Goal: Task Accomplishment & Management: Manage account settings

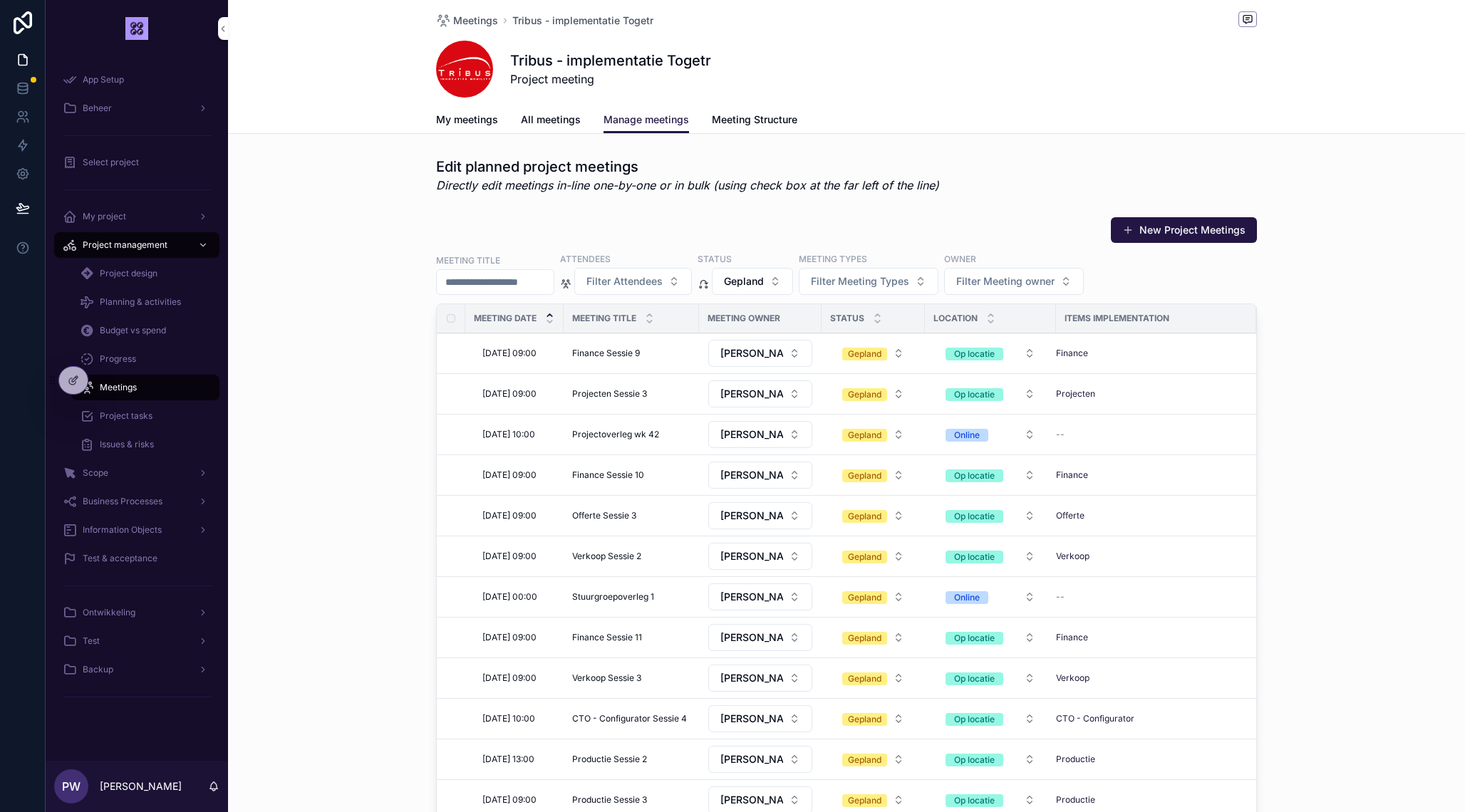
click at [124, 220] on span "My project" at bounding box center [104, 216] width 43 height 11
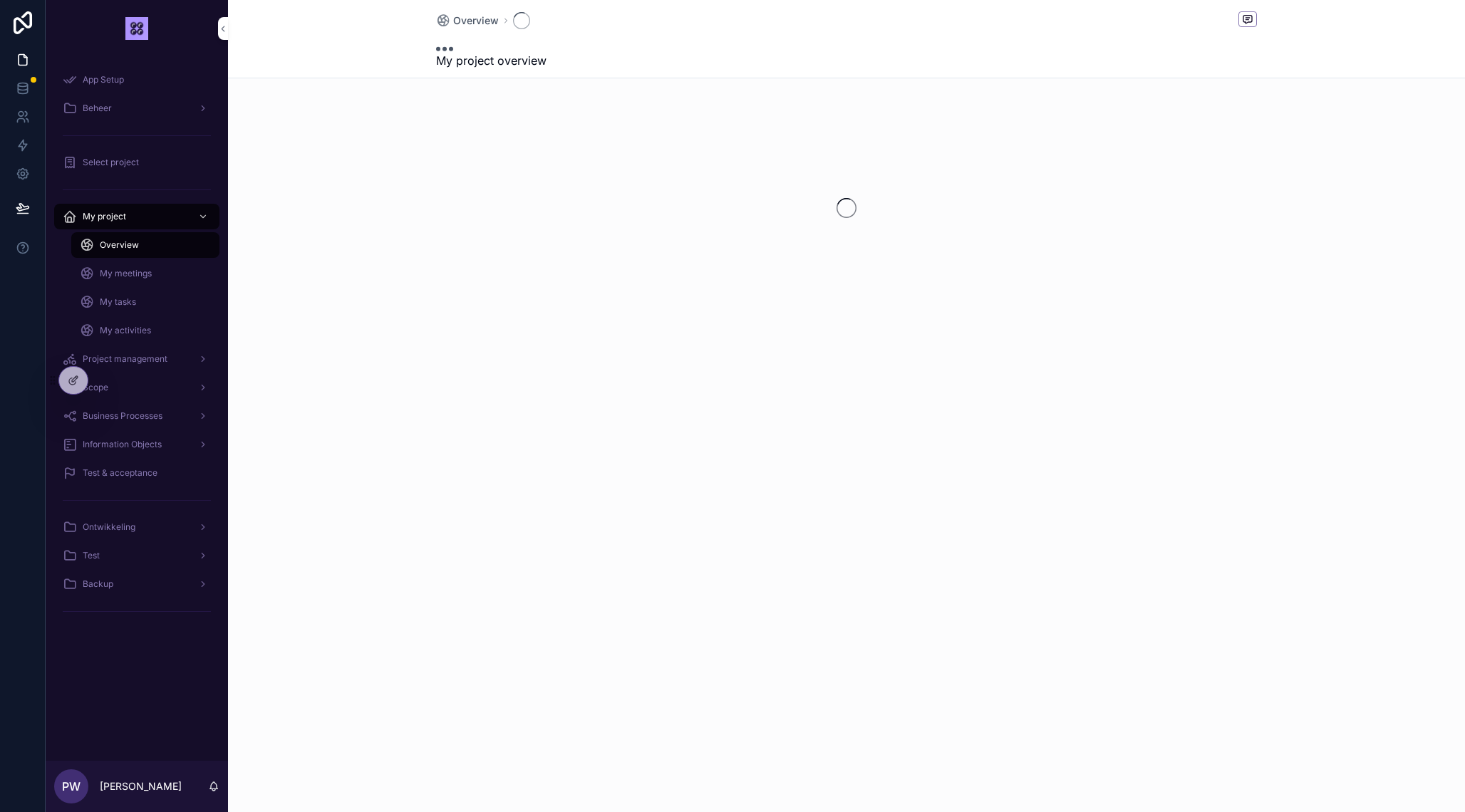
click at [144, 274] on span "My meetings" at bounding box center [126, 273] width 52 height 11
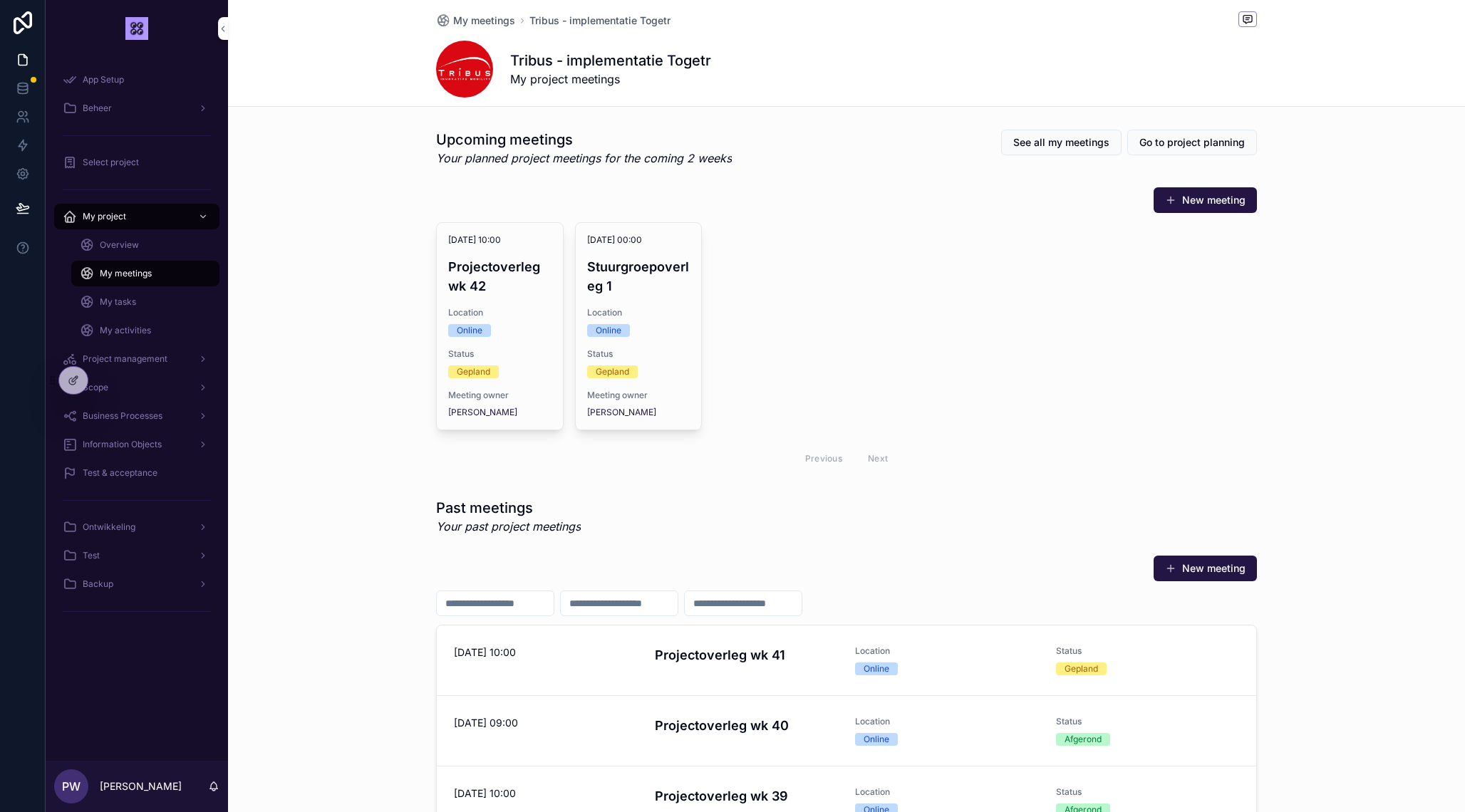
click at [514, 283] on h4 "Projectoverleg wk 42" at bounding box center [499, 276] width 103 height 39
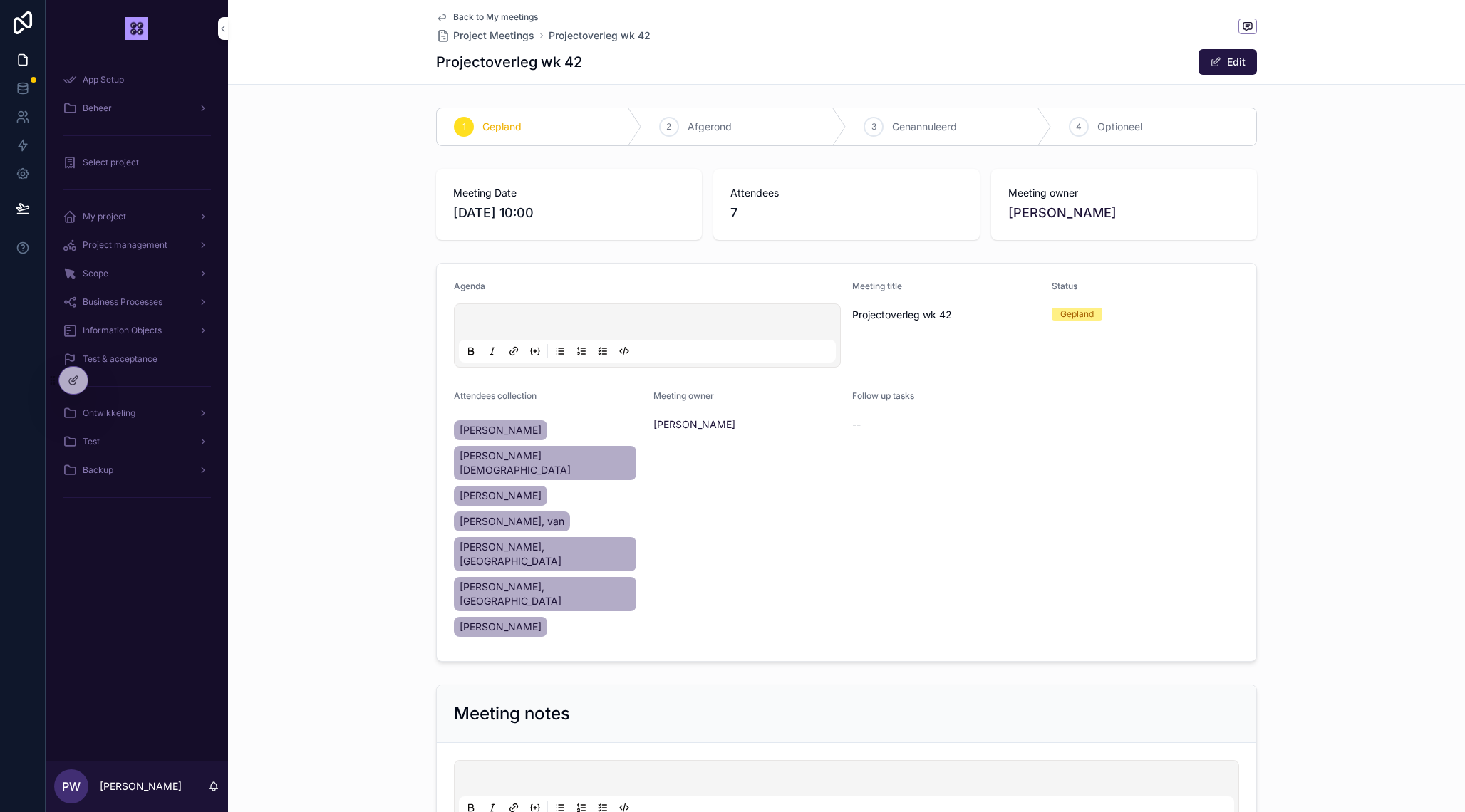
click at [444, 13] on icon "scrollable content" at bounding box center [441, 16] width 11 height 11
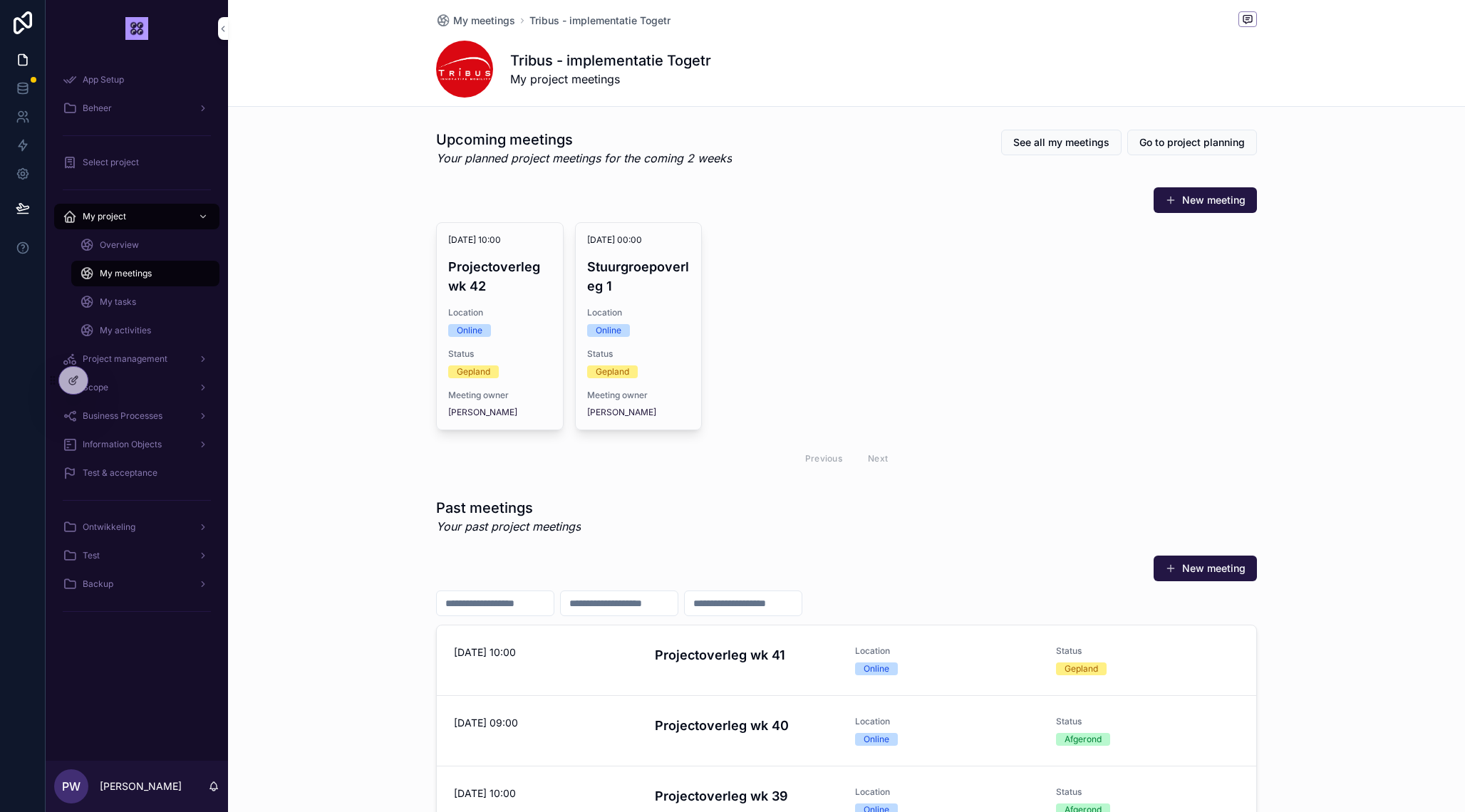
click at [479, 251] on div "14-10-2025 10:00 Projectoverleg wk 42 Location Online Status Gepland Meeting ow…" at bounding box center [499, 327] width 126 height 207
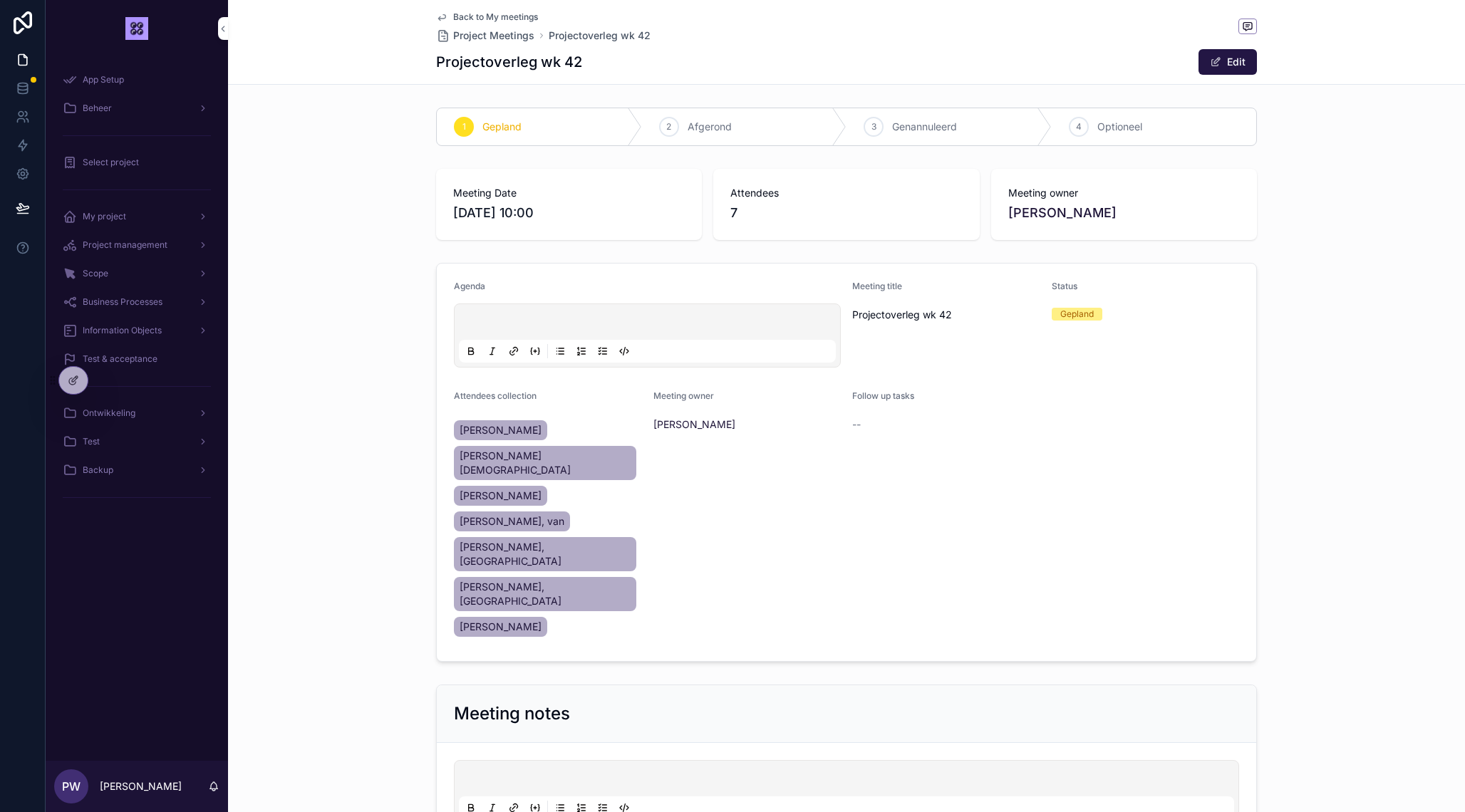
click at [467, 16] on span "Back to My meetings" at bounding box center [496, 16] width 85 height 11
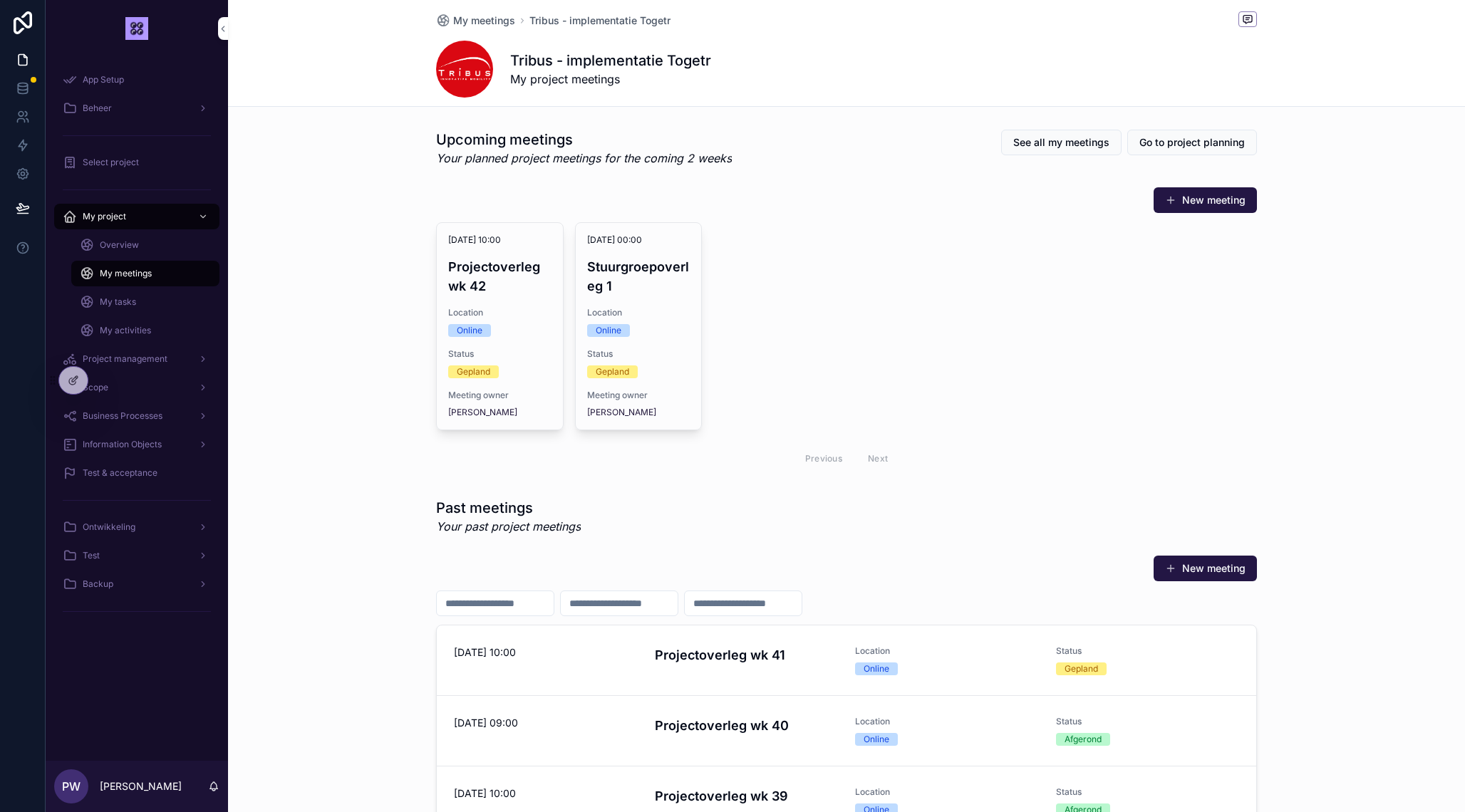
click at [75, 381] on icon at bounding box center [73, 380] width 11 height 11
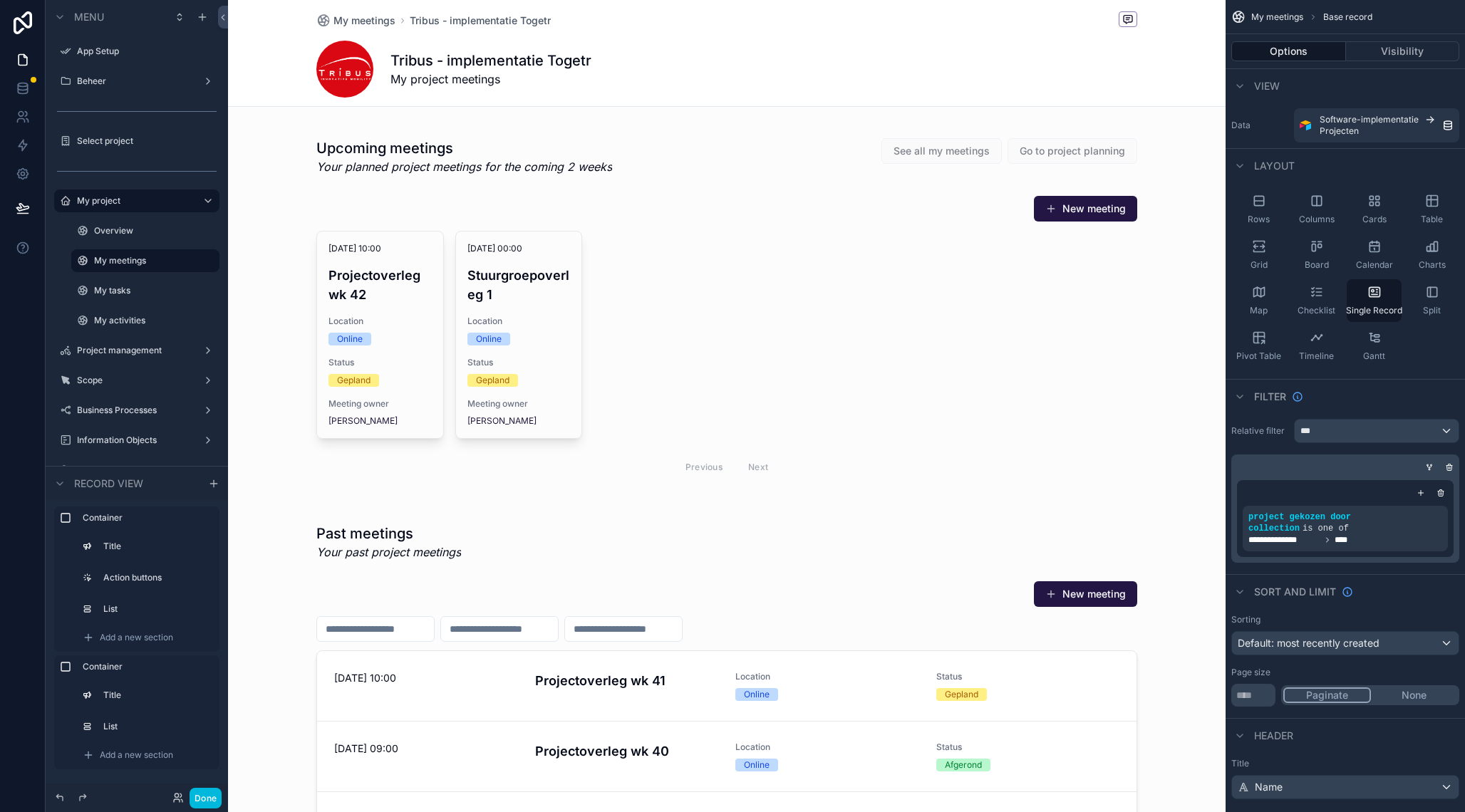
click at [723, 336] on div "scrollable content" at bounding box center [727, 311] width 998 height 374
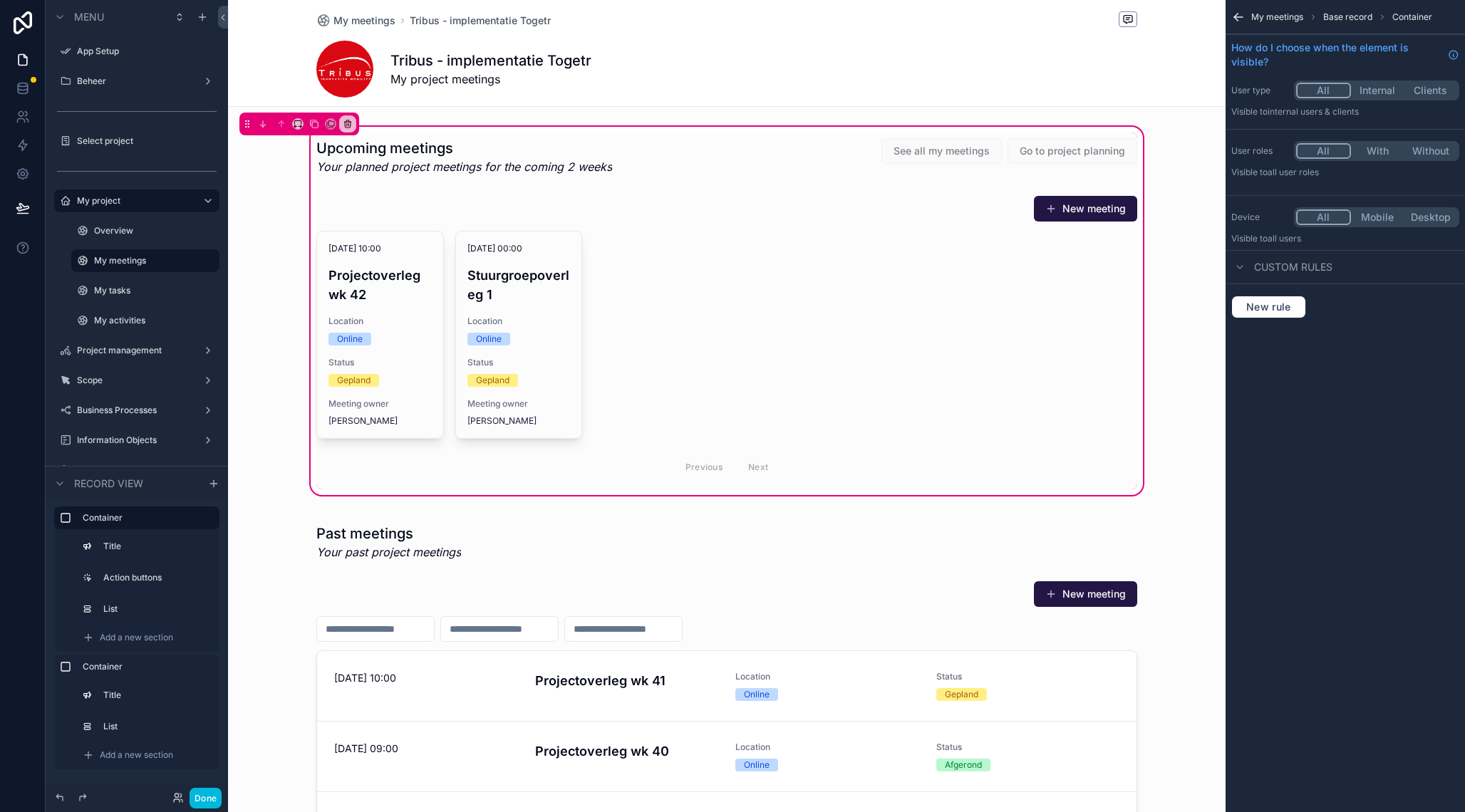
click at [664, 275] on div "scrollable content" at bounding box center [726, 339] width 837 height 300
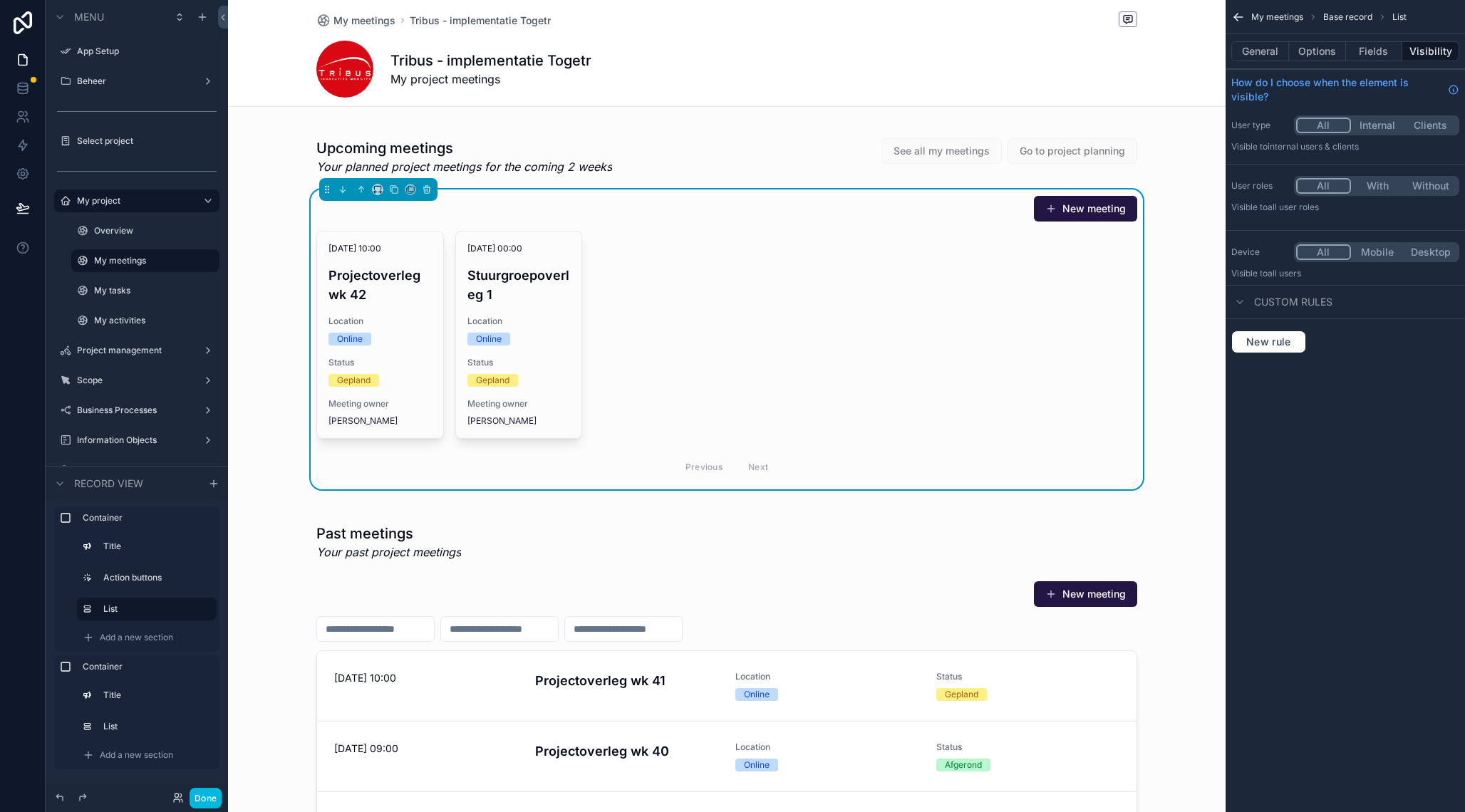
click at [1305, 51] on button "Options" at bounding box center [1317, 51] width 57 height 20
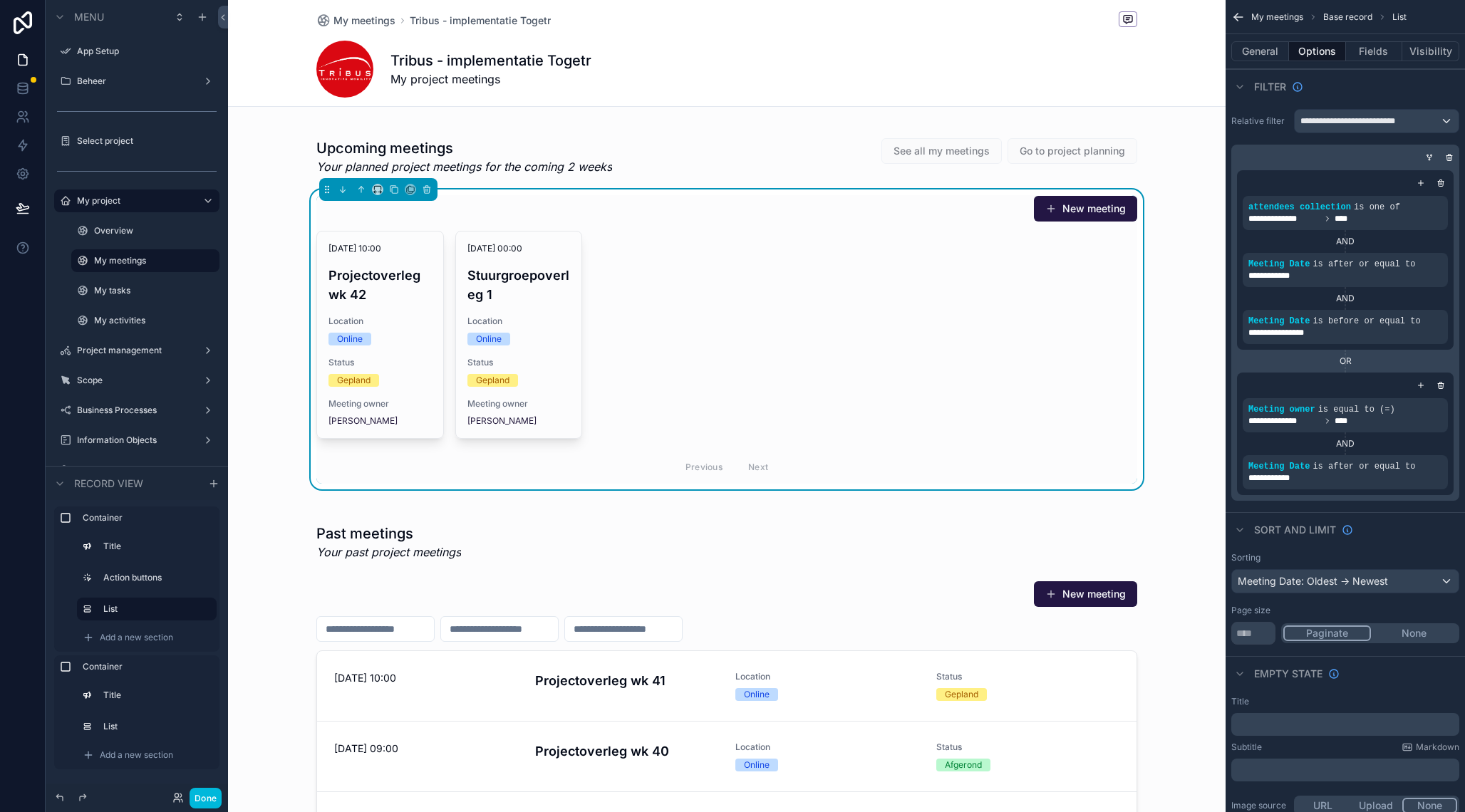
click at [694, 276] on div "14-10-2025 10:00 Projectoverleg wk 42 Location Online Status Gepland Meeting ow…" at bounding box center [727, 357] width 821 height 253
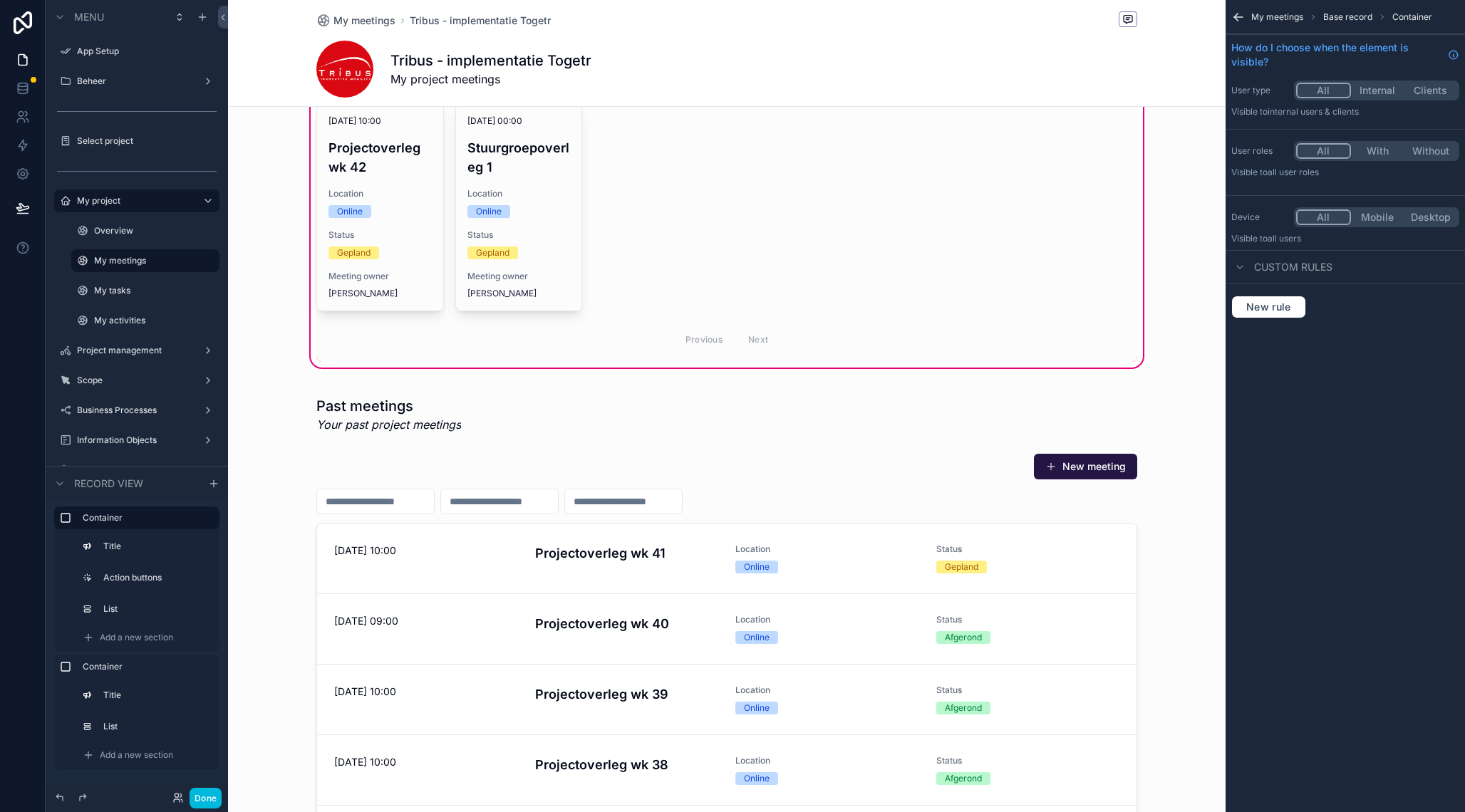
scroll to position [129, 0]
click at [679, 560] on div "scrollable content" at bounding box center [727, 655] width 998 height 549
click at [646, 426] on div "scrollable content" at bounding box center [727, 655] width 998 height 549
click at [666, 560] on div "scrollable content" at bounding box center [727, 655] width 998 height 549
click at [480, 558] on div "scrollable content" at bounding box center [727, 655] width 998 height 549
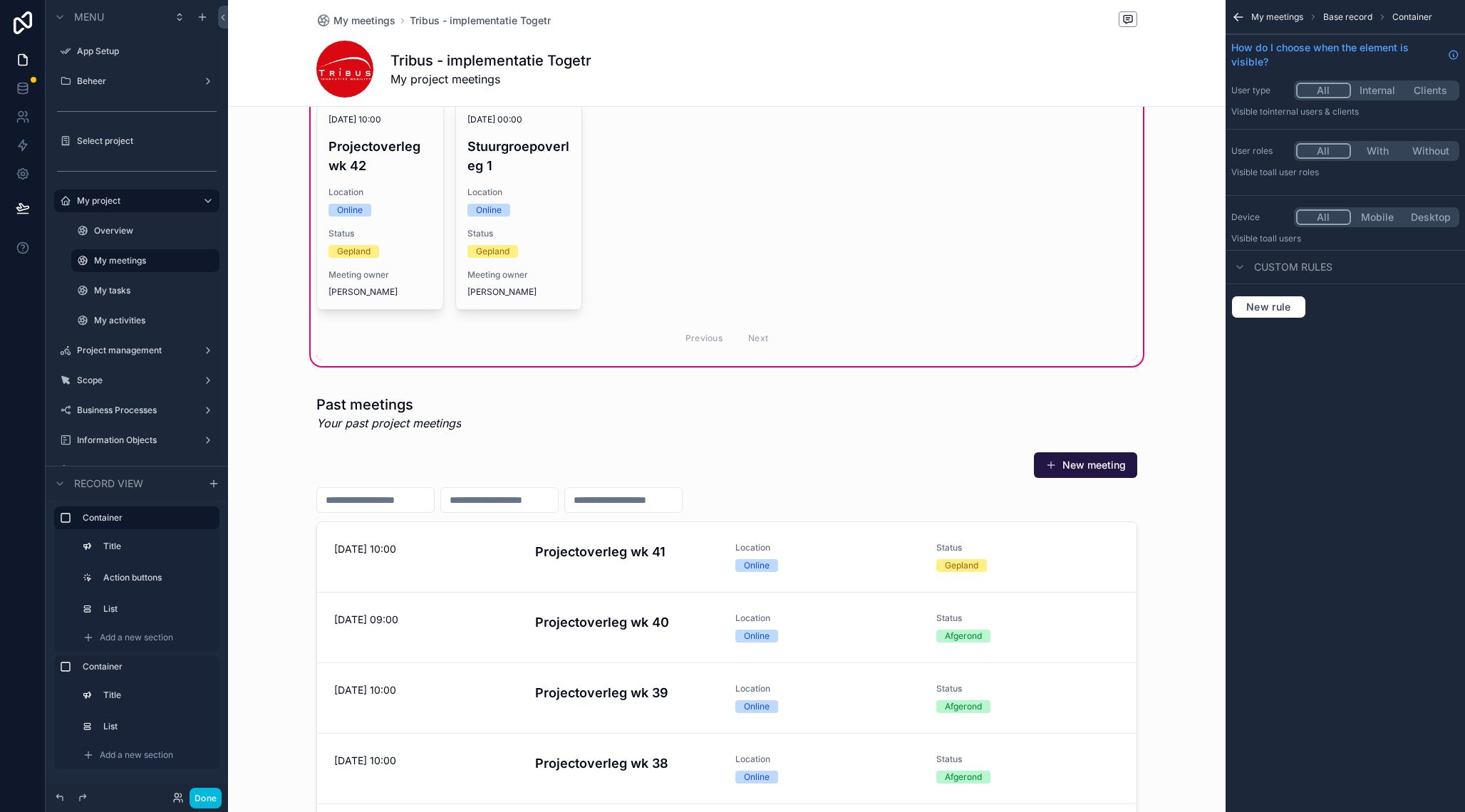
click at [596, 552] on div "scrollable content" at bounding box center [727, 655] width 998 height 549
click at [863, 559] on div "scrollable content" at bounding box center [727, 655] width 998 height 549
click at [576, 542] on div "scrollable content" at bounding box center [727, 655] width 998 height 549
click at [632, 446] on div "scrollable content" at bounding box center [727, 655] width 998 height 549
click at [196, 793] on button "Done" at bounding box center [205, 798] width 32 height 21
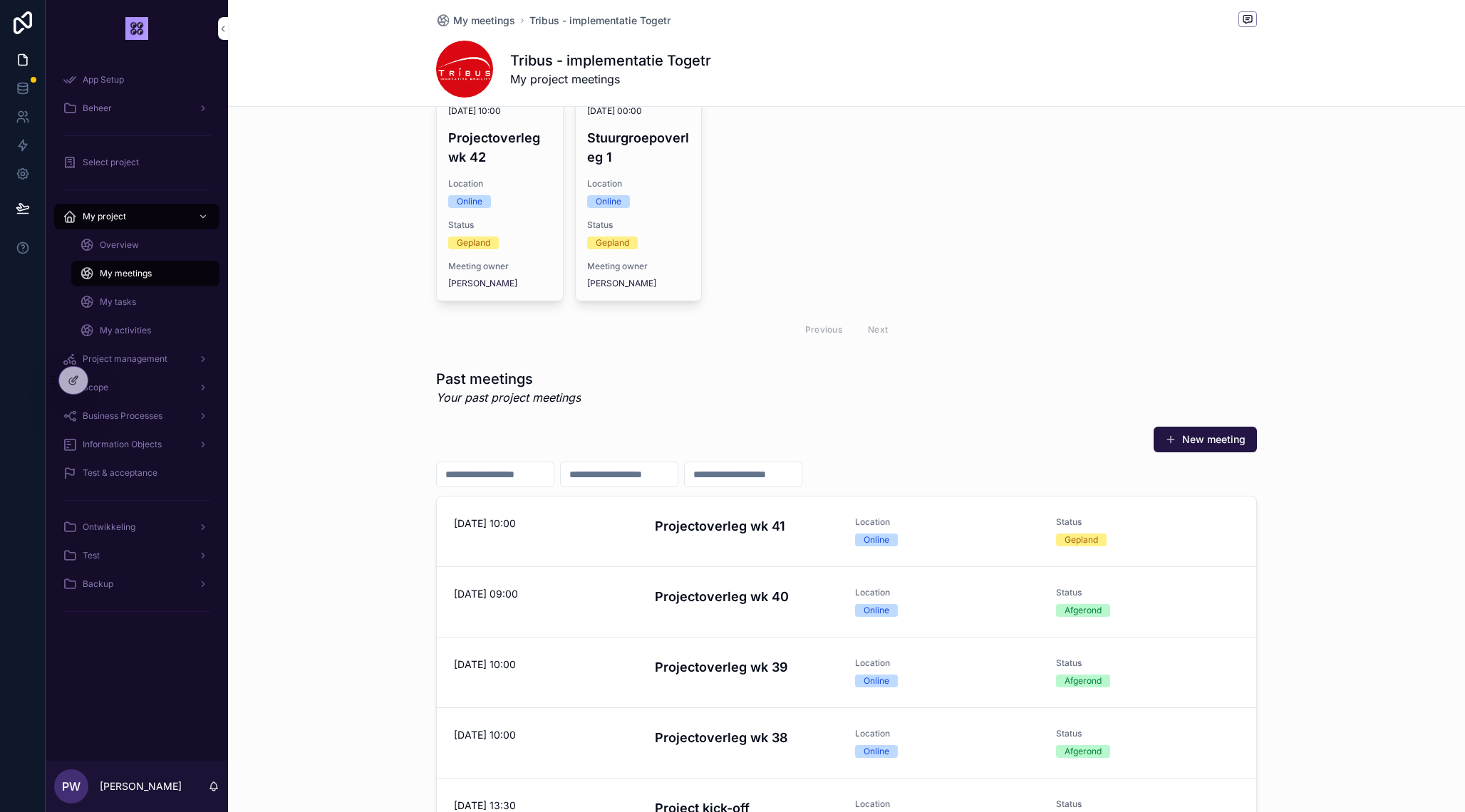
click at [713, 539] on div "Projectoverleg wk 41" at bounding box center [747, 531] width 184 height 30
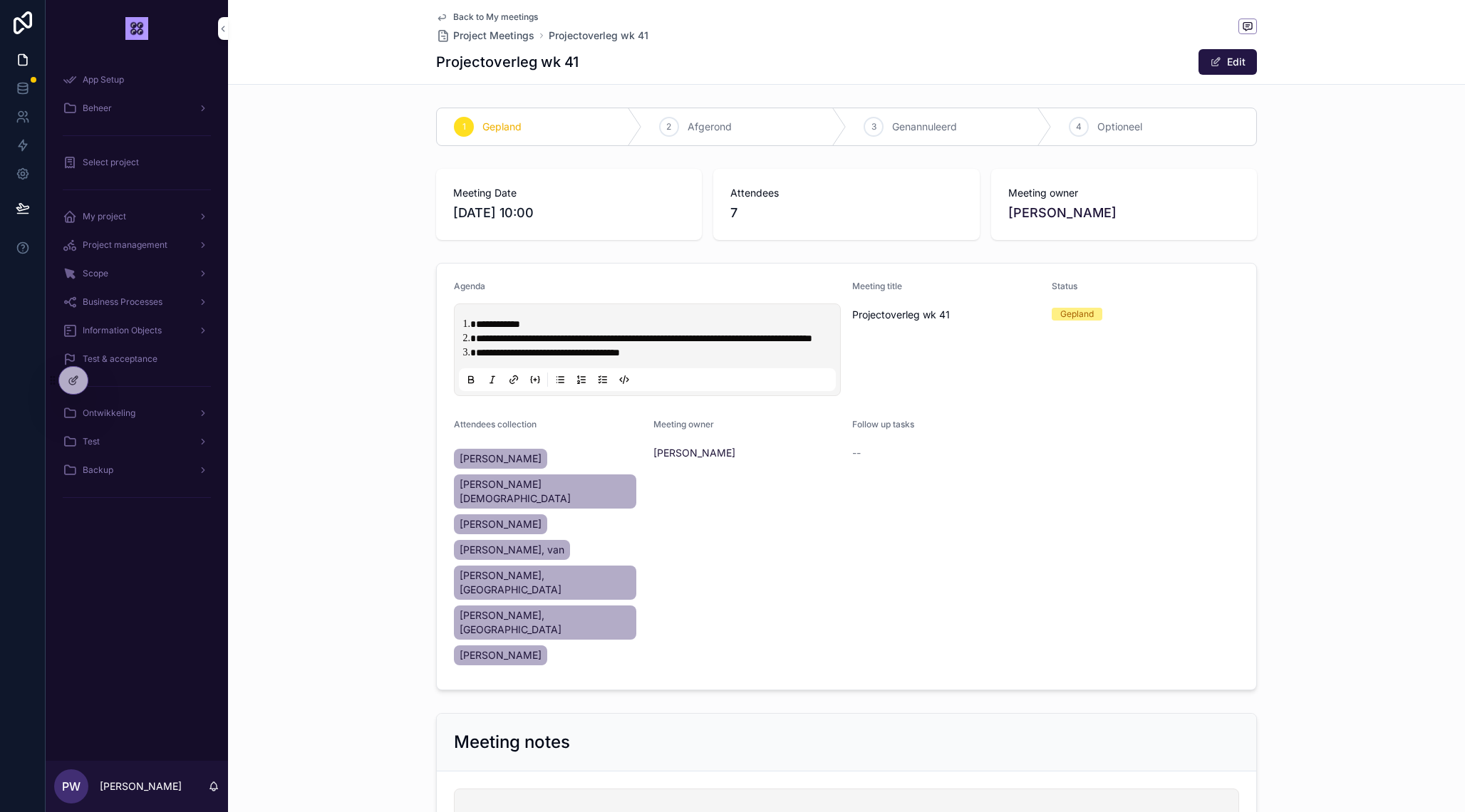
click at [487, 214] on span "7-10-2025 10:00" at bounding box center [569, 213] width 232 height 20
click at [1213, 61] on span "scrollable content" at bounding box center [1215, 62] width 11 height 11
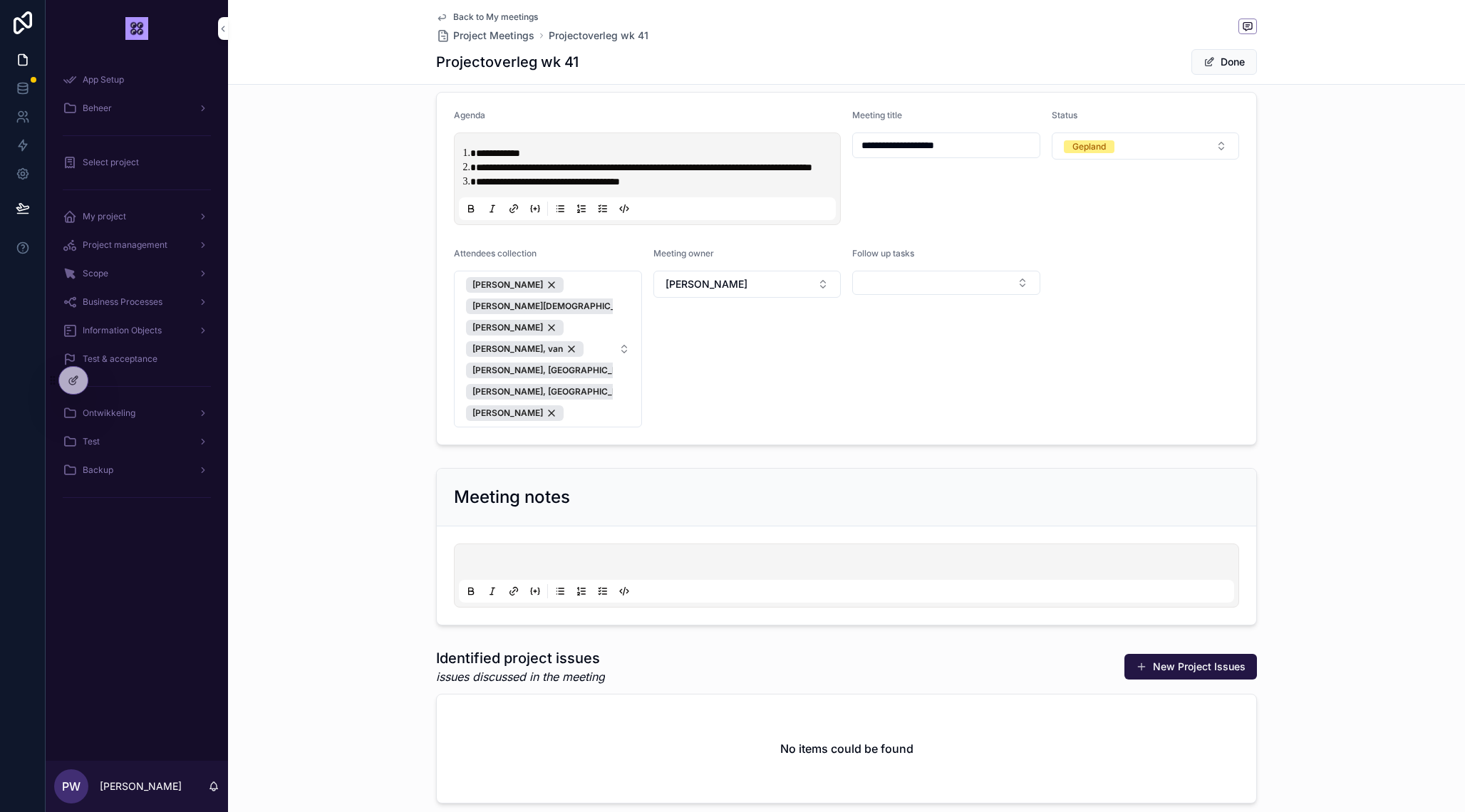
scroll to position [176, 0]
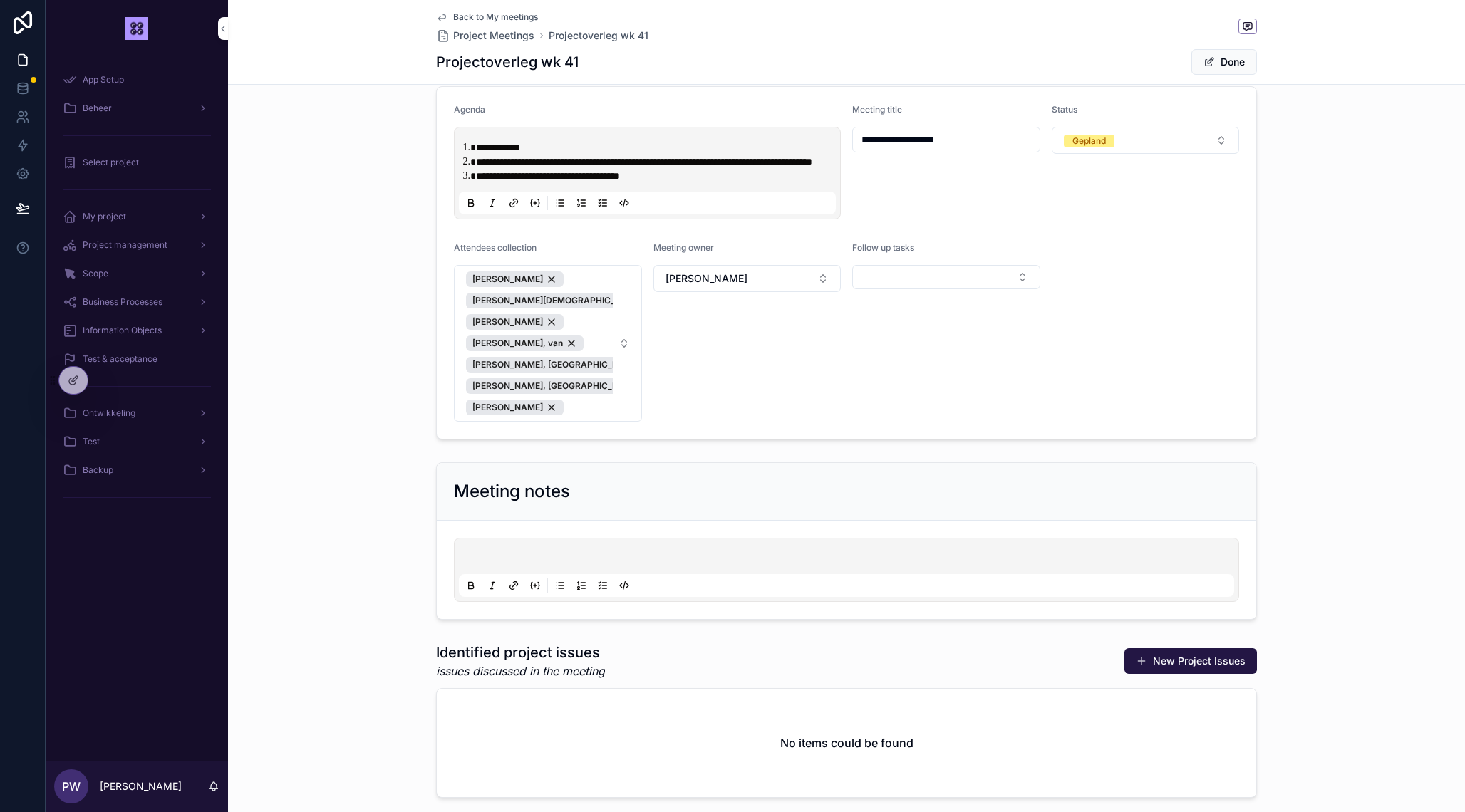
click at [575, 154] on li "**********" at bounding box center [657, 147] width 363 height 14
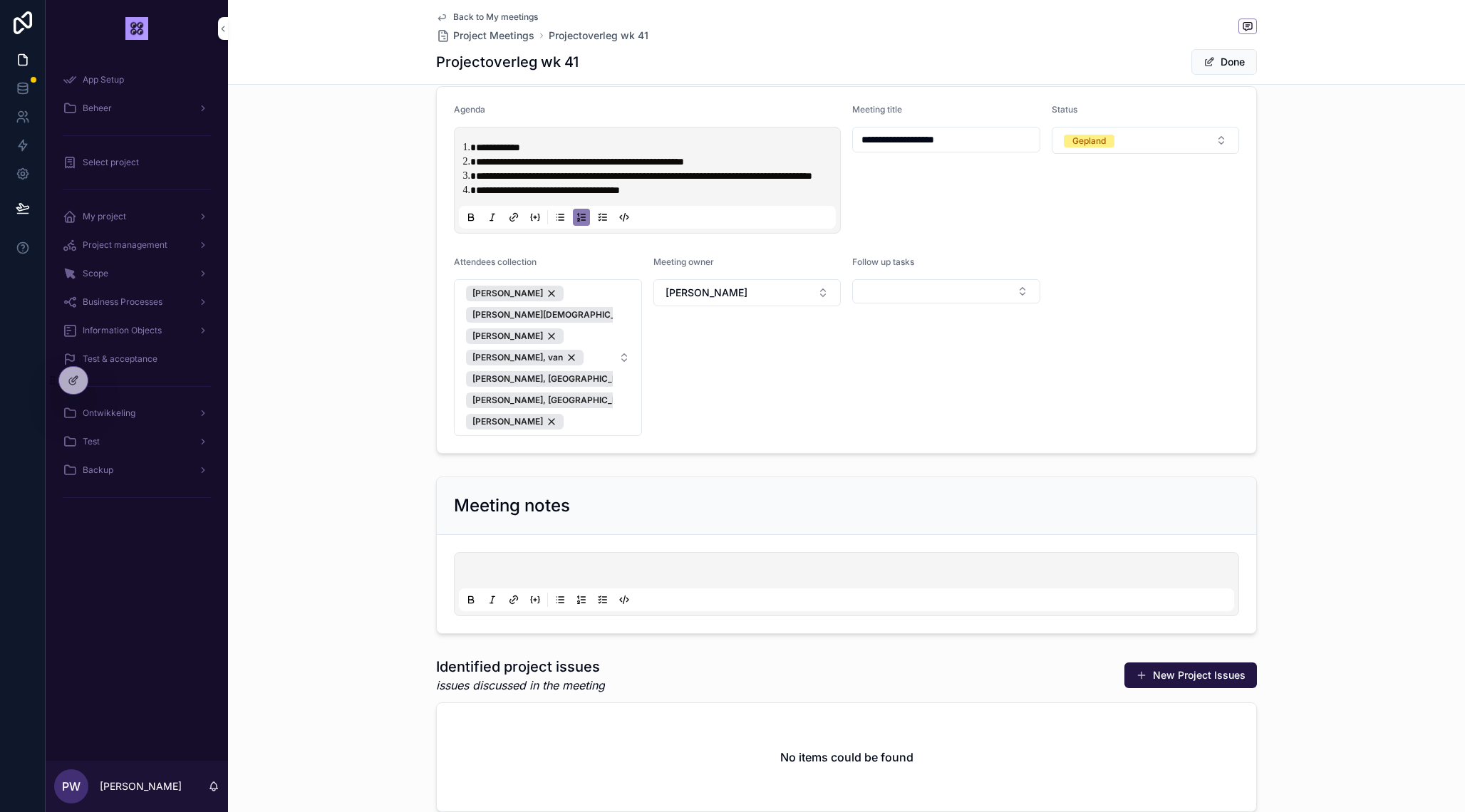
click at [700, 177] on span "**********" at bounding box center [644, 176] width 336 height 10
click at [344, 316] on div "**********" at bounding box center [846, 269] width 1236 height 379
click at [1233, 57] on button "Done" at bounding box center [1224, 62] width 66 height 25
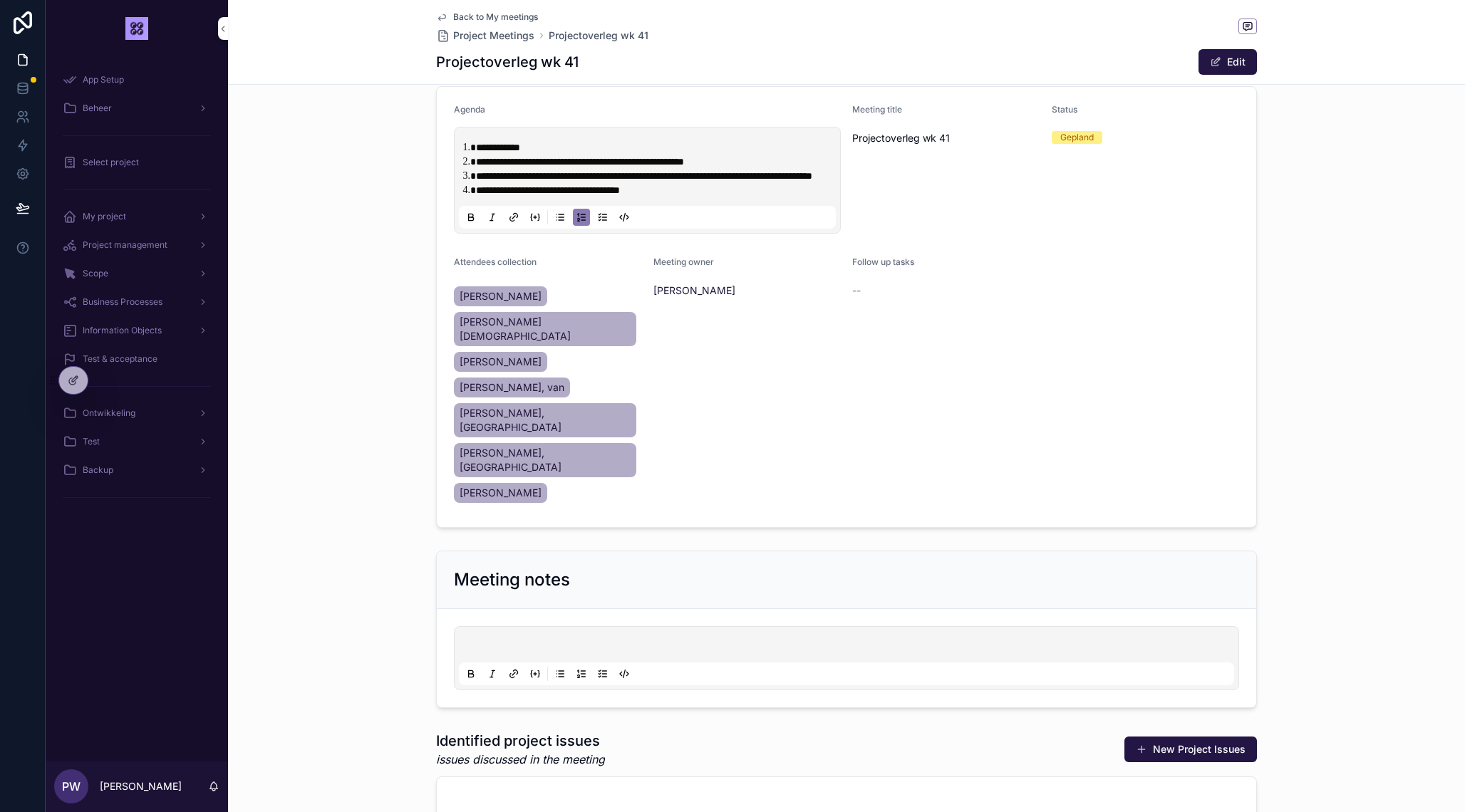
click at [80, 384] on div at bounding box center [73, 380] width 28 height 27
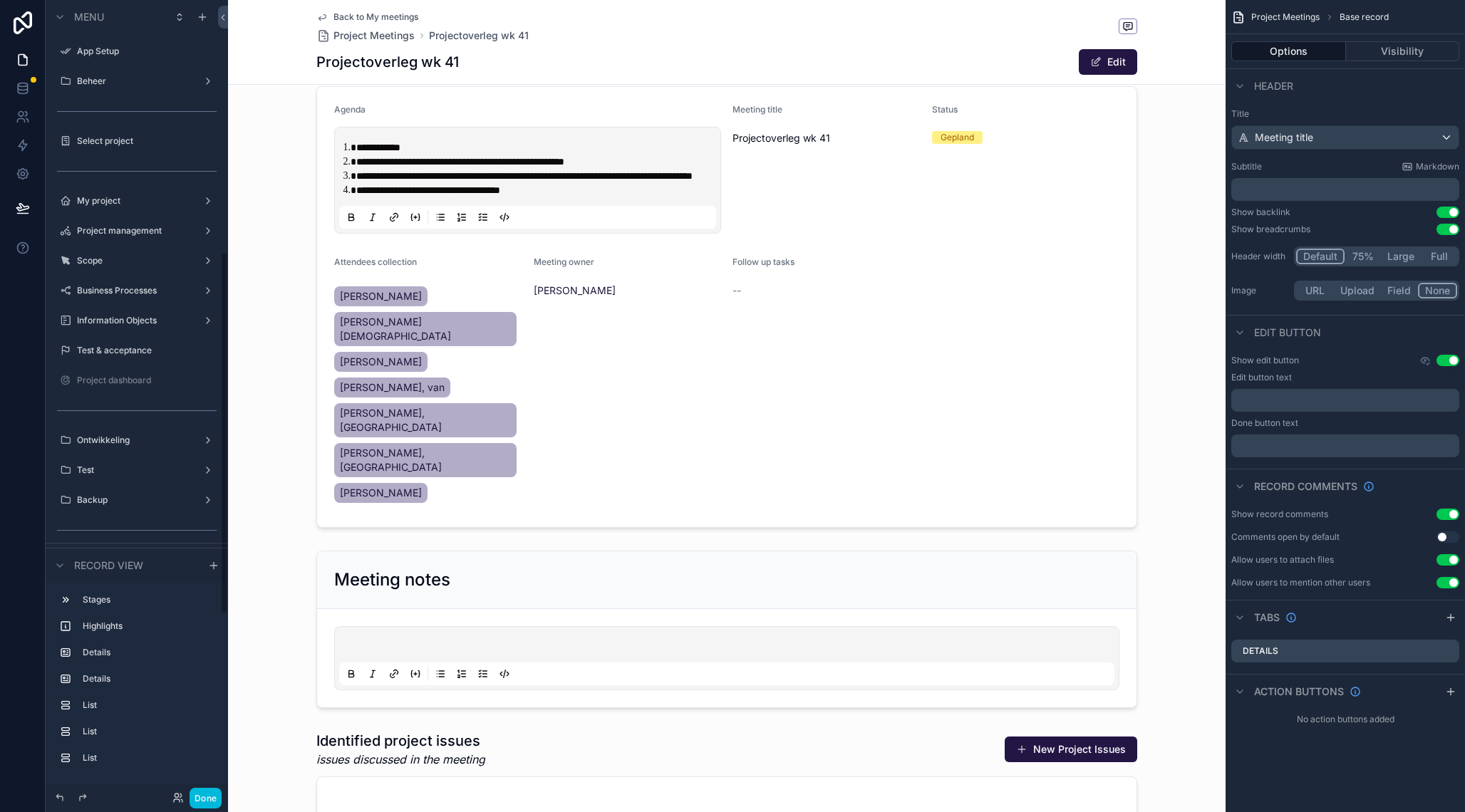
scroll to position [552, 0]
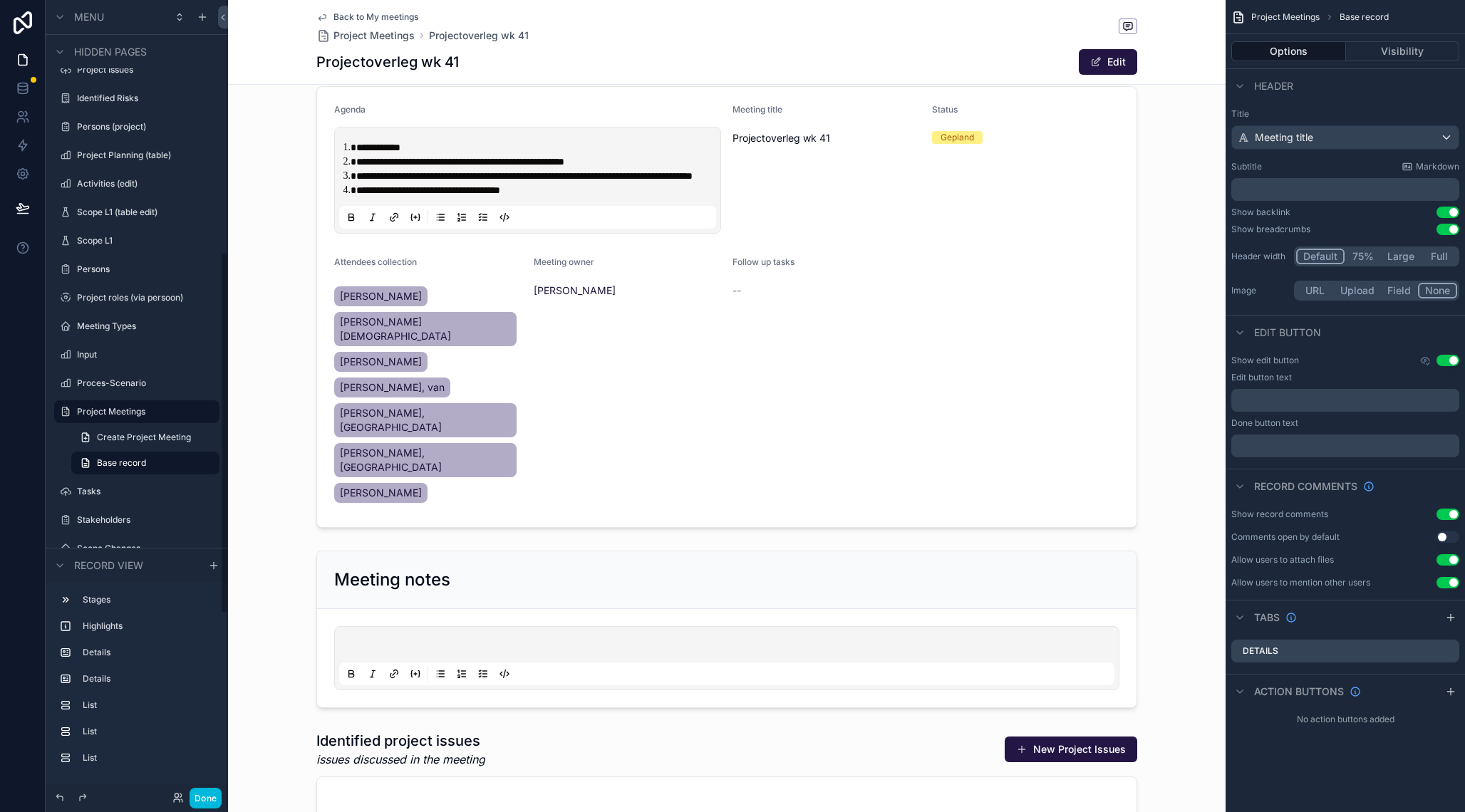
click at [931, 270] on div "scrollable content" at bounding box center [727, 307] width 998 height 453
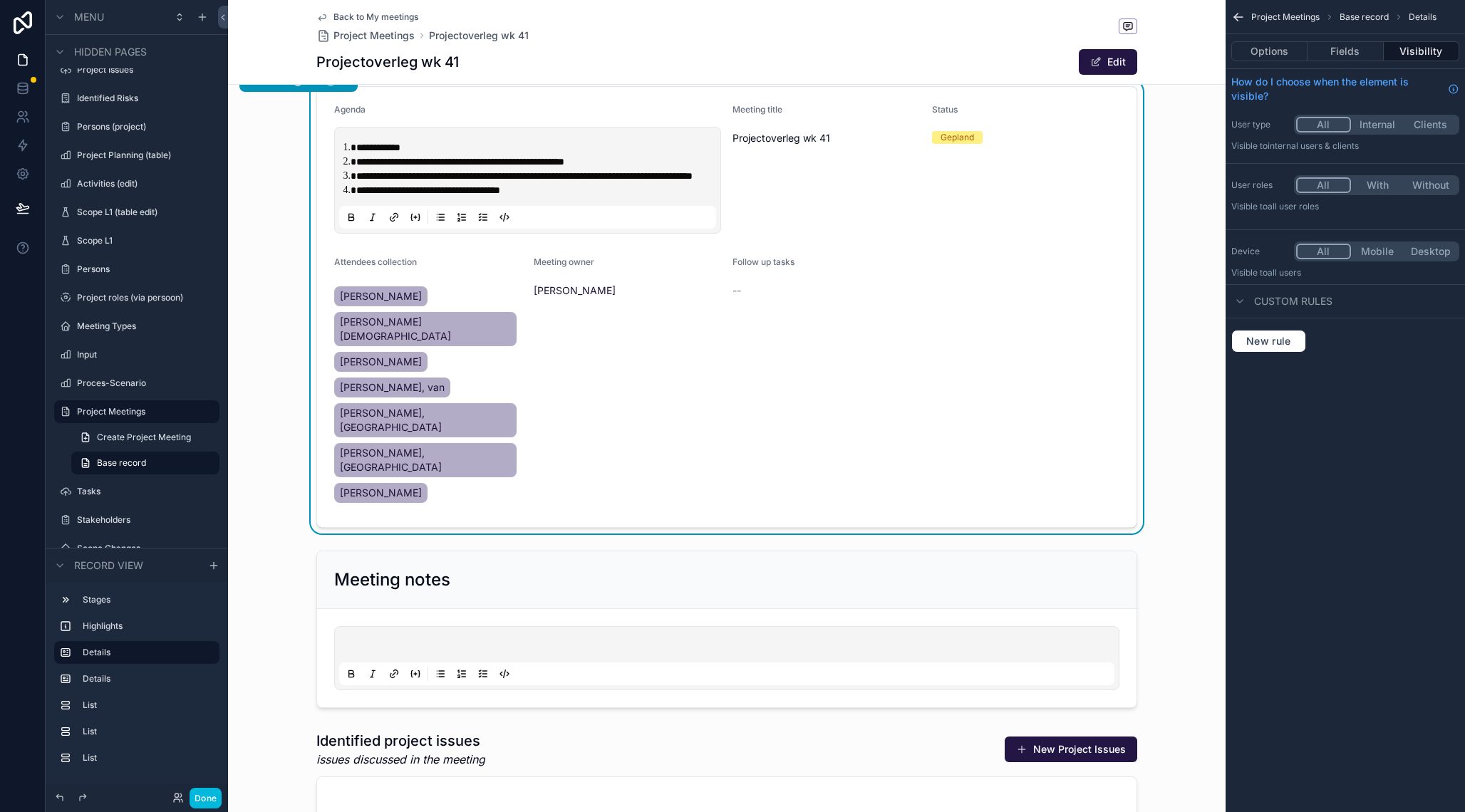
click at [1346, 45] on button "Fields" at bounding box center [1344, 51] width 75 height 20
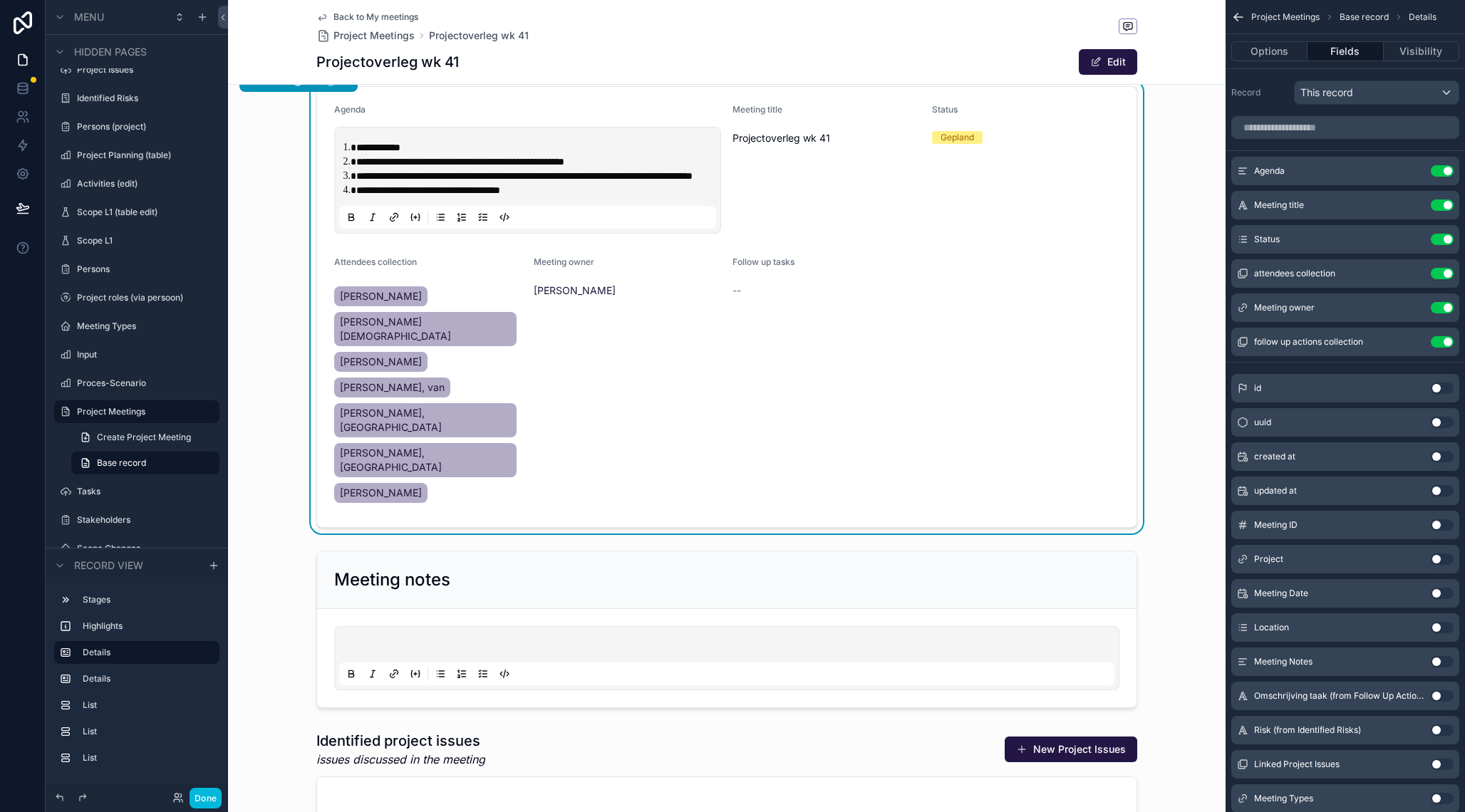
click at [1440, 595] on button "Use setting" at bounding box center [1442, 593] width 23 height 11
click at [1436, 625] on button "Use setting" at bounding box center [1442, 627] width 23 height 11
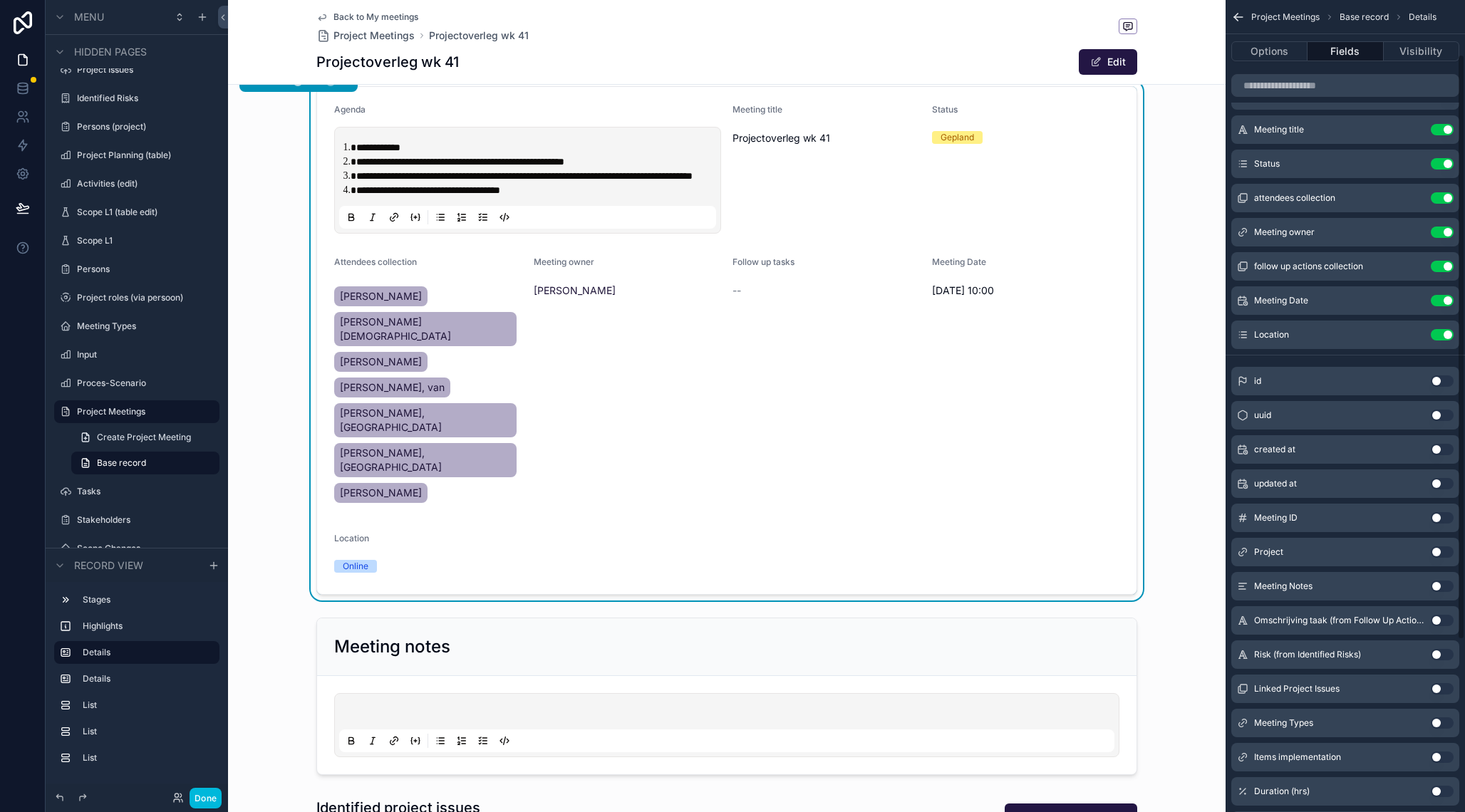
scroll to position [79, 0]
click at [1444, 716] on button "Use setting" at bounding box center [1442, 719] width 23 height 11
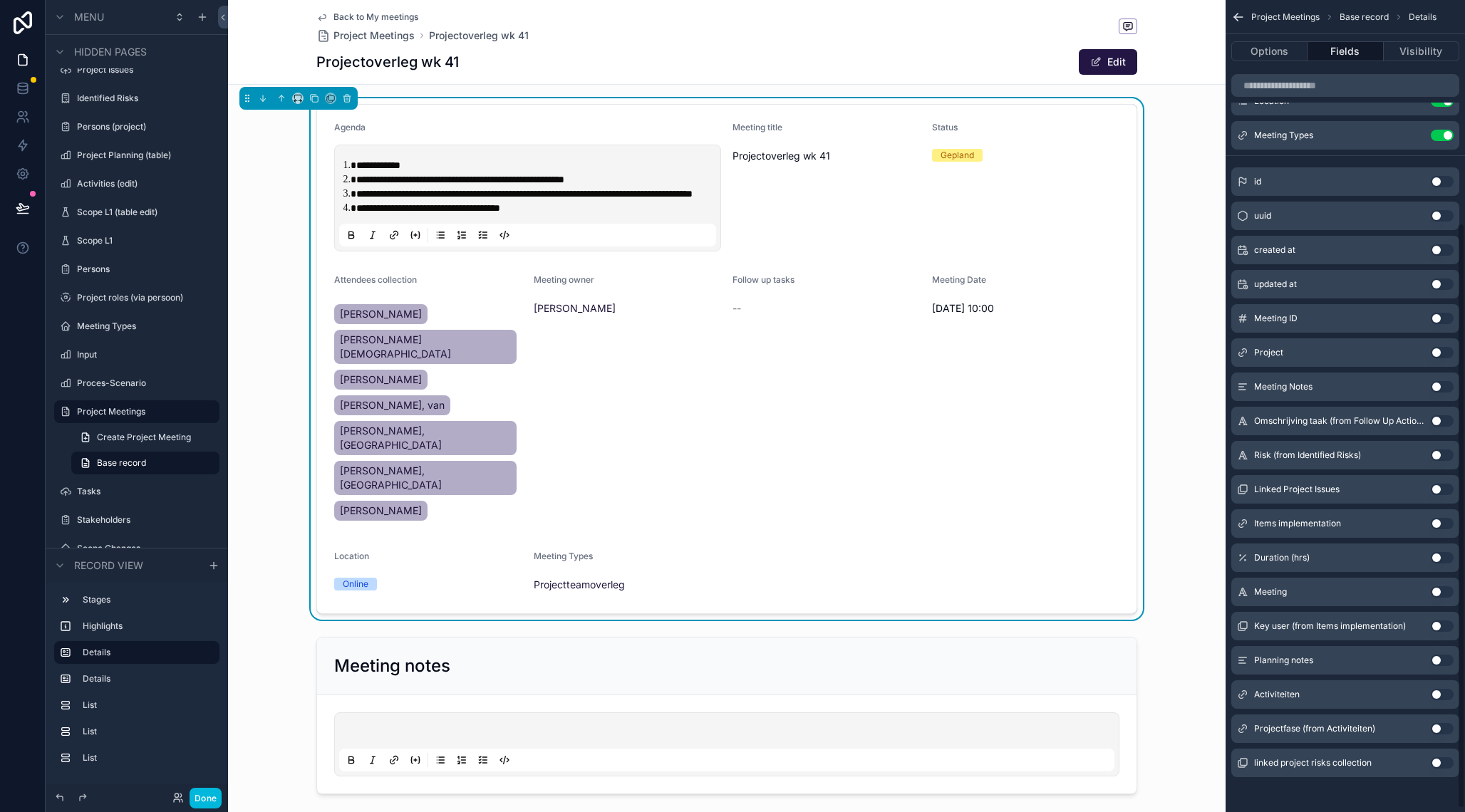
scroll to position [312, 0]
click at [1437, 554] on button "Use setting" at bounding box center [1442, 554] width 23 height 11
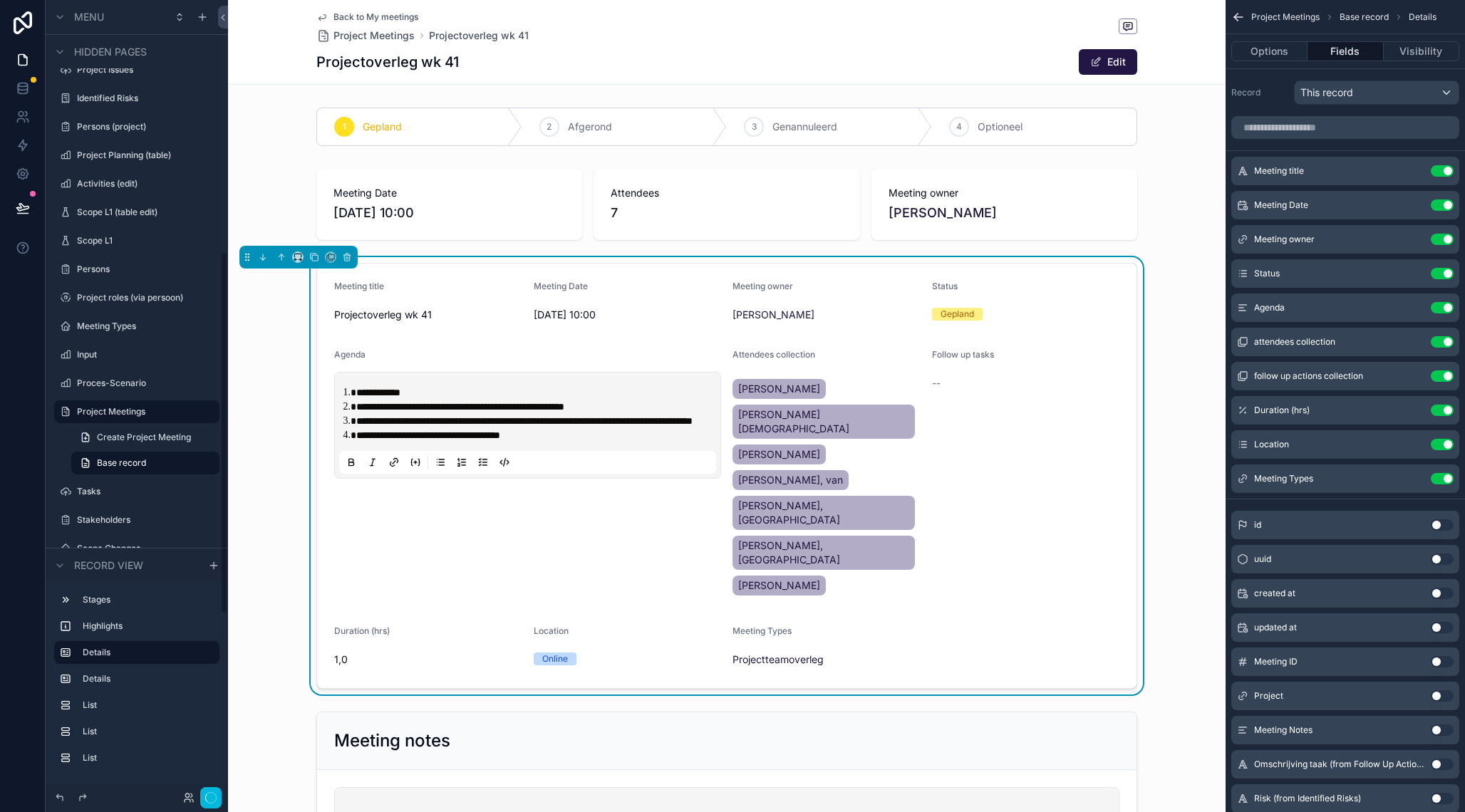
scroll to position [552, 0]
click at [214, 795] on button "Done" at bounding box center [205, 798] width 32 height 21
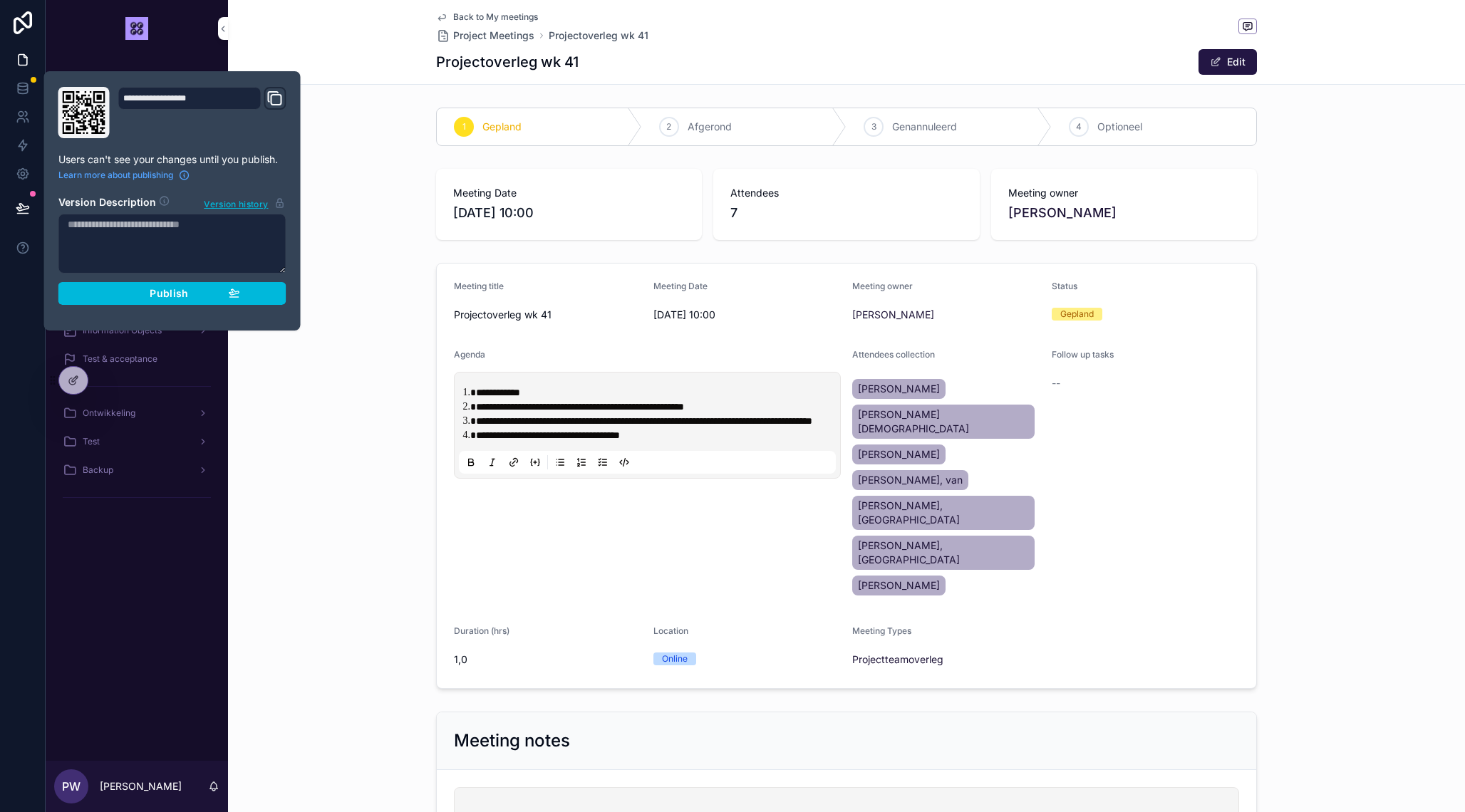
click at [174, 292] on span "Publish" at bounding box center [169, 293] width 39 height 13
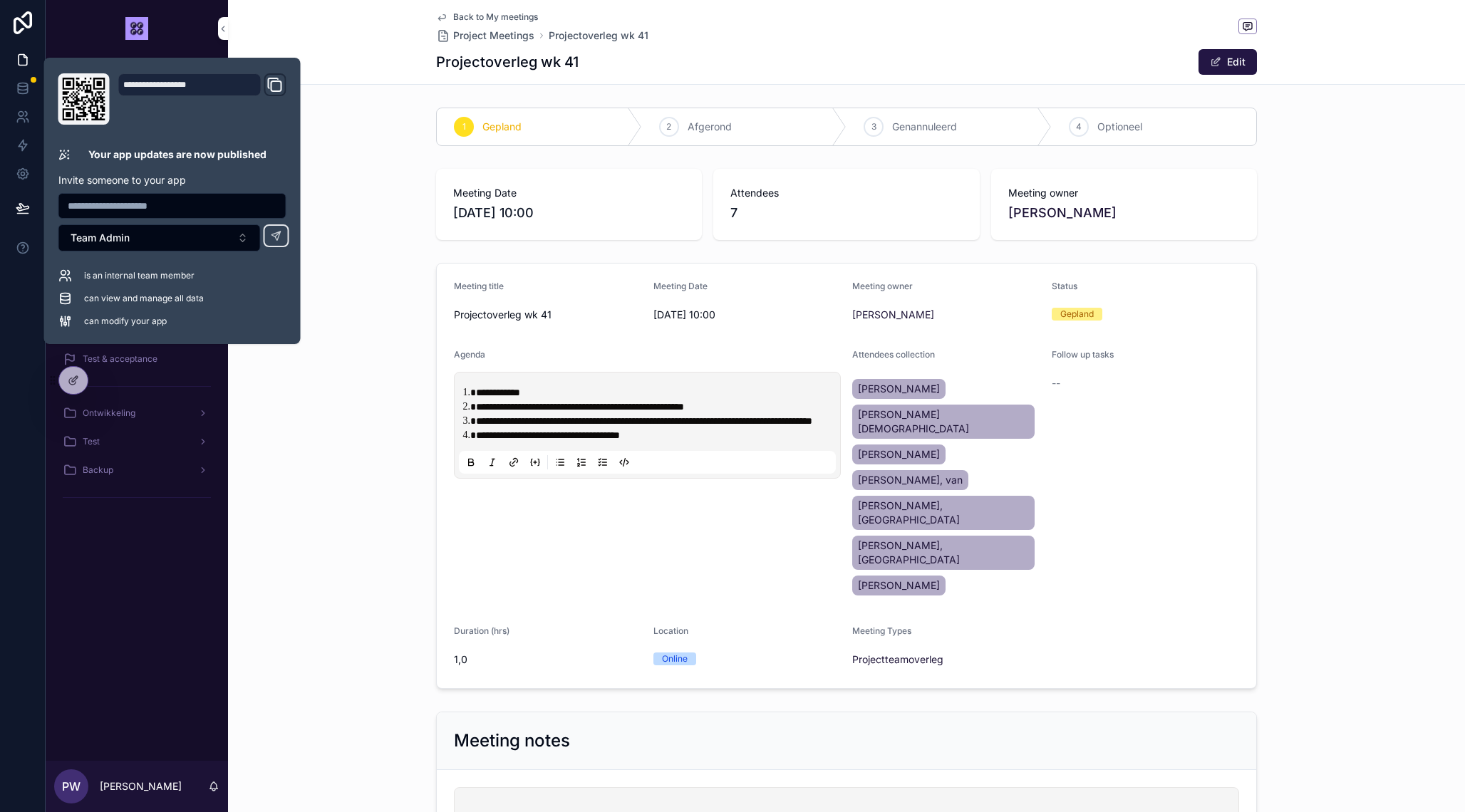
click at [1236, 59] on button "Edit" at bounding box center [1228, 62] width 58 height 25
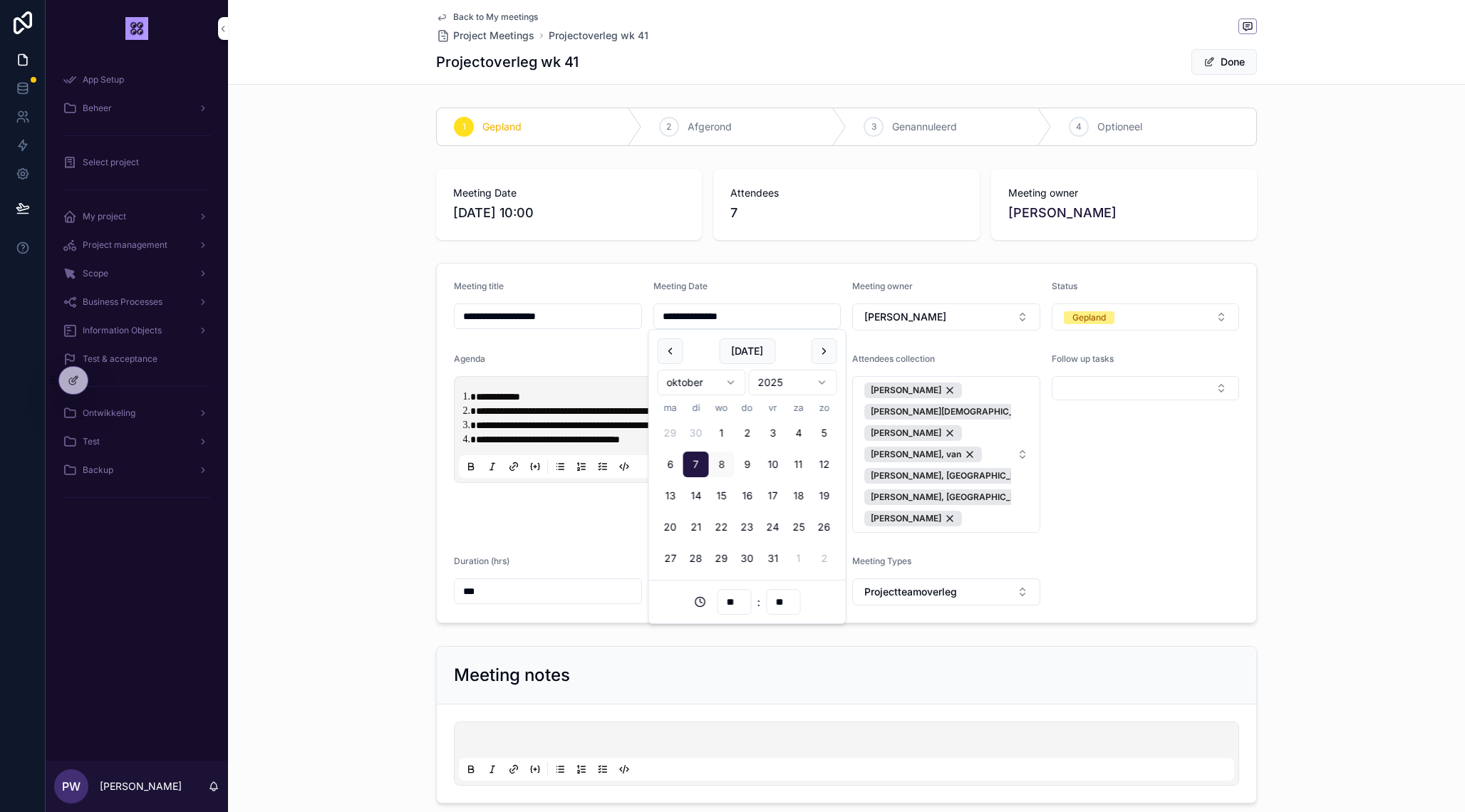
click at [660, 318] on input "**********" at bounding box center [747, 316] width 187 height 20
click at [724, 464] on button "8" at bounding box center [721, 464] width 25 height 25
type input "**********"
click at [1379, 220] on div "Meeting Date 8-10-2025 10:00 Attendees 7 Meeting owner Pieter Wolbers" at bounding box center [846, 204] width 1236 height 83
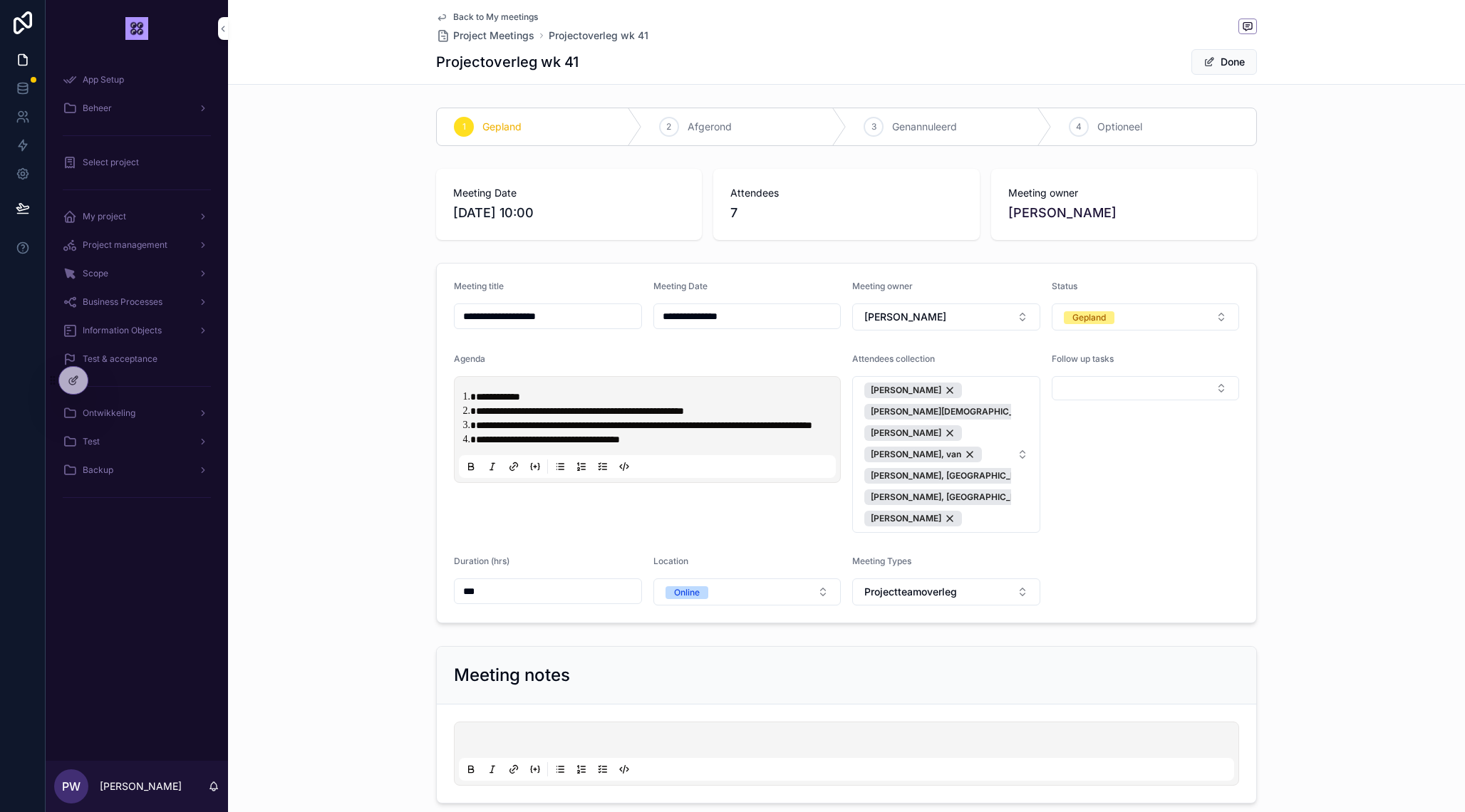
click at [1225, 63] on button "Done" at bounding box center [1224, 62] width 66 height 25
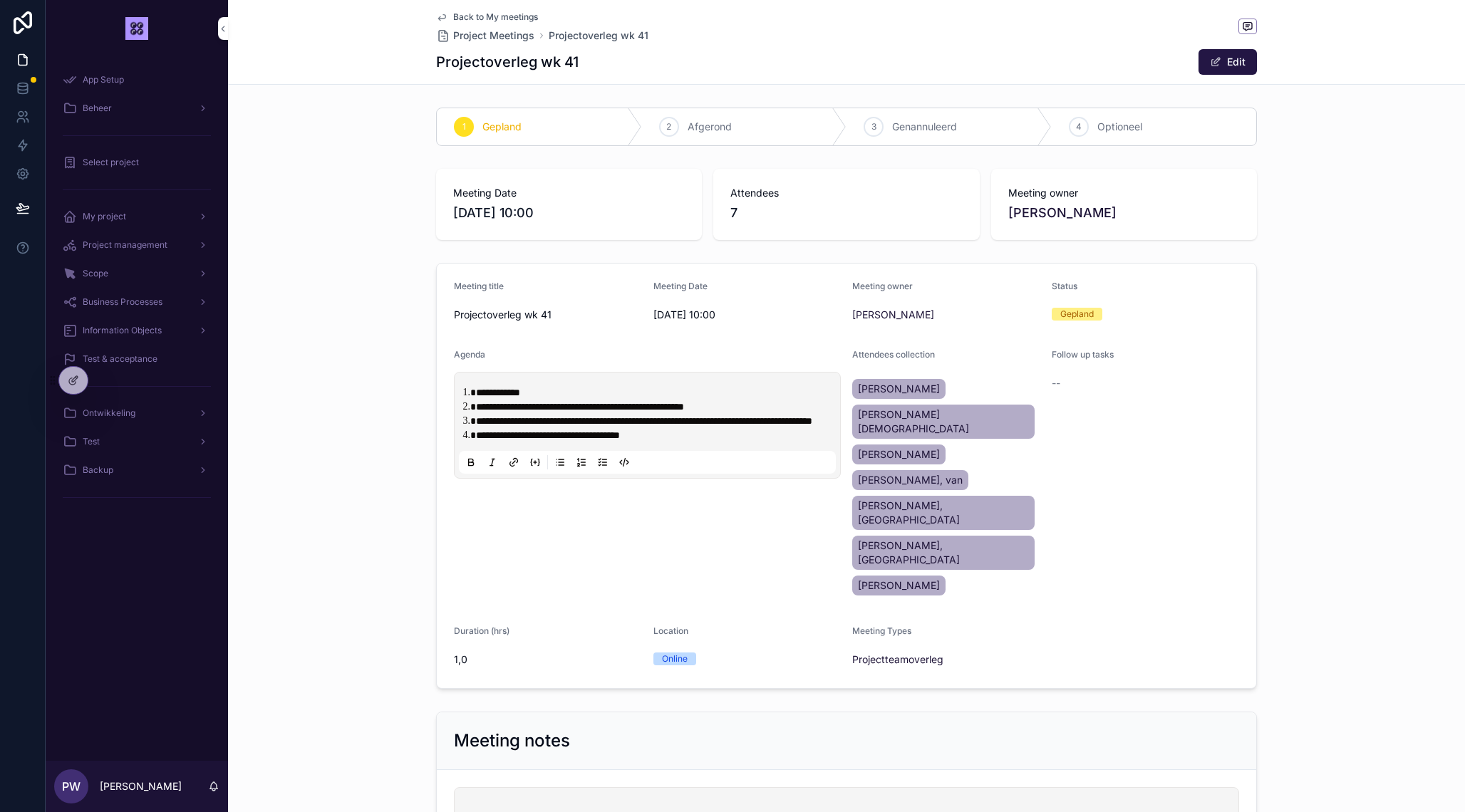
click at [499, 19] on span "Back to My meetings" at bounding box center [496, 16] width 85 height 11
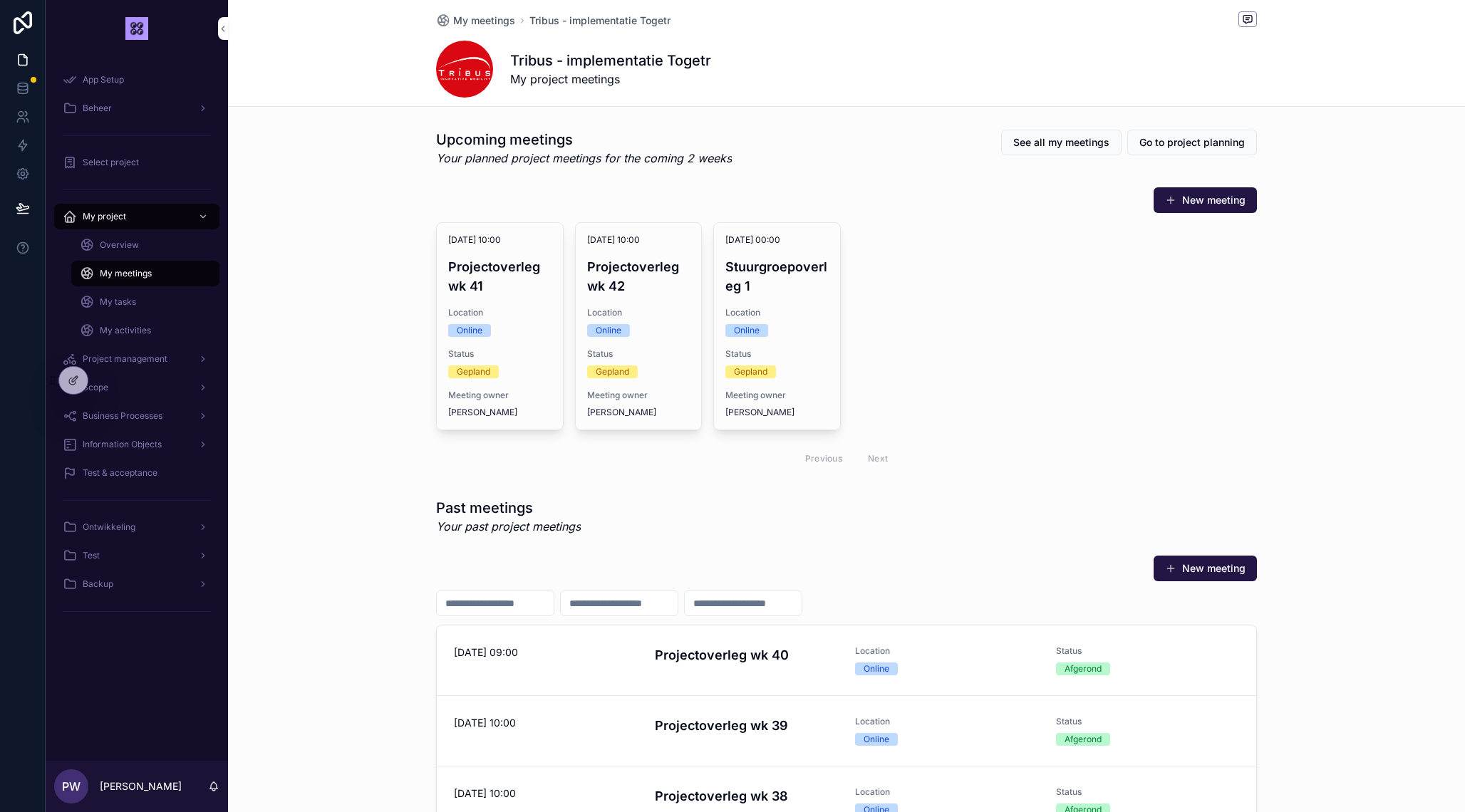
click at [622, 300] on div "14-10-2025 10:00 Projectoverleg wk 42 Location Online Status Gepland Meeting ow…" at bounding box center [638, 327] width 126 height 207
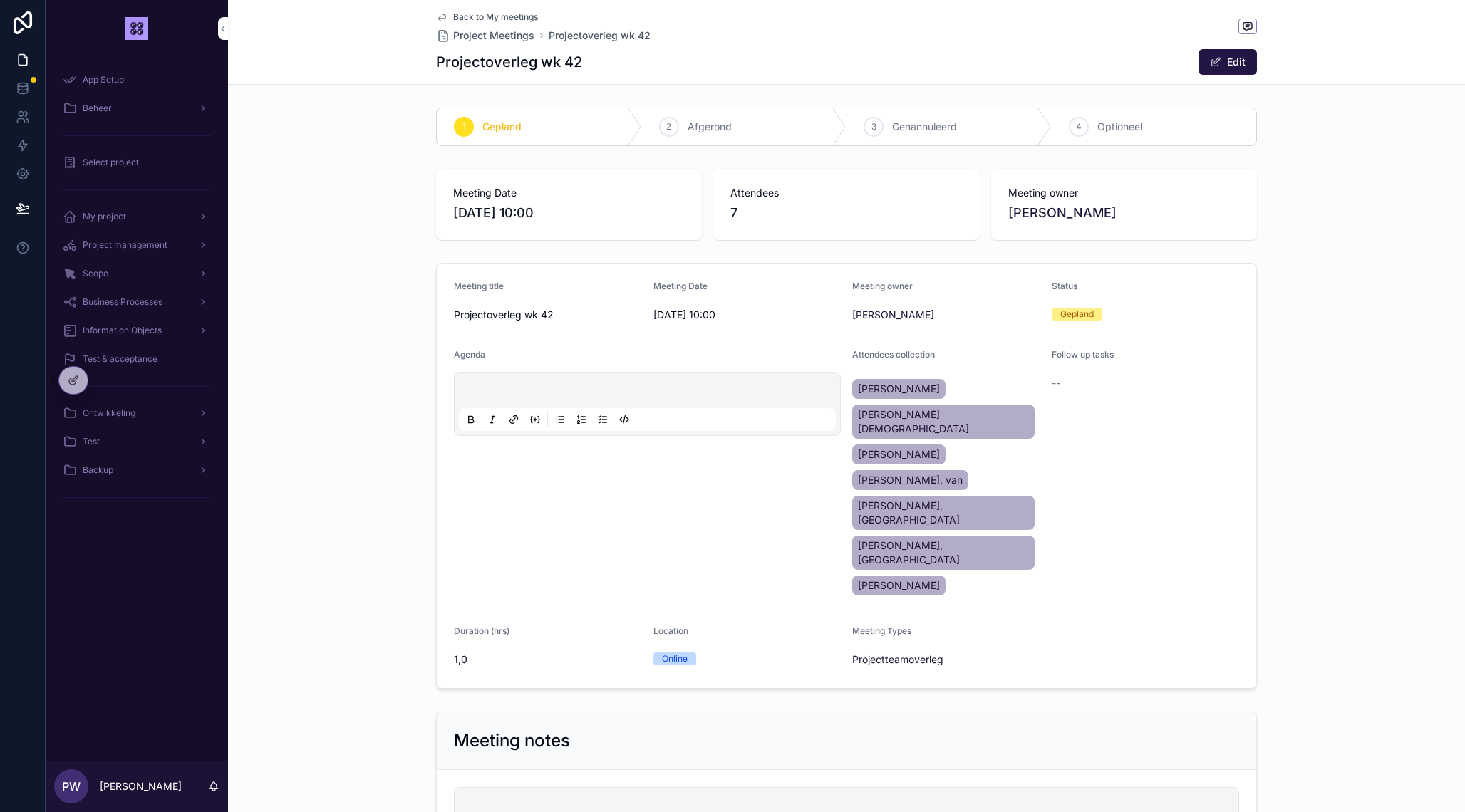
click at [1231, 58] on button "Edit" at bounding box center [1228, 62] width 58 height 25
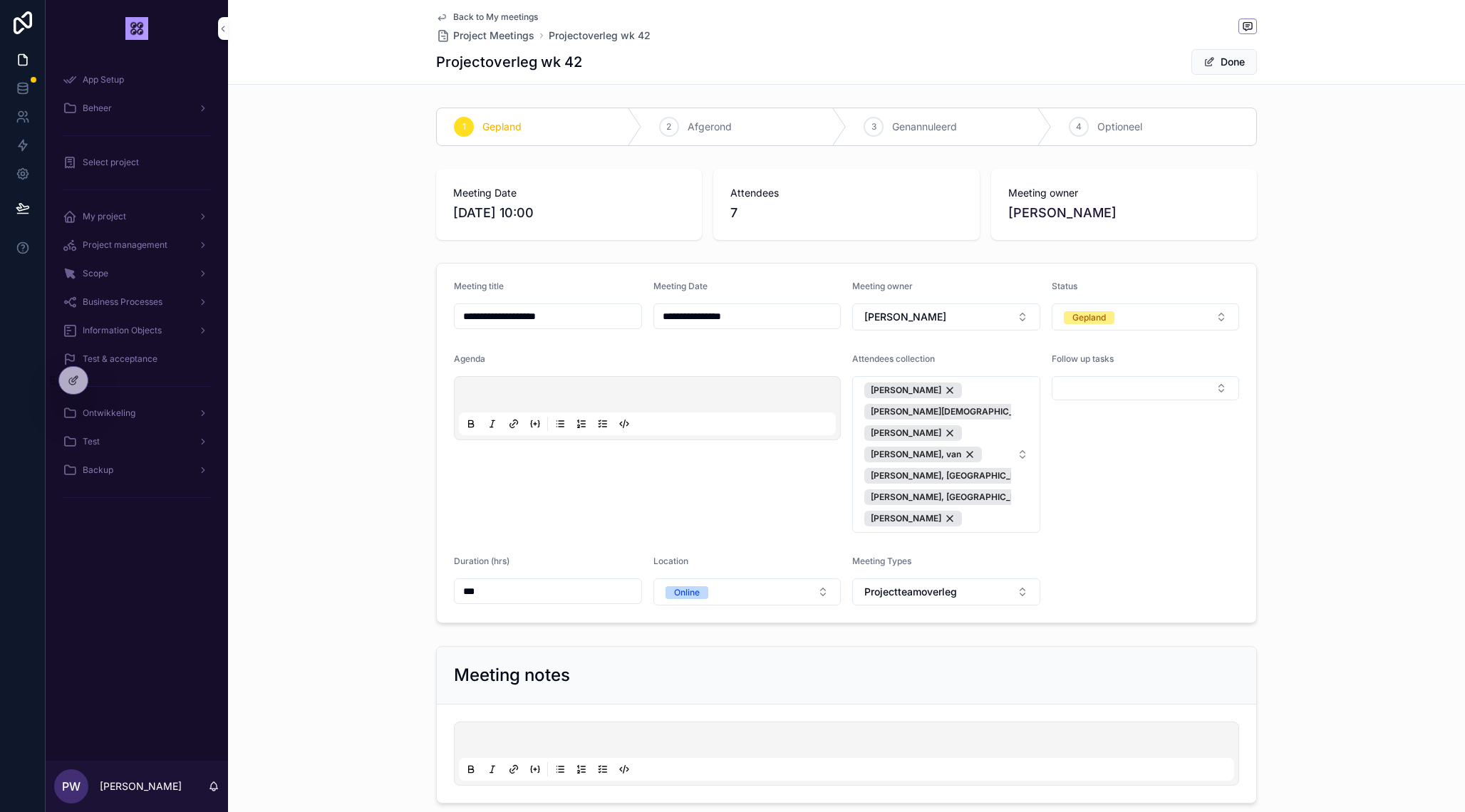
click at [665, 318] on input "**********" at bounding box center [747, 316] width 187 height 20
click at [718, 493] on button "15" at bounding box center [721, 496] width 25 height 25
type input "**********"
click at [1220, 65] on span "Done" at bounding box center [1224, 62] width 66 height 25
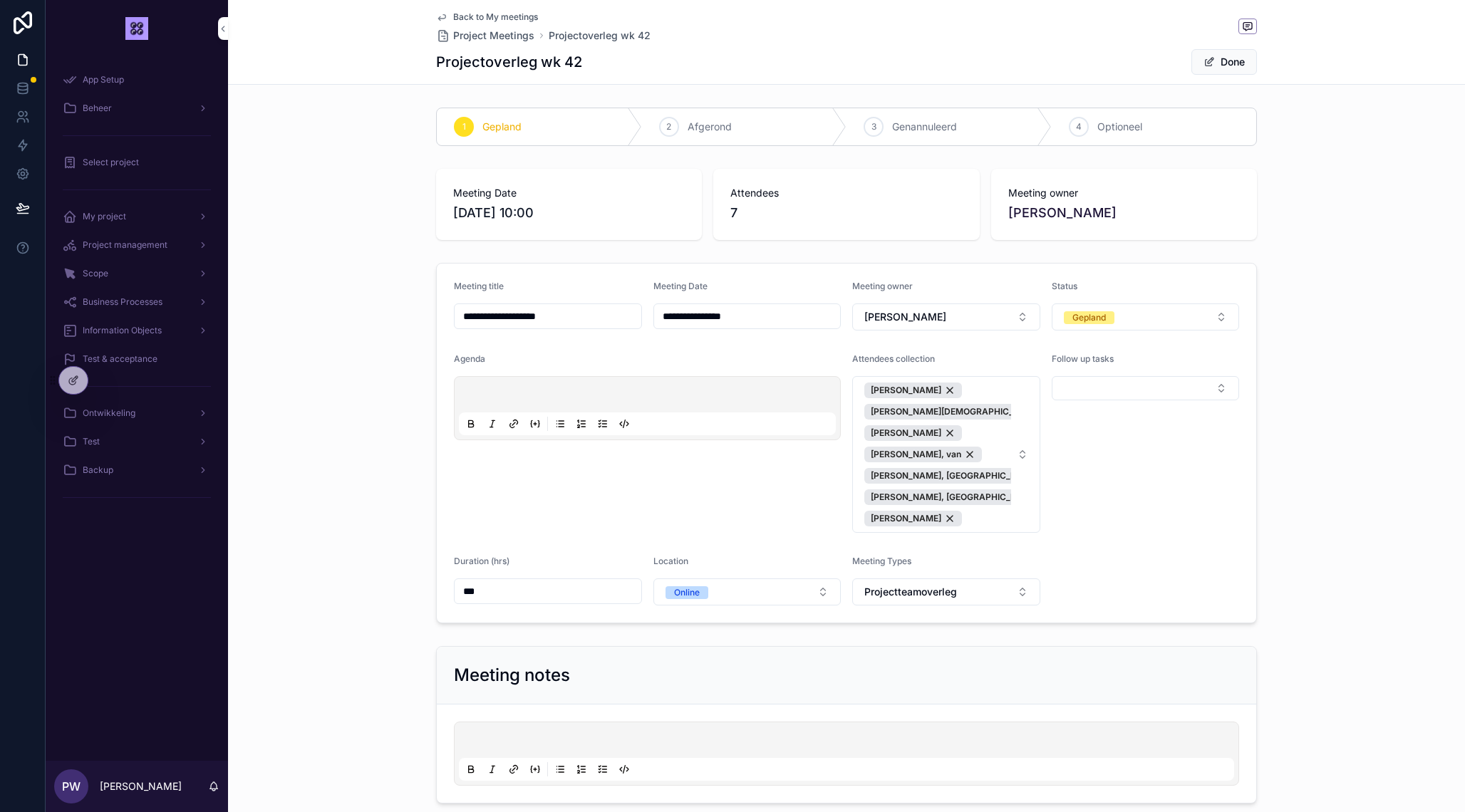
click at [1220, 65] on button "Done" at bounding box center [1224, 62] width 66 height 25
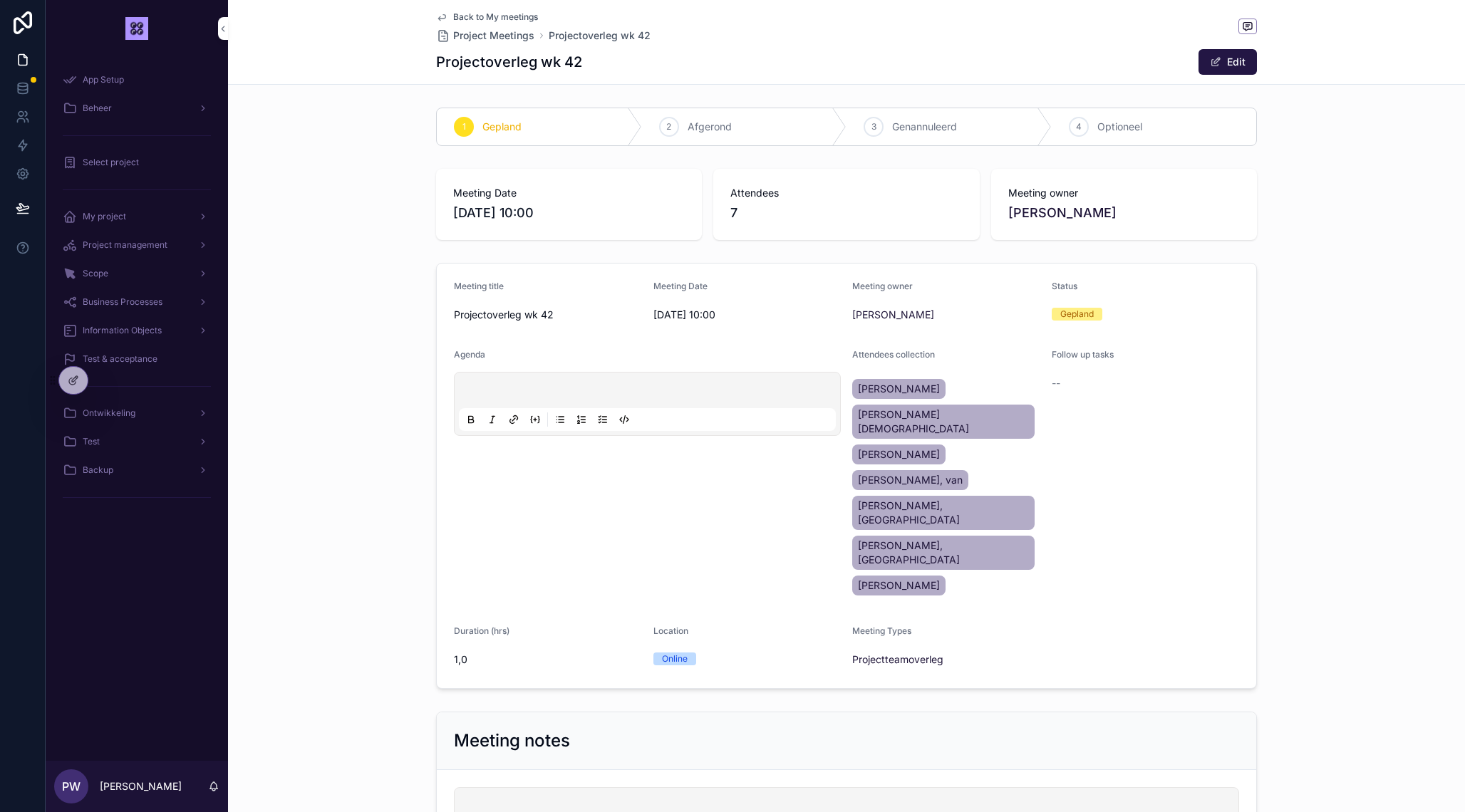
click at [464, 19] on span "Back to My meetings" at bounding box center [496, 16] width 85 height 11
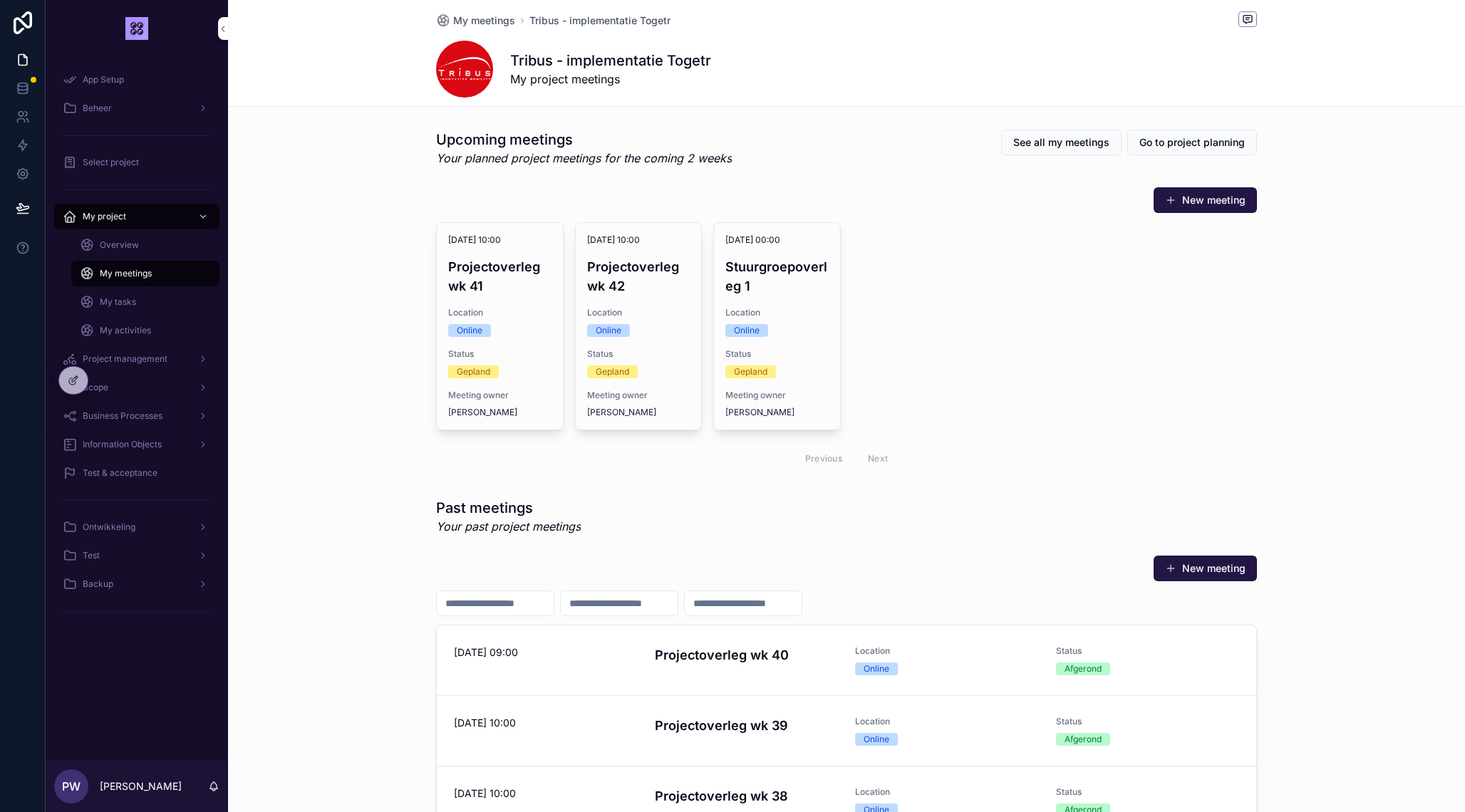
click at [530, 336] on div "Online" at bounding box center [499, 330] width 103 height 13
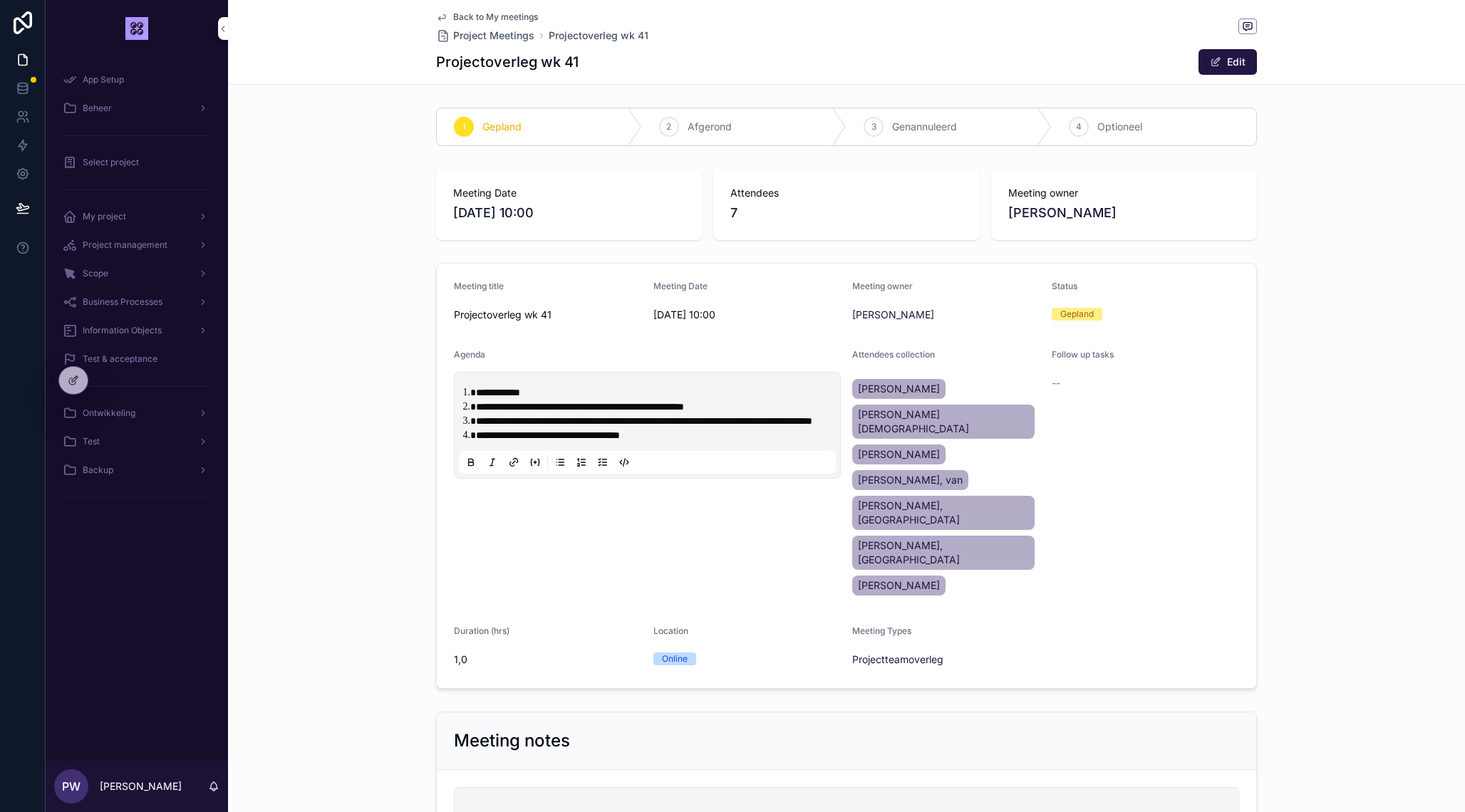
click at [176, 621] on div "App Setup Beheer Select project My project Project management Scope Business Pr…" at bounding box center [136, 409] width 182 height 704
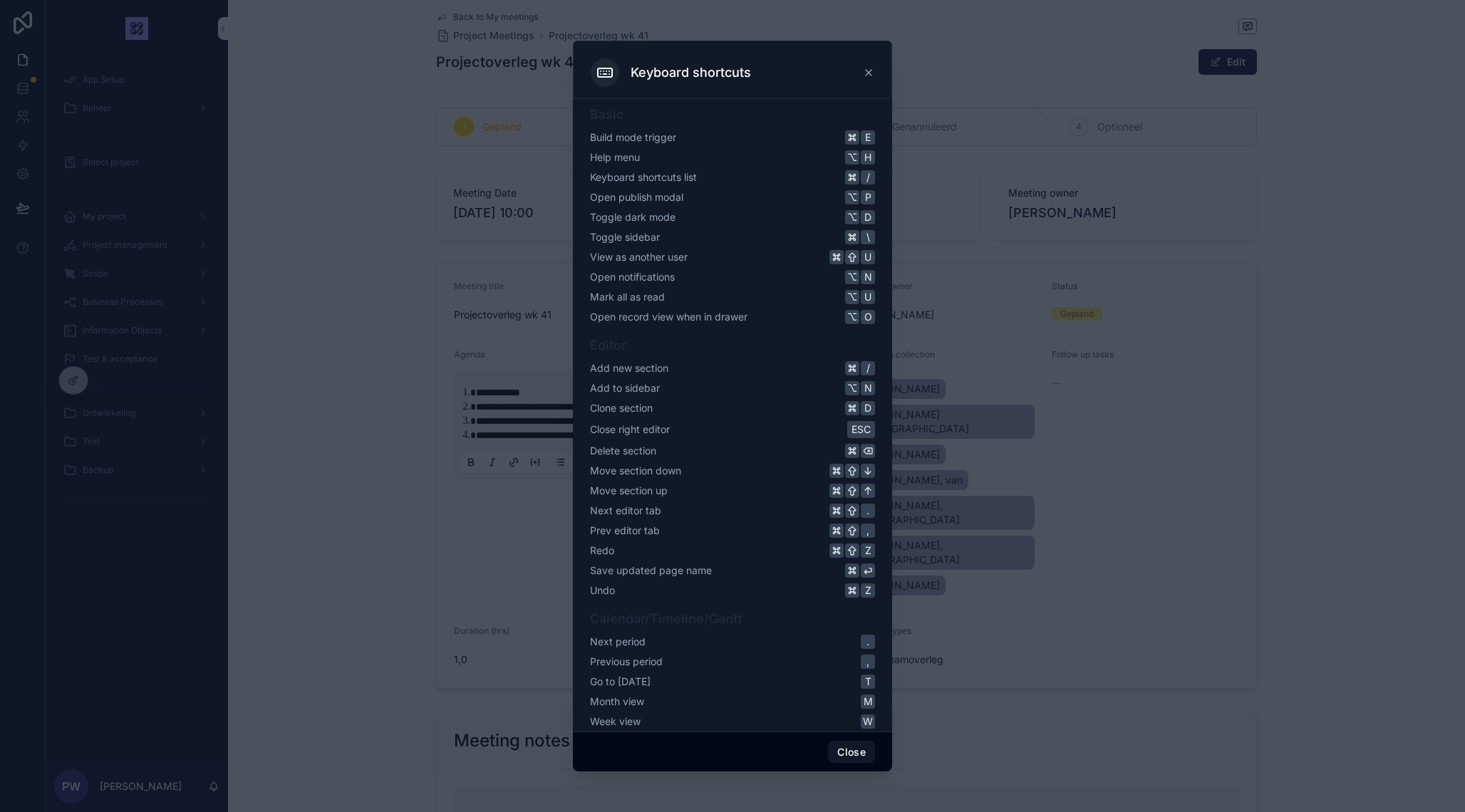
click at [866, 74] on icon at bounding box center [868, 72] width 11 height 11
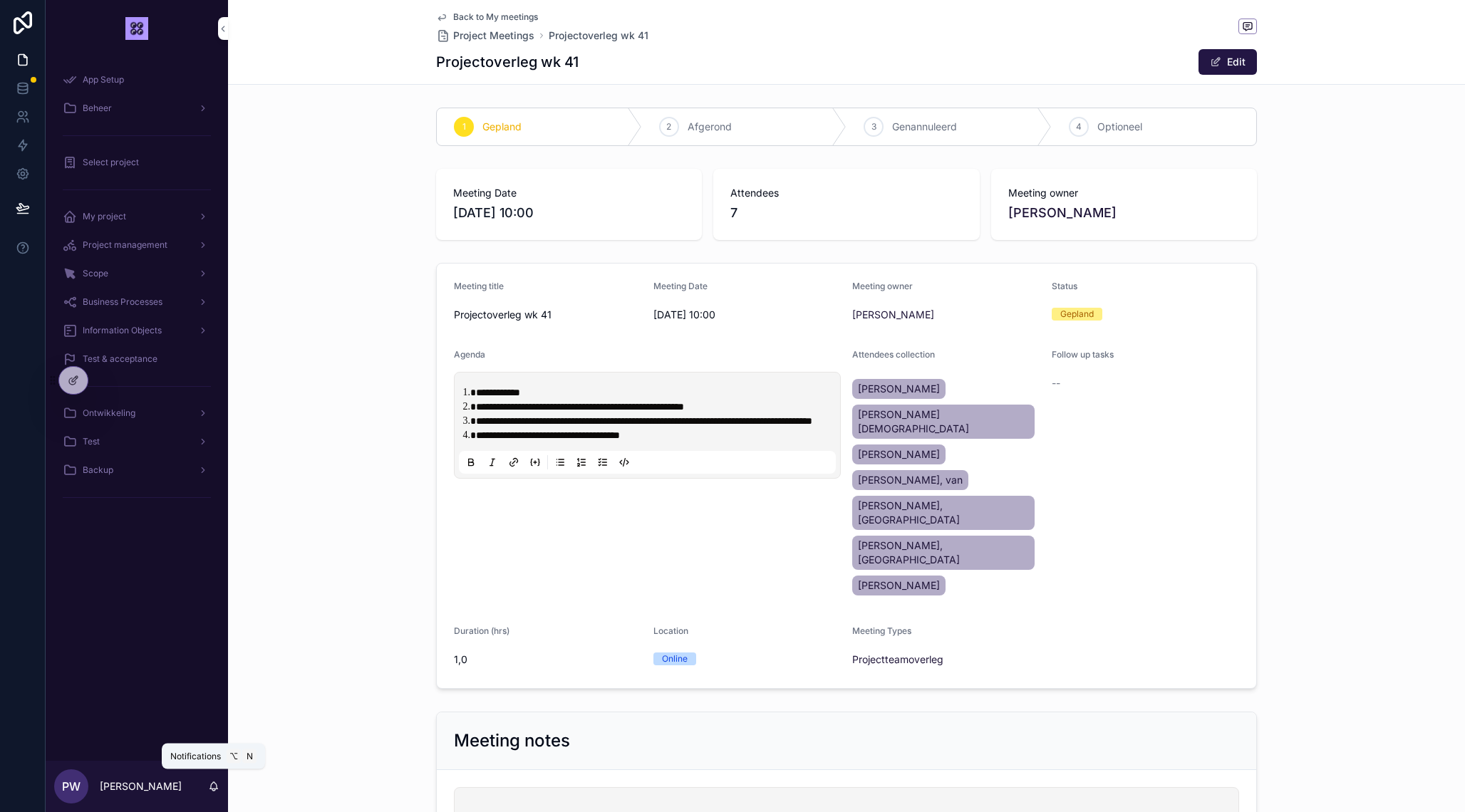
click at [217, 787] on icon "scrollable content" at bounding box center [214, 785] width 8 height 7
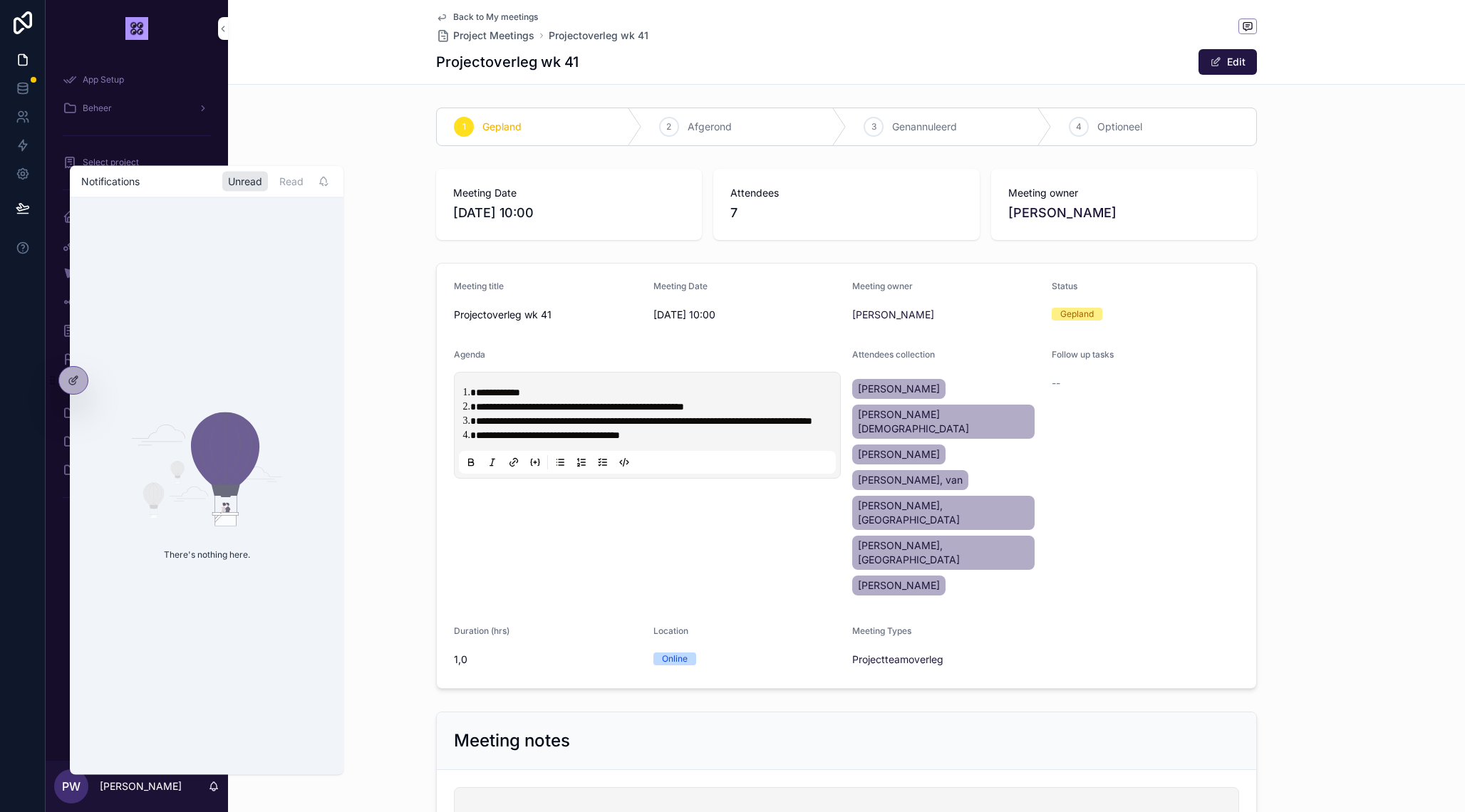
click at [217, 787] on icon "scrollable content" at bounding box center [214, 785] width 8 height 7
click at [270, 783] on div "**********" at bounding box center [846, 759] width 1236 height 1314
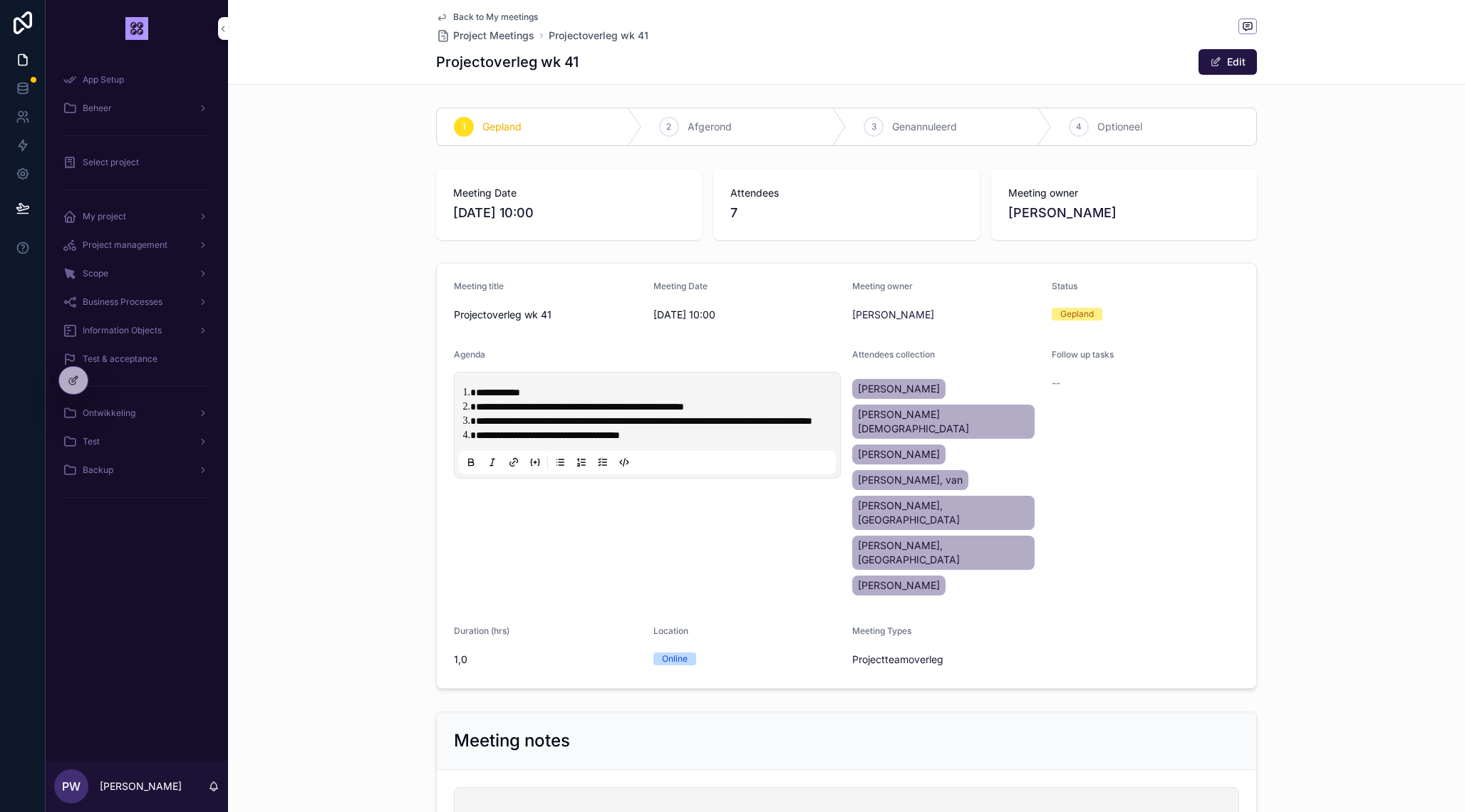
click at [536, 407] on span "**********" at bounding box center [579, 406] width 208 height 10
click at [680, 801] on p "scrollable content" at bounding box center [849, 808] width 775 height 14
click at [463, 803] on span "**********" at bounding box center [827, 808] width 732 height 10
click at [463, 811] on span "**********" at bounding box center [667, 822] width 411 height 10
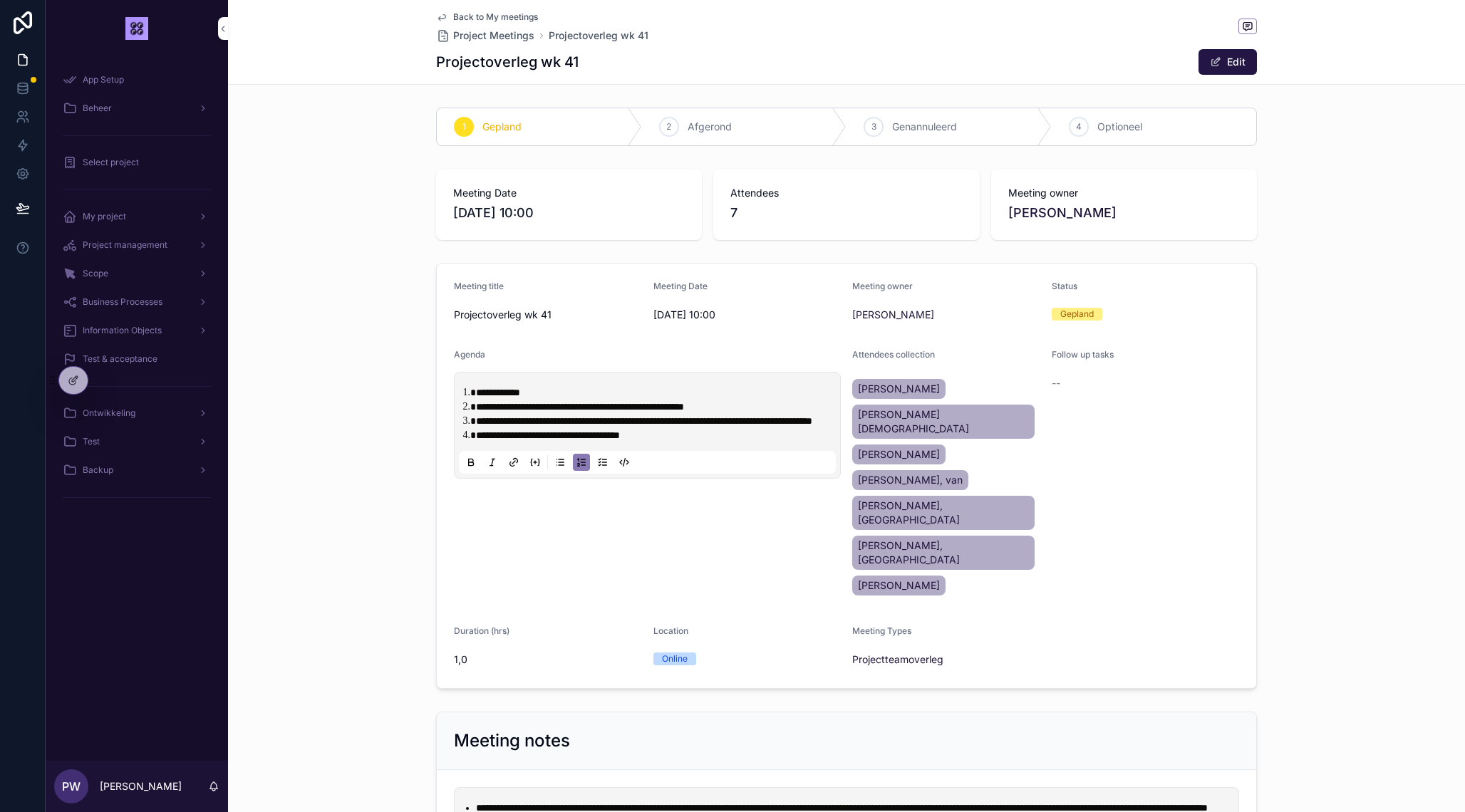
click at [1059, 811] on li "**********" at bounding box center [856, 822] width 761 height 14
click at [625, 712] on div "Meeting notes" at bounding box center [846, 741] width 820 height 58
click at [98, 250] on span "Project management" at bounding box center [125, 245] width 85 height 11
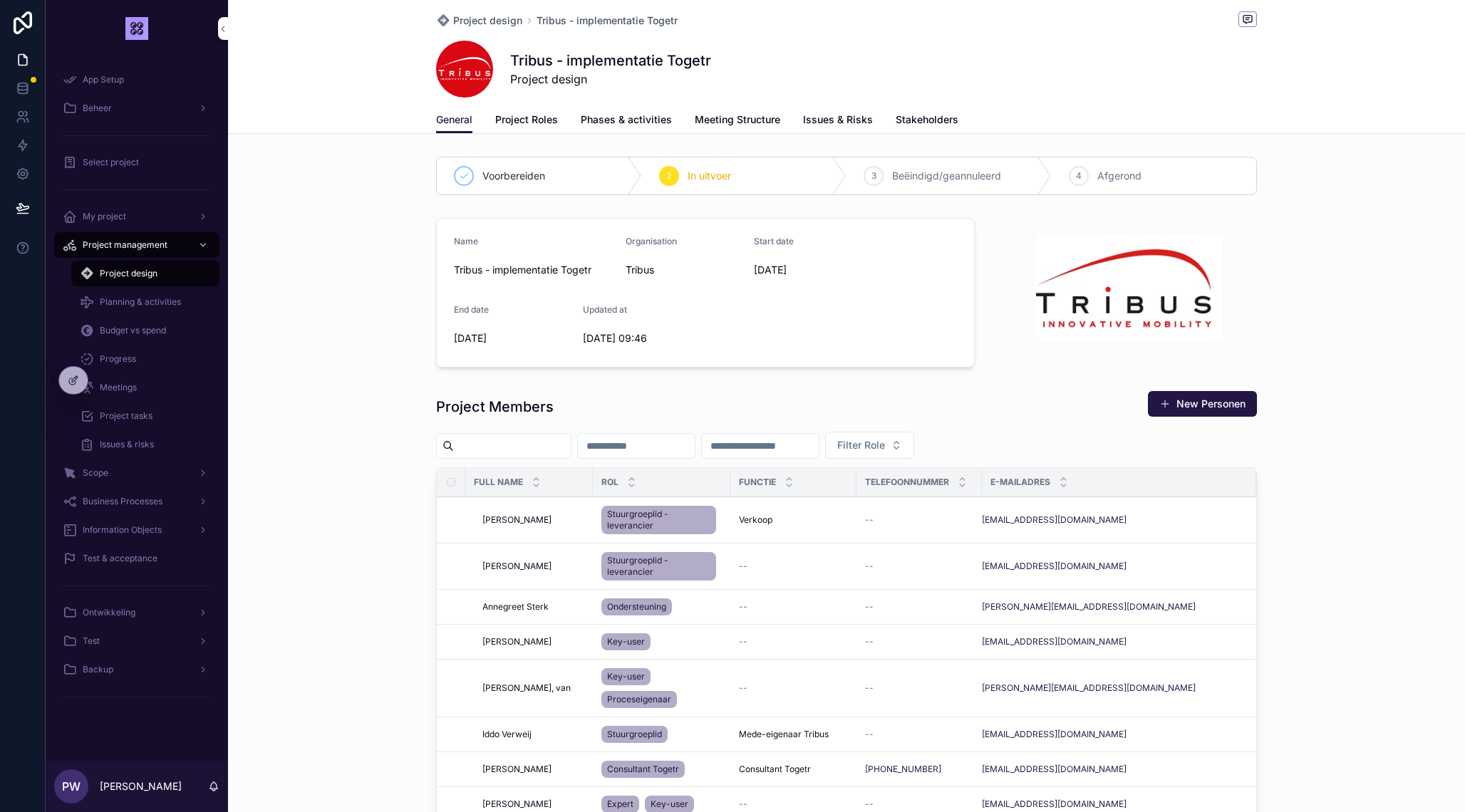
click at [127, 307] on span "Planning & activities" at bounding box center [140, 301] width 81 height 11
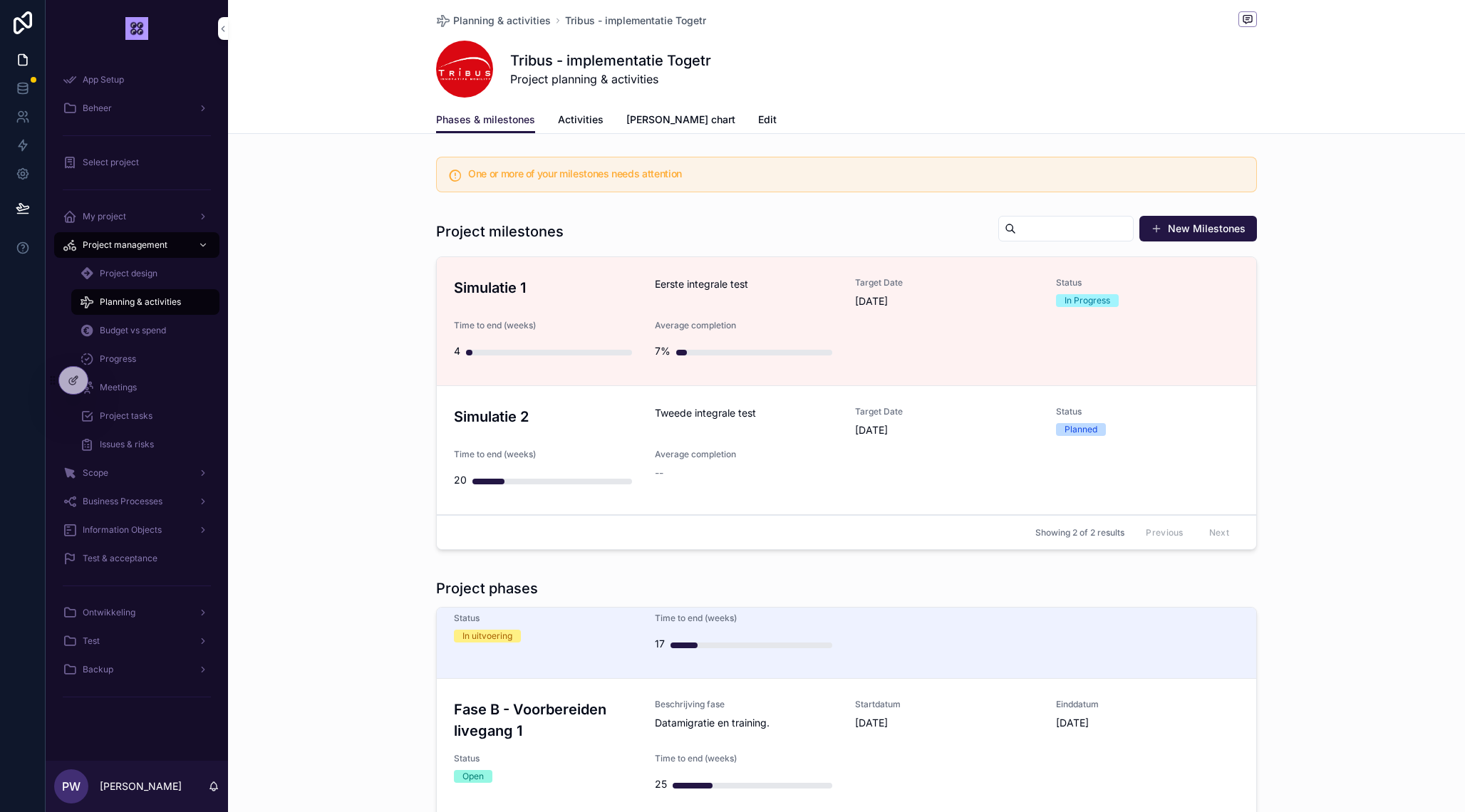
scroll to position [60, 0]
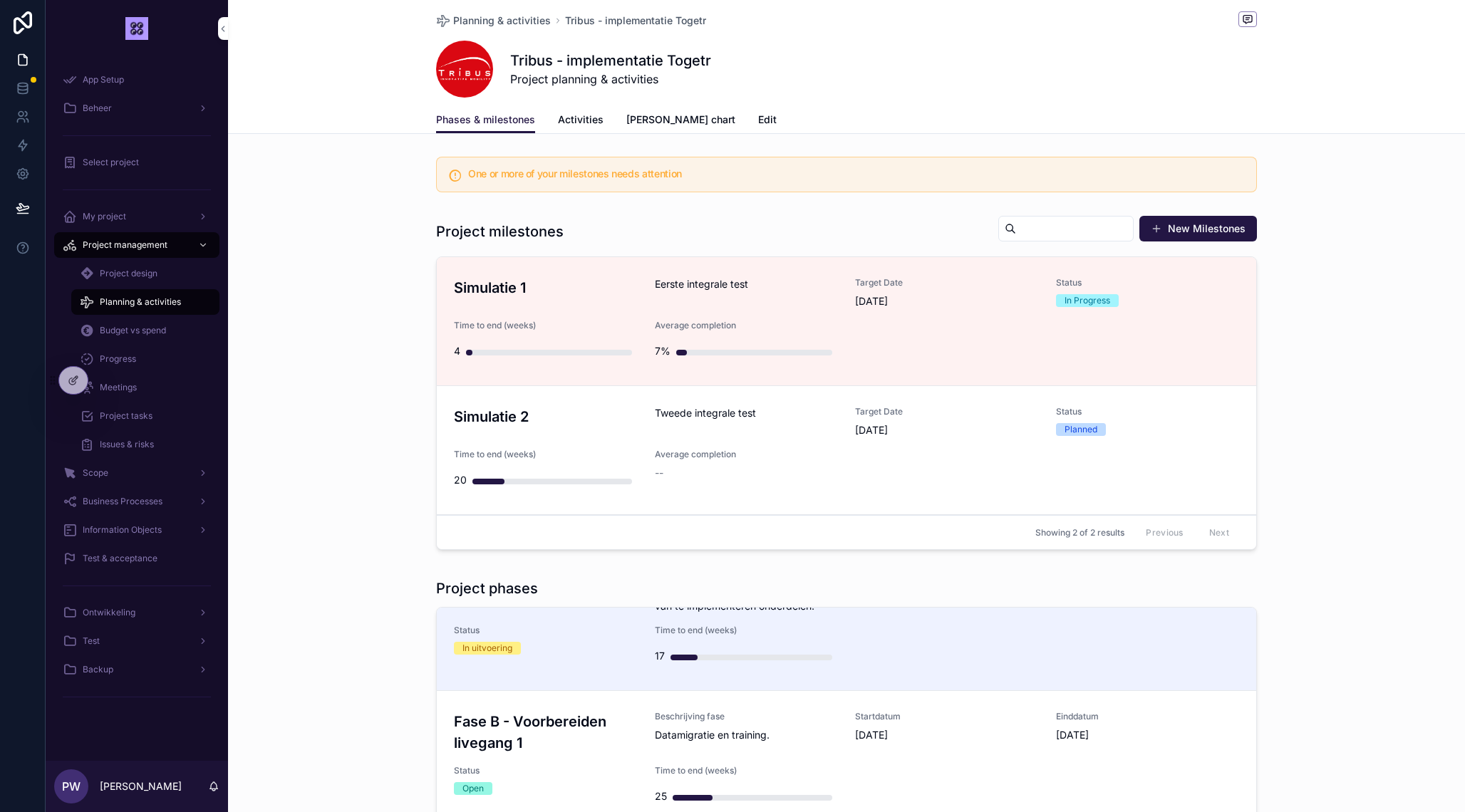
click at [719, 303] on div "Eerste integrale test" at bounding box center [747, 292] width 184 height 31
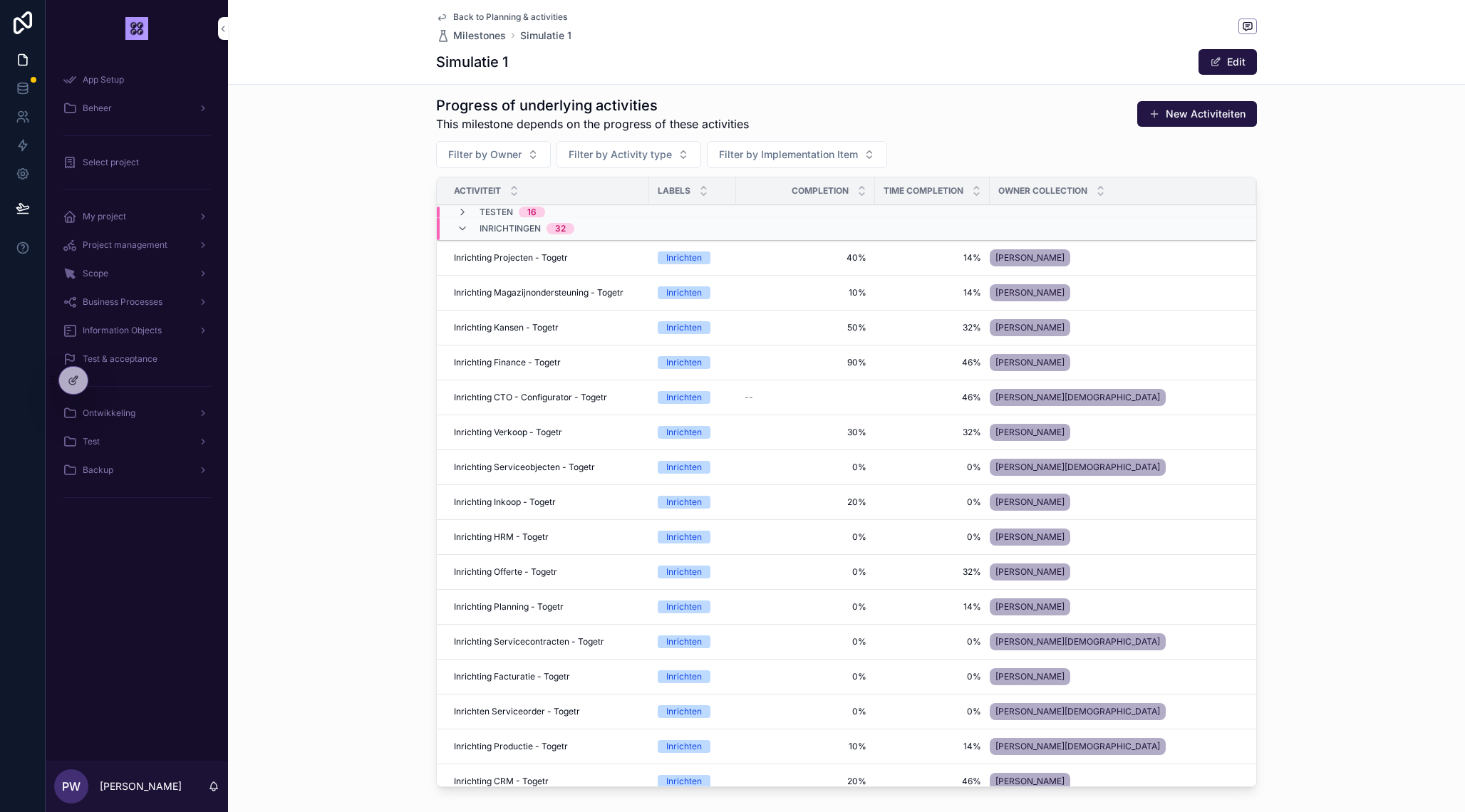
scroll to position [406, 0]
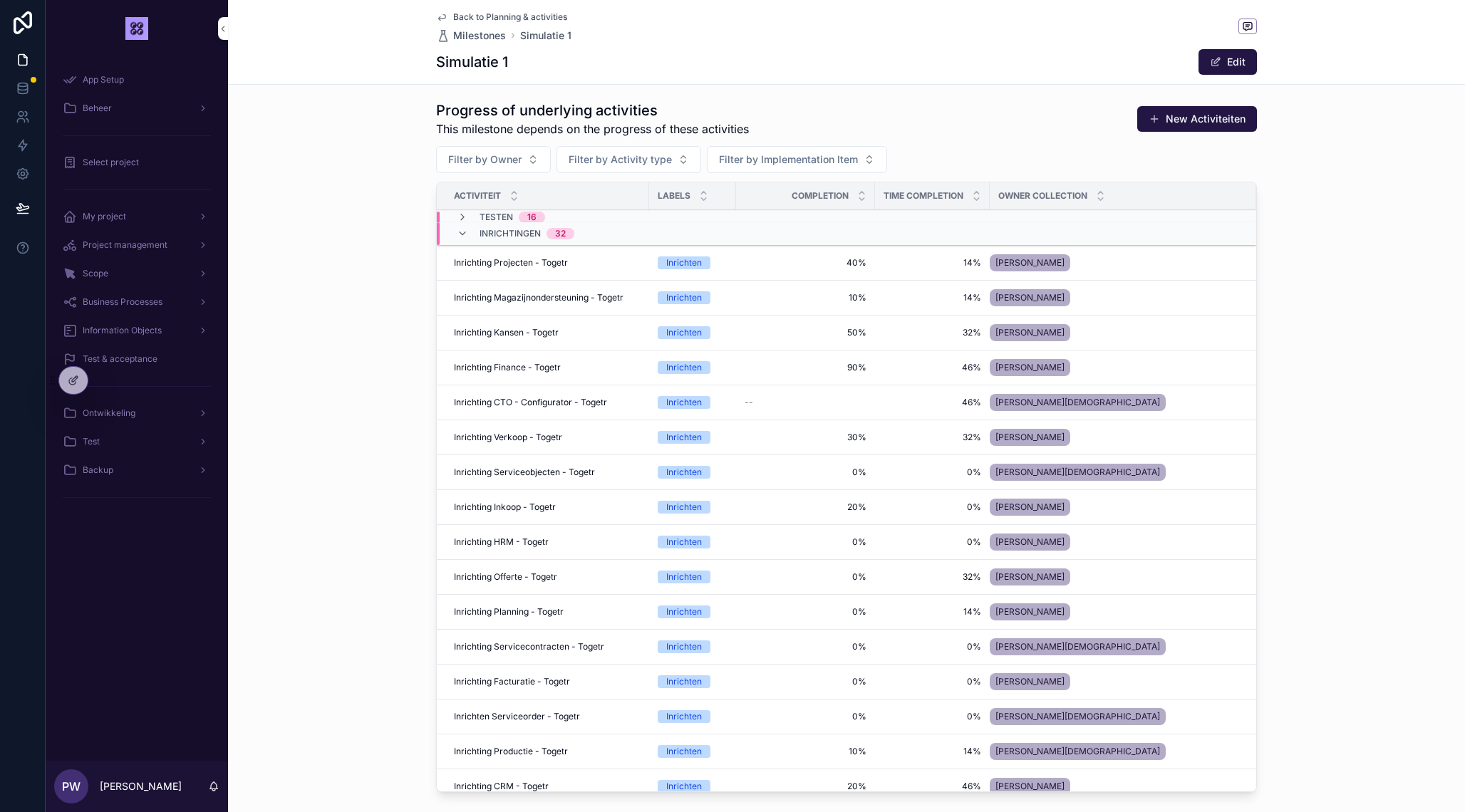
click at [529, 161] on button "Filter by Owner" at bounding box center [494, 159] width 115 height 27
type input "****"
click at [457, 214] on span "[PERSON_NAME], [GEOGRAPHIC_DATA]" at bounding box center [485, 217] width 170 height 14
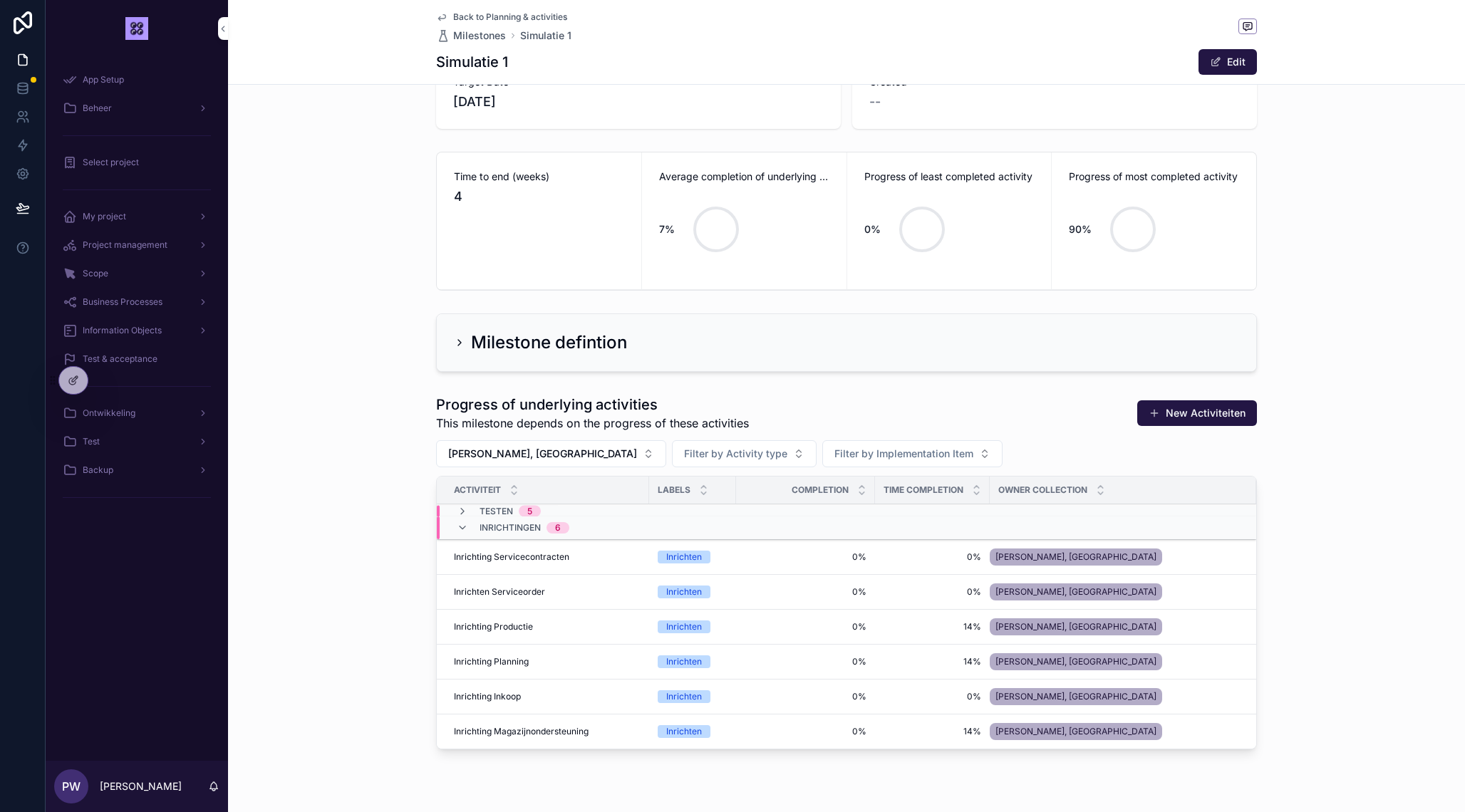
scroll to position [151, 0]
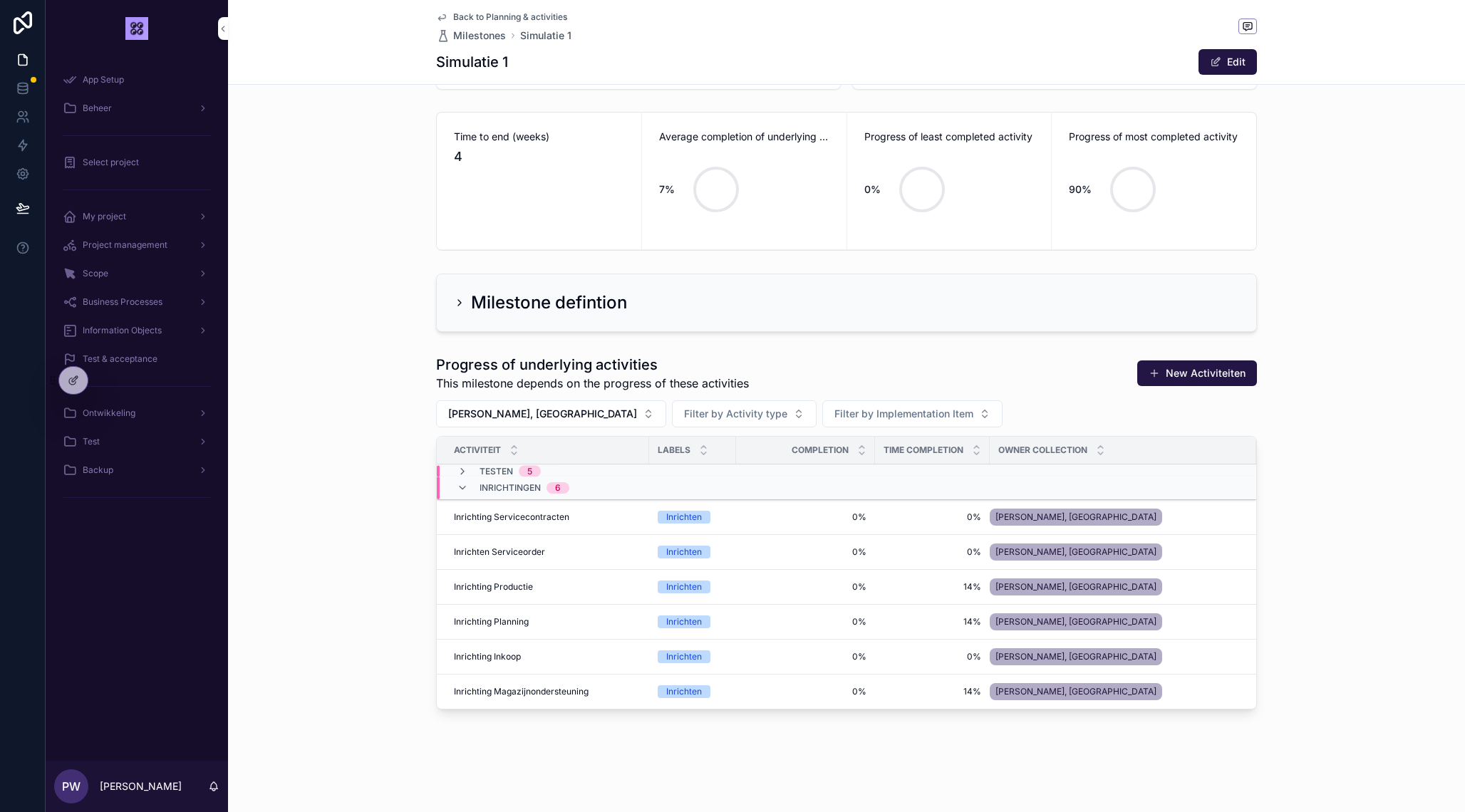
click at [537, 406] on button "[PERSON_NAME], [GEOGRAPHIC_DATA]" at bounding box center [551, 414] width 230 height 27
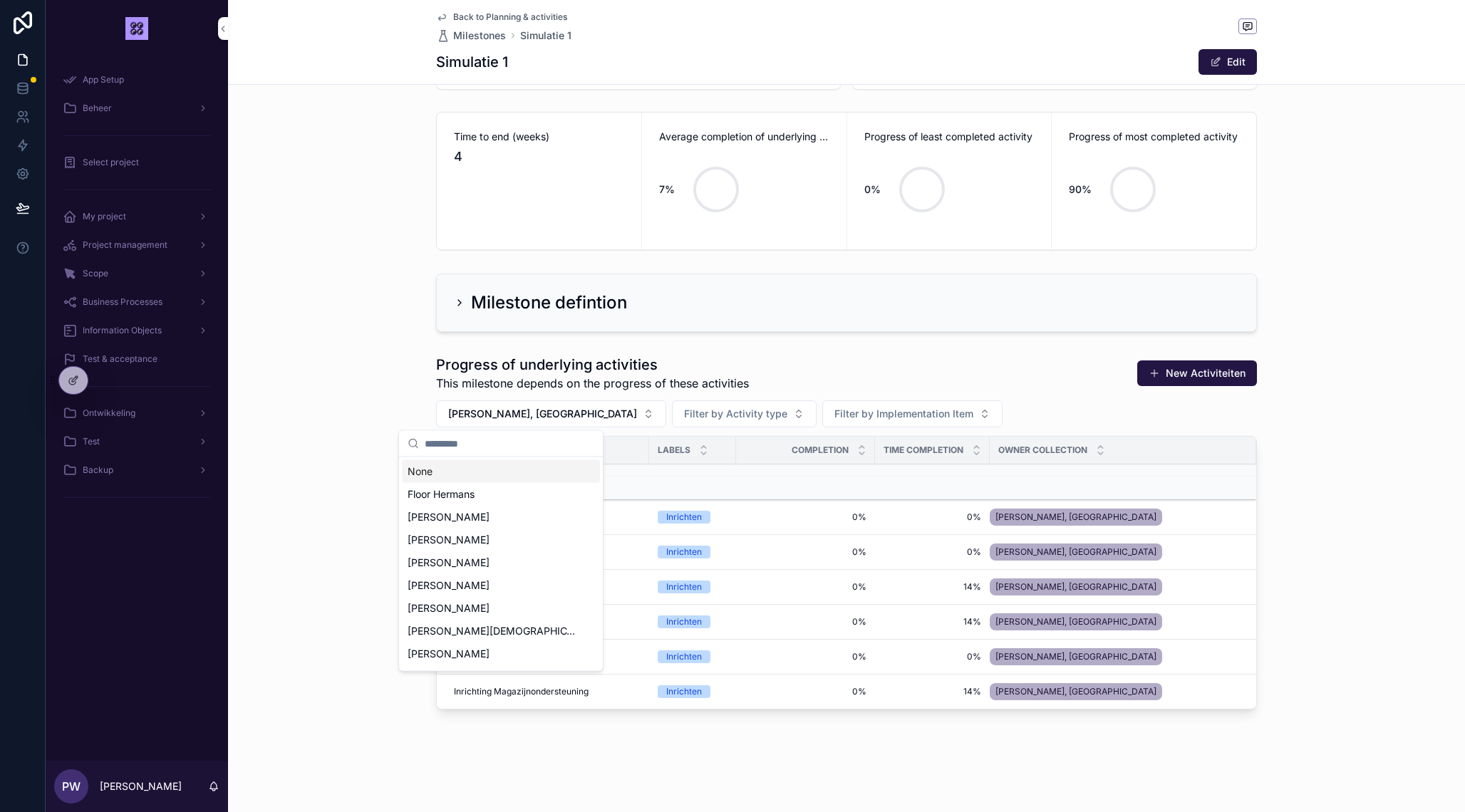
click at [473, 449] on input "scrollable content" at bounding box center [509, 444] width 170 height 25
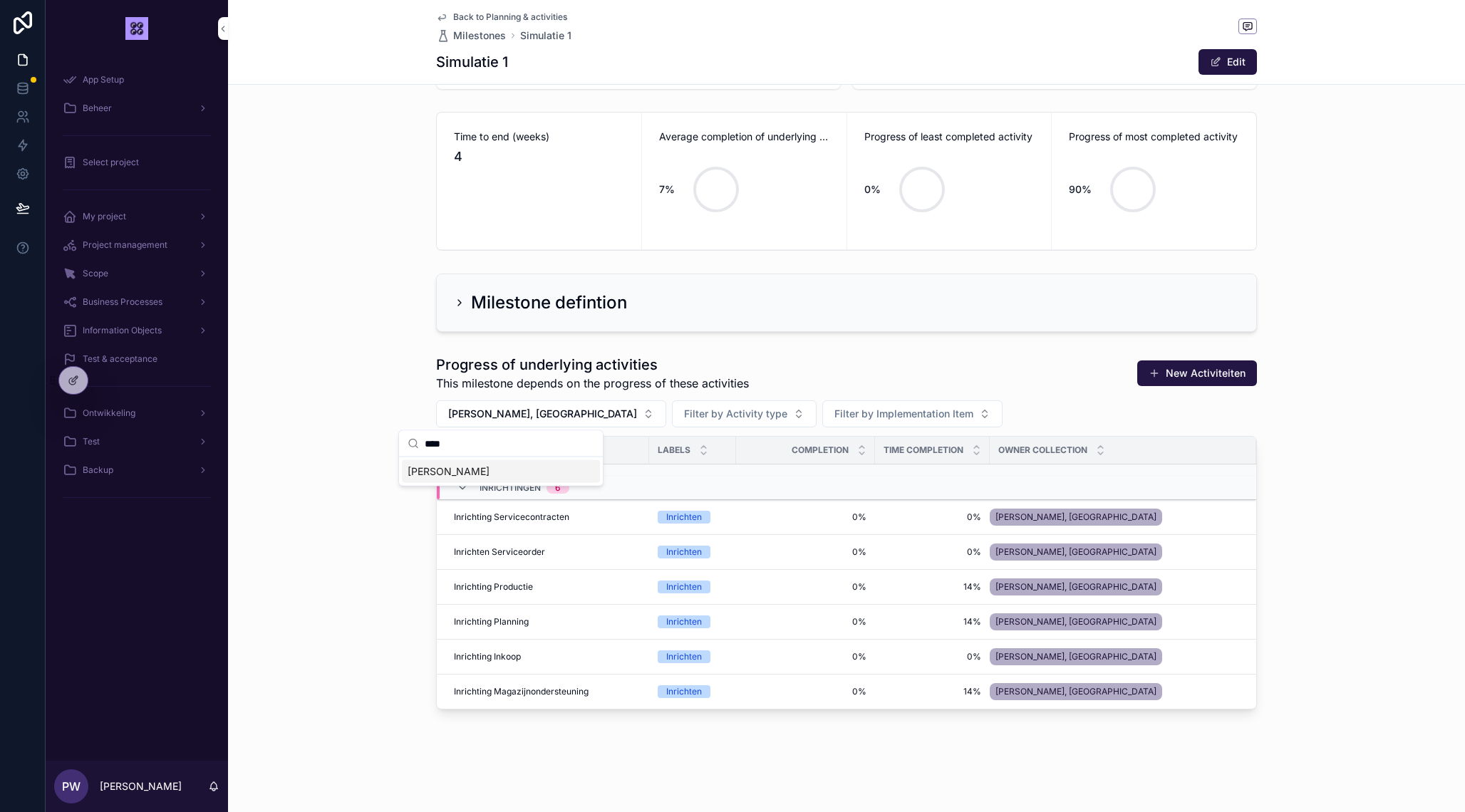
type input "****"
click at [441, 468] on span "[PERSON_NAME]" at bounding box center [448, 471] width 82 height 14
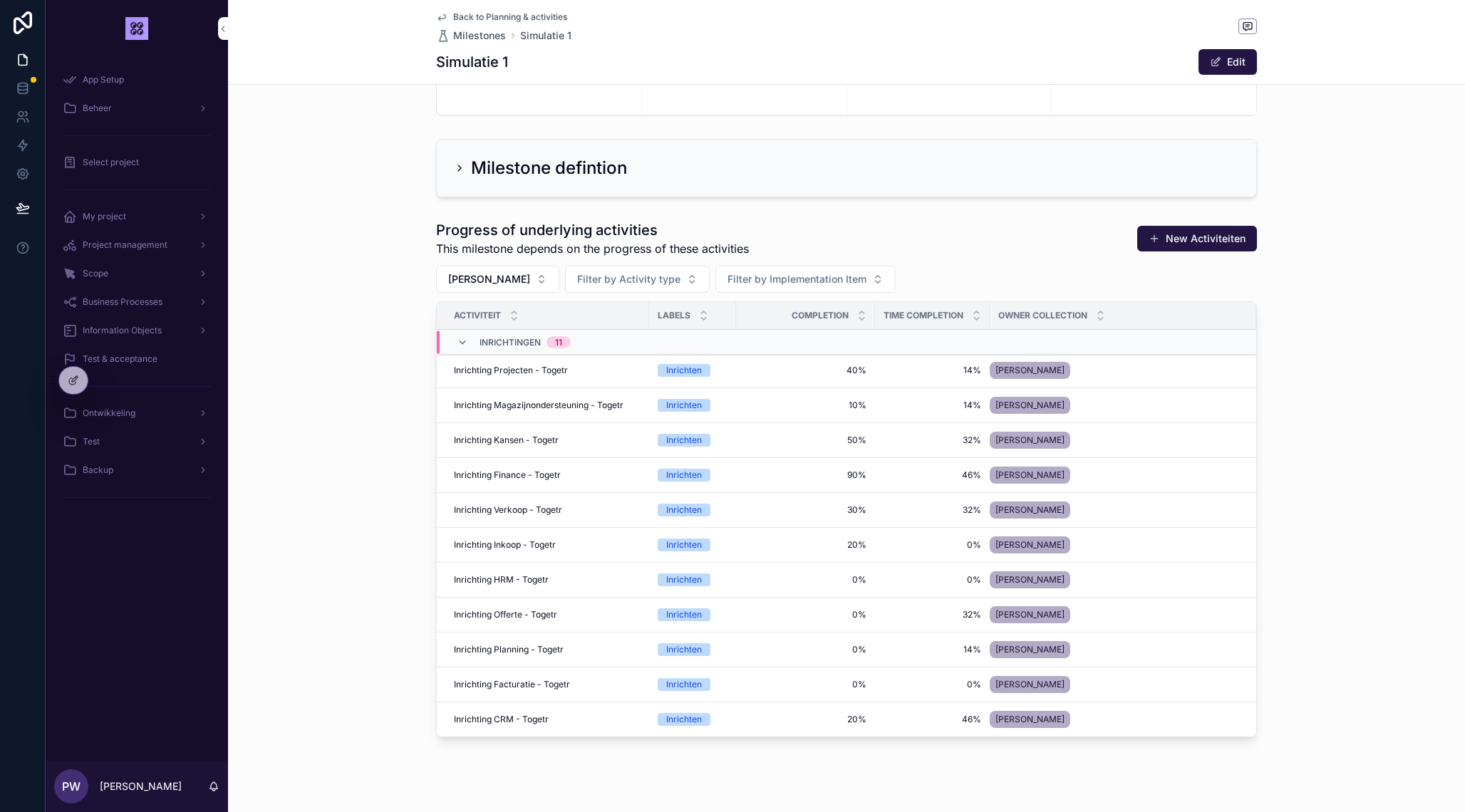
scroll to position [295, 0]
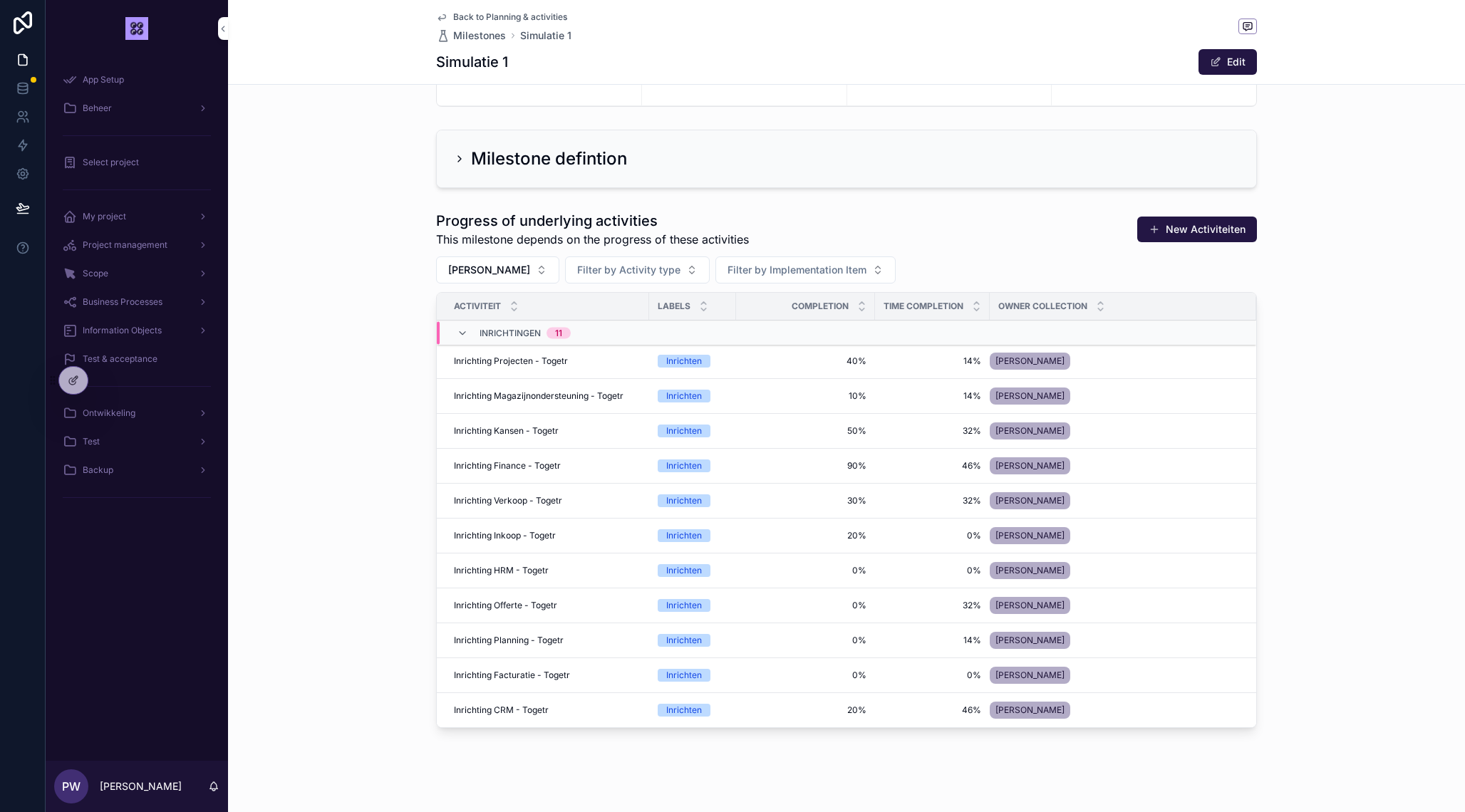
click at [855, 357] on span "40%" at bounding box center [805, 361] width 122 height 11
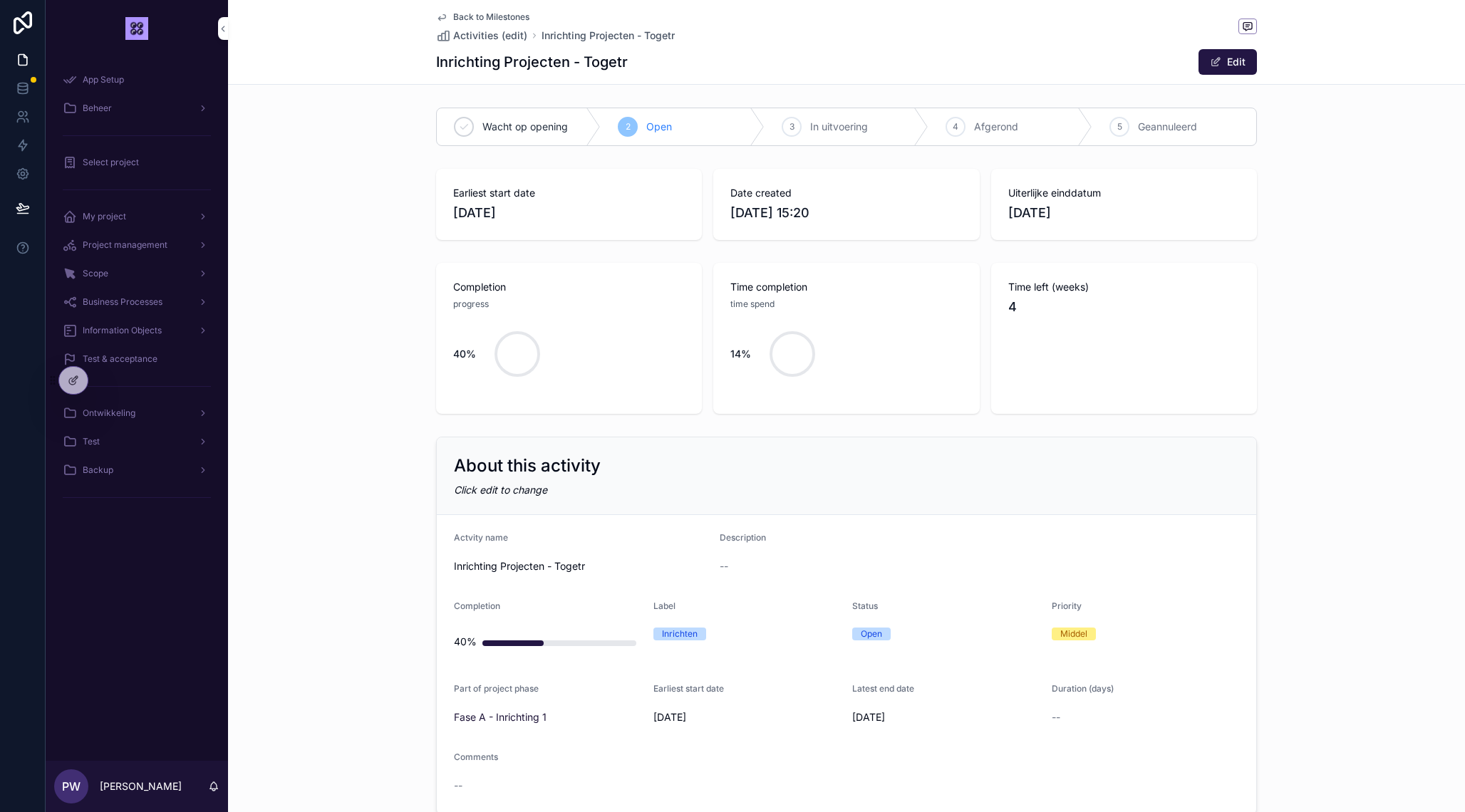
click at [1239, 62] on button "Edit" at bounding box center [1228, 62] width 58 height 25
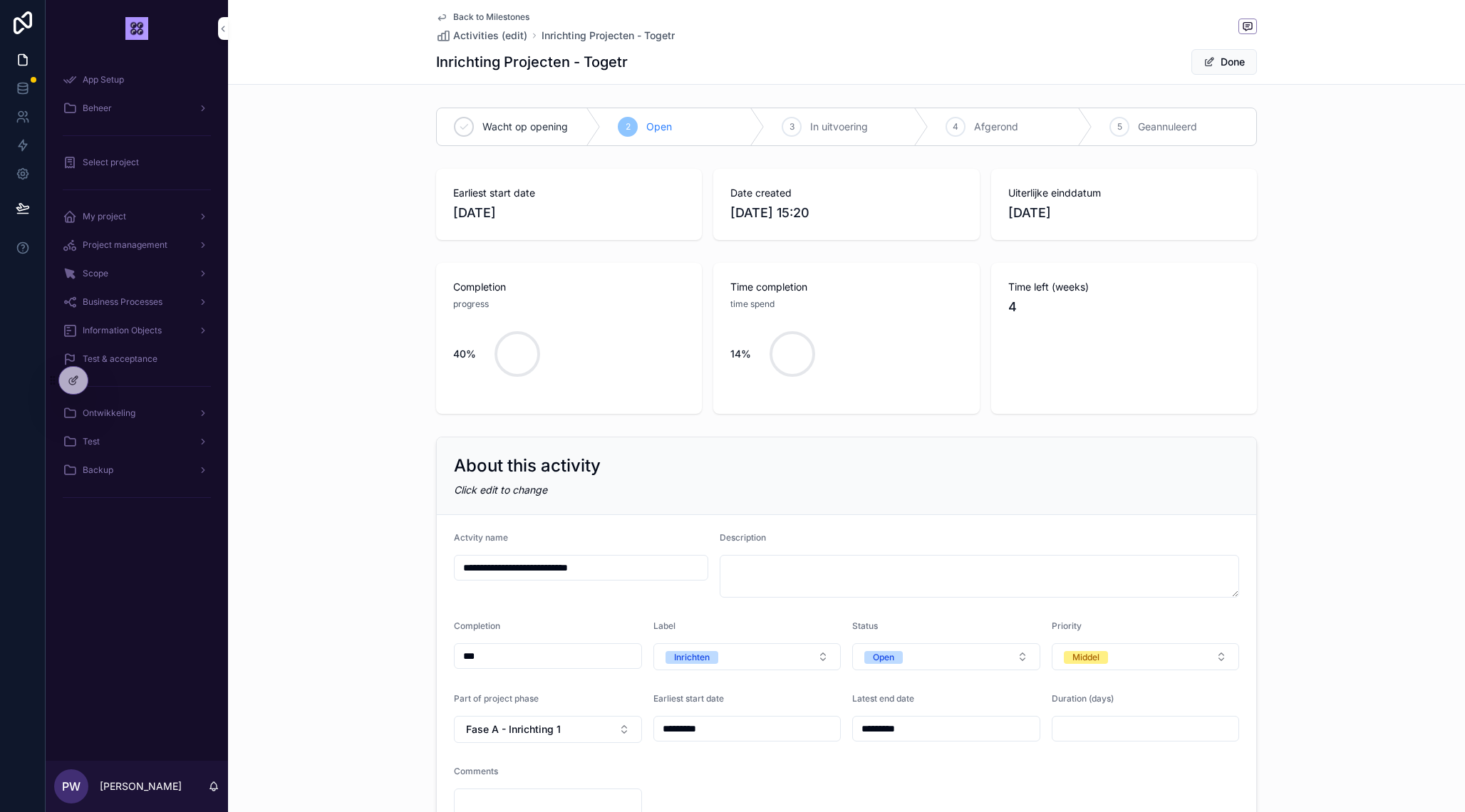
click at [508, 653] on input "***" at bounding box center [548, 656] width 187 height 20
type input "***"
click at [1219, 63] on button "Done" at bounding box center [1224, 62] width 66 height 25
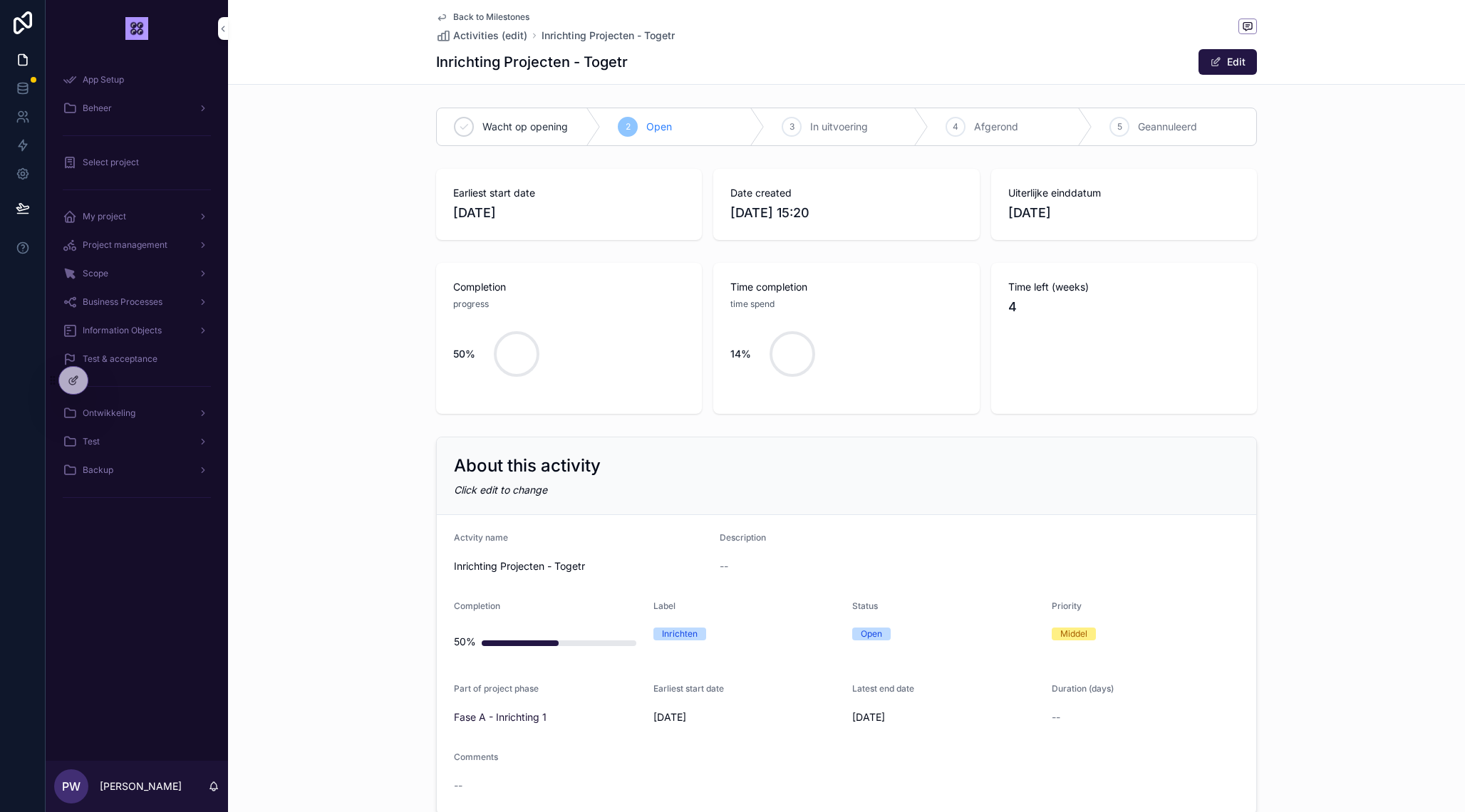
click at [506, 16] on span "Back to Milestones" at bounding box center [491, 16] width 76 height 11
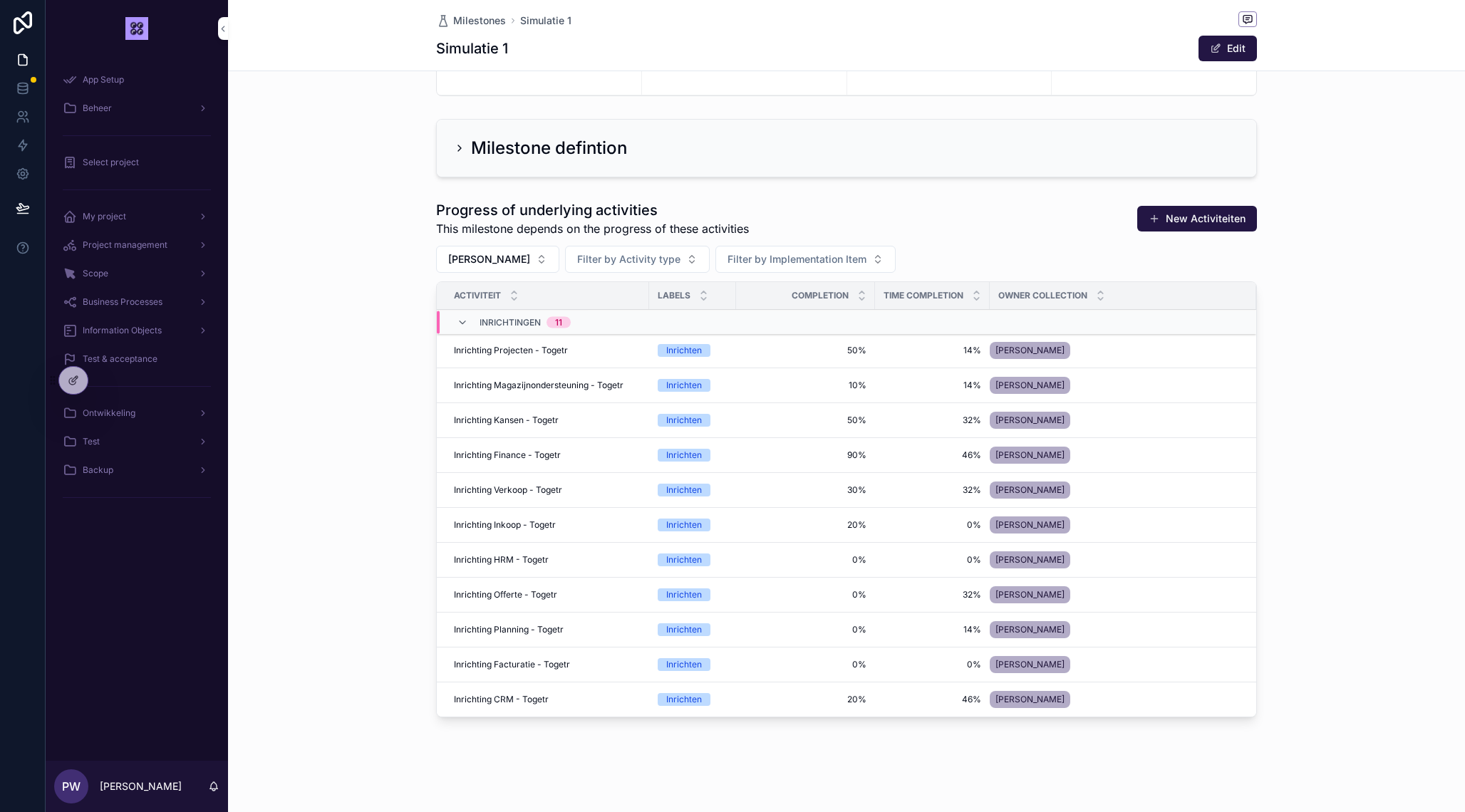
scroll to position [298, 0]
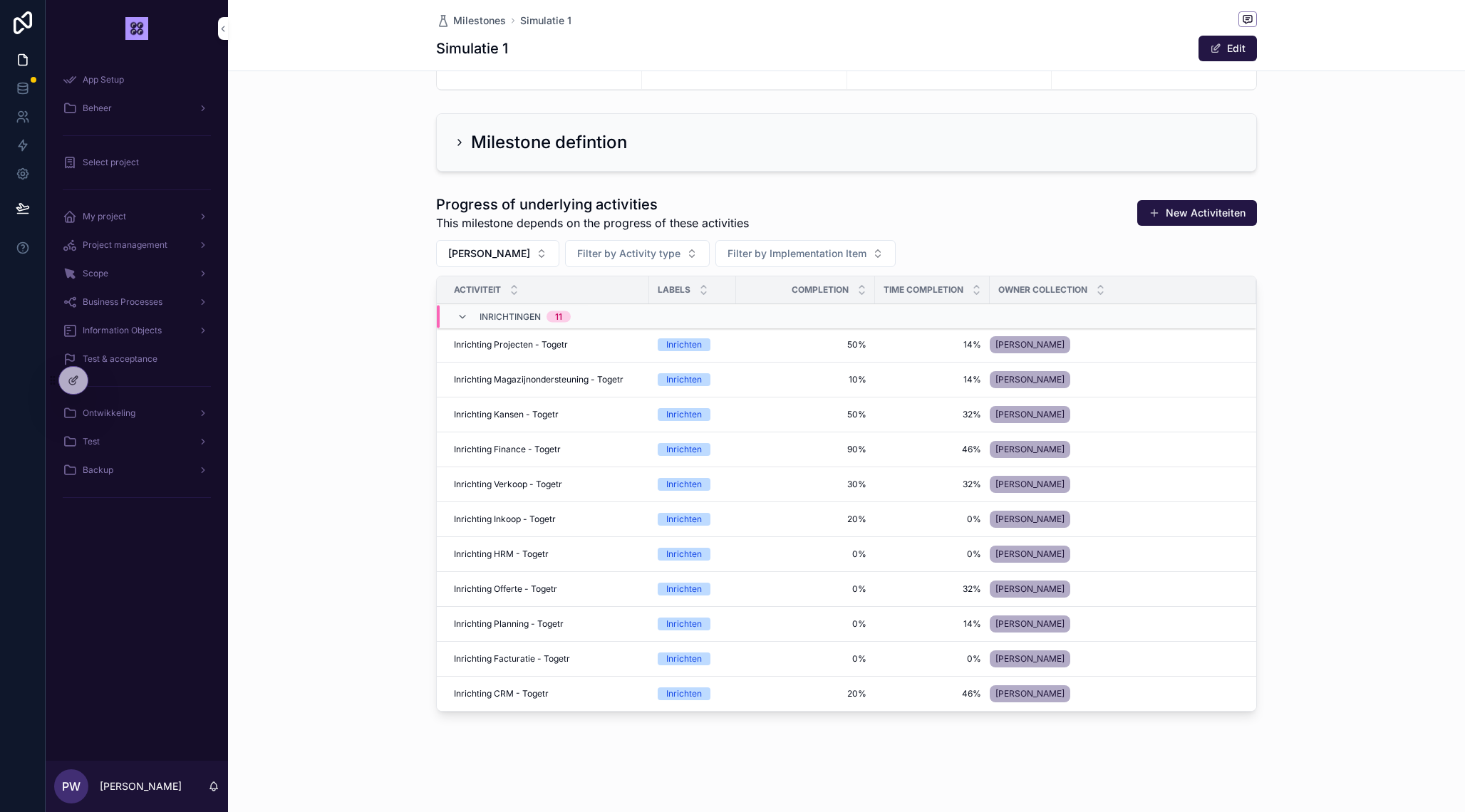
click at [860, 589] on span "0%" at bounding box center [805, 589] width 122 height 11
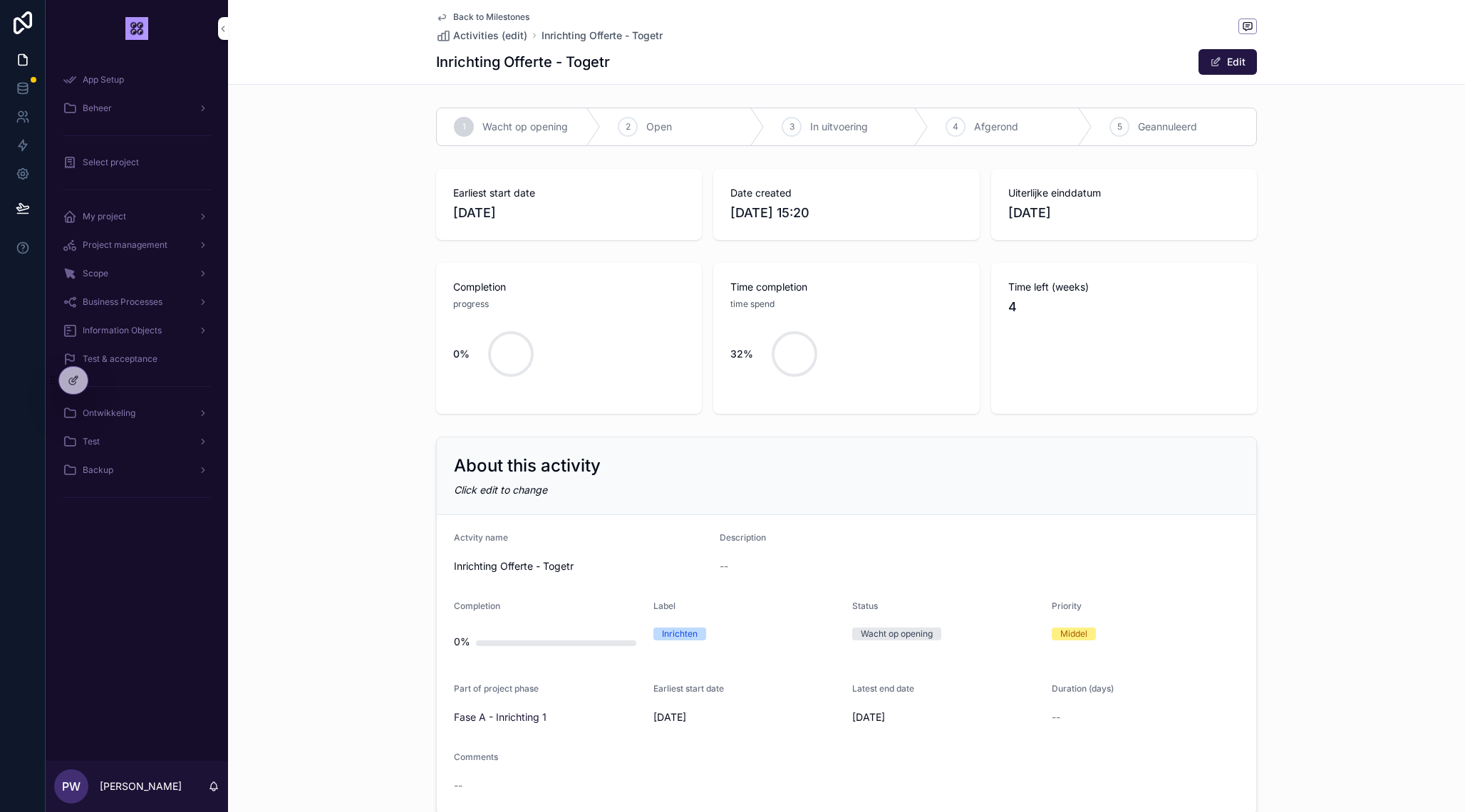
click at [1228, 60] on button "Edit" at bounding box center [1228, 62] width 58 height 25
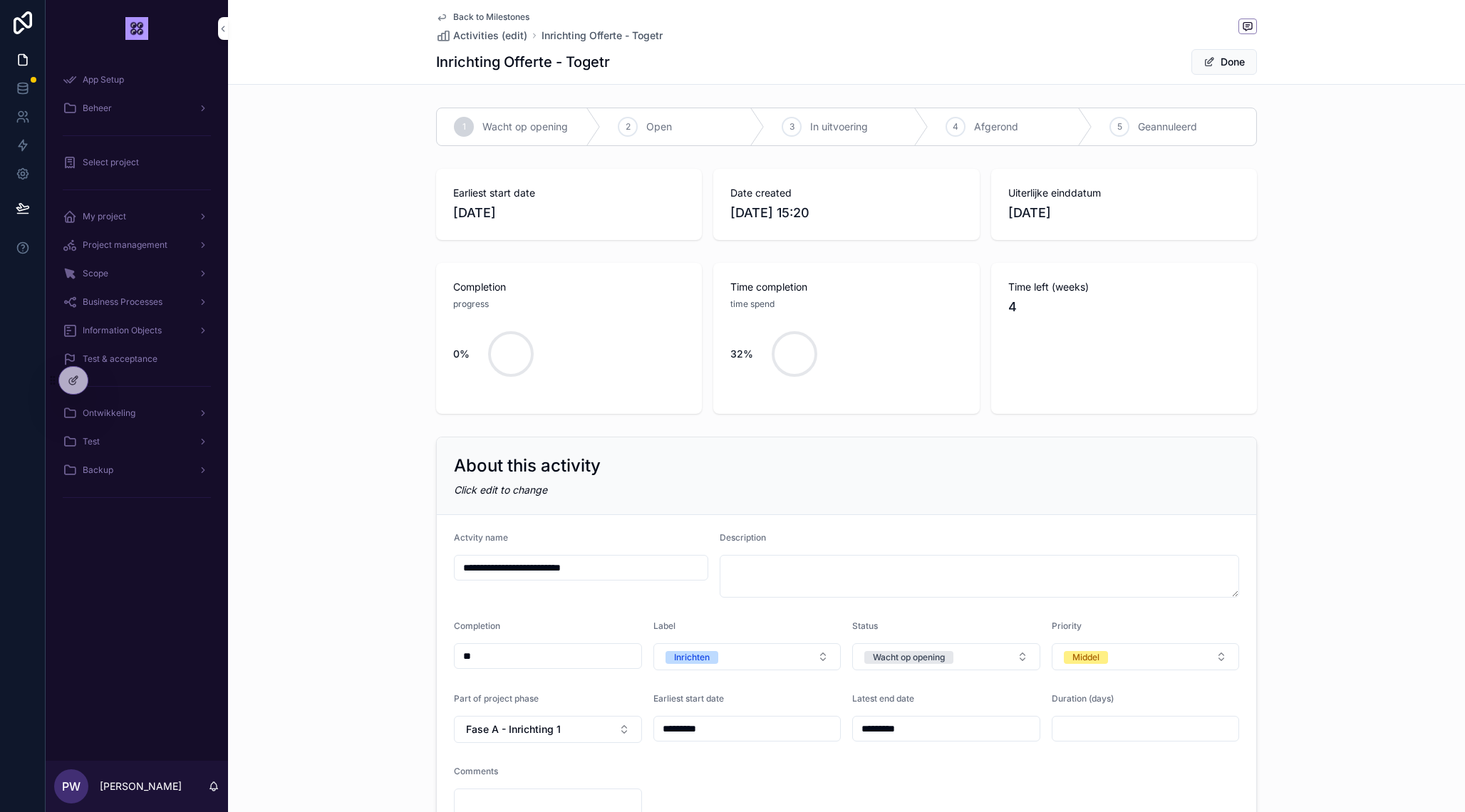
click at [510, 657] on input "**" at bounding box center [548, 656] width 187 height 20
type input "***"
click at [1210, 64] on span "scrollable content" at bounding box center [1208, 62] width 11 height 11
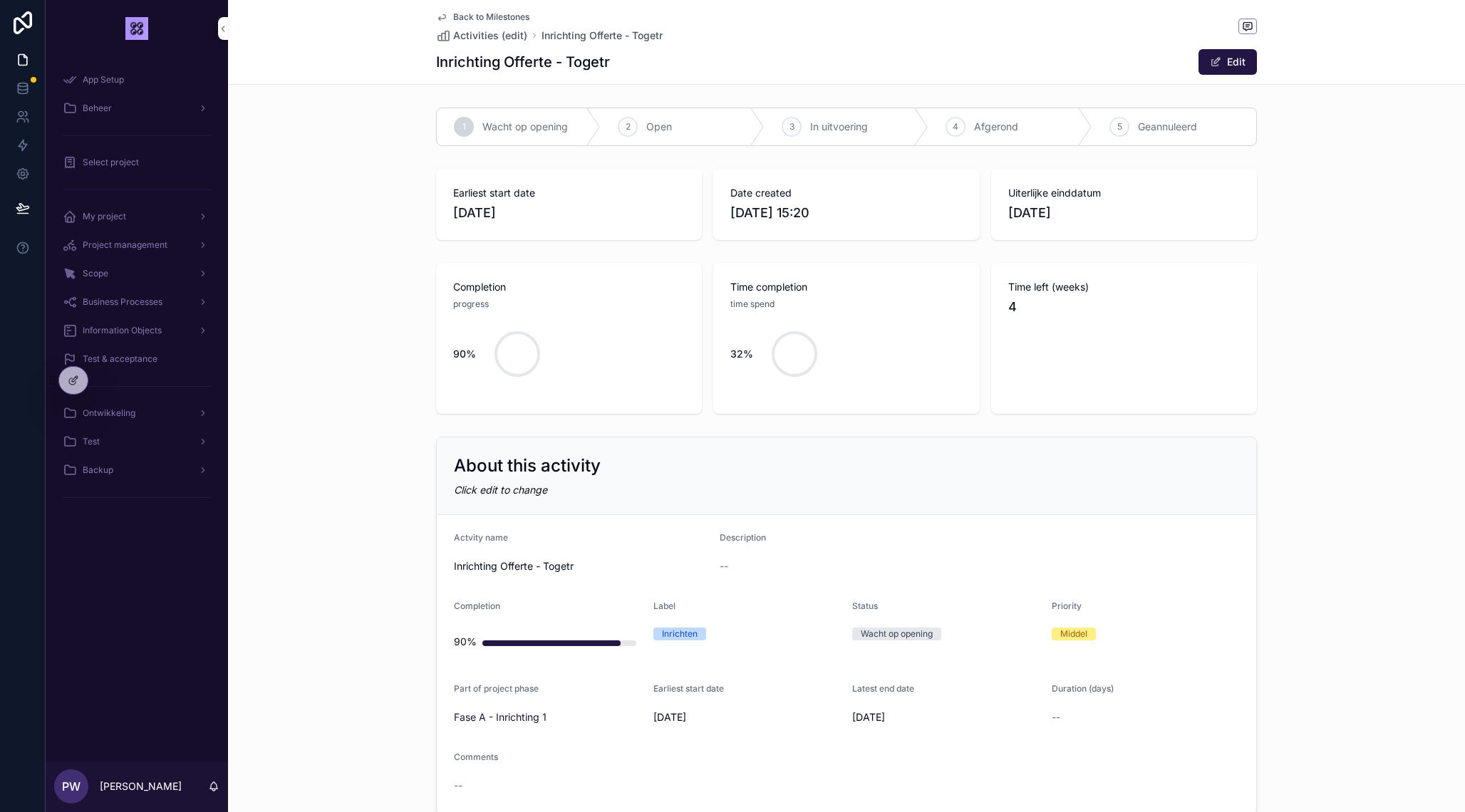
click at [482, 18] on span "Back to Milestones" at bounding box center [491, 16] width 76 height 11
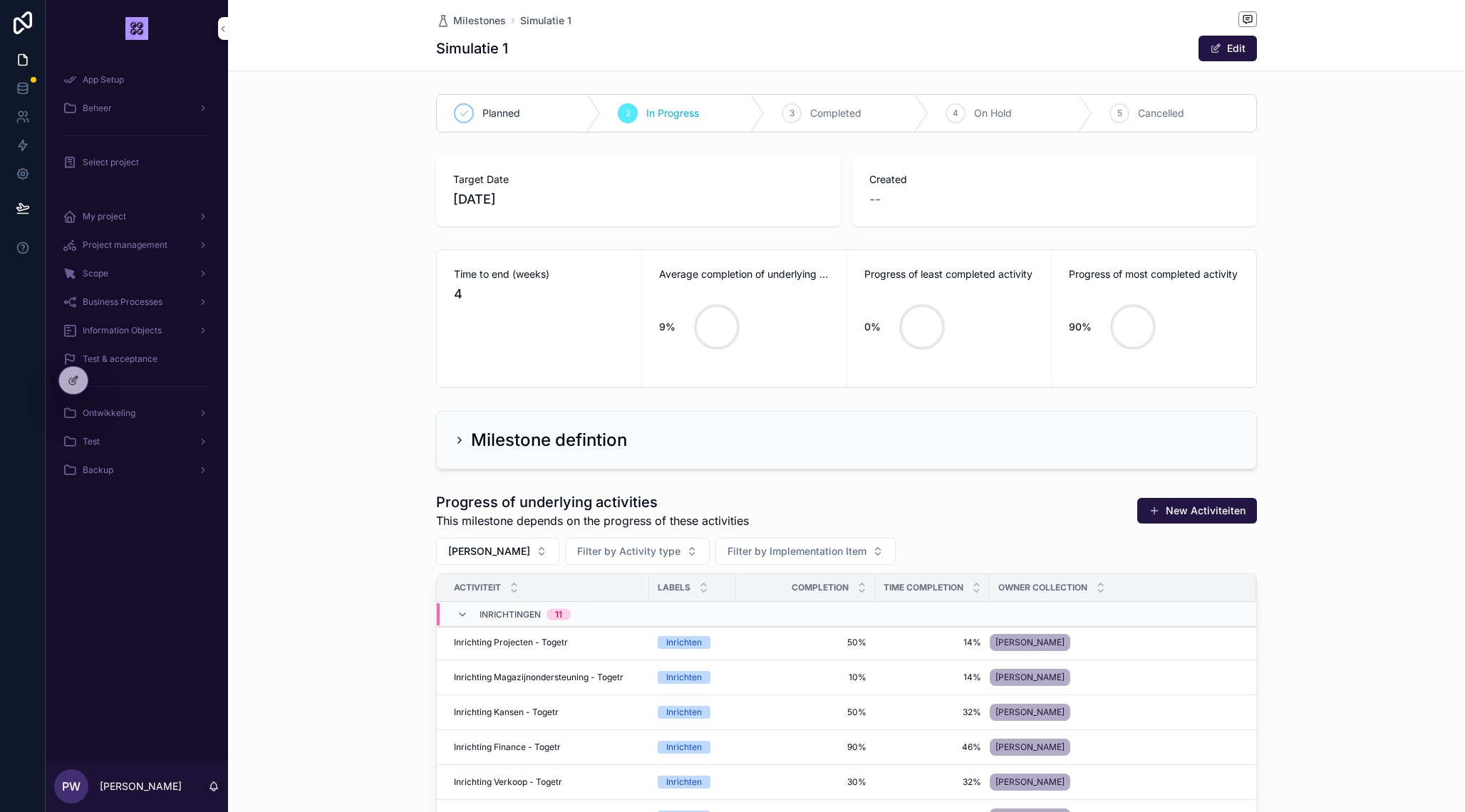
click at [106, 249] on span "Project management" at bounding box center [125, 245] width 85 height 11
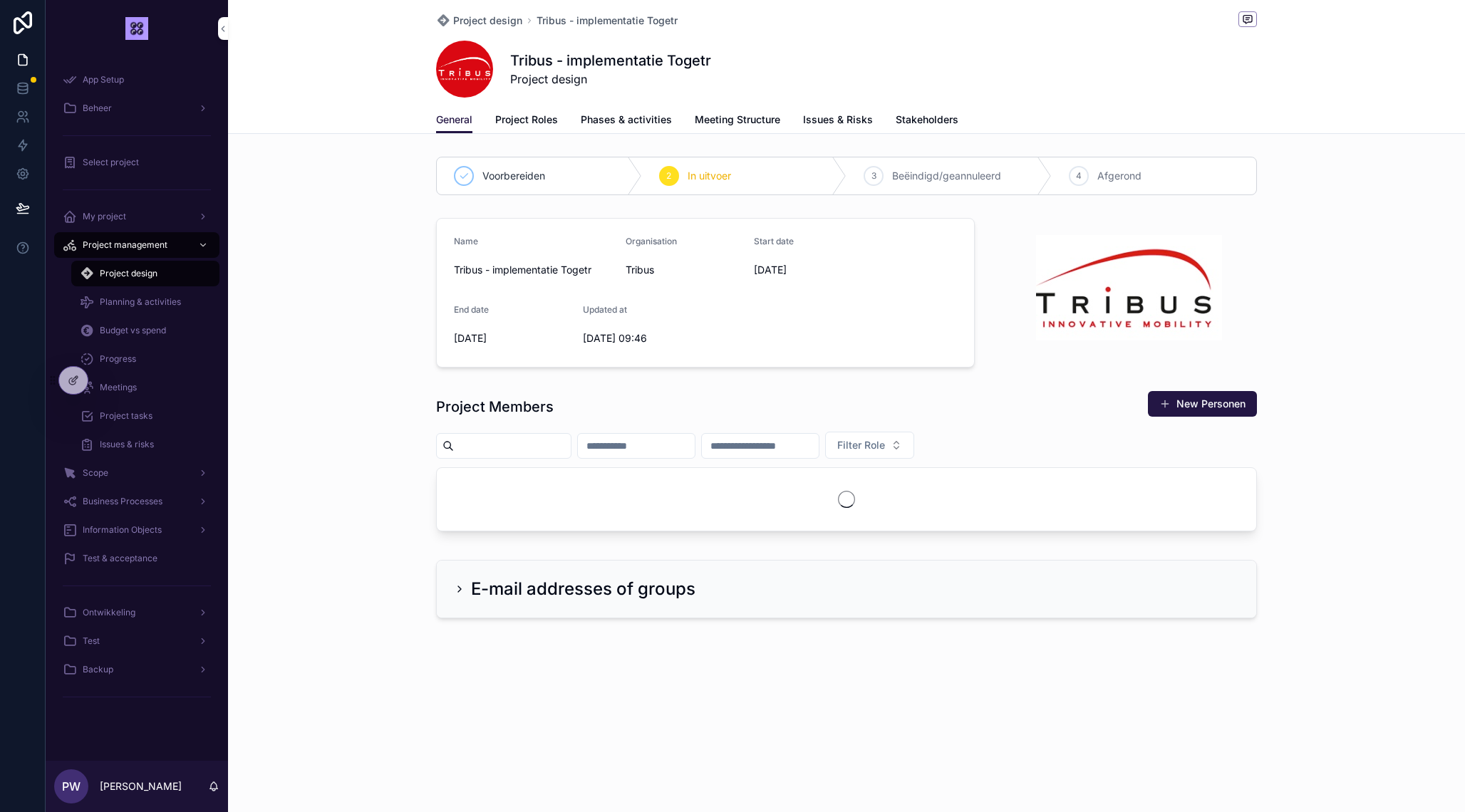
click at [131, 304] on span "Planning & activities" at bounding box center [140, 301] width 81 height 11
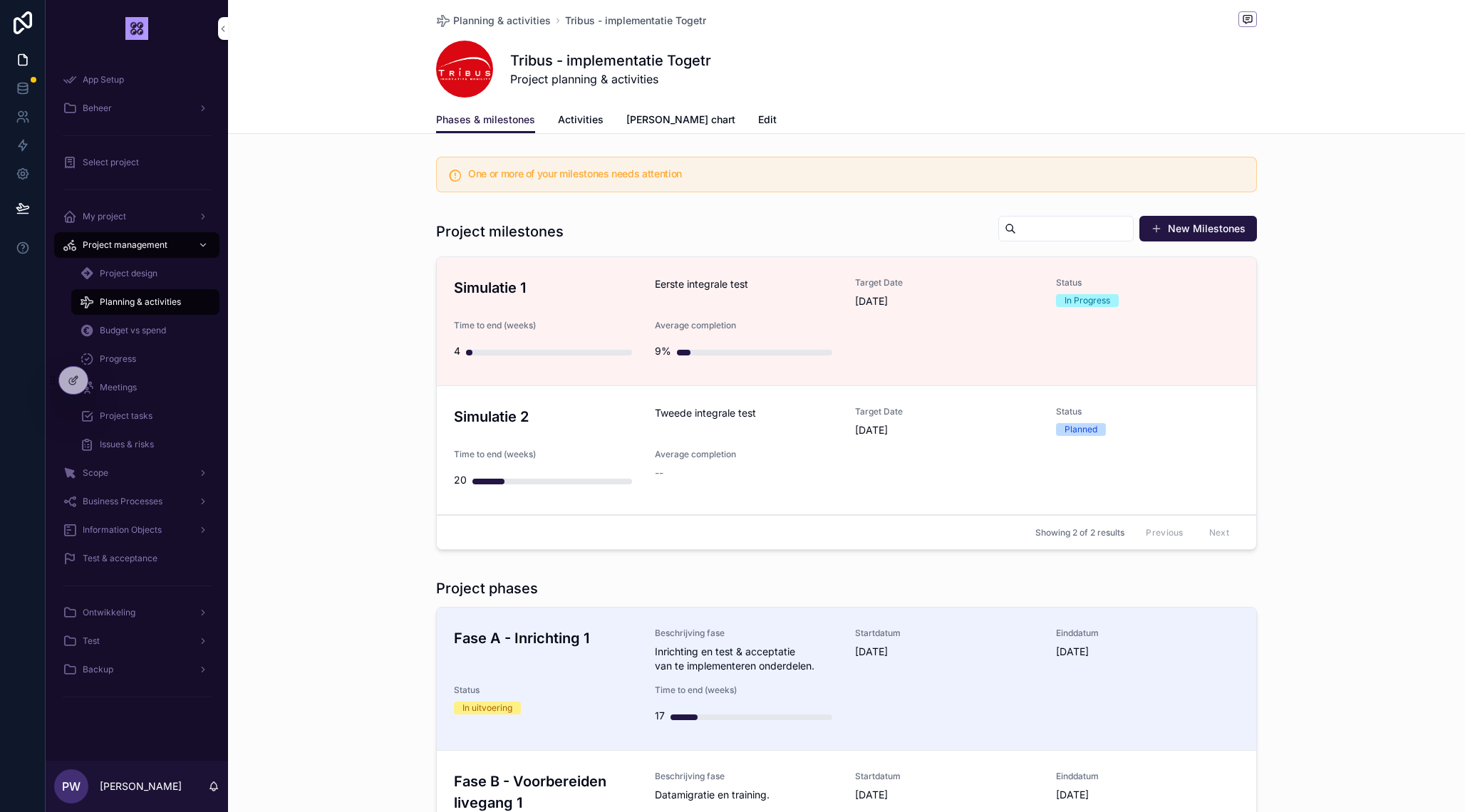
click at [758, 123] on span "Edit" at bounding box center [767, 119] width 19 height 14
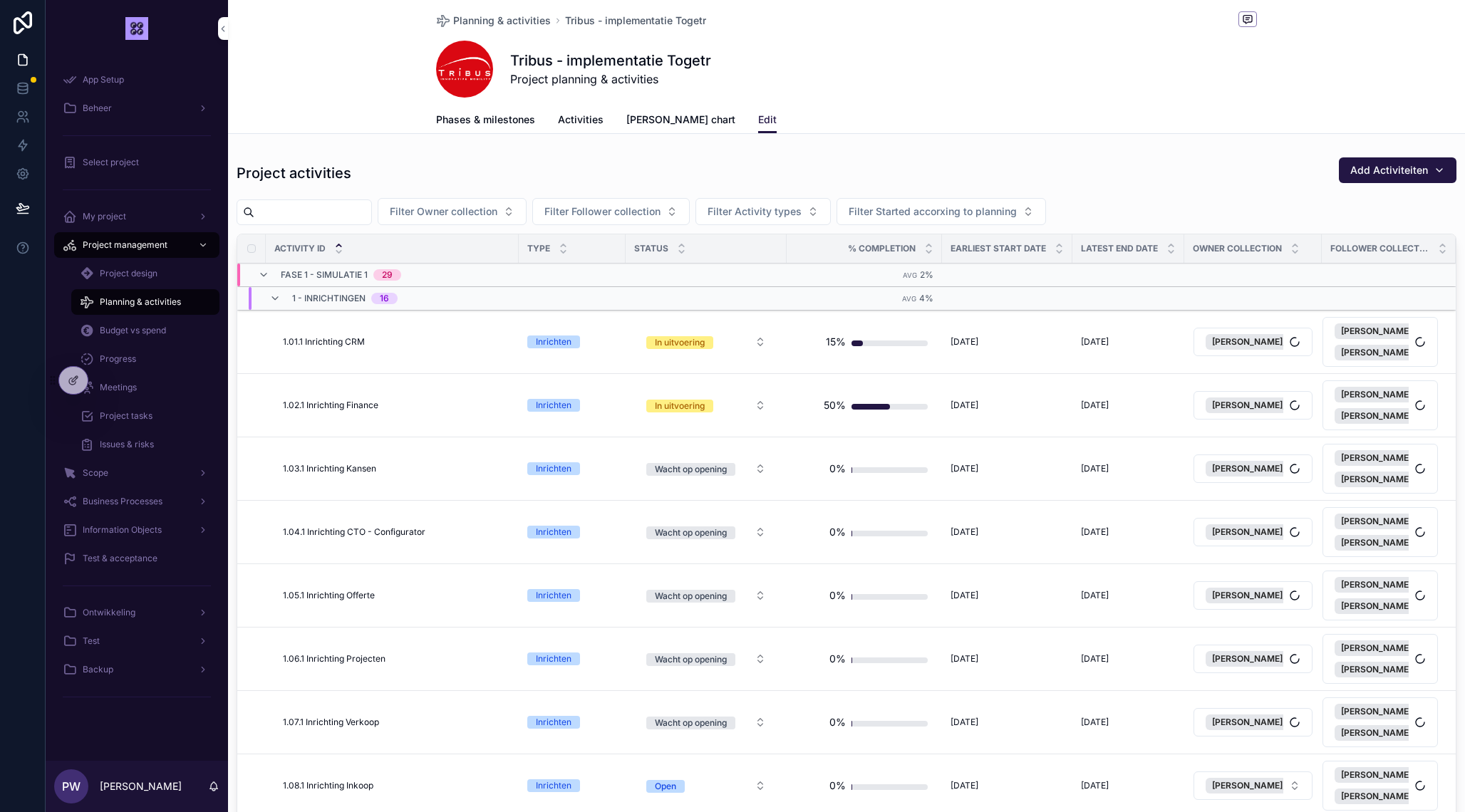
click at [495, 218] on span "Filter Owner collection" at bounding box center [443, 211] width 108 height 14
type input "****"
click at [455, 271] on div "[PERSON_NAME]" at bounding box center [488, 269] width 198 height 23
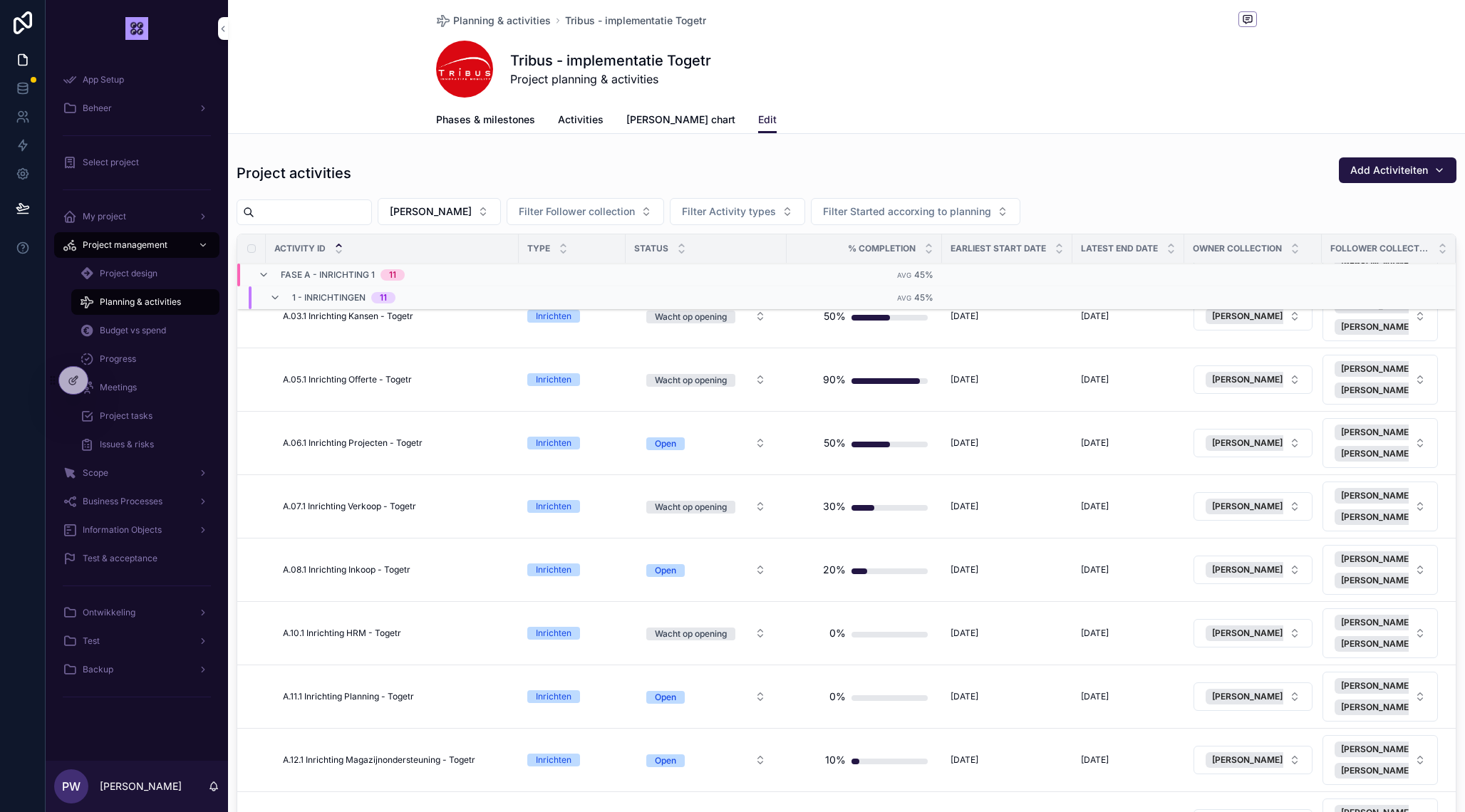
scroll to position [153, 0]
click at [895, 511] on div "30%" at bounding box center [864, 505] width 127 height 28
type input "**"
type input "***"
click at [973, 520] on icon "scrollable content" at bounding box center [975, 517] width 11 height 11
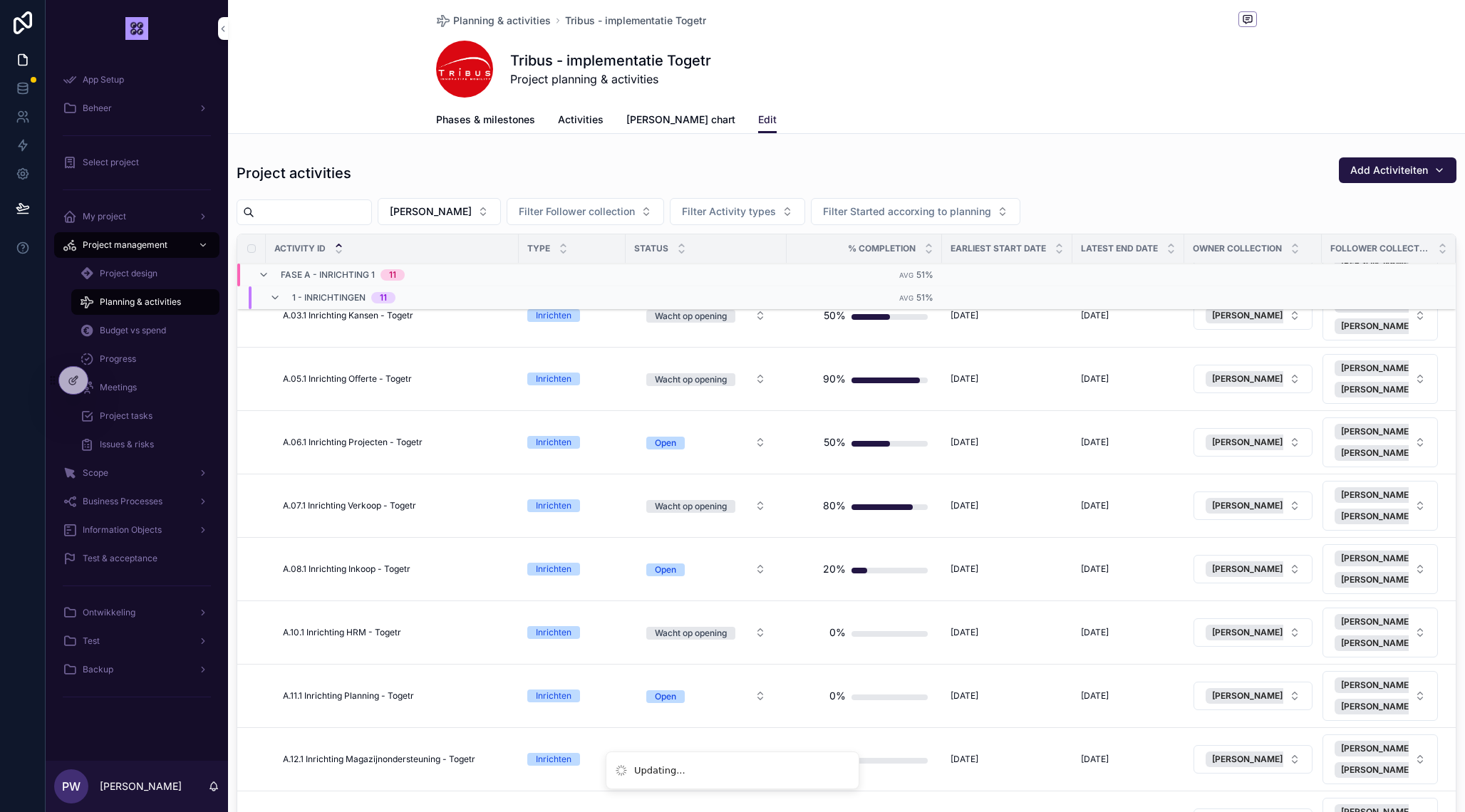
scroll to position [182, 0]
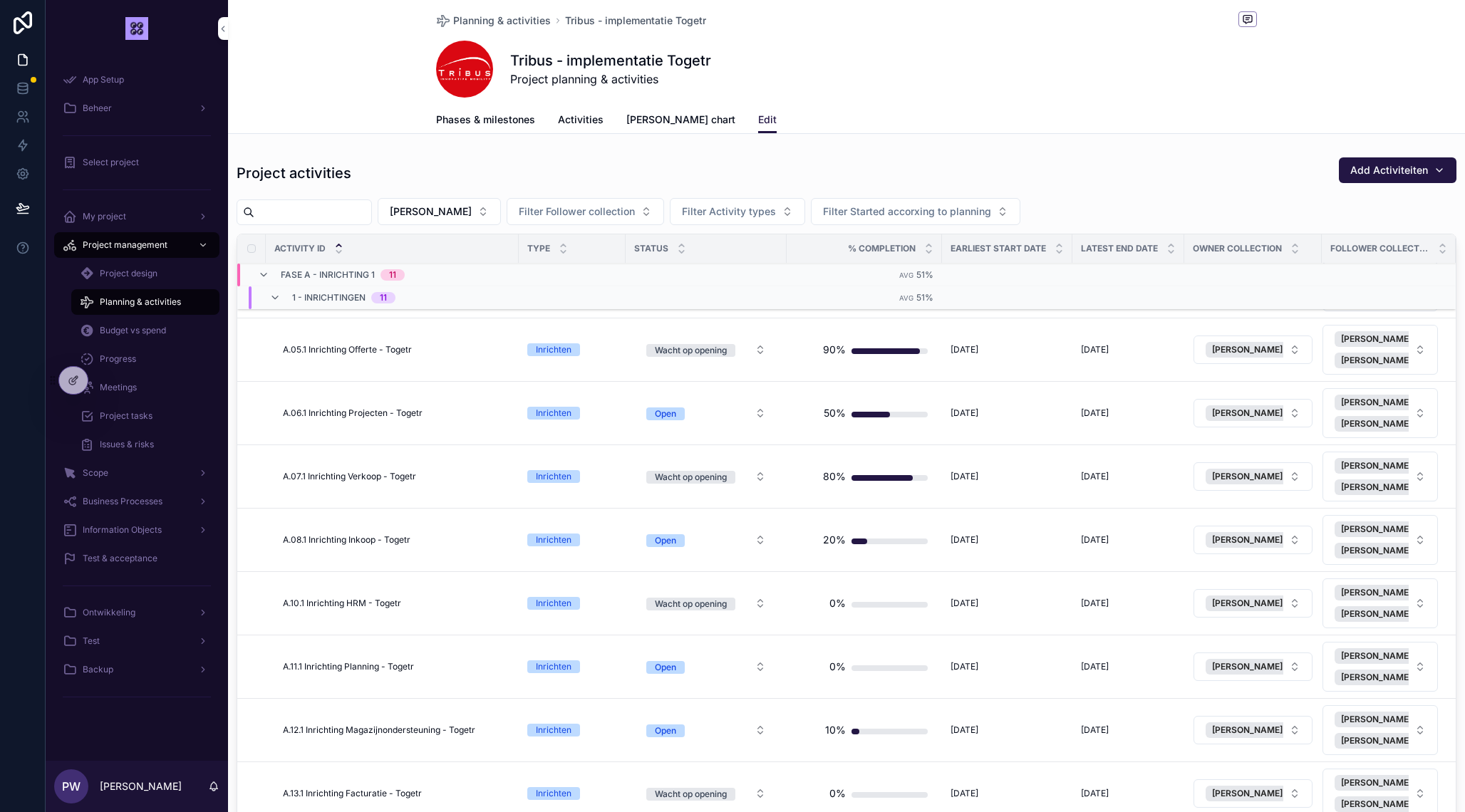
click at [686, 479] on div "Wacht op opening" at bounding box center [691, 477] width 72 height 13
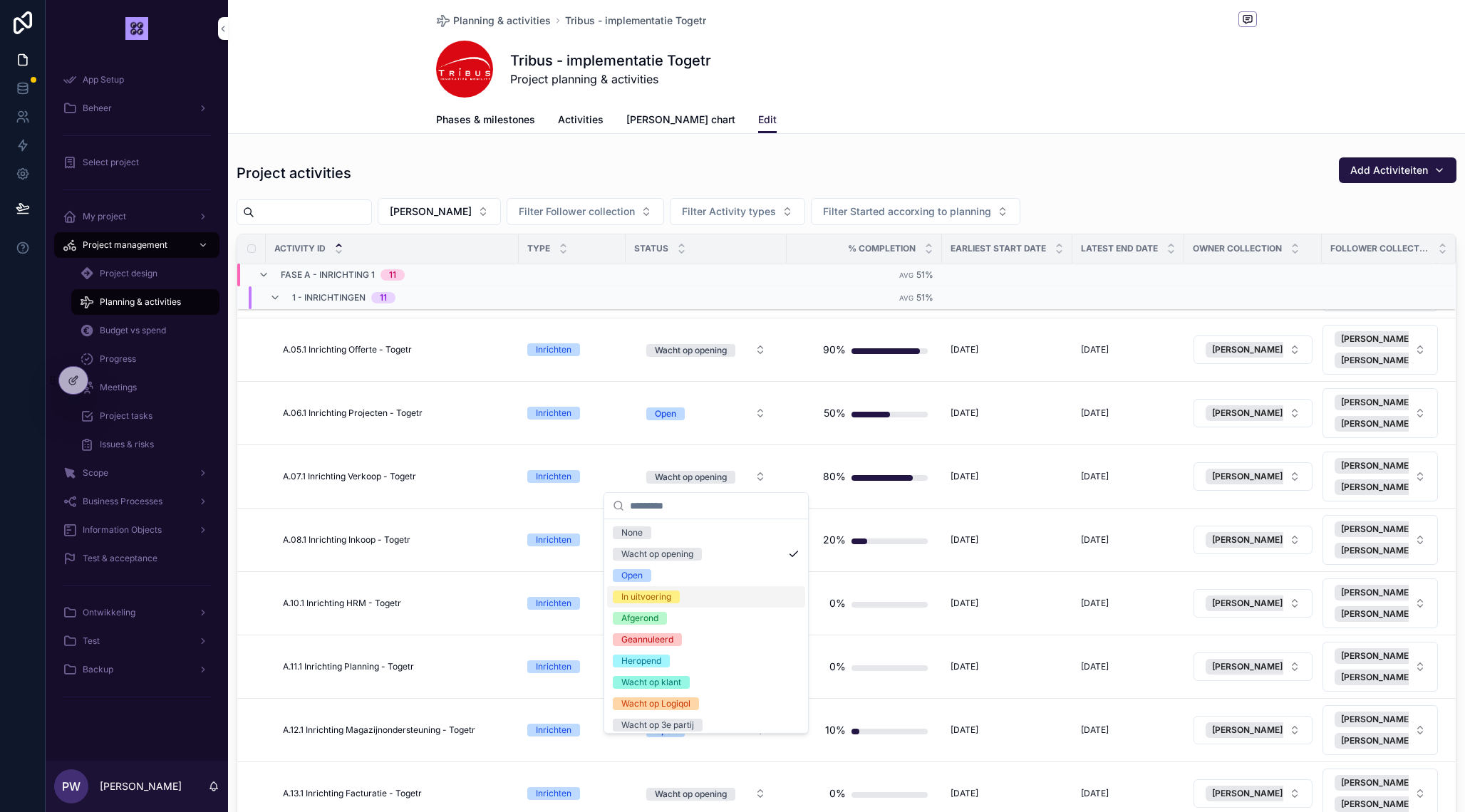
click at [657, 598] on div "In uitvoering" at bounding box center [646, 596] width 50 height 13
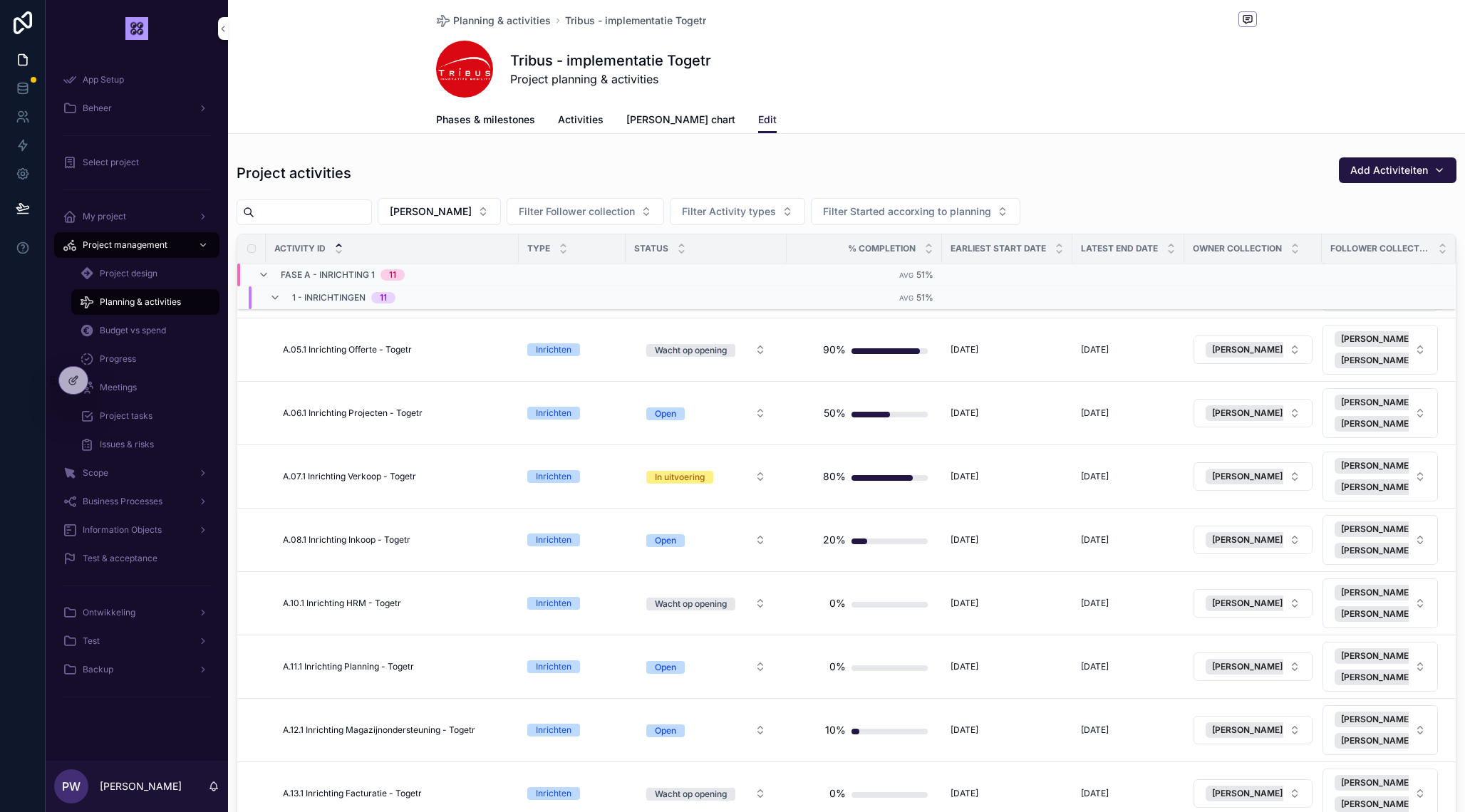
click at [693, 343] on span "Wacht op opening" at bounding box center [691, 349] width 89 height 14
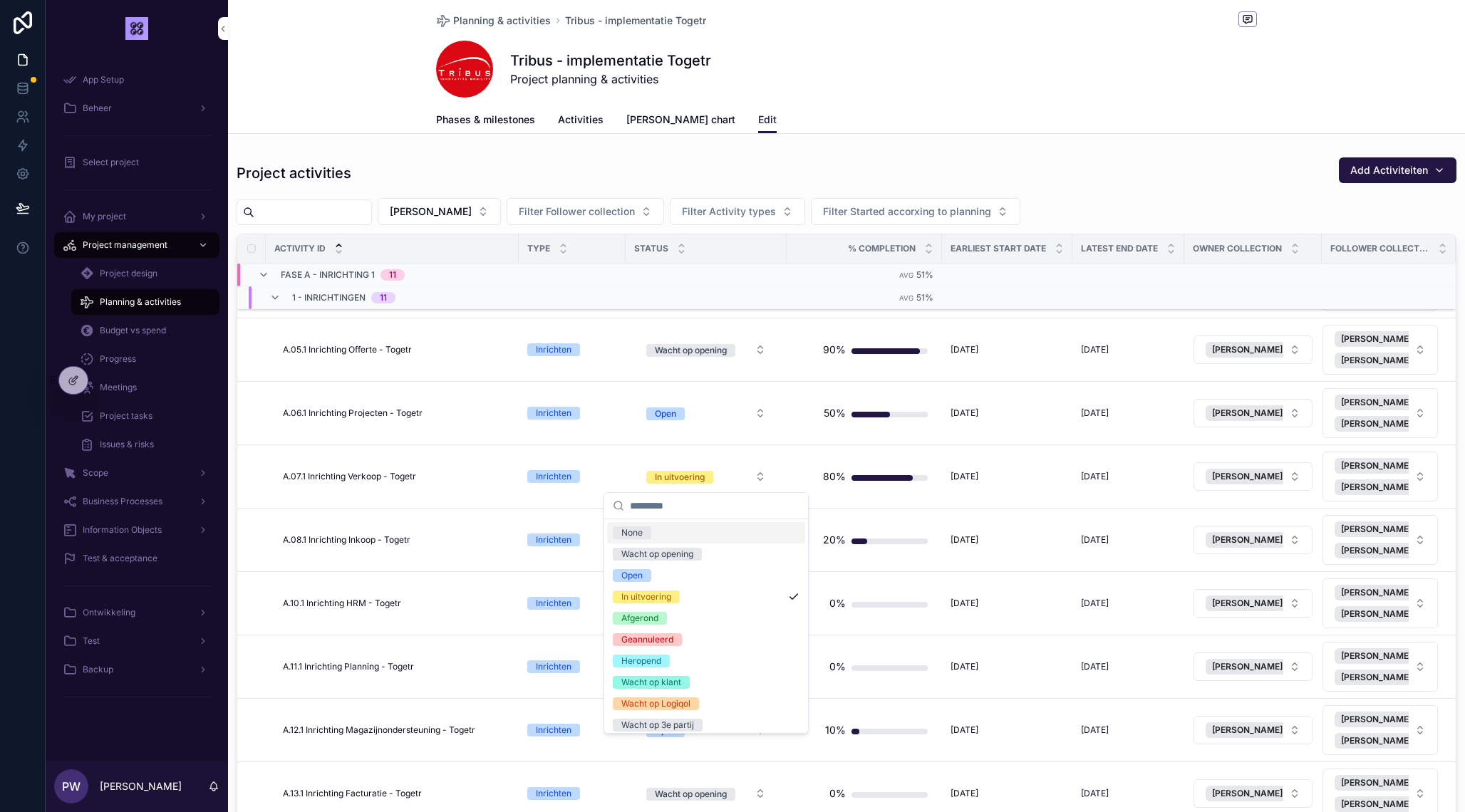
click at [692, 412] on button "Open" at bounding box center [706, 413] width 142 height 25
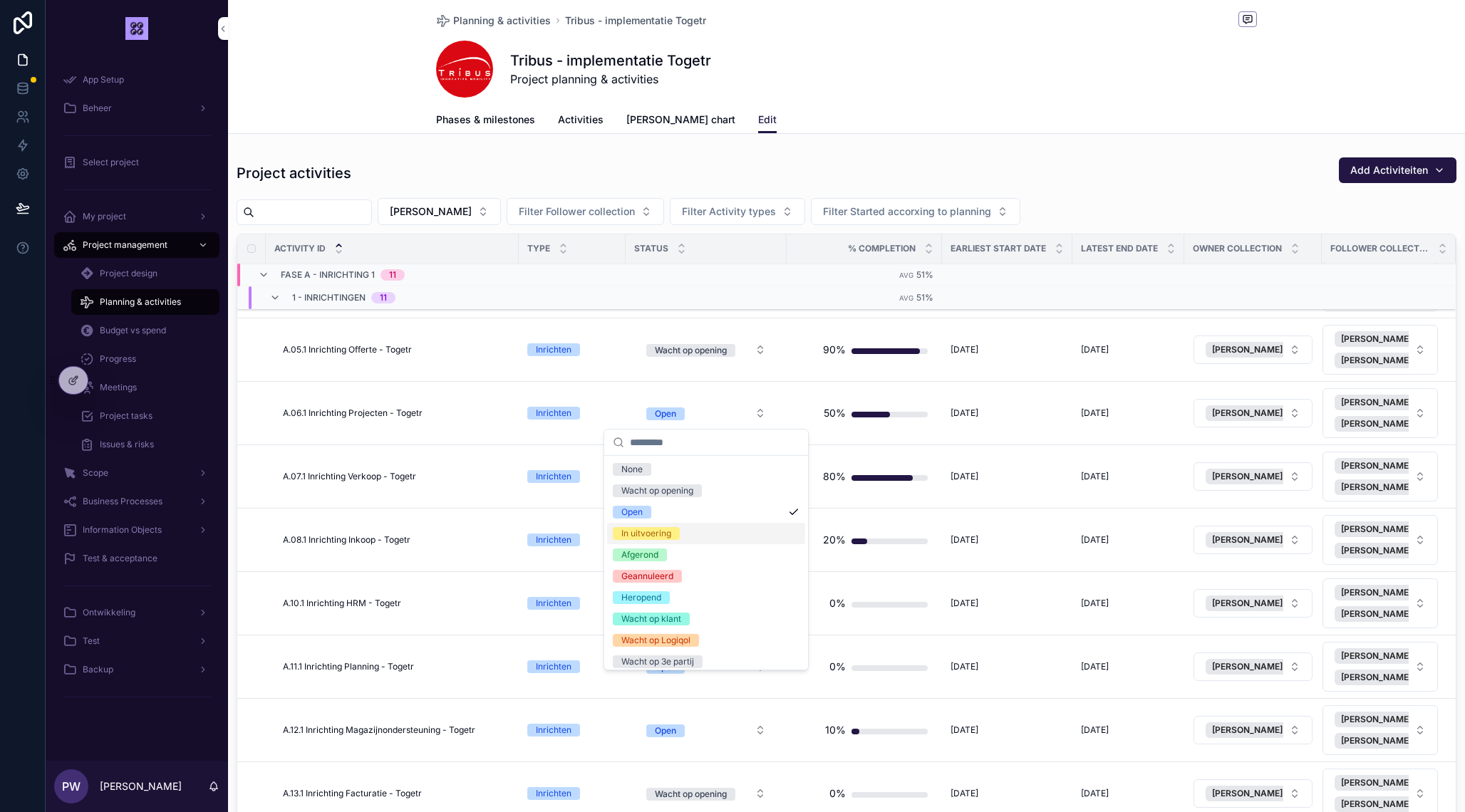
click at [671, 535] on div "In uitvoering" at bounding box center [646, 533] width 50 height 13
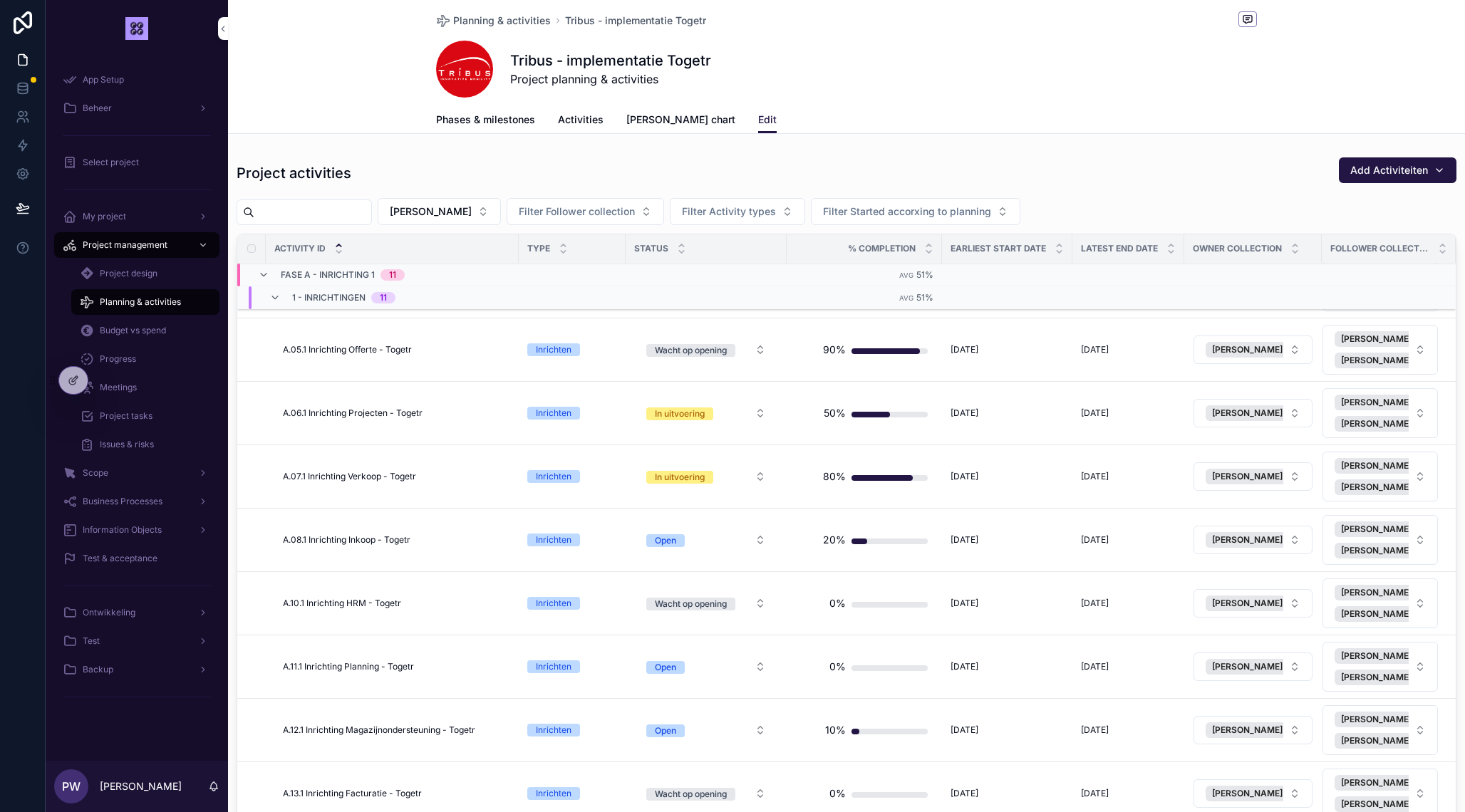
click at [695, 346] on div "Wacht op opening" at bounding box center [691, 350] width 72 height 13
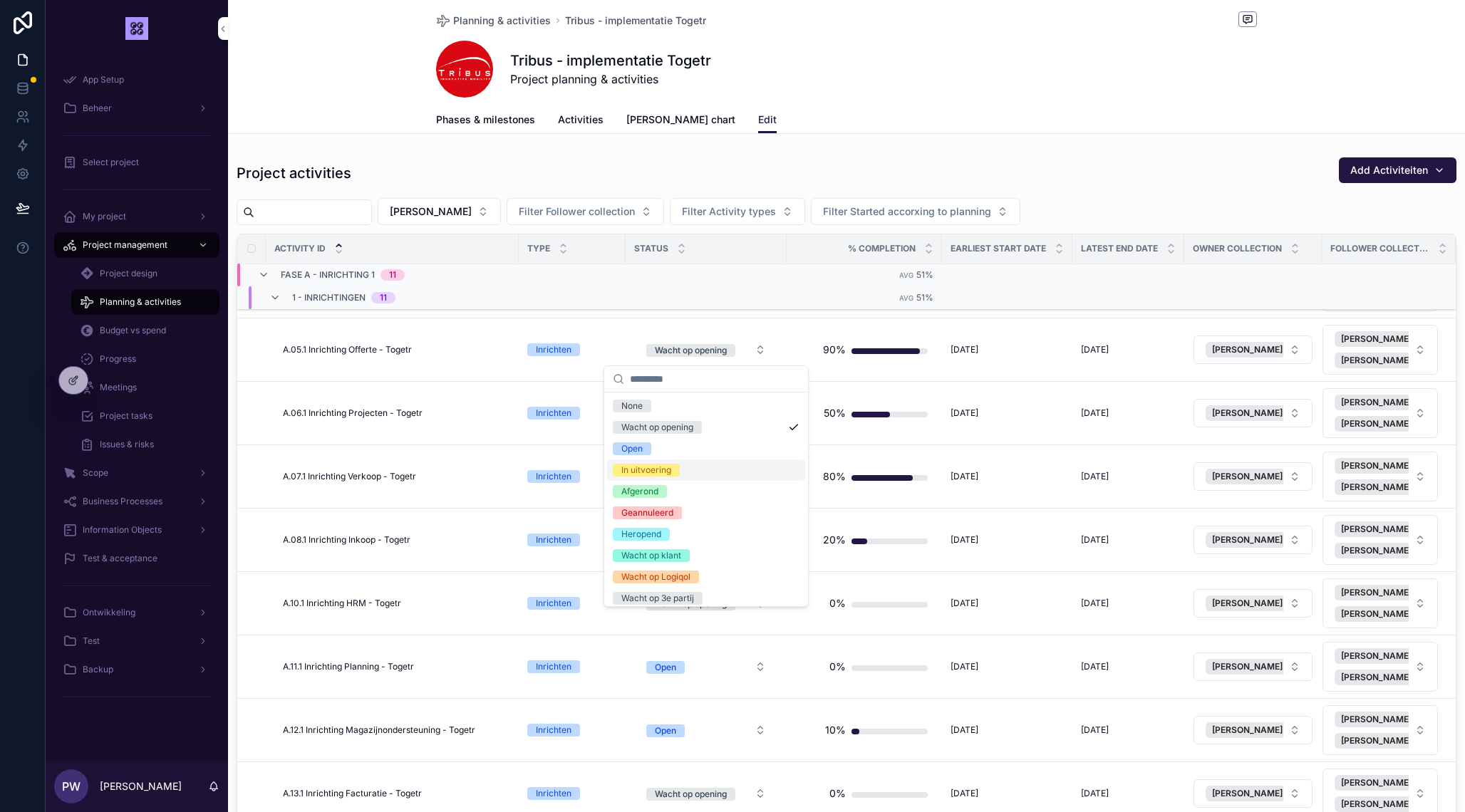
click at [670, 467] on div "In uitvoering" at bounding box center [646, 470] width 50 height 13
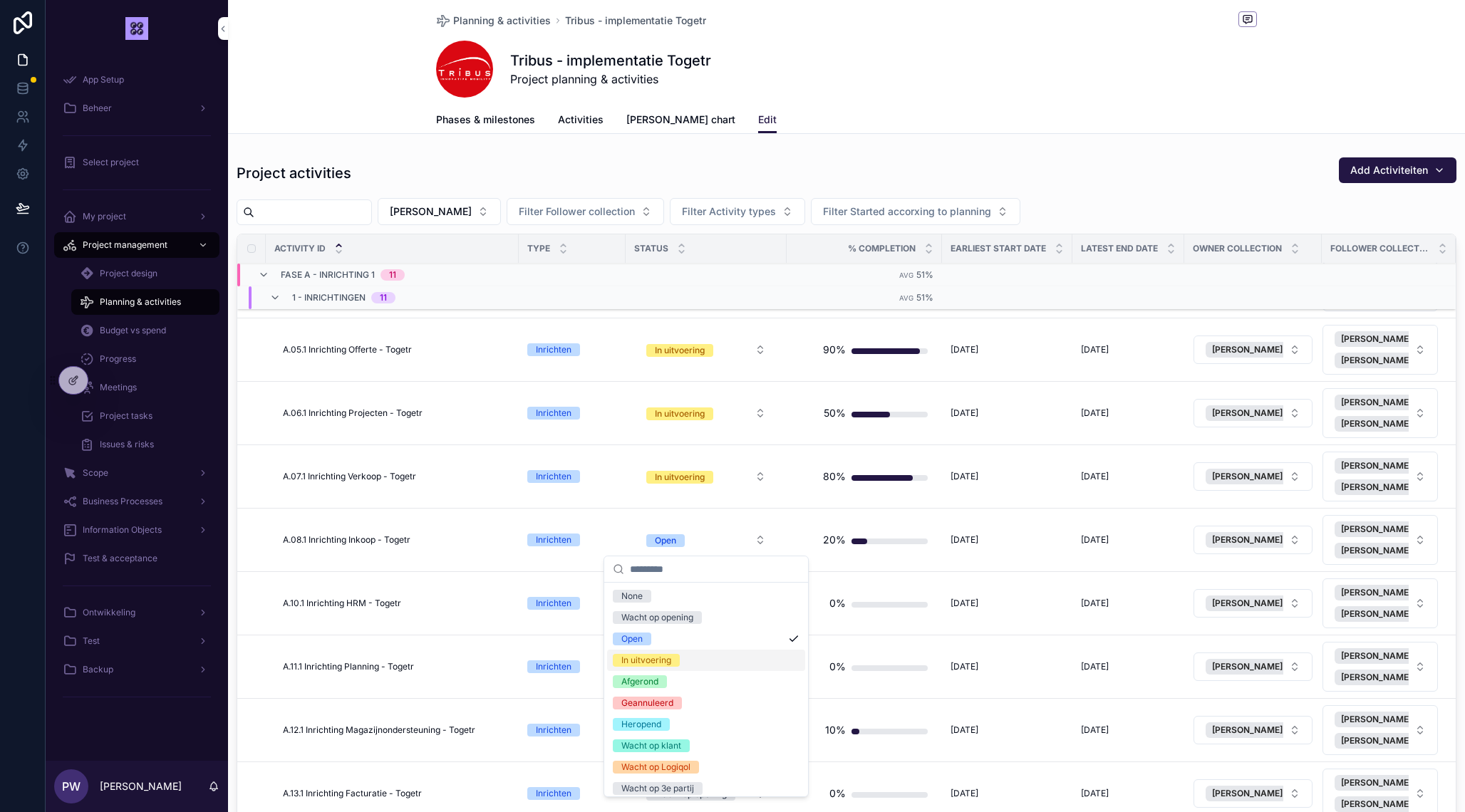
click at [674, 657] on span "In uitvoering" at bounding box center [646, 660] width 67 height 13
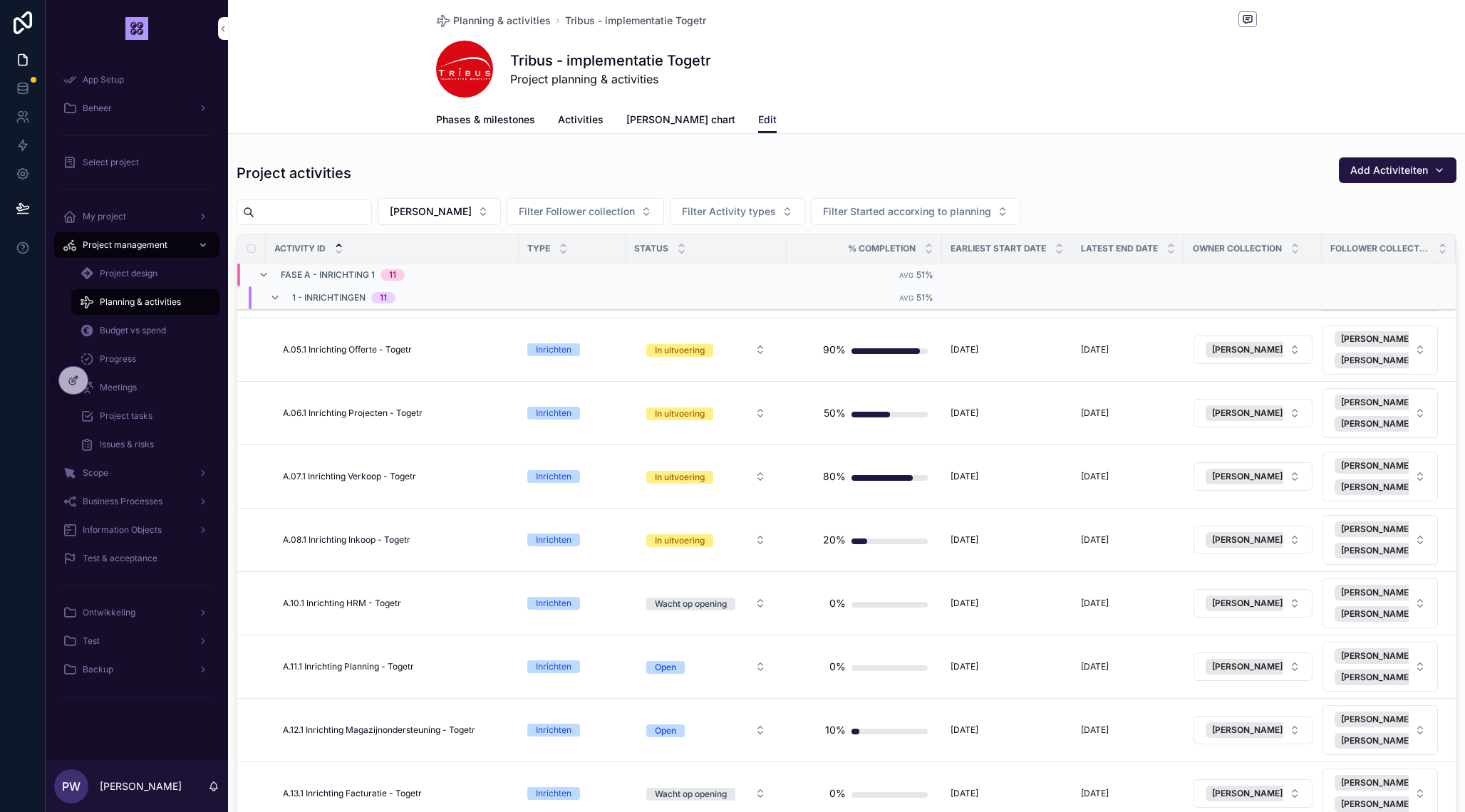
click at [701, 598] on div "Wacht op opening" at bounding box center [691, 604] width 72 height 13
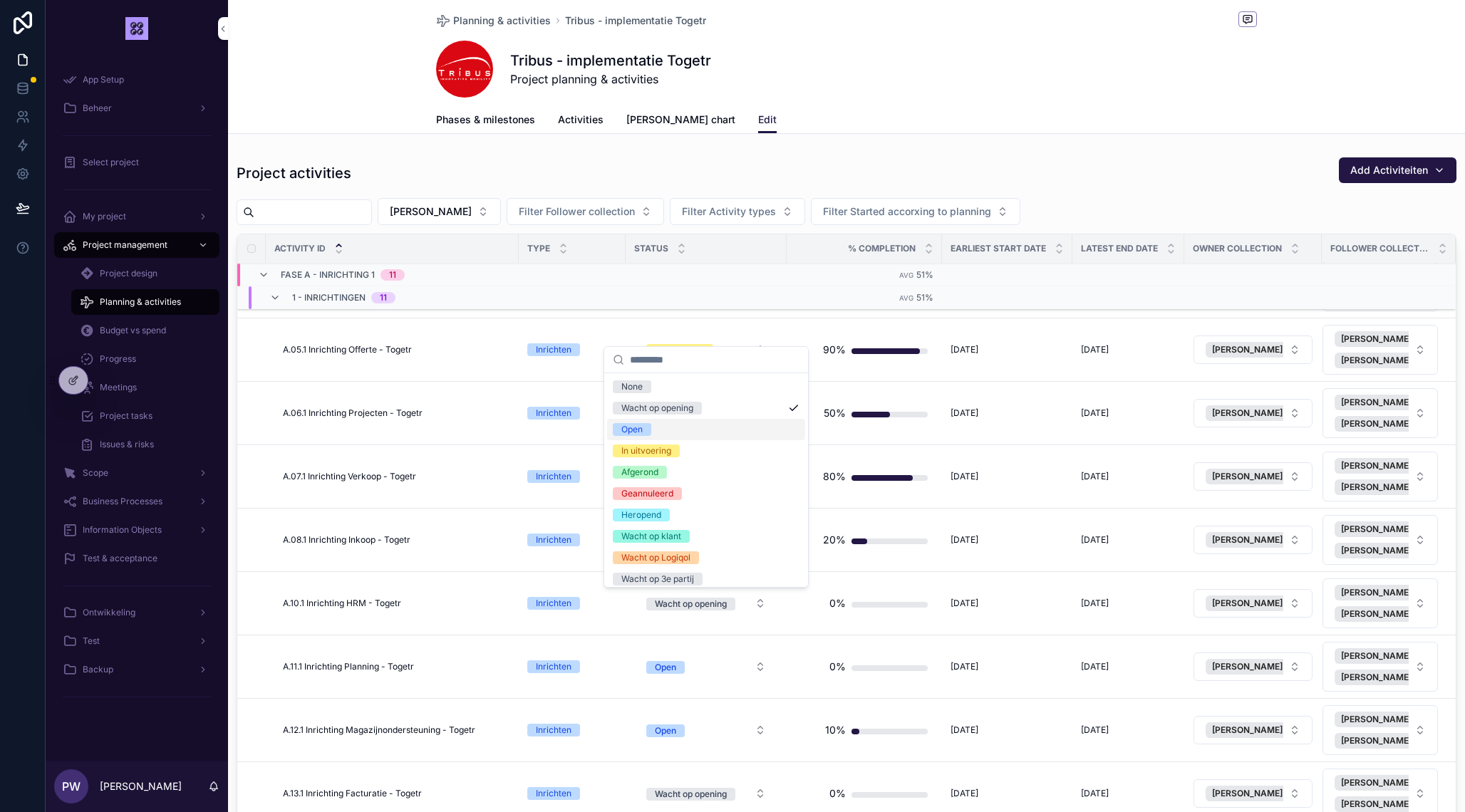
click at [659, 426] on div "Open" at bounding box center [706, 429] width 198 height 22
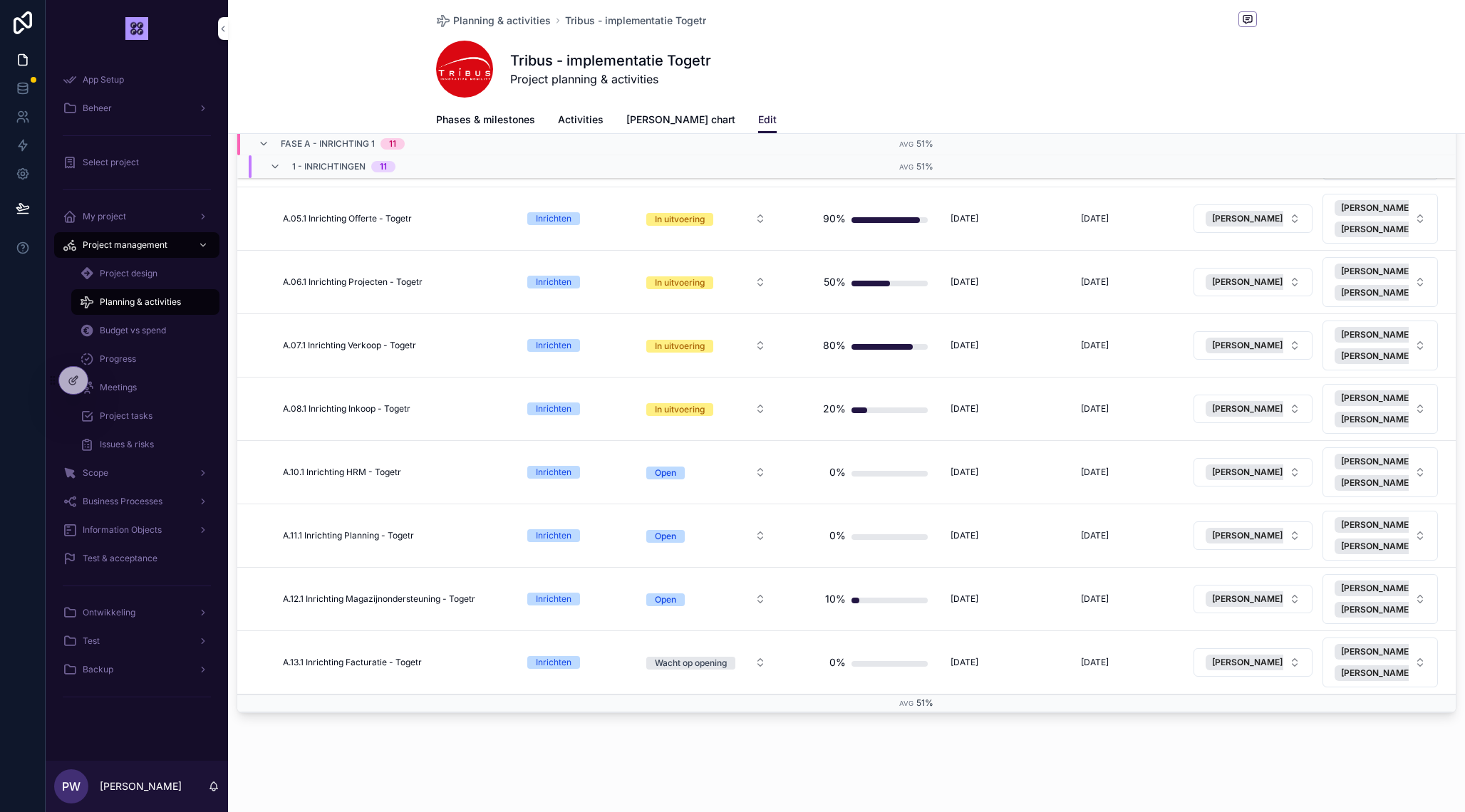
scroll to position [135, 0]
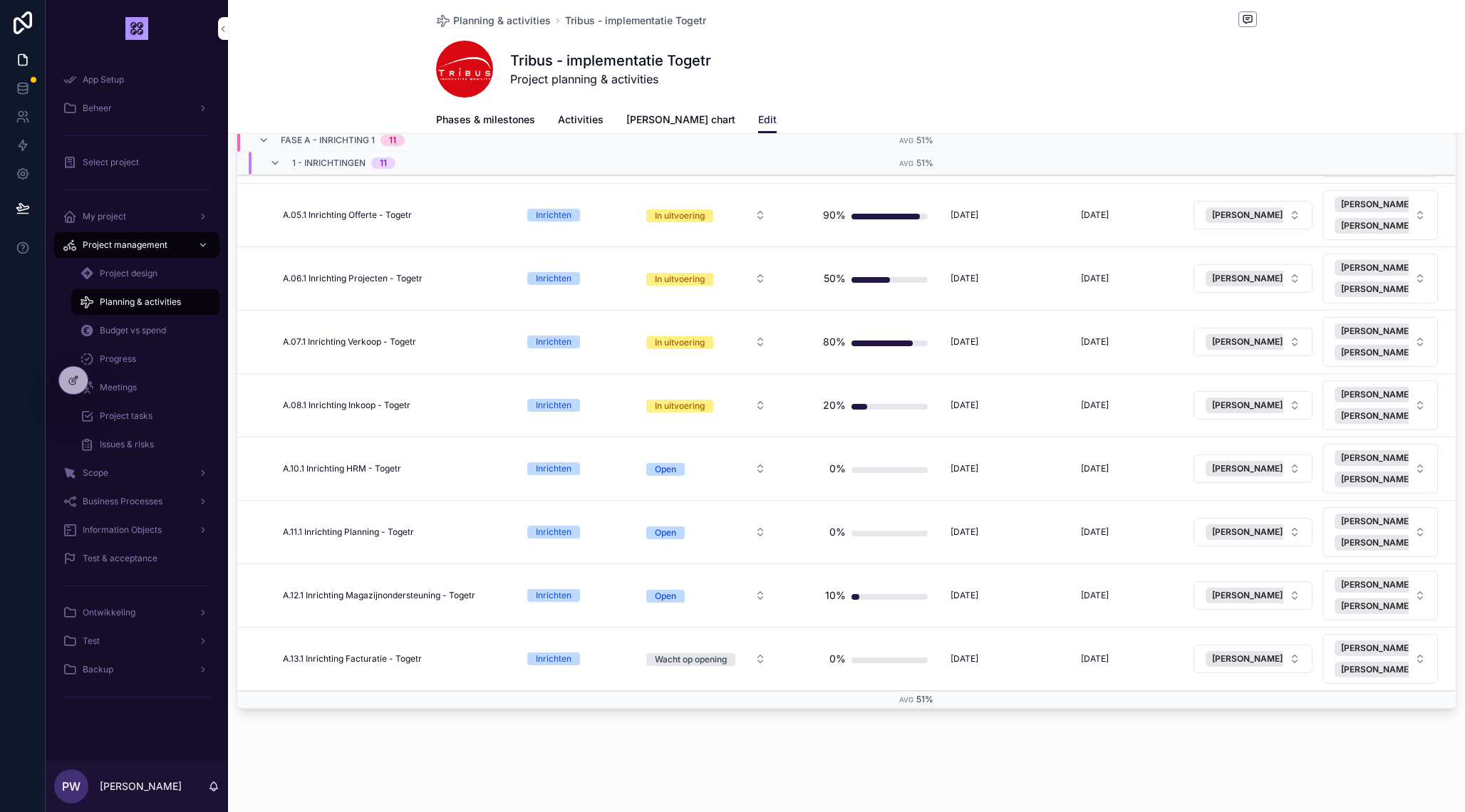
click at [705, 601] on button "Open" at bounding box center [706, 595] width 142 height 25
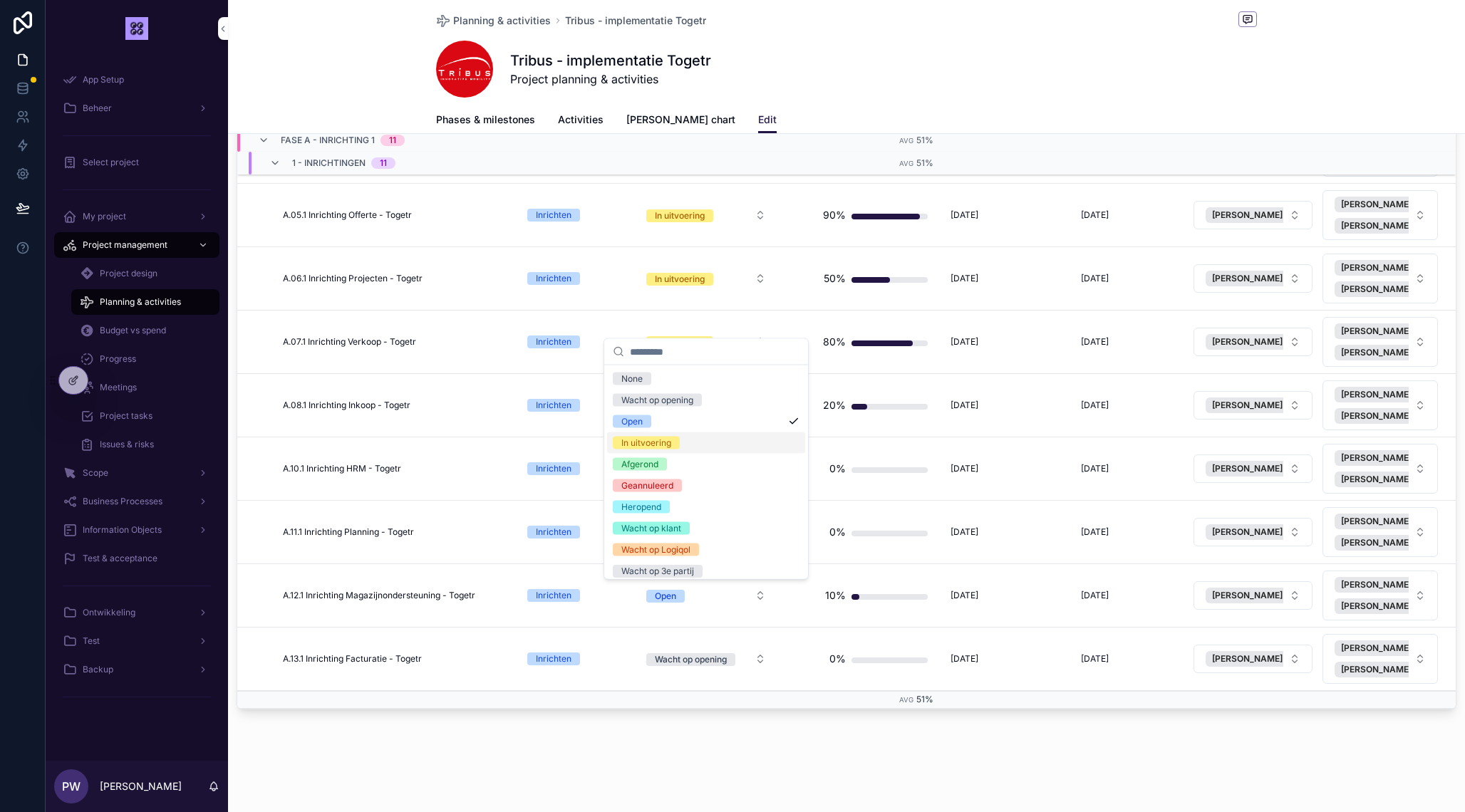
click at [690, 441] on div "In uitvoering" at bounding box center [706, 443] width 198 height 22
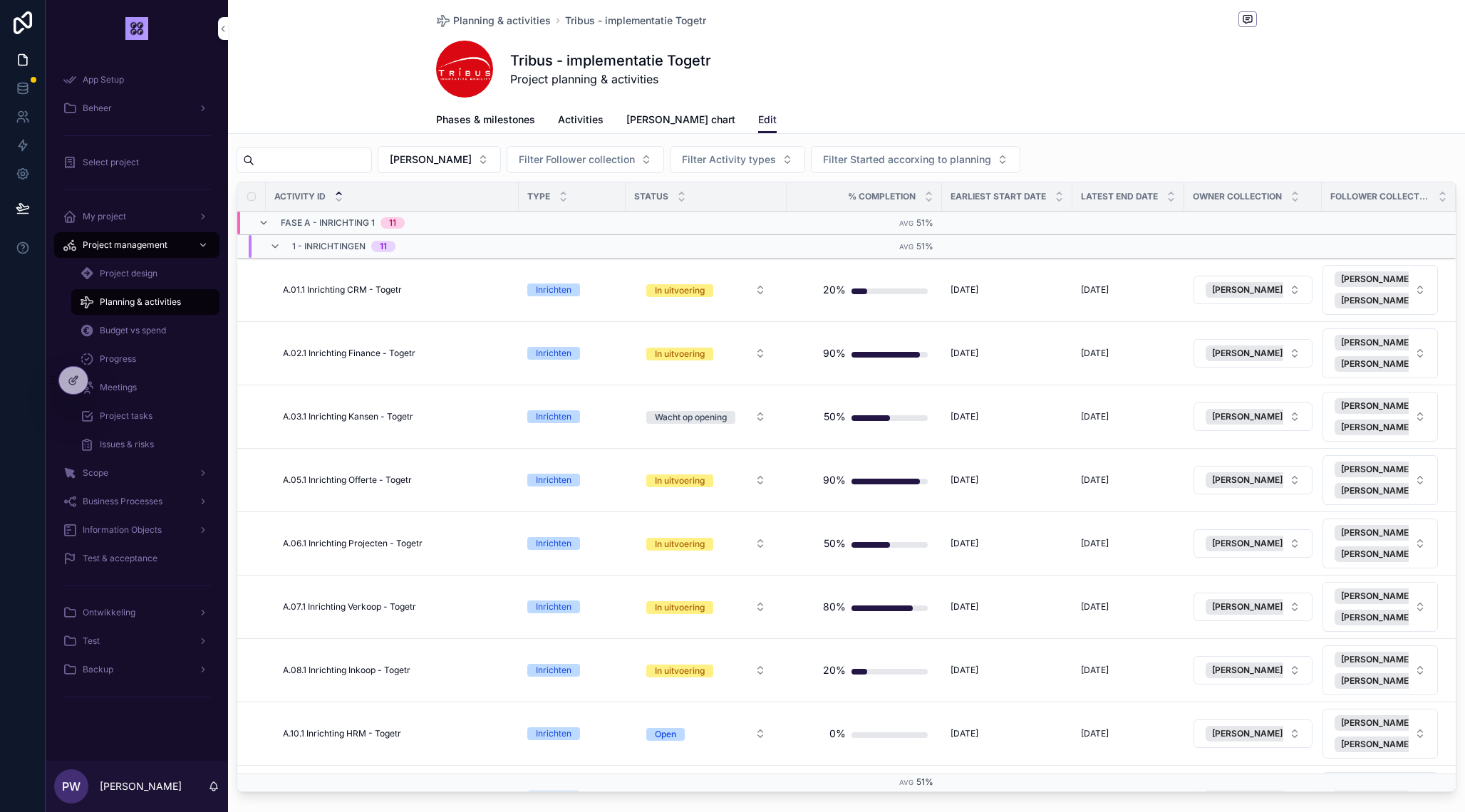
scroll to position [0, 0]
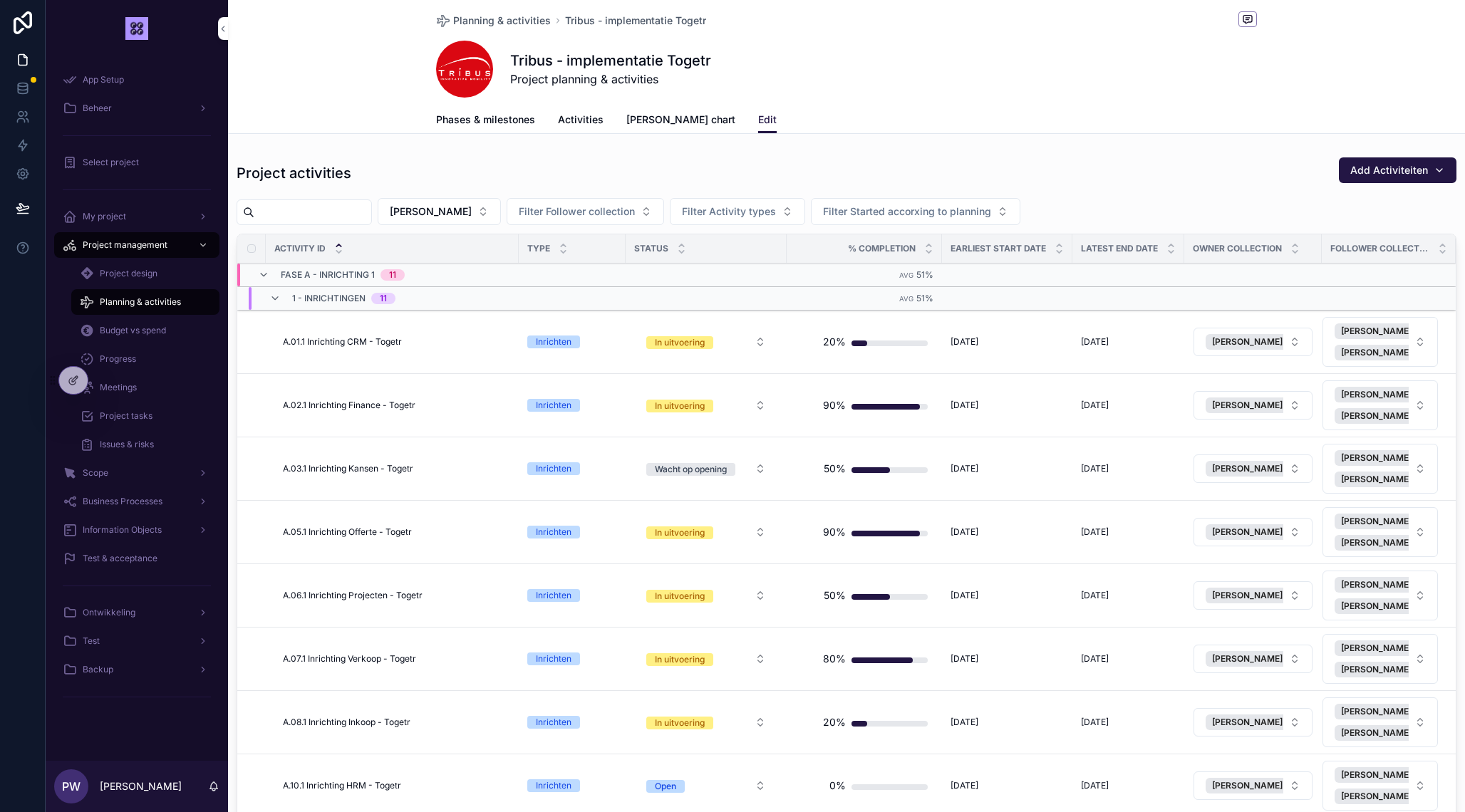
click at [484, 120] on span "Phases & milestones" at bounding box center [485, 119] width 99 height 14
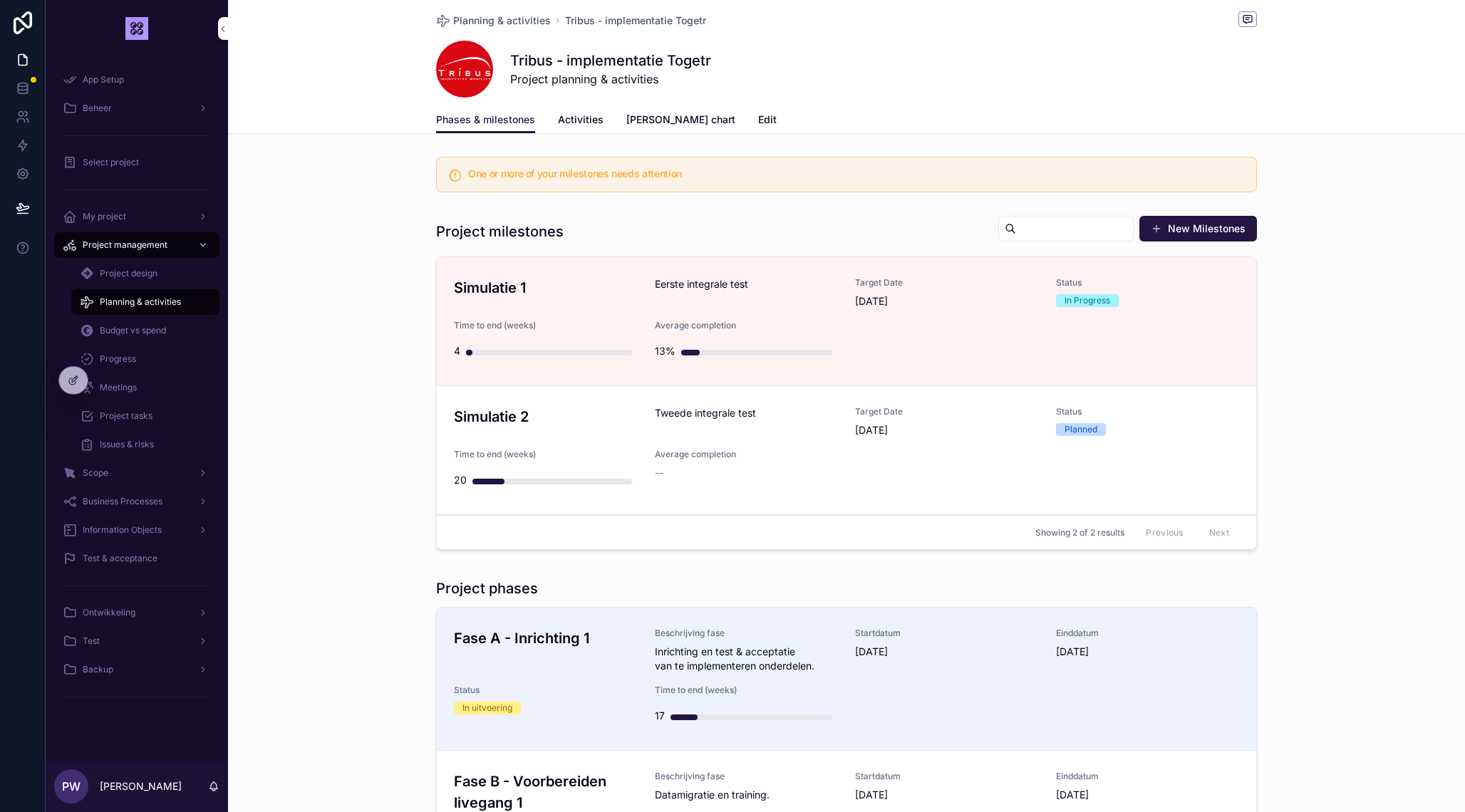
click at [511, 281] on h3 "Simulatie 1" at bounding box center [546, 287] width 184 height 22
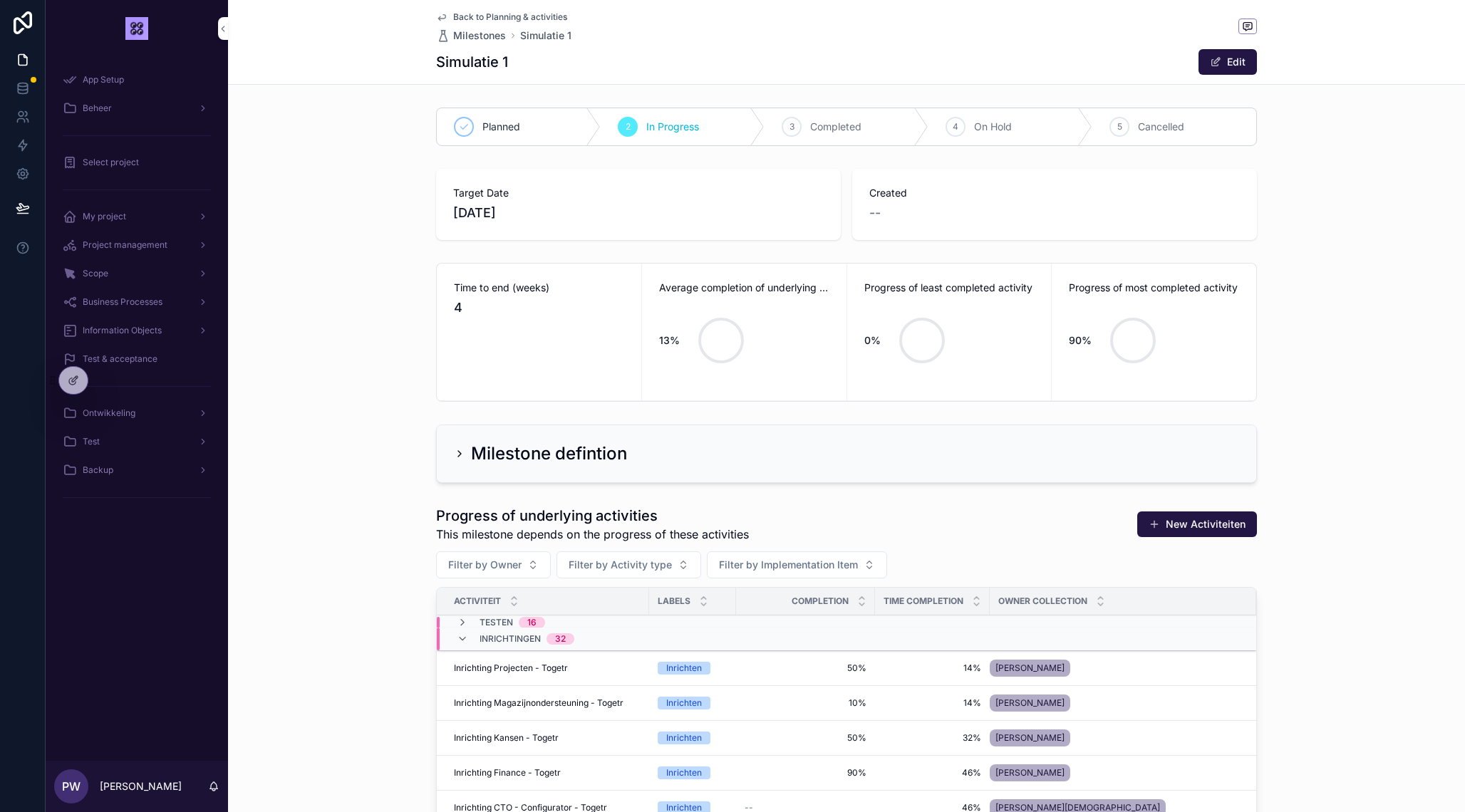
click at [482, 22] on span "Back to Planning & activities" at bounding box center [510, 16] width 114 height 11
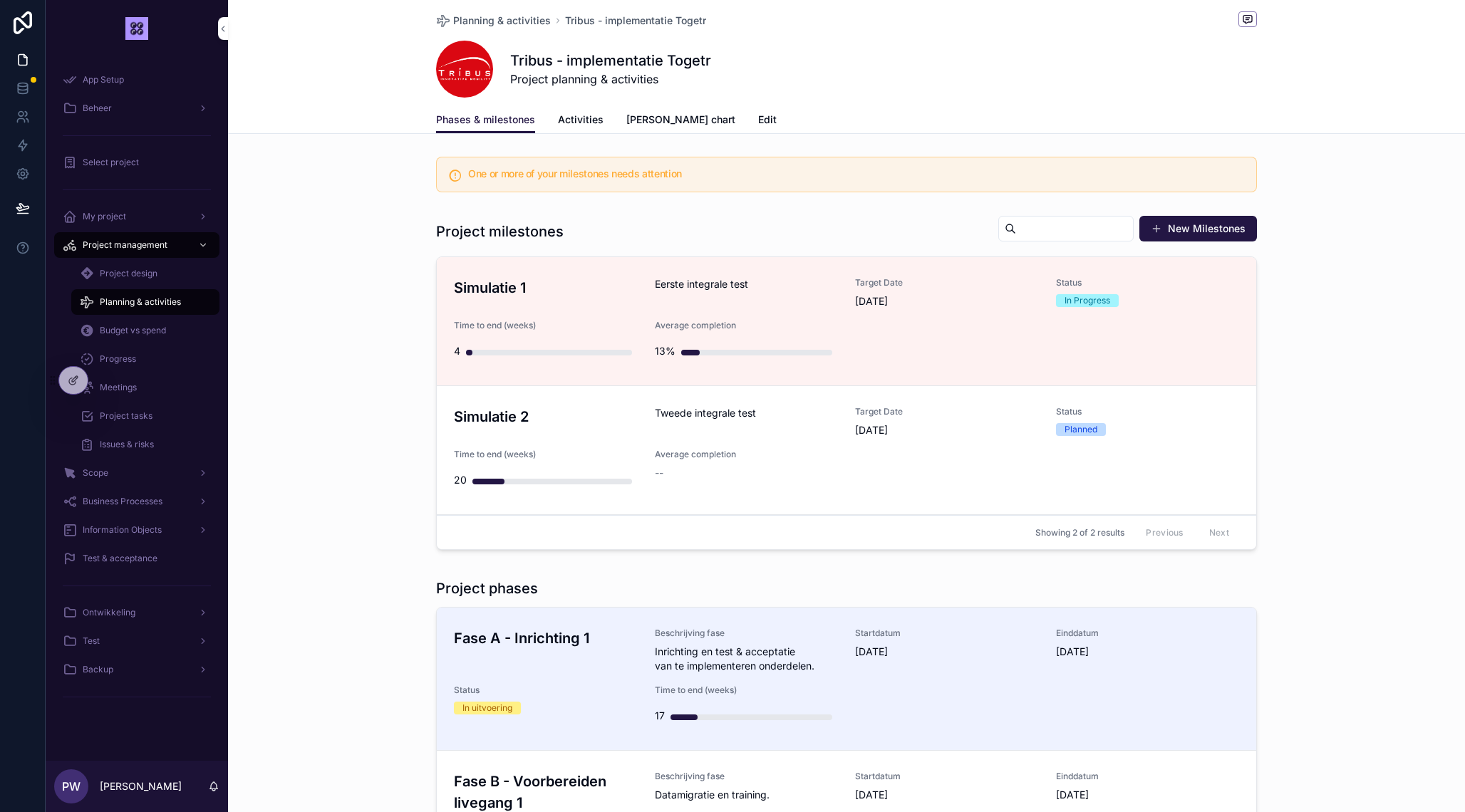
click at [573, 287] on h3 "Simulatie 1" at bounding box center [546, 287] width 184 height 22
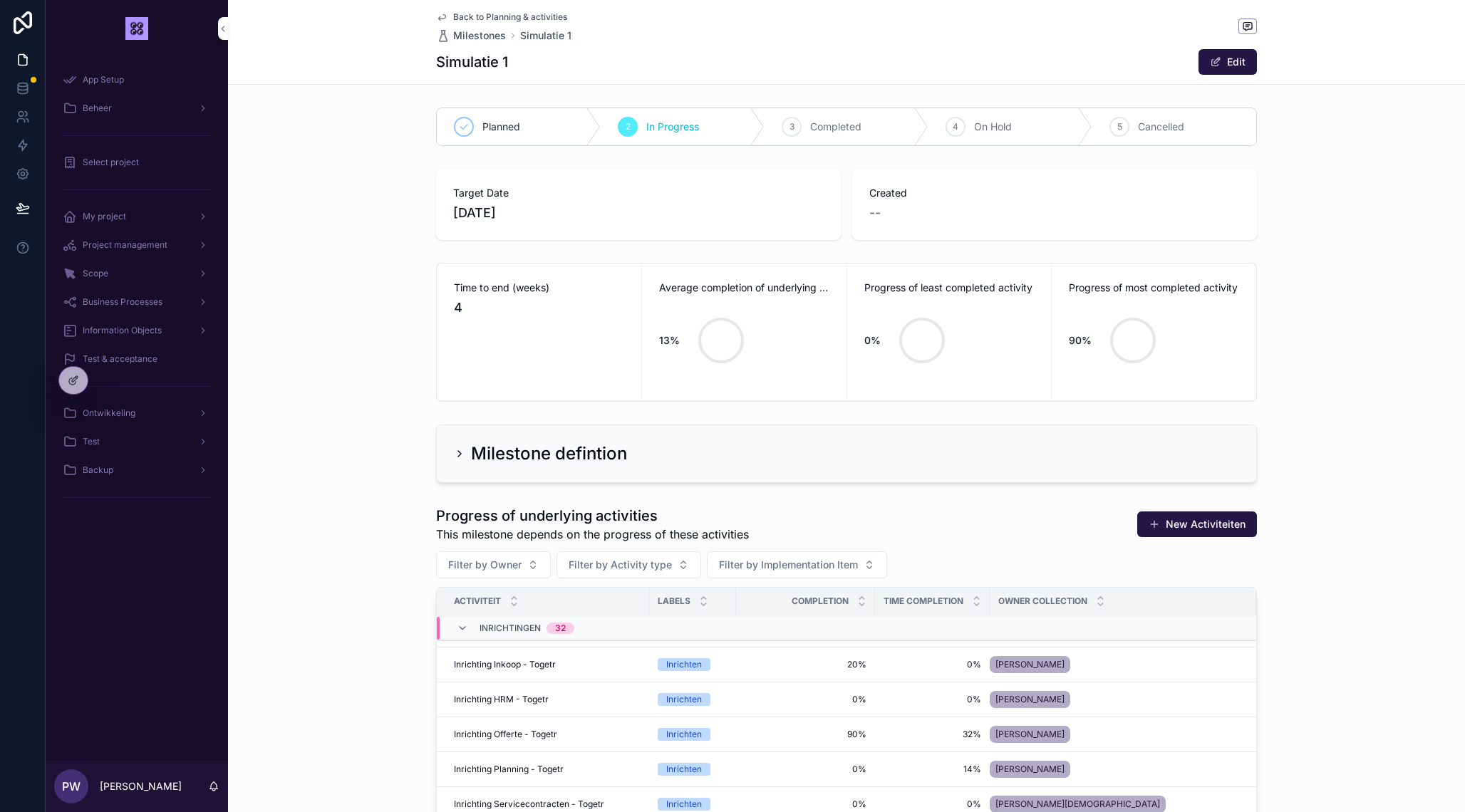
scroll to position [246, 0]
click at [582, 666] on div "Inrichting Inkoop - Togetr Inrichting Inkoop - Togetr" at bounding box center [547, 665] width 187 height 11
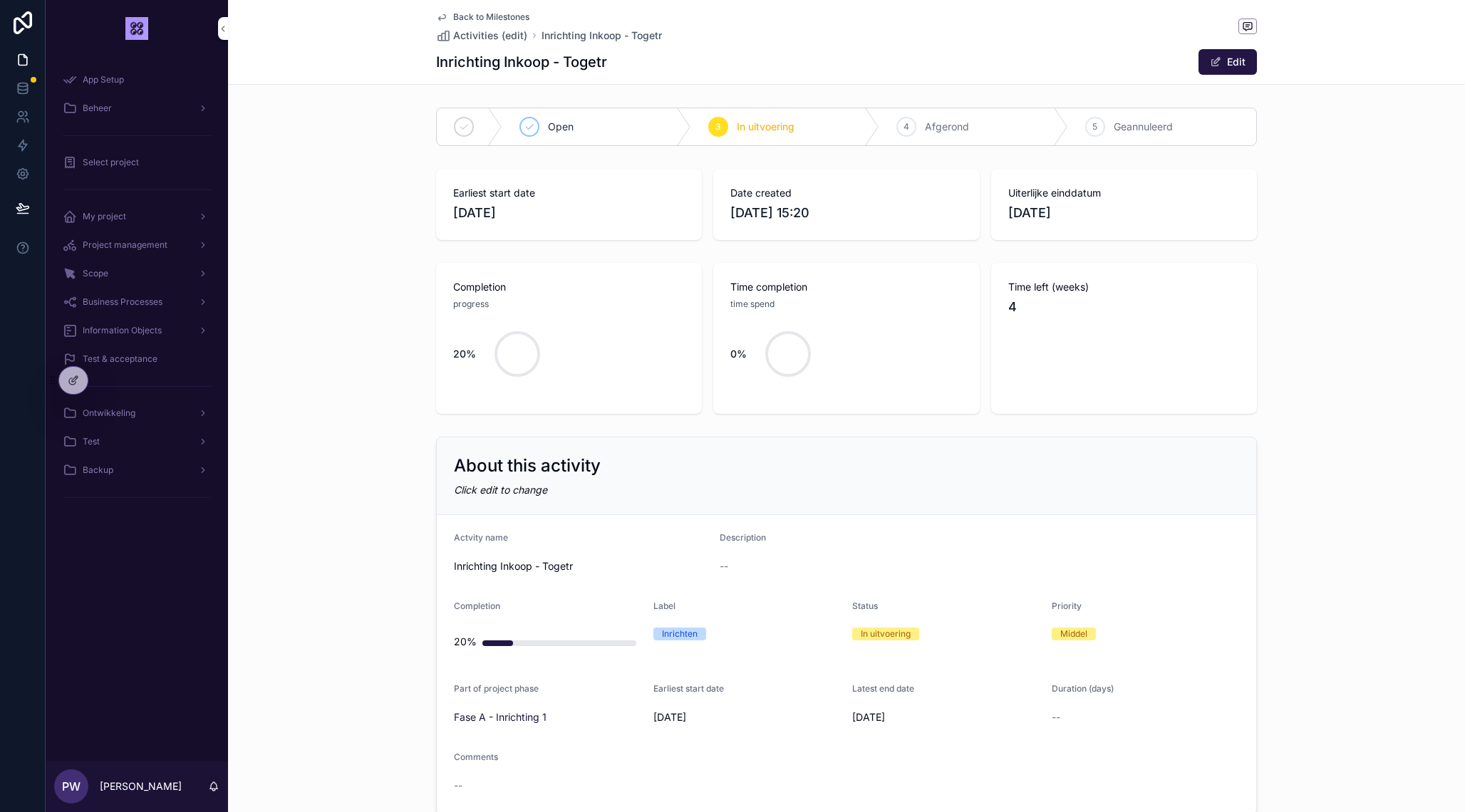
click at [445, 16] on icon "scrollable content" at bounding box center [441, 16] width 11 height 11
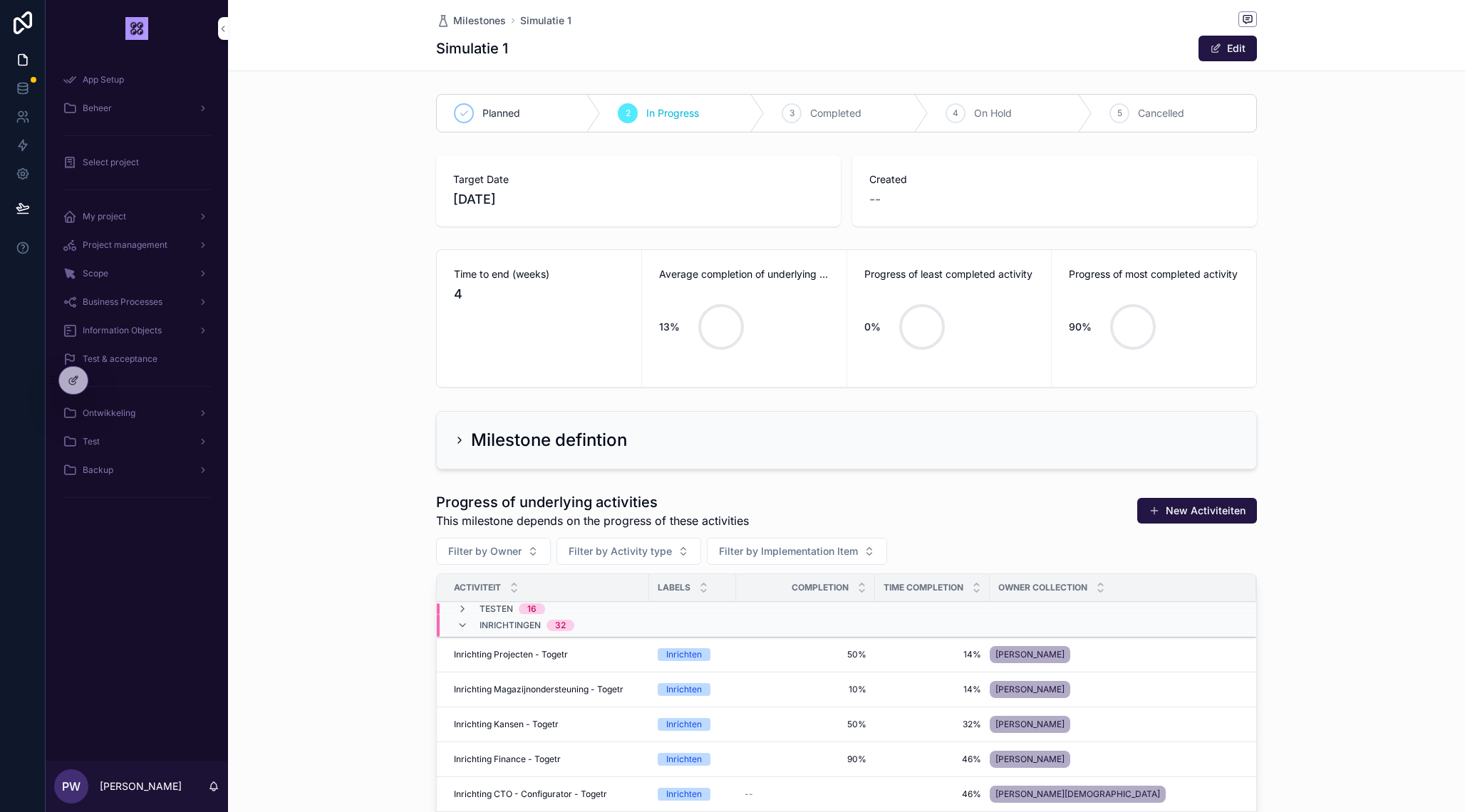
click at [134, 243] on span "Project management" at bounding box center [125, 245] width 85 height 11
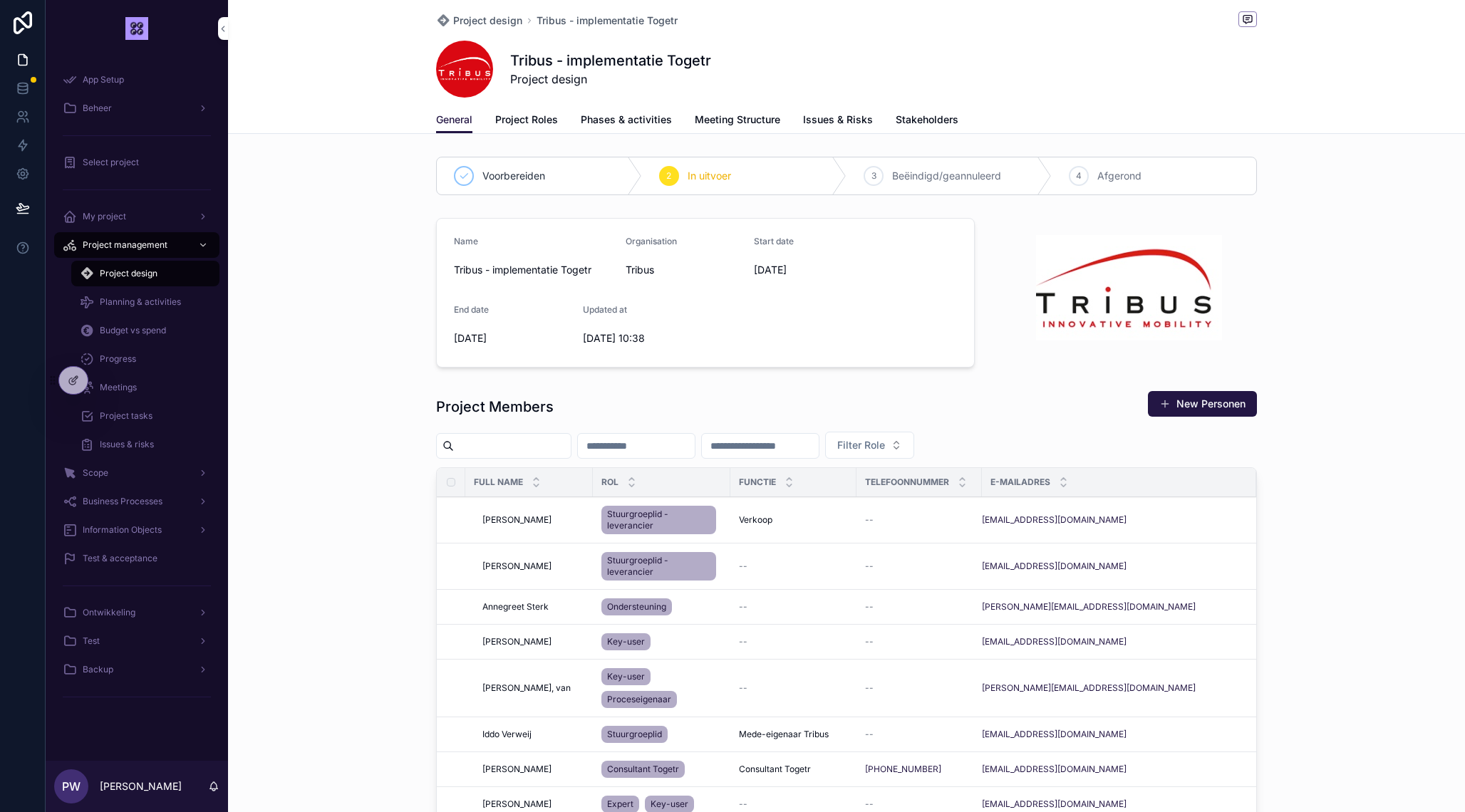
click at [152, 301] on span "Planning & activities" at bounding box center [140, 301] width 81 height 11
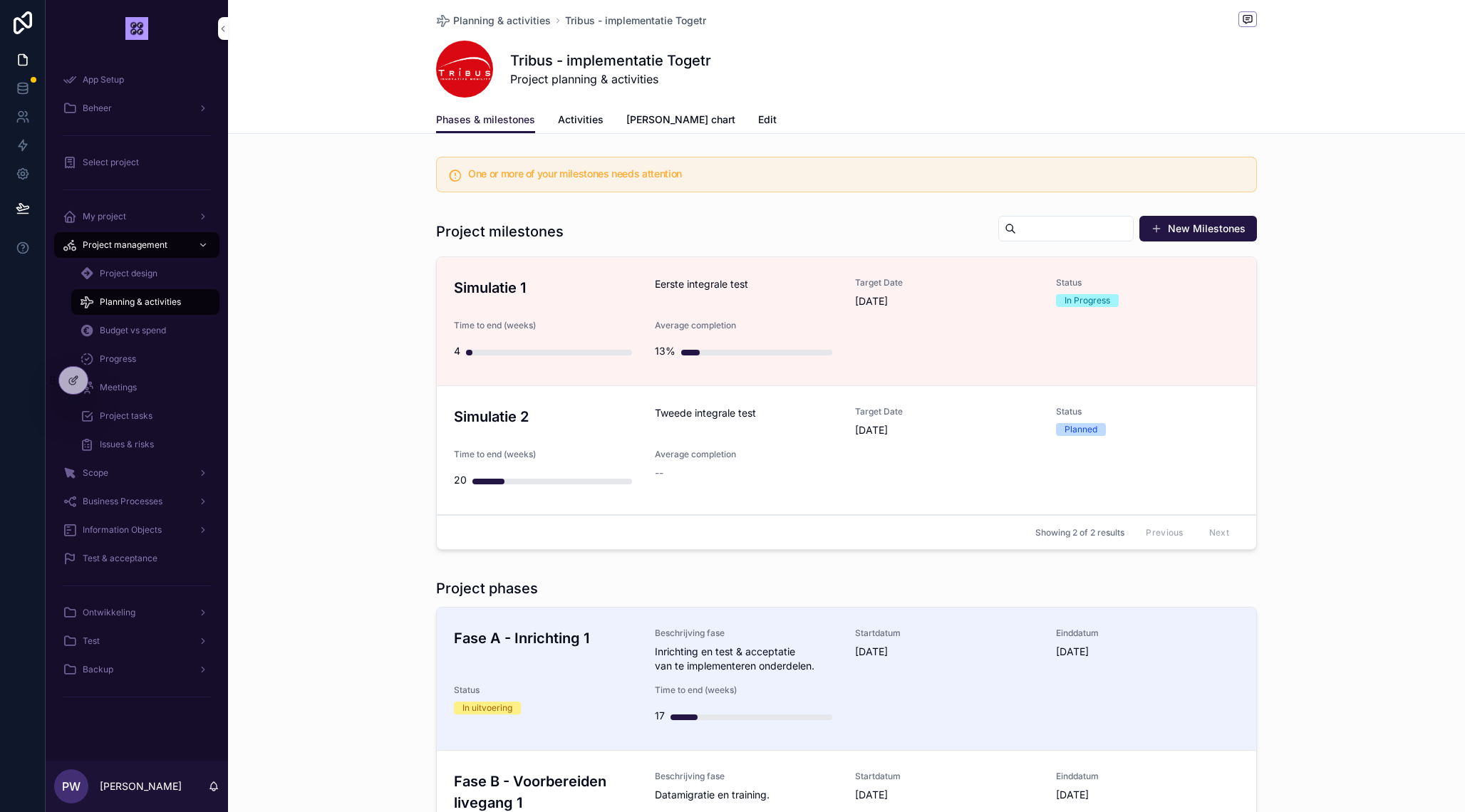
click at [758, 119] on span "Edit" at bounding box center [767, 119] width 19 height 14
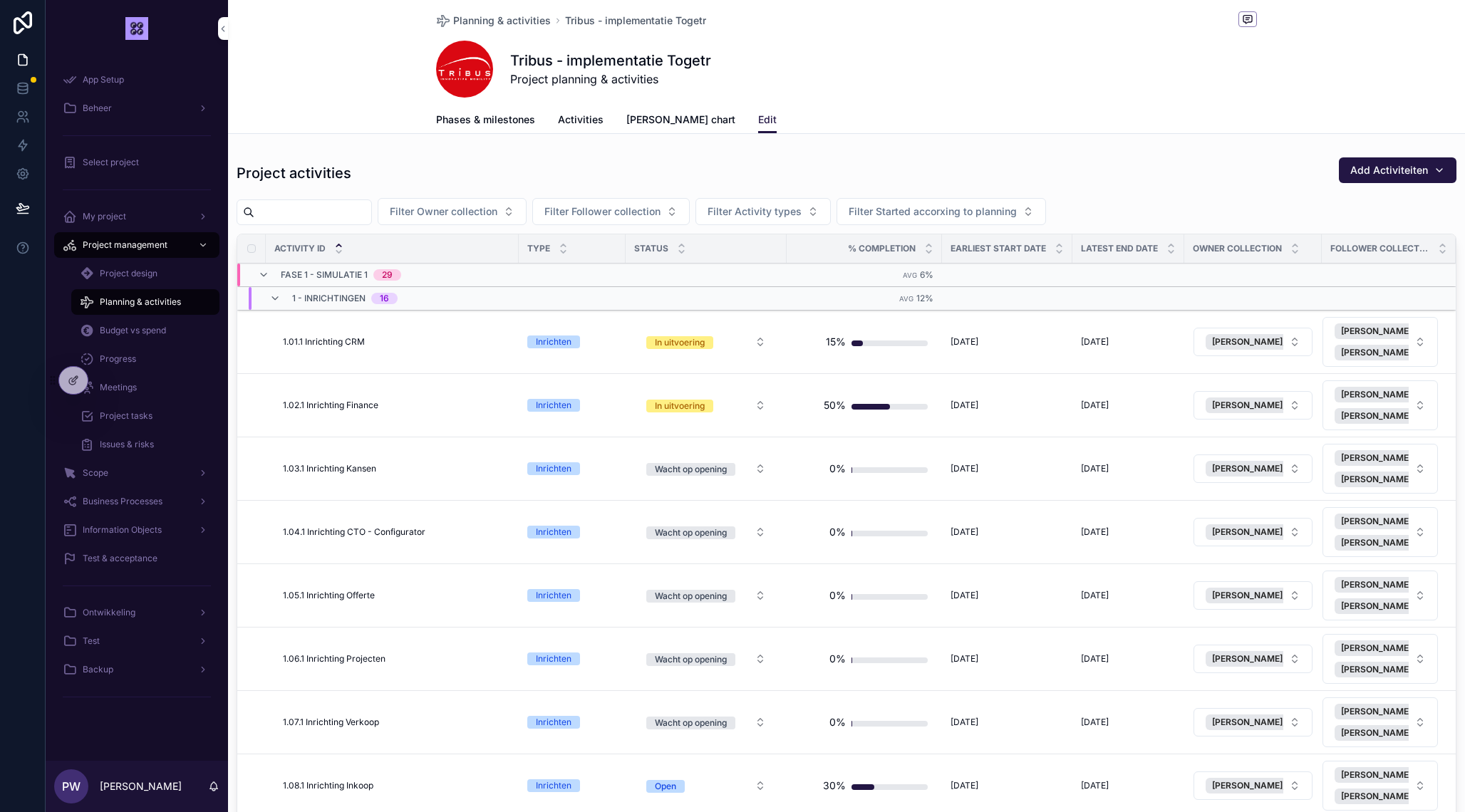
click at [976, 210] on span "Filter Started accorxing to planning" at bounding box center [933, 211] width 168 height 14
click at [907, 161] on div "Project activities Add Activiteiten" at bounding box center [846, 173] width 1219 height 33
click at [1033, 220] on button "Filter Started accorxing to planning" at bounding box center [941, 211] width 209 height 27
click at [925, 315] on div "Yes" at bounding box center [975, 316] width 198 height 23
click at [727, 536] on div "Wacht op opening" at bounding box center [691, 532] width 72 height 13
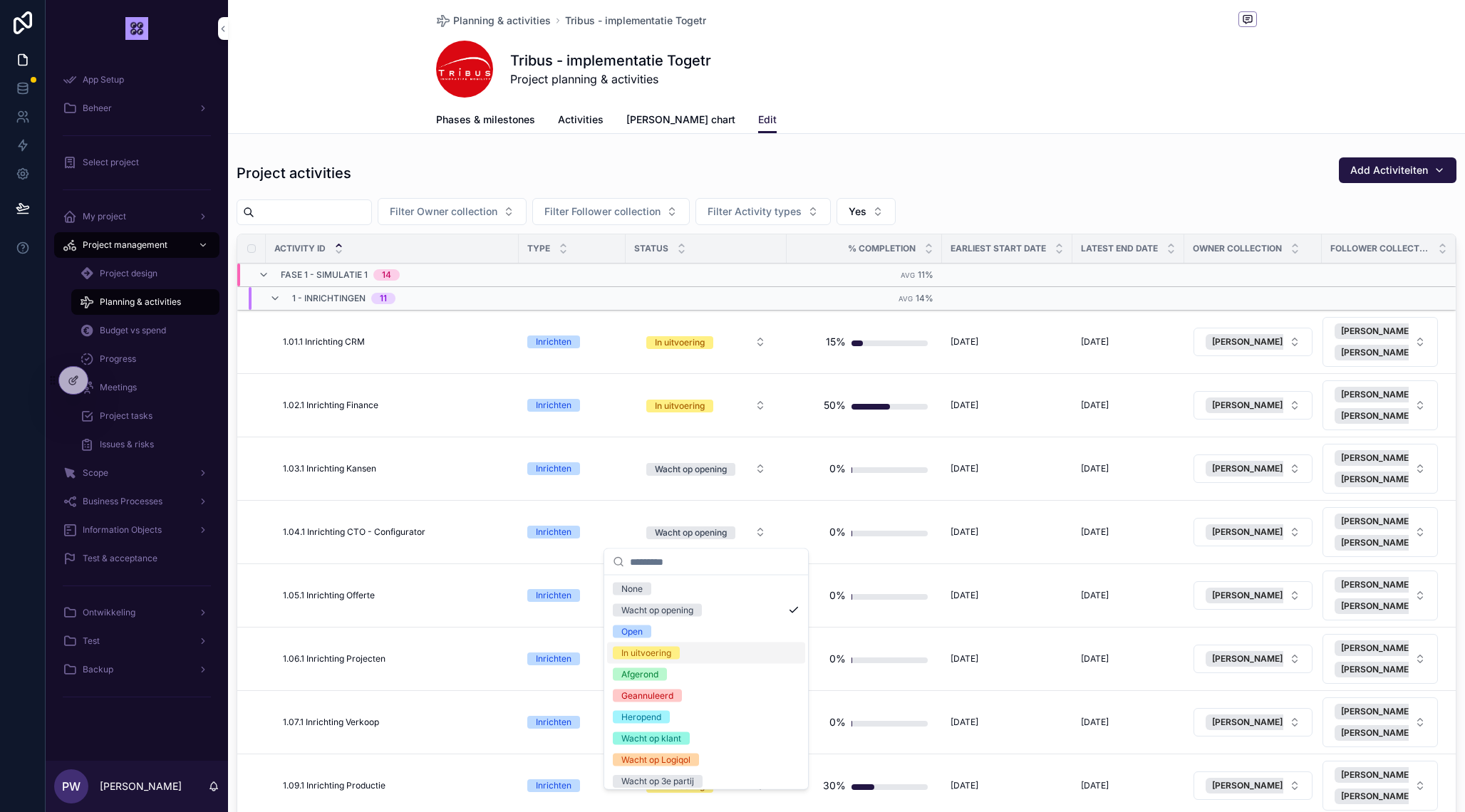
click at [683, 653] on div "In uitvoering" at bounding box center [706, 653] width 198 height 22
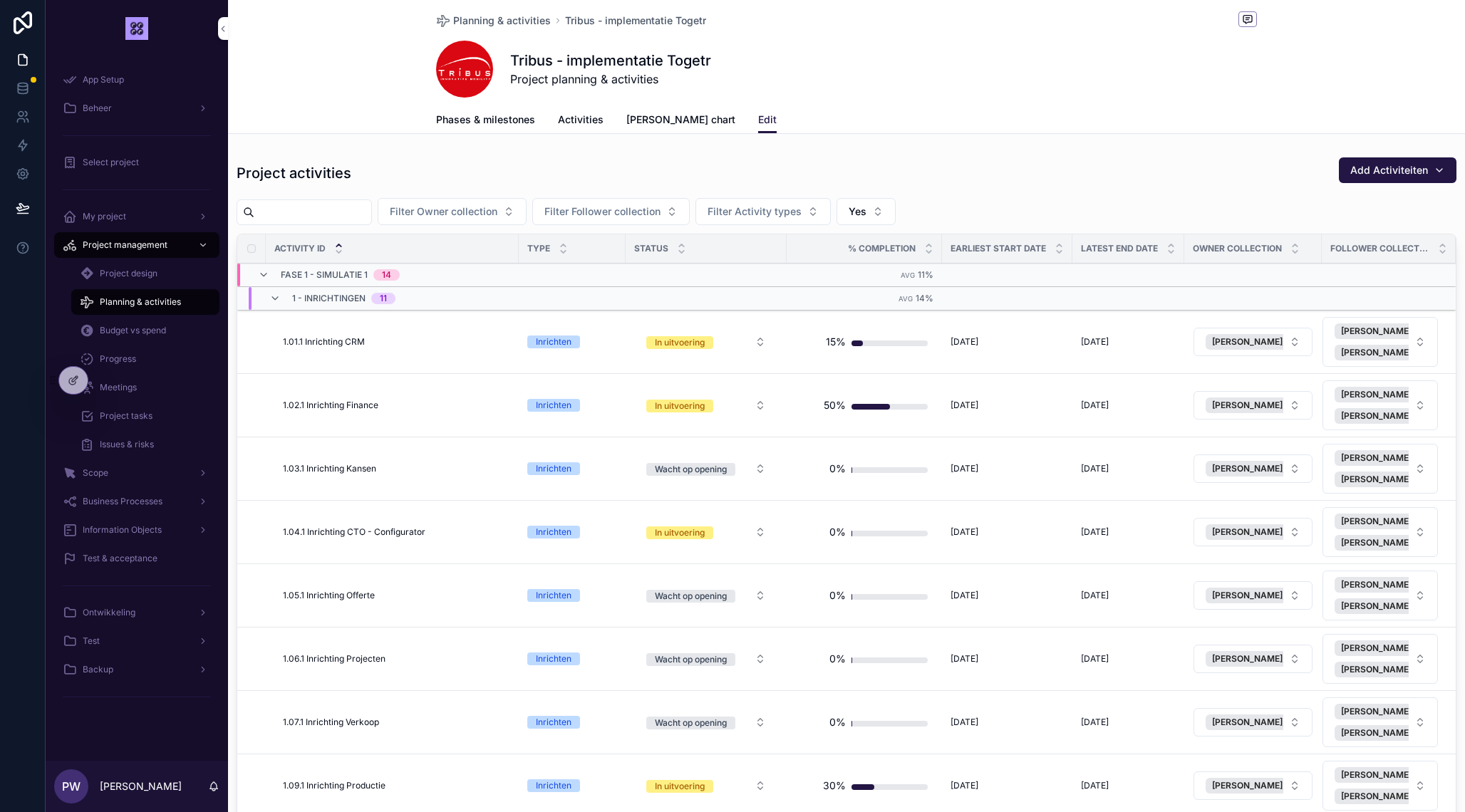
click at [753, 463] on button "Wacht op opening" at bounding box center [706, 469] width 142 height 25
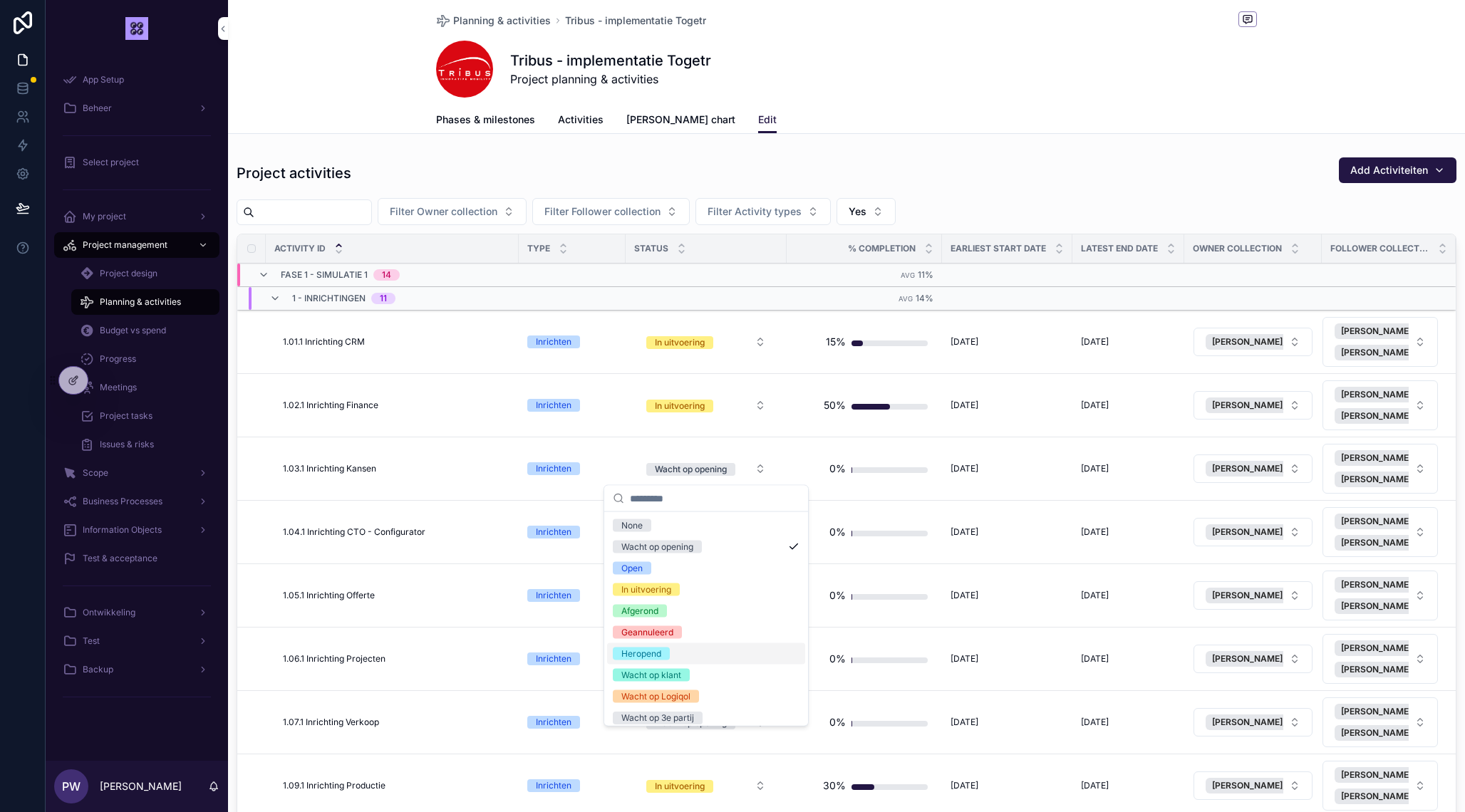
scroll to position [6, 0]
click at [671, 672] on div "Wacht op klant" at bounding box center [651, 669] width 60 height 13
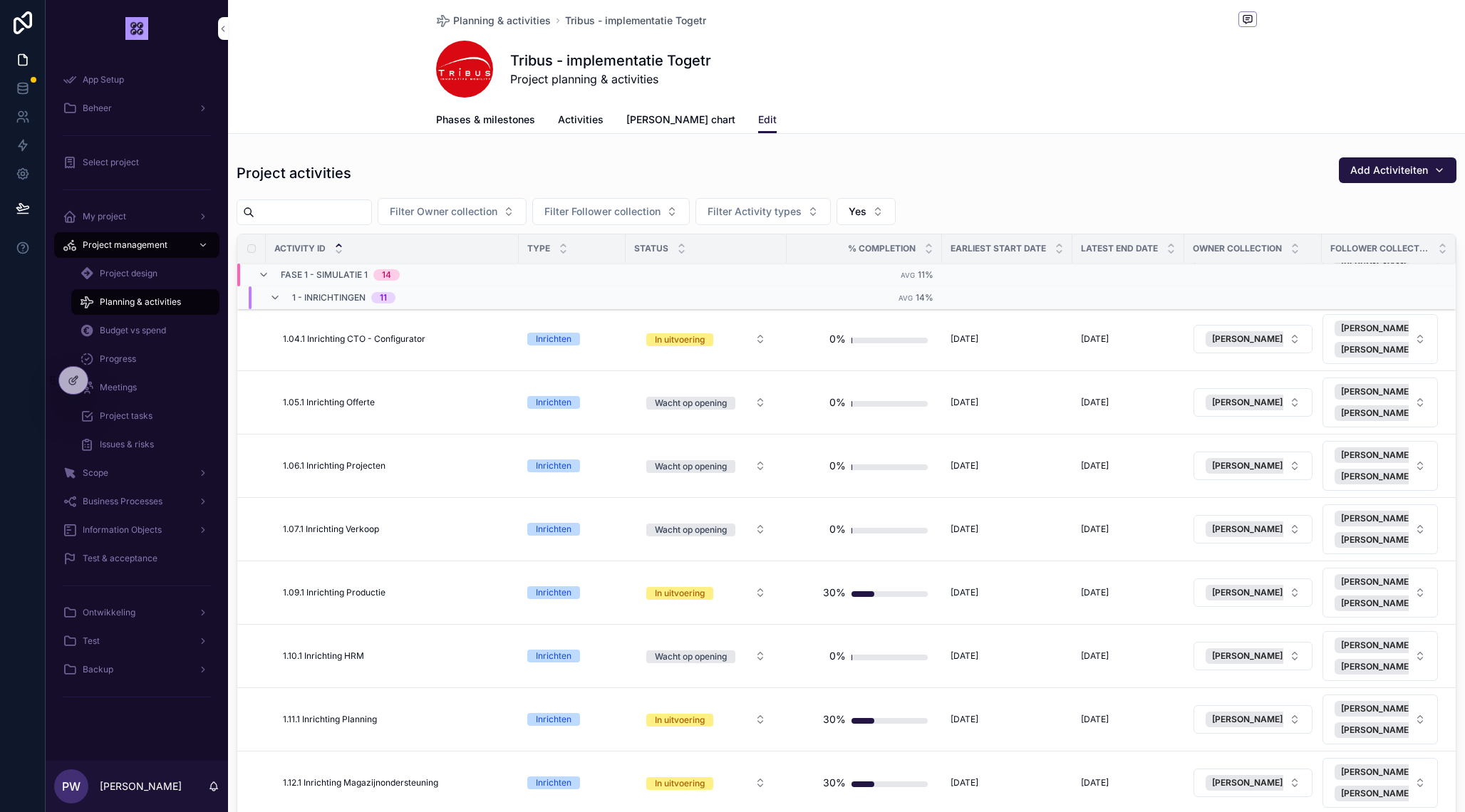
scroll to position [387, 0]
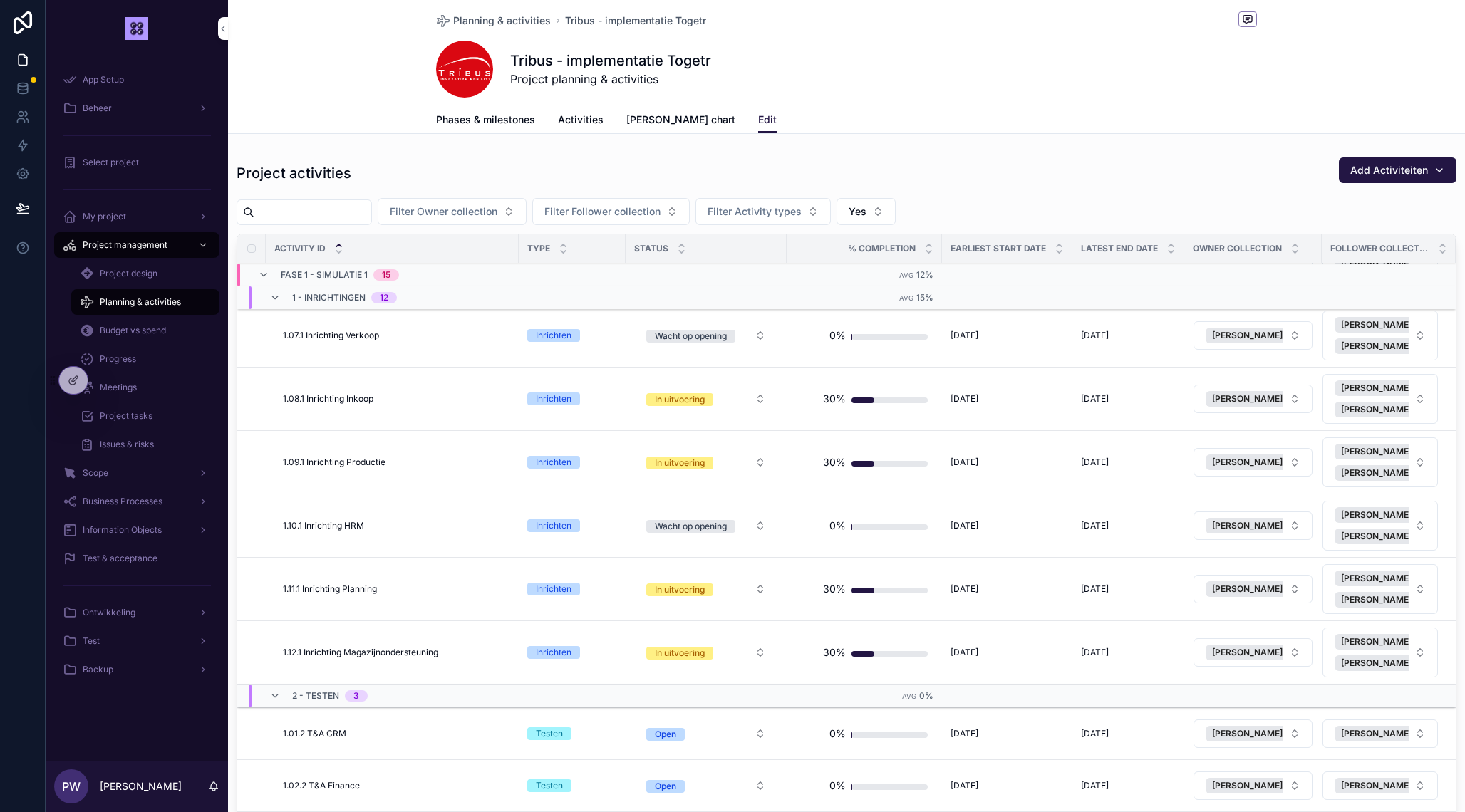
click at [274, 297] on icon "scrollable content" at bounding box center [275, 297] width 11 height 11
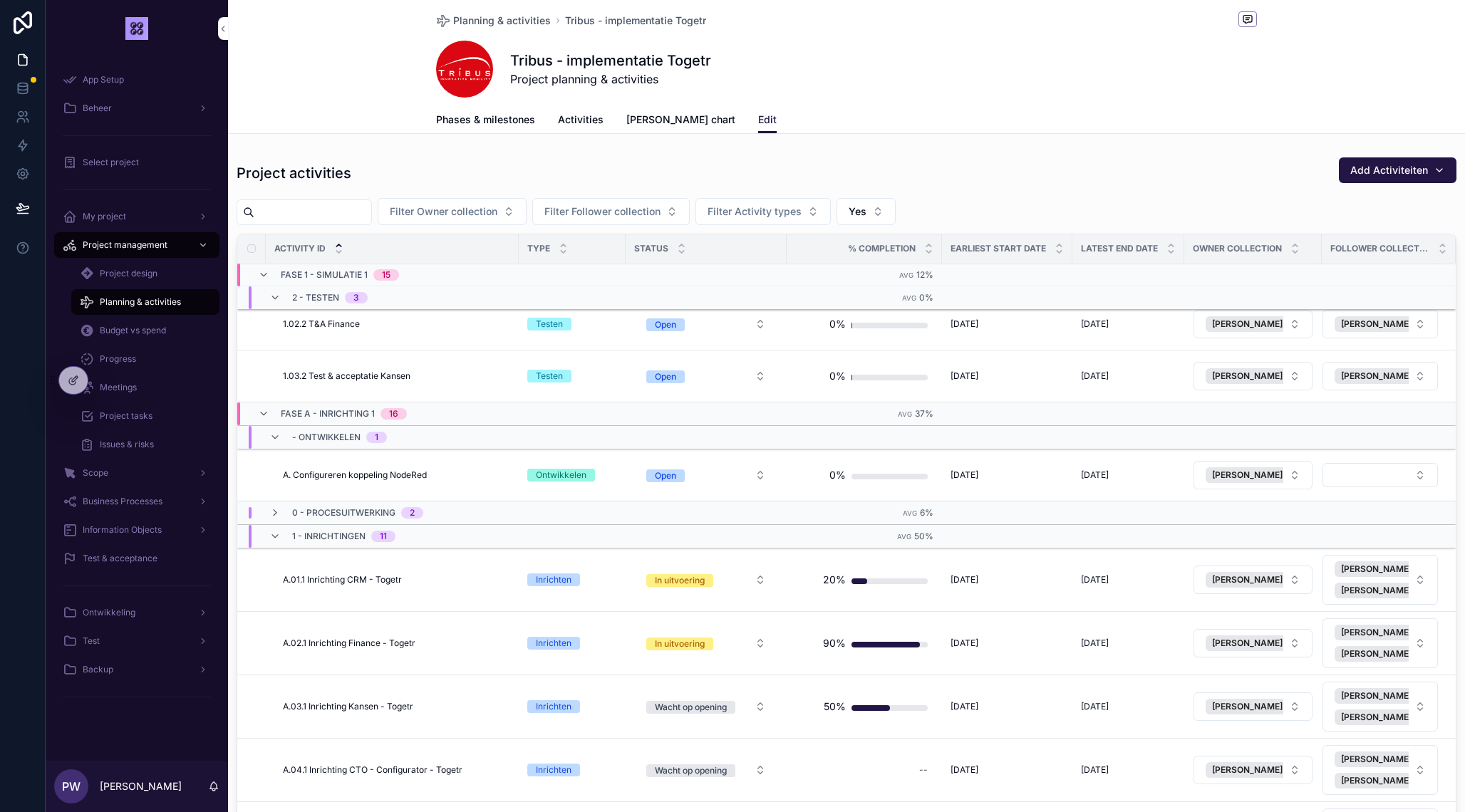
scroll to position [0, 0]
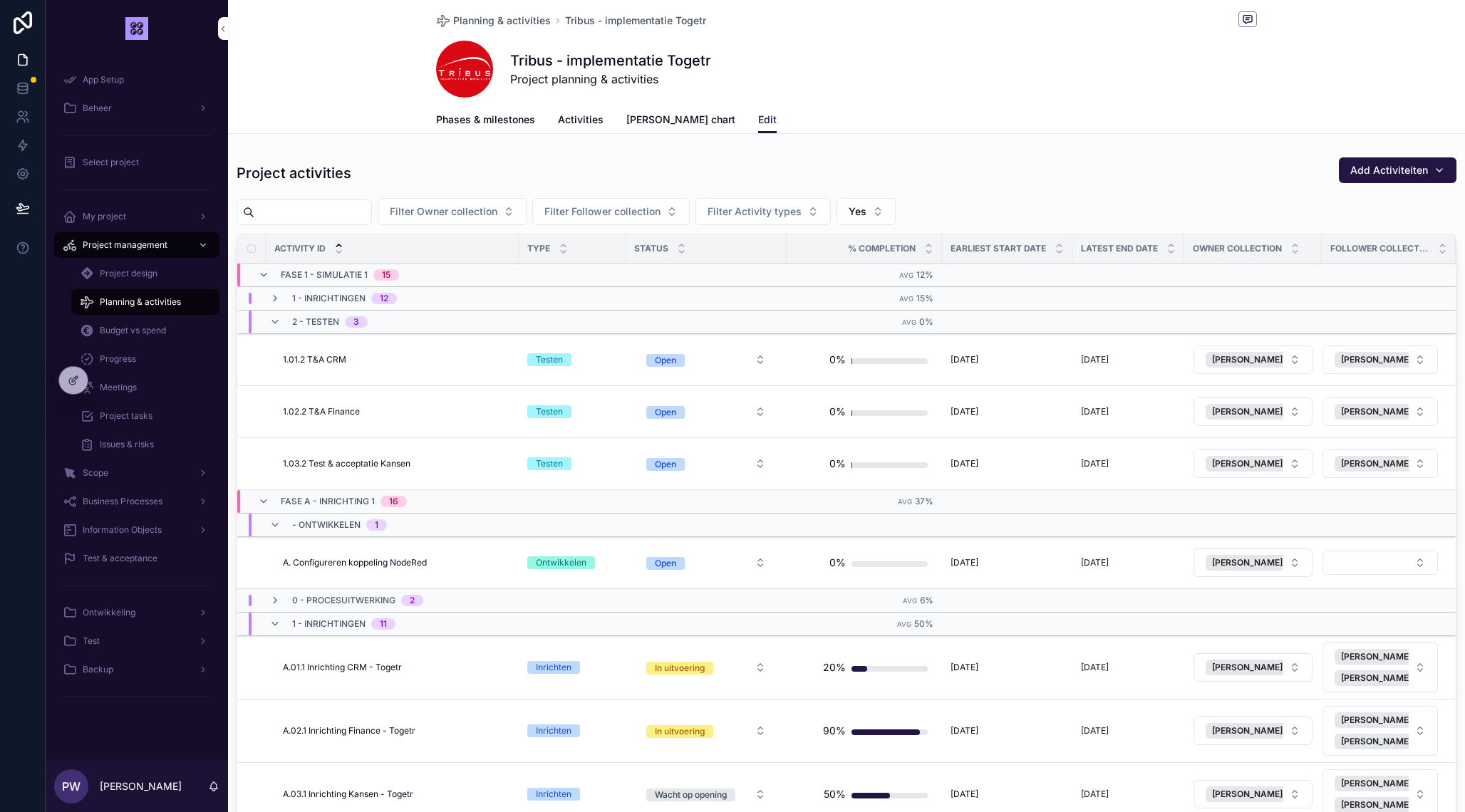
click at [866, 209] on span "Yes" at bounding box center [858, 211] width 18 height 14
click at [863, 274] on div "----" at bounding box center [900, 269] width 198 height 23
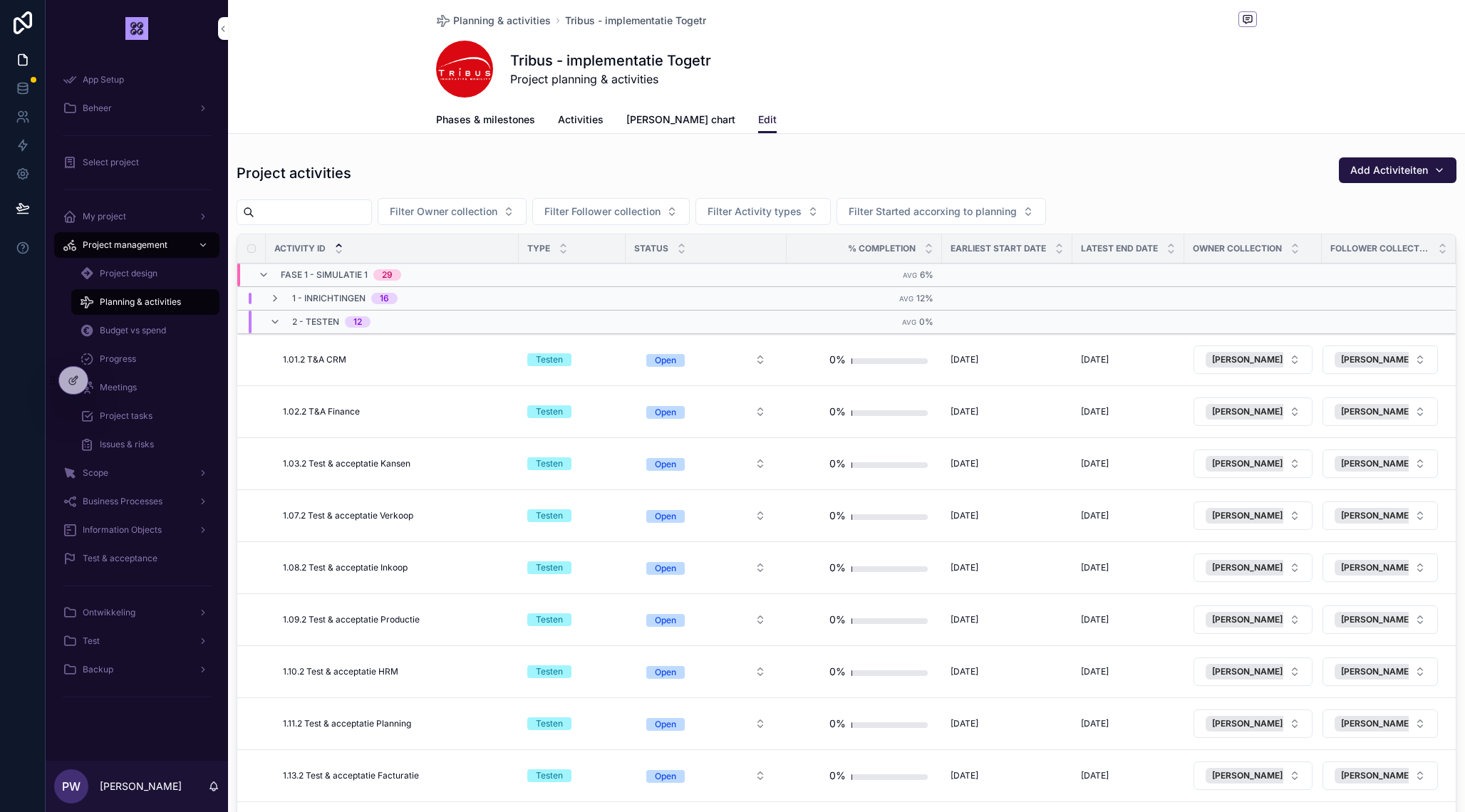
click at [629, 210] on span "Filter Follower collection" at bounding box center [602, 211] width 116 height 14
type input "****"
click at [593, 270] on span "[PERSON_NAME], van" at bounding box center [606, 269] width 105 height 14
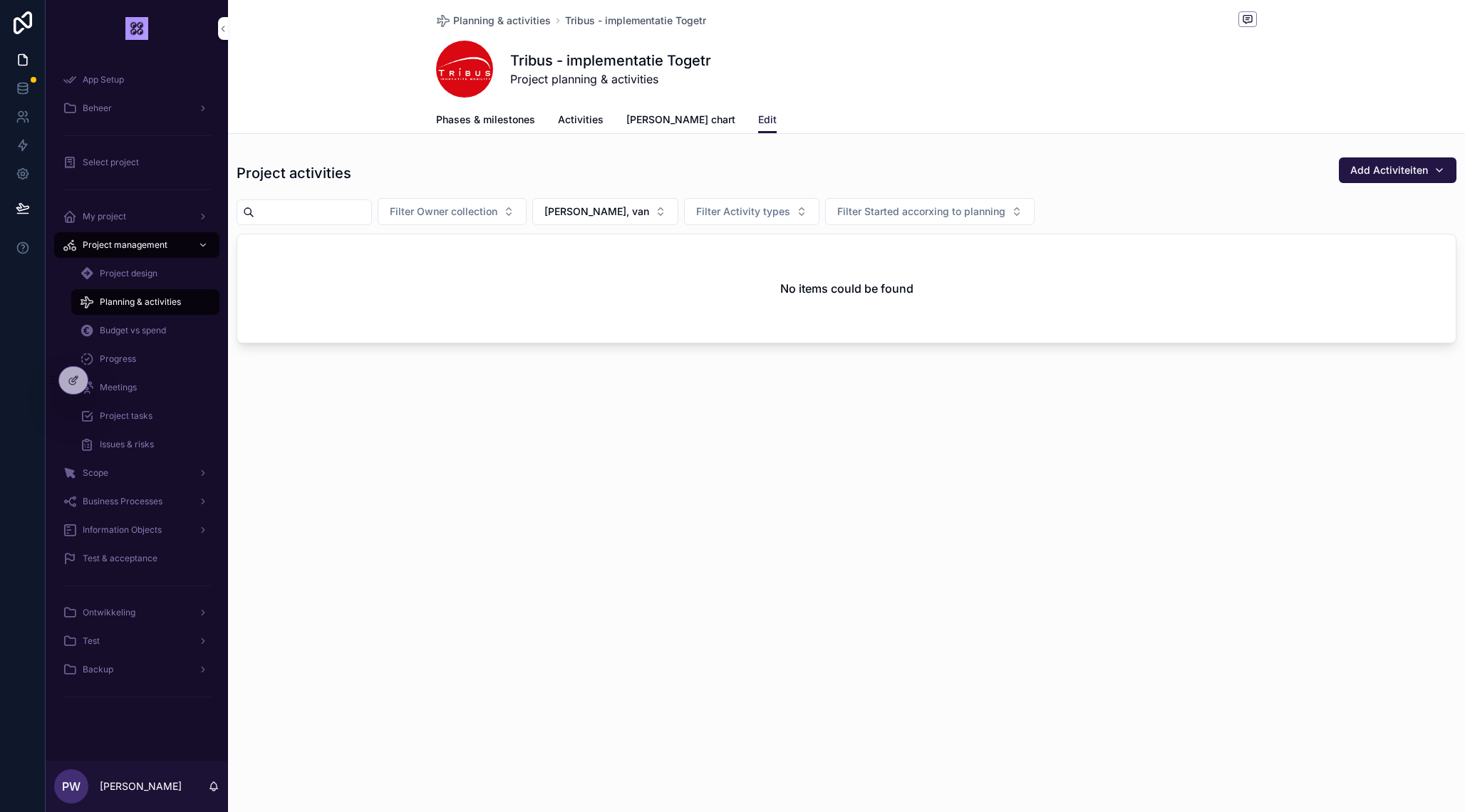
click at [639, 211] on span "[PERSON_NAME], van" at bounding box center [596, 211] width 105 height 14
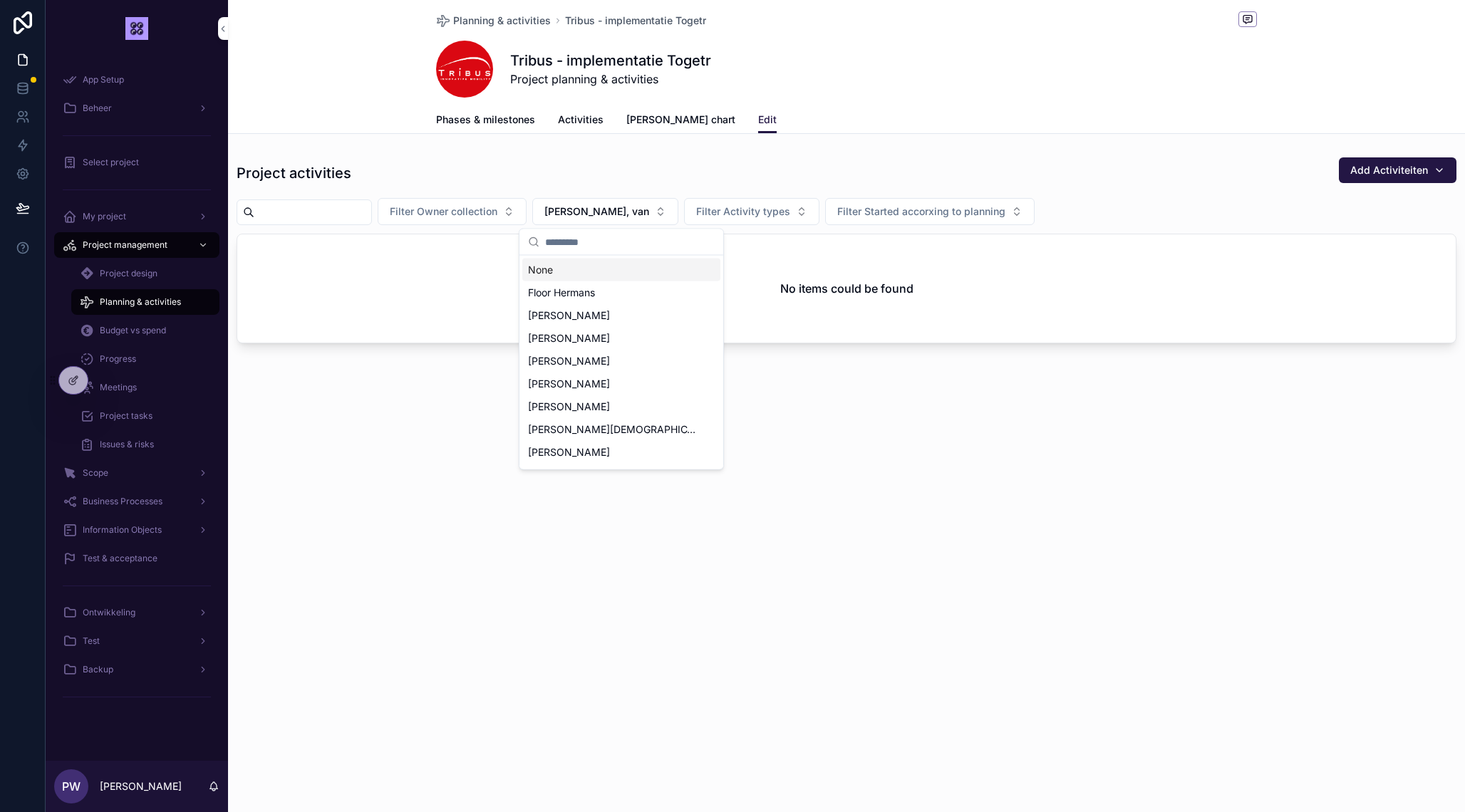
click at [612, 266] on div "None" at bounding box center [622, 269] width 198 height 23
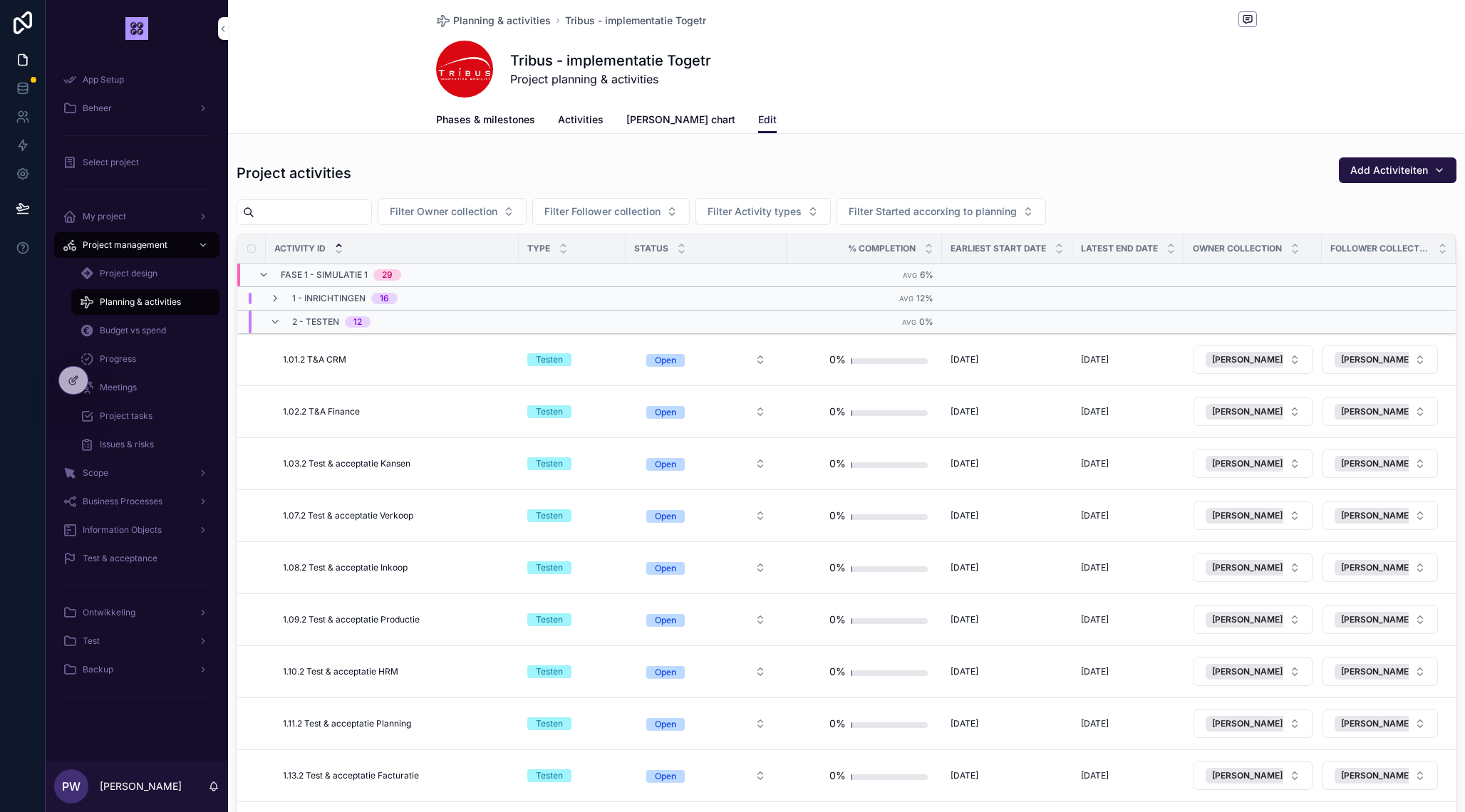
click at [272, 325] on icon "scrollable content" at bounding box center [275, 322] width 11 height 11
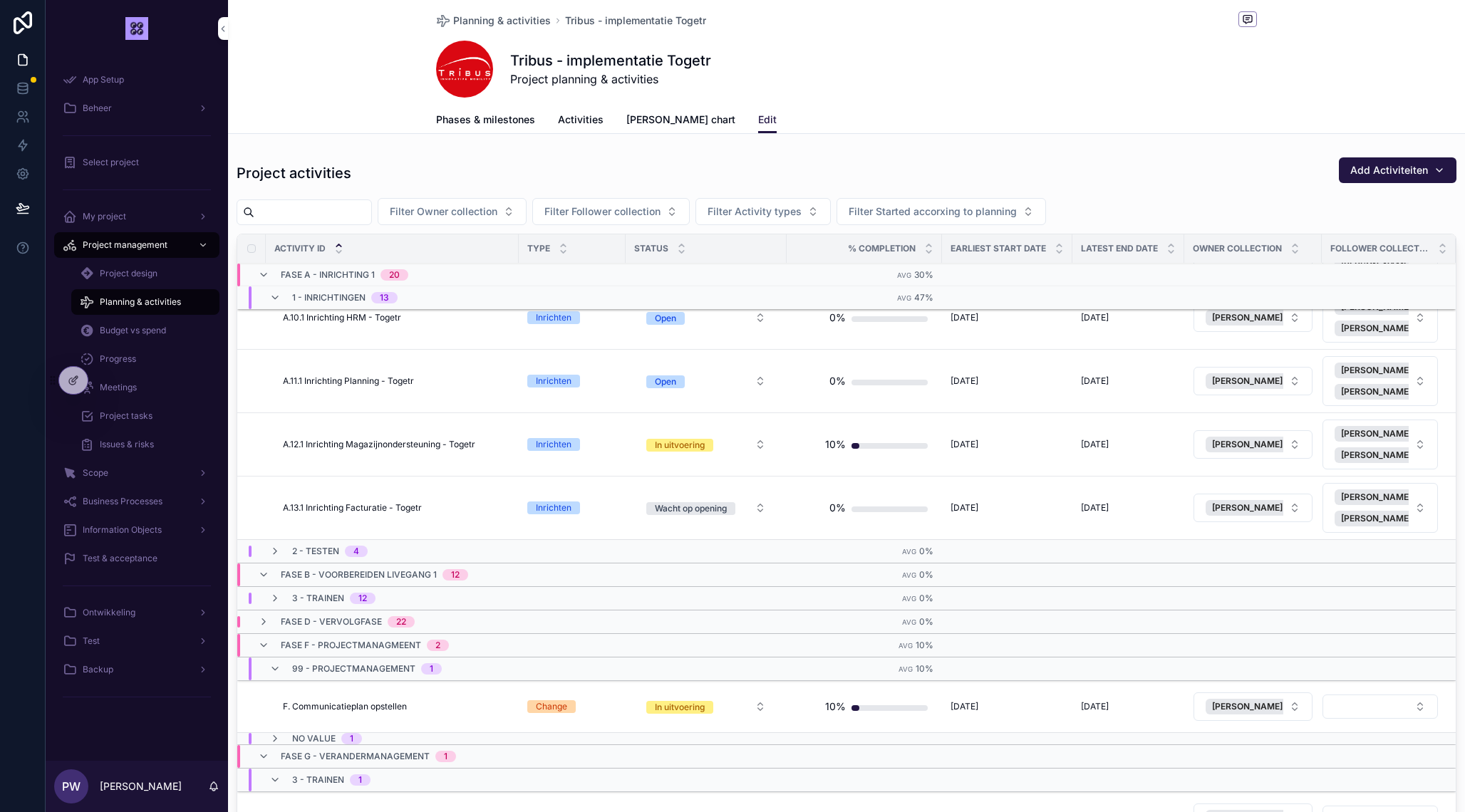
click at [338, 214] on input "scrollable content" at bounding box center [313, 212] width 117 height 20
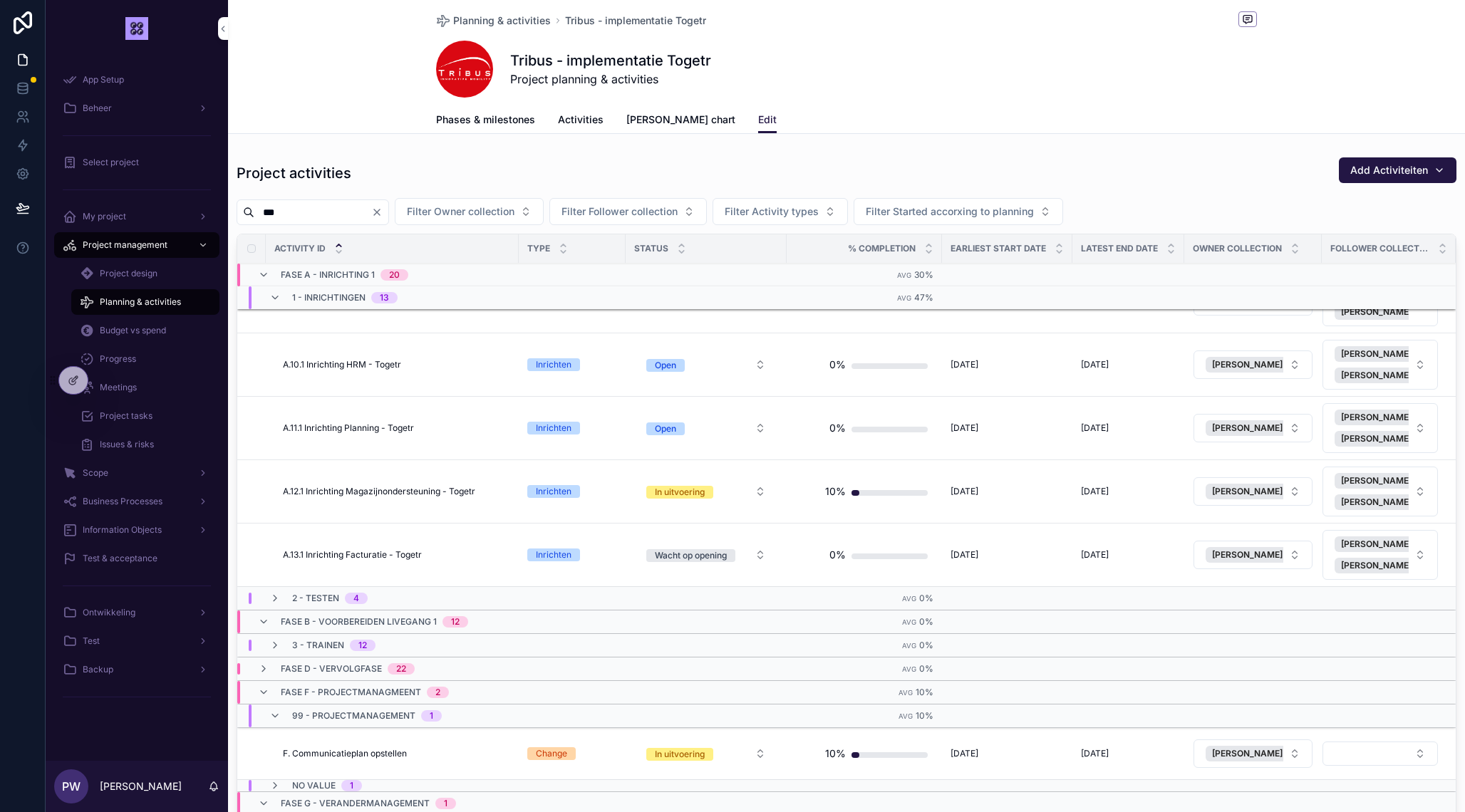
scroll to position [938, 0]
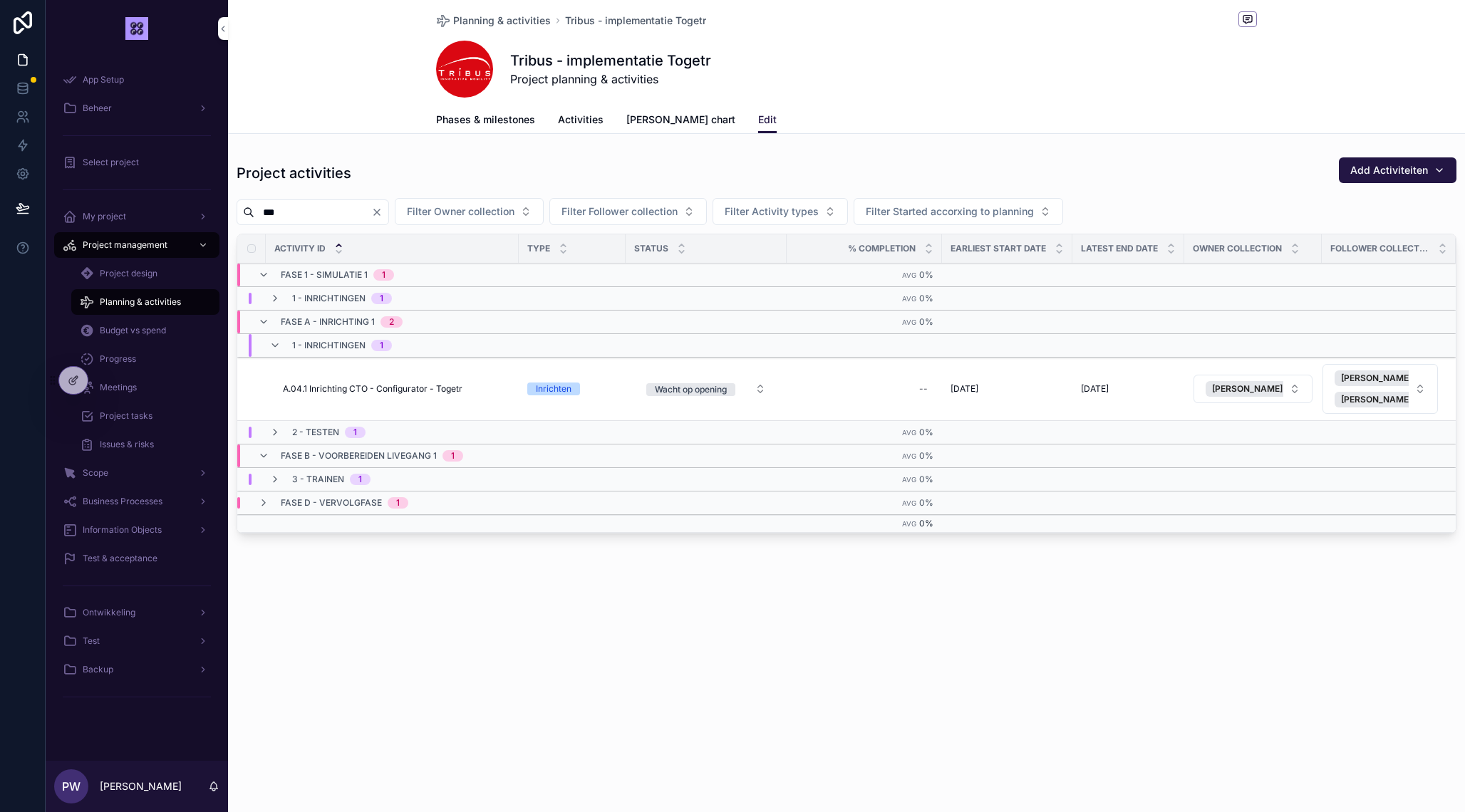
click at [273, 301] on icon "scrollable content" at bounding box center [275, 298] width 11 height 11
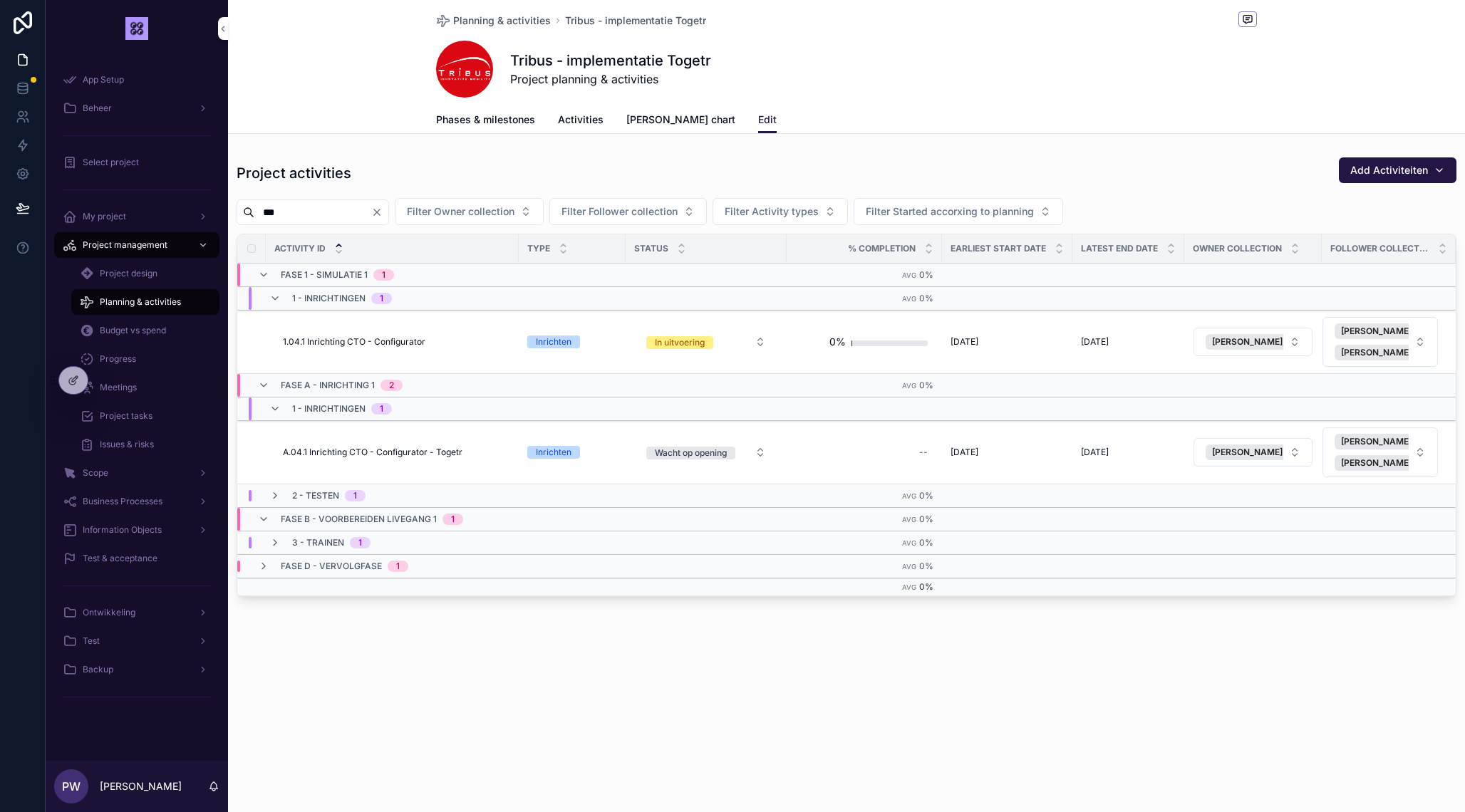
click at [262, 388] on icon "scrollable content" at bounding box center [263, 385] width 11 height 11
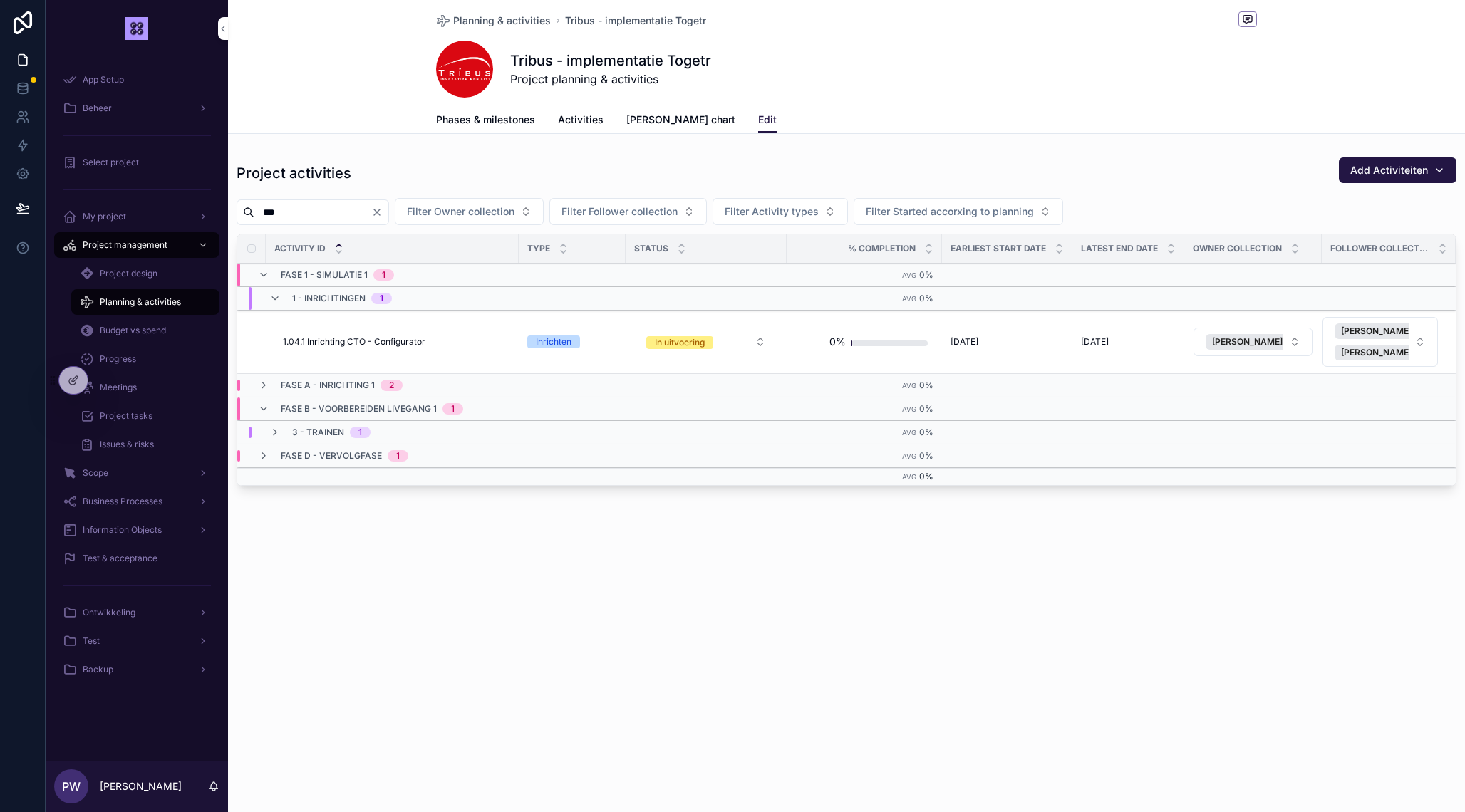
click at [360, 217] on input "***" at bounding box center [313, 212] width 117 height 20
type input "****"
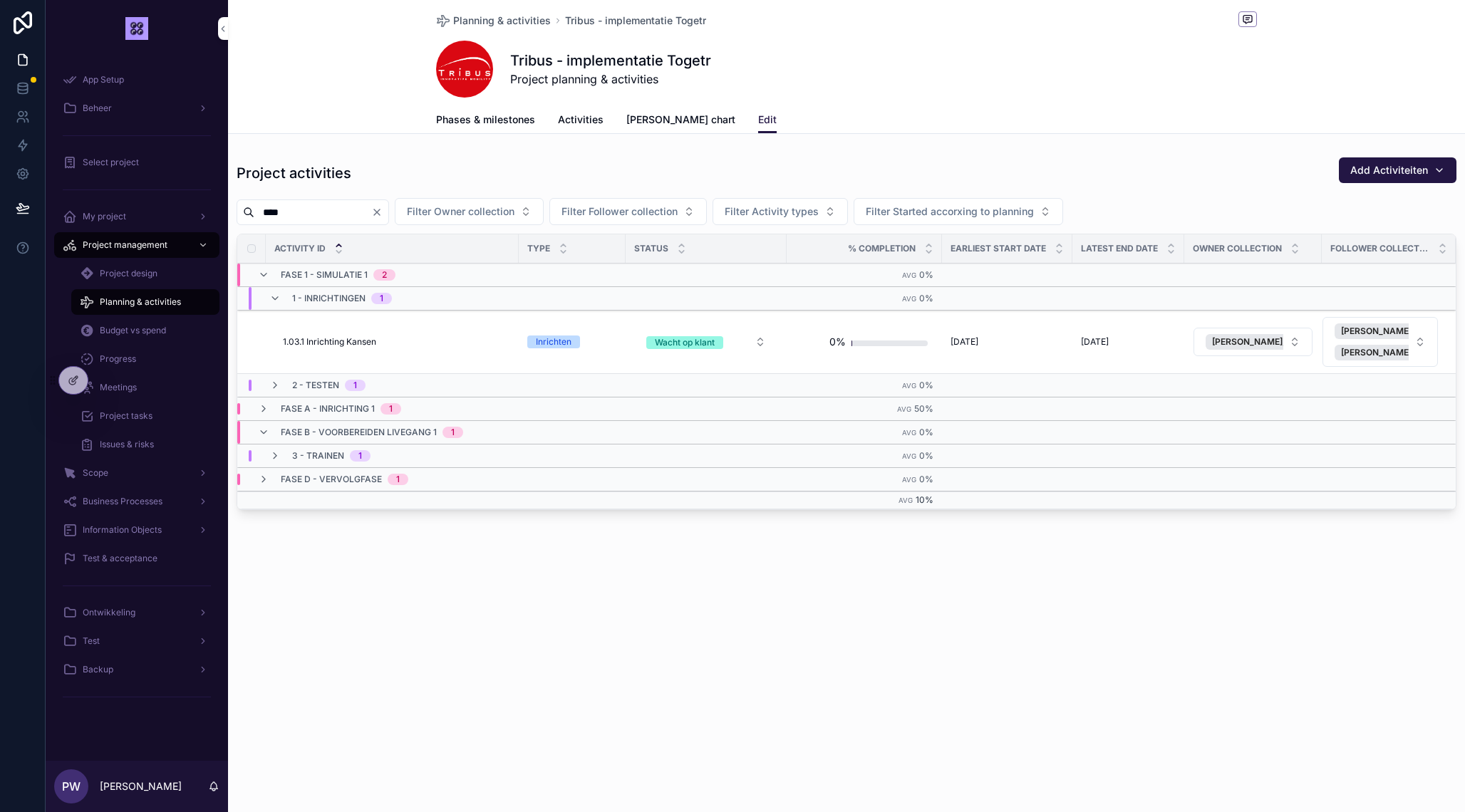
click at [388, 347] on div "1.03.1 Inrichting Kansen 1.03.1 Inrichting Kansen" at bounding box center [396, 342] width 227 height 11
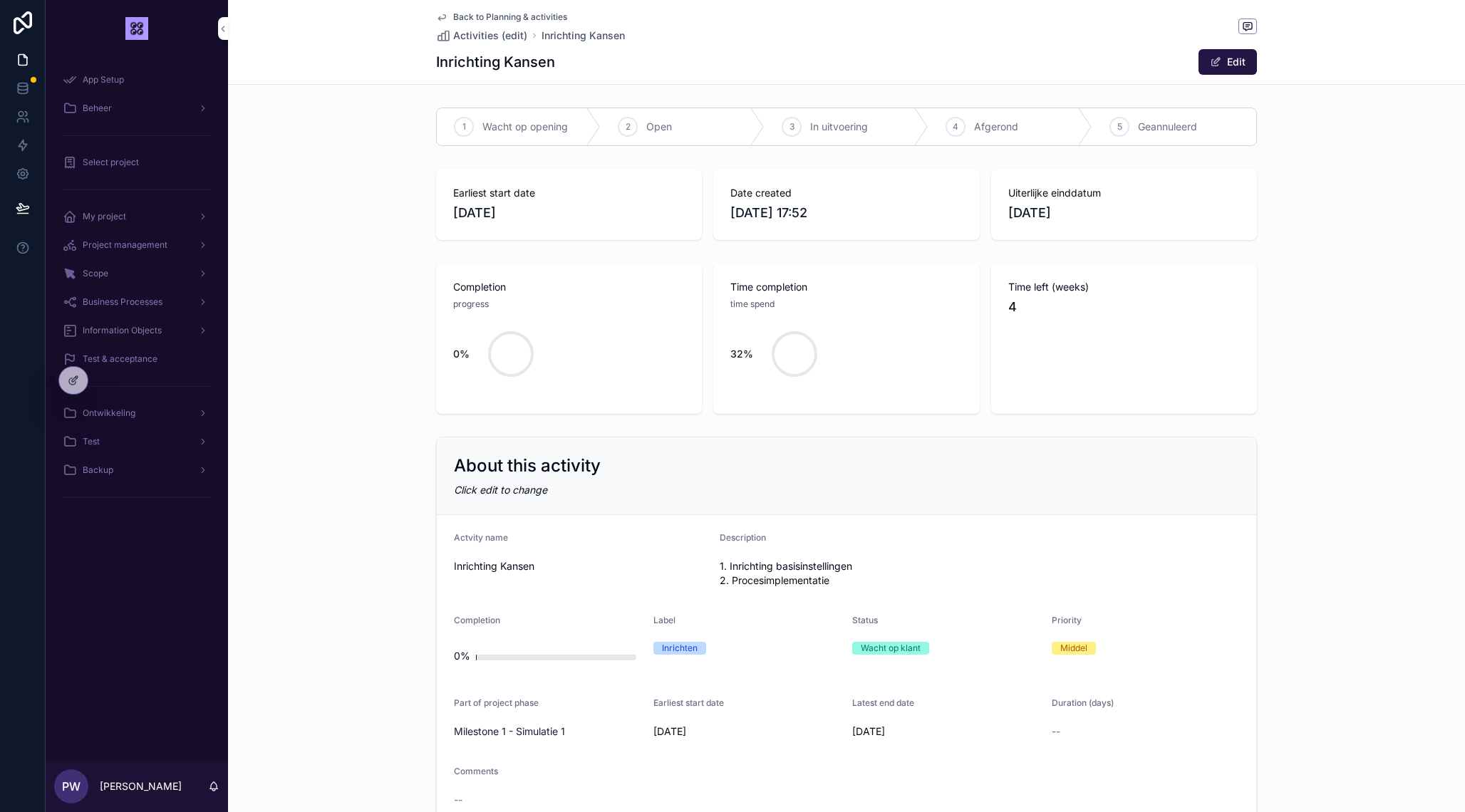
click at [1225, 55] on button "Edit" at bounding box center [1228, 62] width 58 height 25
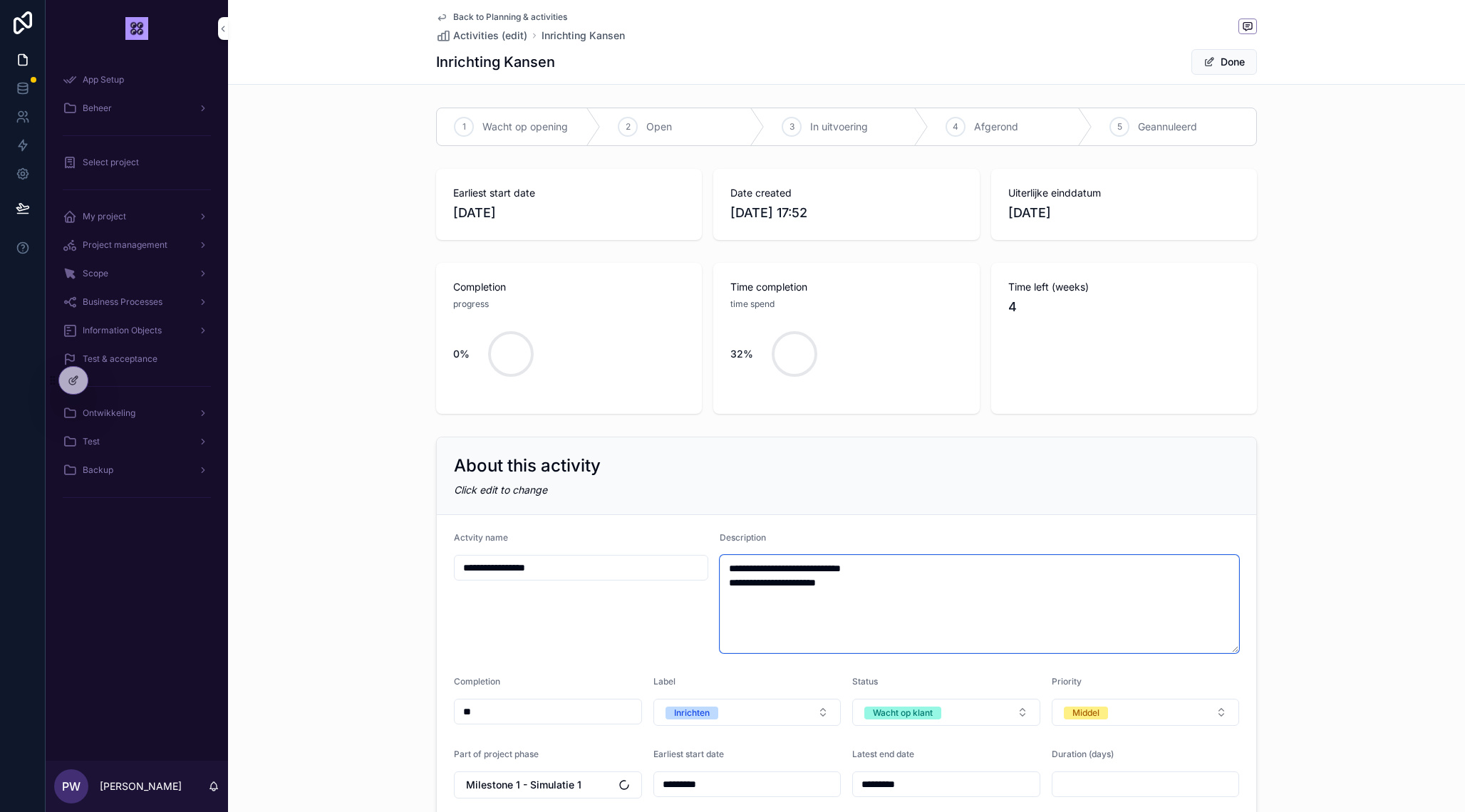
click at [829, 617] on textarea "**********" at bounding box center [980, 604] width 520 height 98
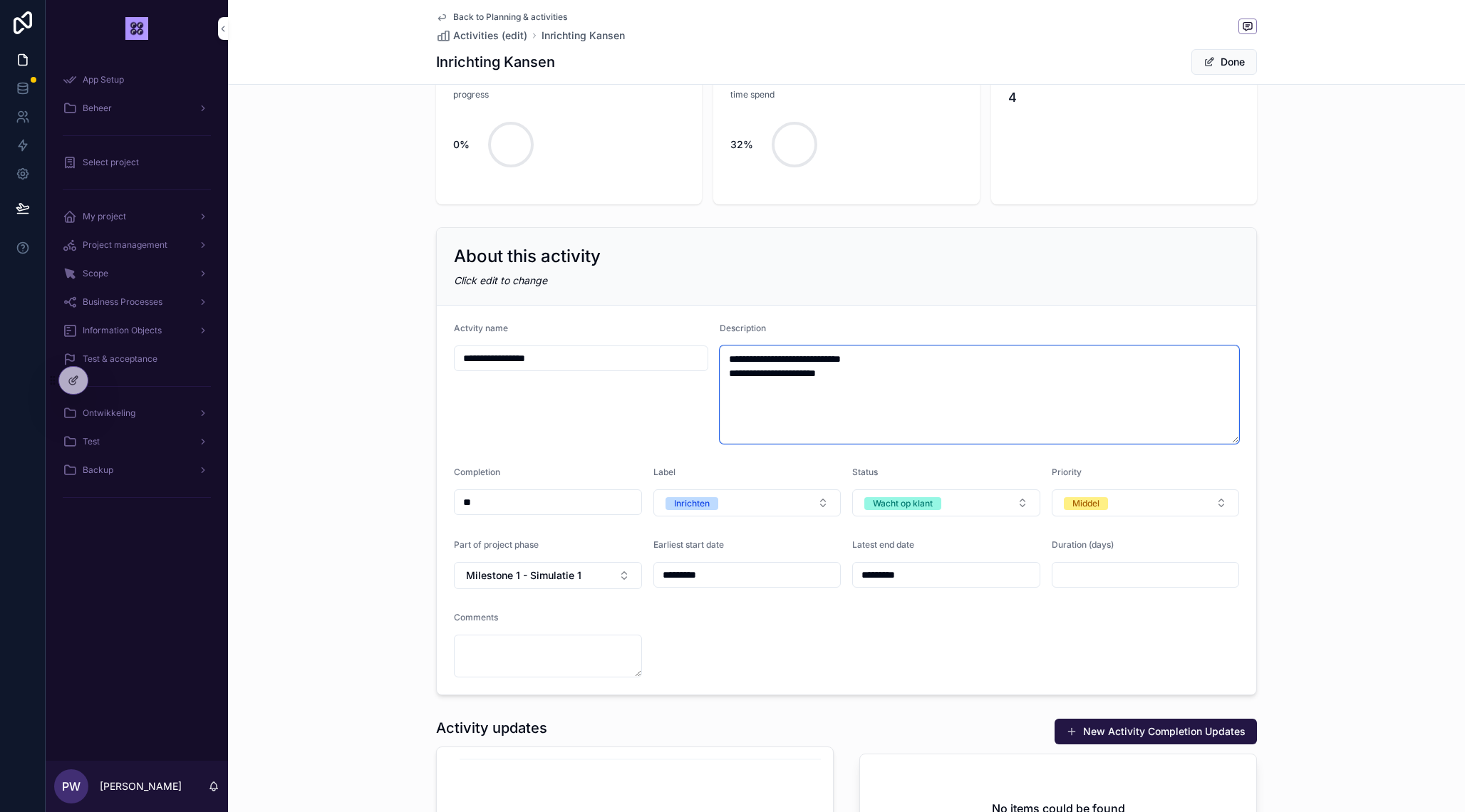
scroll to position [220, 0]
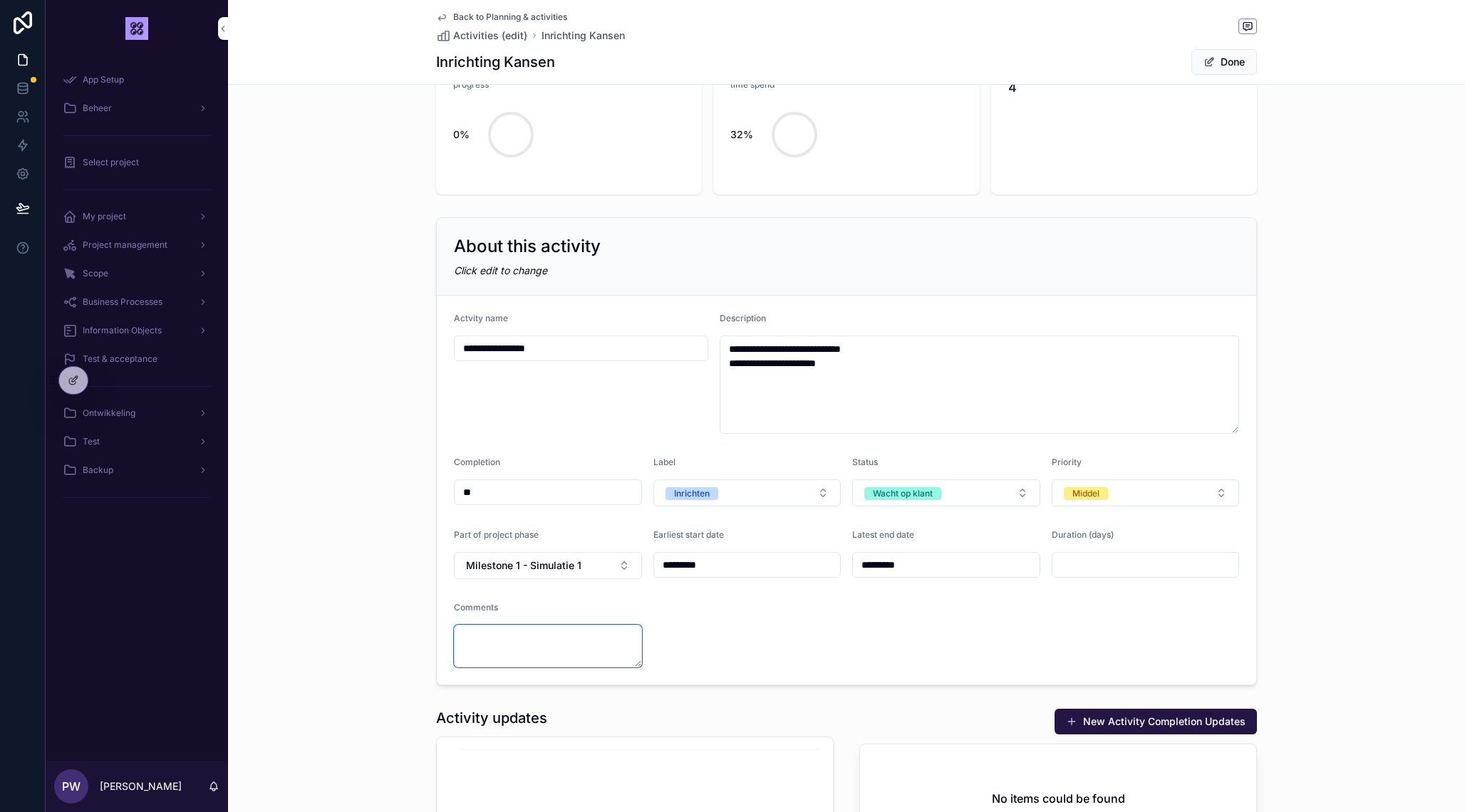
click at [539, 653] on textarea "scrollable content" at bounding box center [548, 645] width 188 height 42
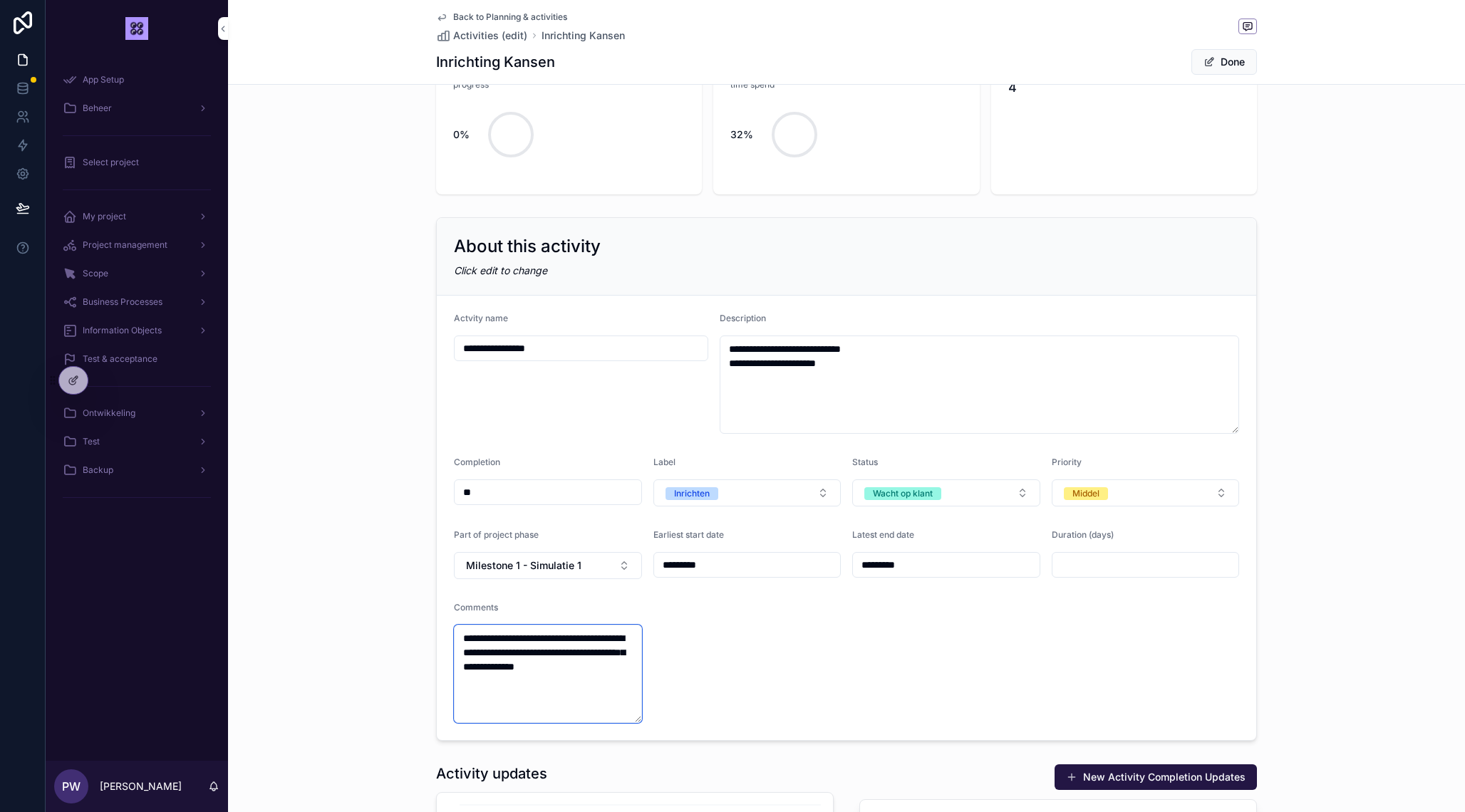
type textarea "**********"
click at [1218, 69] on button "Done" at bounding box center [1224, 62] width 66 height 25
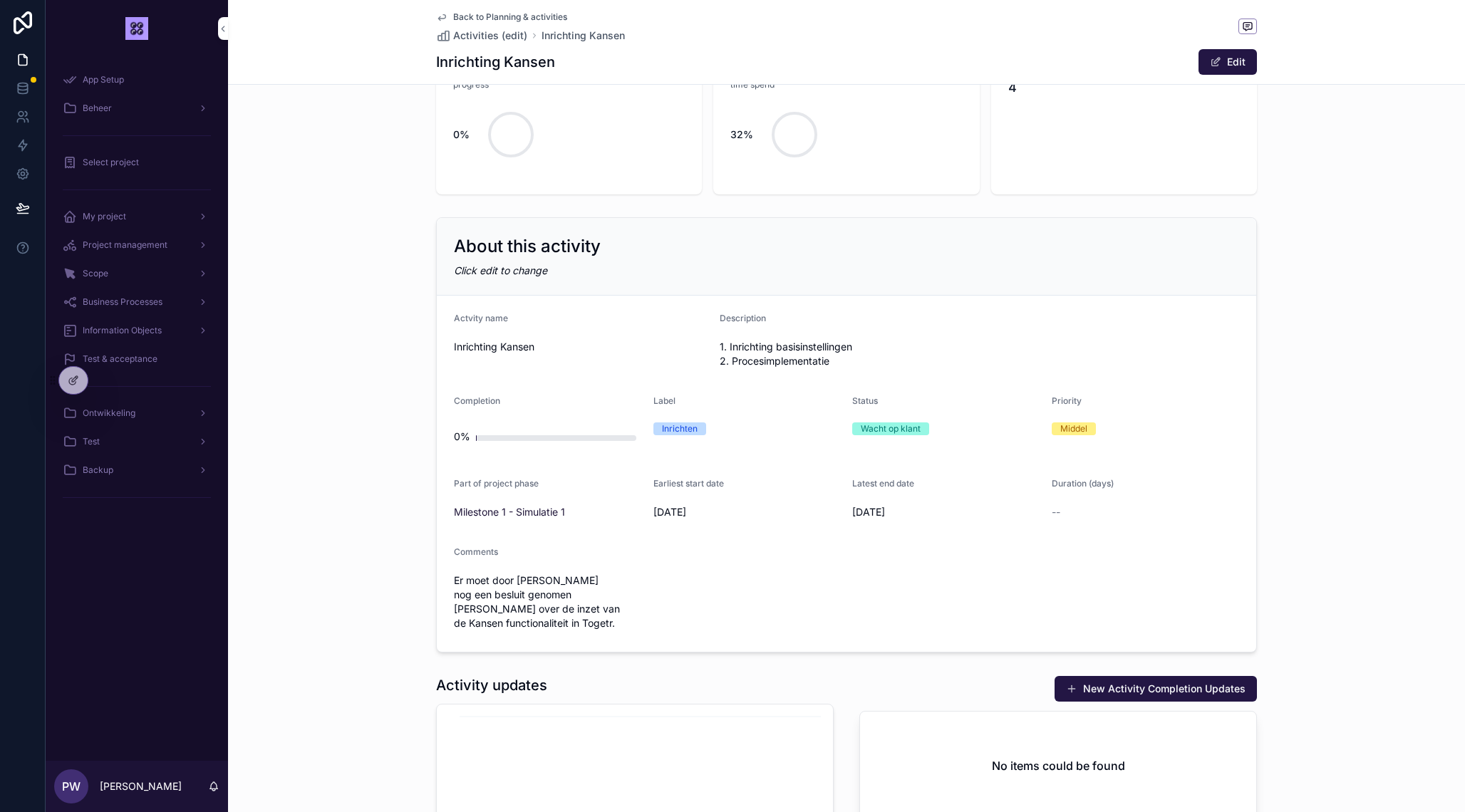
click at [441, 16] on icon "scrollable content" at bounding box center [442, 18] width 7 height 6
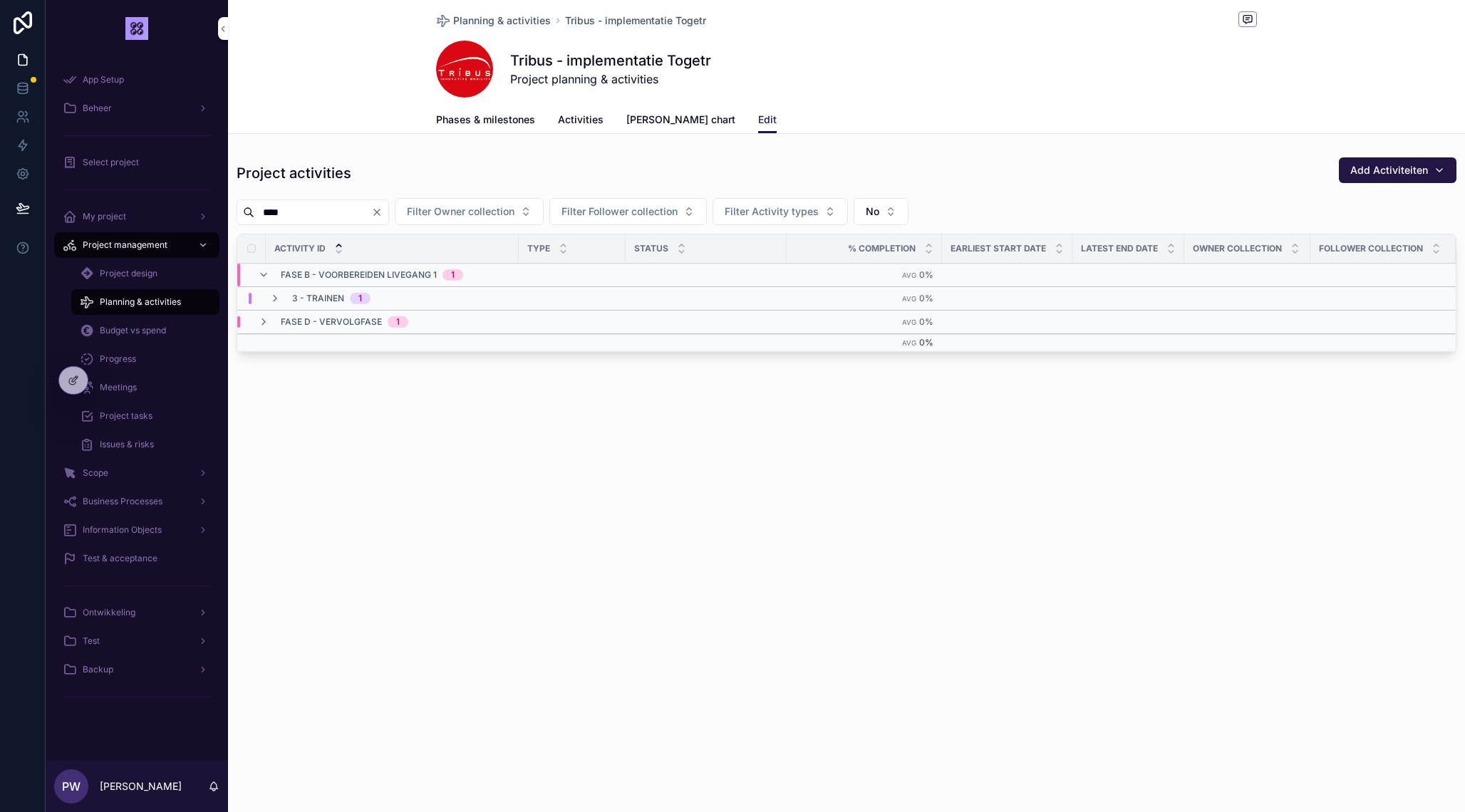
click at [517, 279] on div "Fase B - Voorbereiden livegang 1 1" at bounding box center [512, 275] width 549 height 23
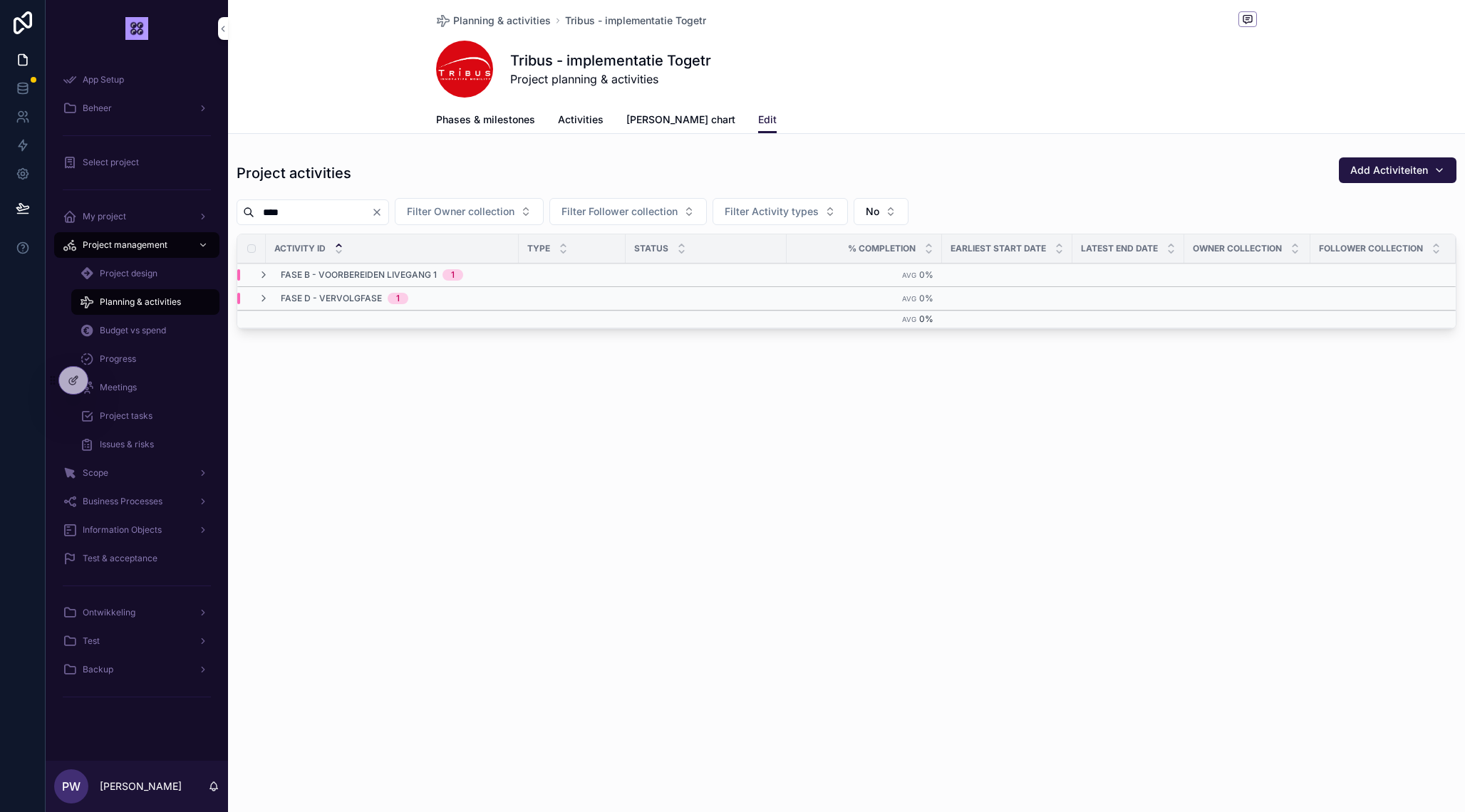
click at [76, 376] on icon at bounding box center [75, 379] width 6 height 6
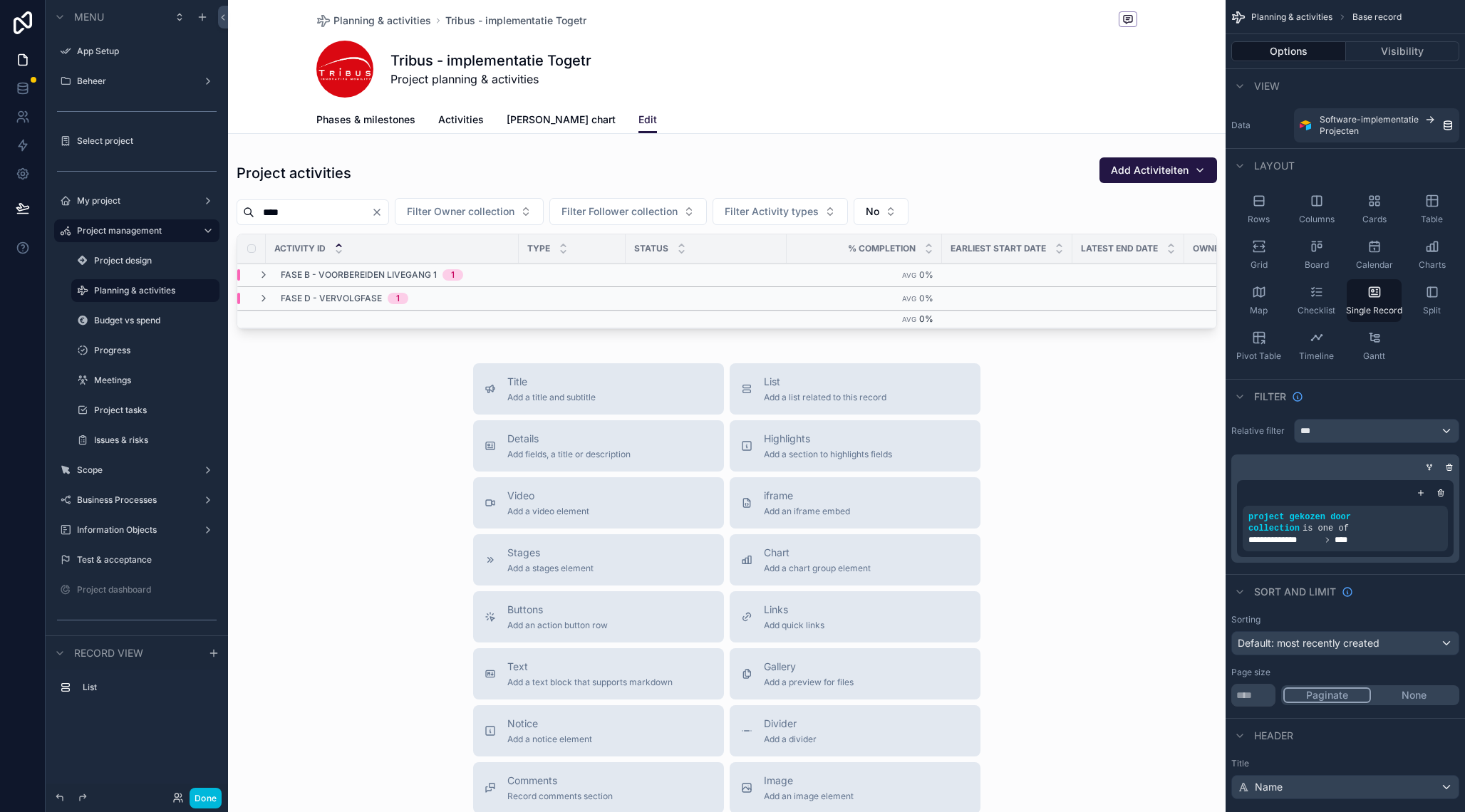
click at [808, 289] on div "scrollable content" at bounding box center [727, 492] width 998 height 985
click at [992, 170] on div "scrollable content" at bounding box center [727, 246] width 998 height 190
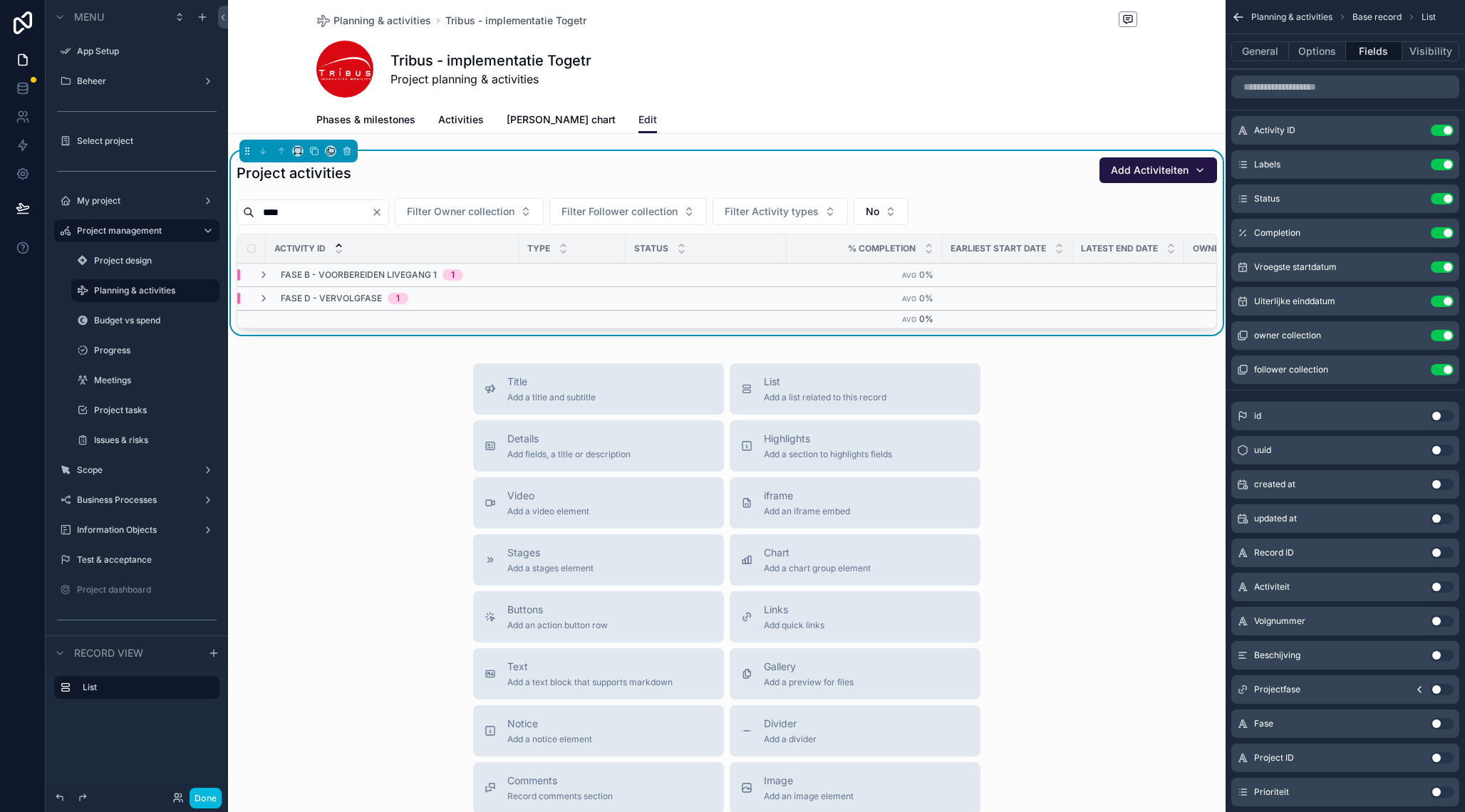
click at [0, 0] on icon "scrollable content" at bounding box center [0, 0] width 0 height 0
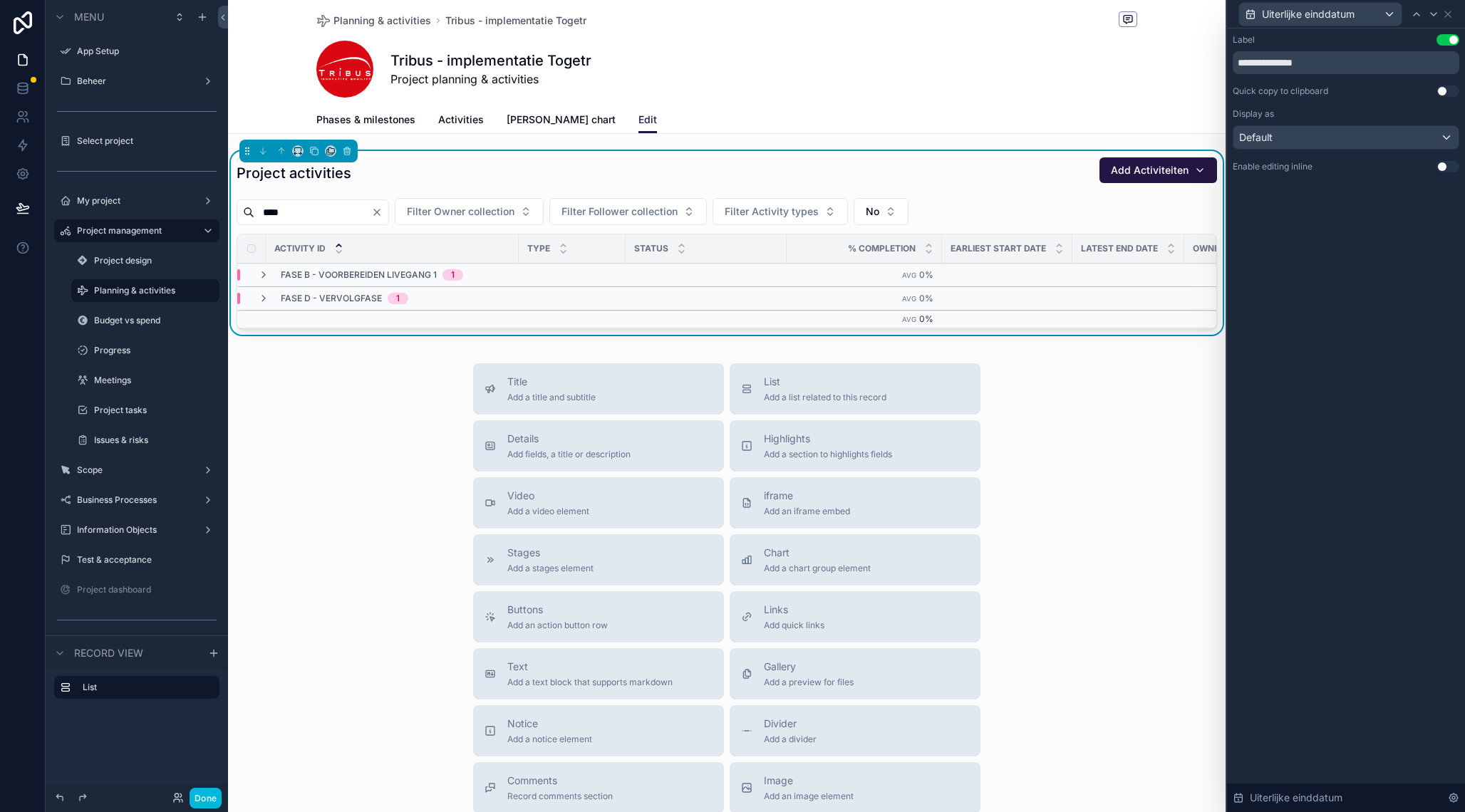
click at [1452, 166] on button "Use setting" at bounding box center [1447, 166] width 23 height 11
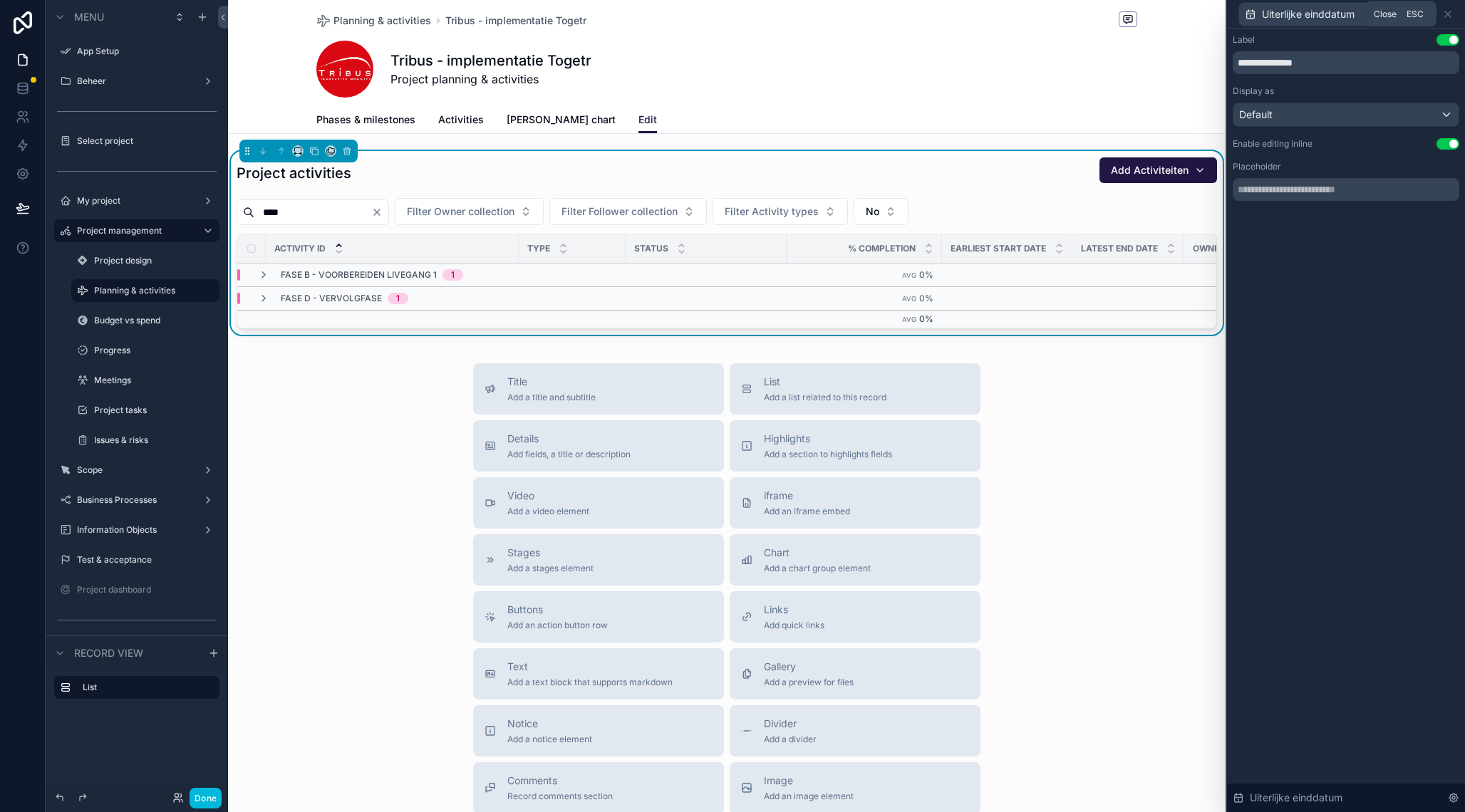
click at [1452, 13] on icon at bounding box center [1447, 13] width 11 height 11
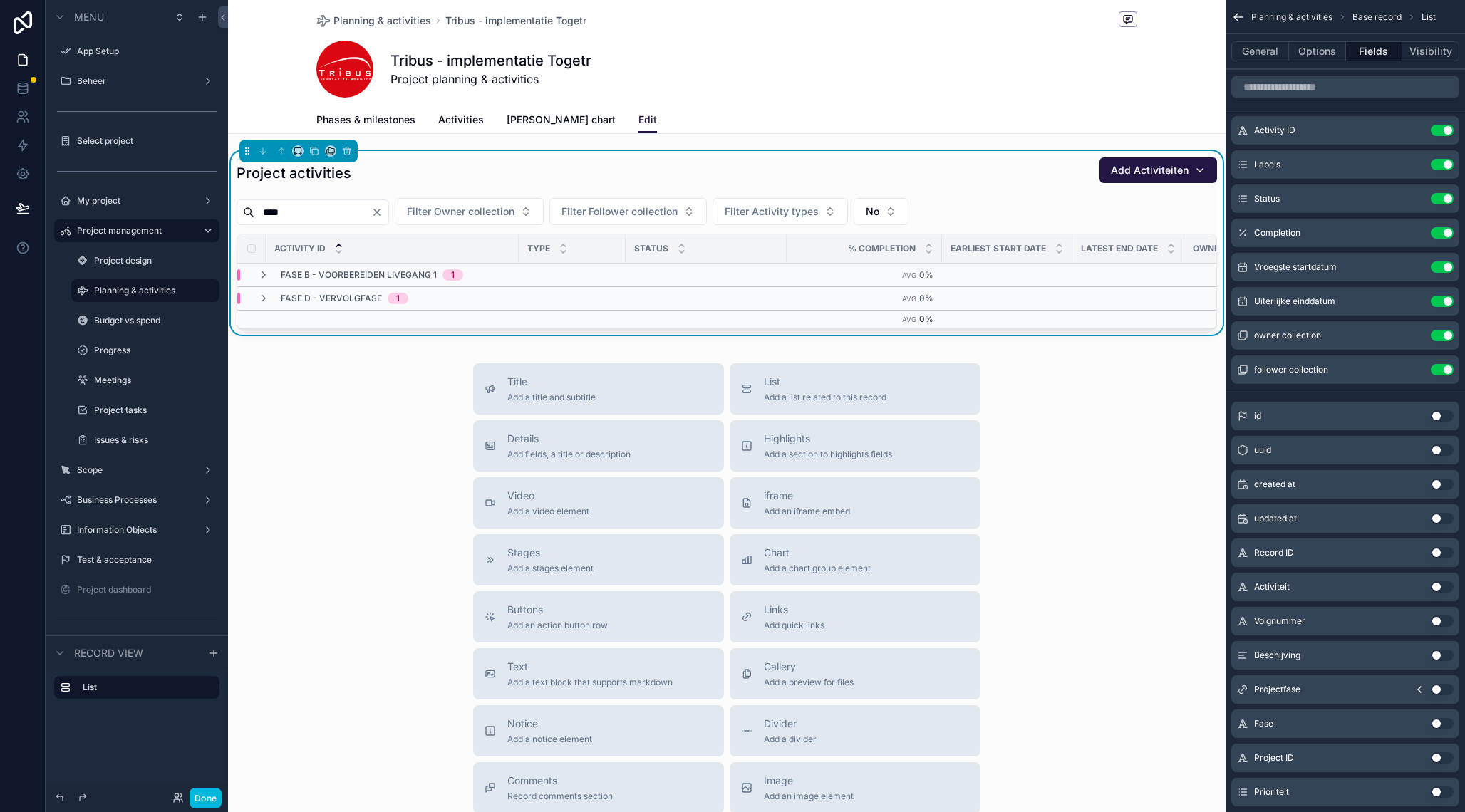
click at [0, 0] on icon "scrollable content" at bounding box center [0, 0] width 0 height 0
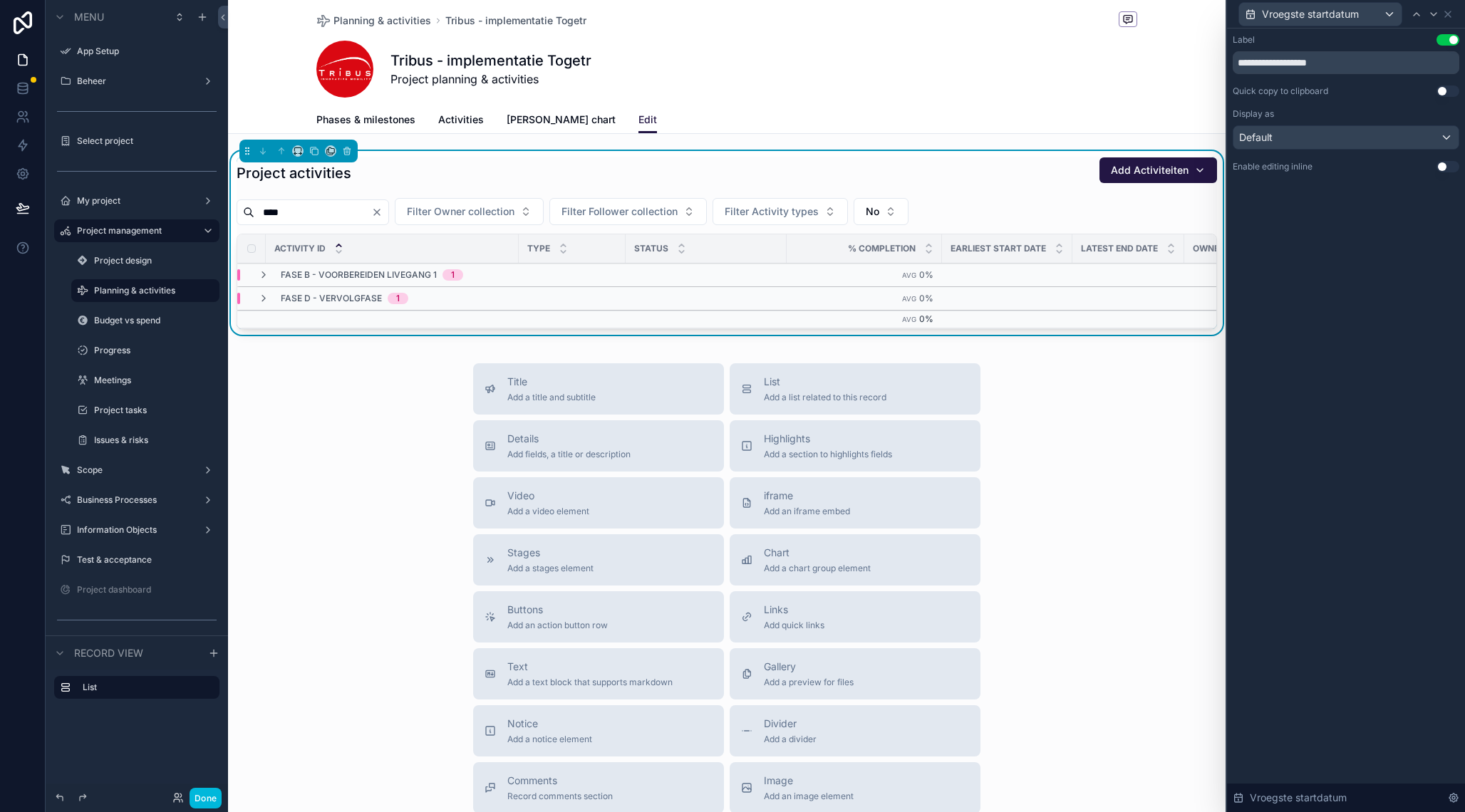
click at [1442, 168] on button "Use setting" at bounding box center [1447, 166] width 23 height 11
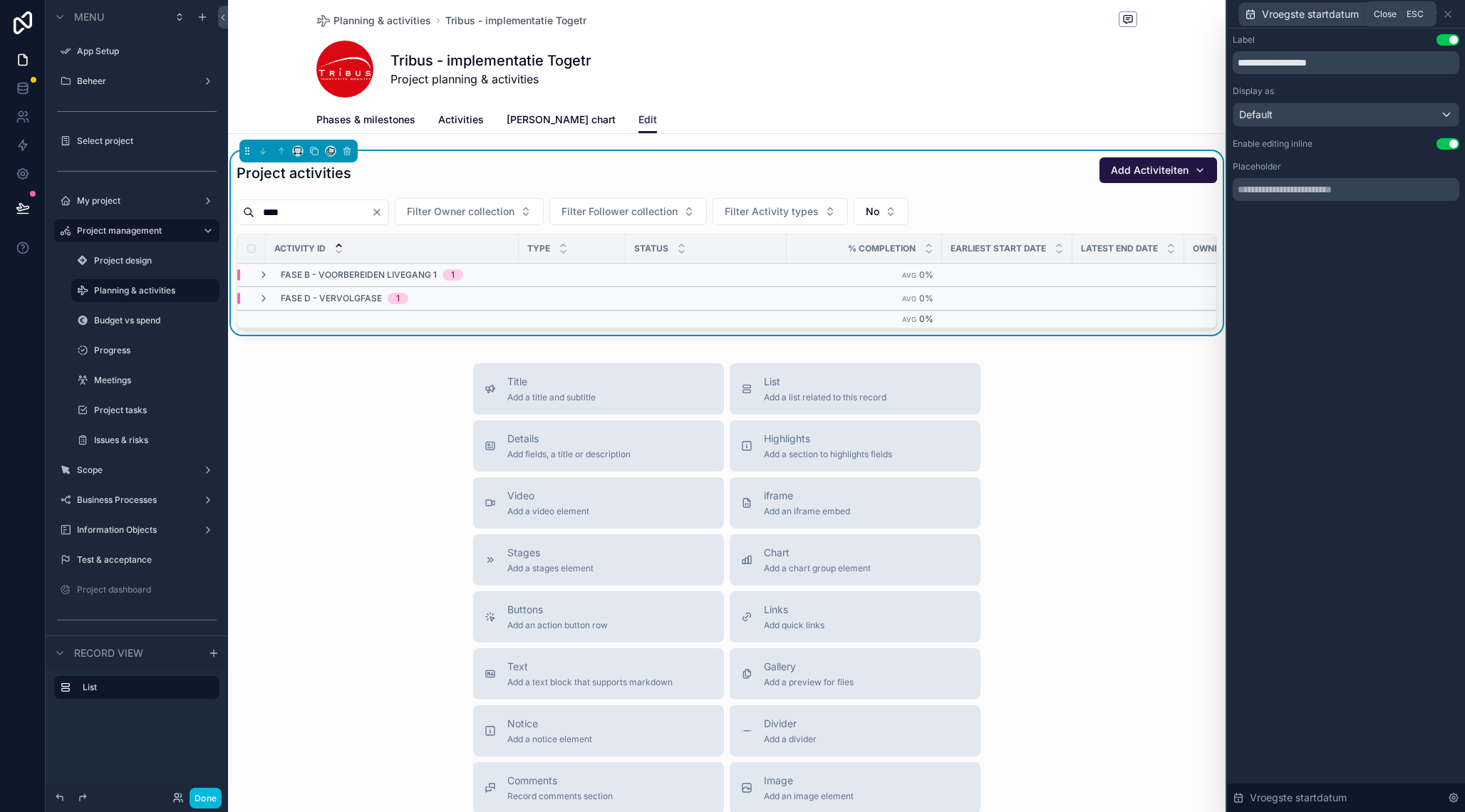
click at [1451, 14] on icon at bounding box center [1447, 13] width 11 height 11
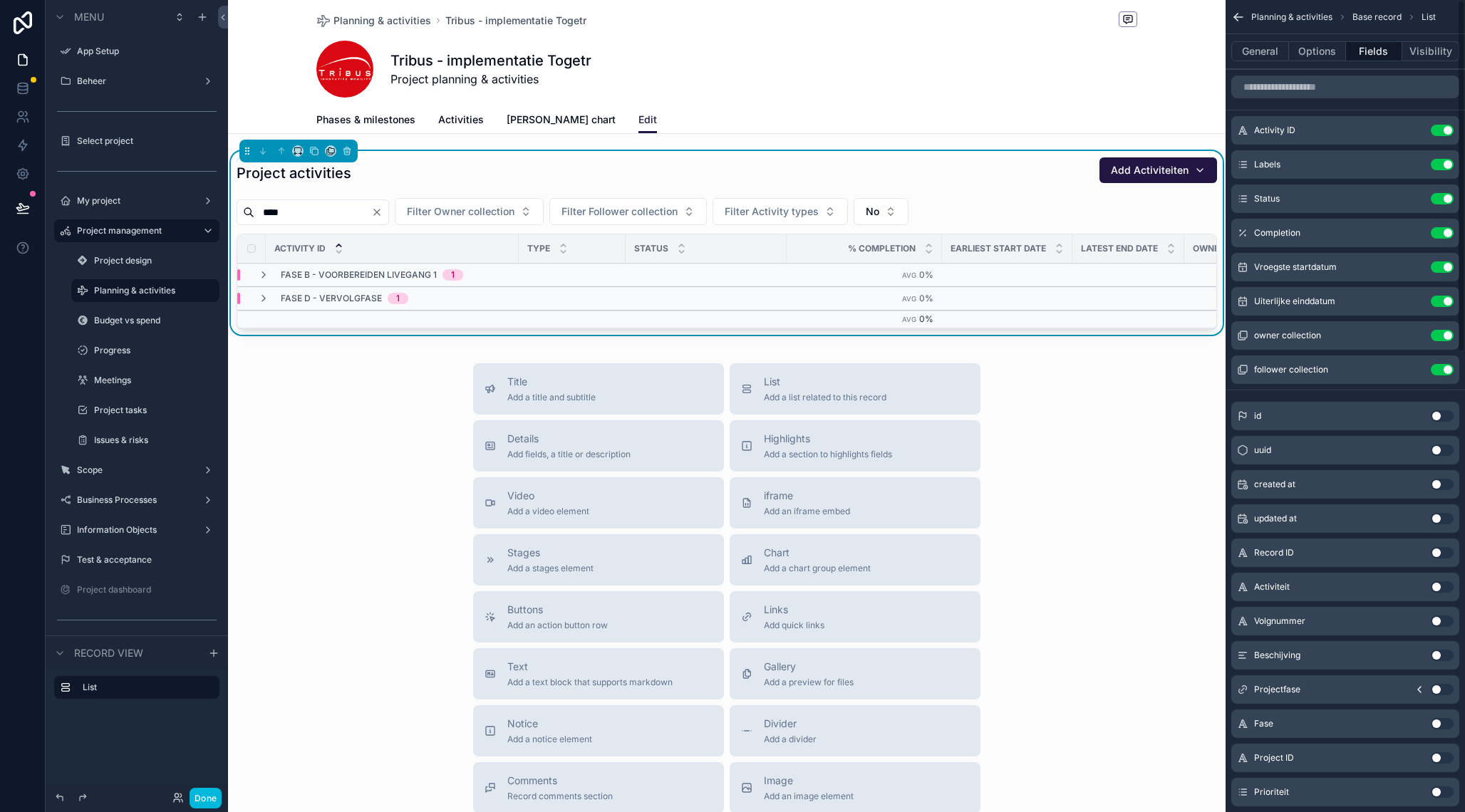
click at [319, 426] on div "Title Add a title and subtitle List Add a list related to this record Details A…" at bounding box center [727, 616] width 998 height 507
click at [364, 172] on div "Project activities Add Activiteiten" at bounding box center [727, 173] width 980 height 33
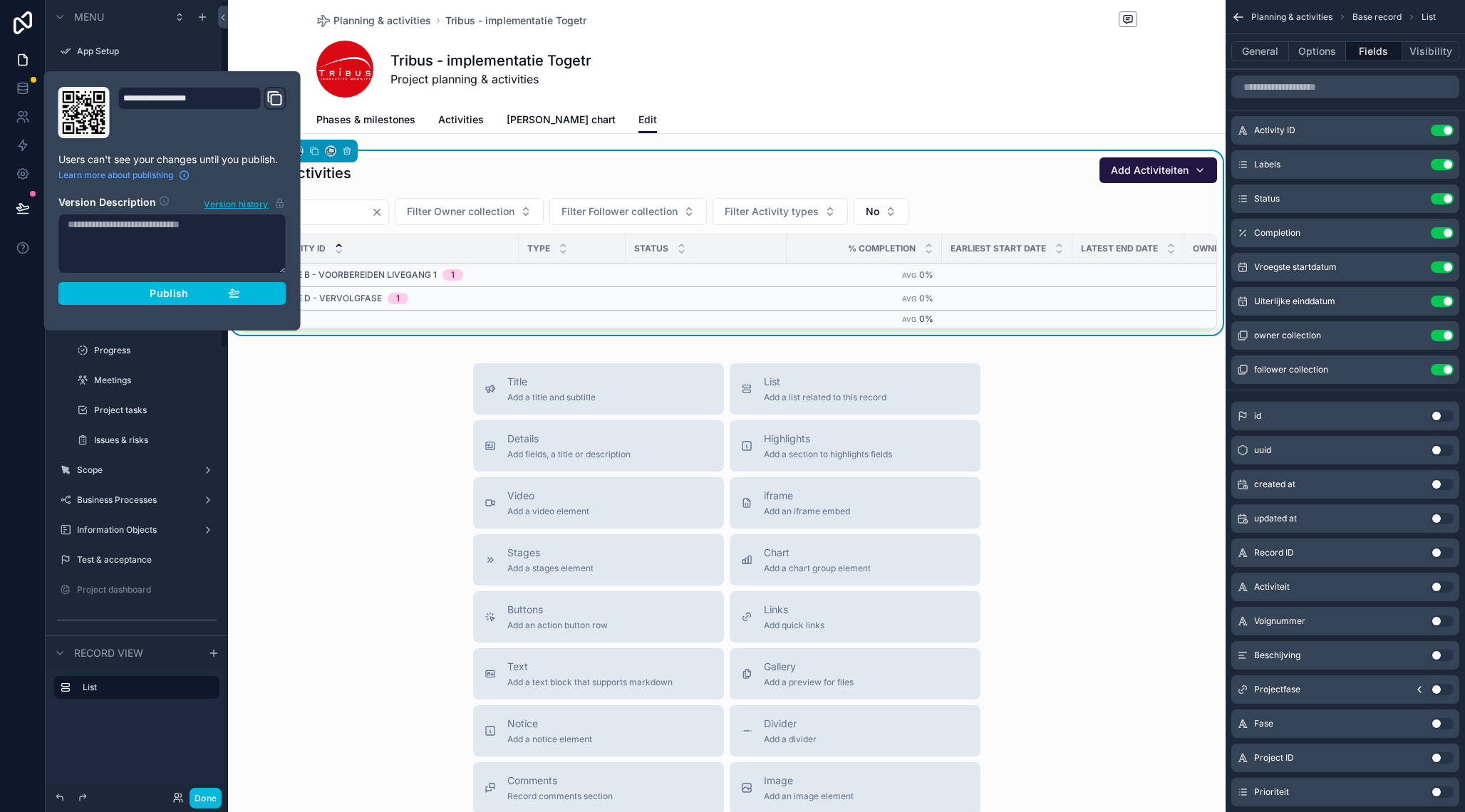
click at [205, 287] on div "Publish" at bounding box center [173, 293] width 135 height 13
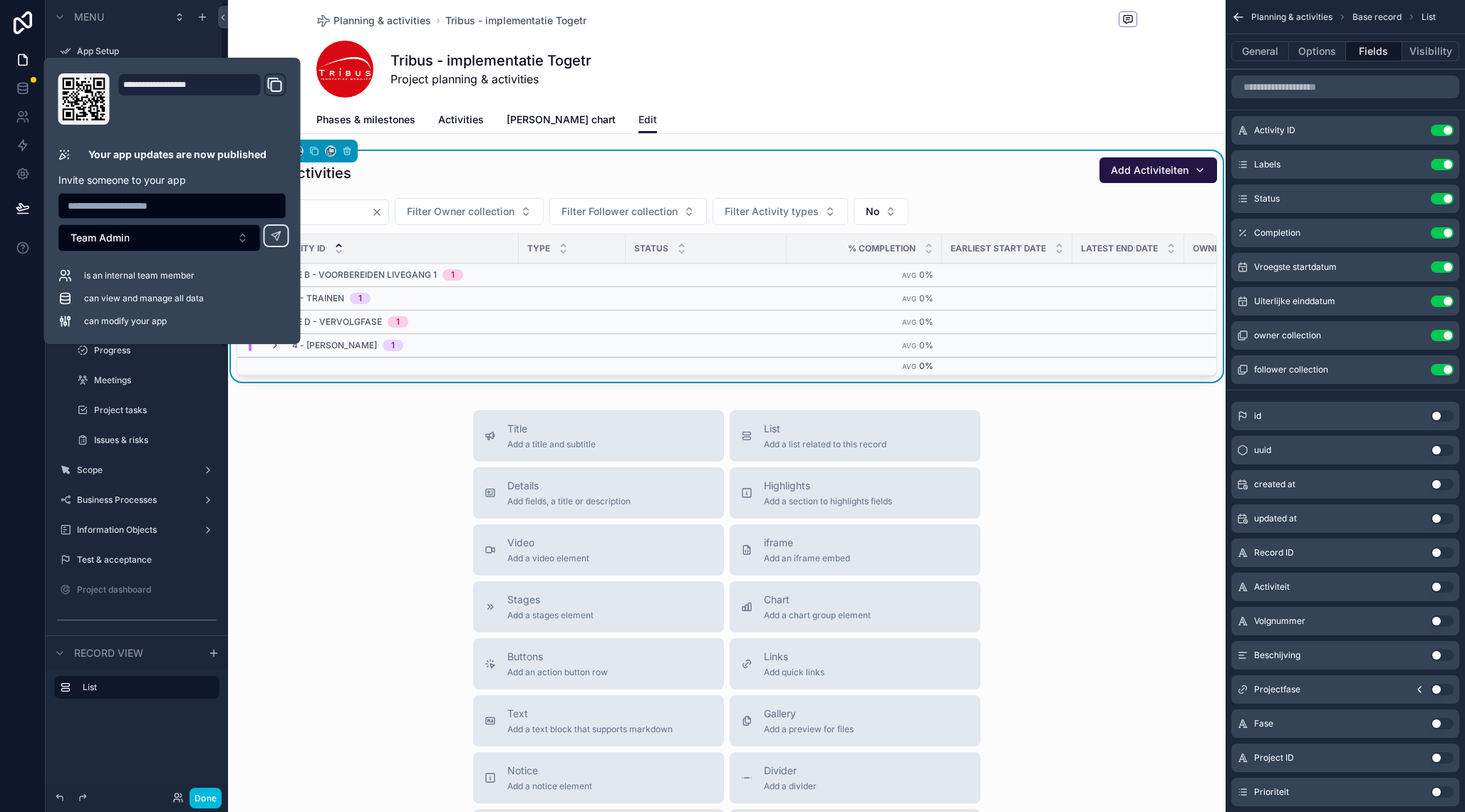
click at [202, 792] on button "Done" at bounding box center [205, 798] width 32 height 21
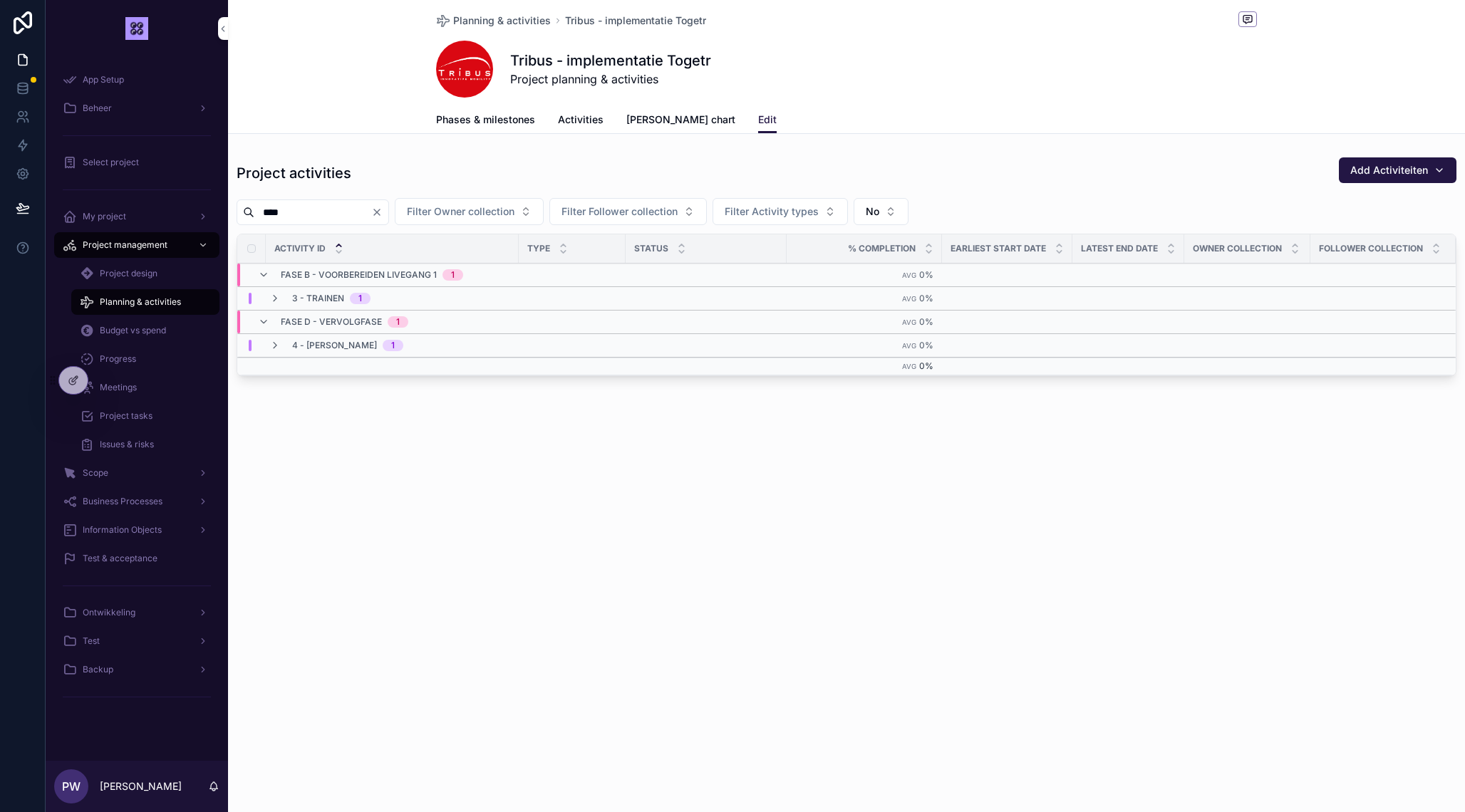
click at [325, 206] on input "****" at bounding box center [313, 212] width 117 height 20
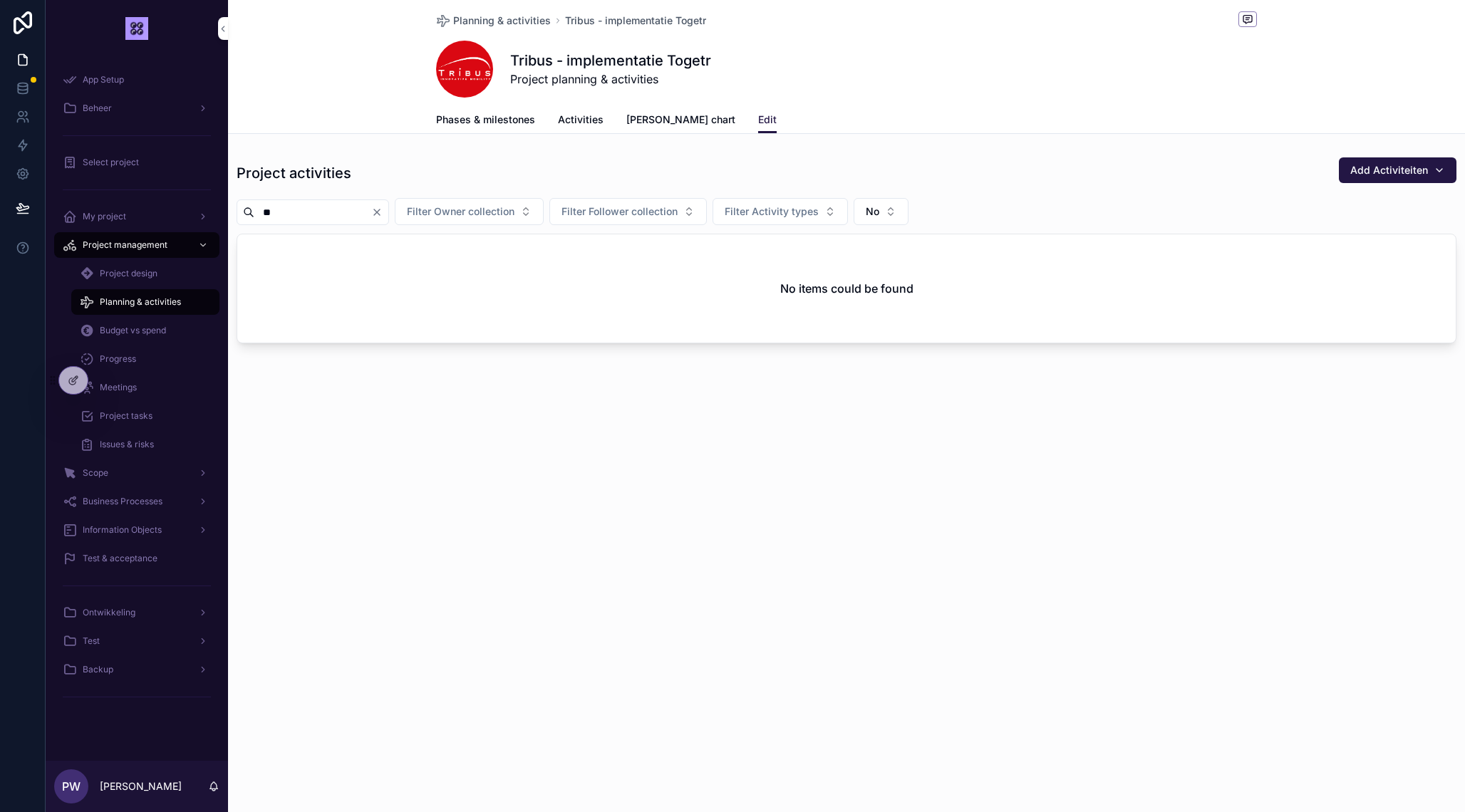
type input "*"
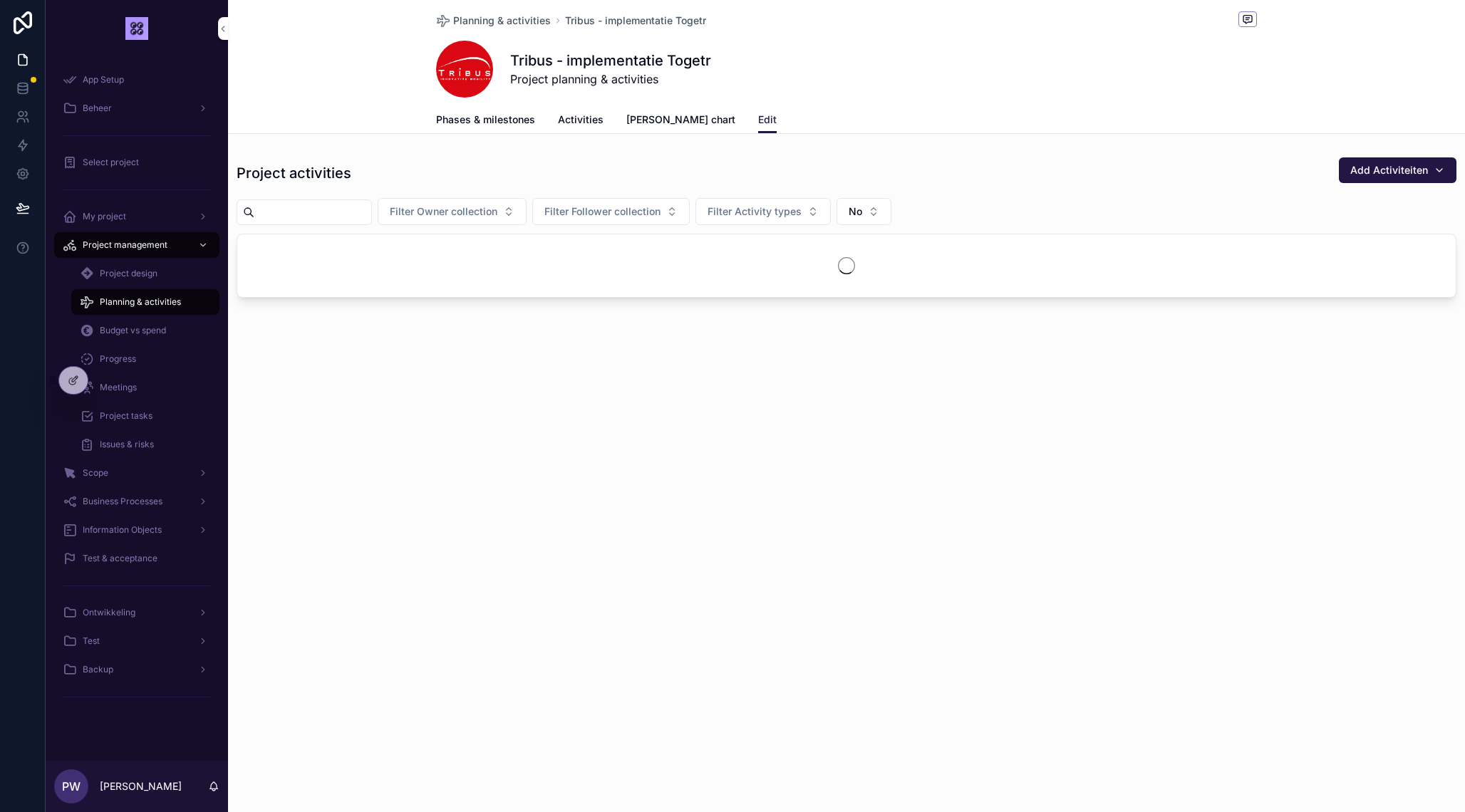
click at [571, 122] on span "Activities" at bounding box center [580, 119] width 45 height 14
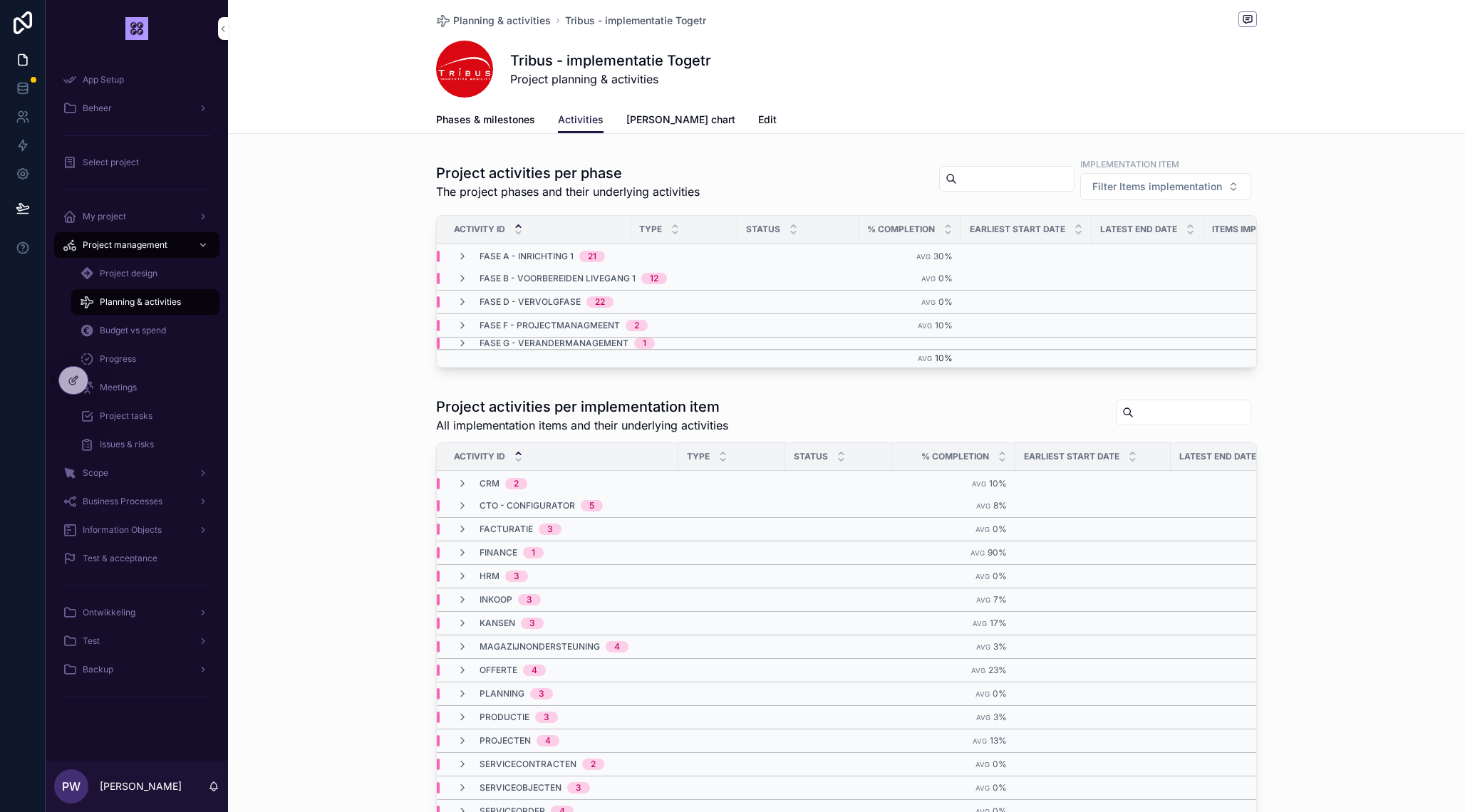
click at [462, 503] on icon "scrollable content" at bounding box center [462, 505] width 11 height 11
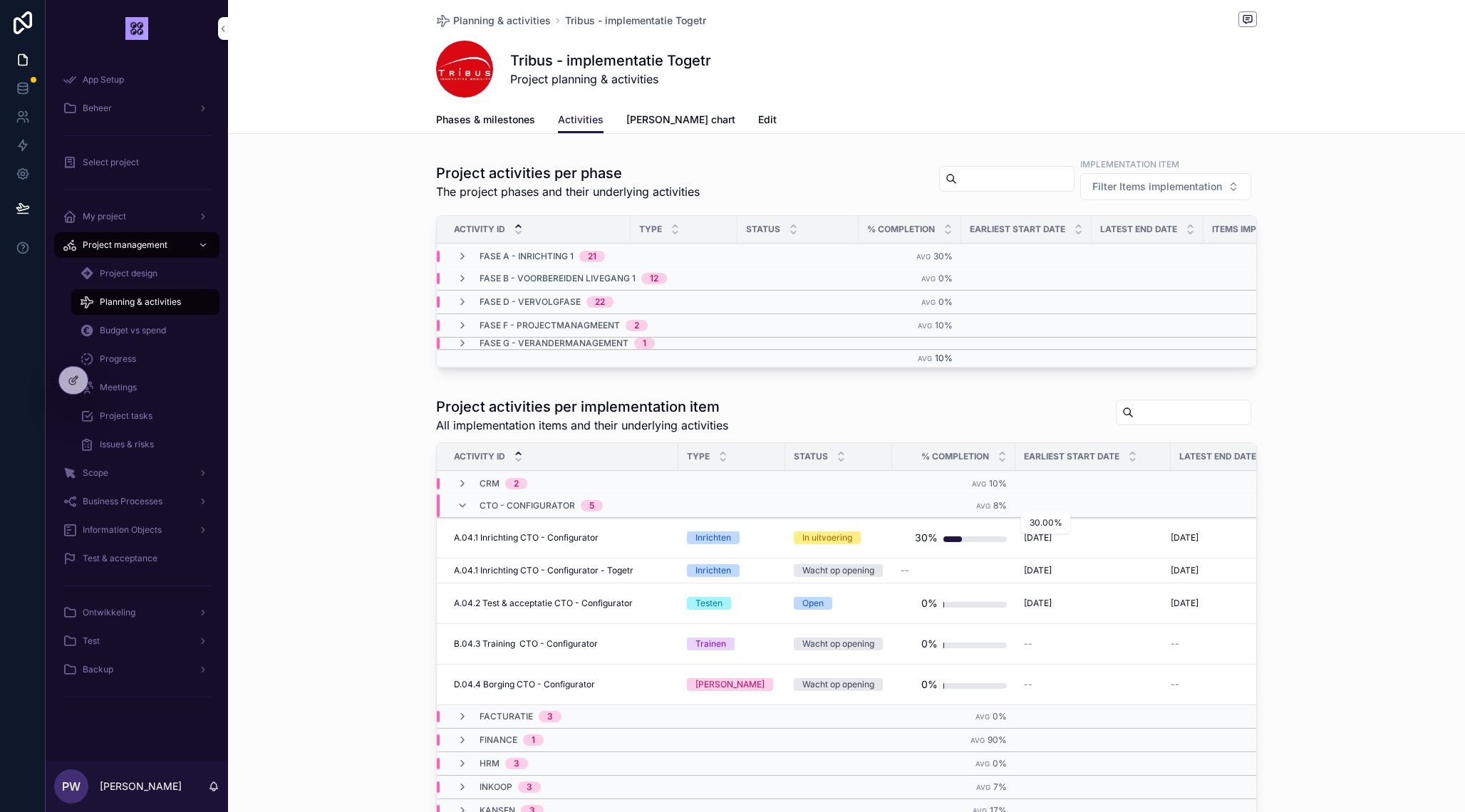
click at [980, 539] on div "scrollable content" at bounding box center [974, 540] width 63 height 6
click at [558, 537] on span "A.04.1 Inrichting CTO - Configurator" at bounding box center [526, 537] width 144 height 11
click at [905, 536] on div "30%" at bounding box center [954, 537] width 106 height 28
click at [964, 538] on div "scrollable content" at bounding box center [974, 540] width 63 height 6
click at [1018, 543] on td "12-9-2025 12-9-2025" at bounding box center [1093, 538] width 156 height 41
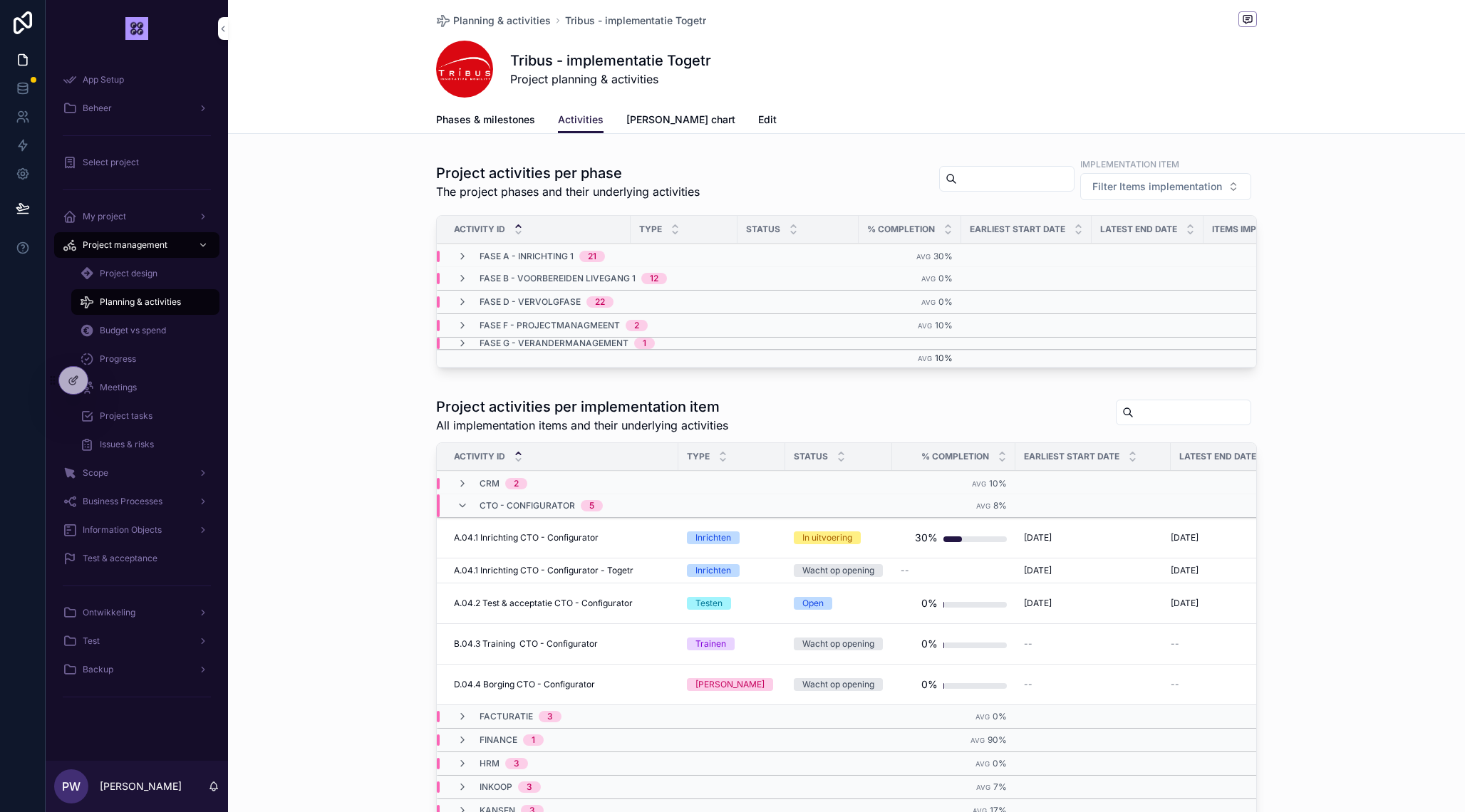
click at [1052, 543] on span "12-9-2025" at bounding box center [1037, 537] width 28 height 11
click at [458, 110] on link "Phases & milestones" at bounding box center [485, 121] width 99 height 28
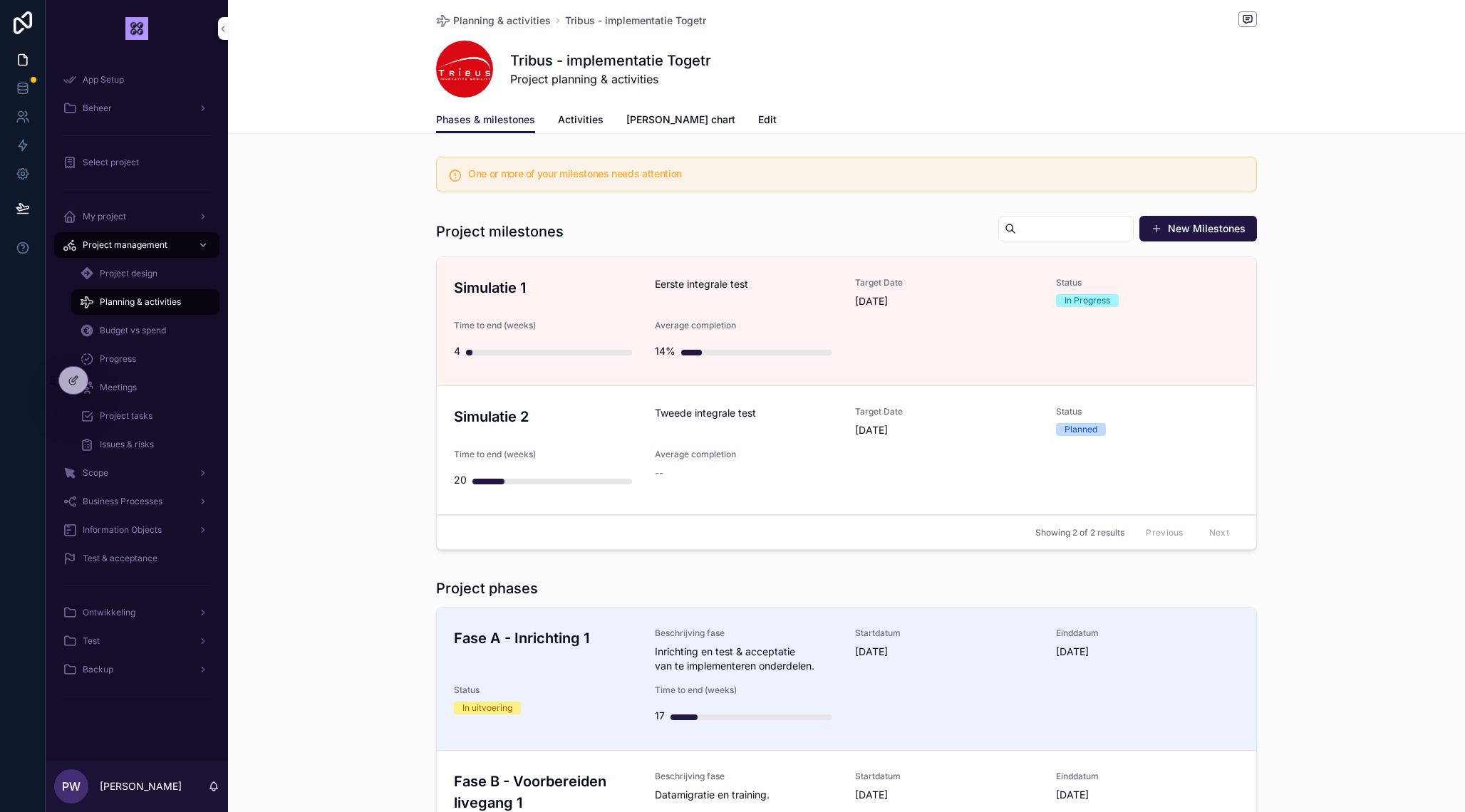
click at [578, 278] on h3 "Simulatie 1" at bounding box center [546, 287] width 184 height 22
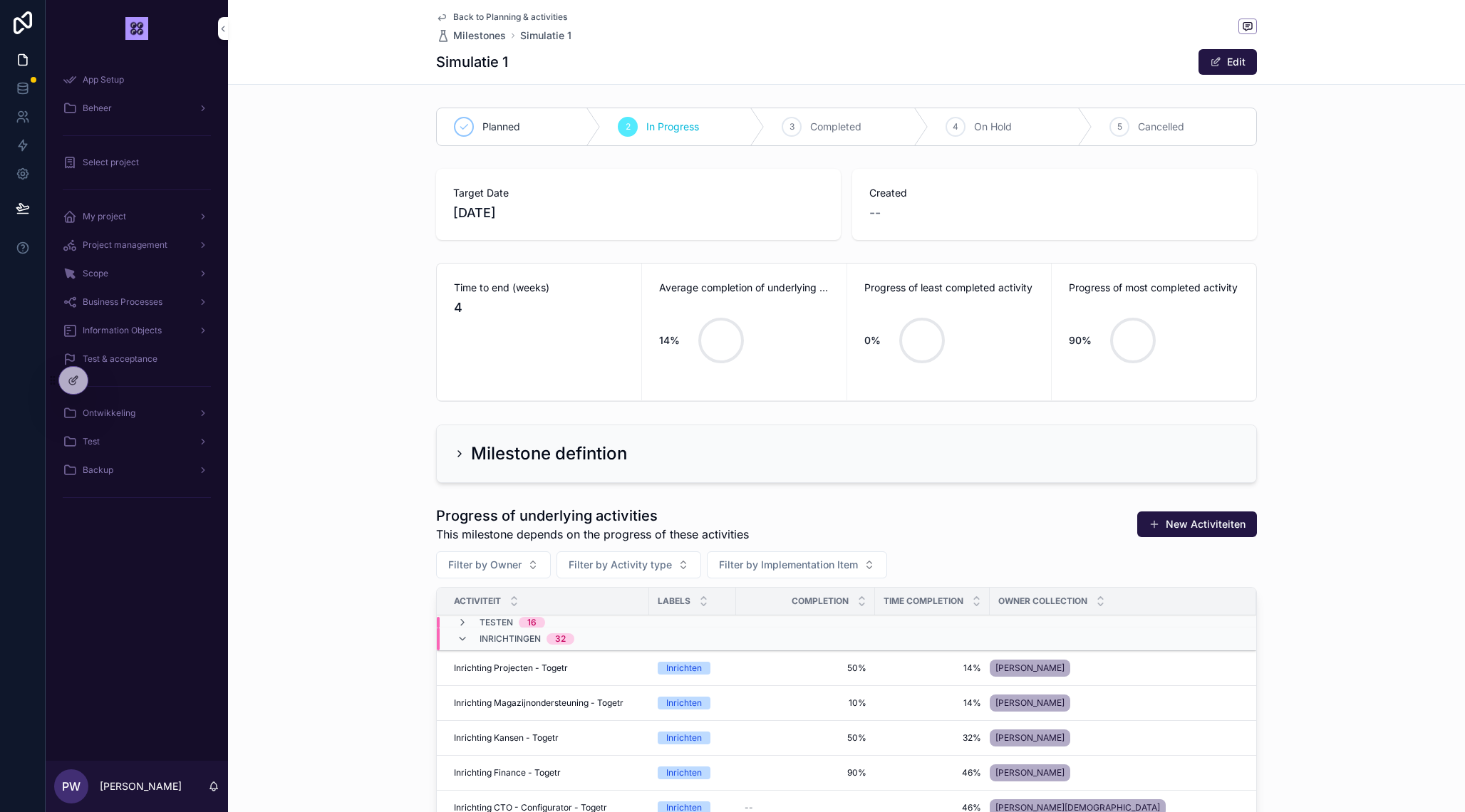
click at [443, 15] on icon "scrollable content" at bounding box center [441, 16] width 11 height 11
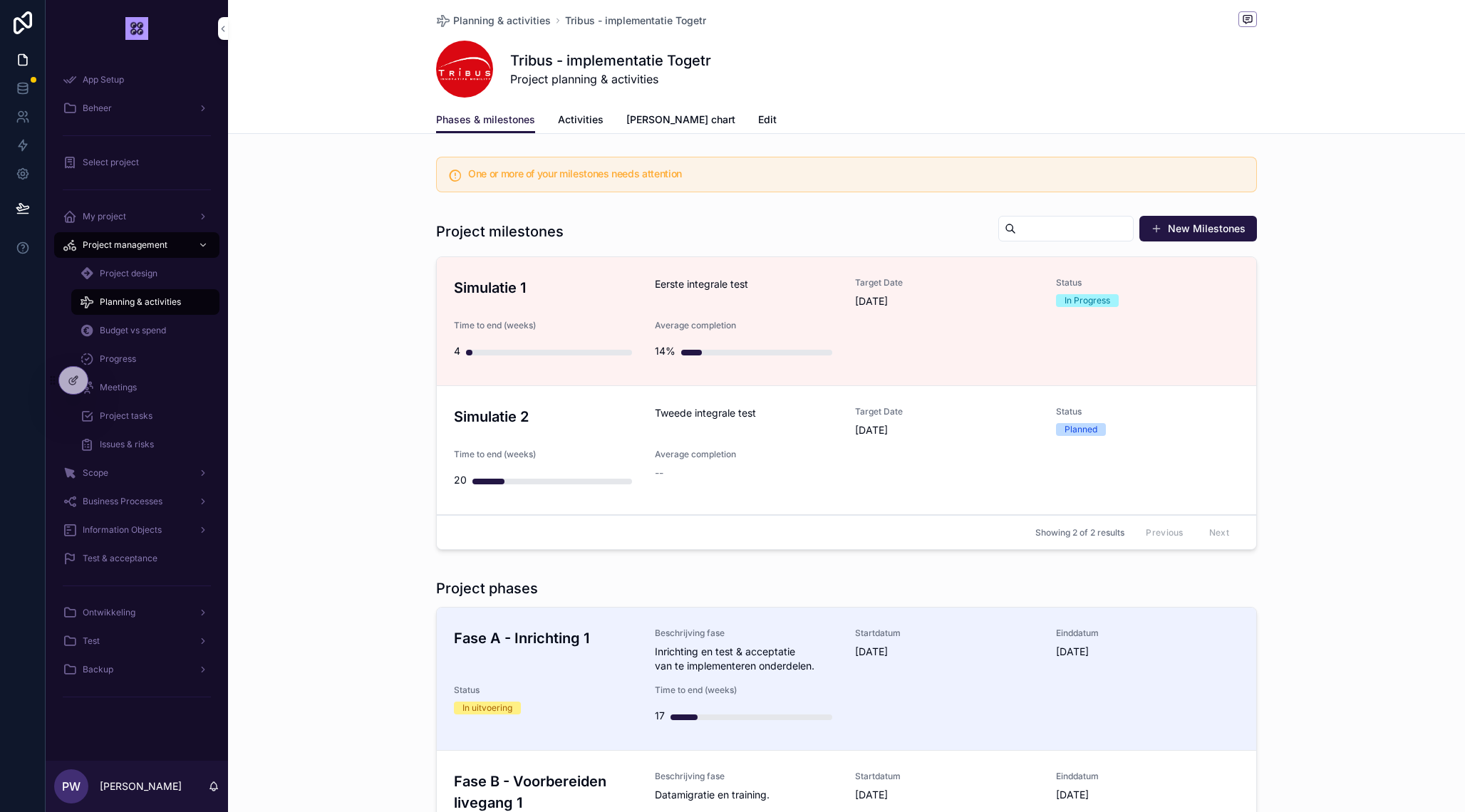
click at [704, 290] on span "Eerste integrale test" at bounding box center [747, 284] width 184 height 14
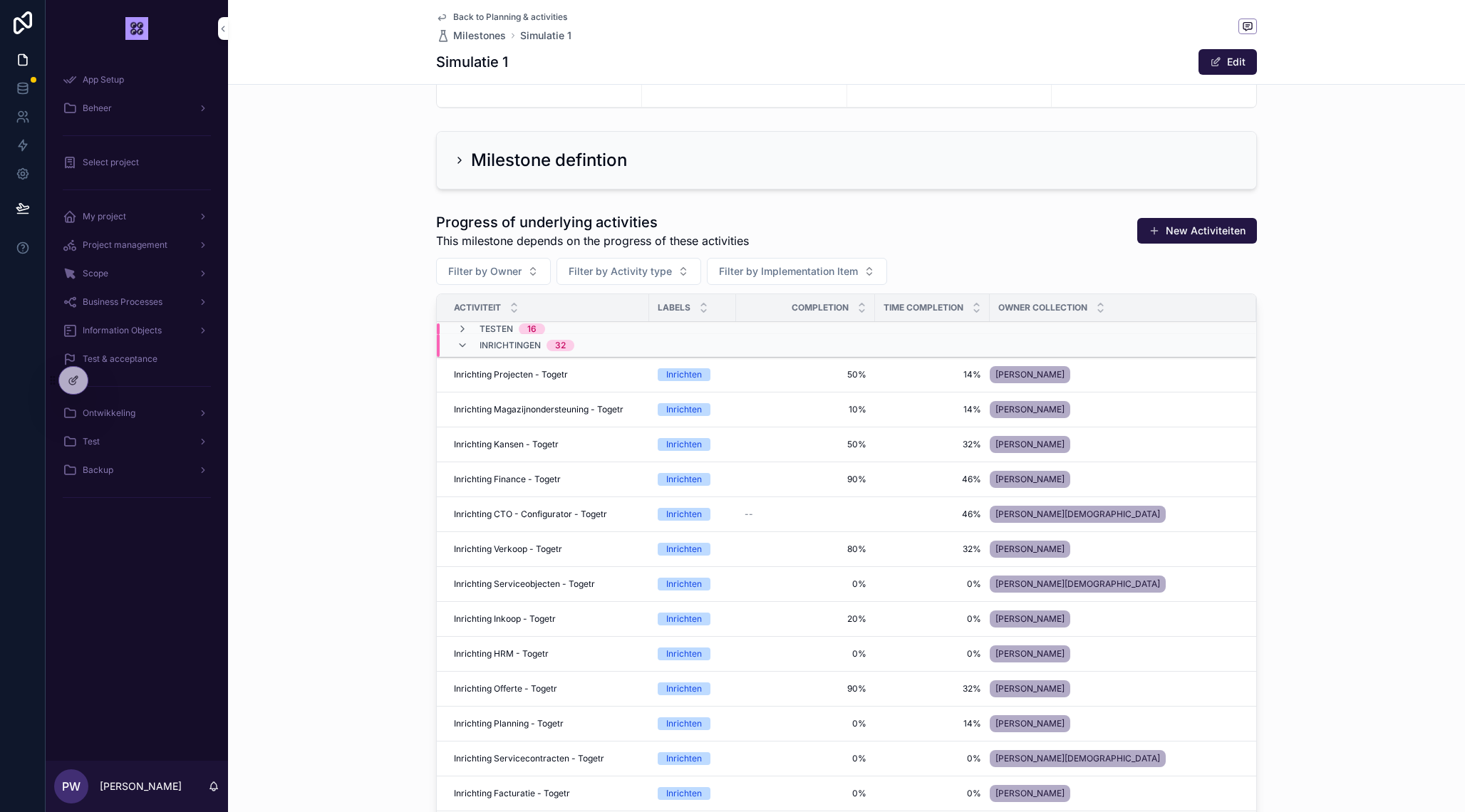
scroll to position [292, 0]
click at [459, 349] on icon "scrollable content" at bounding box center [462, 346] width 11 height 11
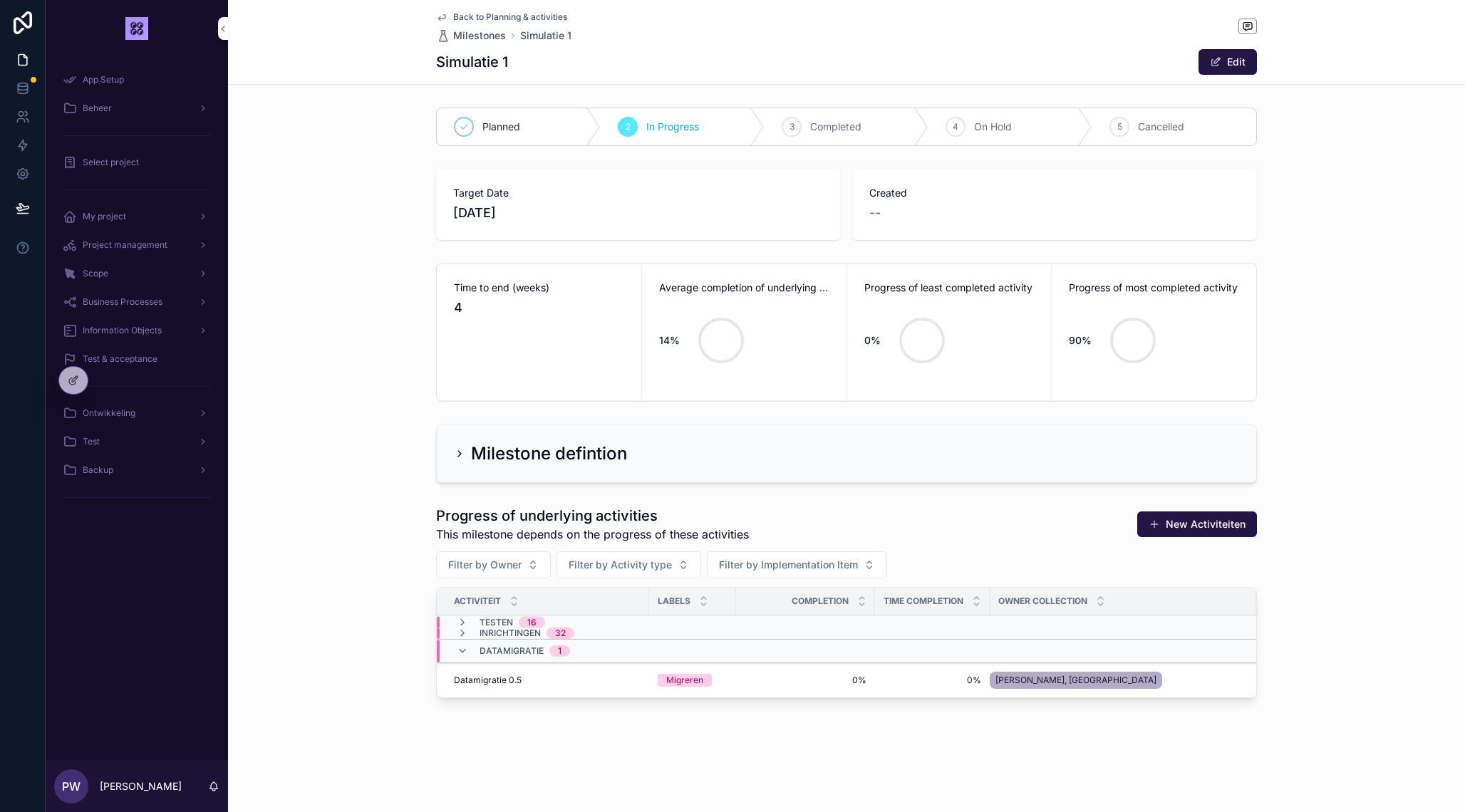
click at [465, 621] on icon "scrollable content" at bounding box center [462, 622] width 11 height 11
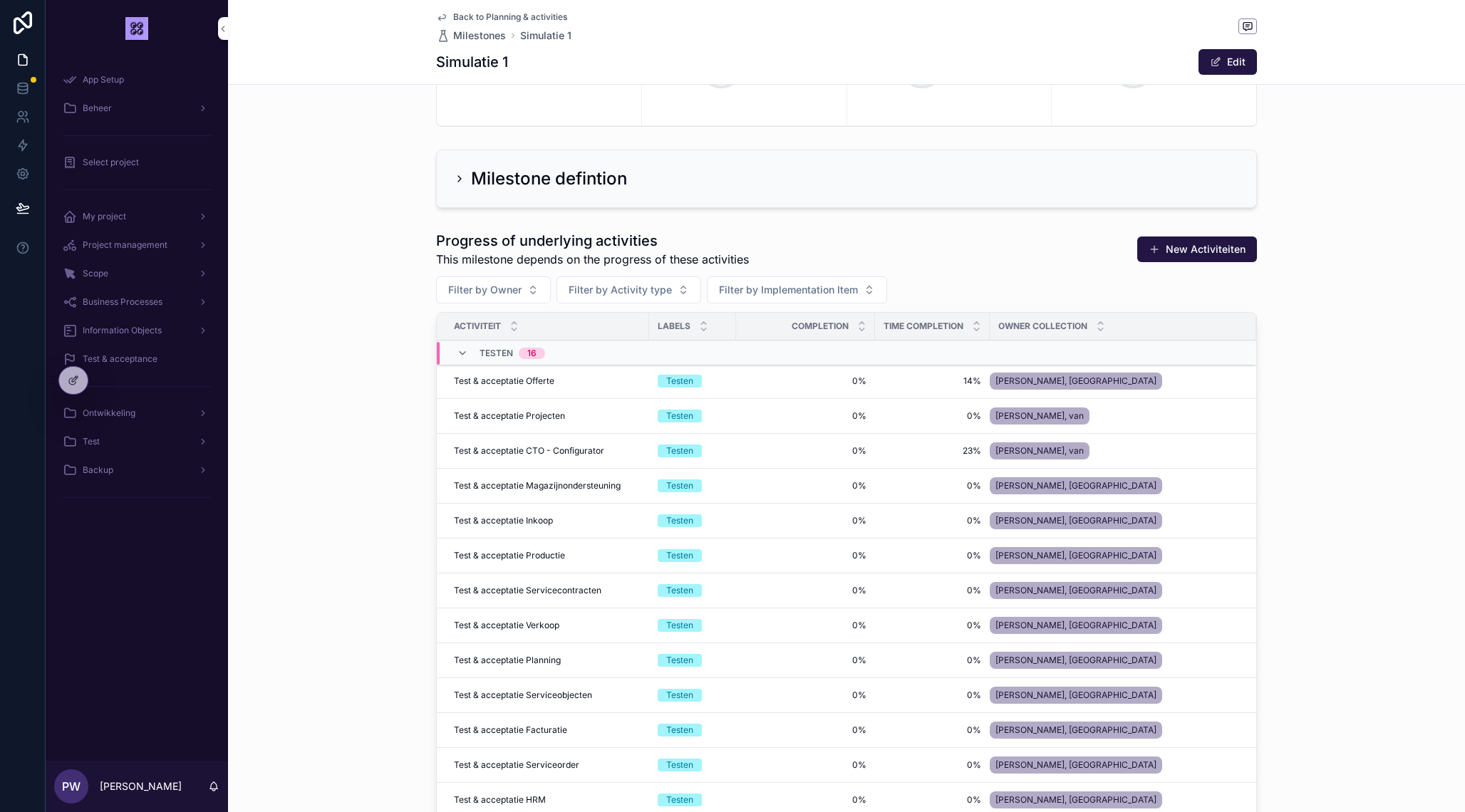
scroll to position [276, 0]
click at [529, 295] on button "Filter by Owner" at bounding box center [494, 288] width 115 height 27
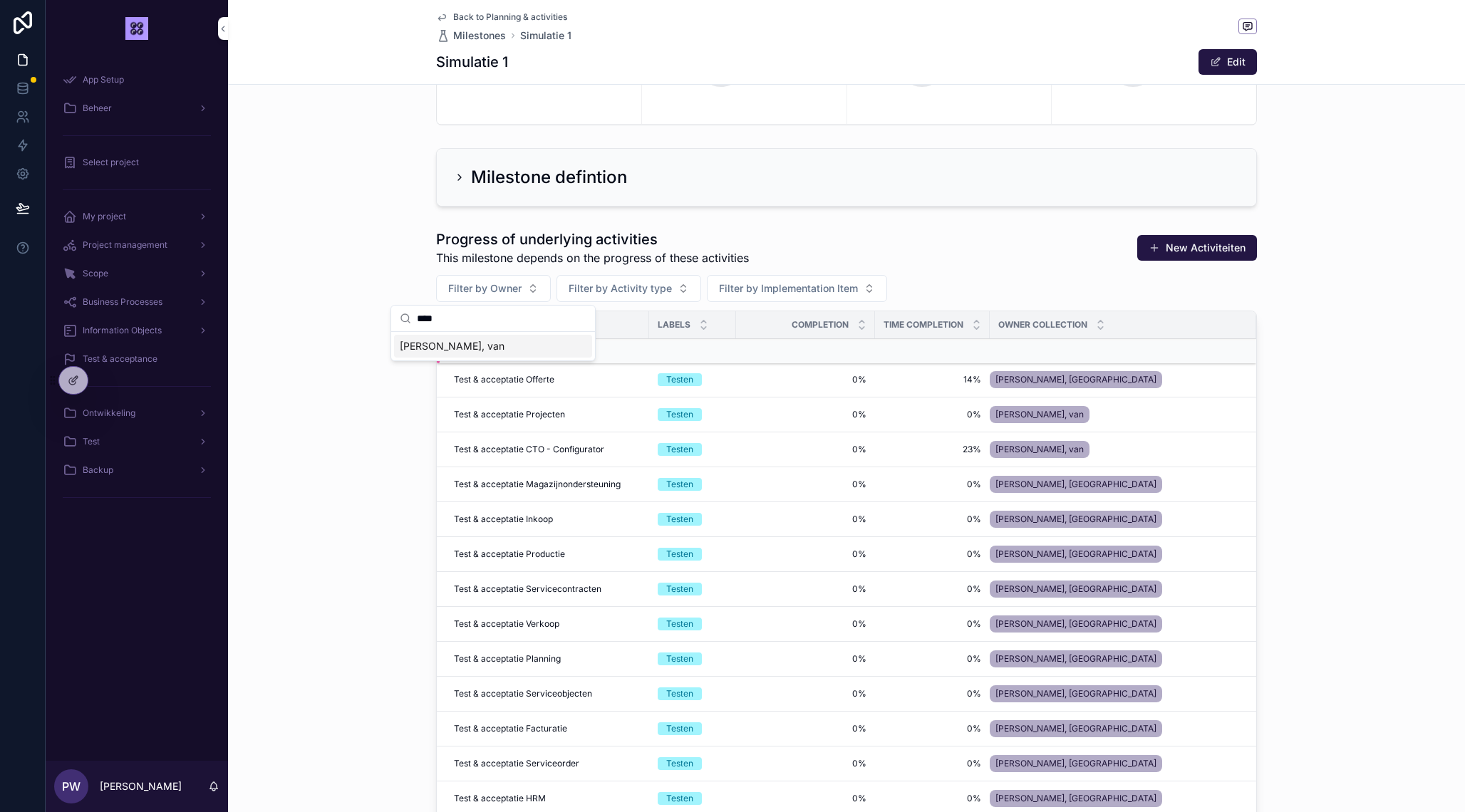
type input "****"
click at [465, 351] on div "[PERSON_NAME], van" at bounding box center [493, 346] width 198 height 23
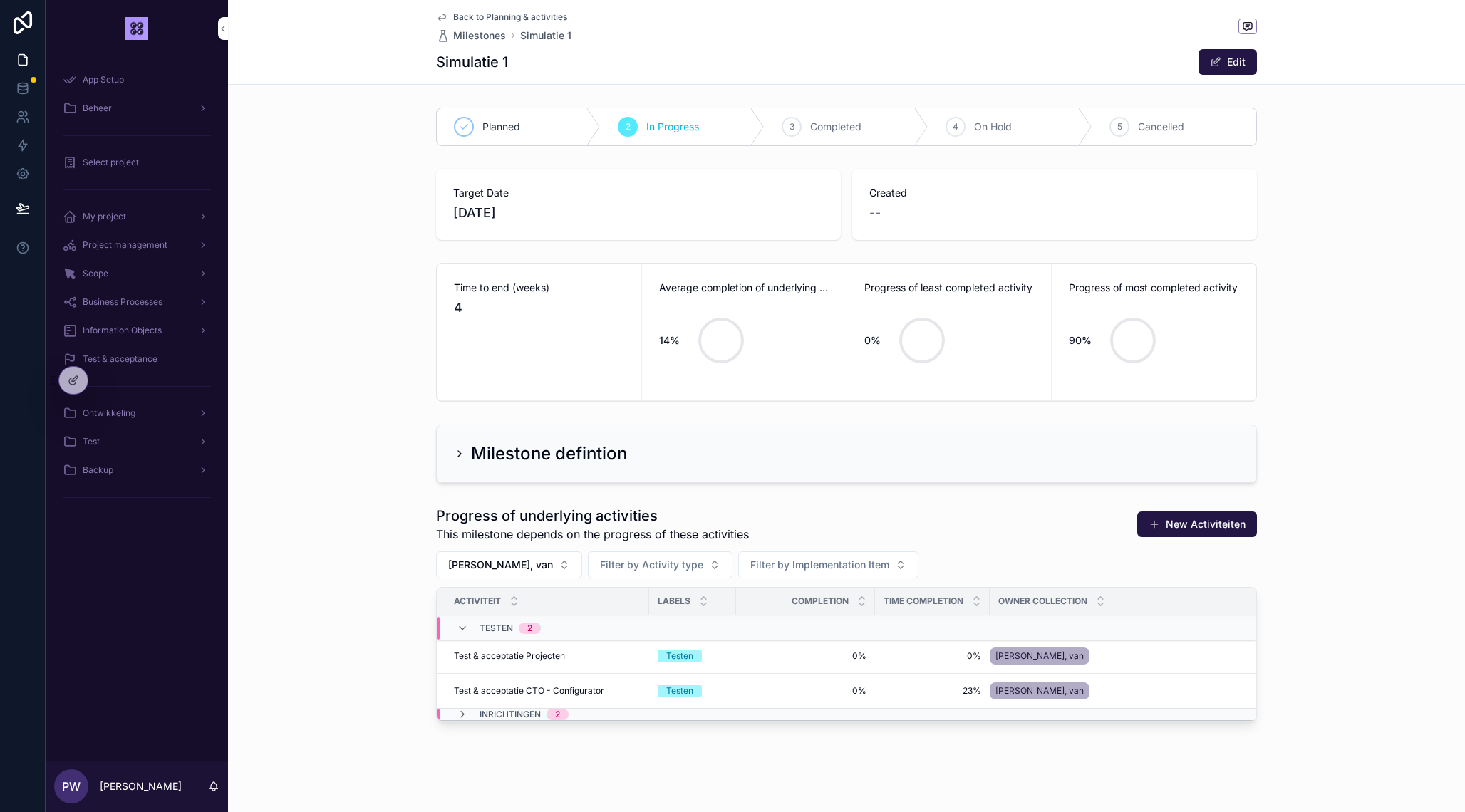
scroll to position [12, 0]
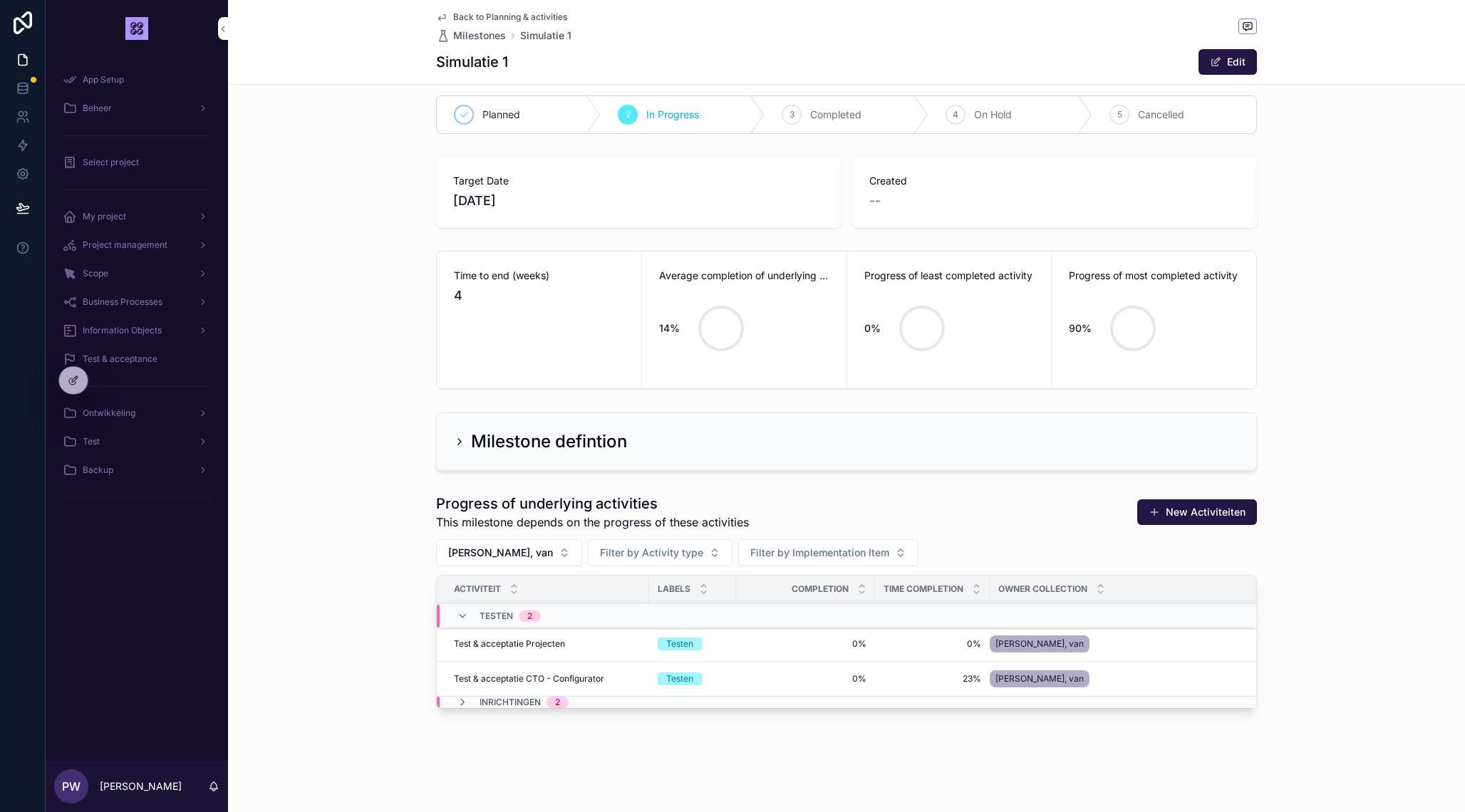
click at [460, 701] on icon "scrollable content" at bounding box center [462, 702] width 11 height 11
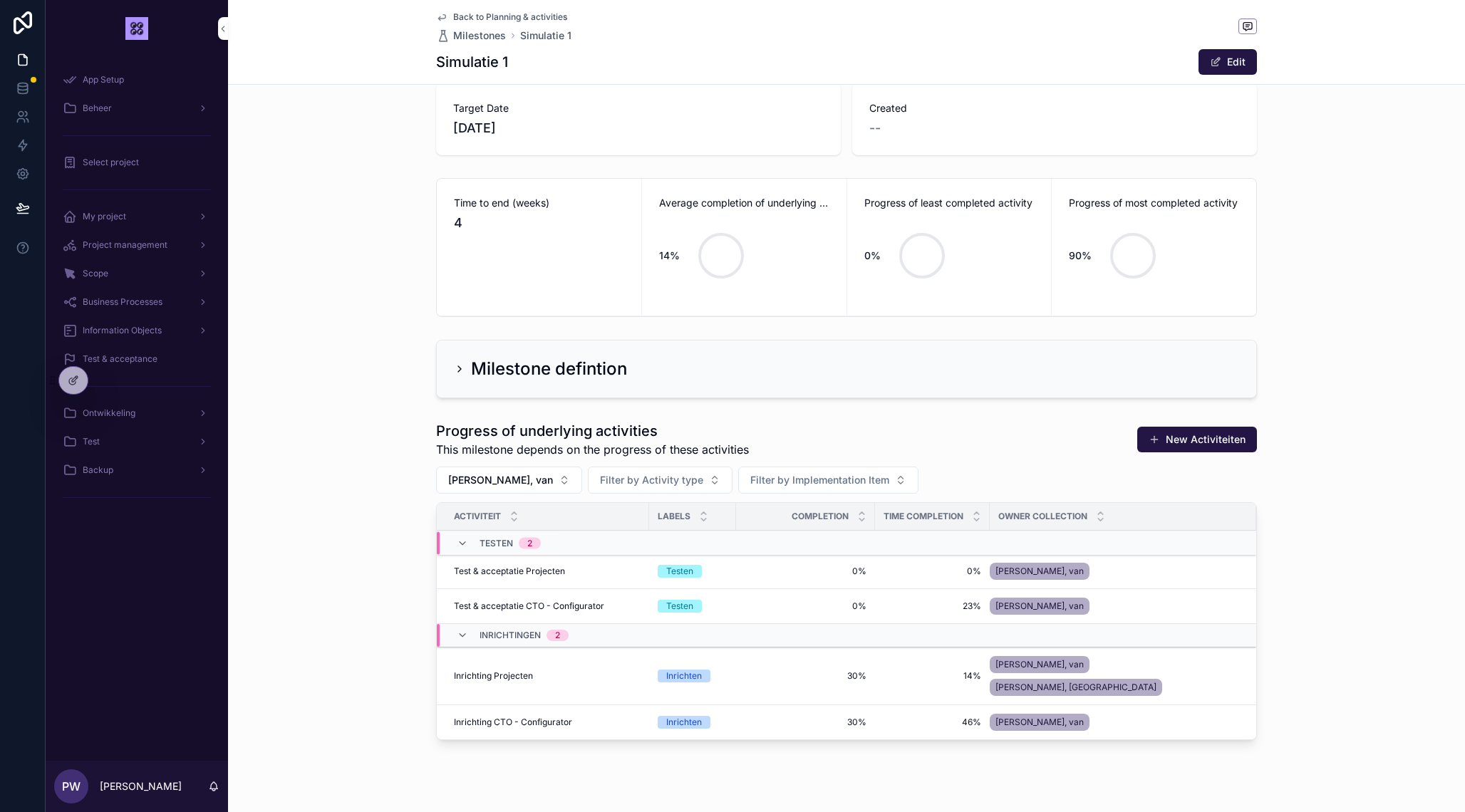
scroll to position [92, 0]
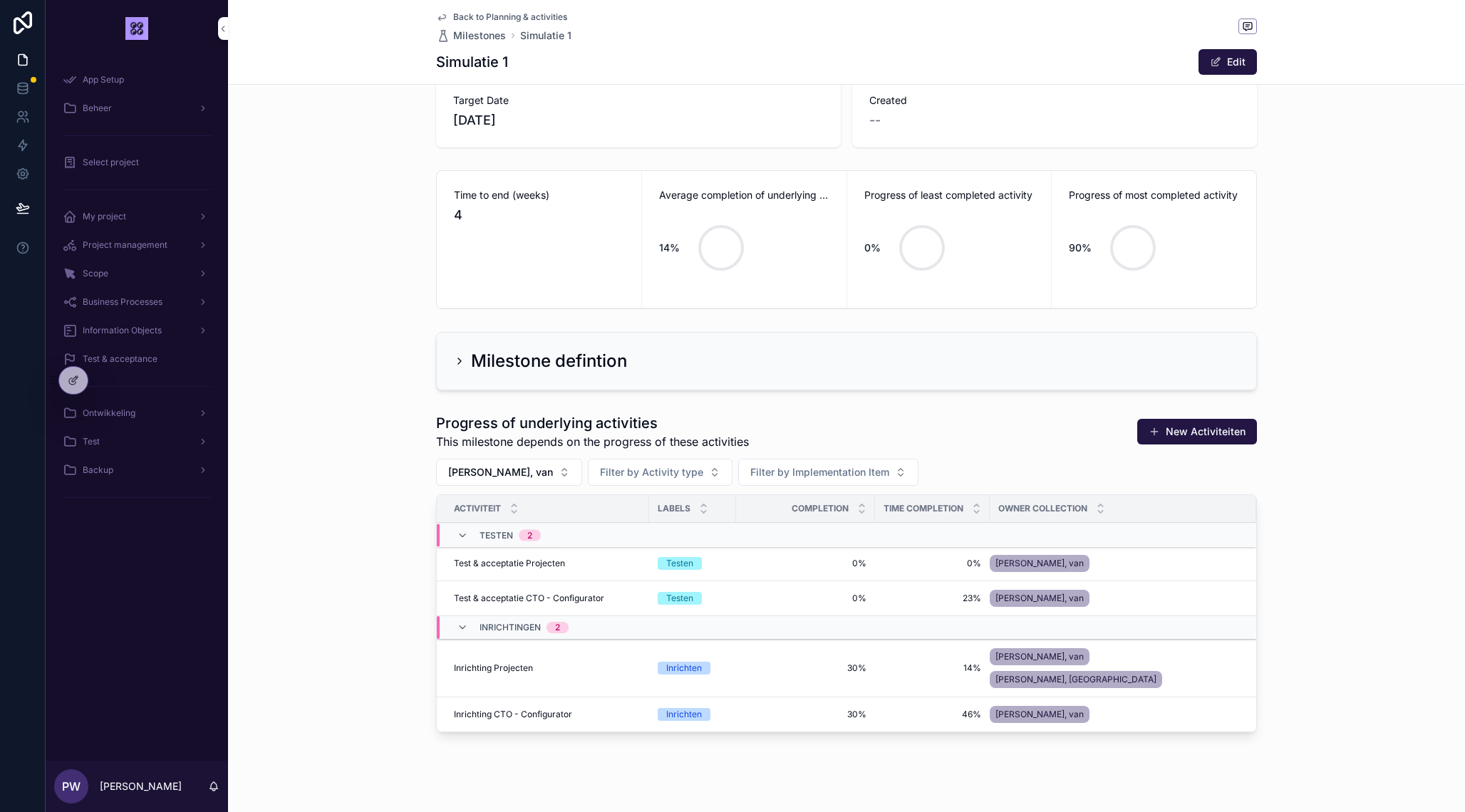
click at [534, 709] on span "Inrichting CTO - Configurator" at bounding box center [513, 714] width 118 height 11
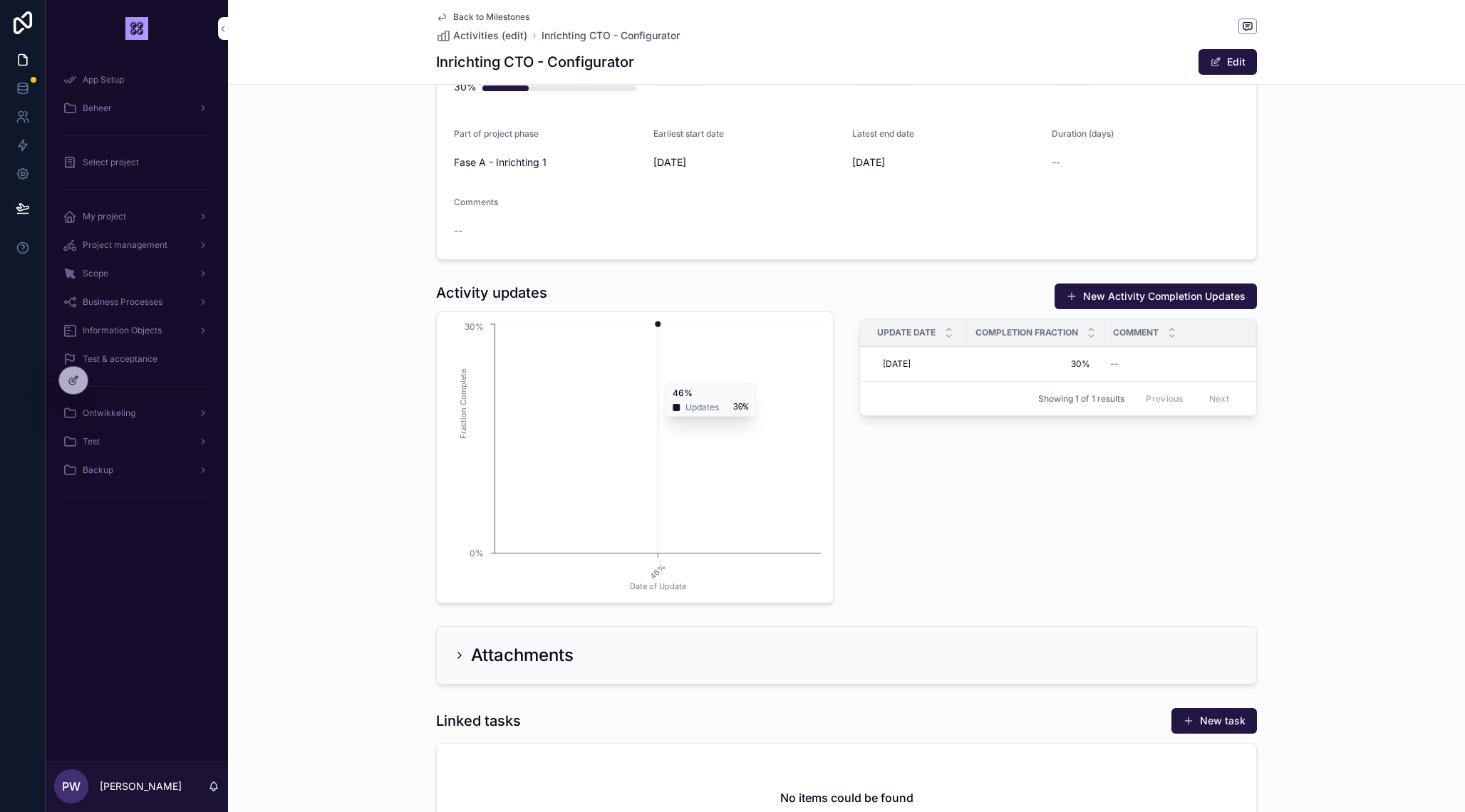
scroll to position [559, 0]
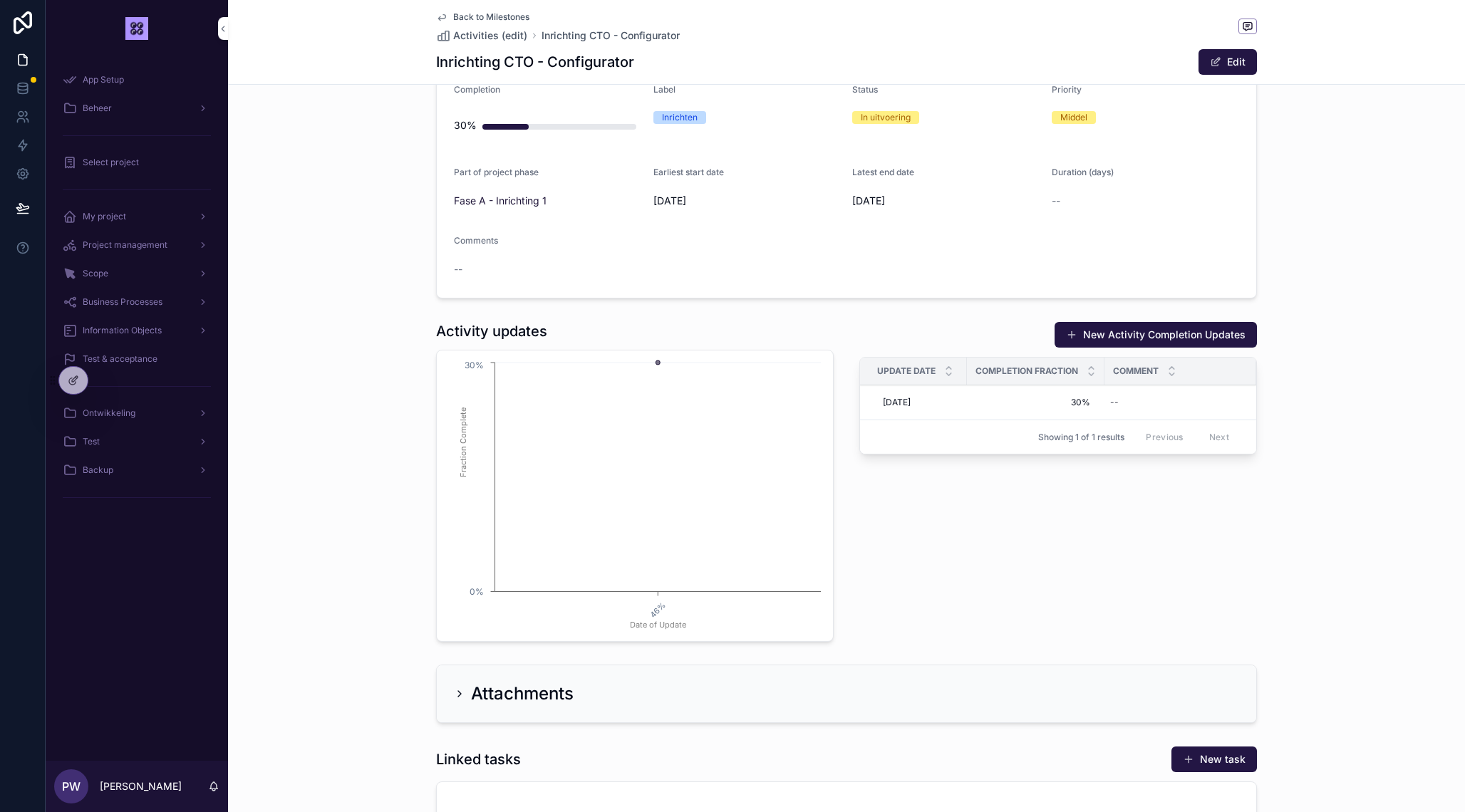
click at [951, 401] on div "8-10-2025 8-10-2025" at bounding box center [917, 402] width 81 height 23
click at [1212, 430] on div "Previous Next" at bounding box center [1187, 437] width 103 height 22
click at [0, 0] on span "More" at bounding box center [0, 0] width 0 height 0
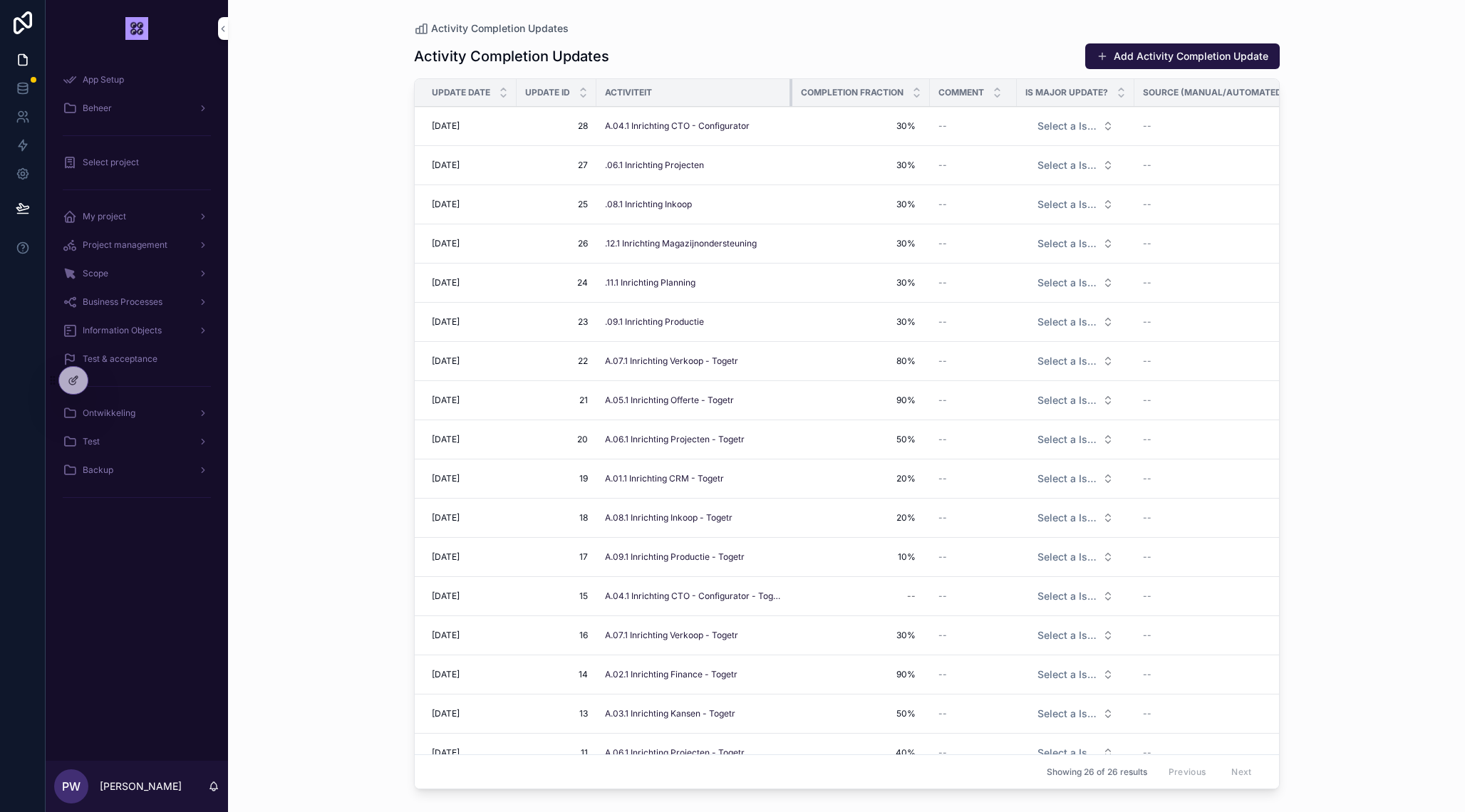
drag, startPoint x: 714, startPoint y: 99, endPoint x: 797, endPoint y: 96, distance: 83.1
click at [795, 96] on div "scrollable content" at bounding box center [792, 92] width 6 height 27
click at [538, 127] on span "28" at bounding box center [556, 126] width 63 height 11
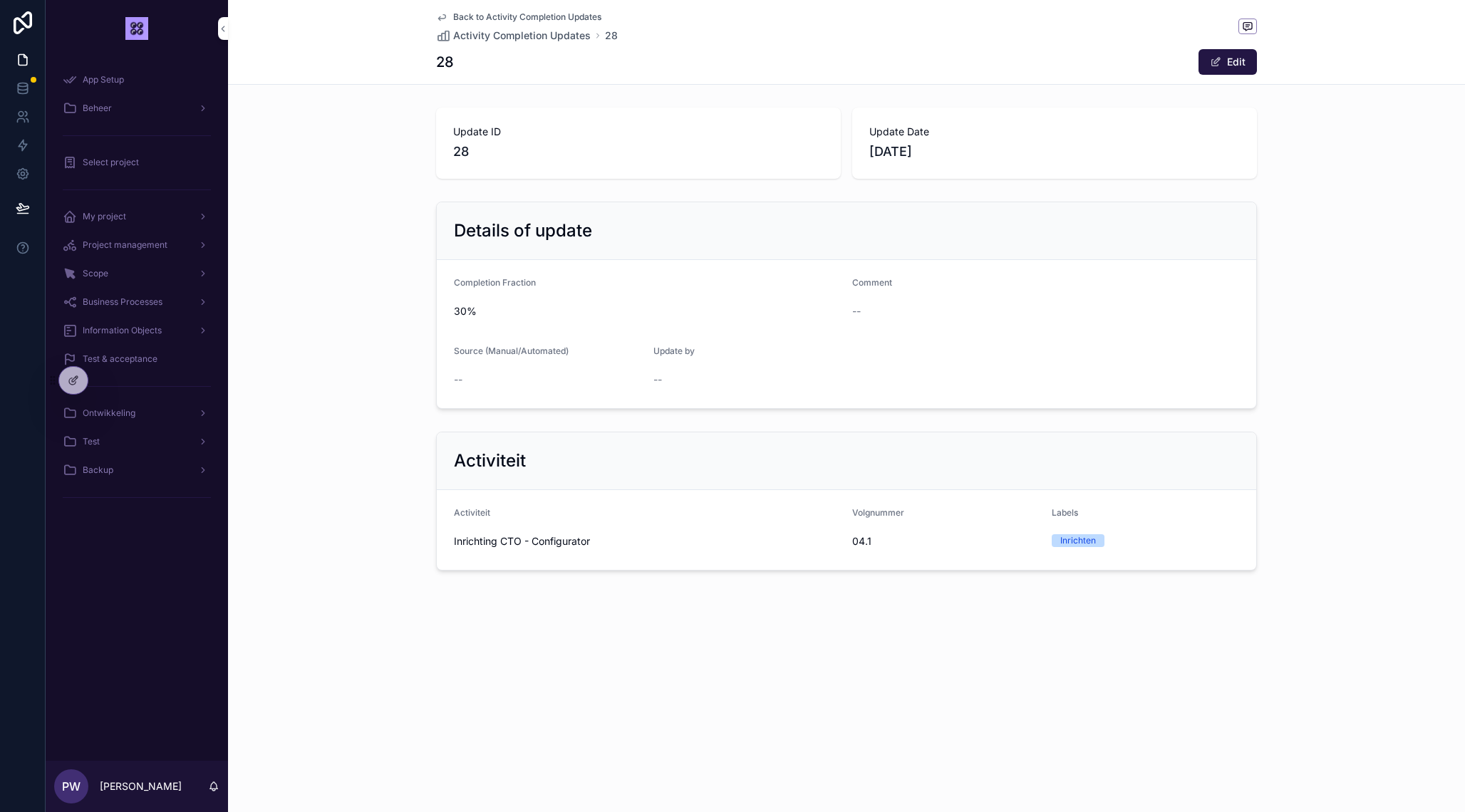
click at [441, 16] on icon "scrollable content" at bounding box center [442, 18] width 7 height 6
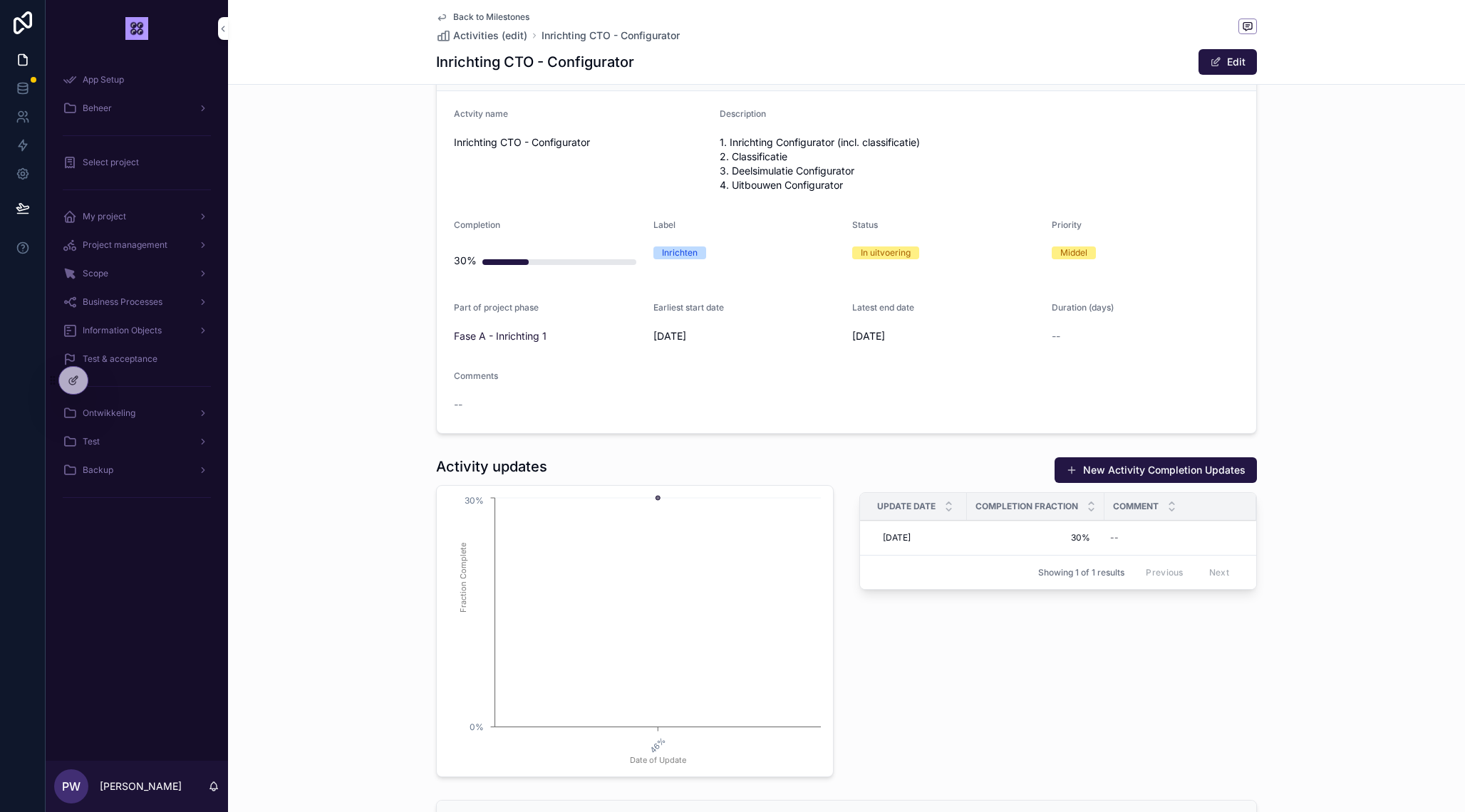
scroll to position [408, 0]
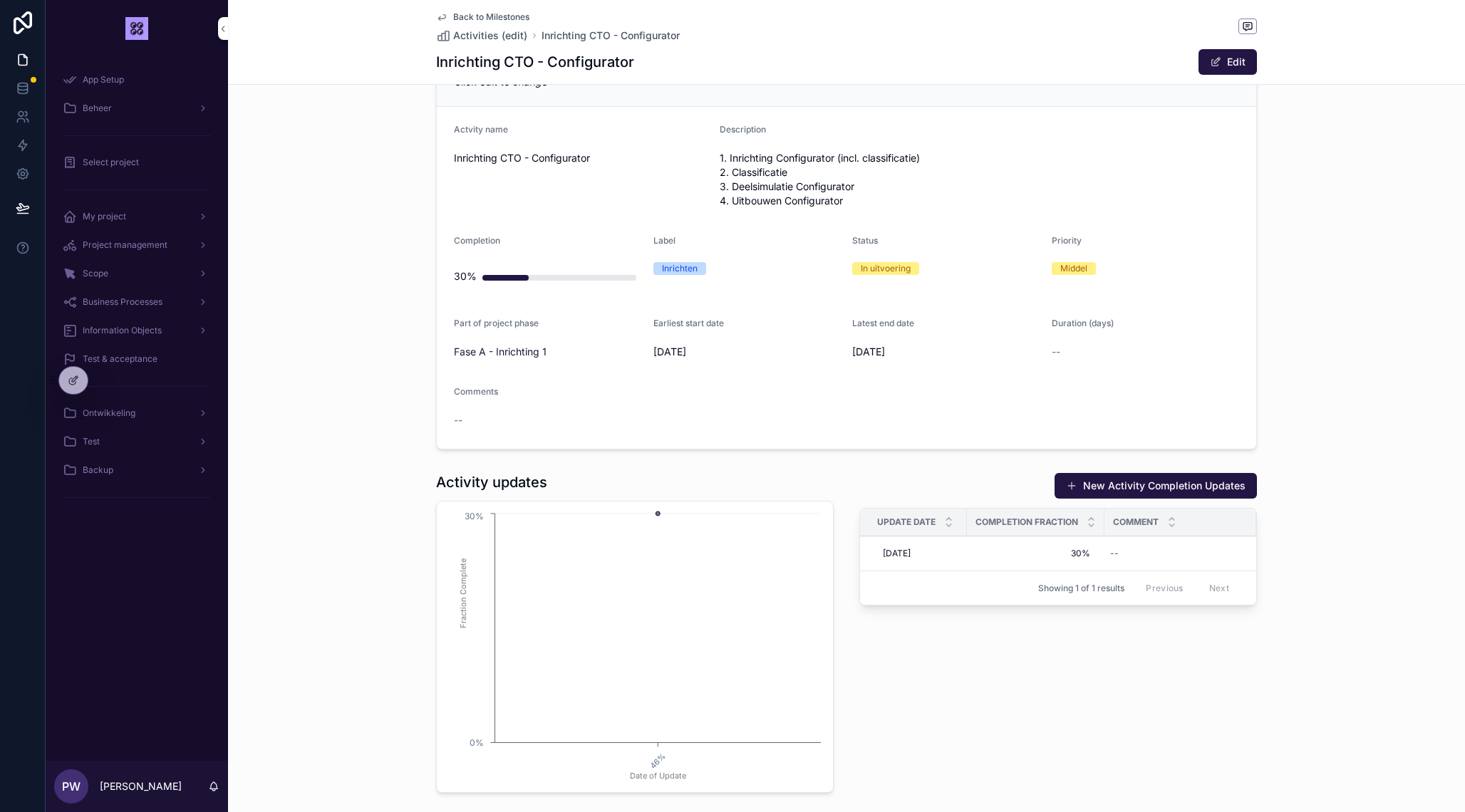
click at [1142, 558] on div "--" at bounding box center [1171, 553] width 135 height 23
click at [1124, 682] on textarea "**********" at bounding box center [1181, 624] width 135 height 125
type textarea "**********"
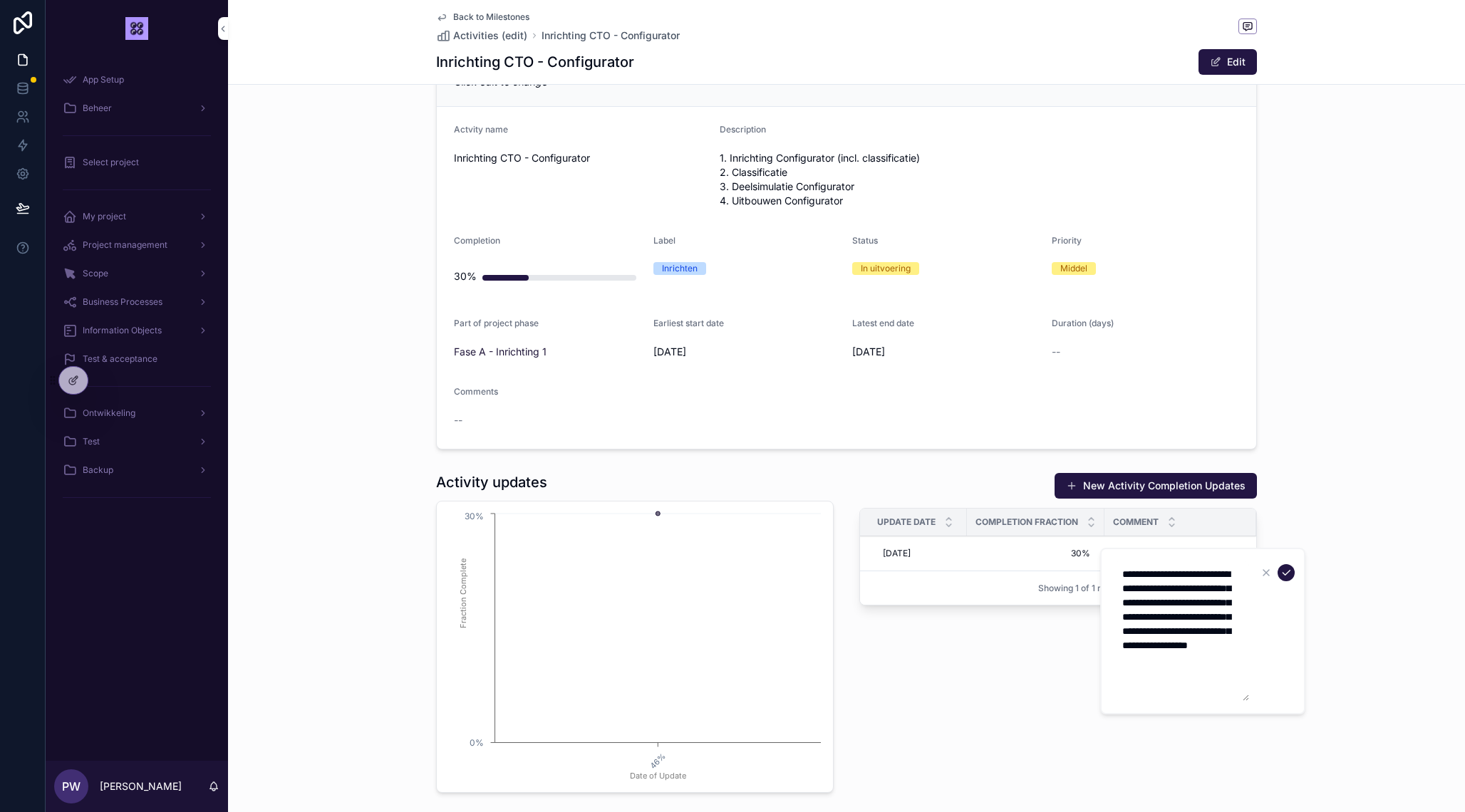
click at [1284, 572] on icon "scrollable content" at bounding box center [1286, 572] width 11 height 11
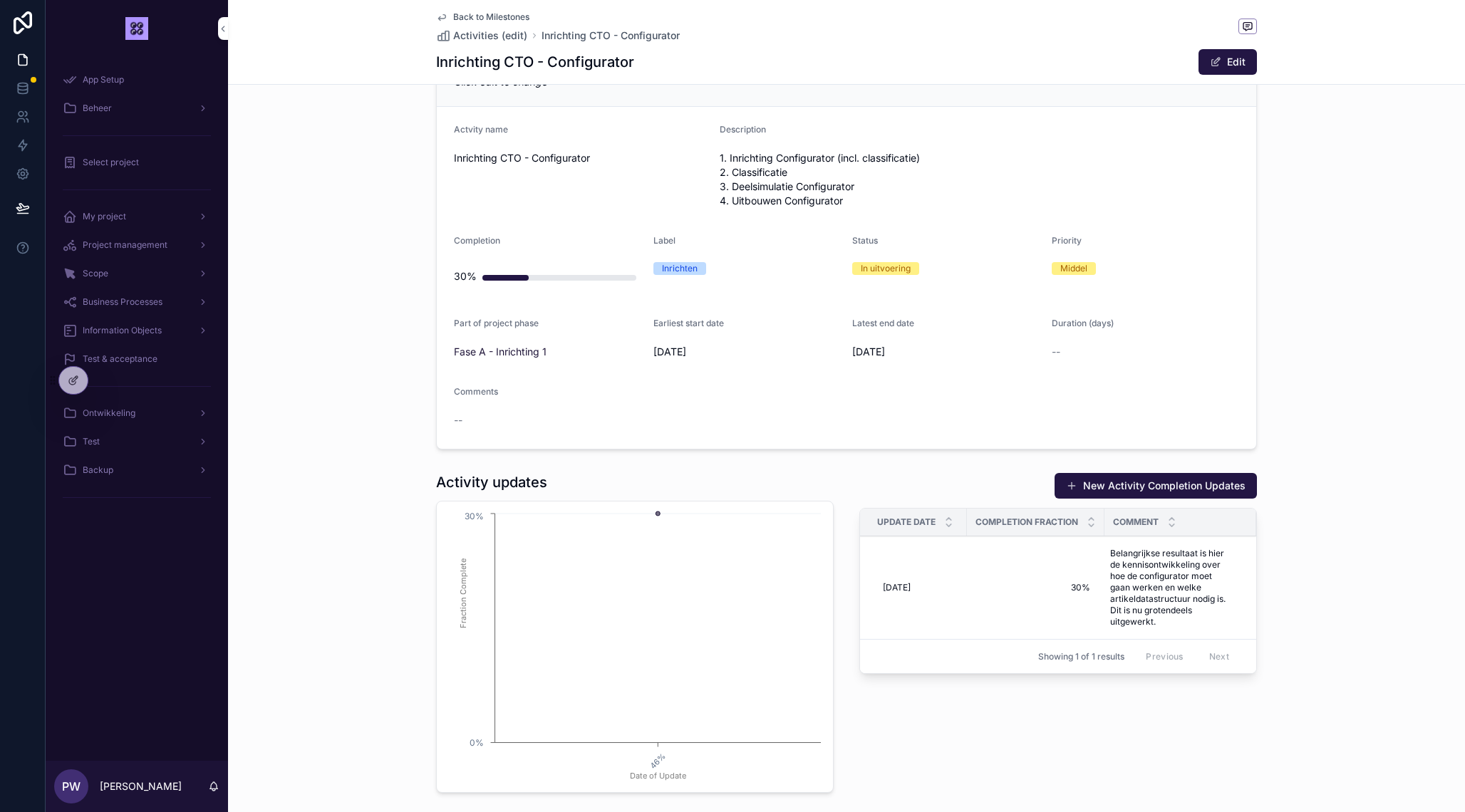
click at [441, 16] on icon "scrollable content" at bounding box center [442, 18] width 7 height 6
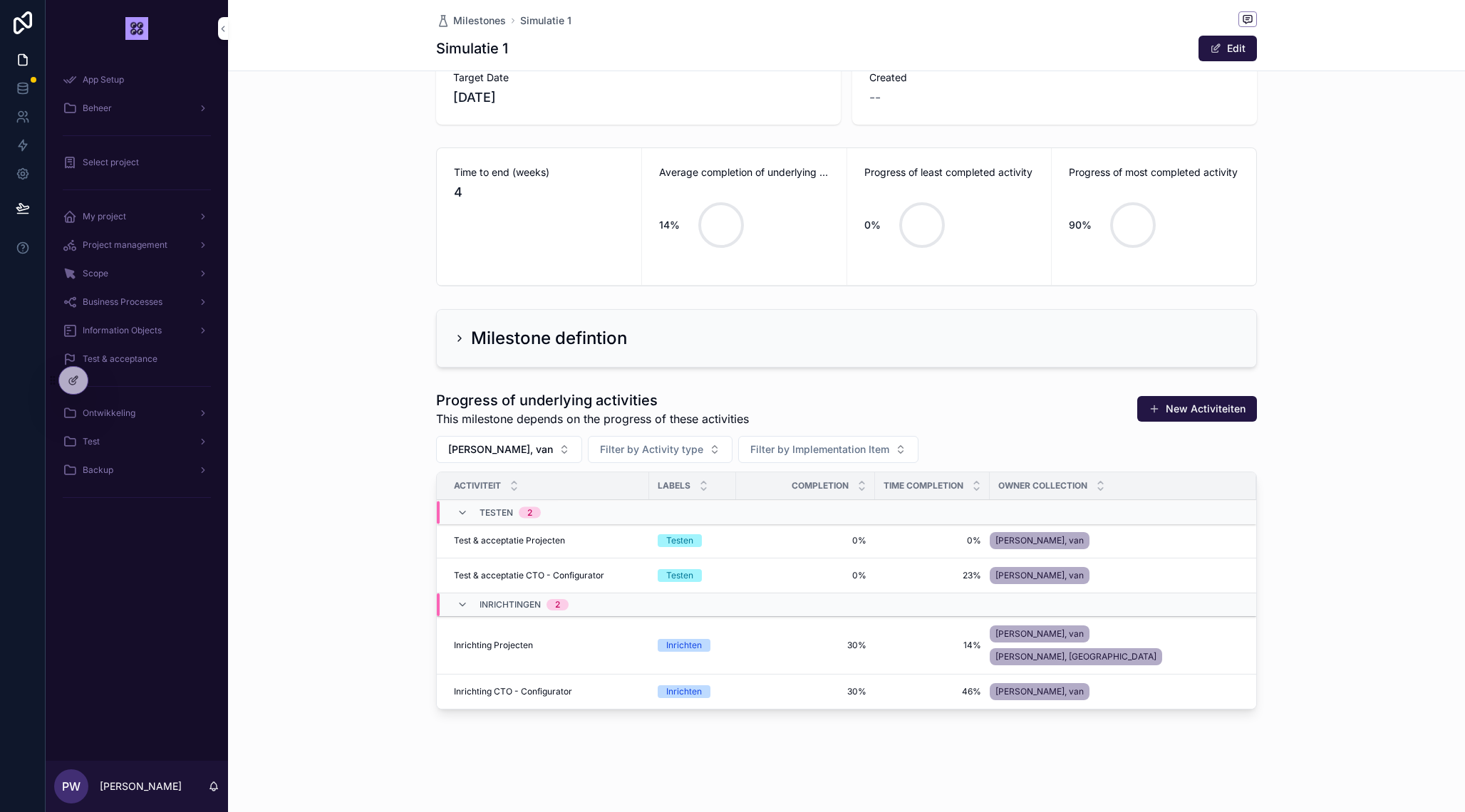
scroll to position [80, 0]
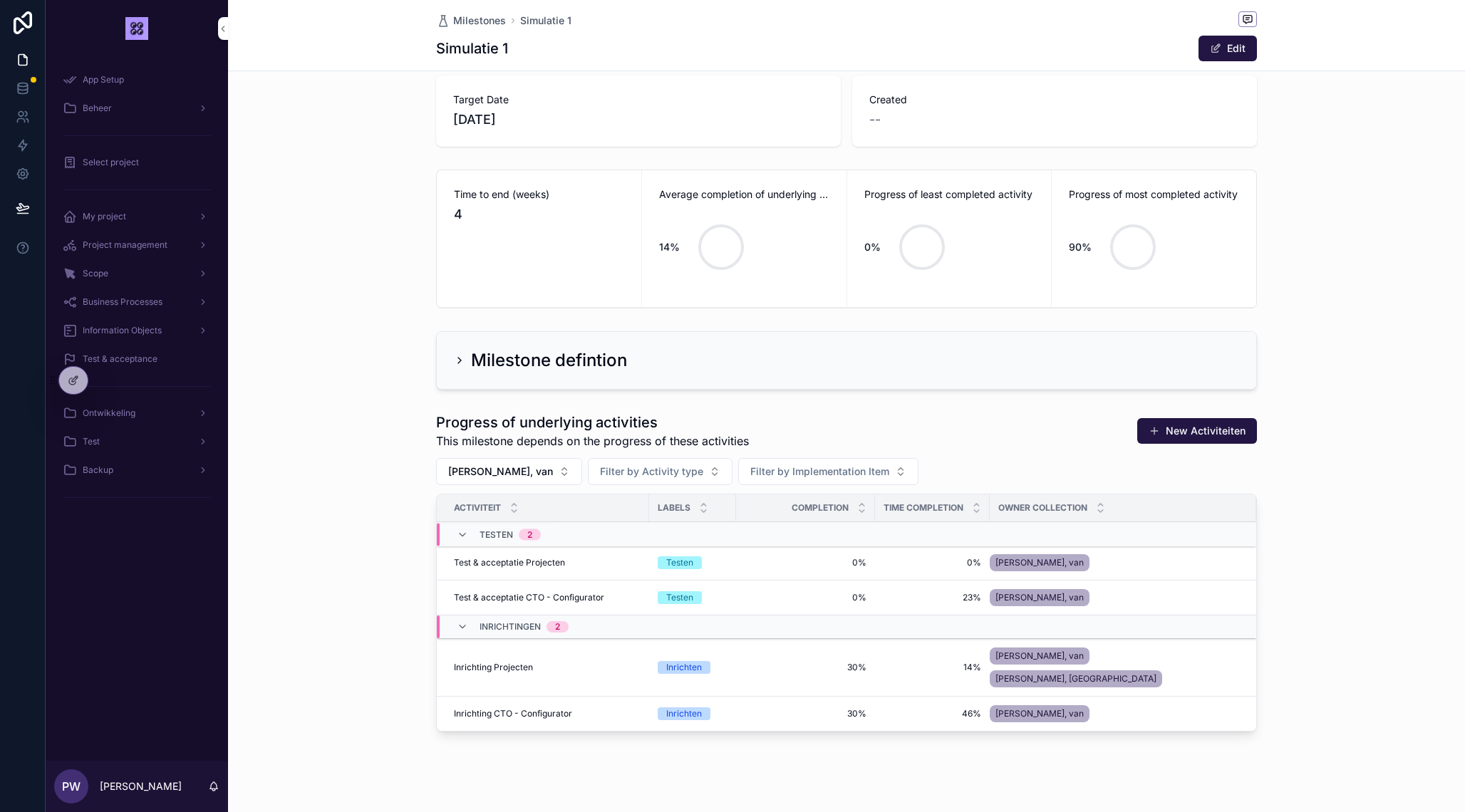
click at [571, 601] on span "Test & acceptatie CTO - Configurator" at bounding box center [529, 597] width 150 height 11
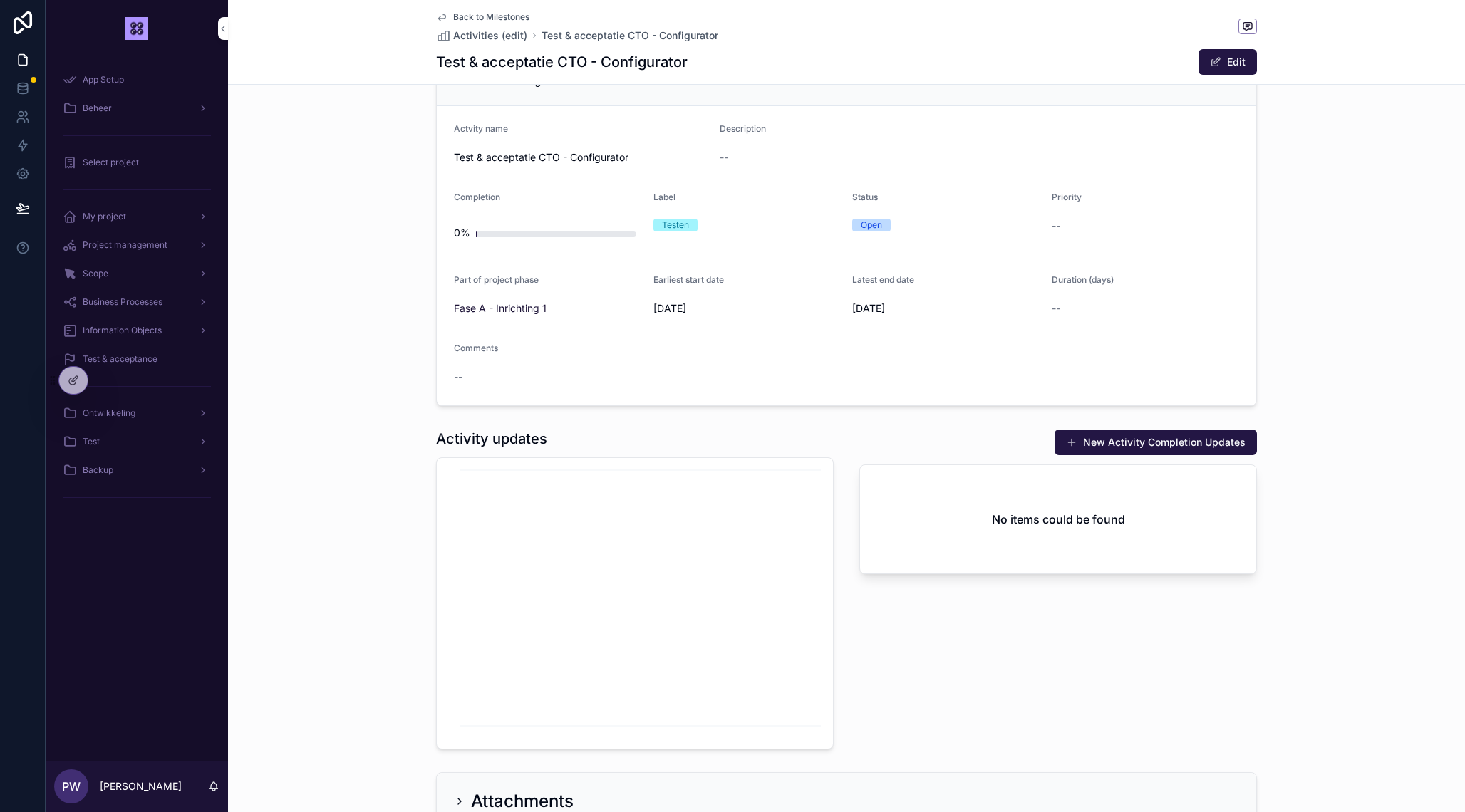
scroll to position [406, 0]
click at [1111, 443] on button "New Activity Completion Updates" at bounding box center [1155, 445] width 202 height 25
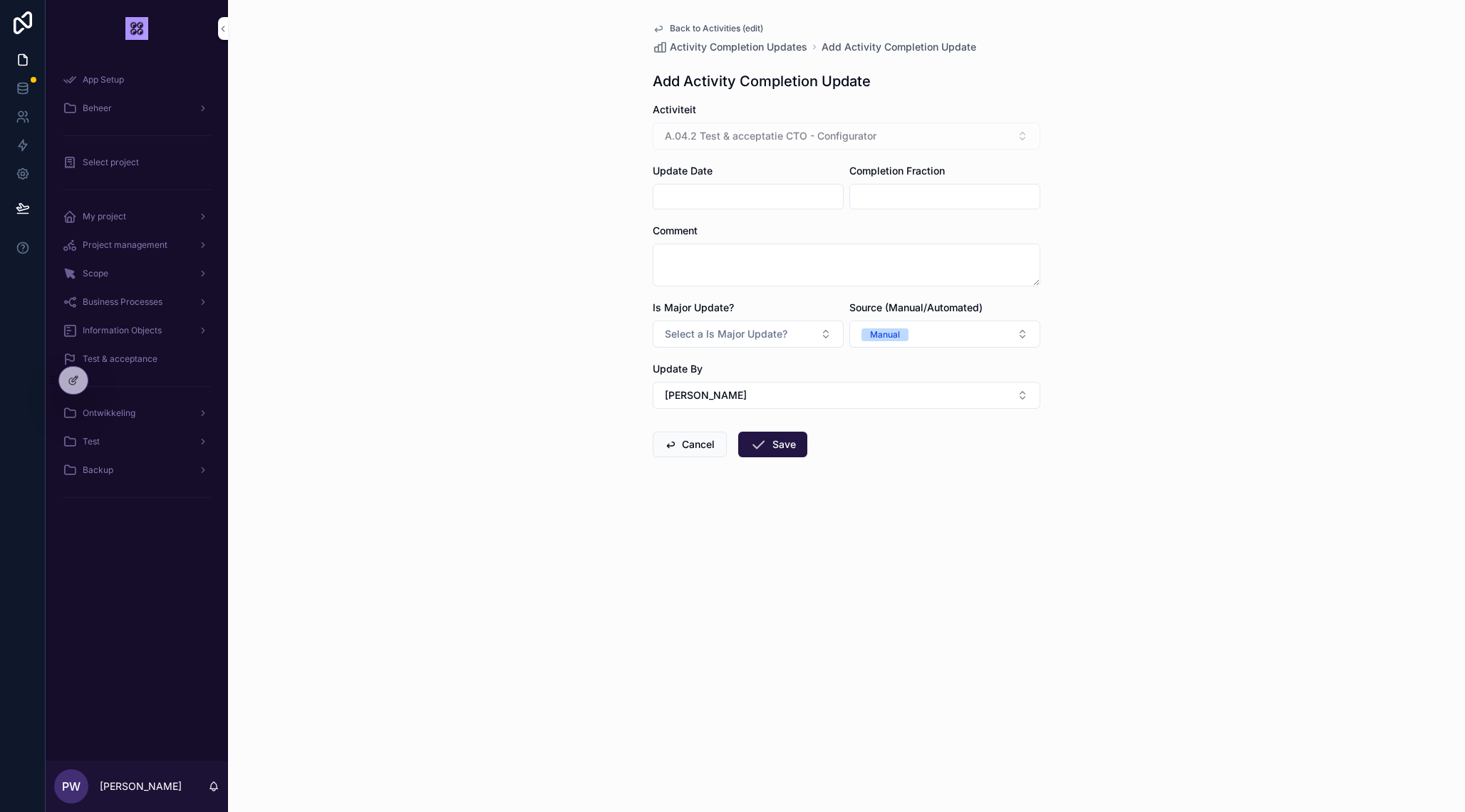
click at [709, 199] on input "scrollable content" at bounding box center [748, 196] width 190 height 20
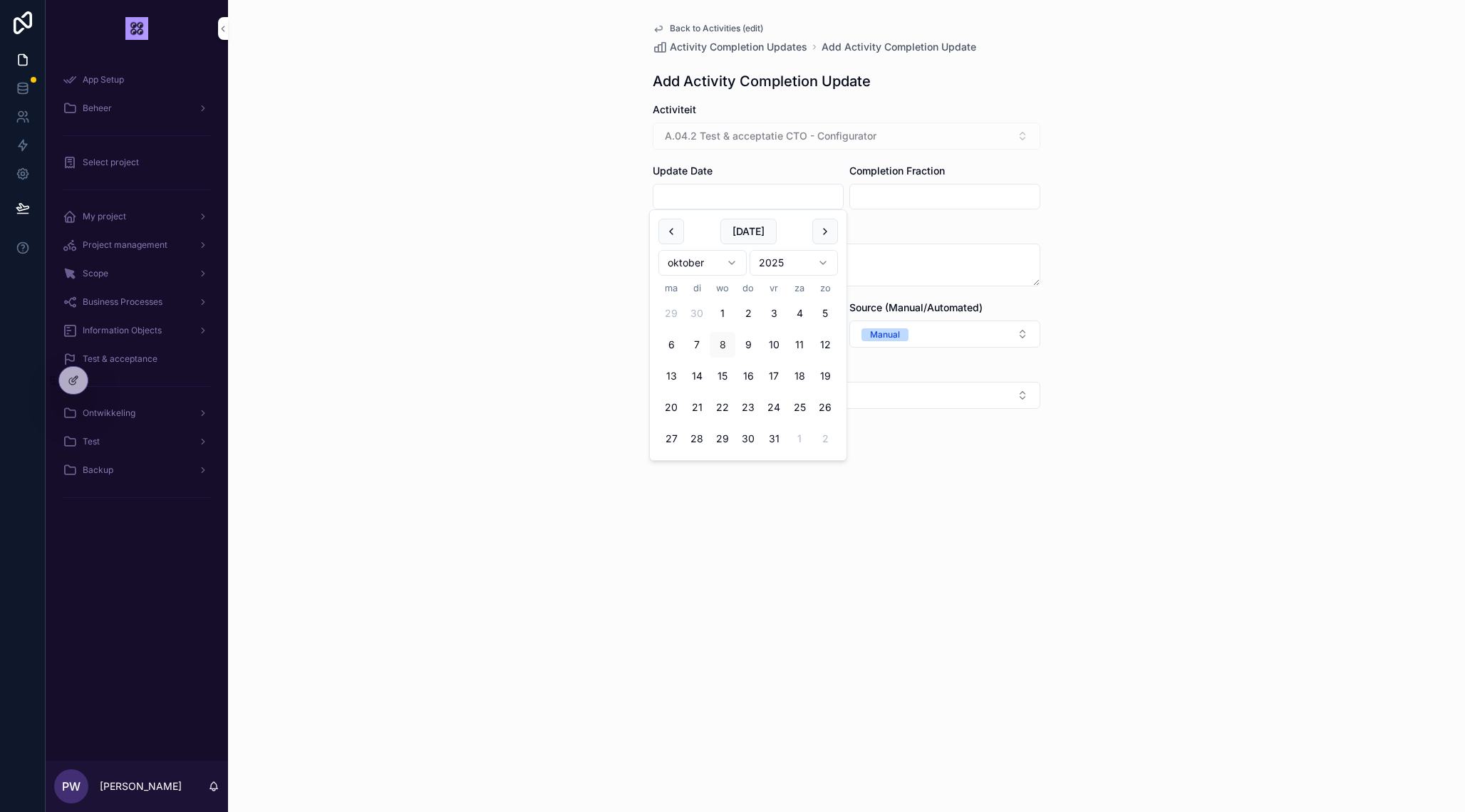
click at [723, 349] on button "8" at bounding box center [722, 345] width 25 height 25
type input "*********"
click at [908, 196] on input "scrollable content" at bounding box center [945, 196] width 190 height 20
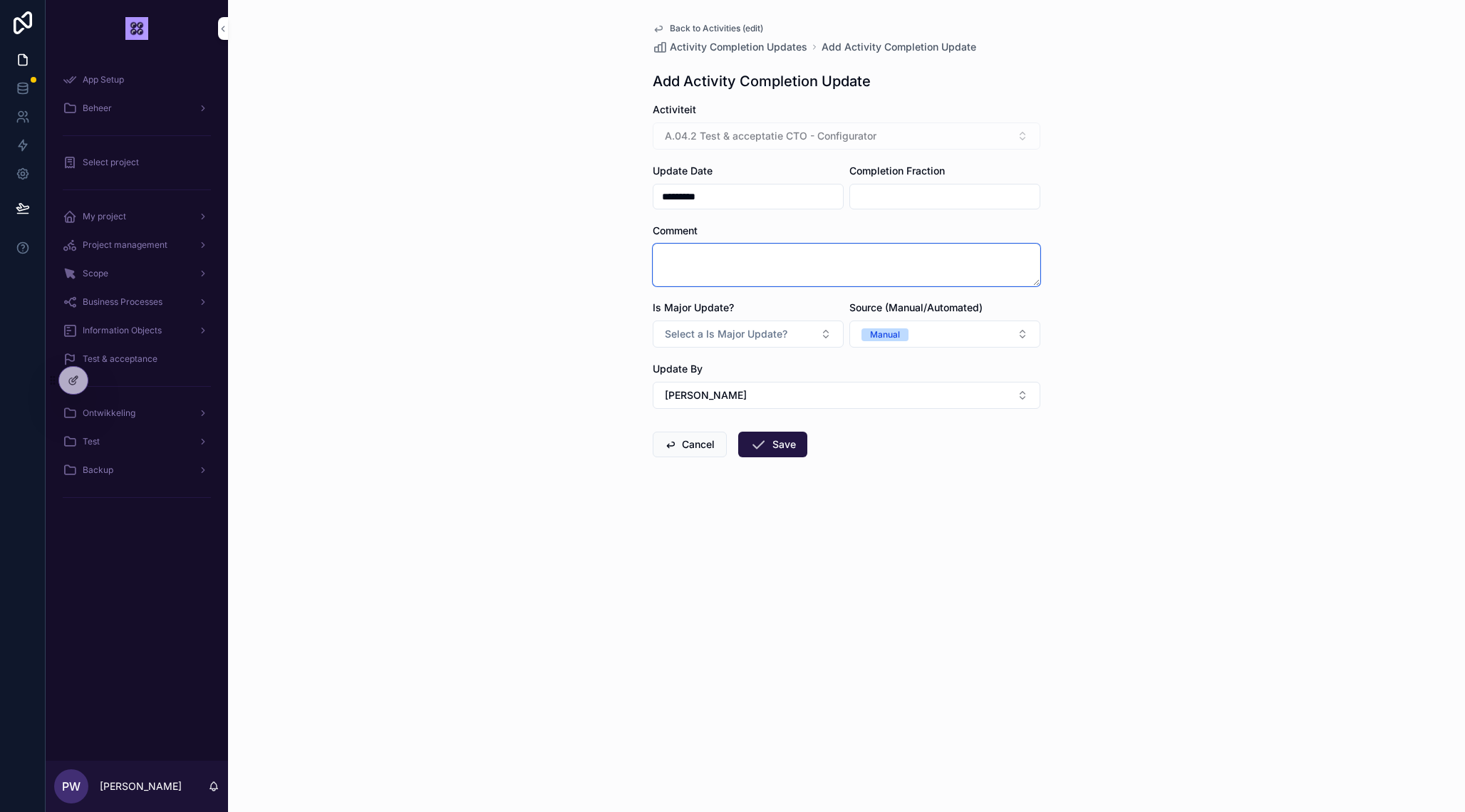
click at [762, 273] on textarea "scrollable content" at bounding box center [846, 264] width 388 height 42
click at [884, 188] on input "scrollable content" at bounding box center [945, 196] width 190 height 20
type input "**"
click at [749, 264] on textarea "scrollable content" at bounding box center [846, 264] width 388 height 42
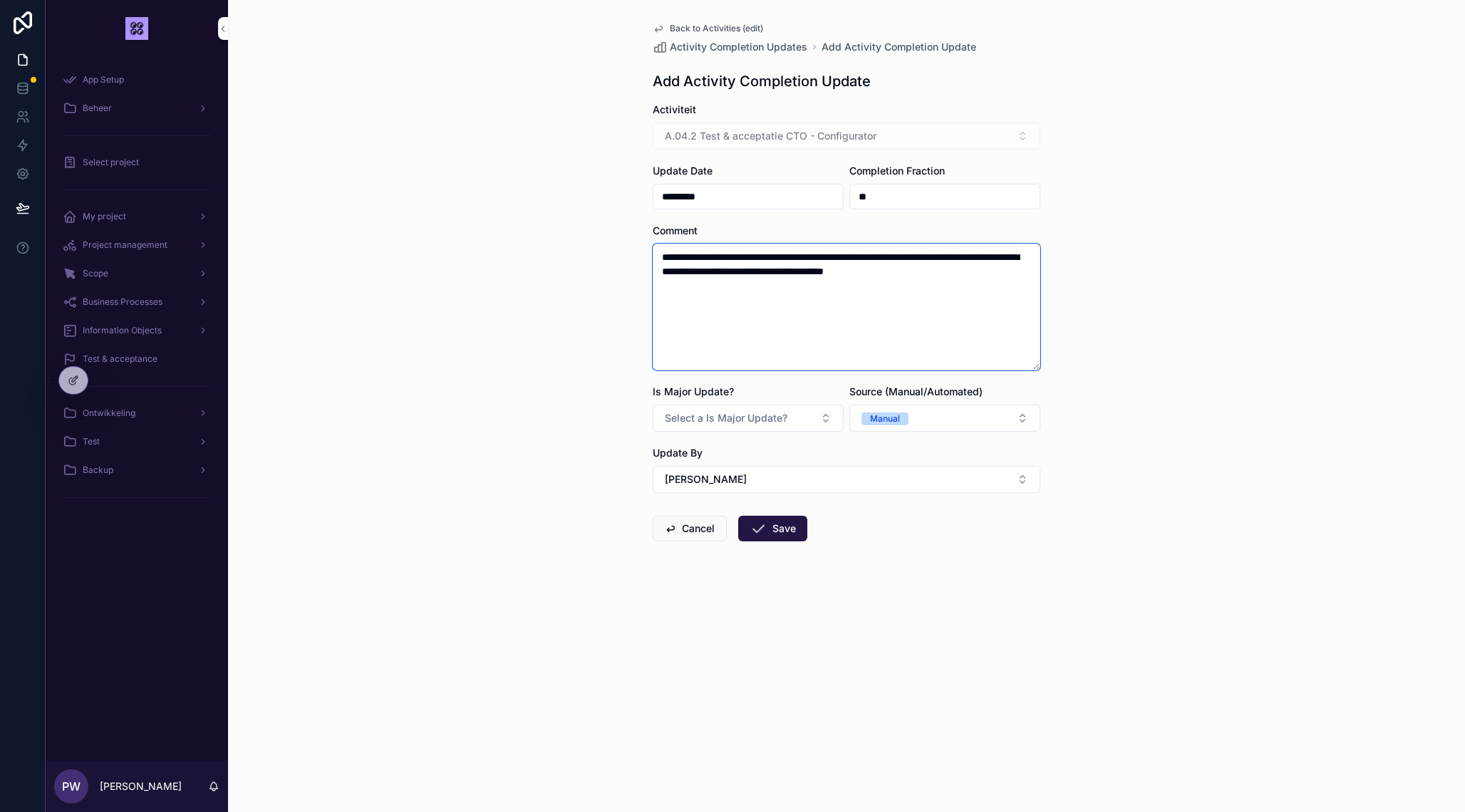
type textarea "**********"
click at [796, 420] on button "Select a Is Major Update?" at bounding box center [748, 418] width 191 height 27
click at [717, 493] on div "No" at bounding box center [748, 496] width 198 height 22
click at [770, 534] on button "Save" at bounding box center [772, 528] width 69 height 25
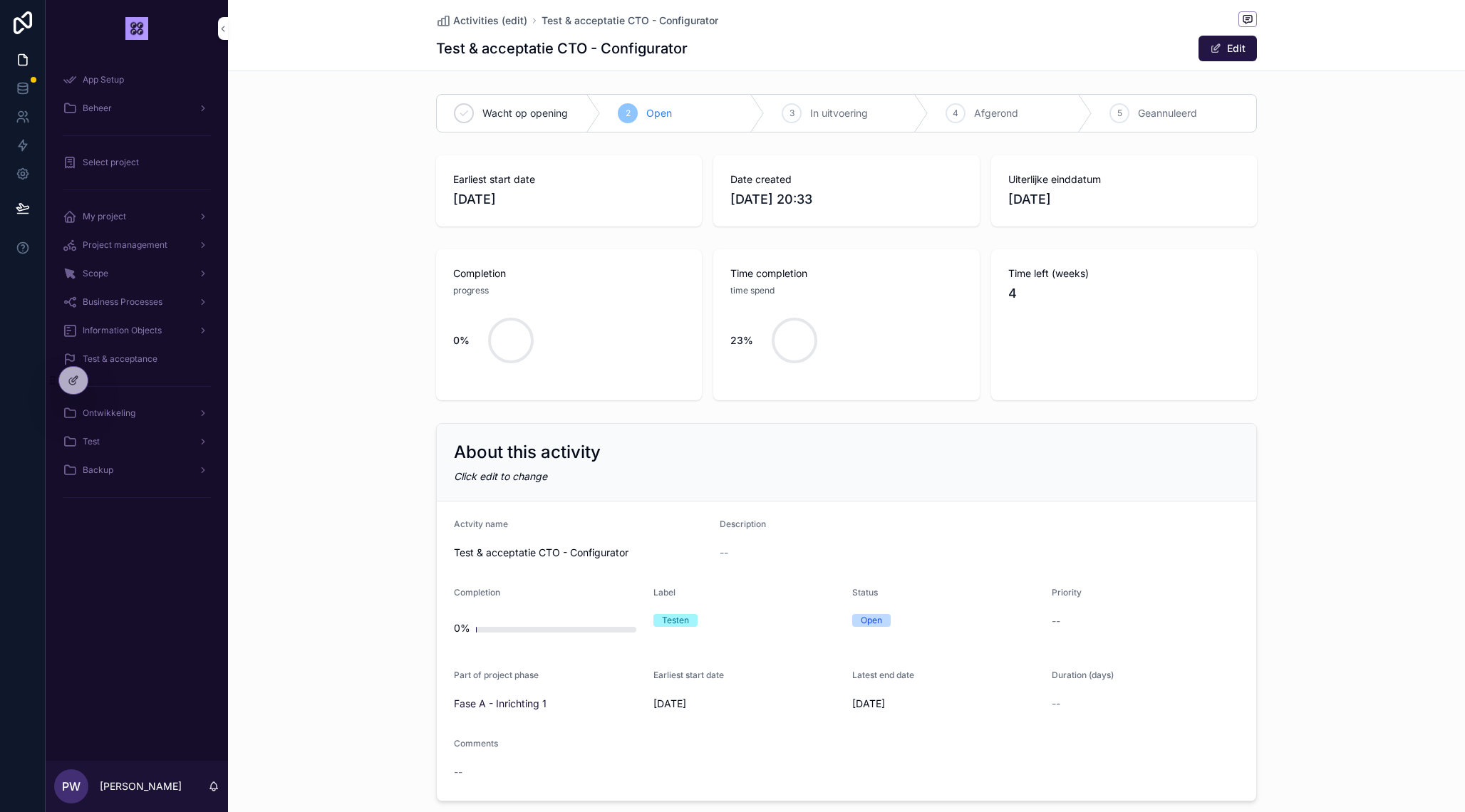
click at [505, 19] on span "Activities (edit)" at bounding box center [491, 20] width 74 height 14
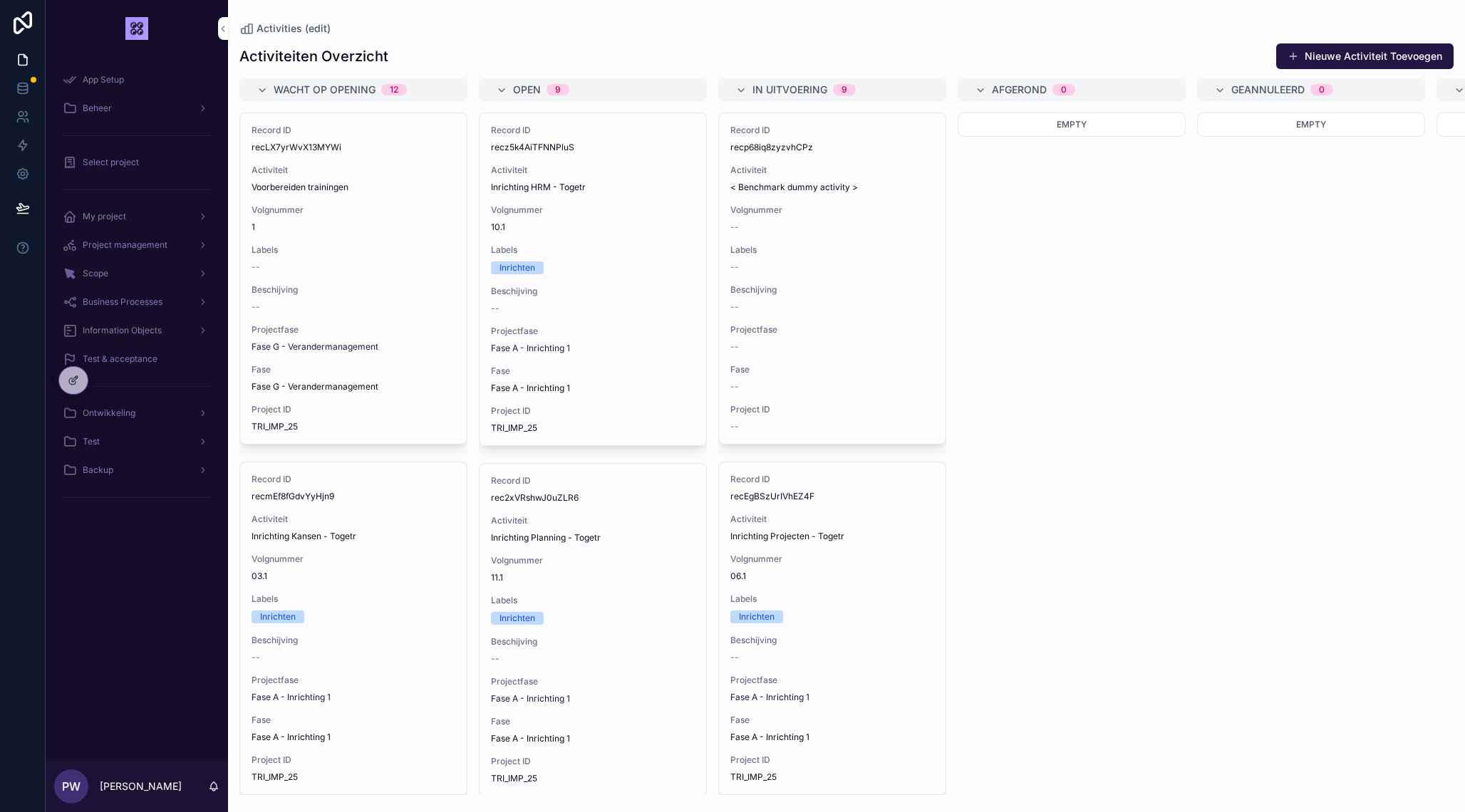
click at [132, 247] on span "Project management" at bounding box center [125, 245] width 85 height 11
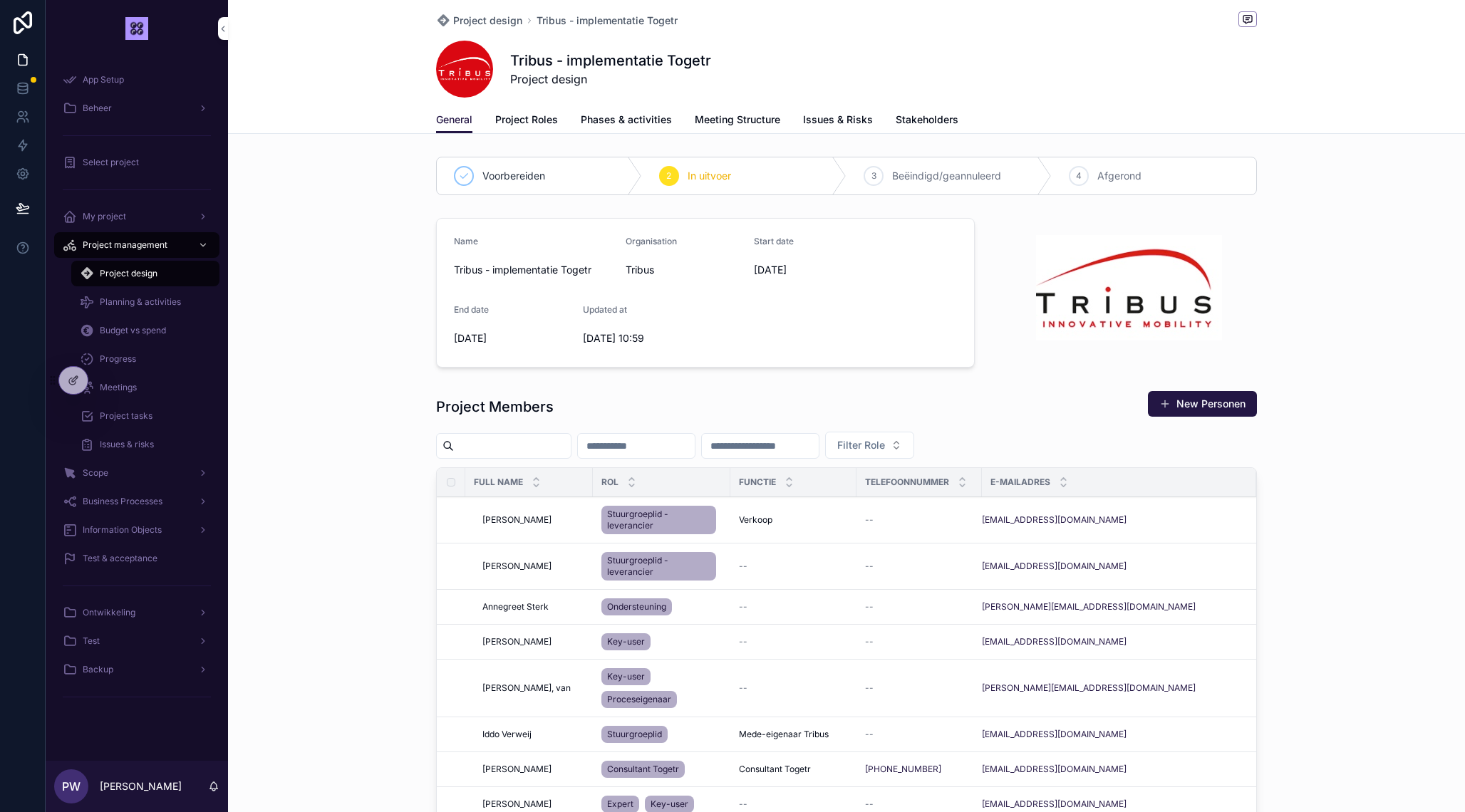
click at [144, 307] on span "Planning & activities" at bounding box center [140, 301] width 81 height 11
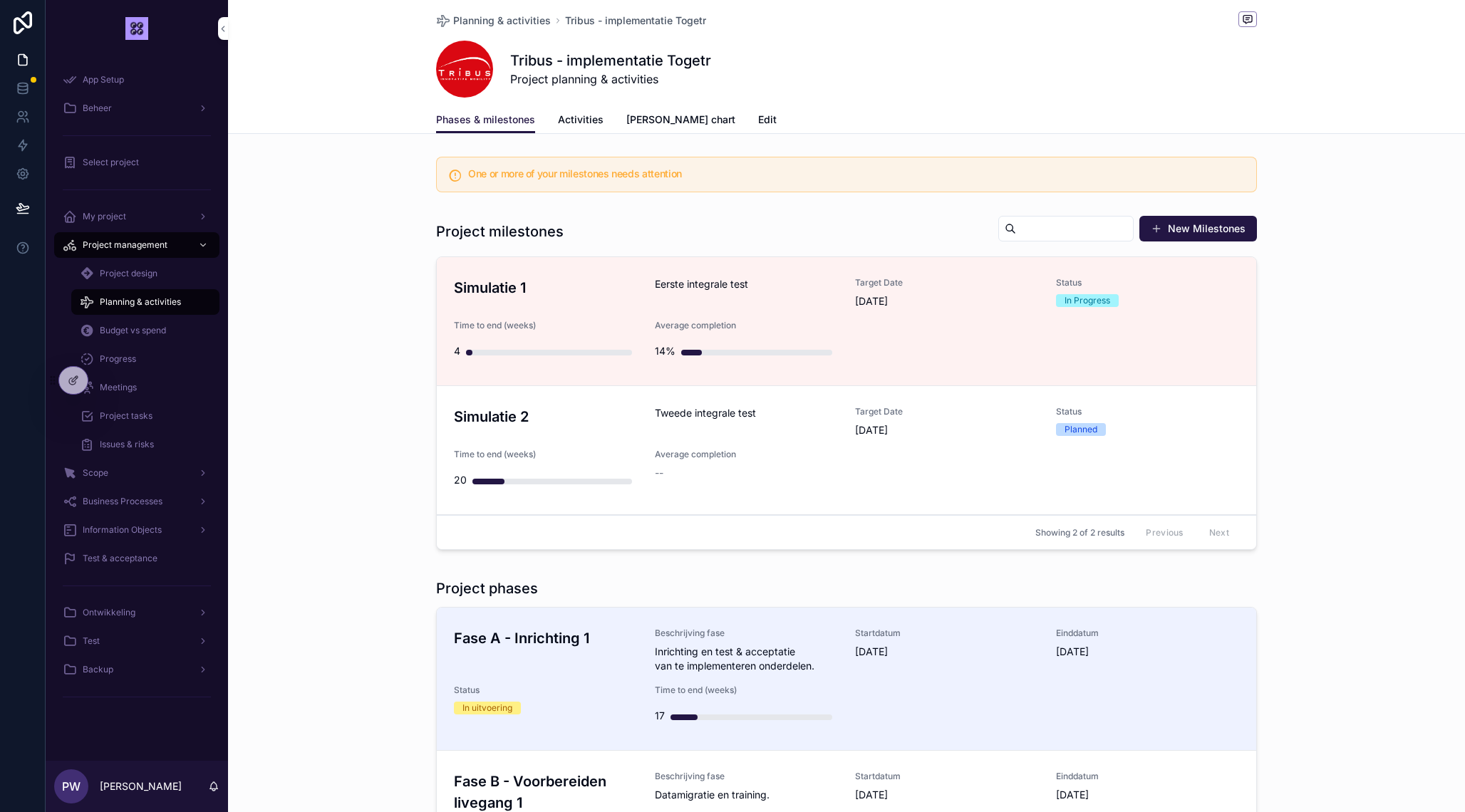
click at [601, 290] on h3 "Simulatie 1" at bounding box center [546, 287] width 184 height 22
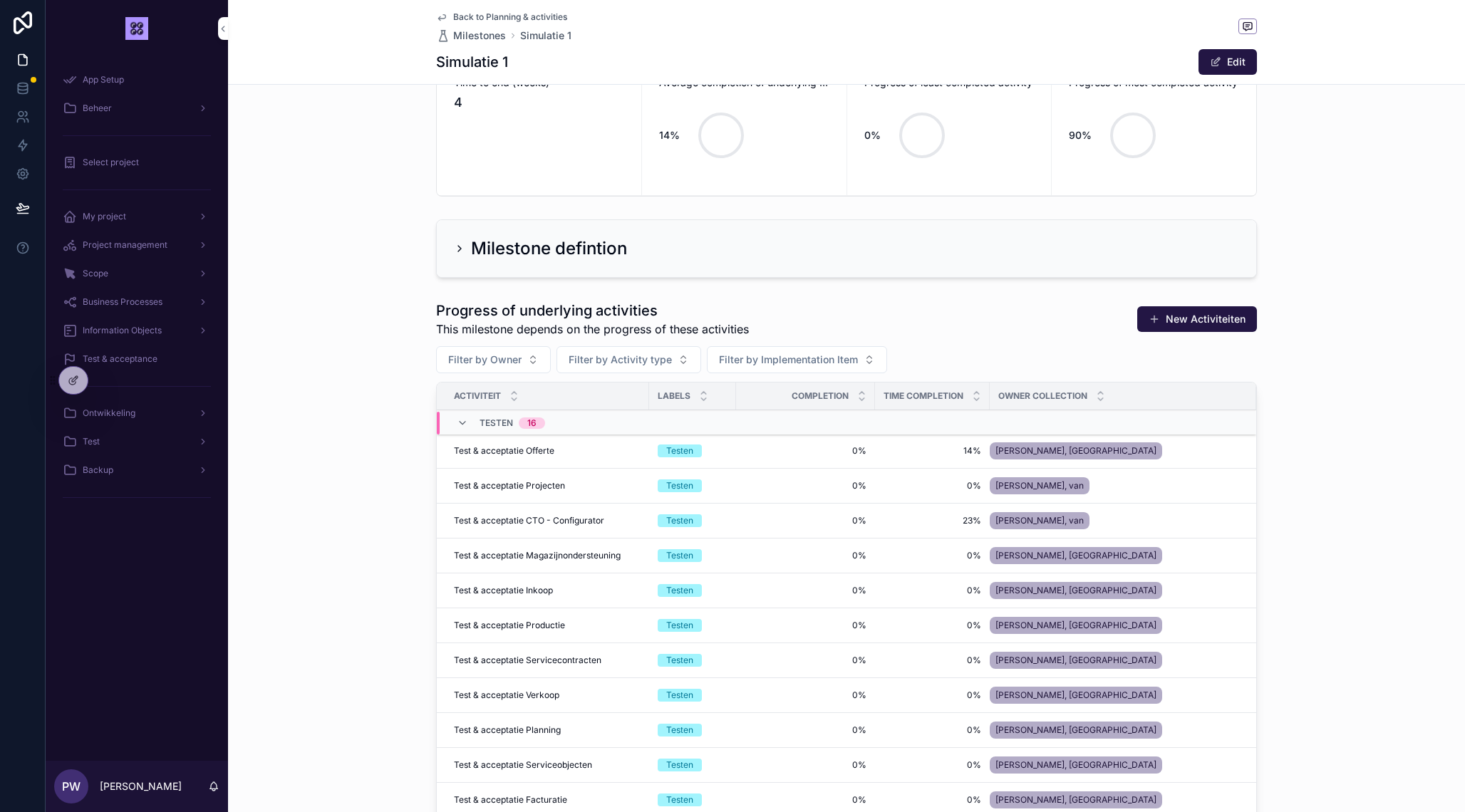
click at [461, 423] on icon "scrollable content" at bounding box center [462, 423] width 11 height 11
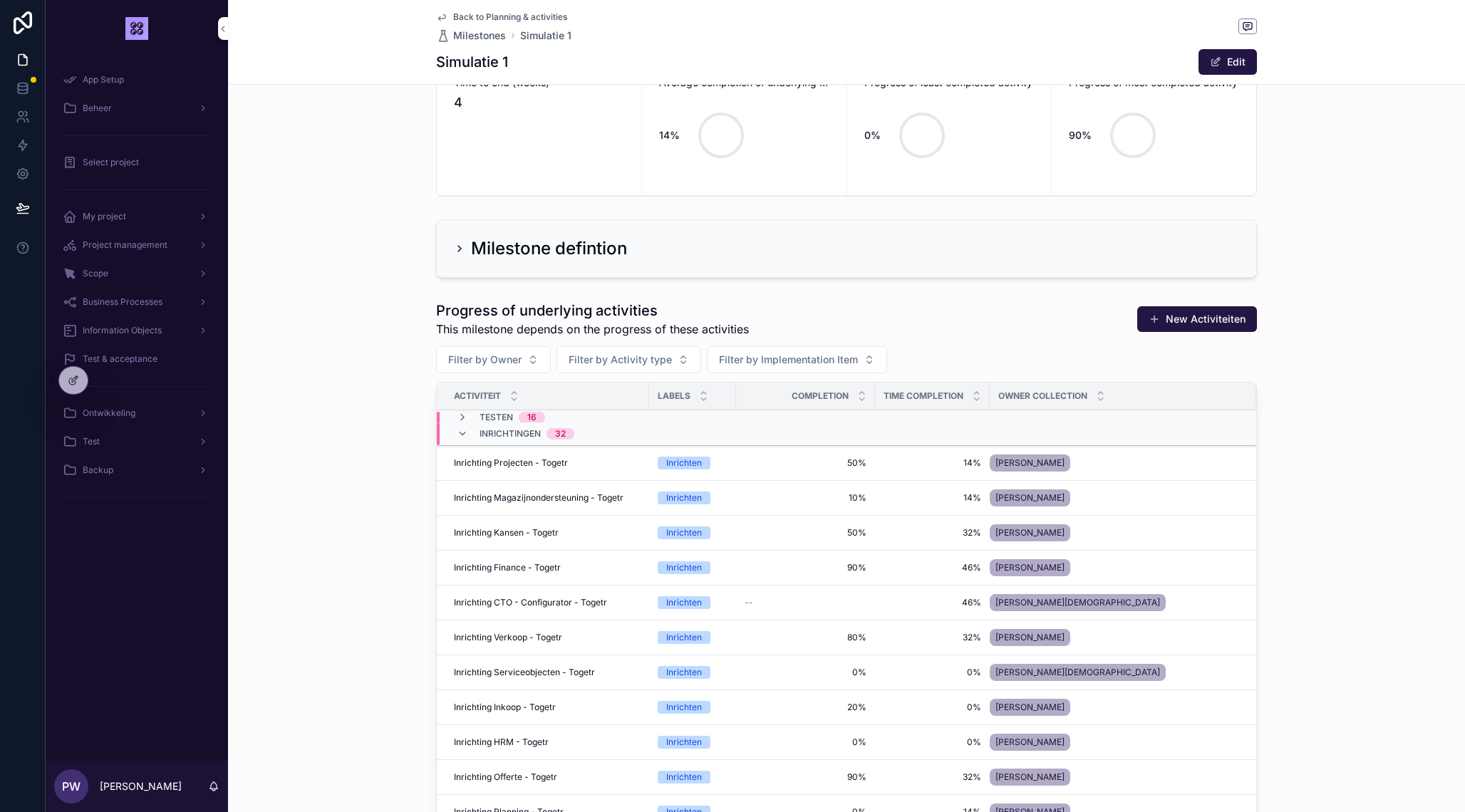
click at [464, 437] on icon "scrollable content" at bounding box center [462, 433] width 11 height 11
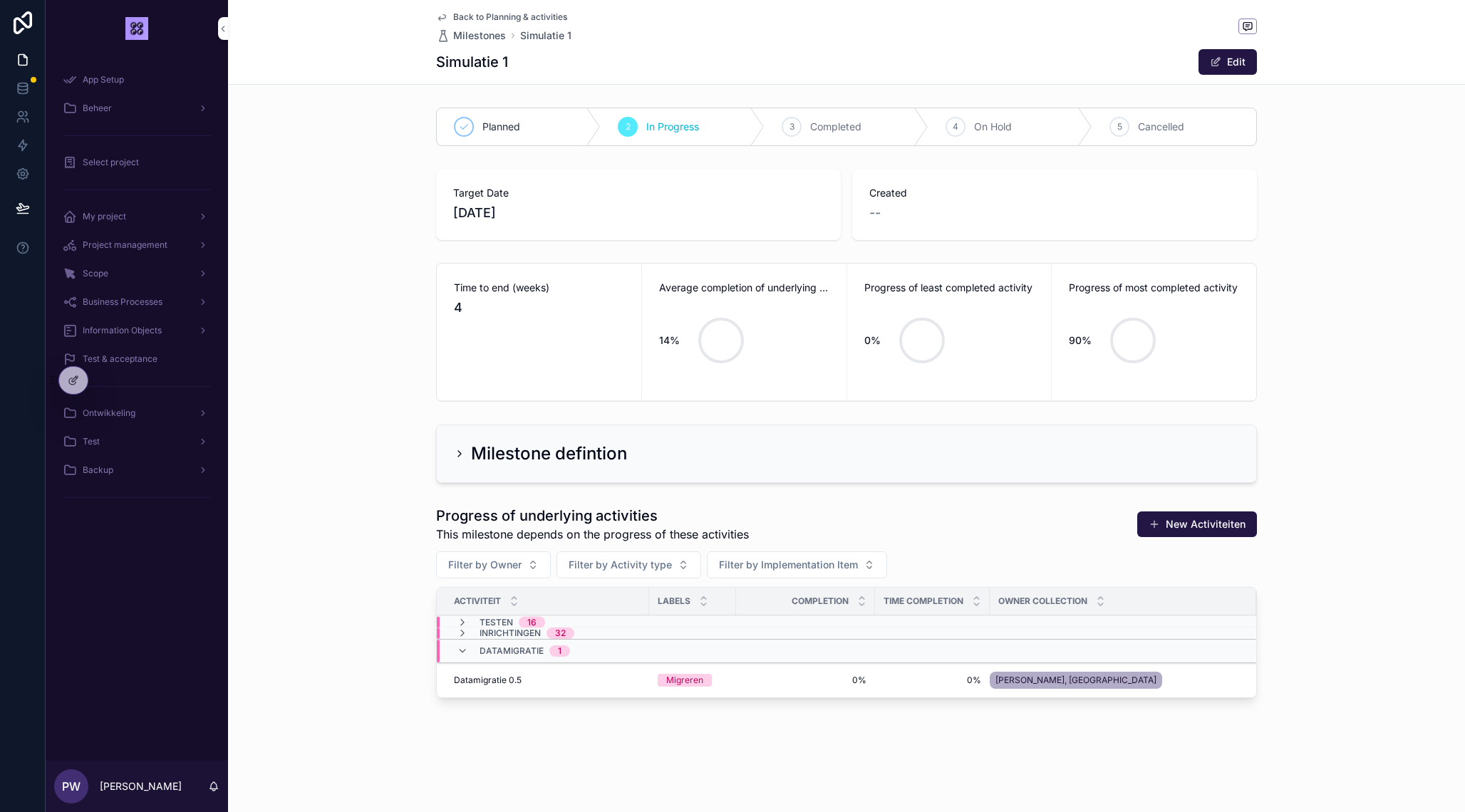
click at [465, 633] on icon "scrollable content" at bounding box center [462, 633] width 11 height 11
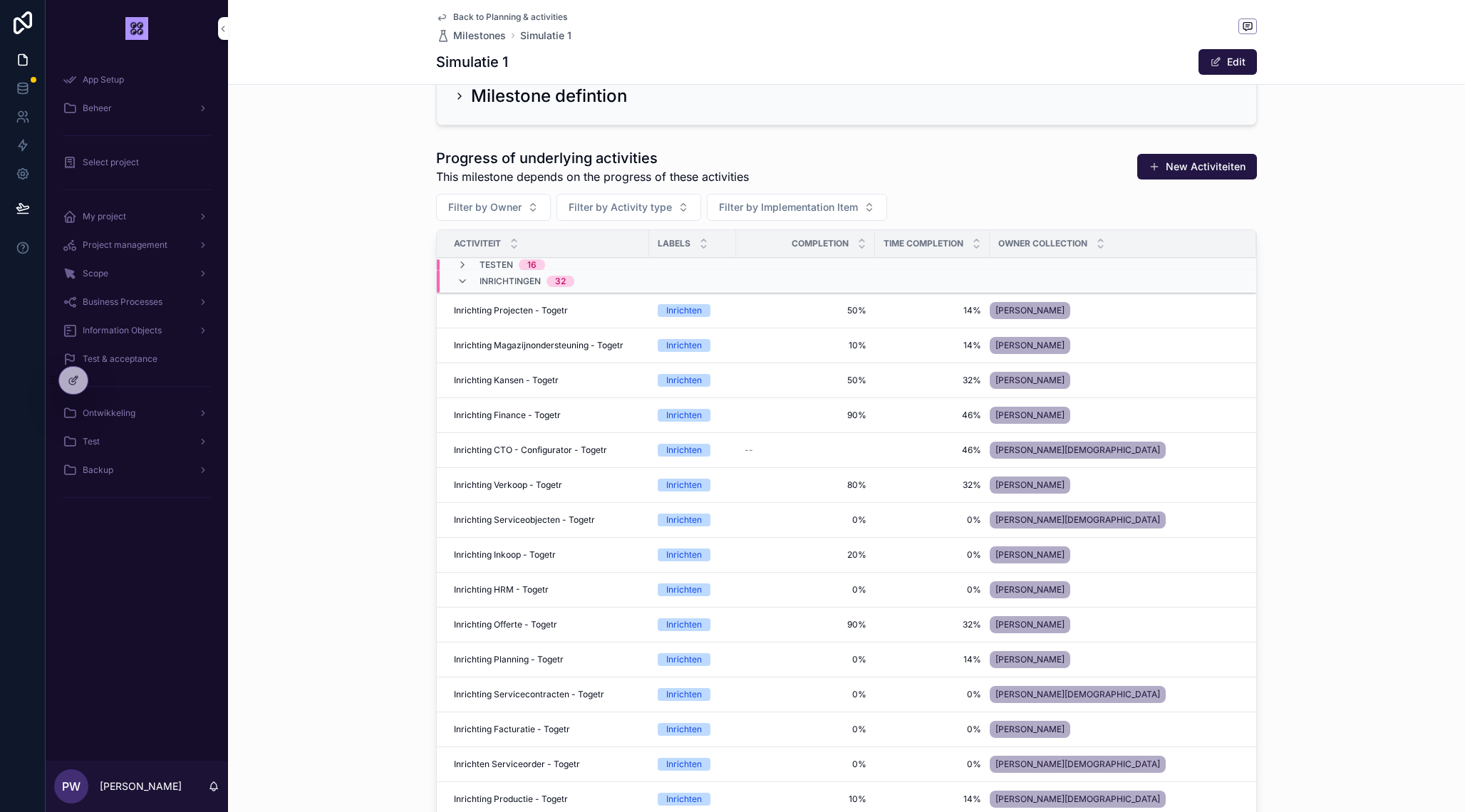
scroll to position [356, 0]
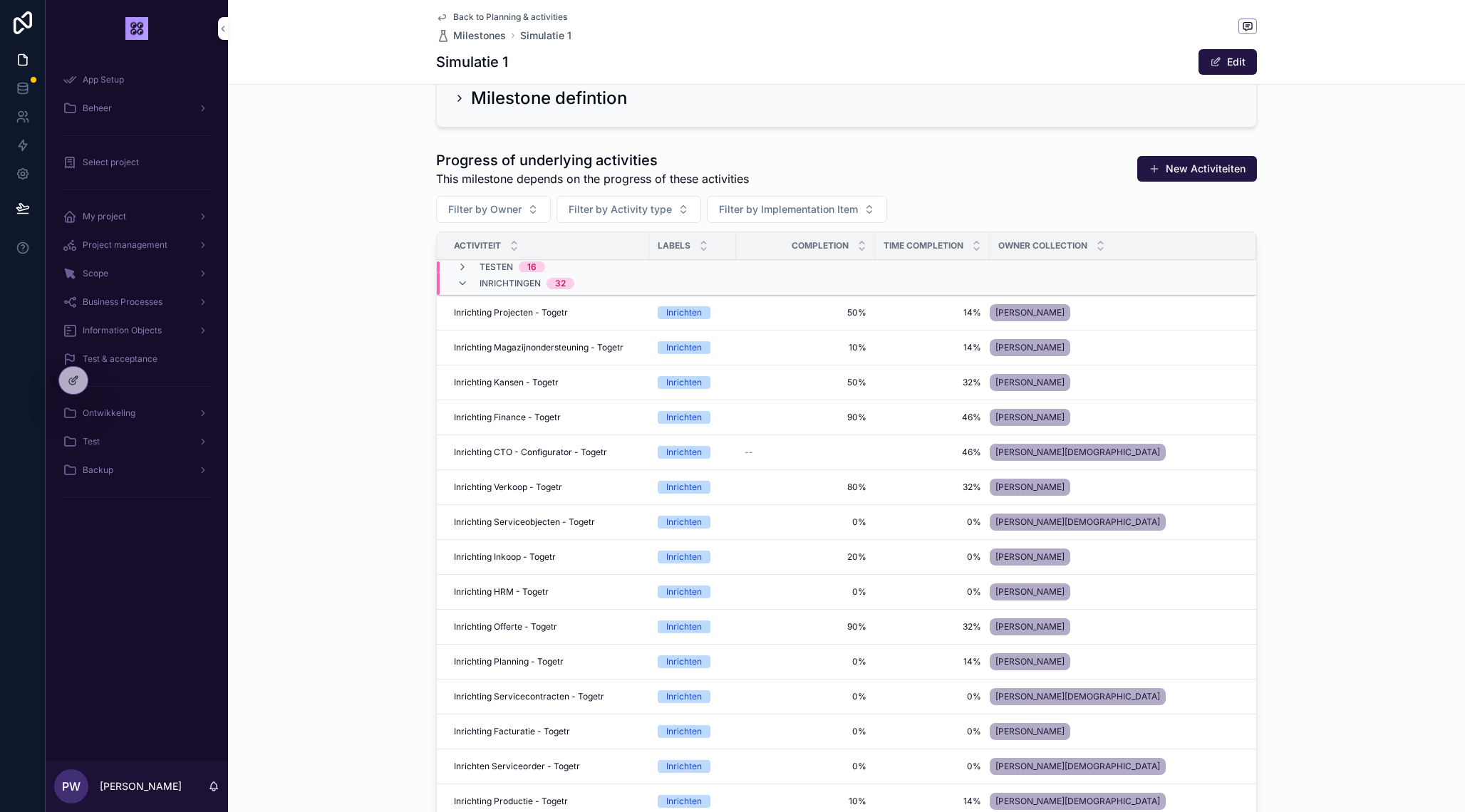
click at [523, 211] on button "Filter by Owner" at bounding box center [494, 209] width 115 height 27
type input "****"
click at [468, 266] on div "[PERSON_NAME], van" at bounding box center [493, 267] width 198 height 23
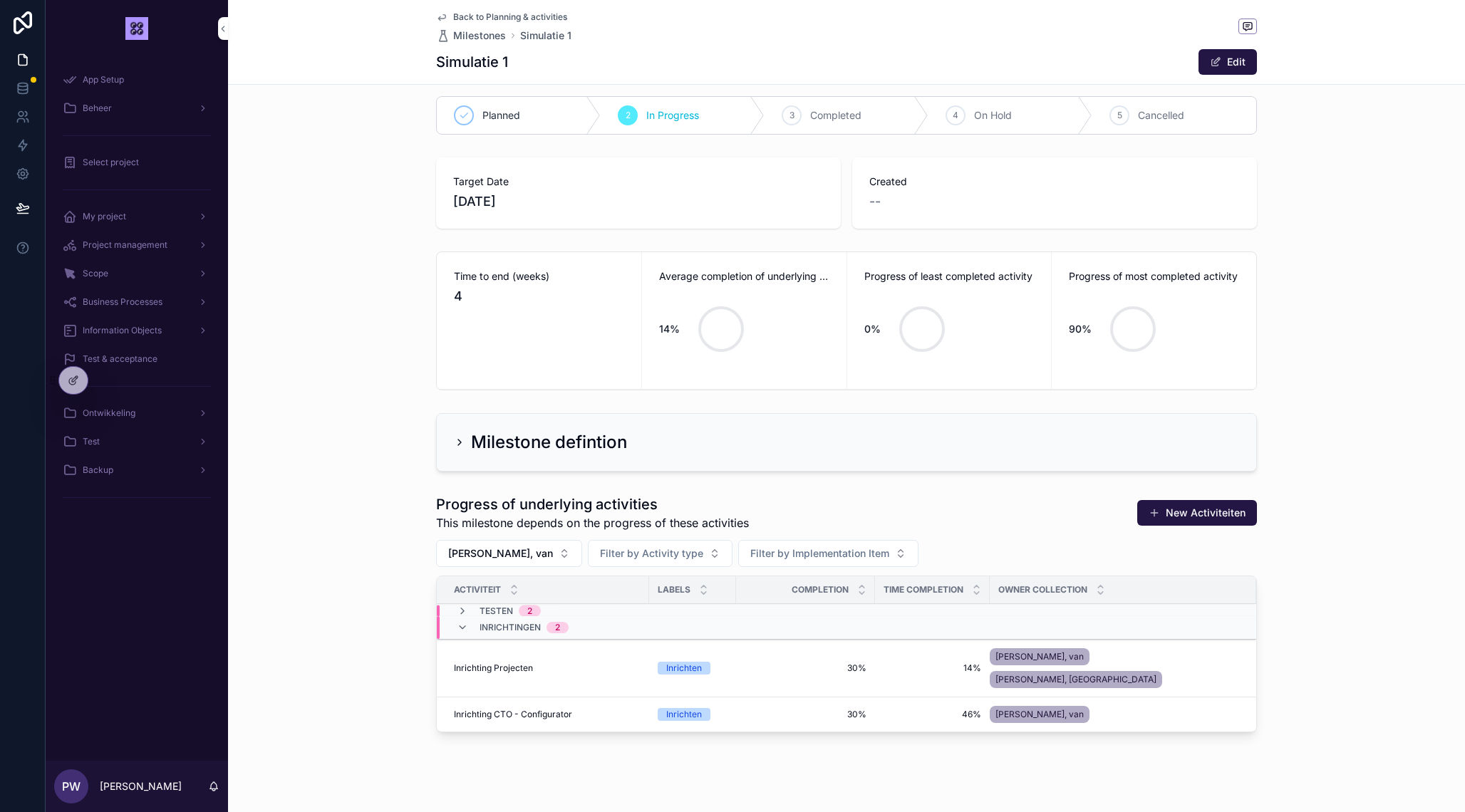
click at [587, 662] on div "Inrichting Projecten Inrichting Projecten" at bounding box center [547, 668] width 187 height 11
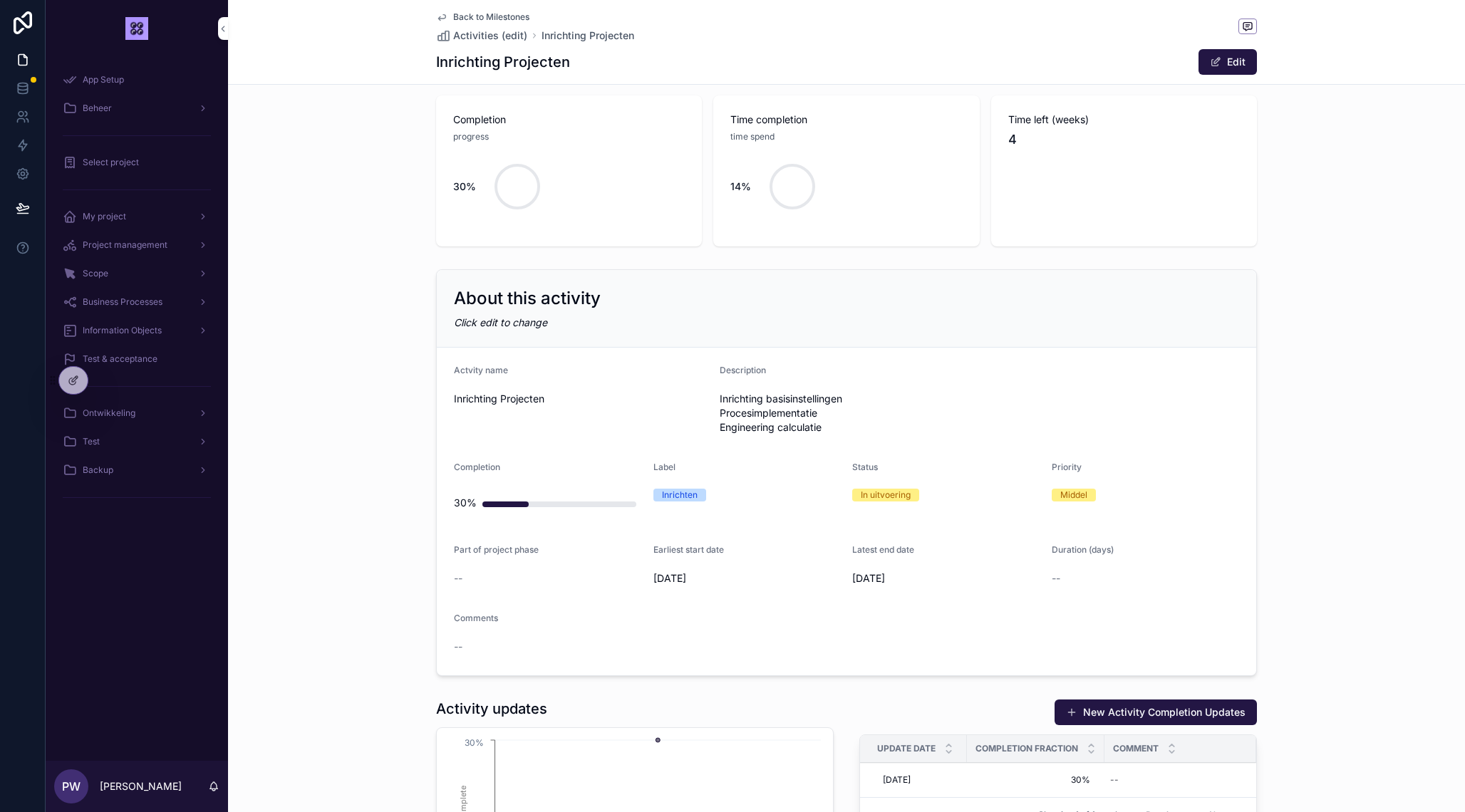
scroll to position [176, 0]
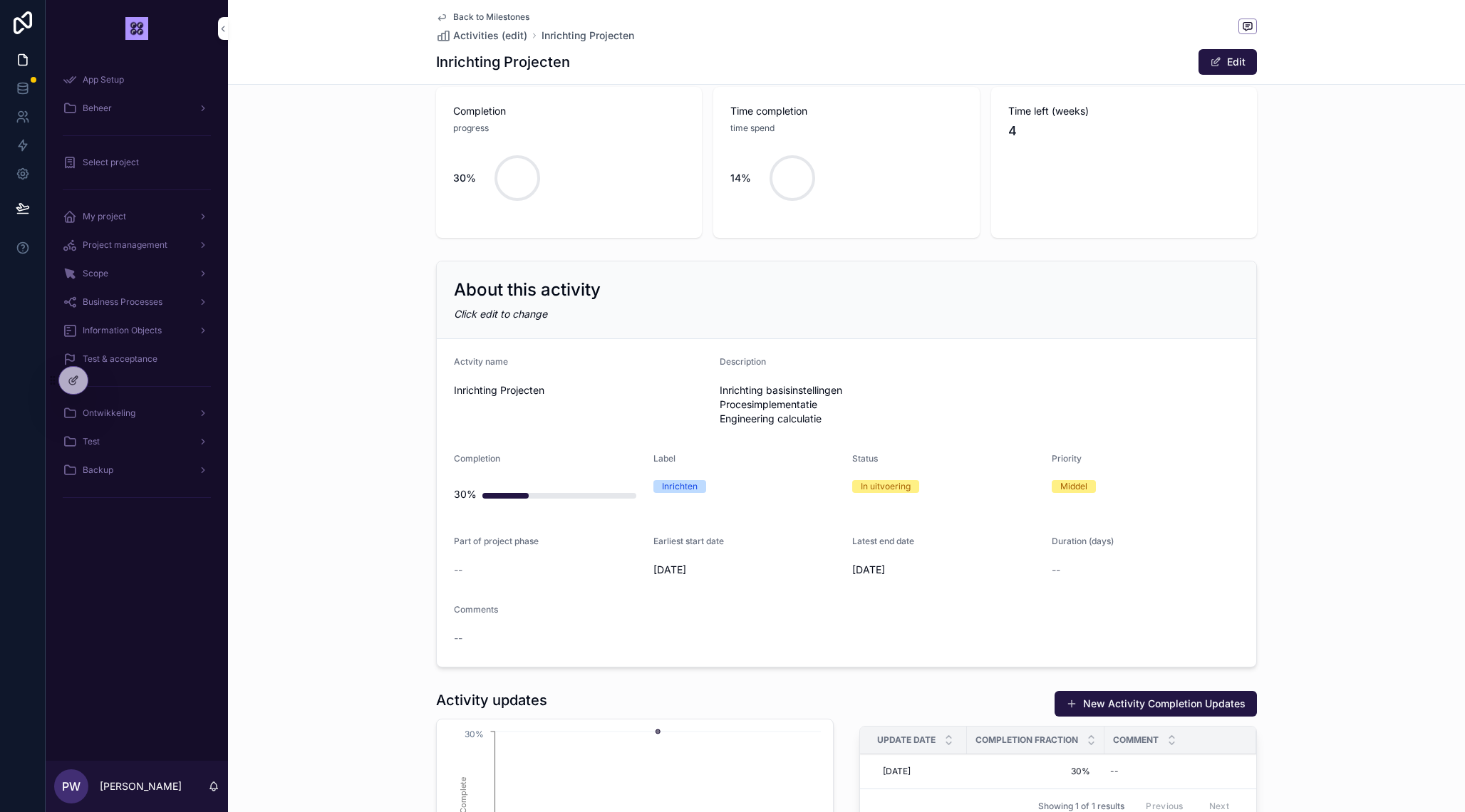
click at [1142, 779] on div "--" at bounding box center [1171, 771] width 135 height 23
type textarea "**********"
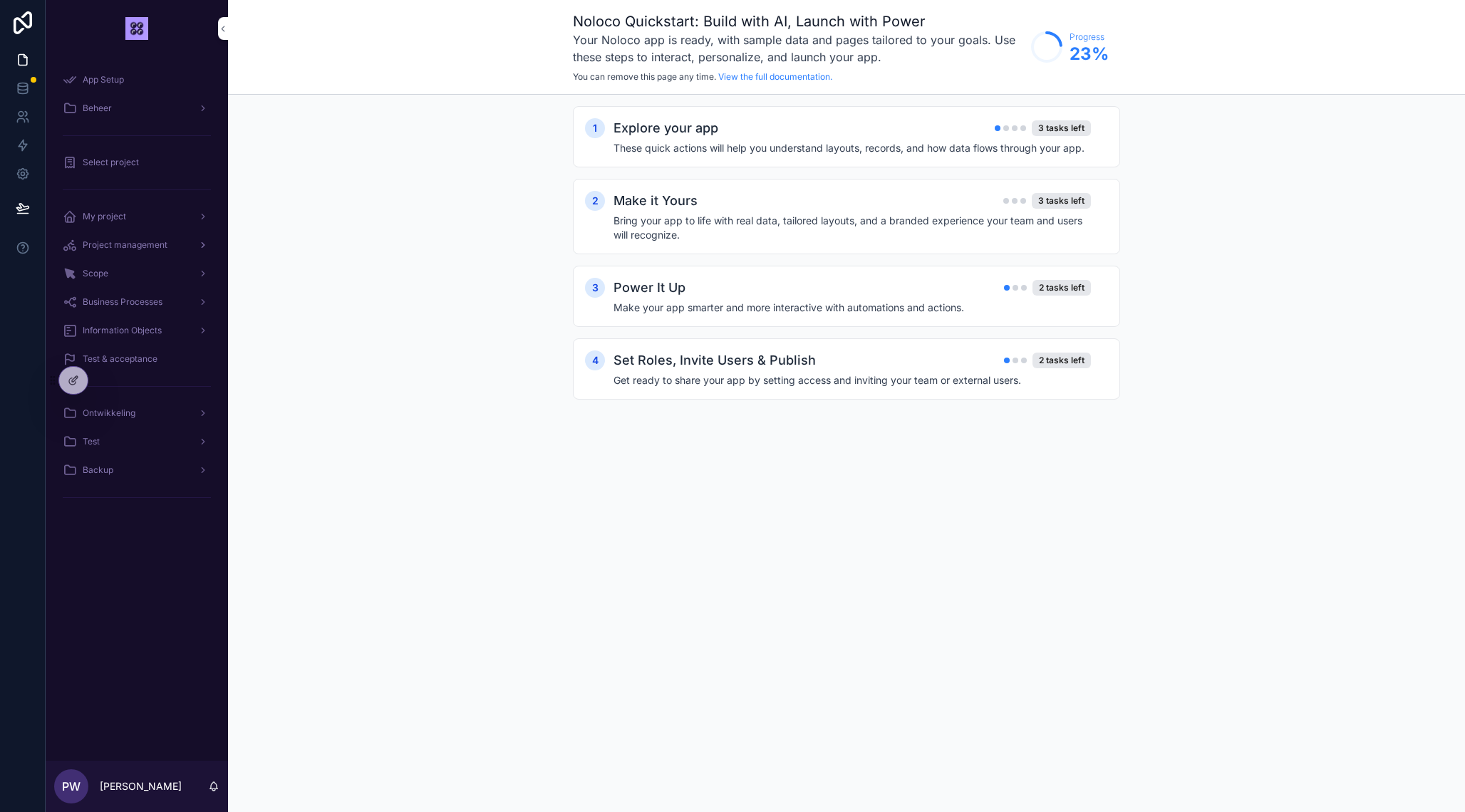
click at [112, 246] on span "Project management" at bounding box center [125, 245] width 85 height 11
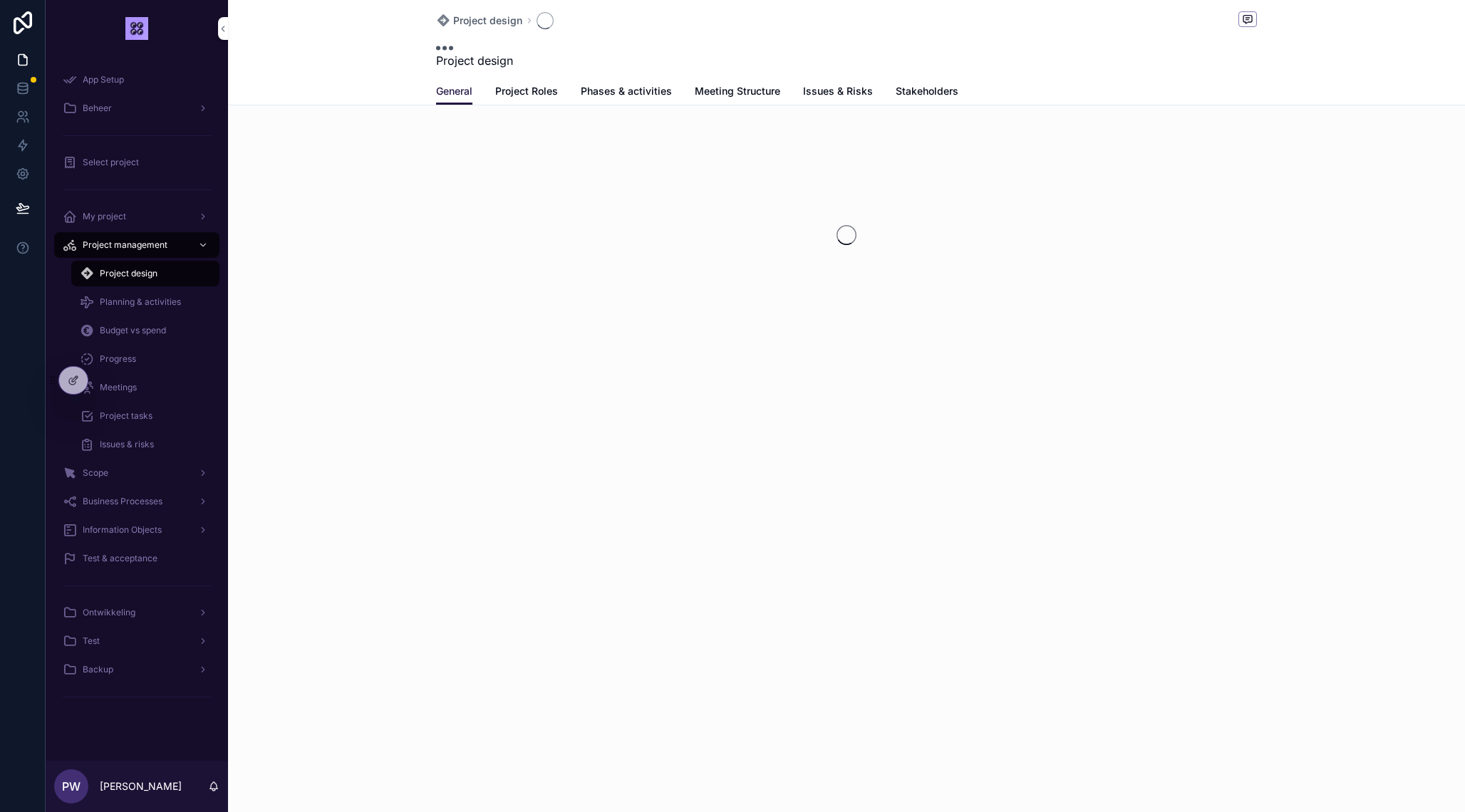
click at [140, 306] on span "Planning & activities" at bounding box center [140, 301] width 81 height 11
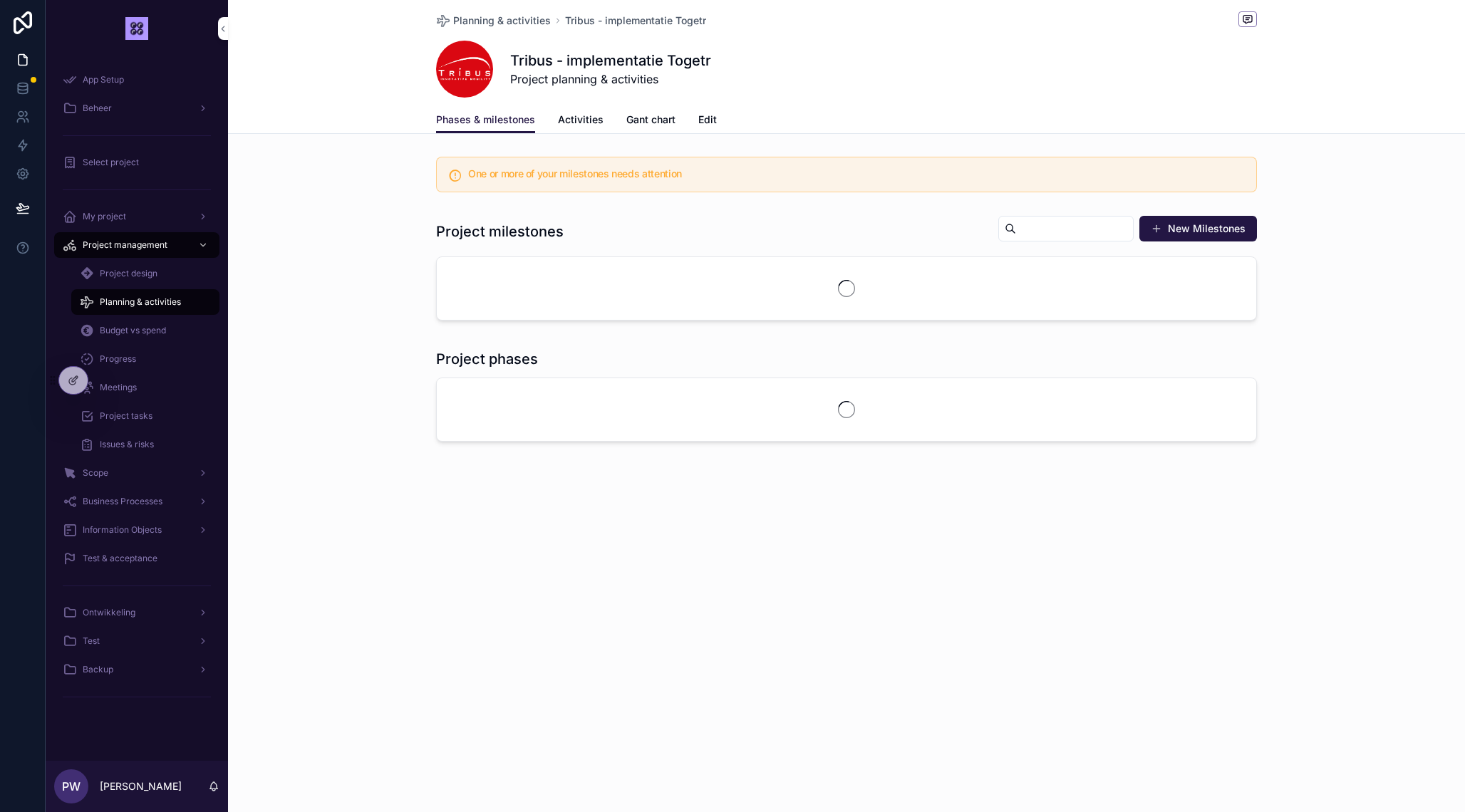
click at [709, 88] on span "Project planning & activities" at bounding box center [610, 79] width 201 height 17
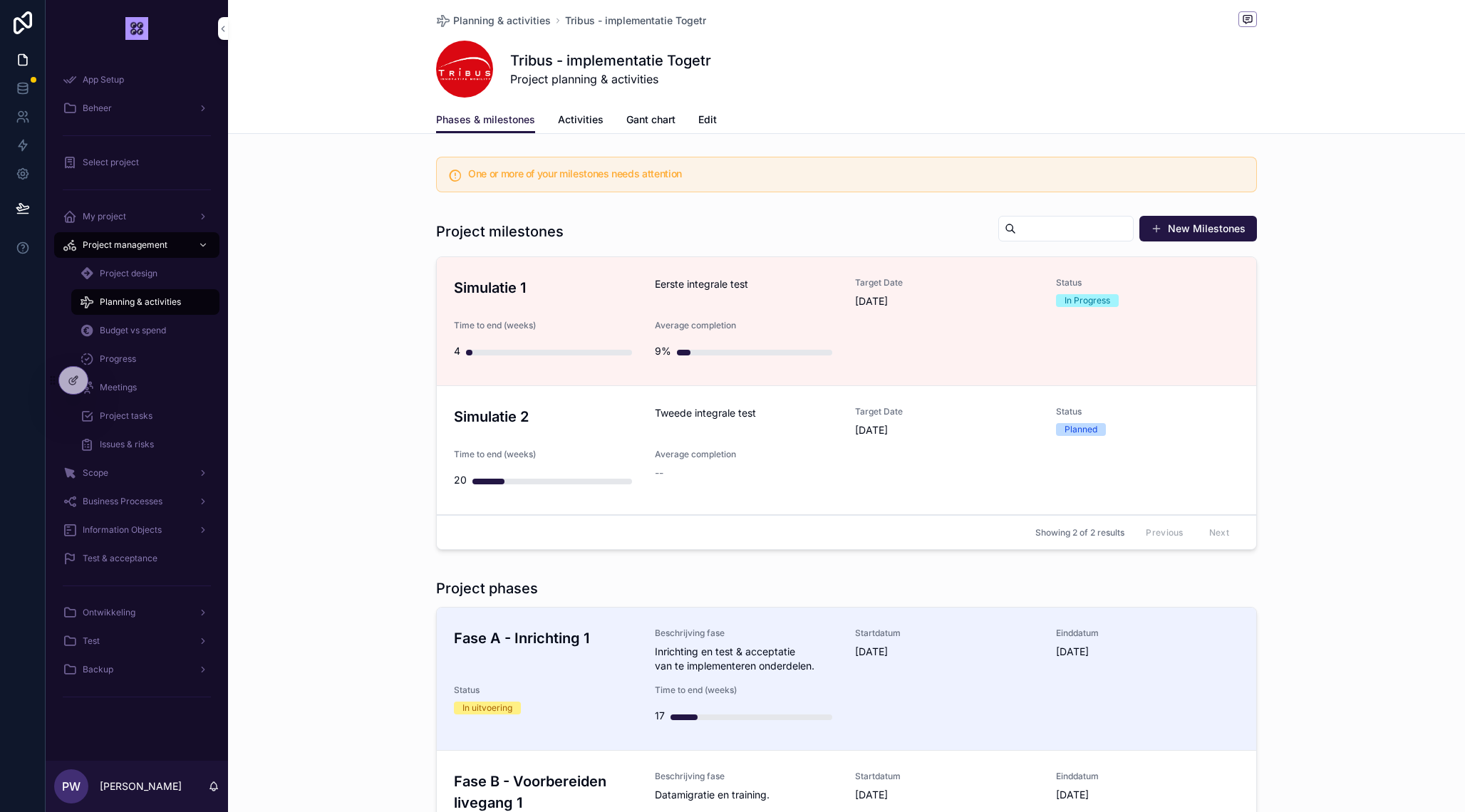
click at [708, 118] on span "Edit" at bounding box center [707, 119] width 19 height 14
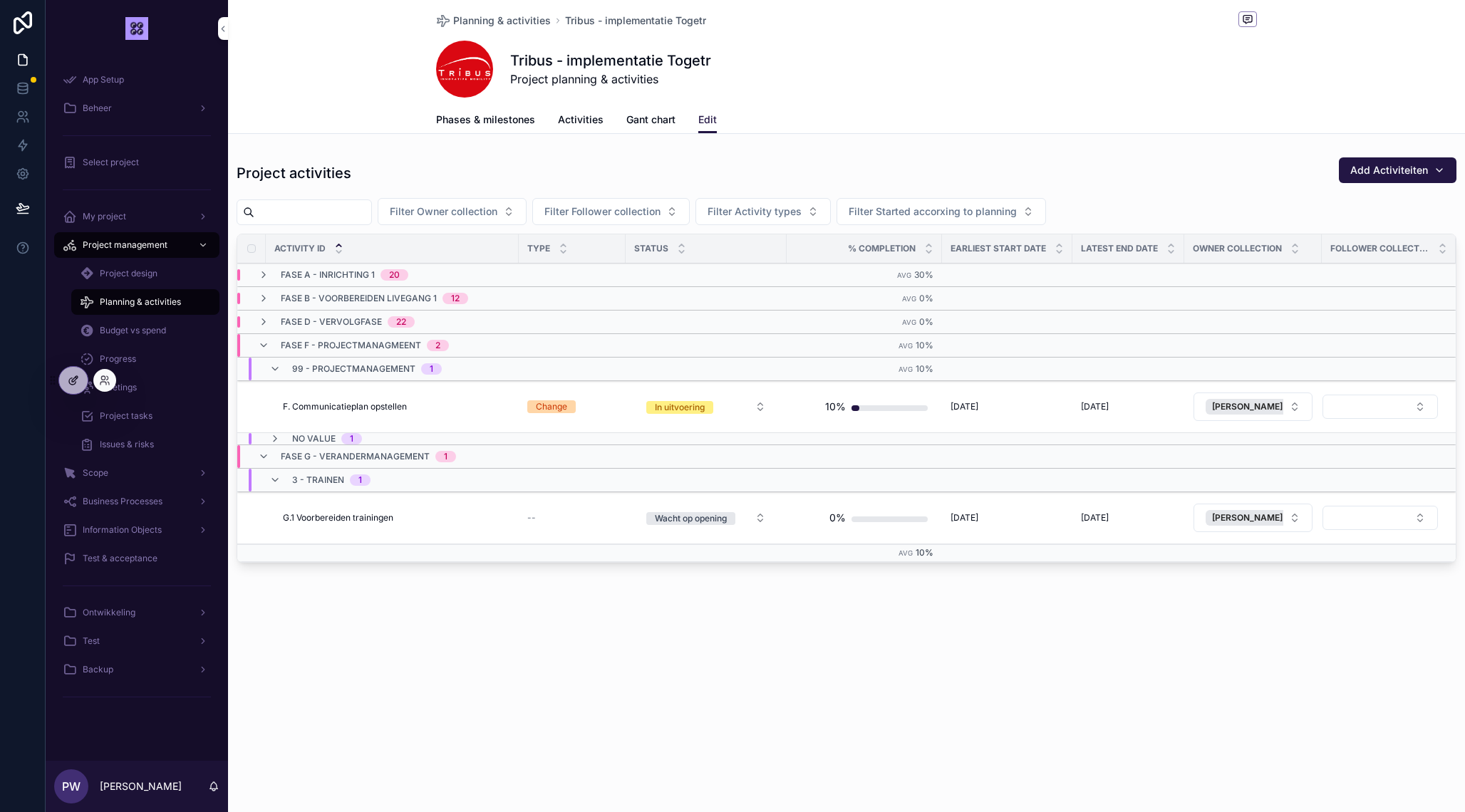
click at [75, 374] on icon at bounding box center [73, 380] width 11 height 11
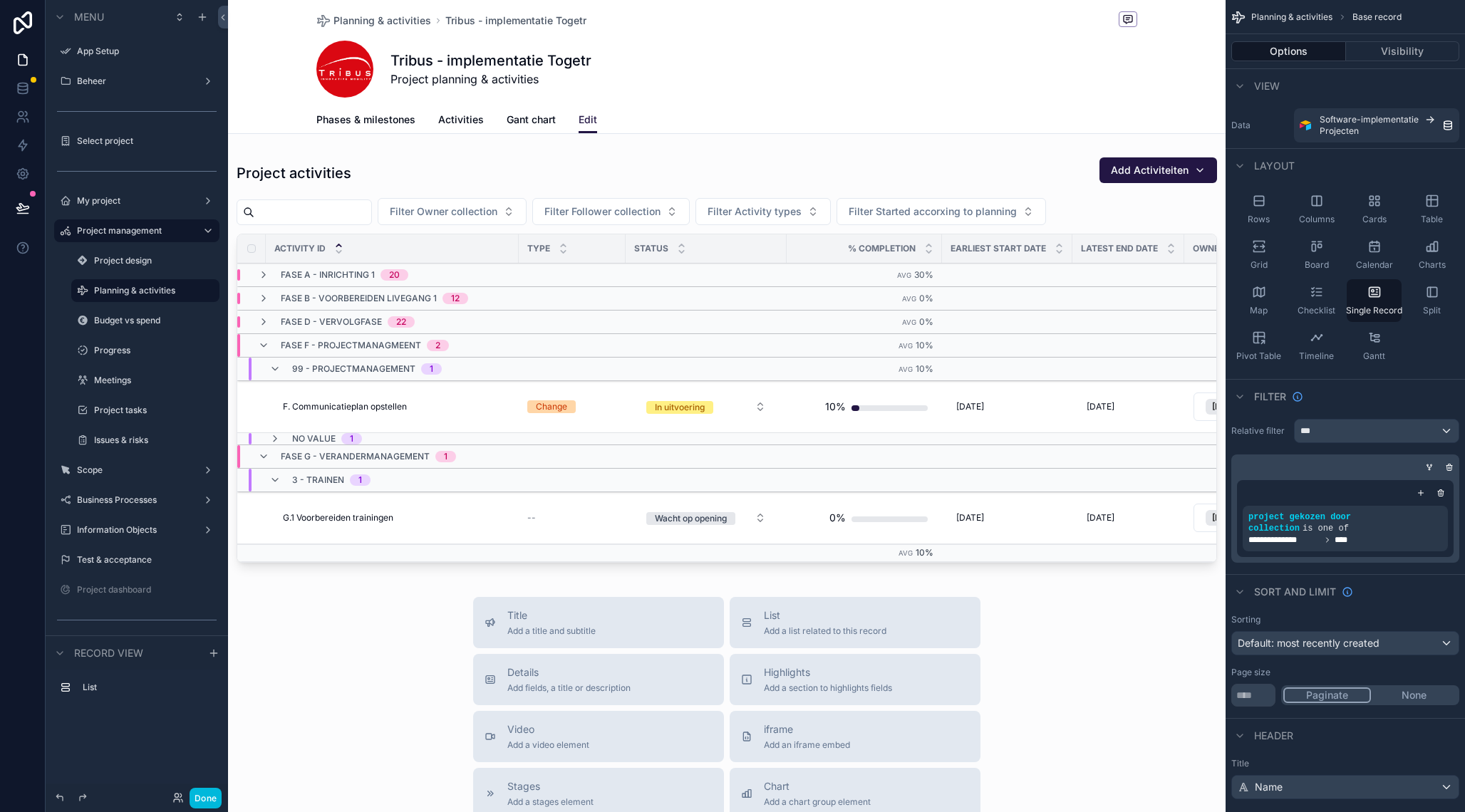
click at [1160, 212] on div "scrollable content" at bounding box center [727, 609] width 998 height 1218
click at [1206, 236] on div "Owner collection" at bounding box center [1253, 249] width 138 height 27
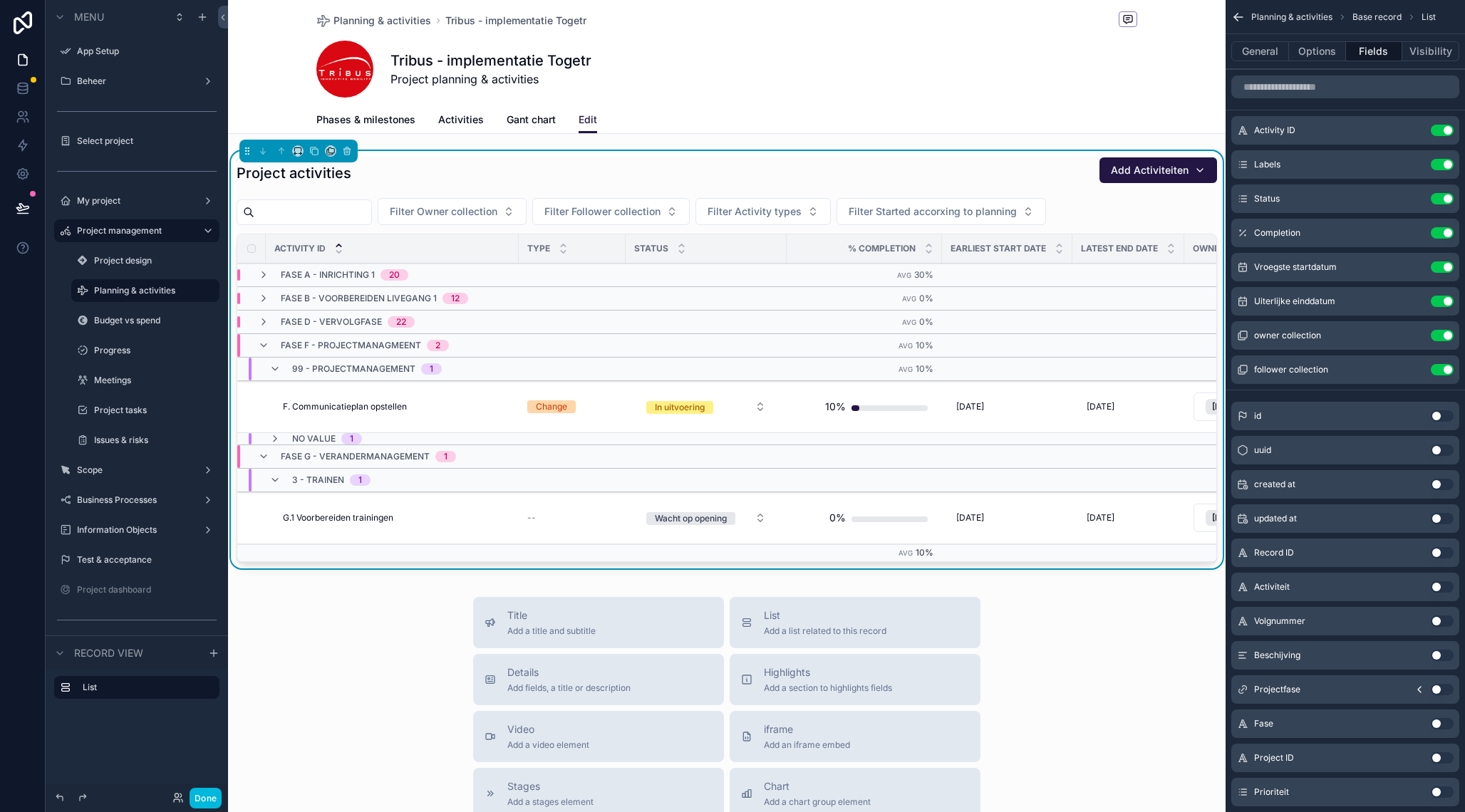
click at [1026, 178] on div "Project activities Add Activiteiten" at bounding box center [727, 173] width 980 height 33
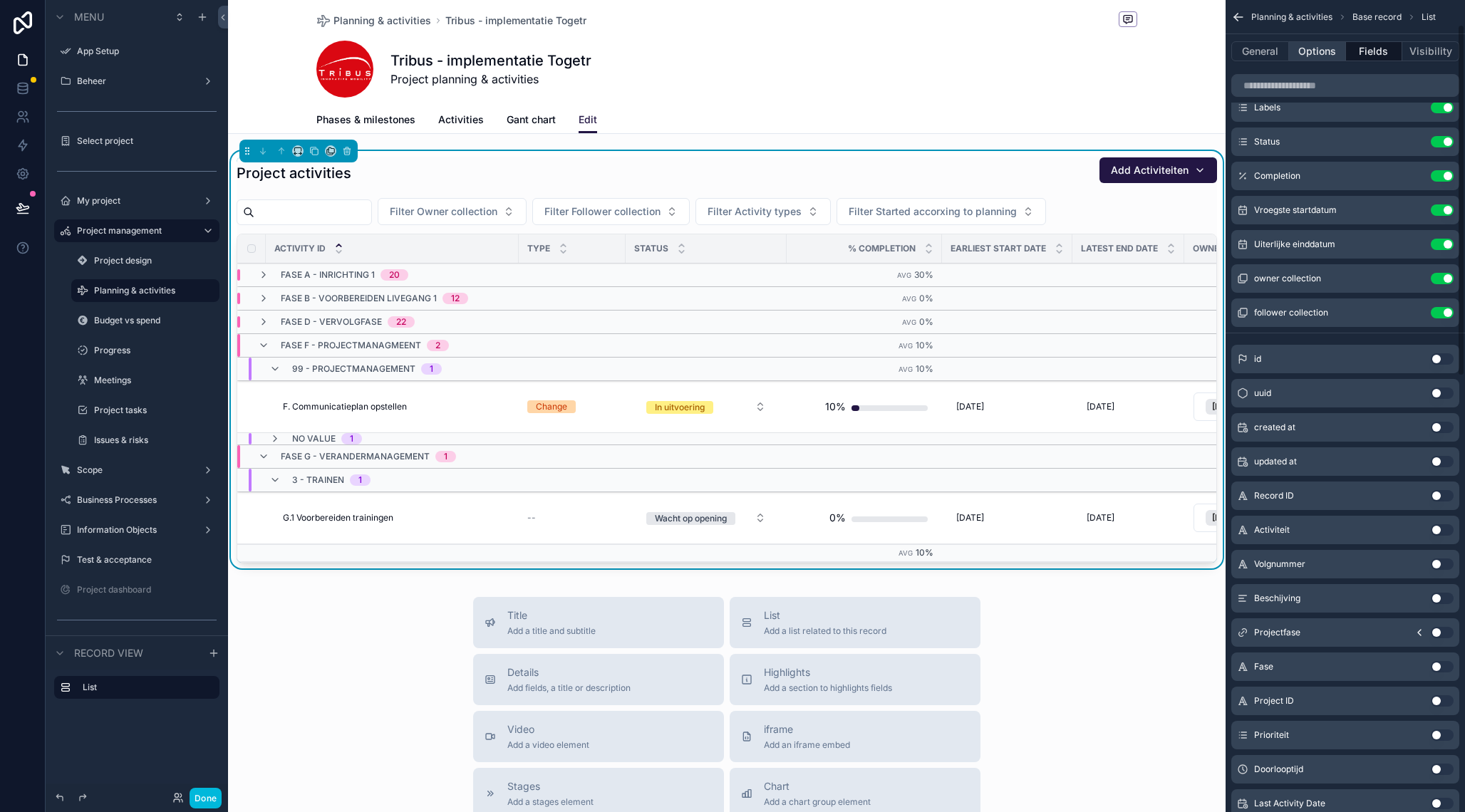
click at [1318, 60] on button "Options" at bounding box center [1317, 51] width 57 height 20
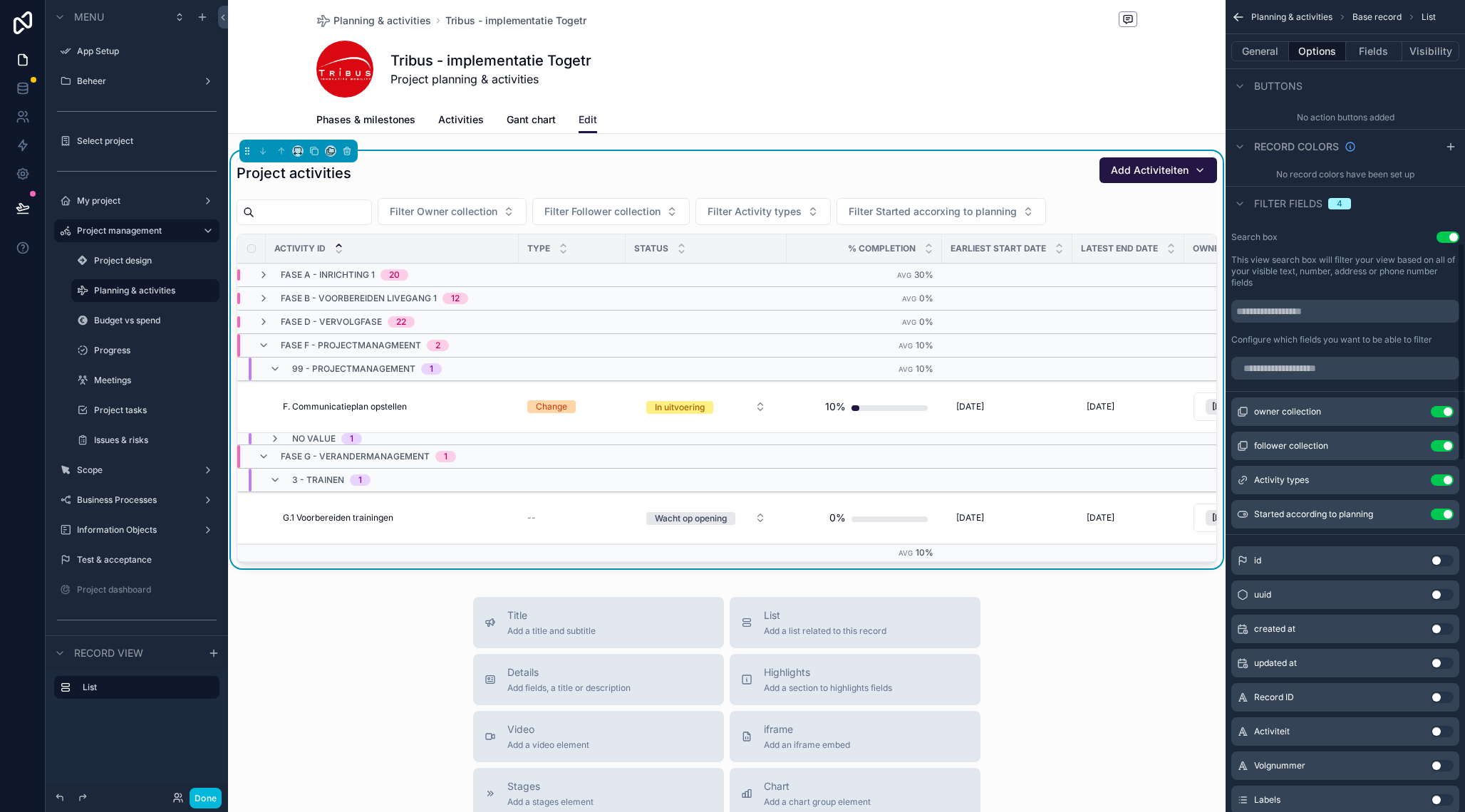
scroll to position [899, 0]
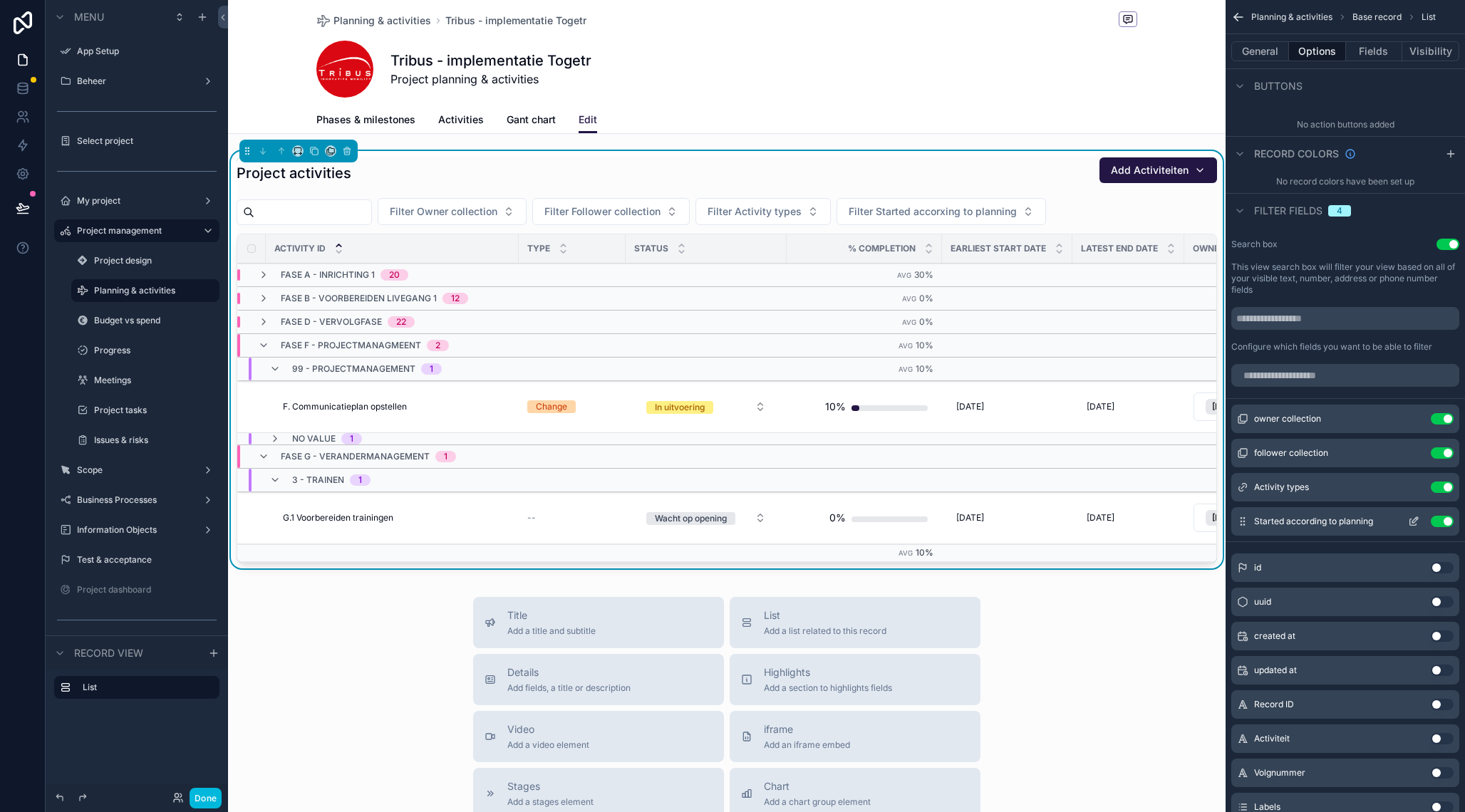
click at [1413, 519] on icon "scrollable content" at bounding box center [1413, 521] width 11 height 11
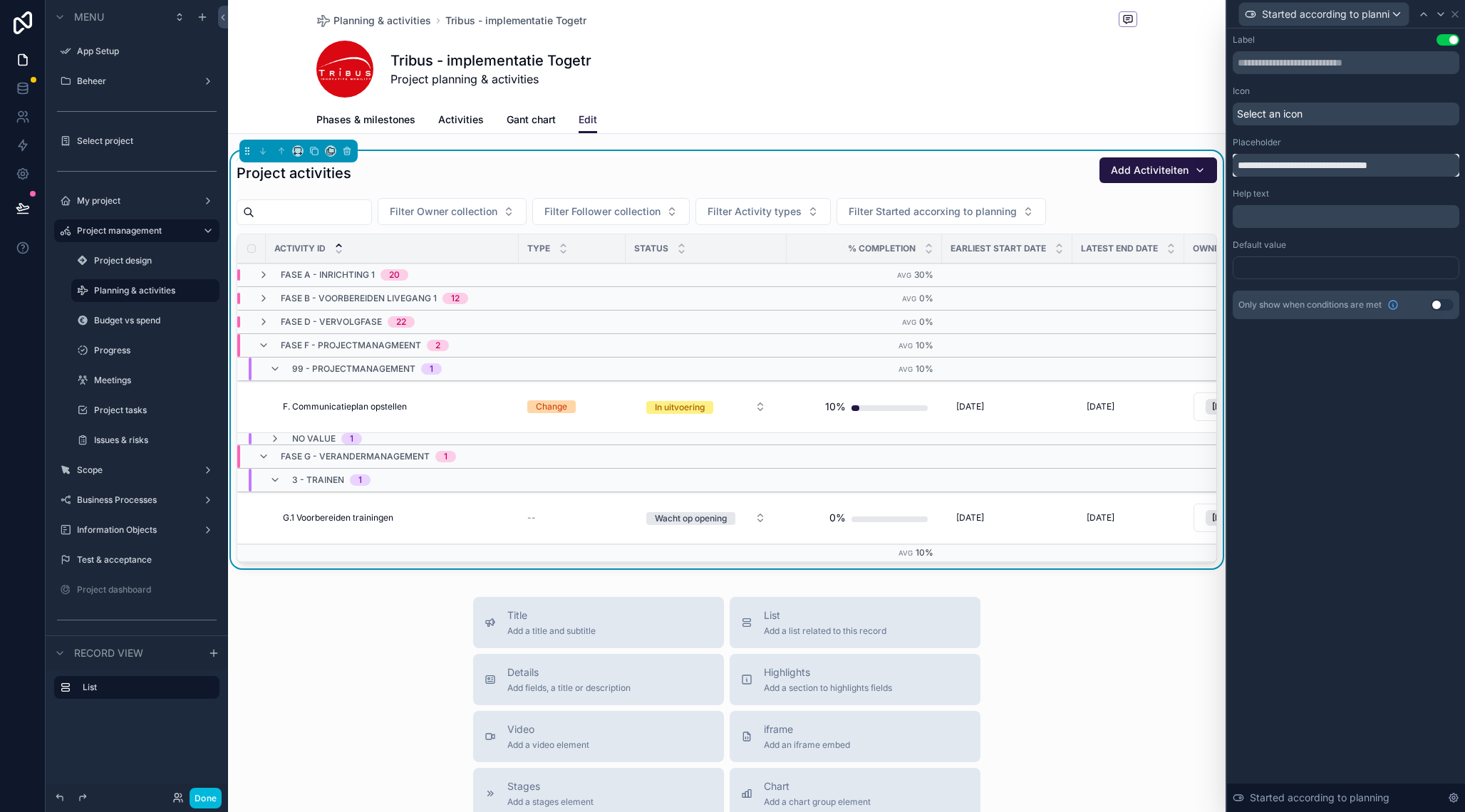
click at [1317, 168] on input "**********" at bounding box center [1346, 165] width 226 height 23
drag, startPoint x: 1267, startPoint y: 169, endPoint x: 1347, endPoint y: 170, distance: 80.0
click at [1347, 170] on input "**********" at bounding box center [1346, 165] width 226 height 23
type input "**********"
click at [1458, 11] on icon at bounding box center [1455, 14] width 6 height 6
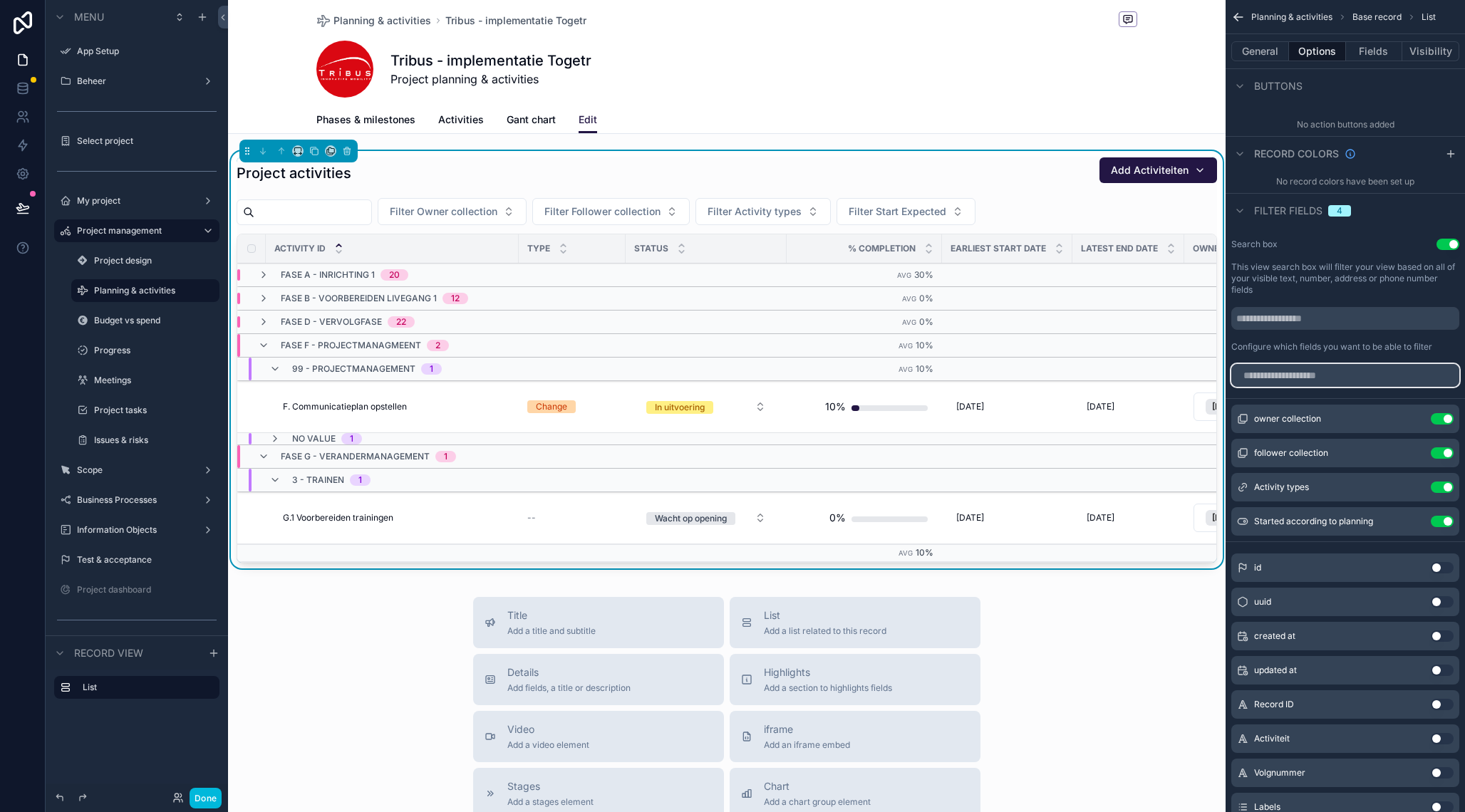
click at [1323, 377] on input "scrollable content" at bounding box center [1345, 375] width 228 height 23
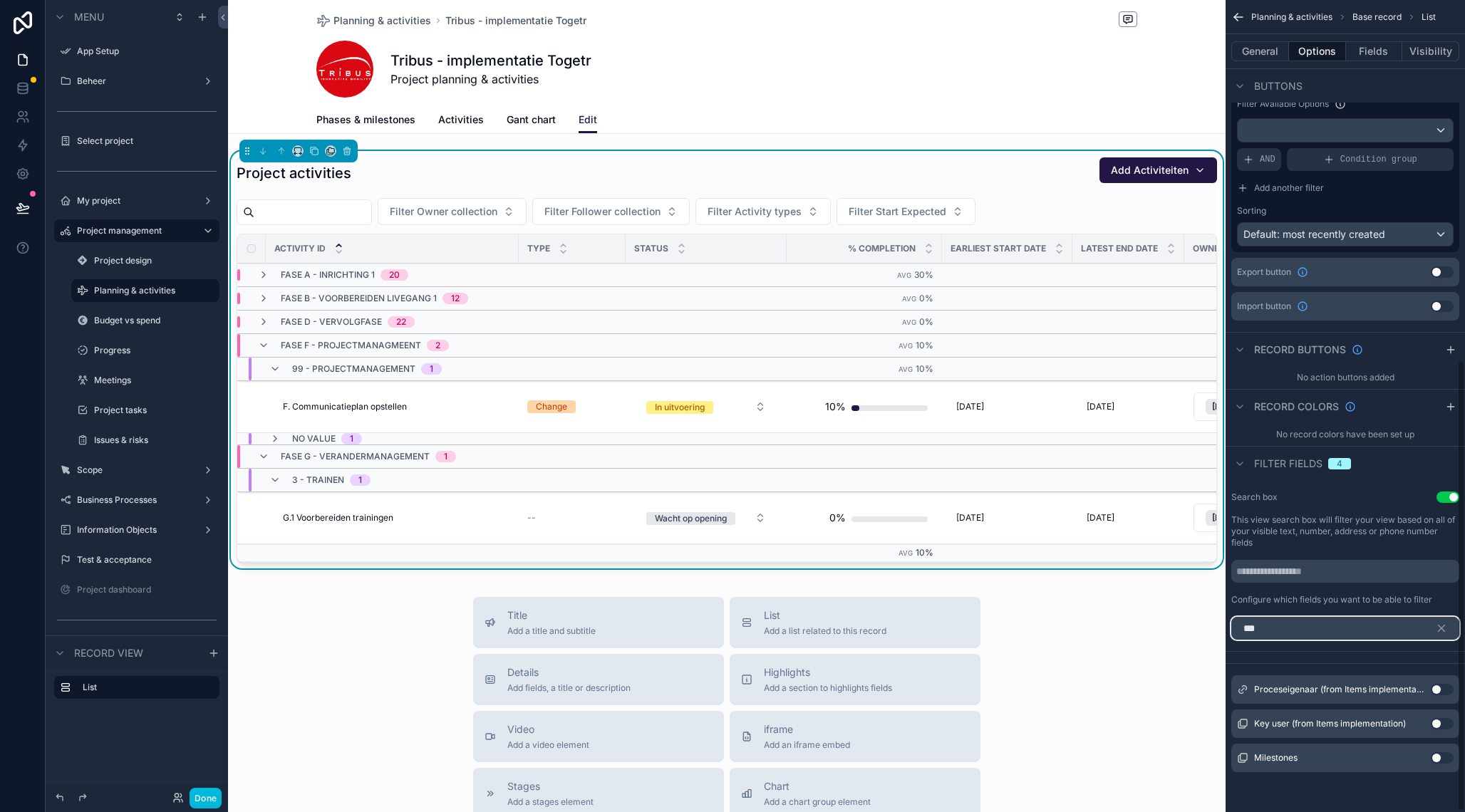
scroll to position [578, 0]
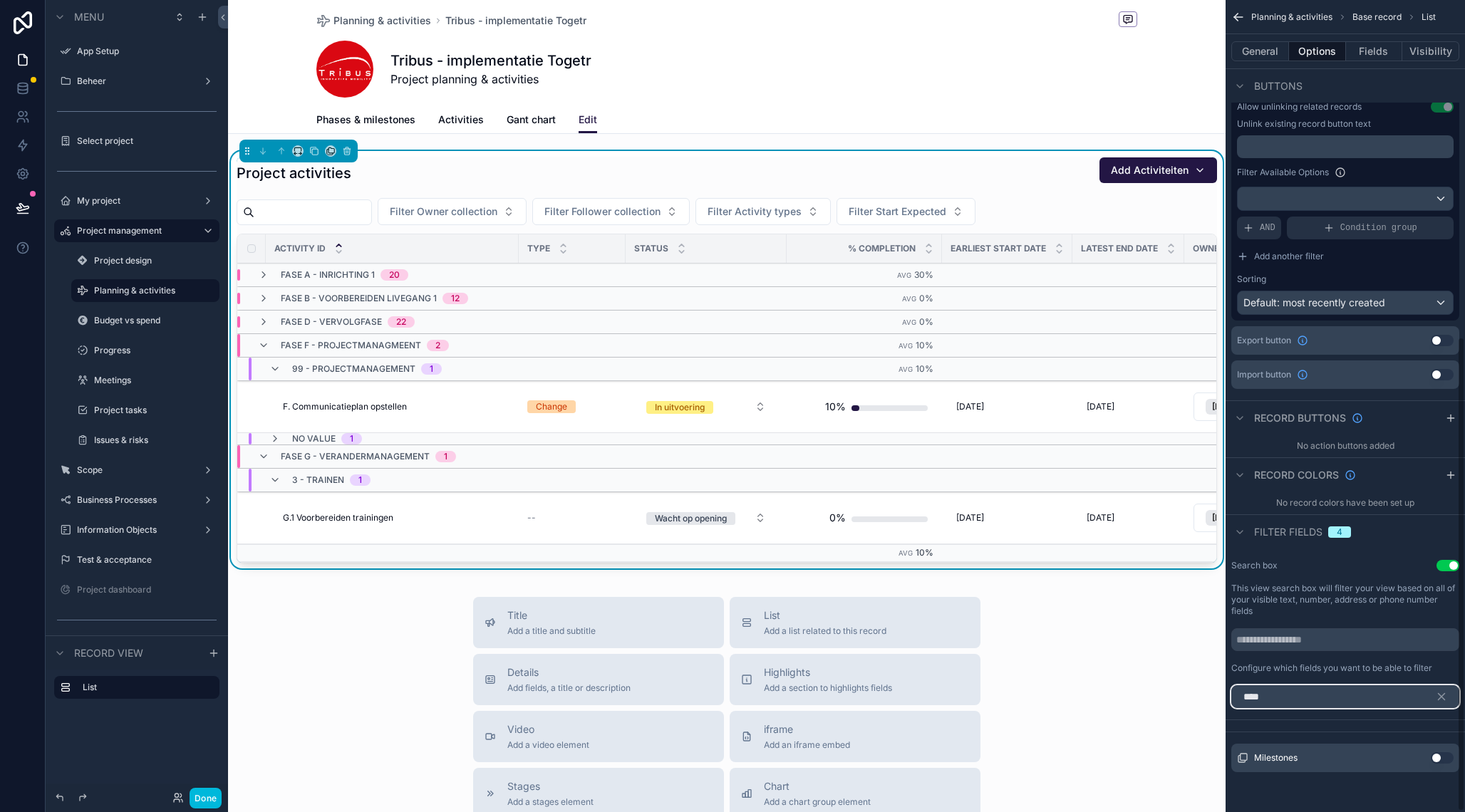
type input "****"
click at [1436, 758] on button "Use setting" at bounding box center [1442, 758] width 23 height 11
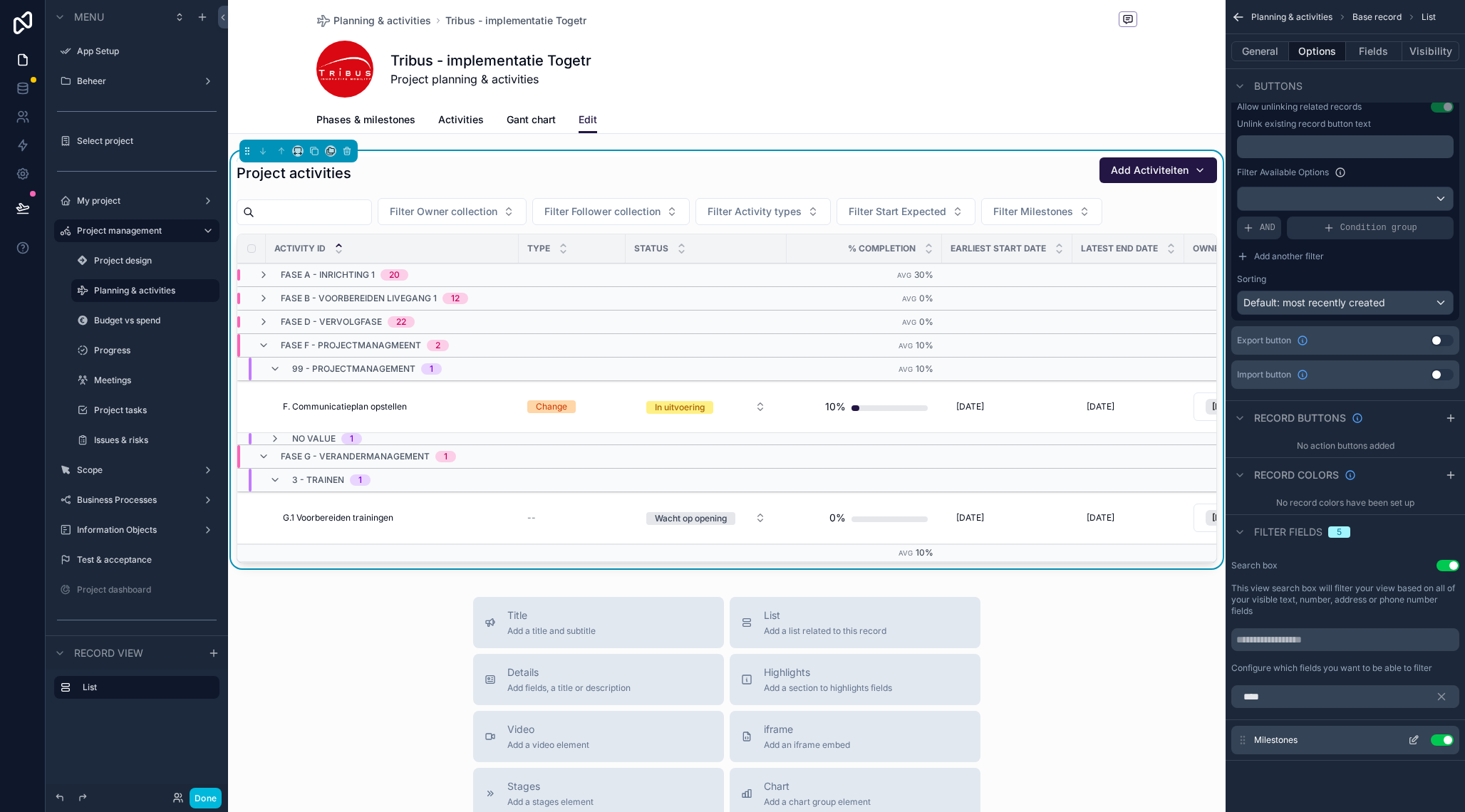
click at [1415, 738] on icon "scrollable content" at bounding box center [1413, 740] width 11 height 11
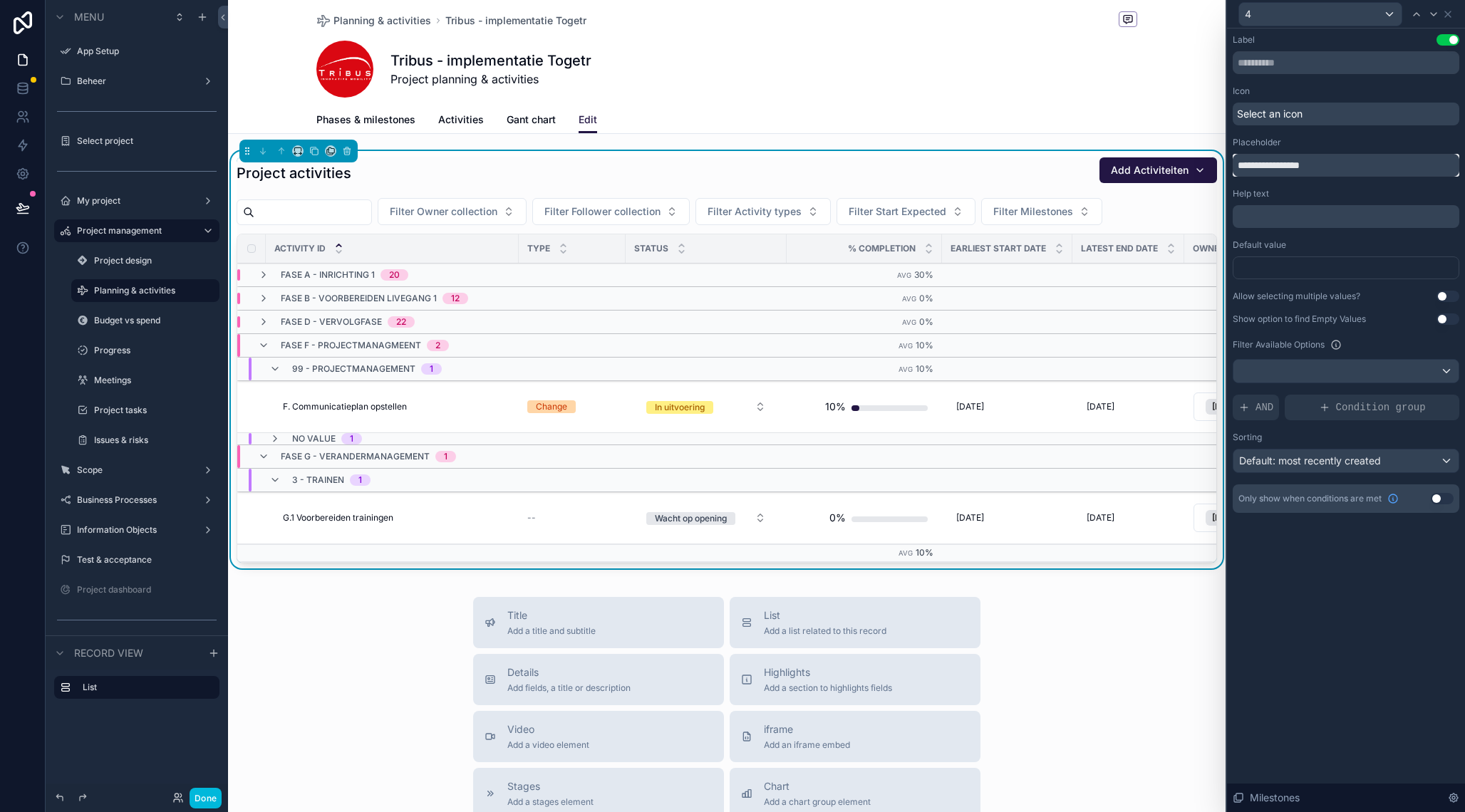
click at [1265, 172] on input "**********" at bounding box center [1346, 165] width 226 height 23
click at [1268, 164] on input "**********" at bounding box center [1346, 165] width 226 height 23
click at [1383, 168] on input "**********" at bounding box center [1346, 165] width 226 height 23
type input "**********"
click at [1450, 19] on icon at bounding box center [1447, 13] width 11 height 11
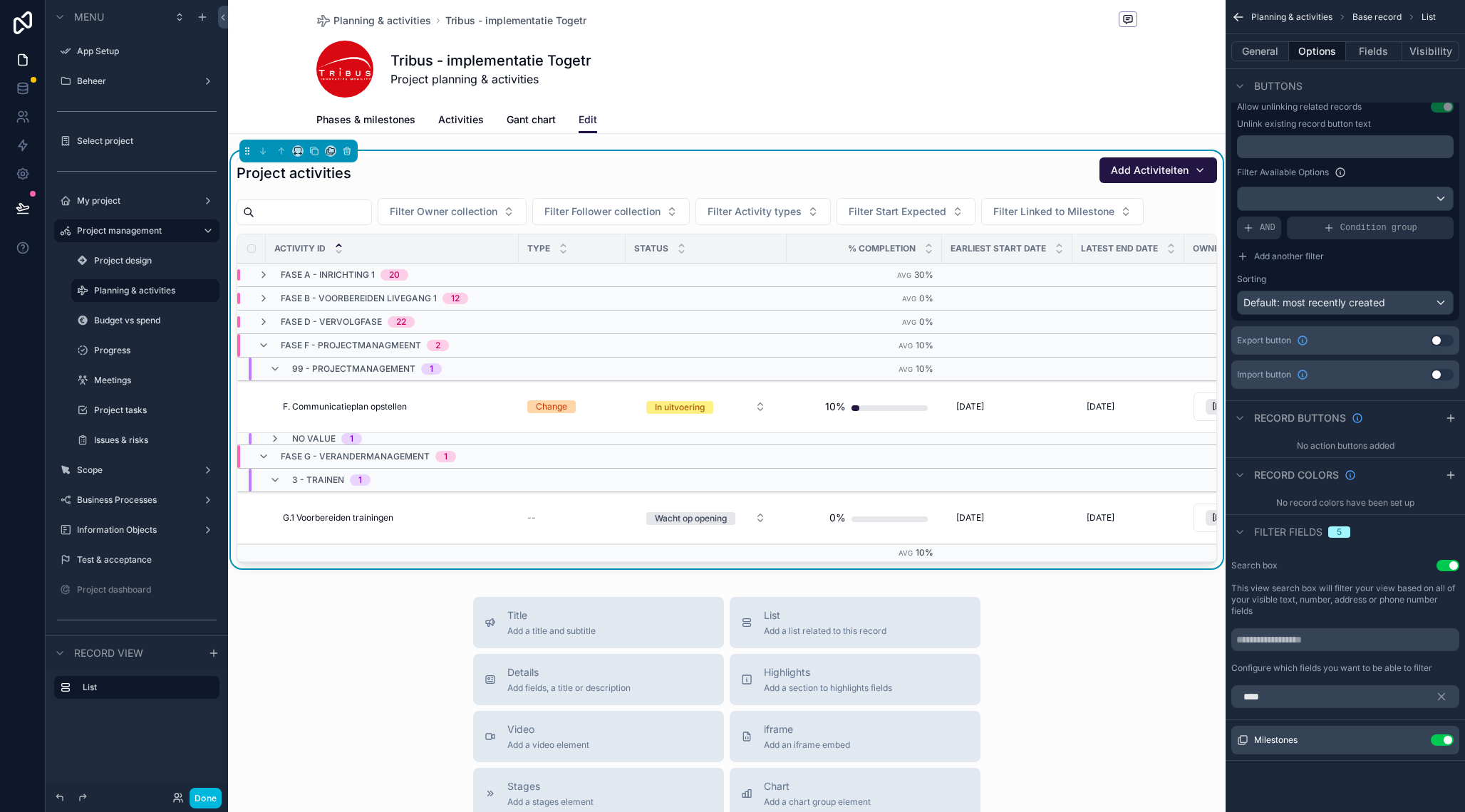
click at [727, 175] on div "Project activities Add Activiteiten" at bounding box center [727, 173] width 980 height 33
click at [497, 209] on span "Filter Owner collection" at bounding box center [443, 211] width 108 height 14
type input "****"
click at [462, 267] on div "[PERSON_NAME], van" at bounding box center [488, 269] width 198 height 23
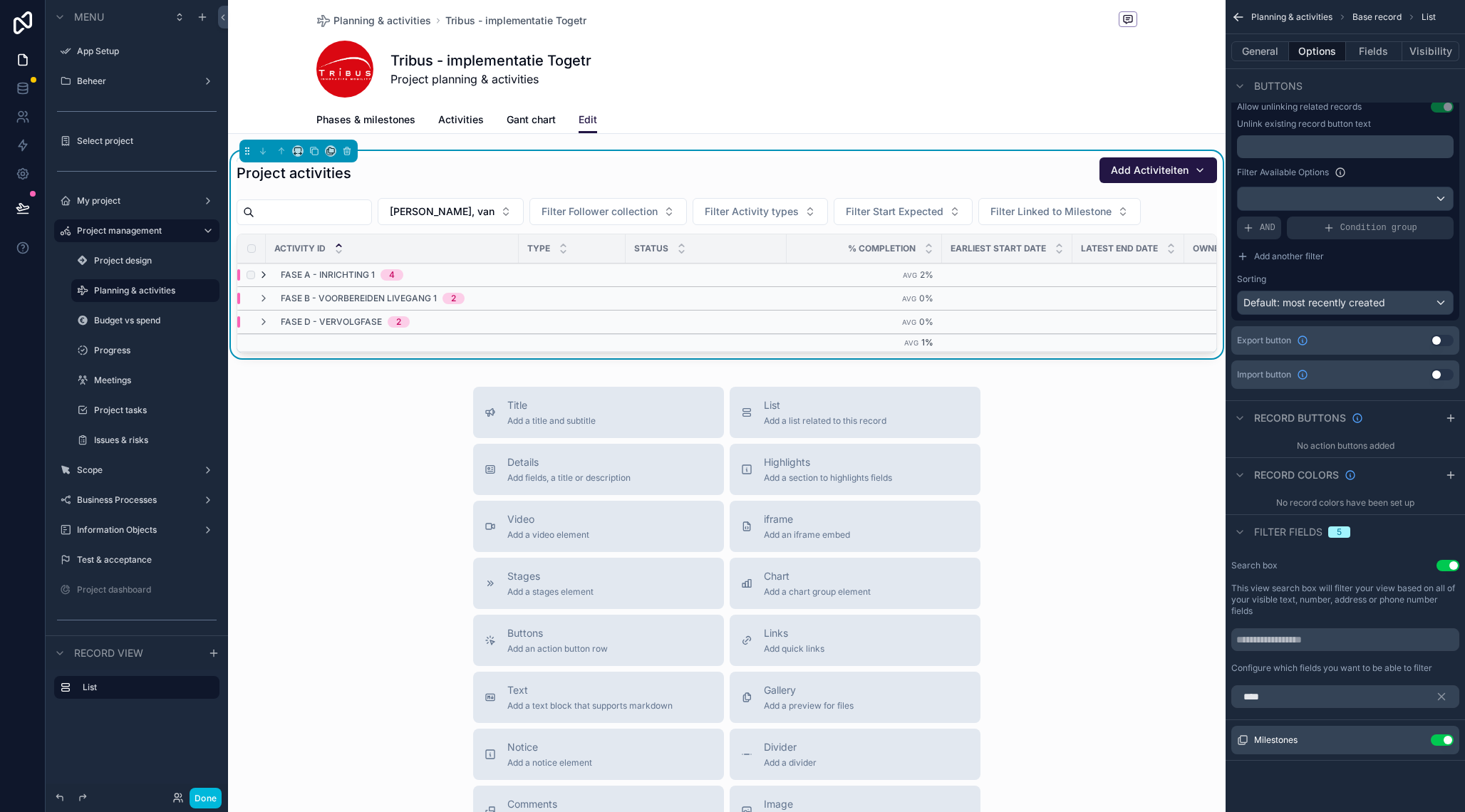
click at [267, 274] on icon "scrollable content" at bounding box center [263, 275] width 11 height 11
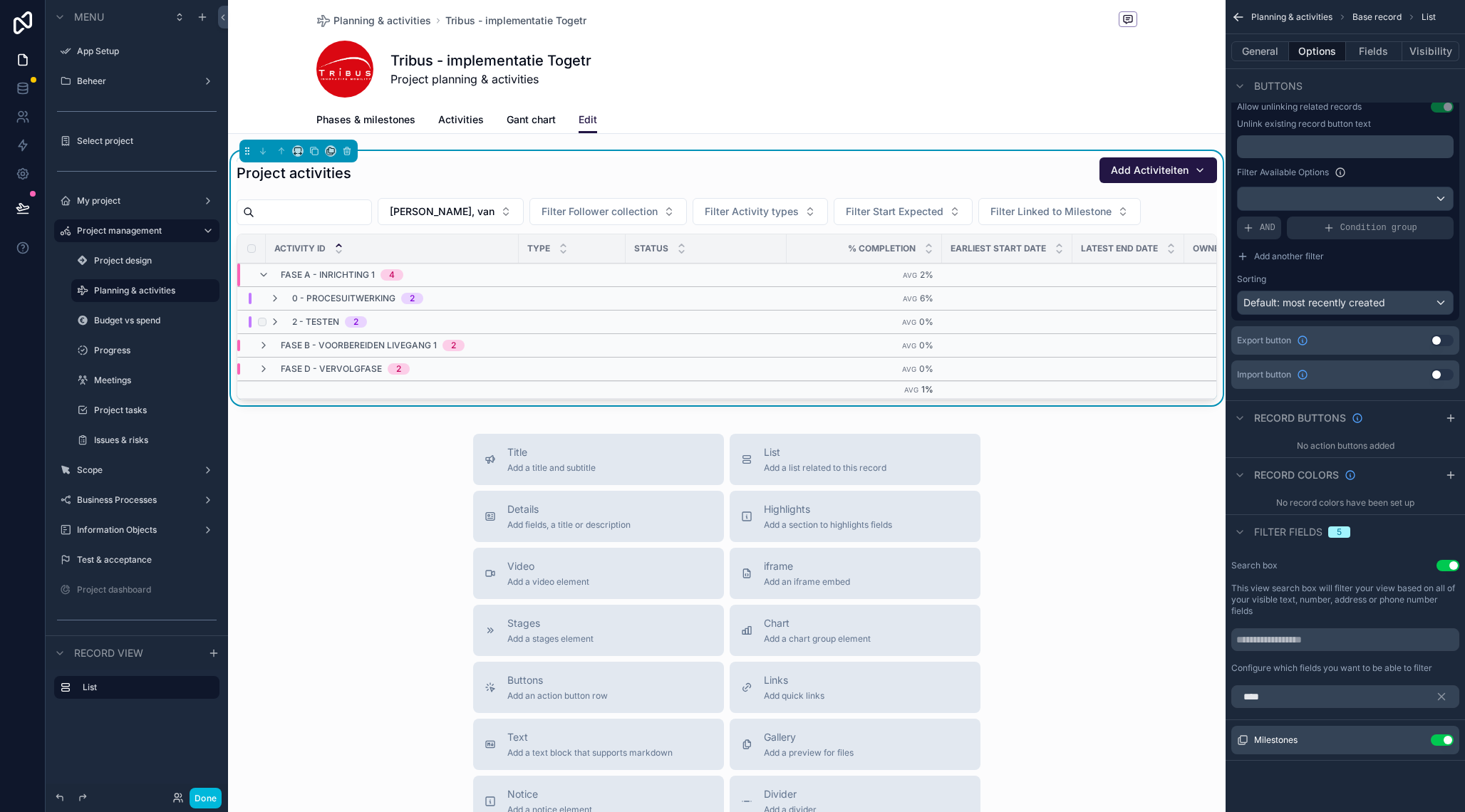
click at [282, 322] on div "2 - Testen 2" at bounding box center [318, 322] width 98 height 11
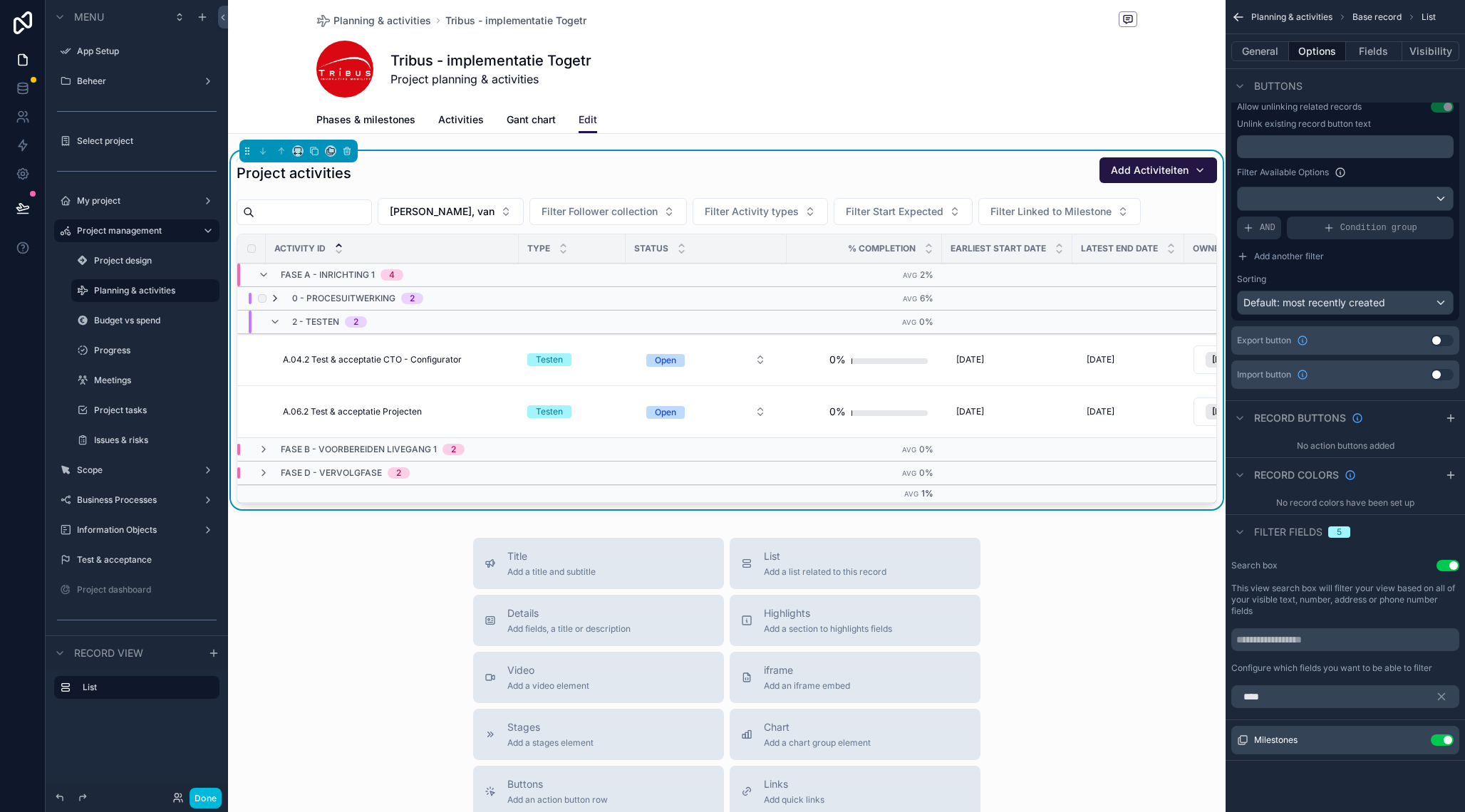
click at [276, 297] on icon "scrollable content" at bounding box center [275, 298] width 11 height 11
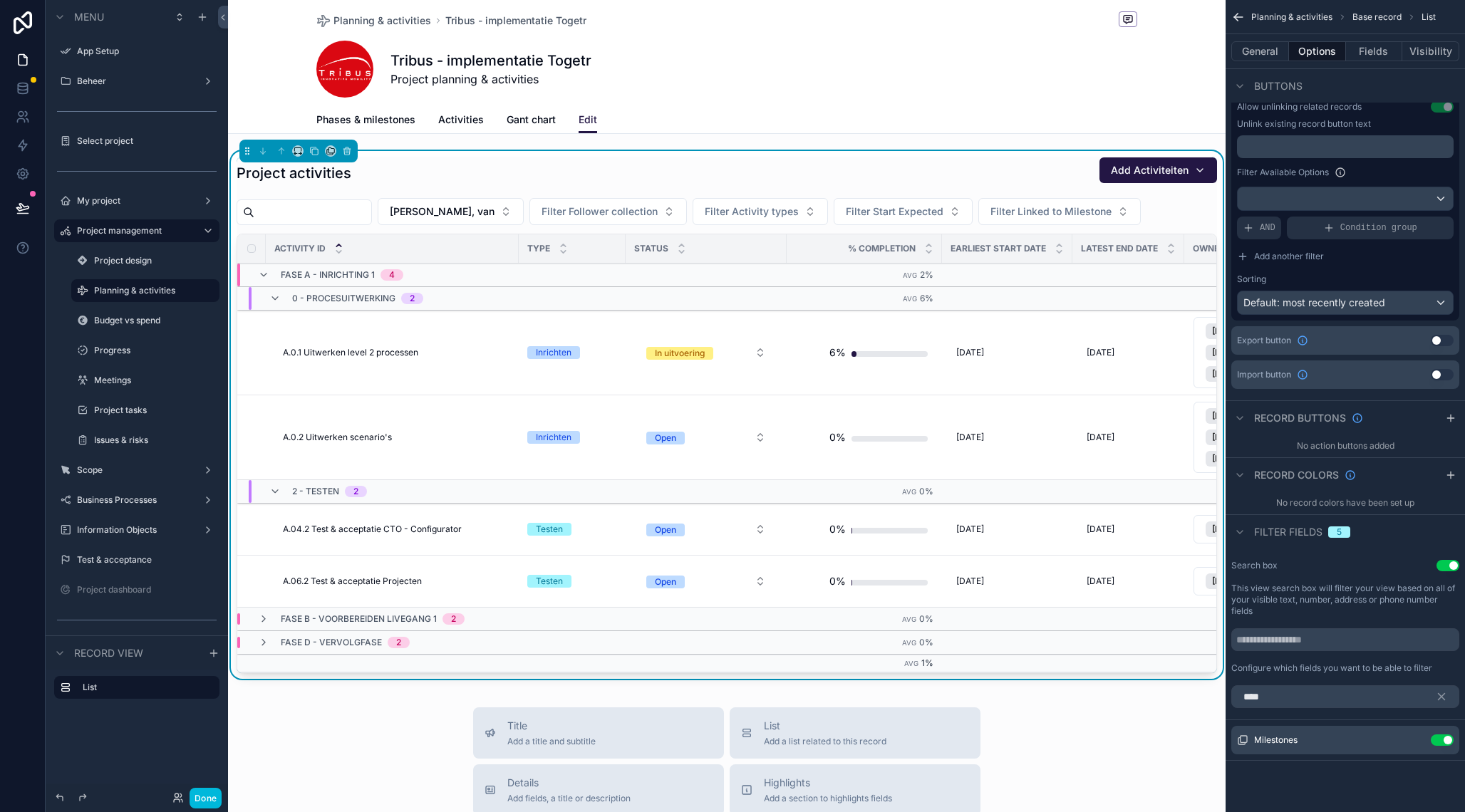
click at [276, 297] on icon "scrollable content" at bounding box center [275, 298] width 11 height 11
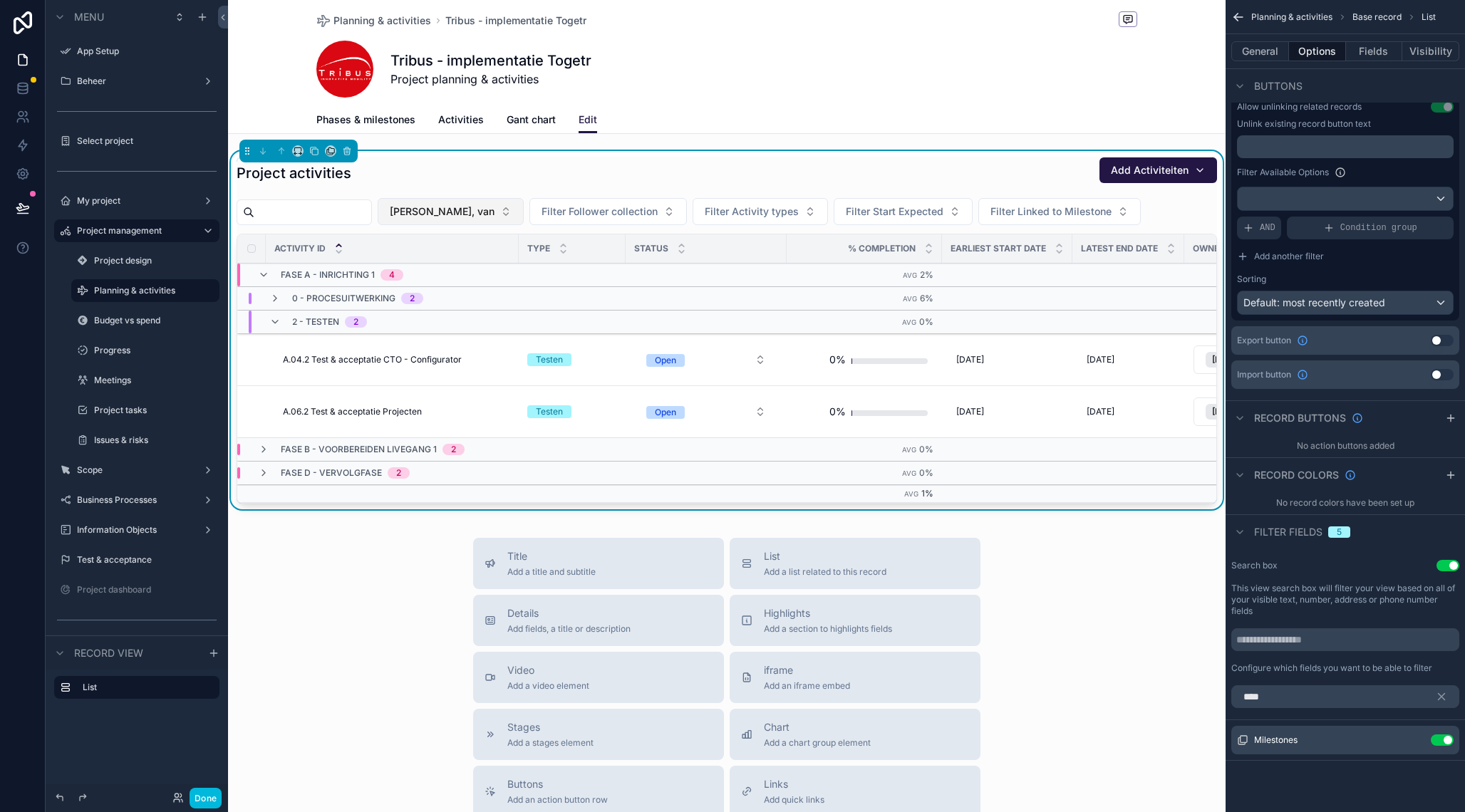
click at [475, 216] on span "[PERSON_NAME], van" at bounding box center [441, 211] width 105 height 14
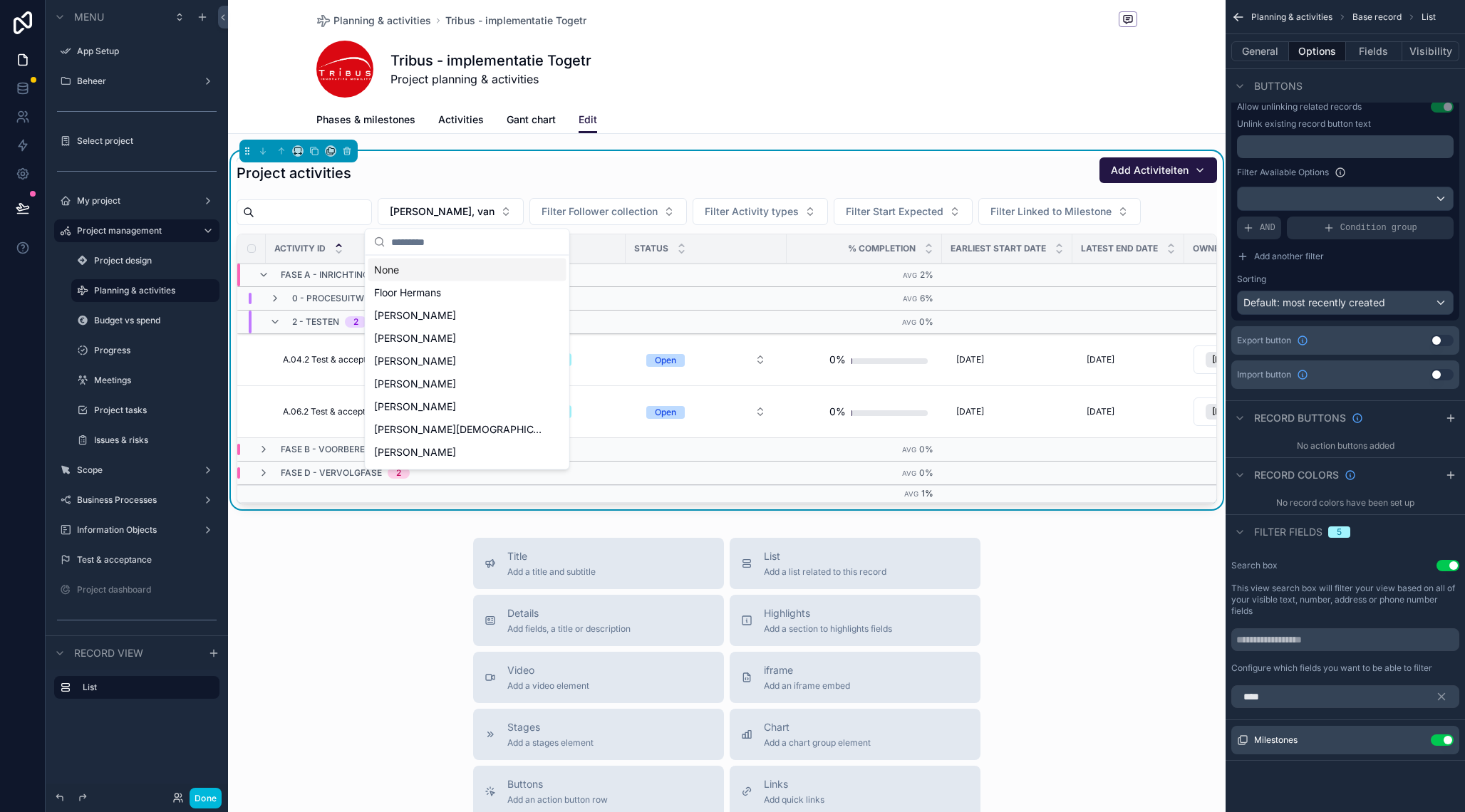
click at [447, 272] on div "None" at bounding box center [467, 269] width 198 height 23
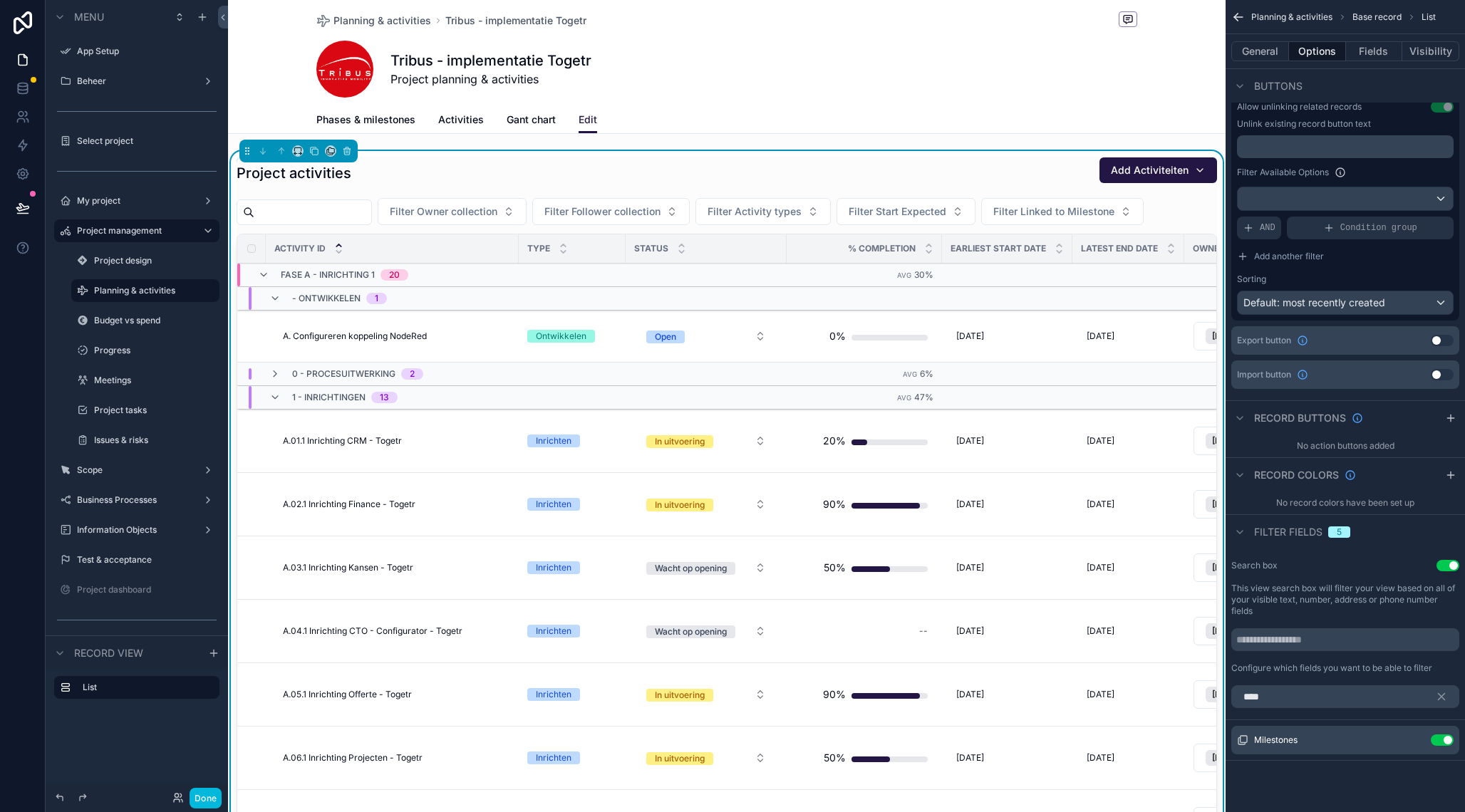
click at [351, 200] on div "scrollable content" at bounding box center [304, 212] width 135 height 25
click at [333, 214] on input "scrollable content" at bounding box center [313, 212] width 117 height 20
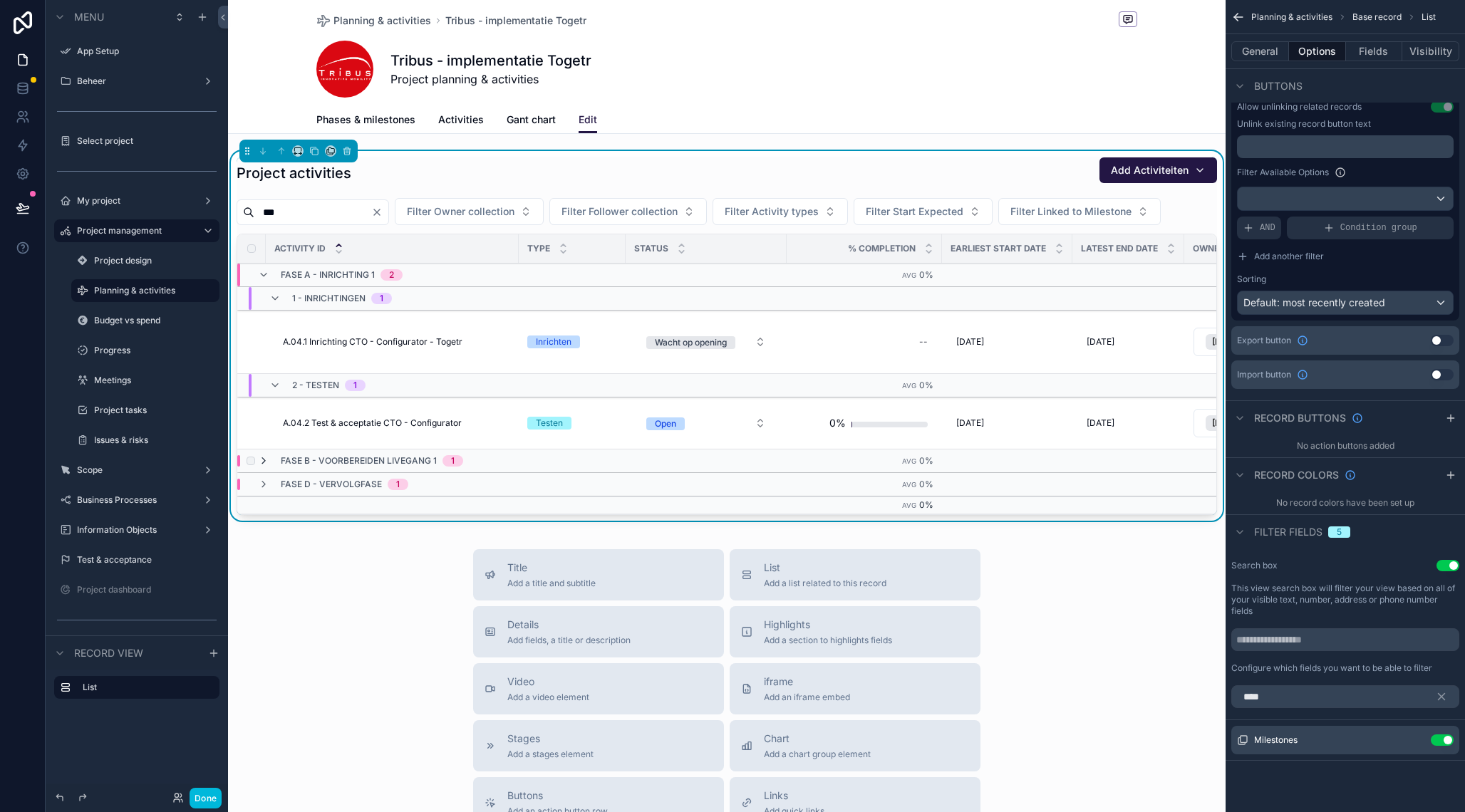
type input "***"
click at [261, 461] on icon "scrollable content" at bounding box center [263, 461] width 11 height 11
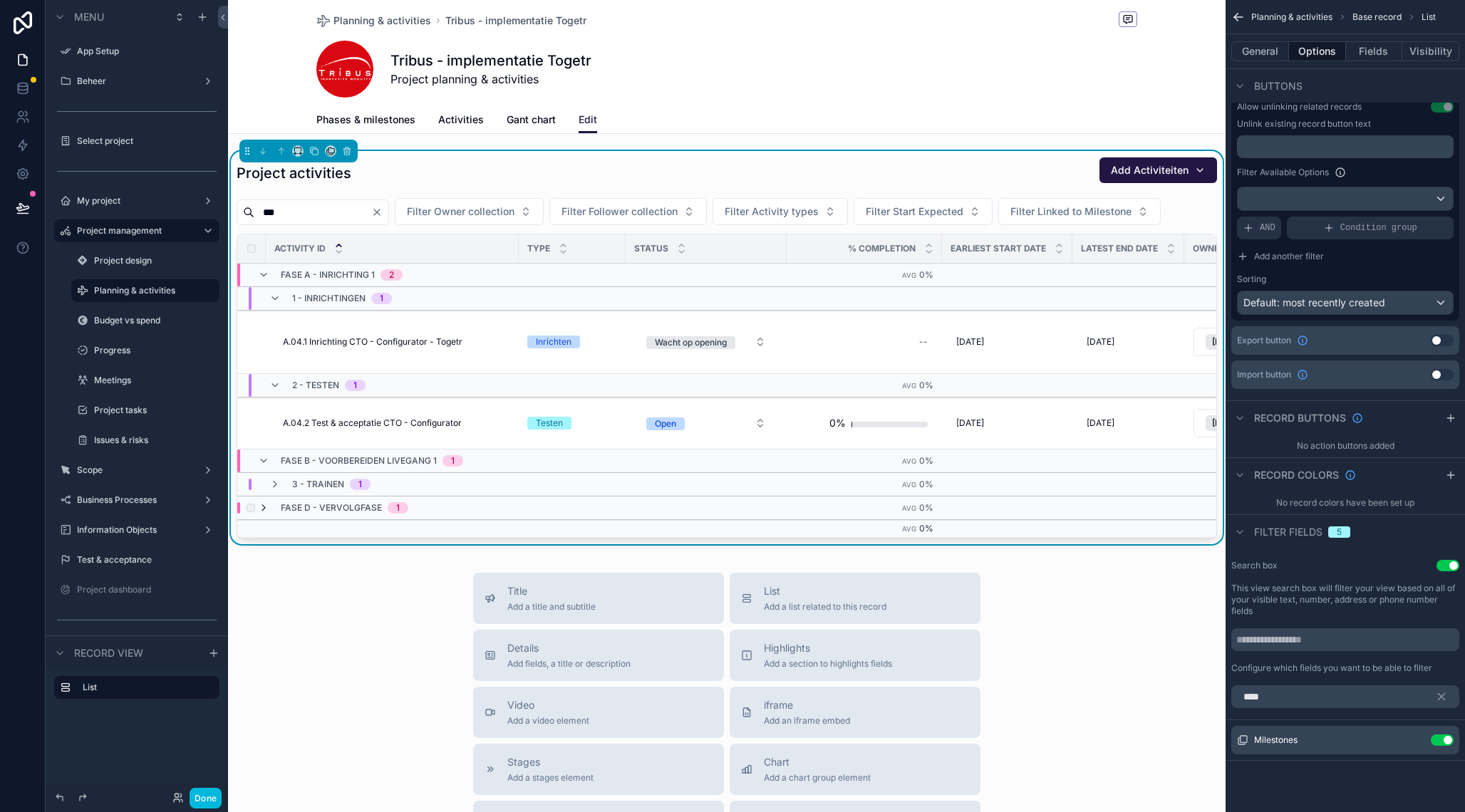
click at [266, 509] on icon "scrollable content" at bounding box center [263, 508] width 11 height 11
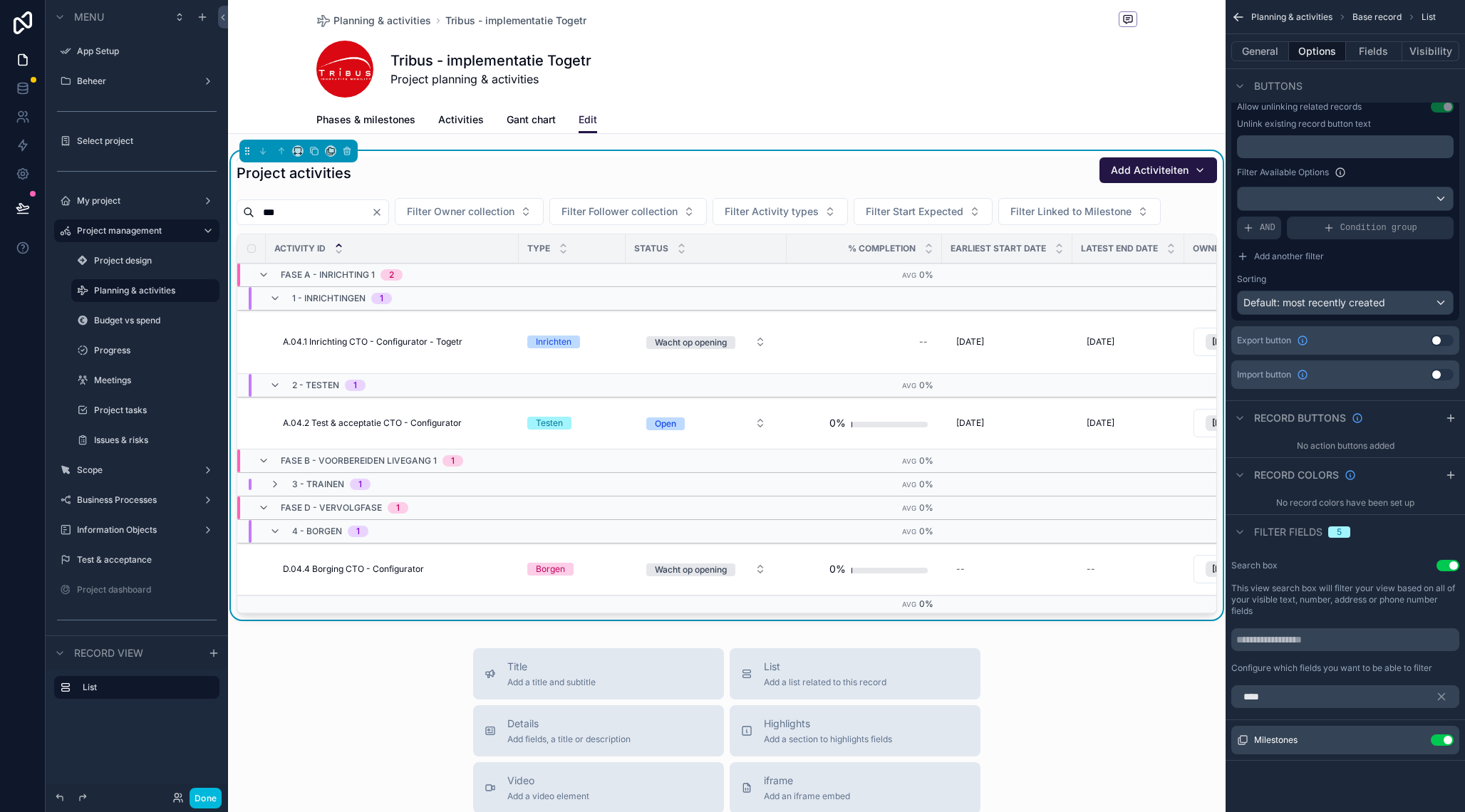
click at [441, 114] on span "Activities" at bounding box center [461, 119] width 45 height 14
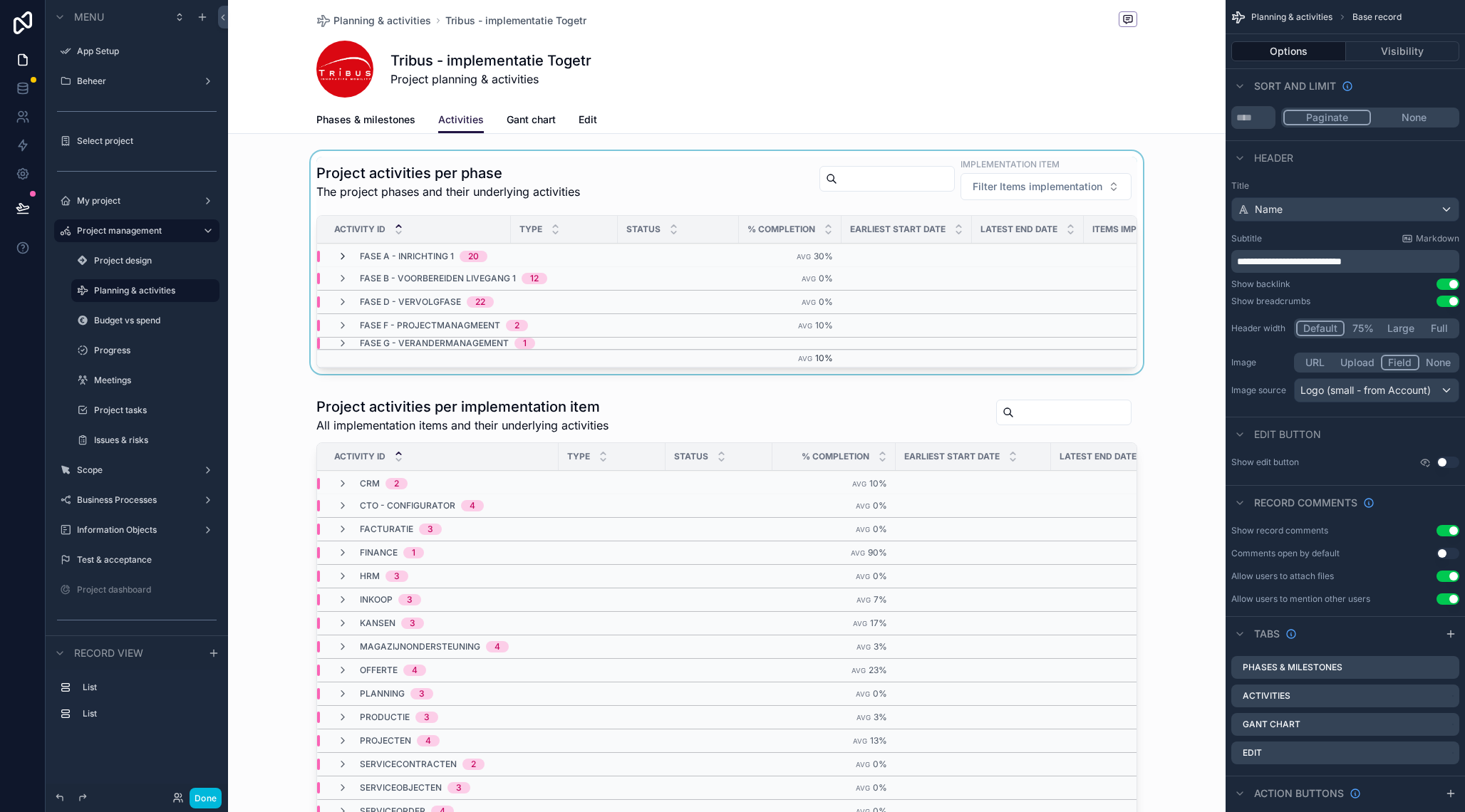
click at [342, 257] on icon "scrollable content" at bounding box center [342, 256] width 11 height 11
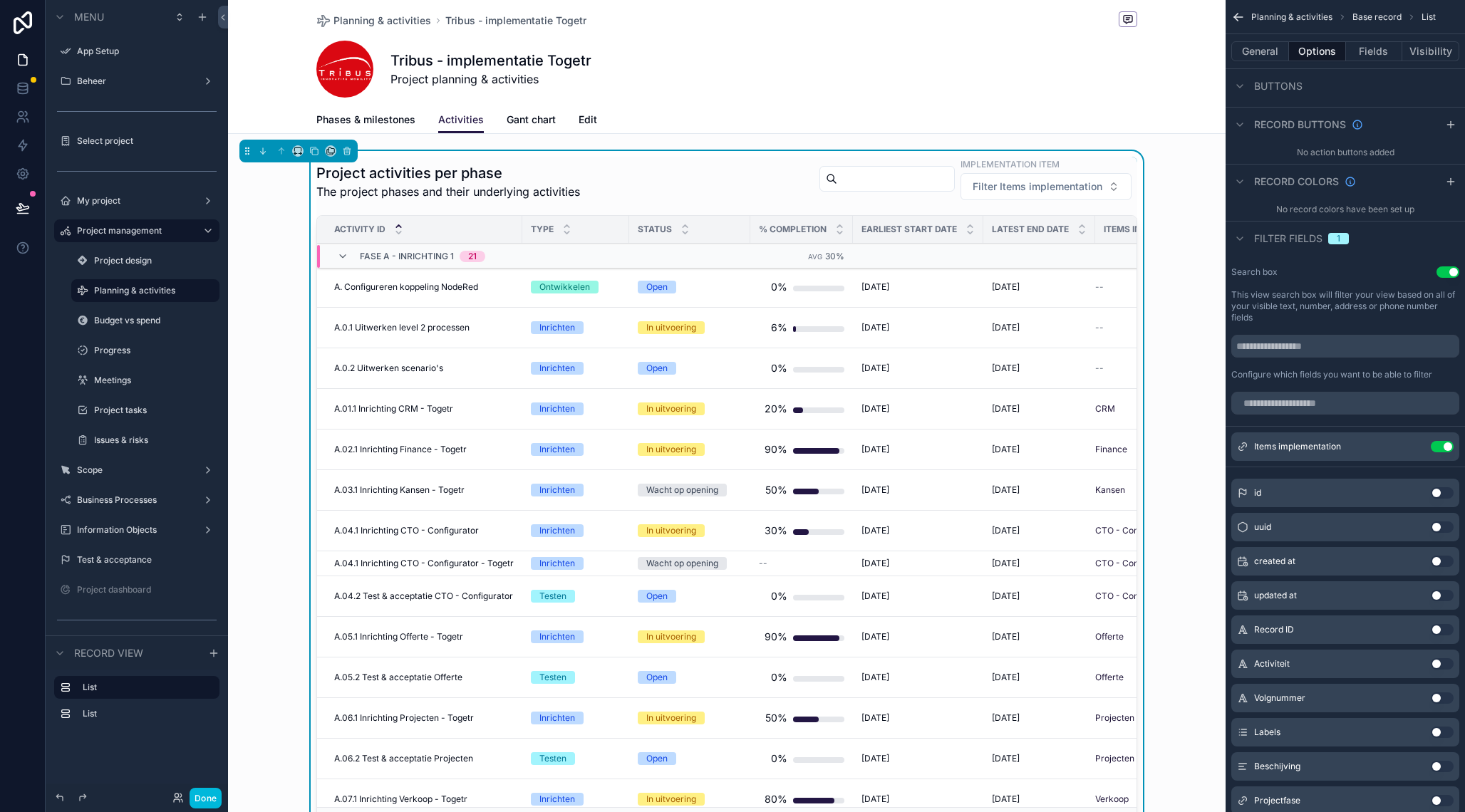
click at [709, 165] on div "Project activities per phase The project phases and their underlying activities…" at bounding box center [727, 182] width 821 height 50
click at [1270, 52] on button "General" at bounding box center [1260, 51] width 58 height 20
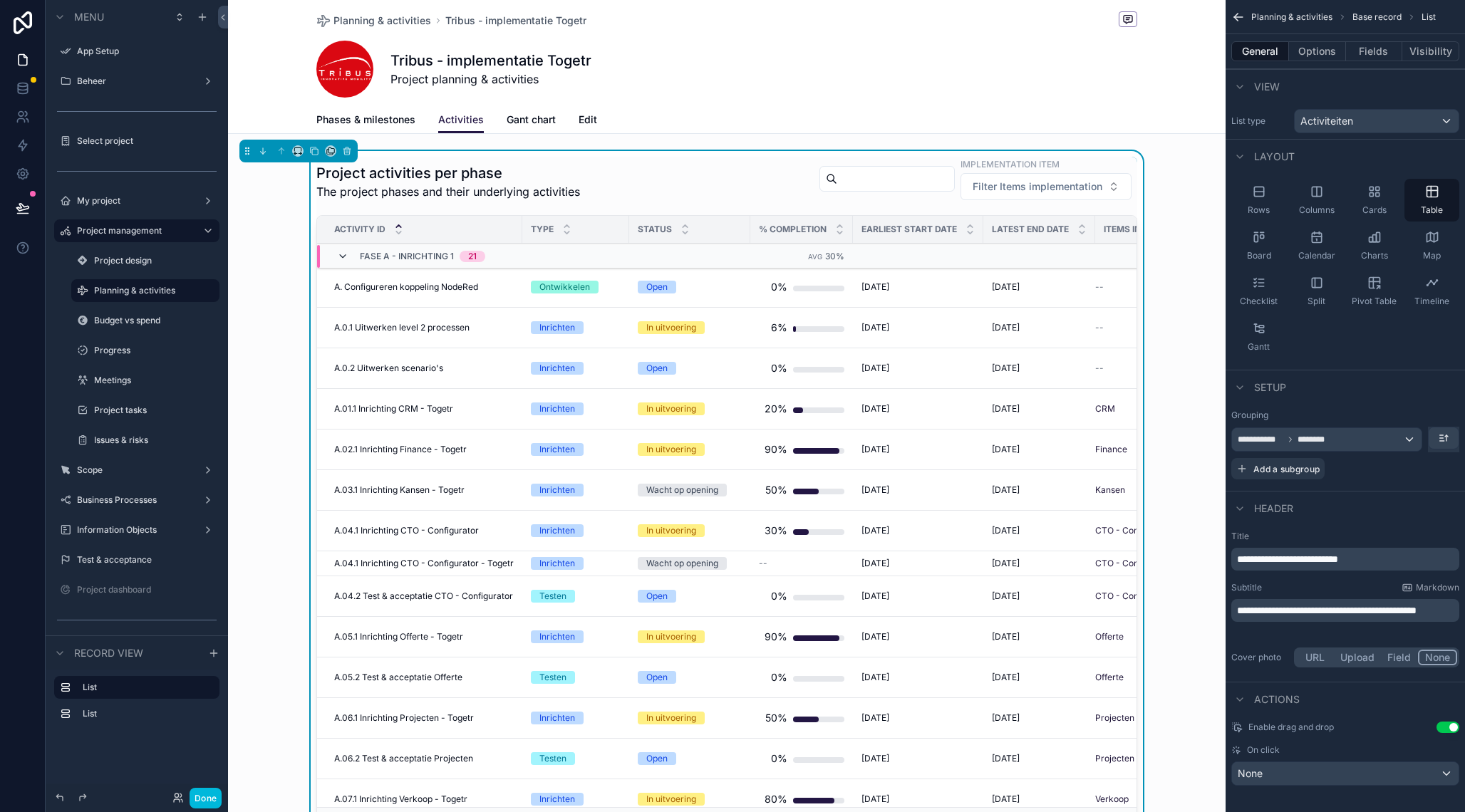
click at [344, 257] on icon "scrollable content" at bounding box center [342, 256] width 11 height 11
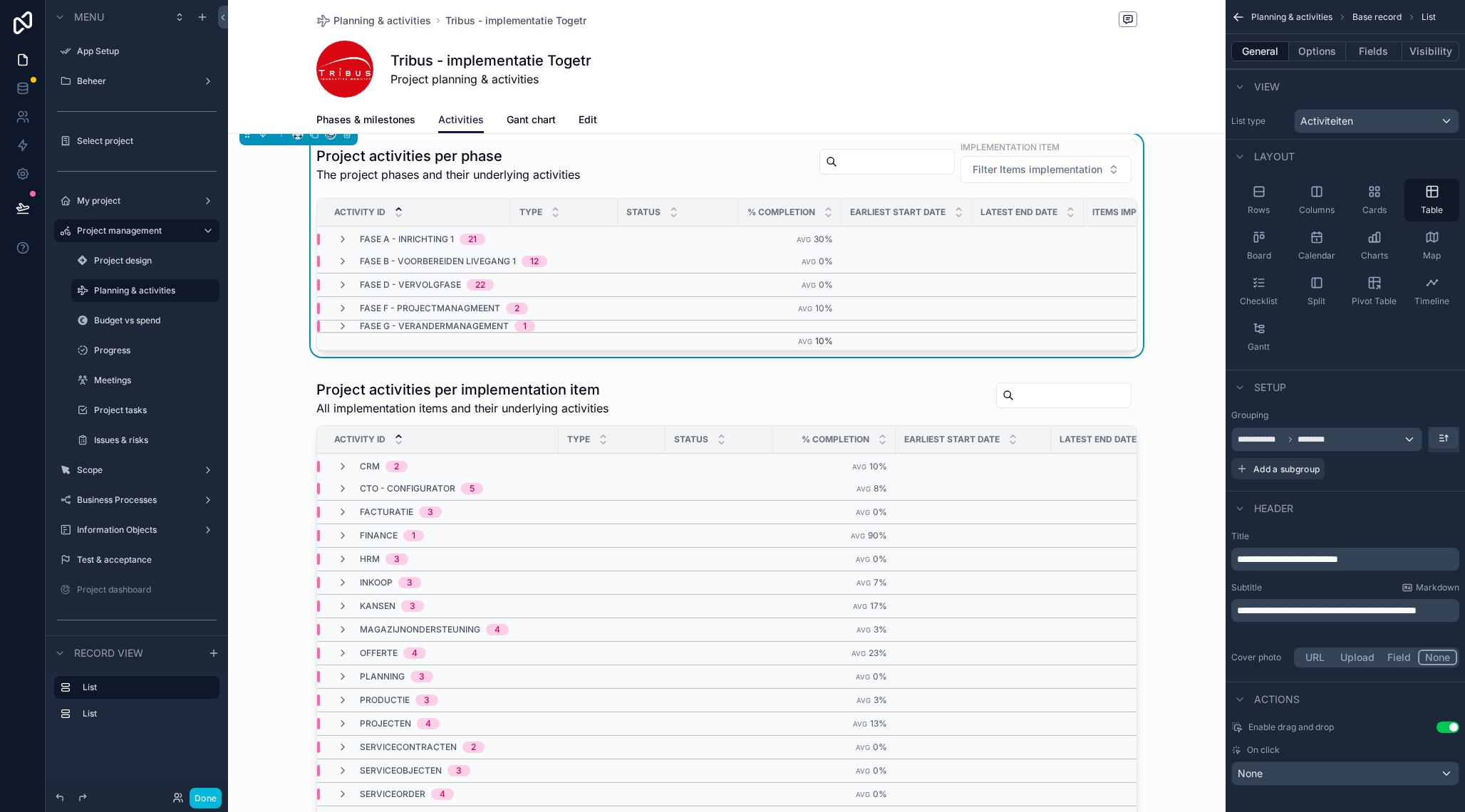
scroll to position [11, 0]
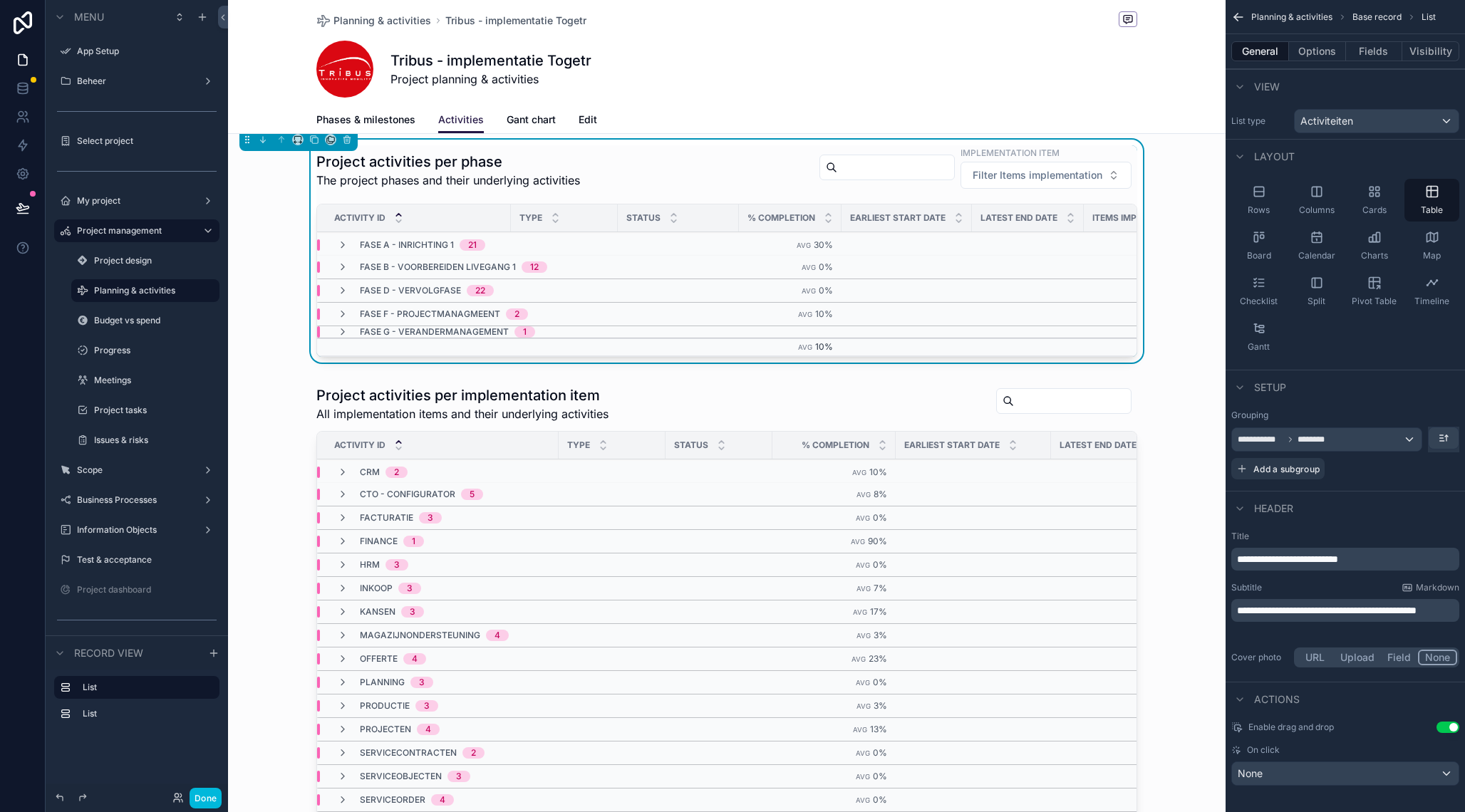
click at [581, 121] on span "Edit" at bounding box center [587, 119] width 19 height 14
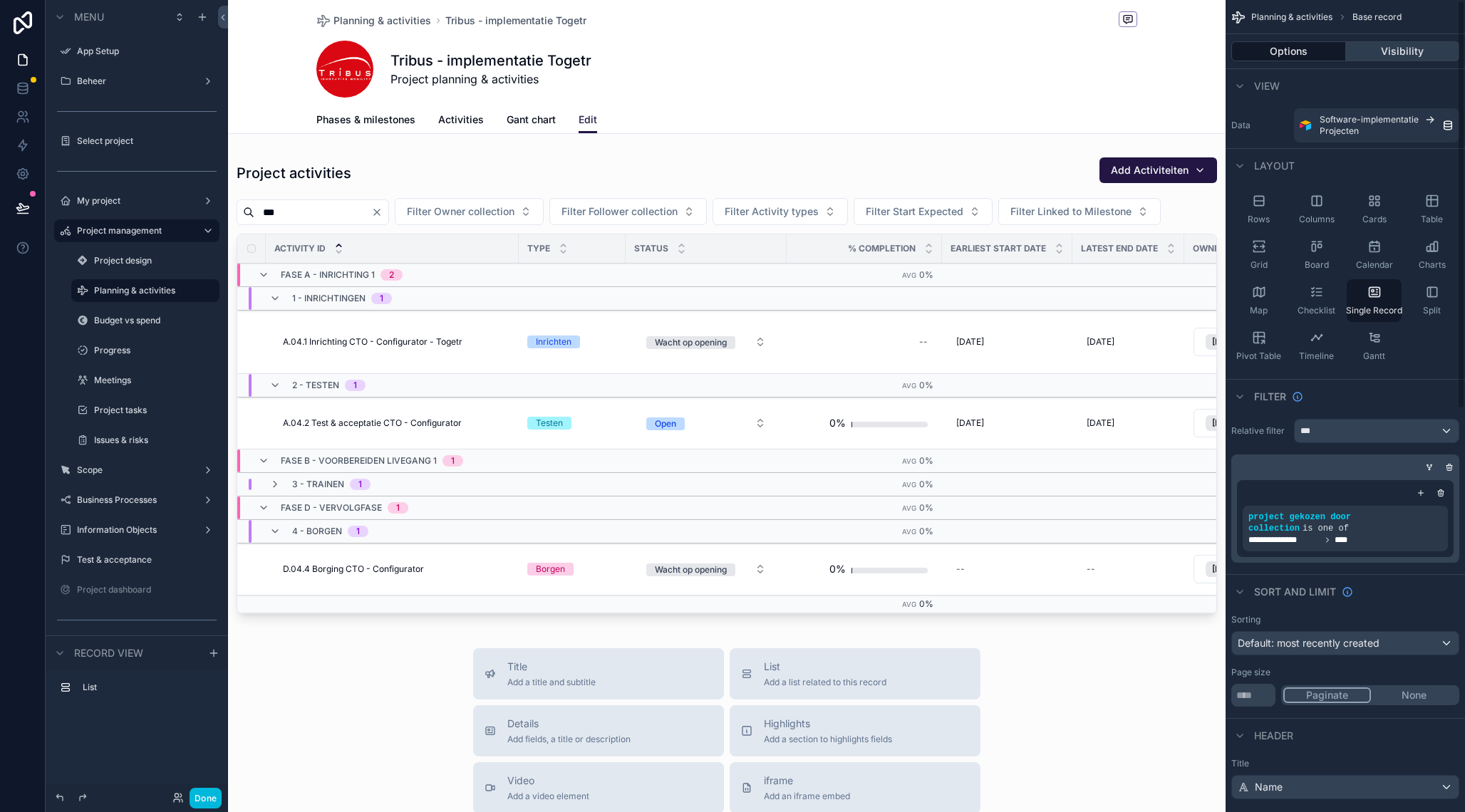
click at [1393, 51] on button "Visibility" at bounding box center [1402, 51] width 114 height 20
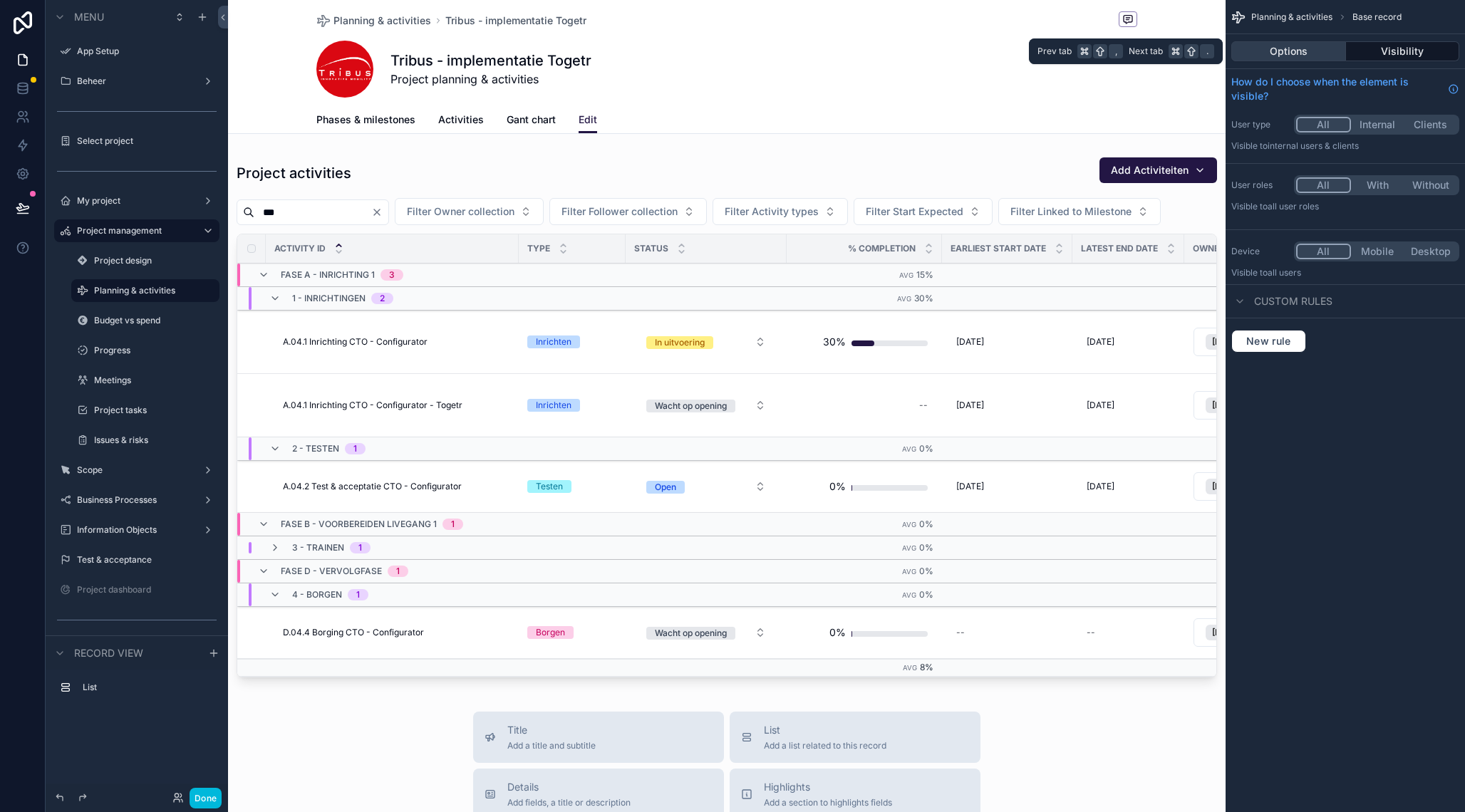
click at [1309, 51] on button "Options" at bounding box center [1289, 51] width 115 height 20
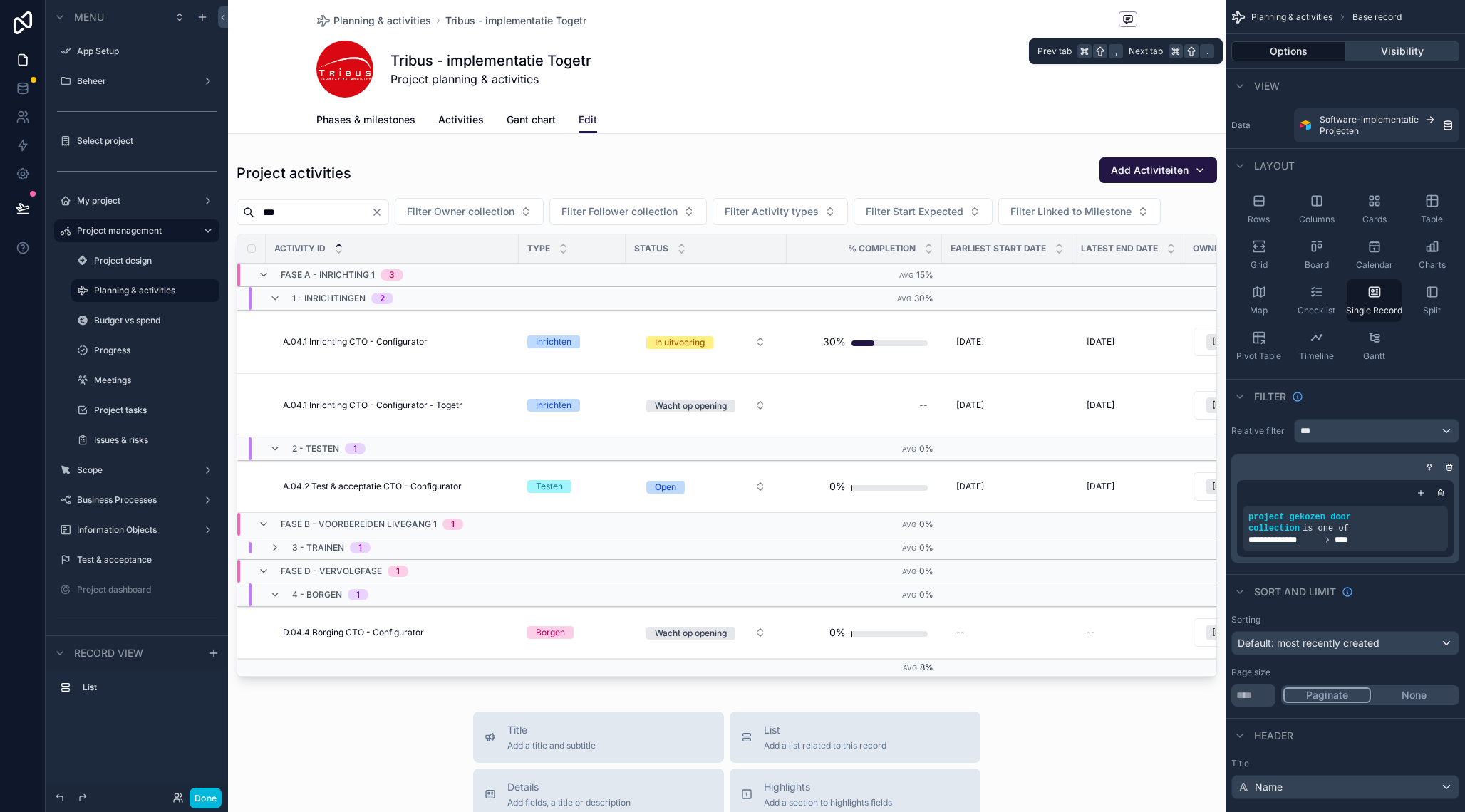
click at [1401, 51] on button "Visibility" at bounding box center [1402, 51] width 114 height 20
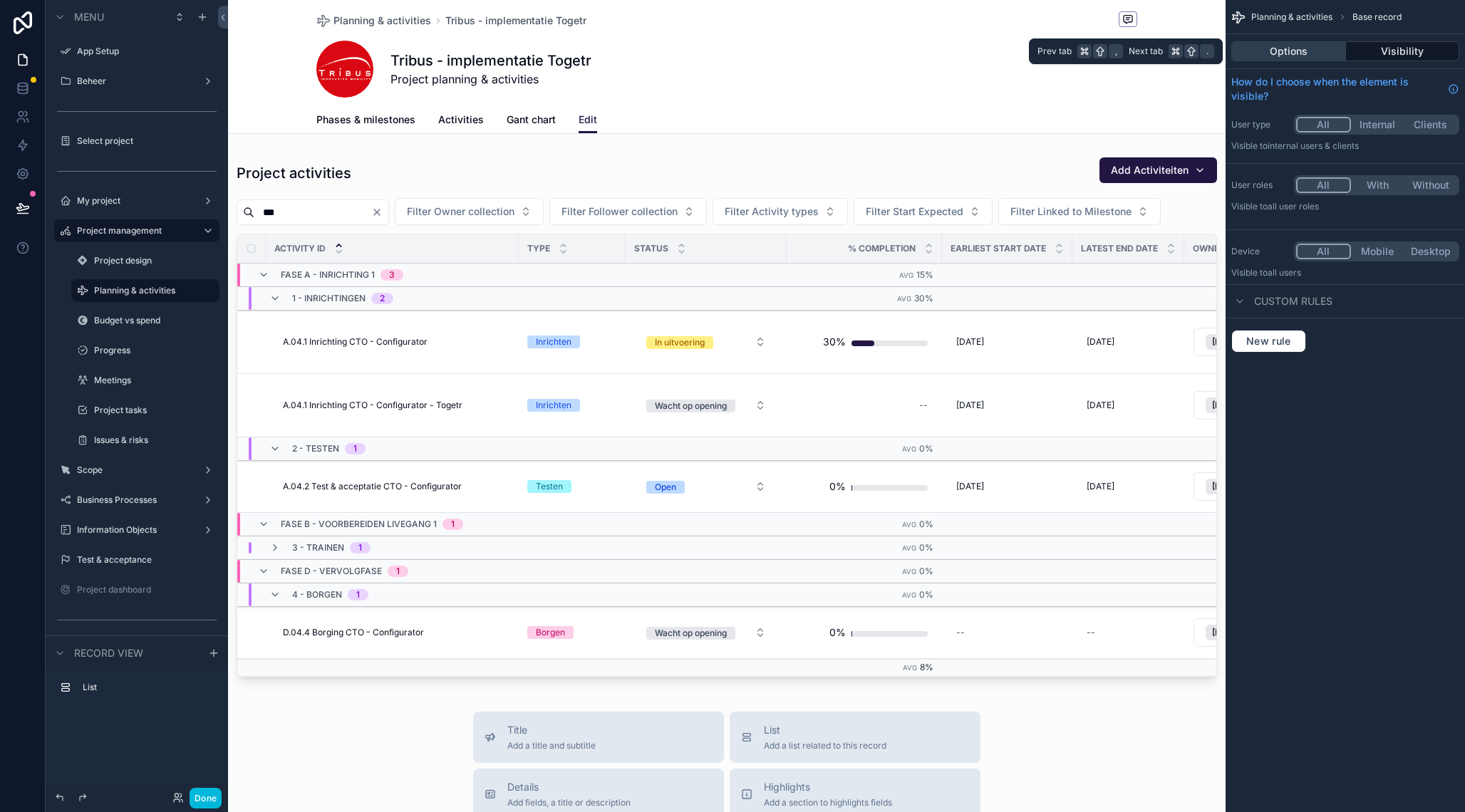
click at [1285, 50] on button "Options" at bounding box center [1289, 51] width 115 height 20
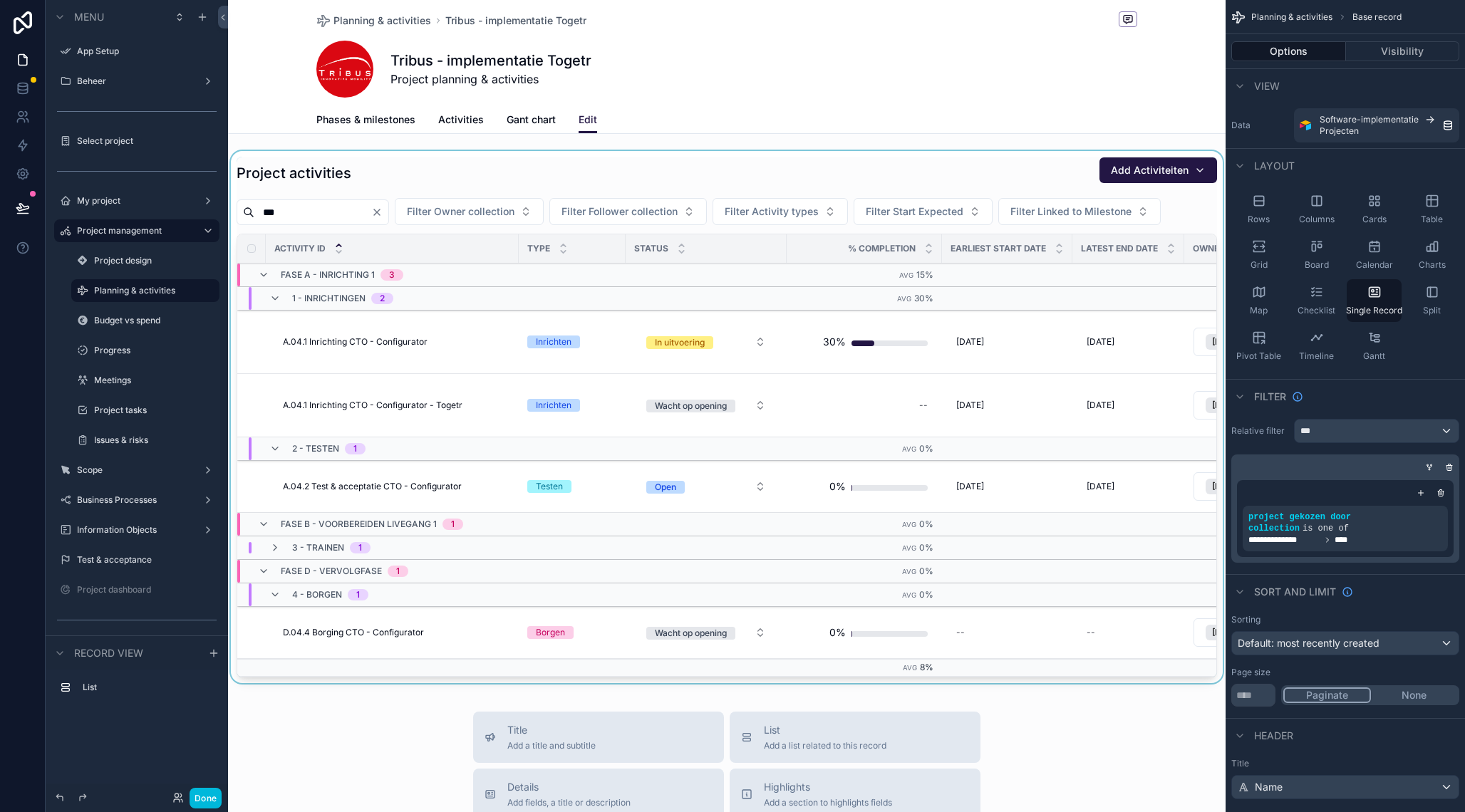
click at [609, 164] on div "scrollable content" at bounding box center [727, 420] width 998 height 538
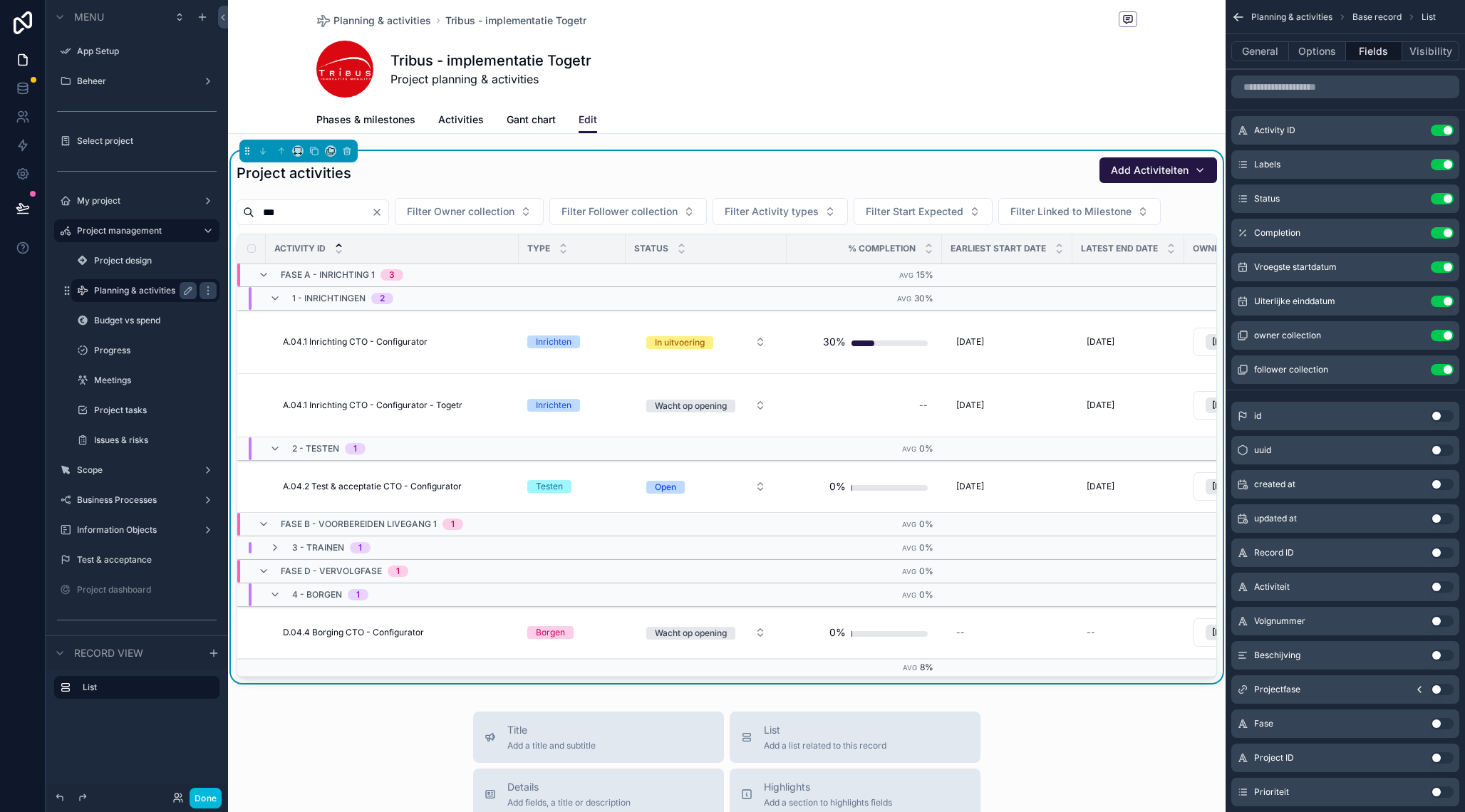
click at [138, 287] on label "Planning & activities" at bounding box center [142, 290] width 97 height 11
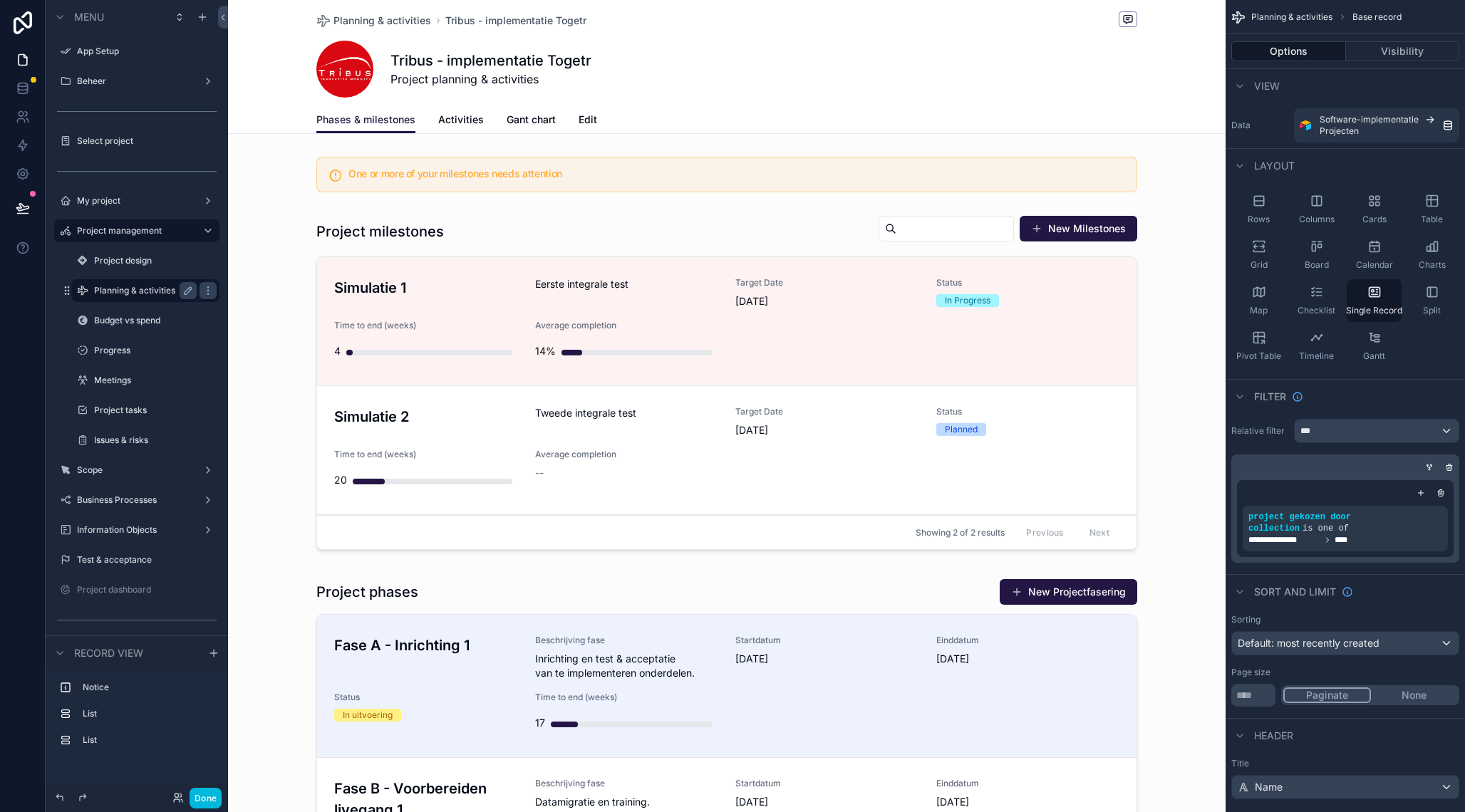
click at [535, 124] on span "Gant chart" at bounding box center [531, 119] width 49 height 14
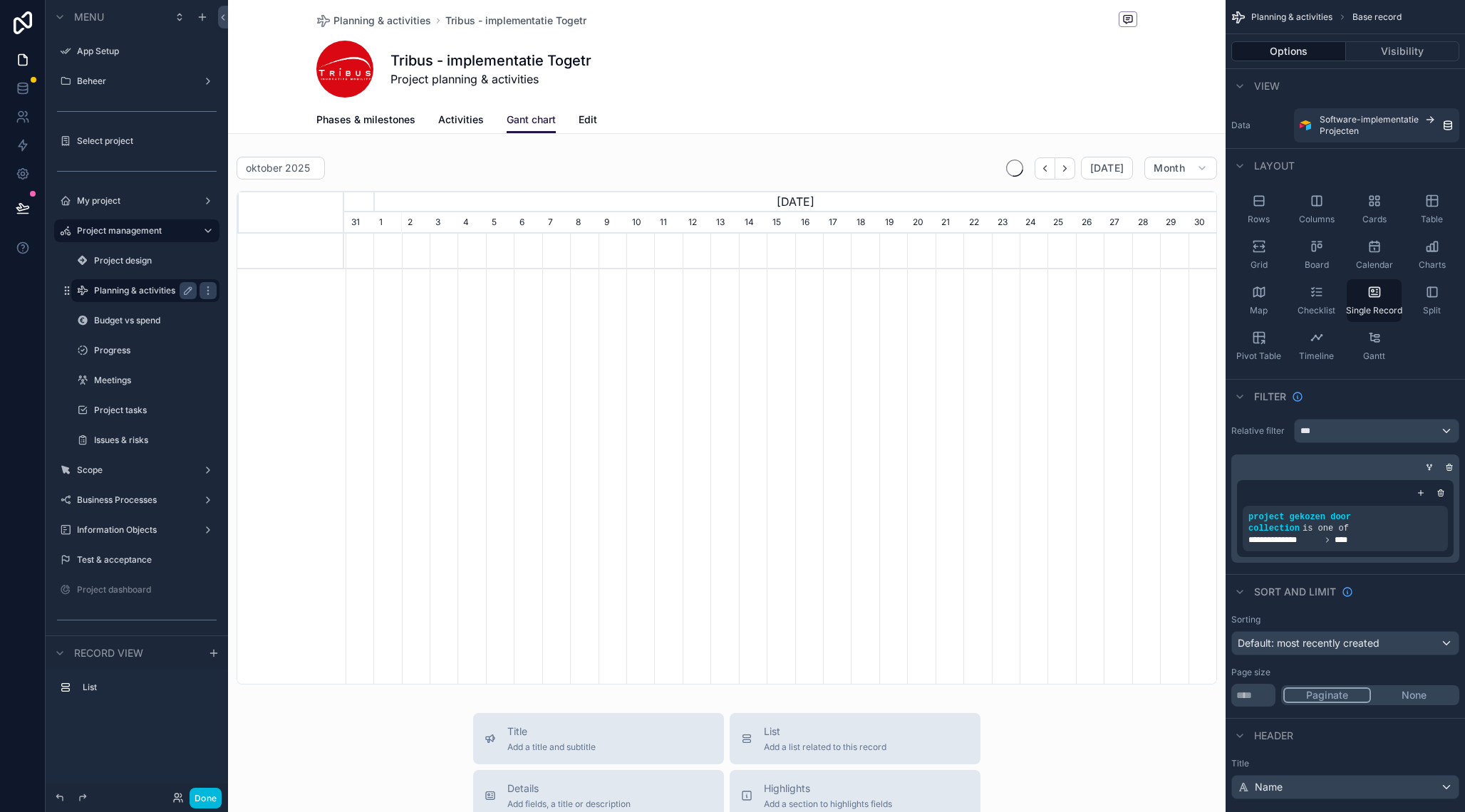
scroll to position [0, 872]
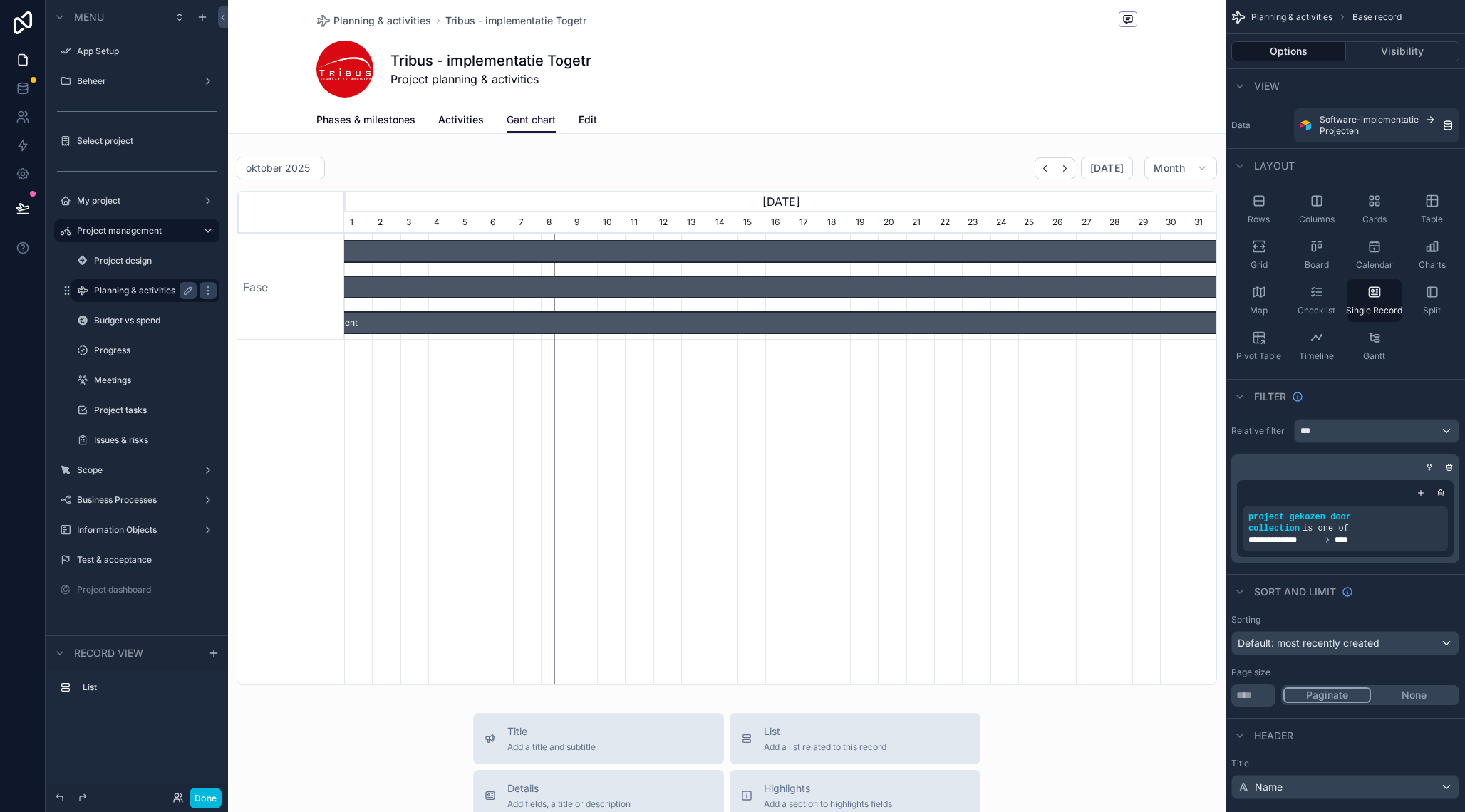
click at [449, 121] on span "Activities" at bounding box center [461, 119] width 45 height 14
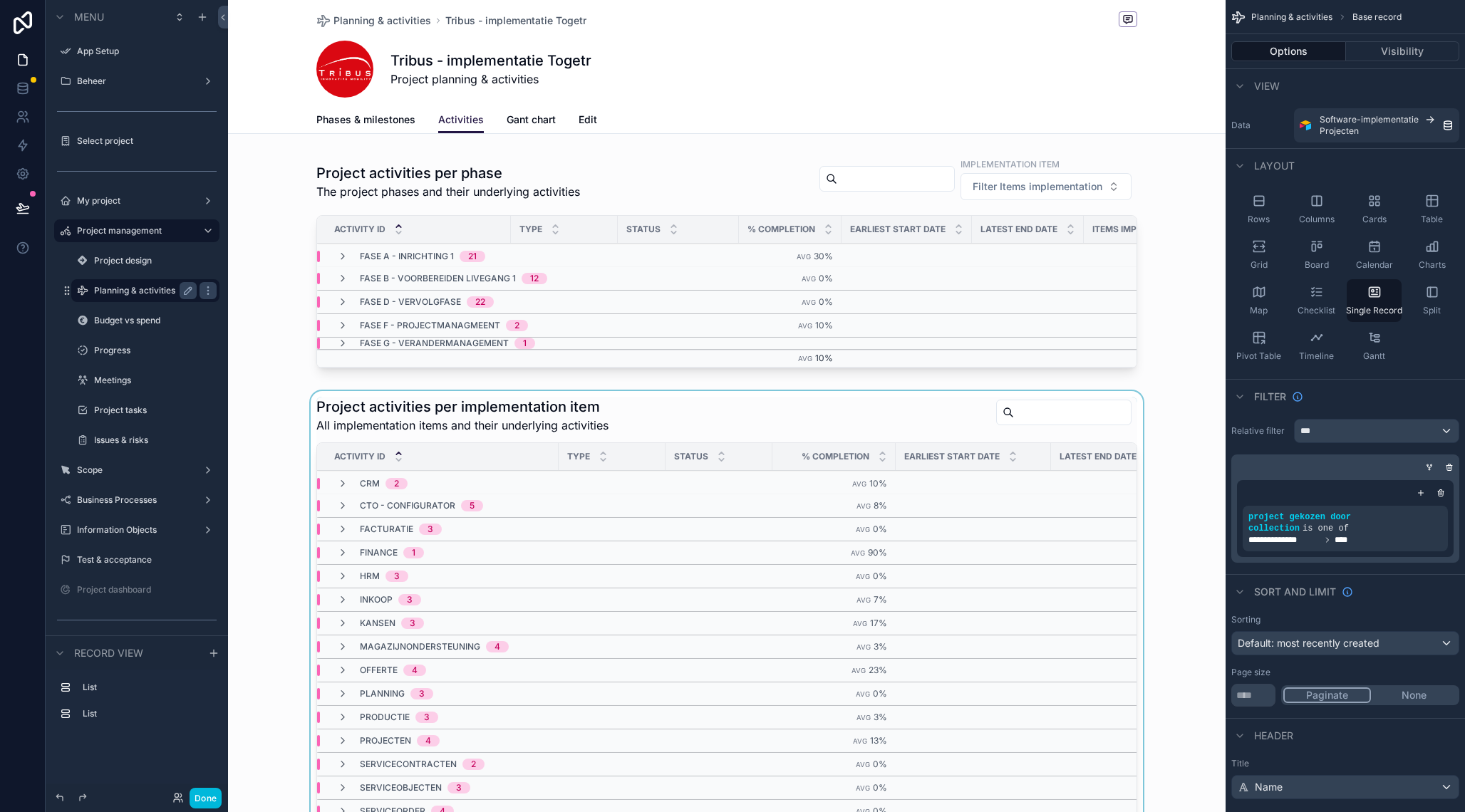
click at [703, 421] on div "scrollable content" at bounding box center [727, 645] width 998 height 509
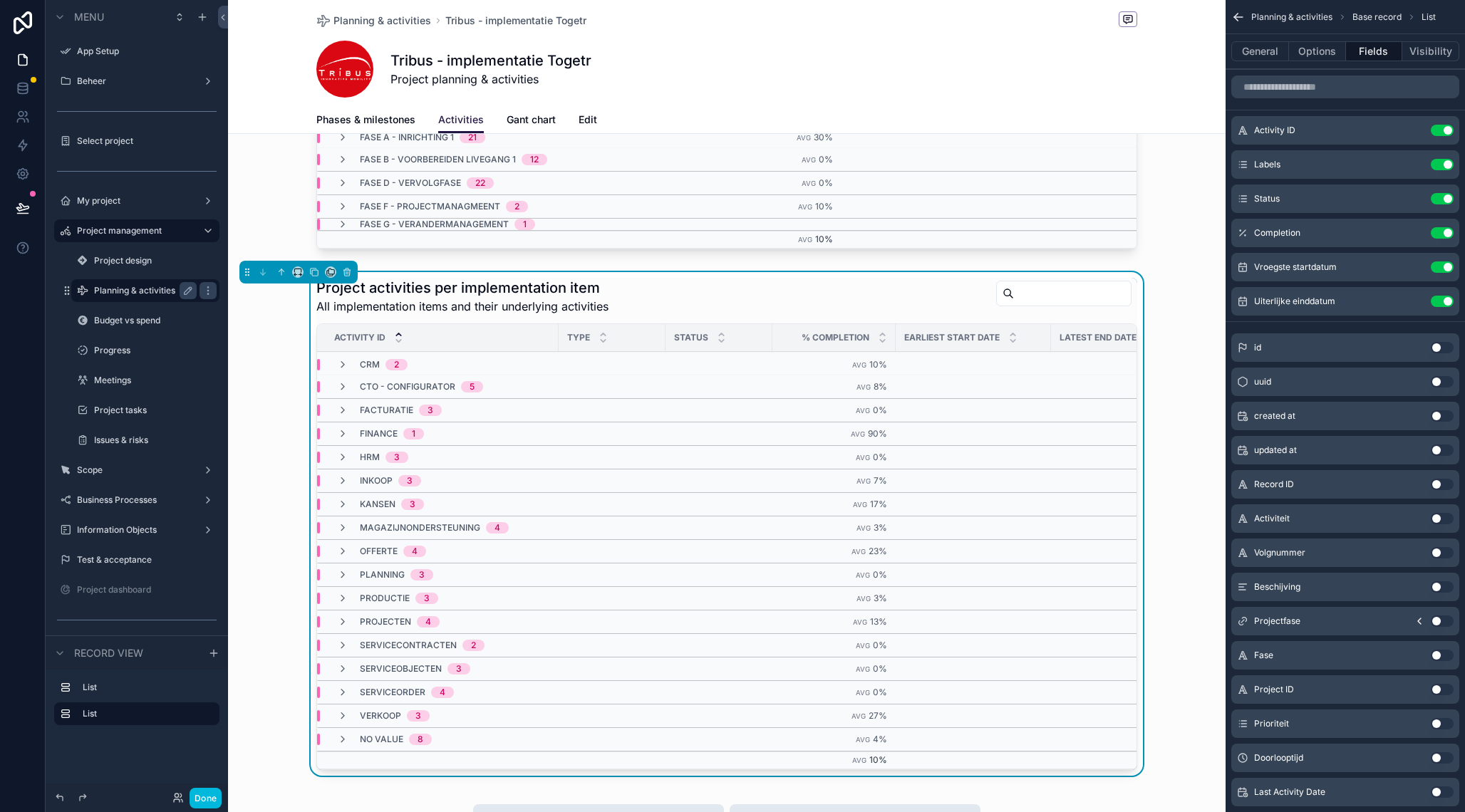
scroll to position [121, 0]
click at [395, 117] on span "Phases & milestones" at bounding box center [366, 119] width 99 height 14
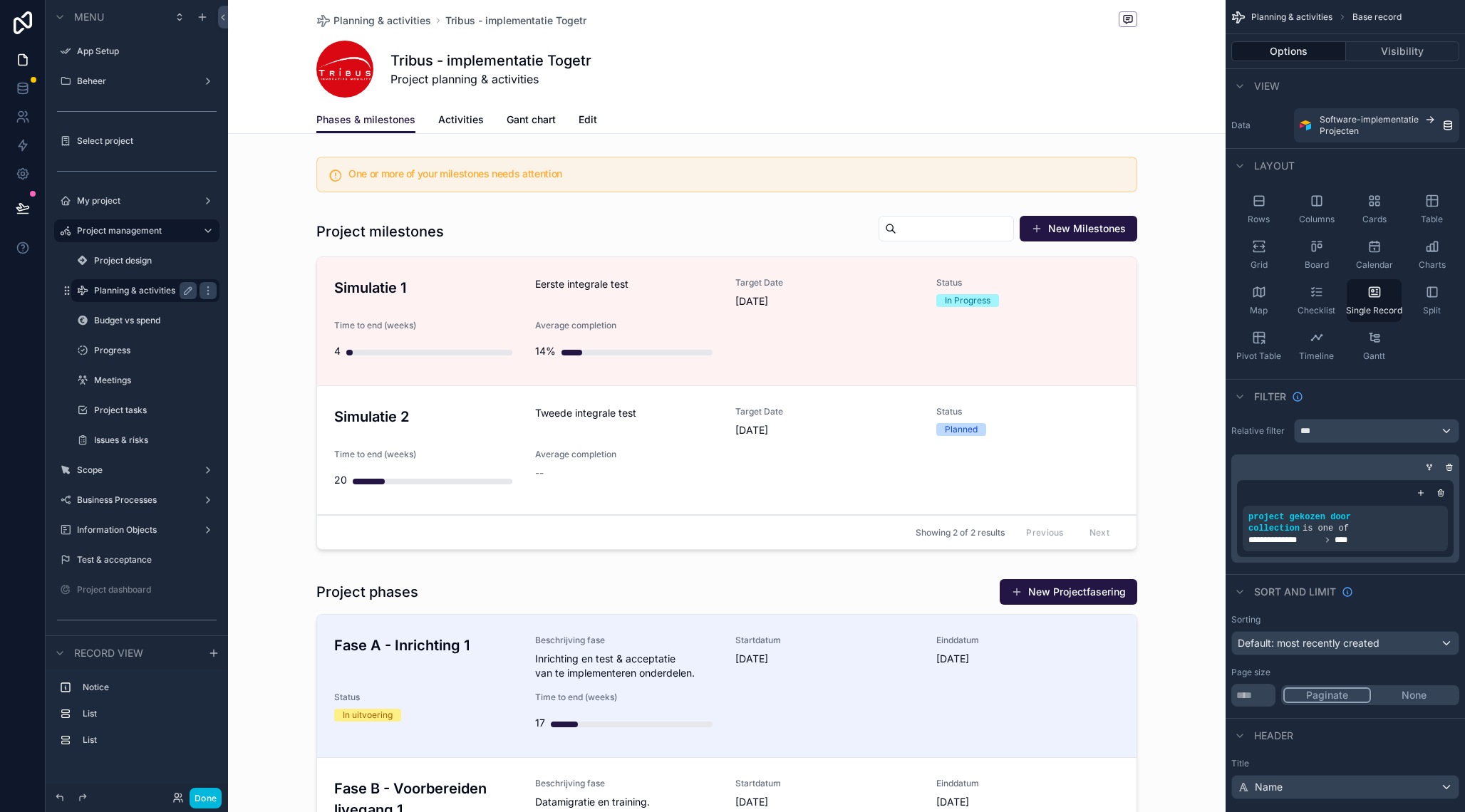
click at [578, 123] on span "Edit" at bounding box center [587, 119] width 19 height 14
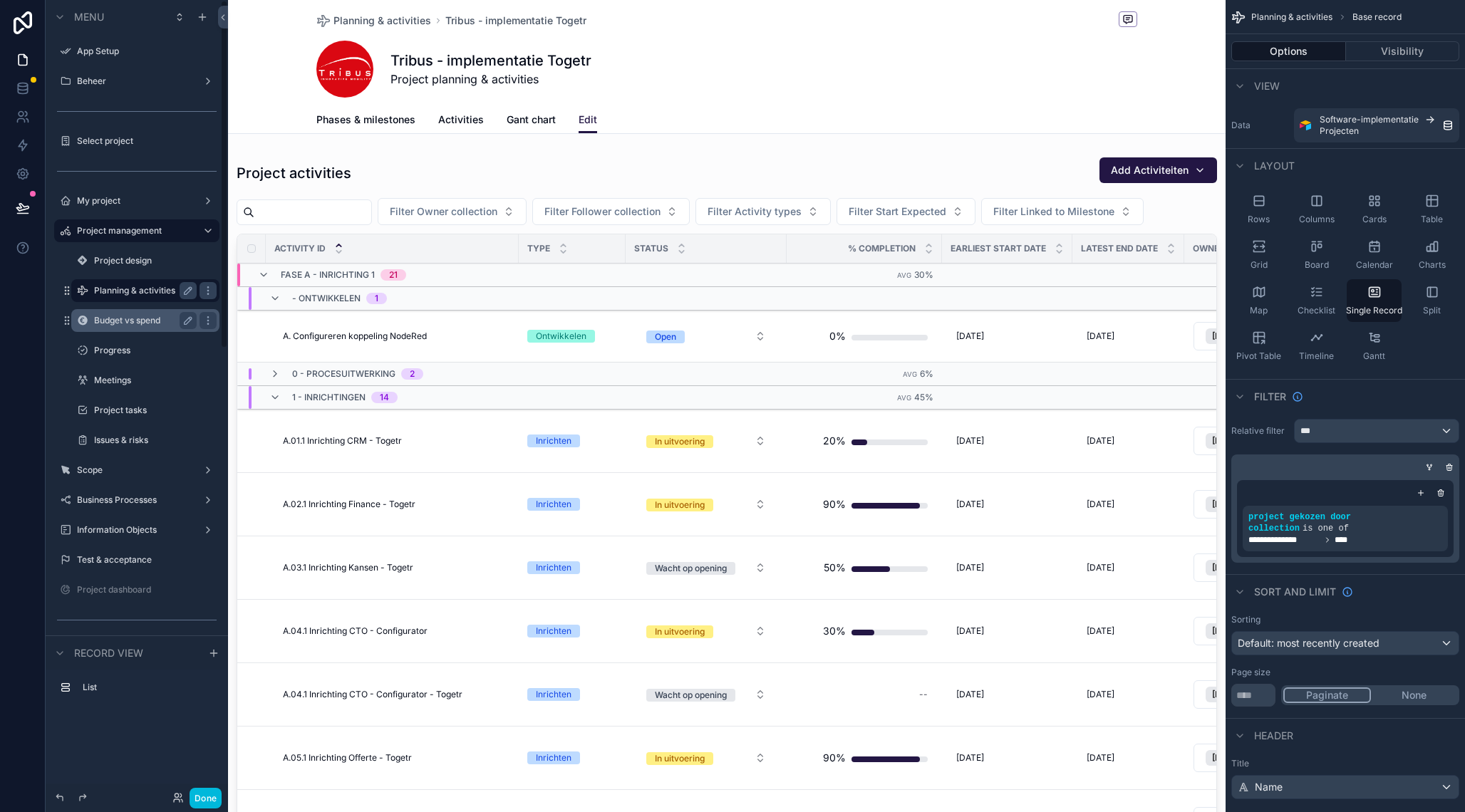
click at [112, 313] on div "Budget vs spend" at bounding box center [145, 320] width 103 height 17
click at [930, 152] on div "scrollable content" at bounding box center [727, 503] width 998 height 705
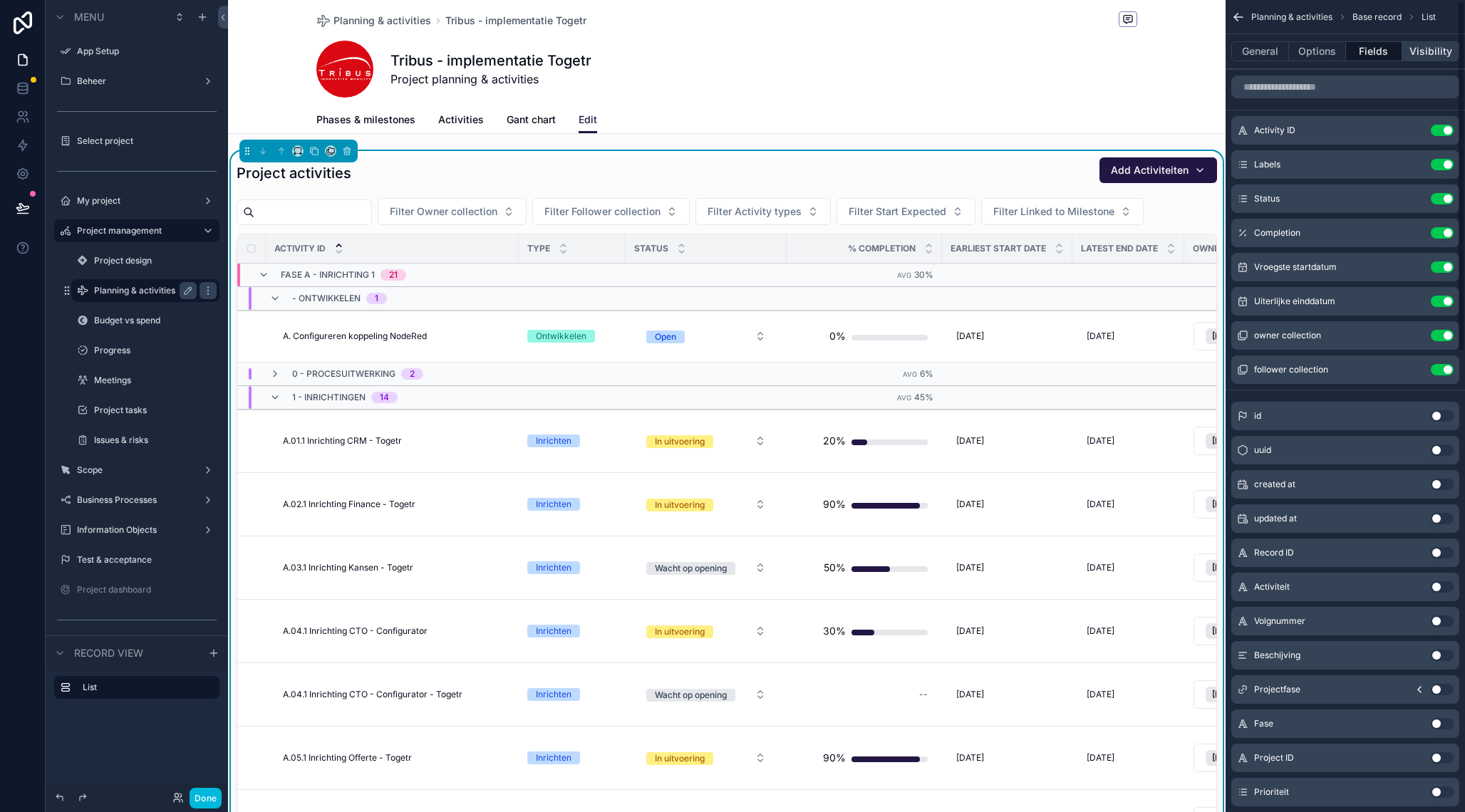
click at [1425, 57] on button "Visibility" at bounding box center [1430, 51] width 57 height 20
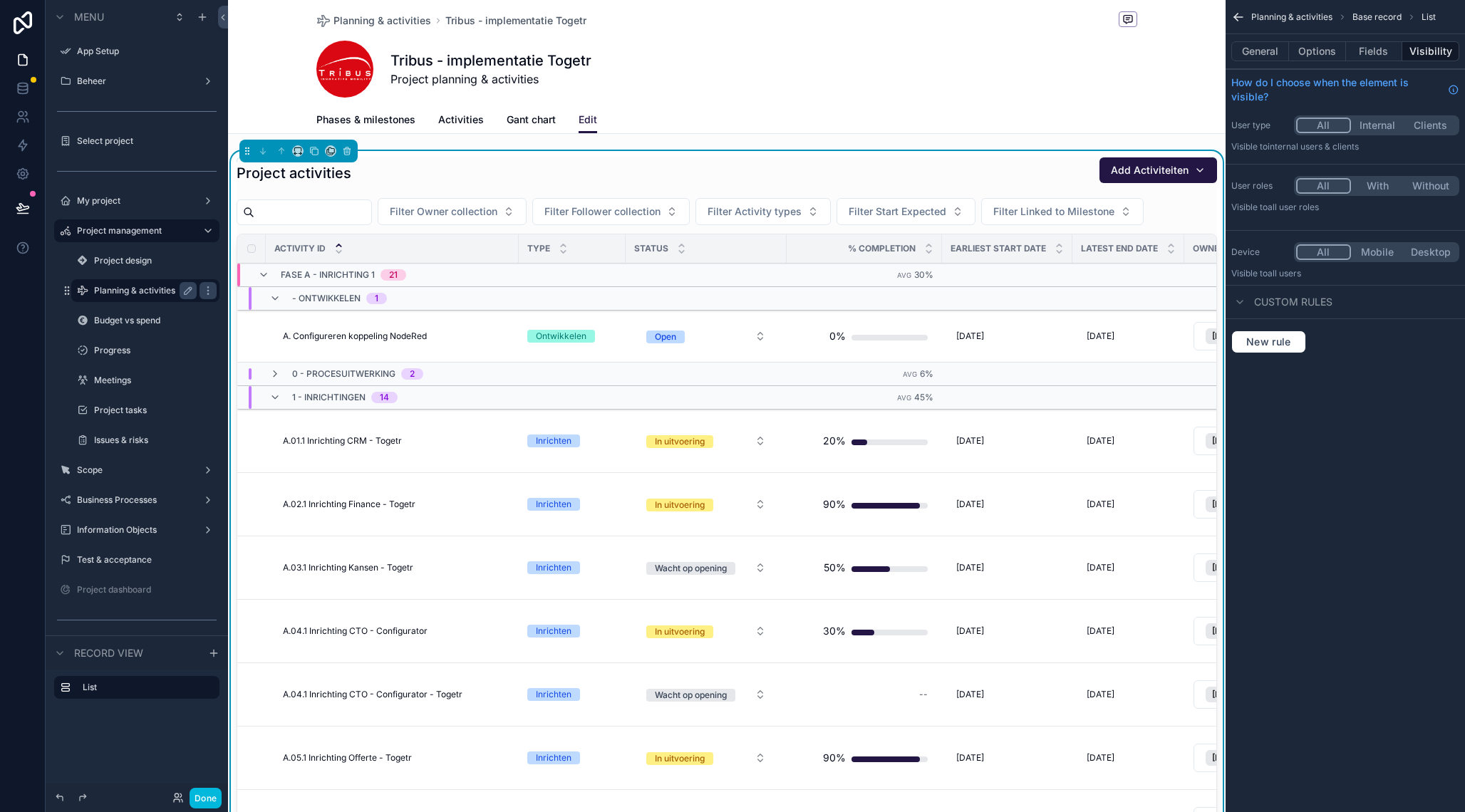
click at [456, 119] on span "Activities" at bounding box center [461, 119] width 45 height 14
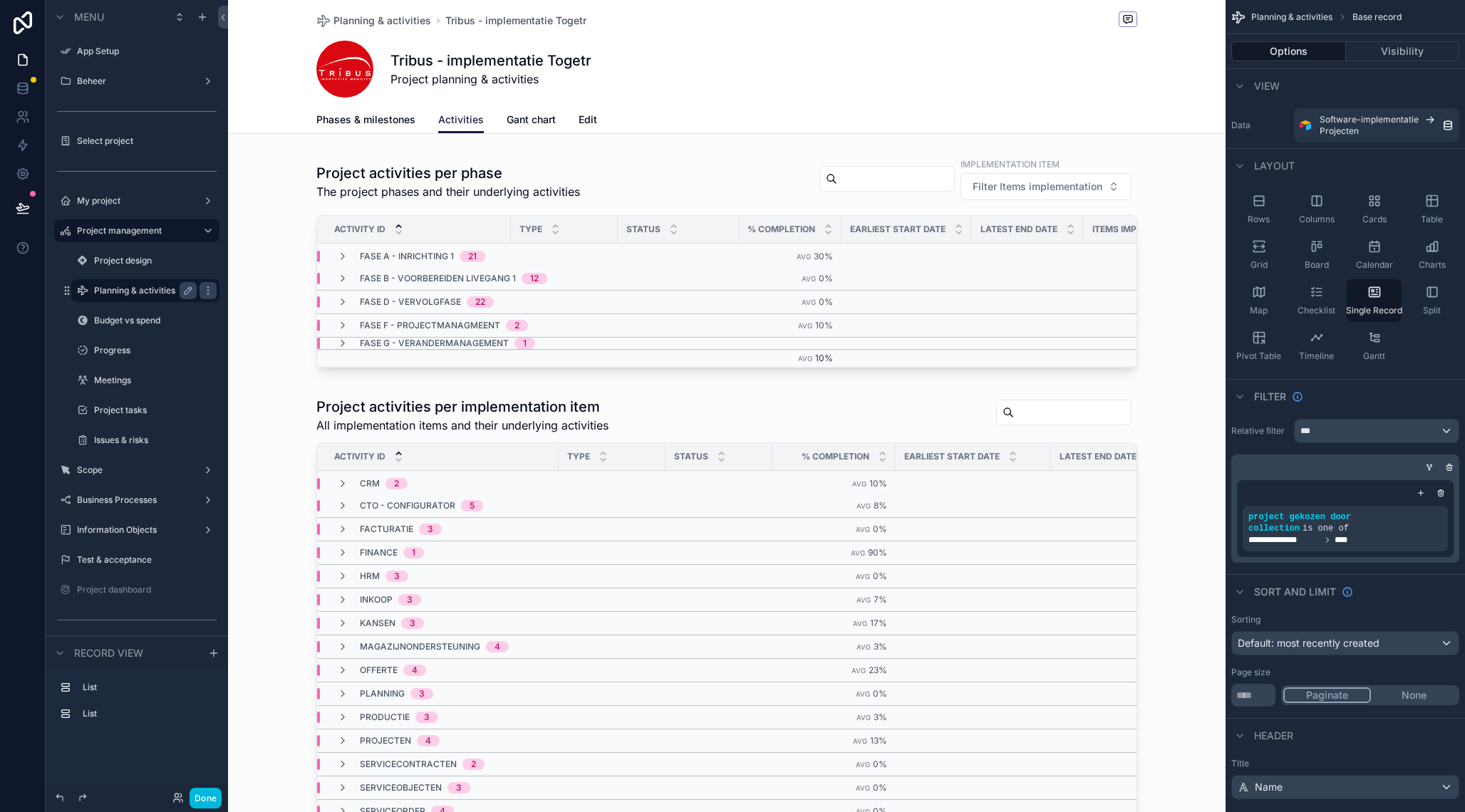
click at [588, 116] on span "Edit" at bounding box center [587, 119] width 19 height 14
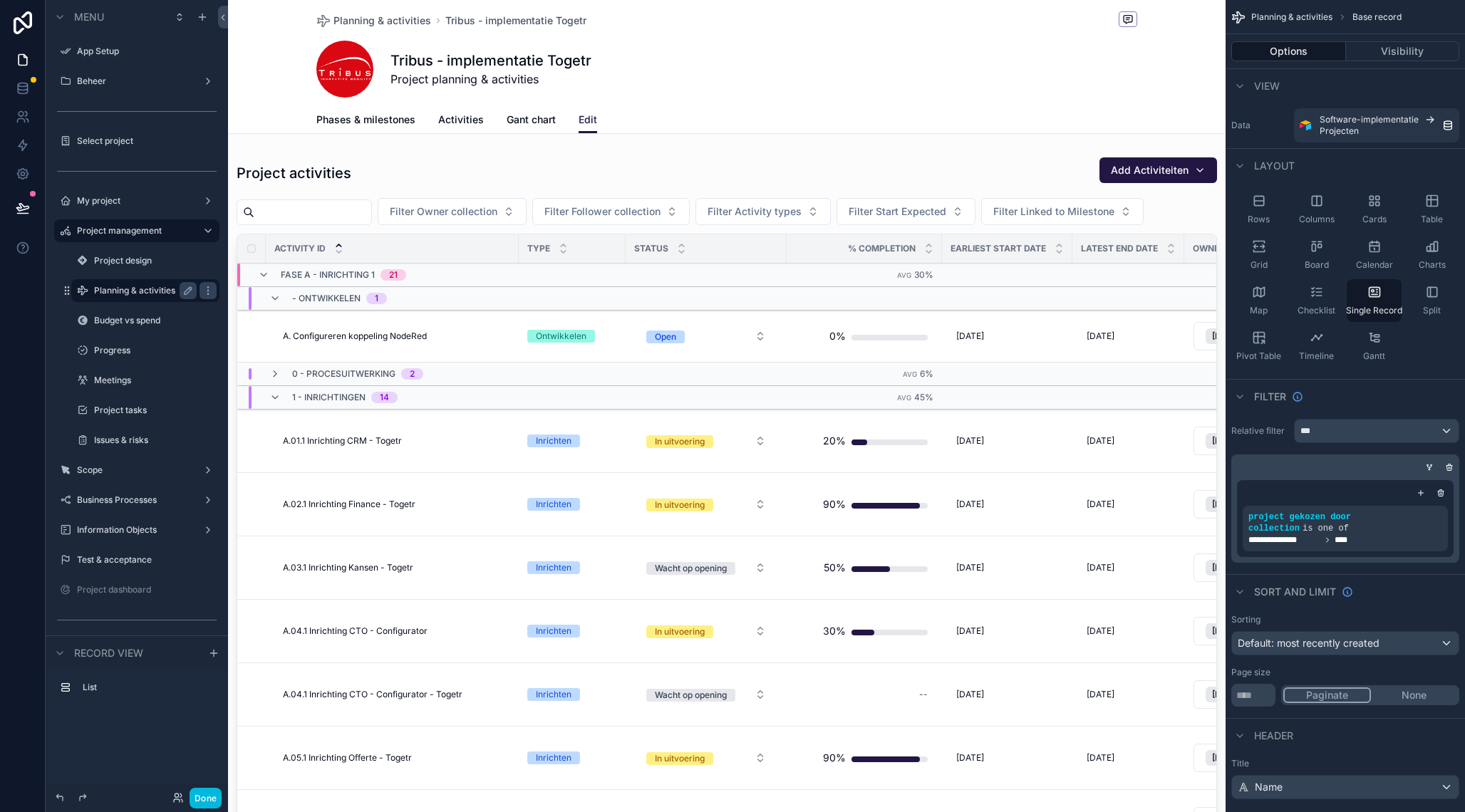
click at [445, 118] on span "Activities" at bounding box center [461, 119] width 45 height 14
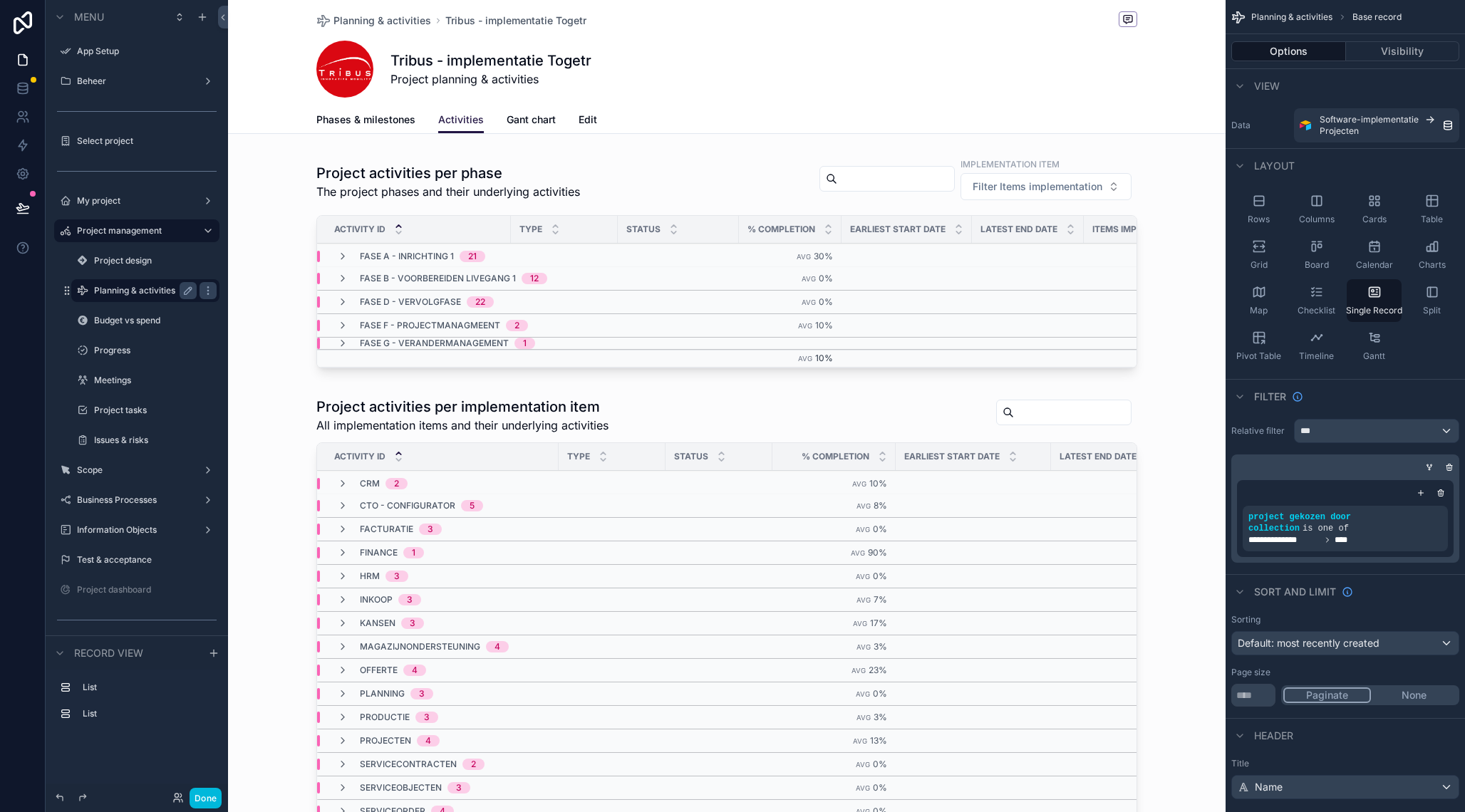
click at [584, 123] on span "Edit" at bounding box center [587, 119] width 19 height 14
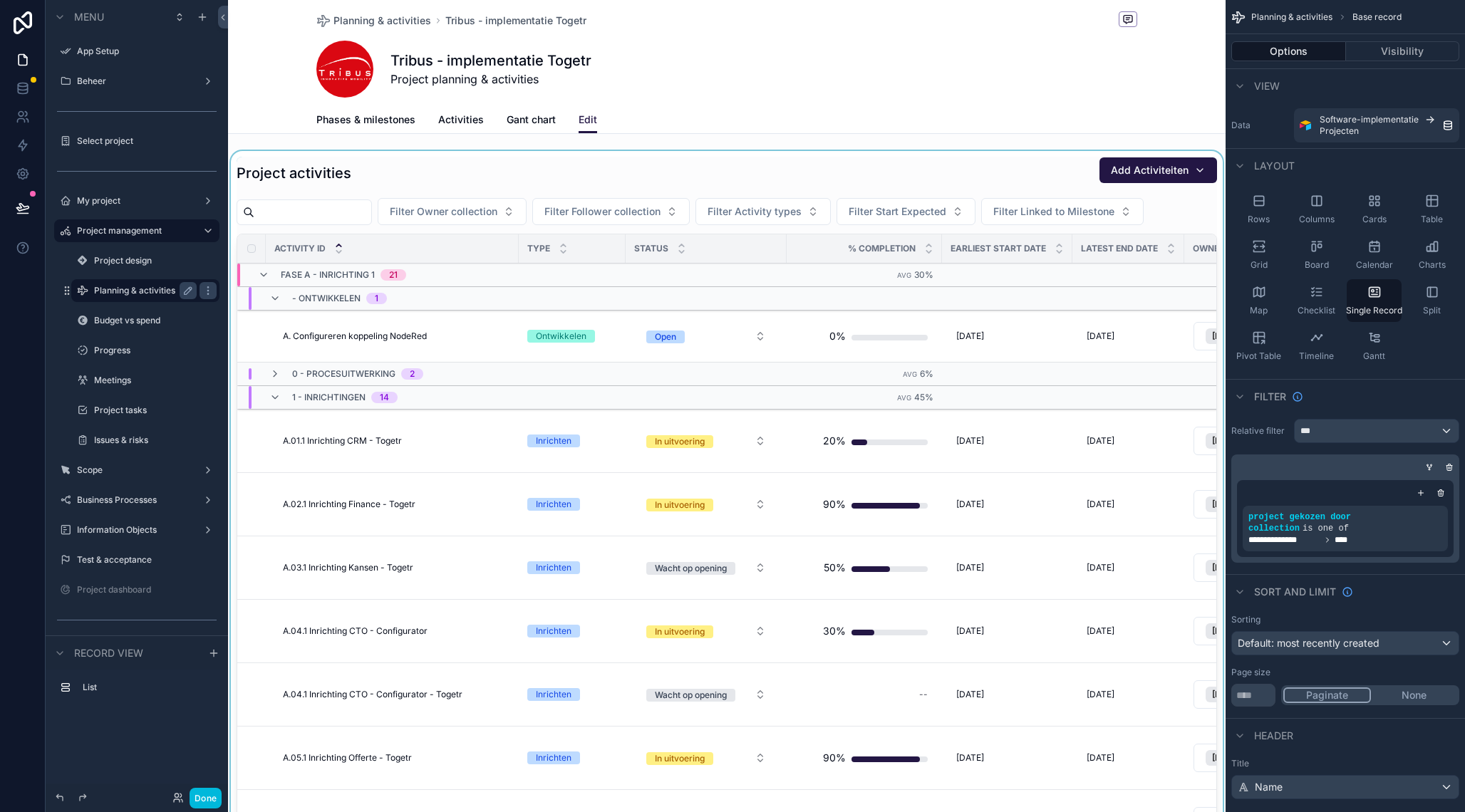
click at [496, 313] on div "scrollable content" at bounding box center [727, 503] width 998 height 705
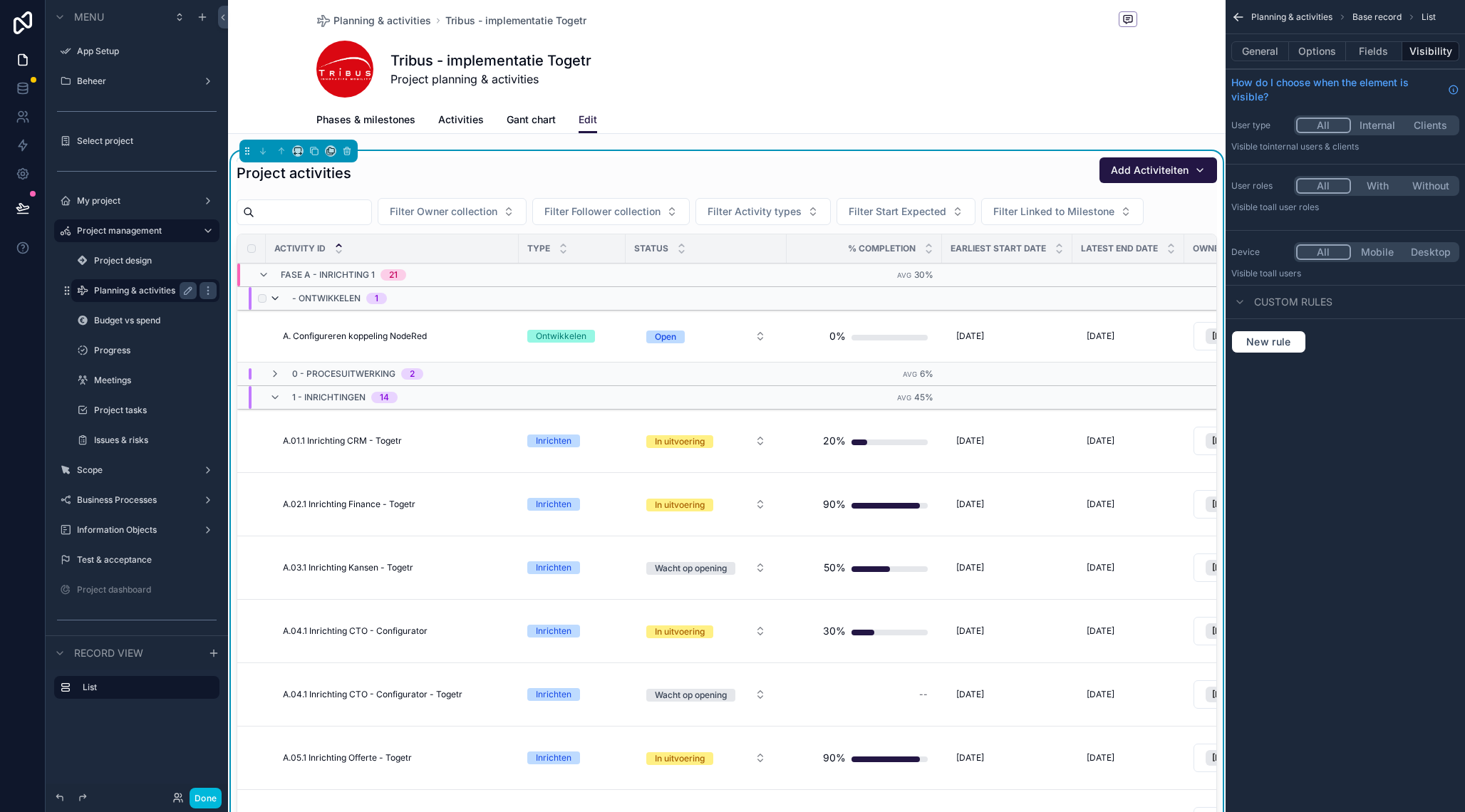
click at [278, 295] on icon "scrollable content" at bounding box center [275, 298] width 11 height 11
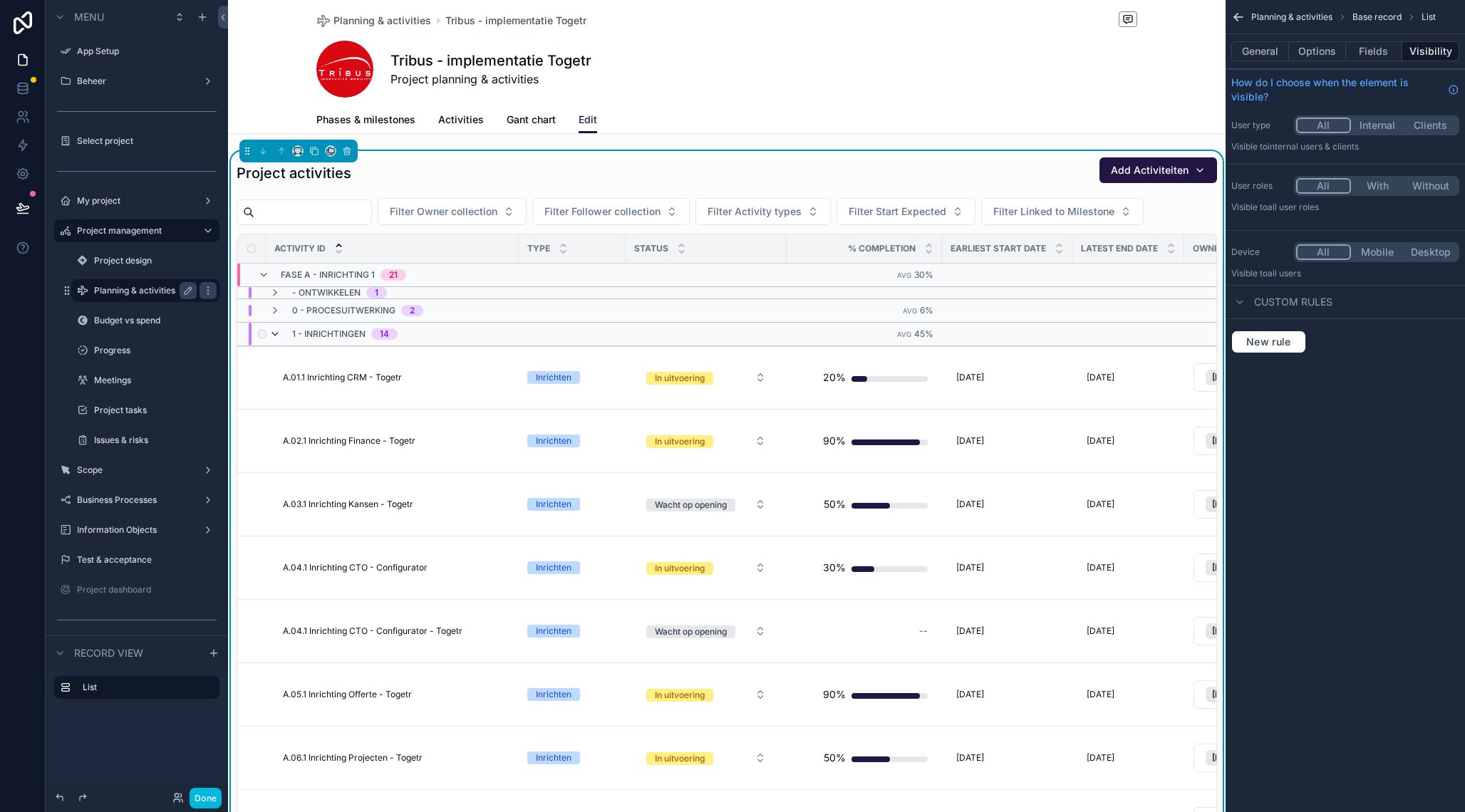
click at [274, 334] on icon "scrollable content" at bounding box center [275, 333] width 11 height 11
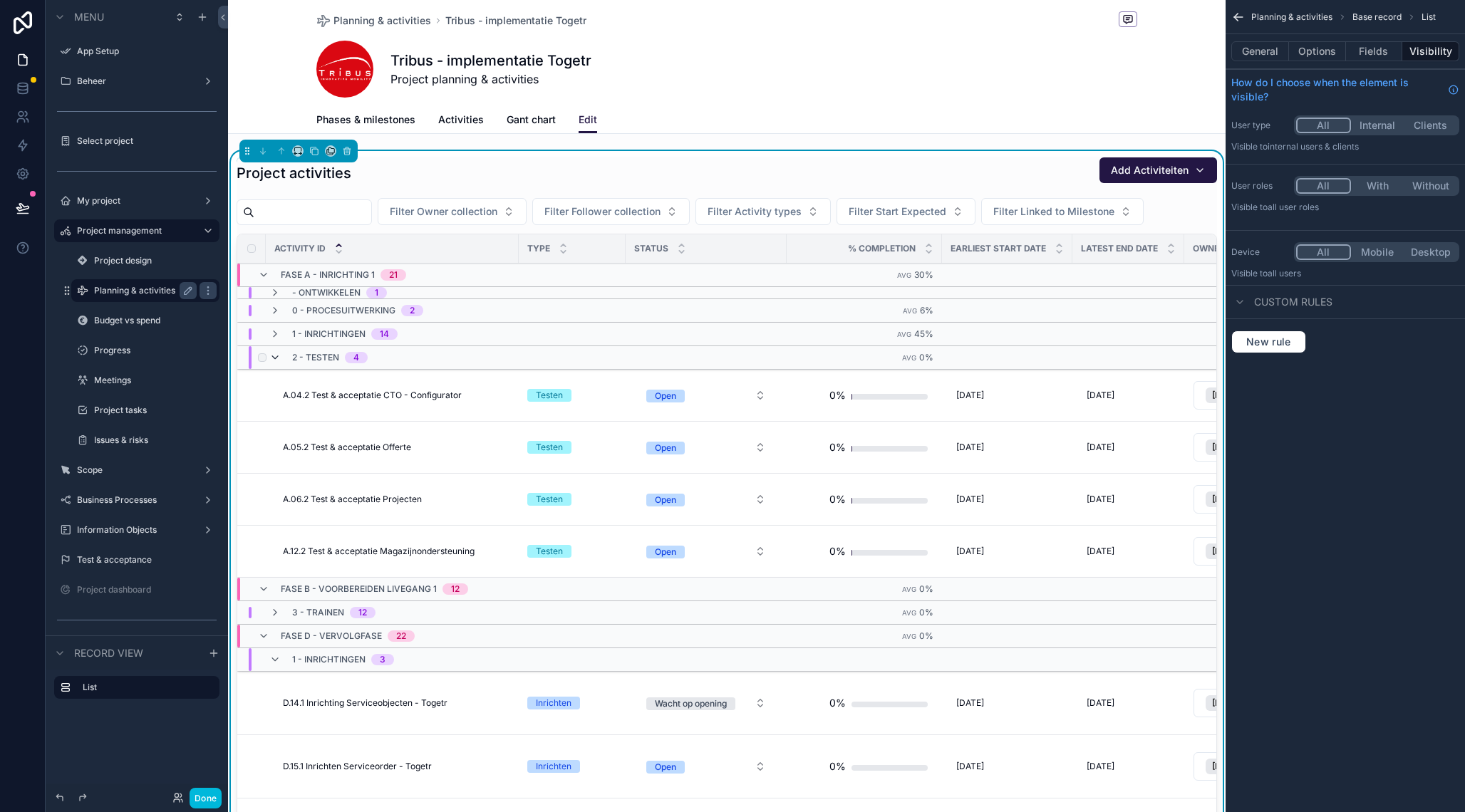
click at [274, 360] on icon "scrollable content" at bounding box center [275, 357] width 11 height 11
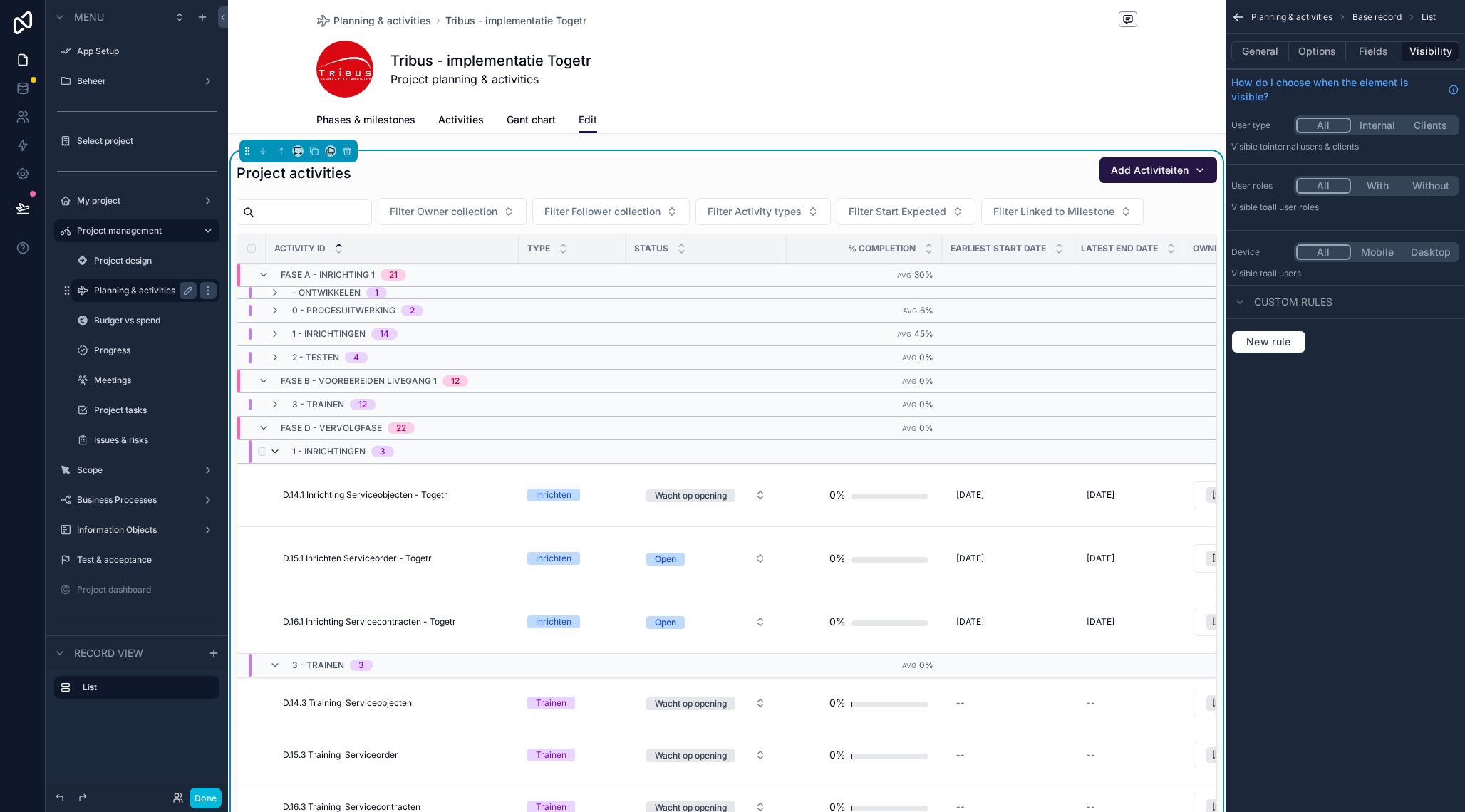
click at [278, 450] on icon "scrollable content" at bounding box center [275, 451] width 11 height 11
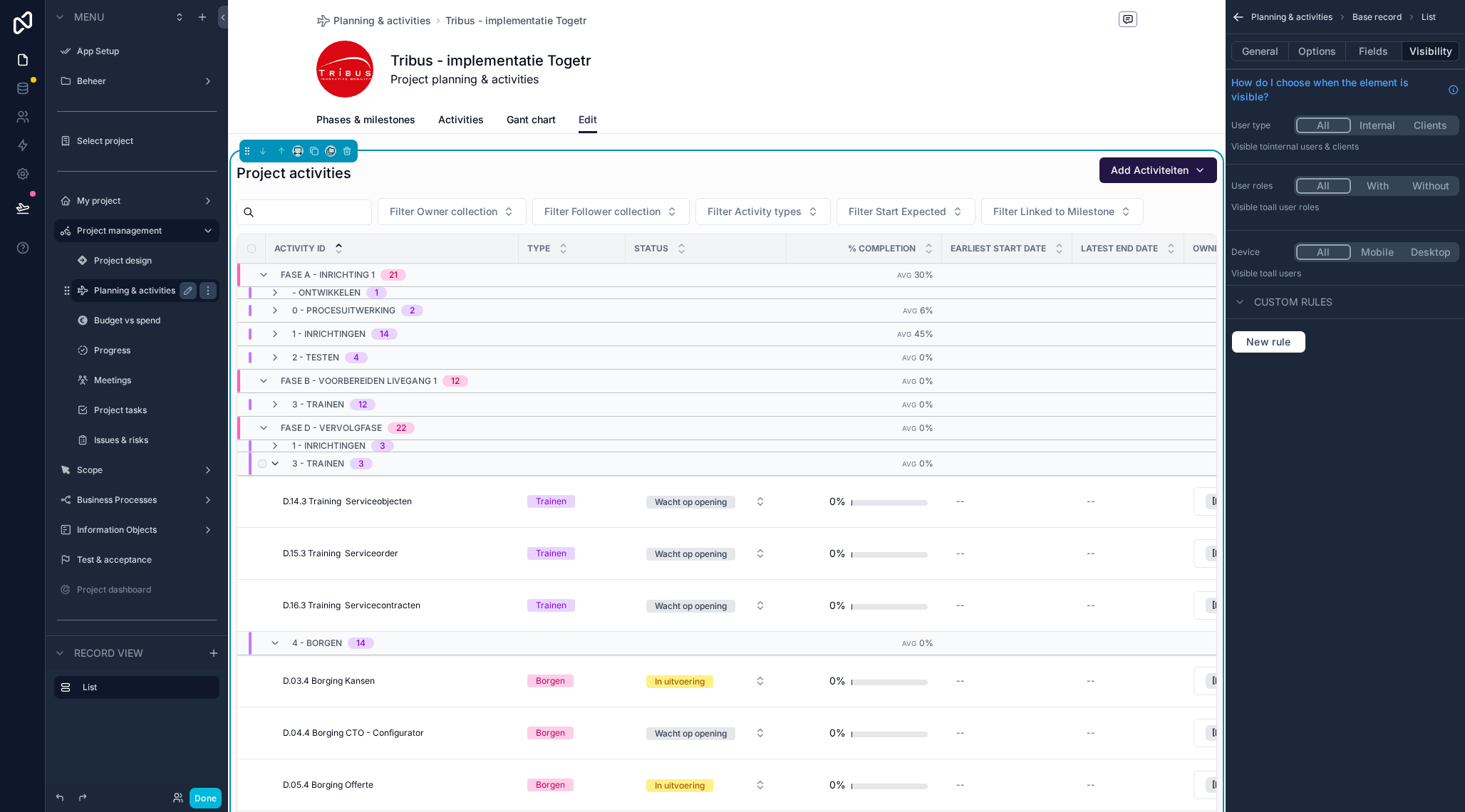
click at [275, 464] on icon "scrollable content" at bounding box center [275, 463] width 11 height 11
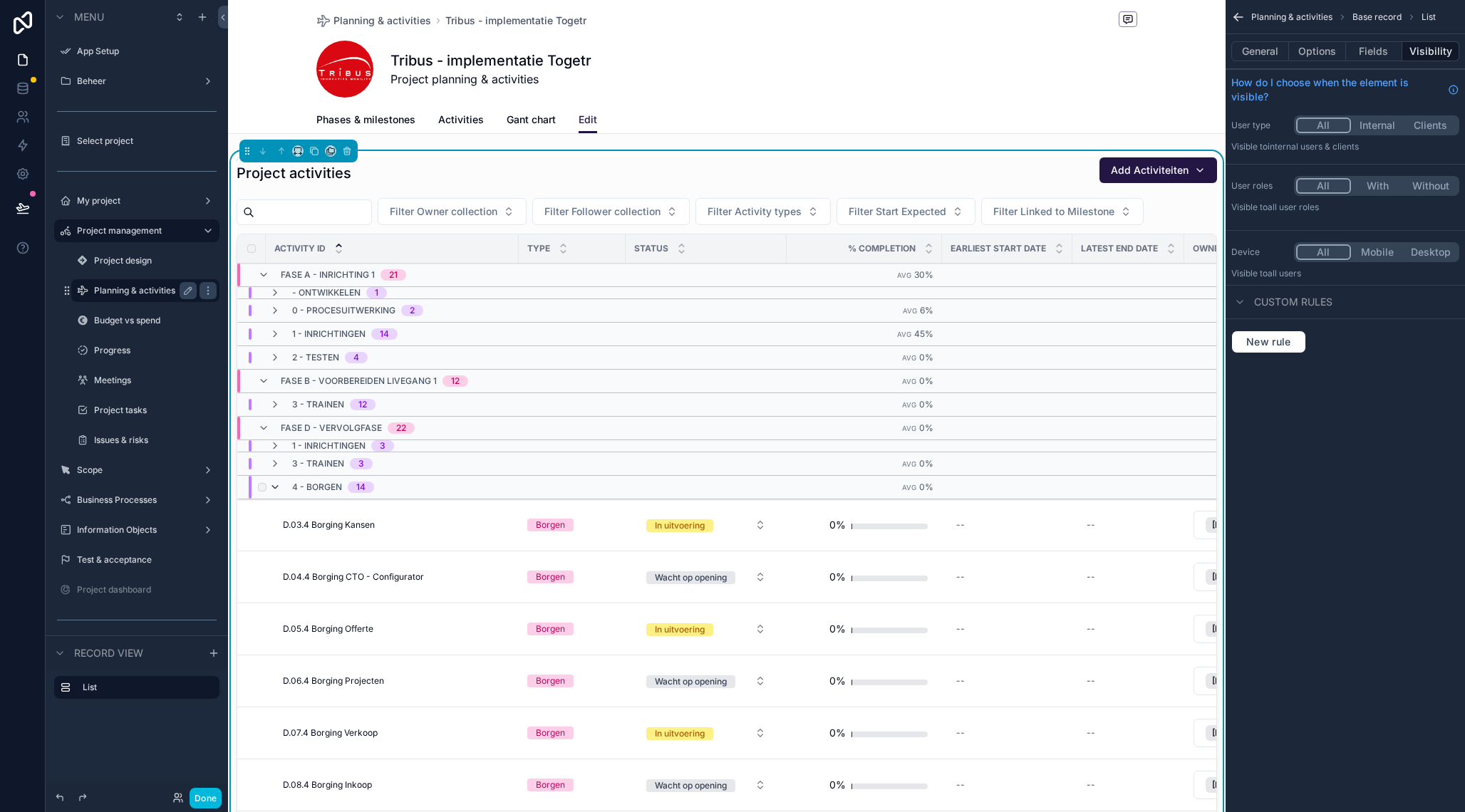
click at [276, 488] on icon "scrollable content" at bounding box center [275, 487] width 11 height 11
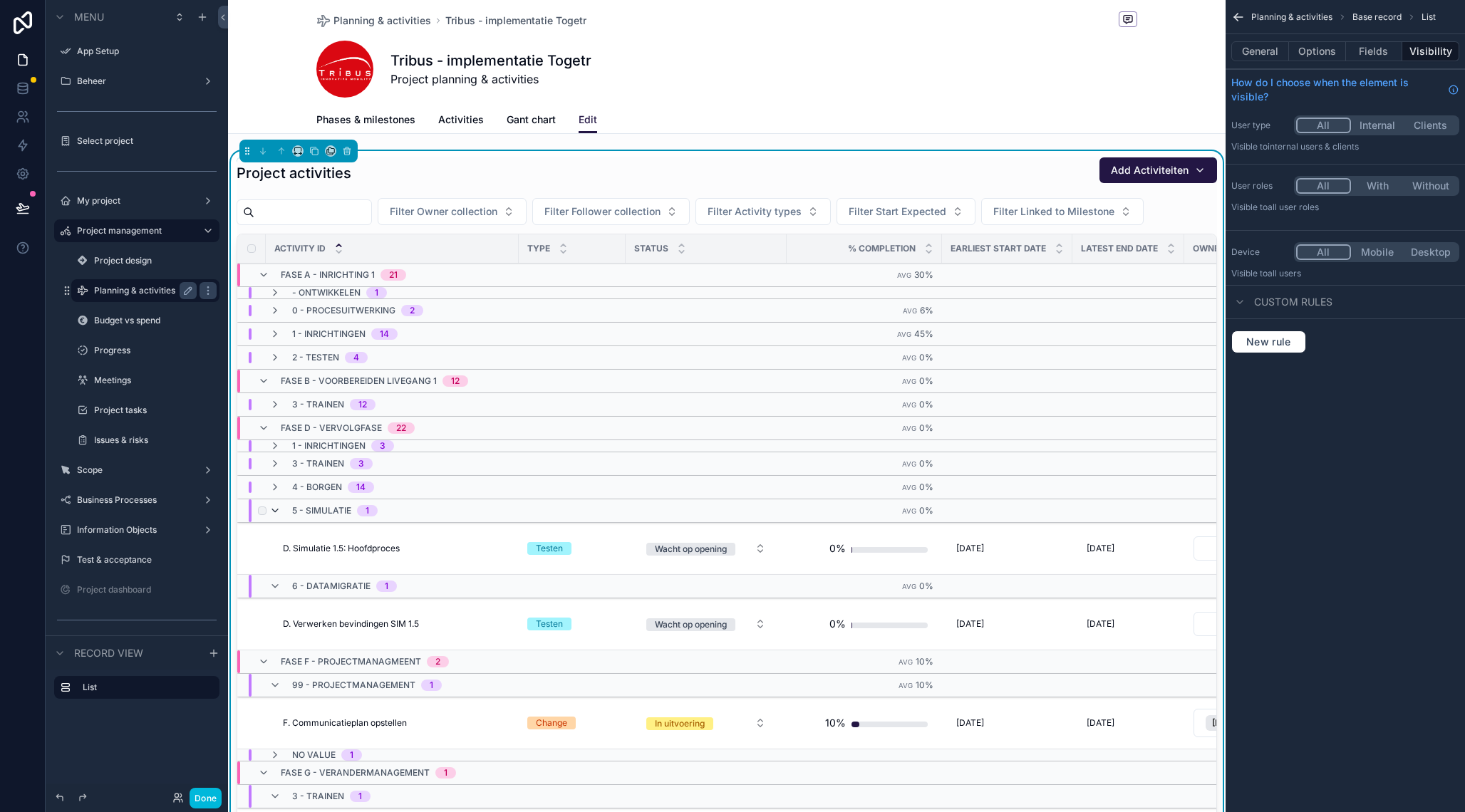
click at [277, 506] on icon "scrollable content" at bounding box center [275, 511] width 11 height 11
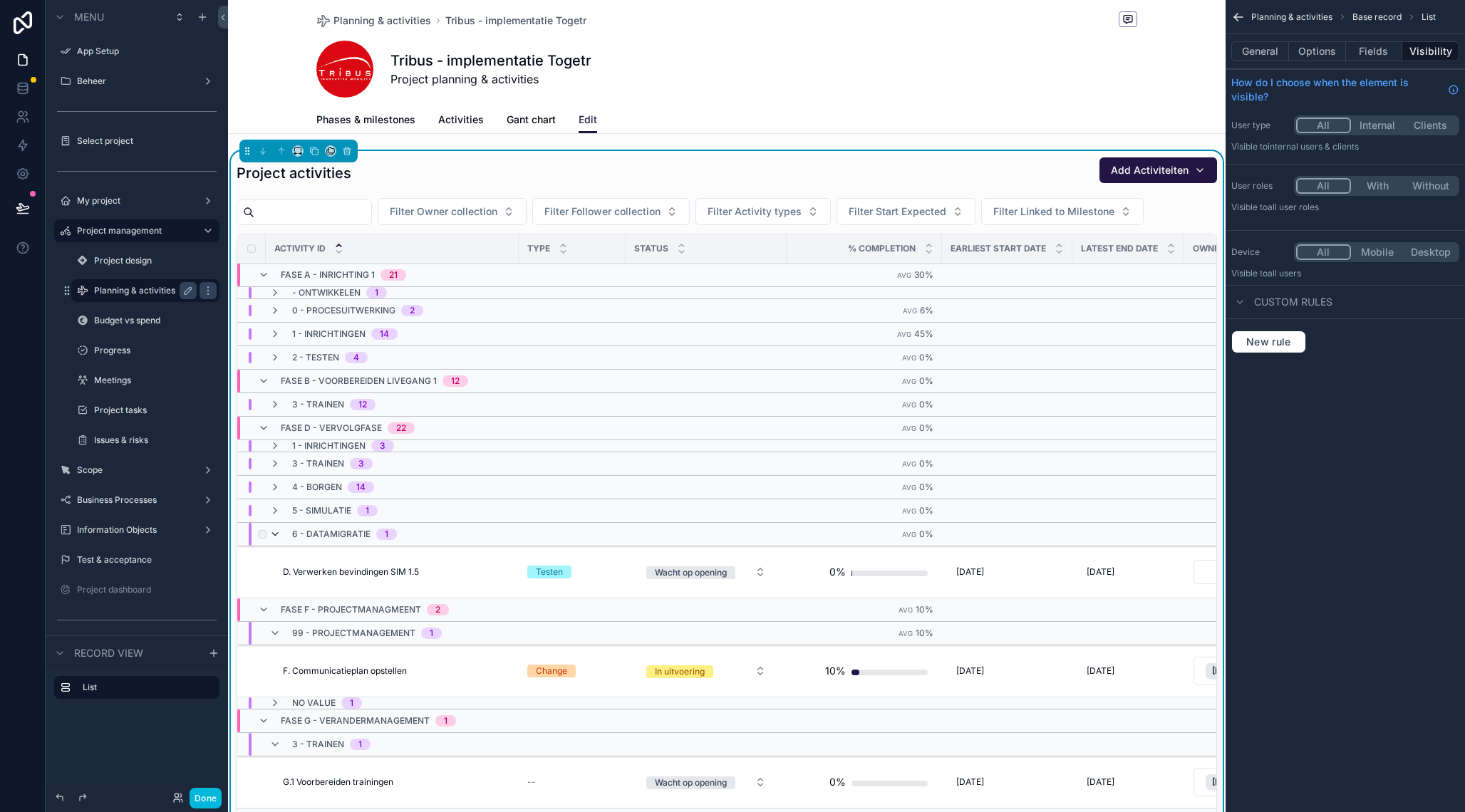
click at [276, 538] on icon "scrollable content" at bounding box center [275, 534] width 11 height 11
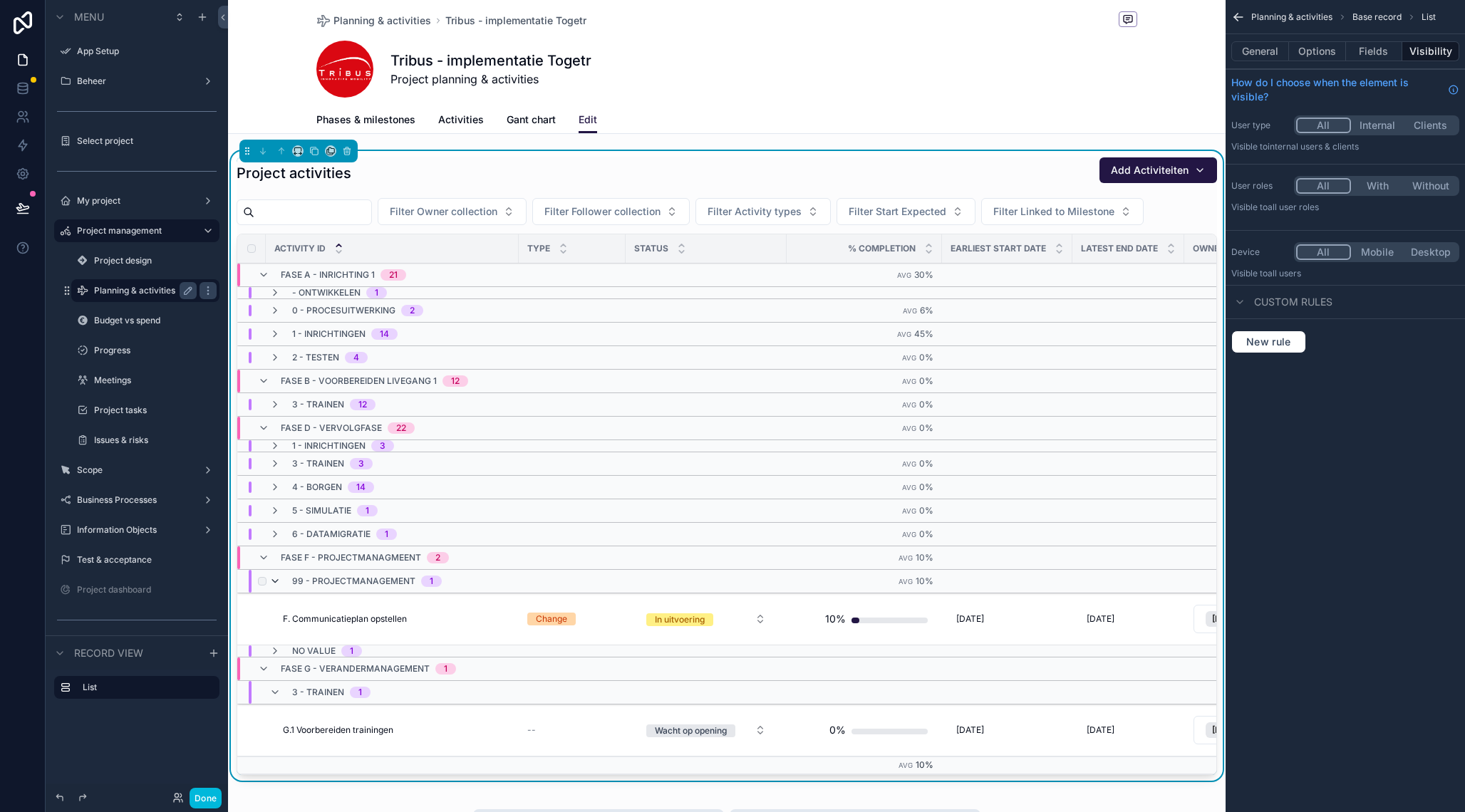
click at [275, 579] on icon "scrollable content" at bounding box center [275, 581] width 11 height 11
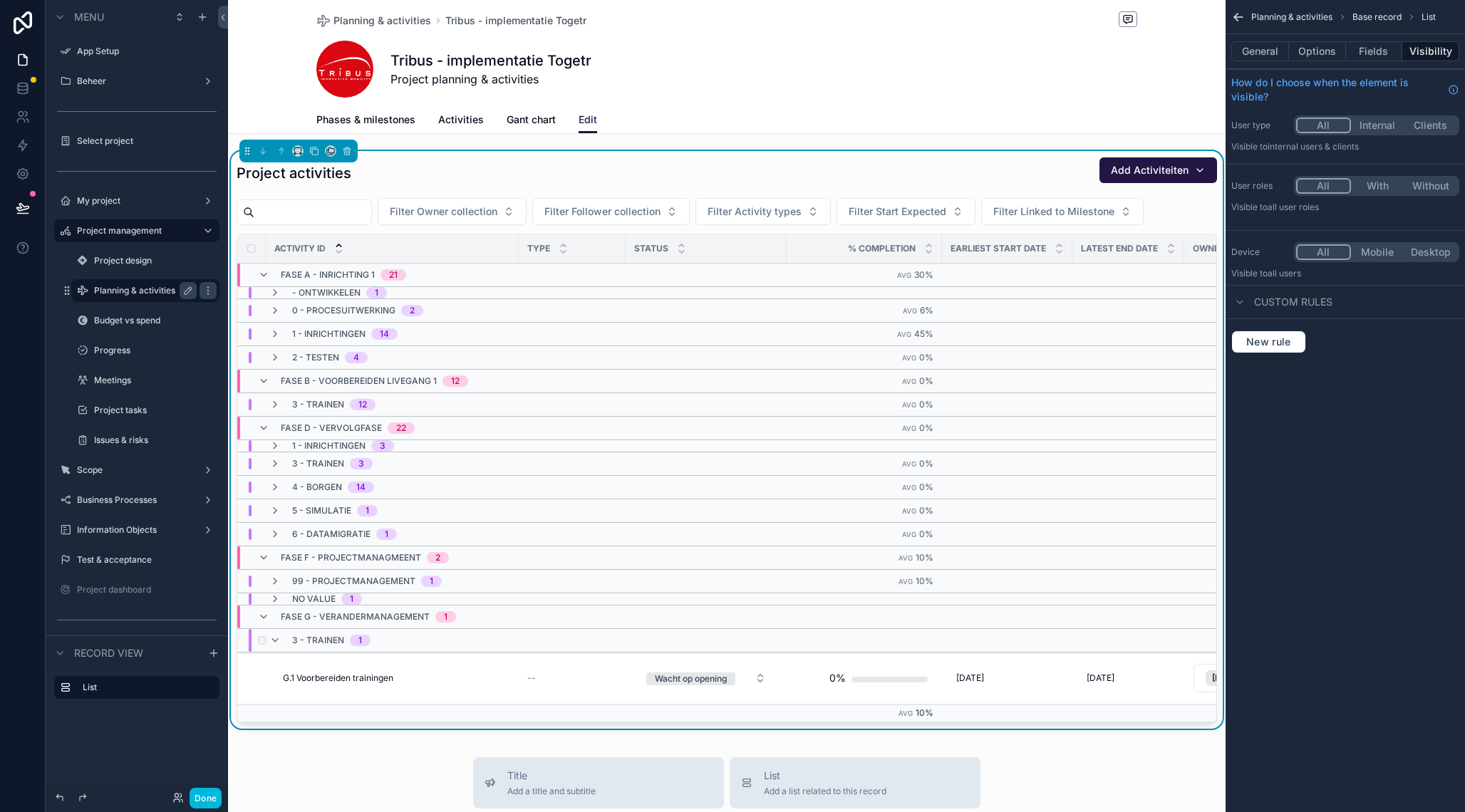
click at [274, 633] on div "3 - Trainen 1" at bounding box center [320, 640] width 101 height 23
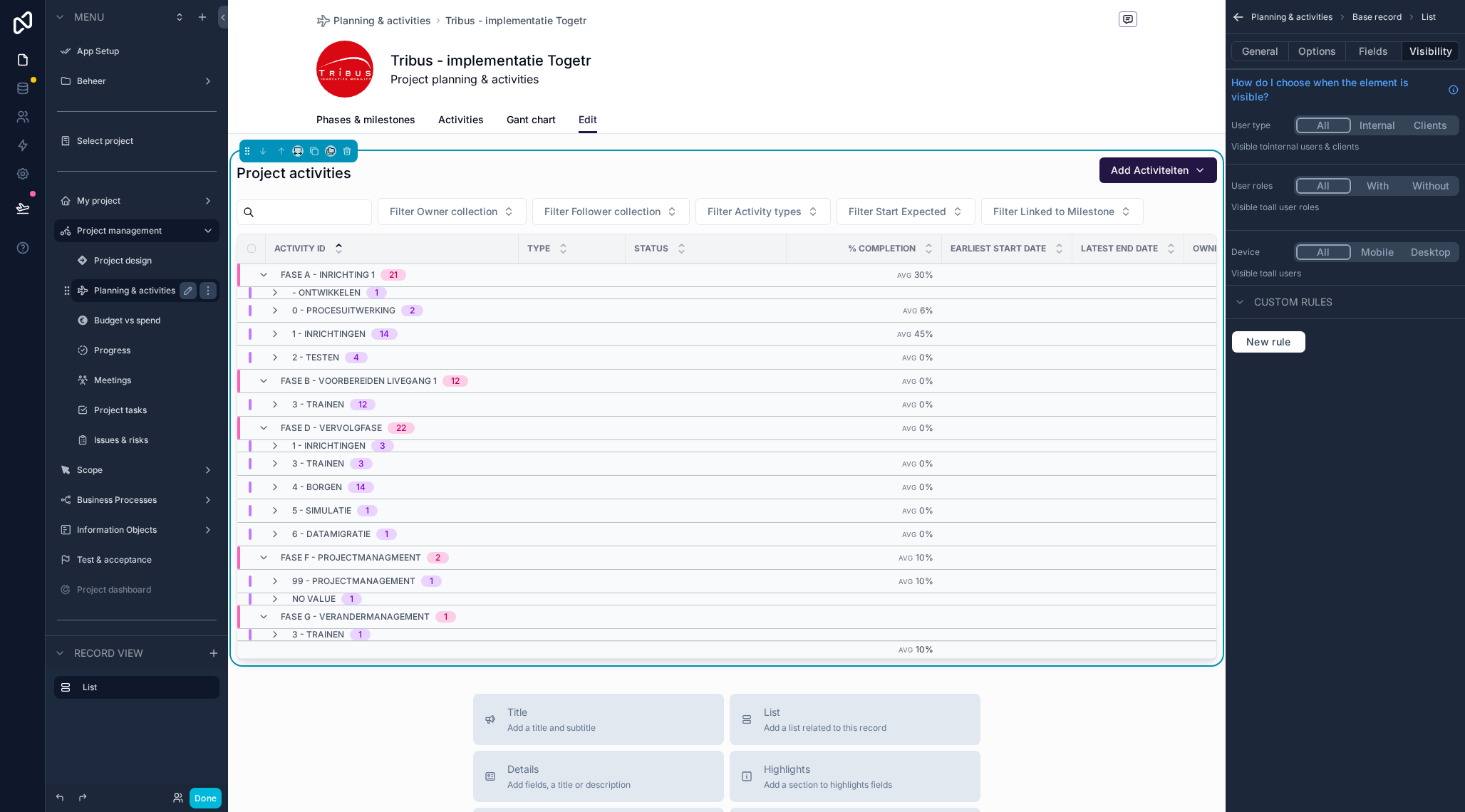
click at [360, 127] on link "Phases & milestones" at bounding box center [366, 121] width 99 height 28
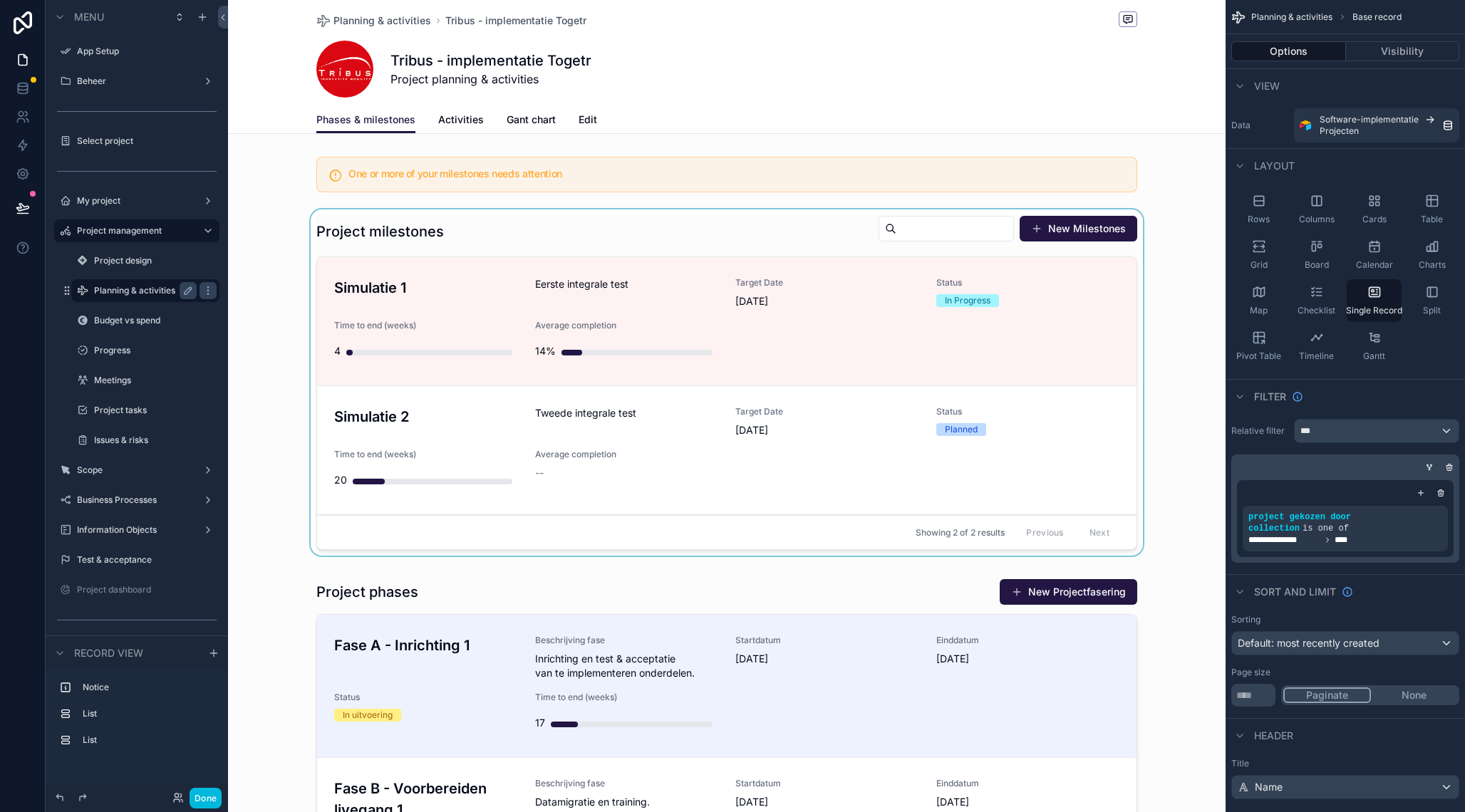
click at [499, 303] on div "scrollable content" at bounding box center [727, 385] width 998 height 352
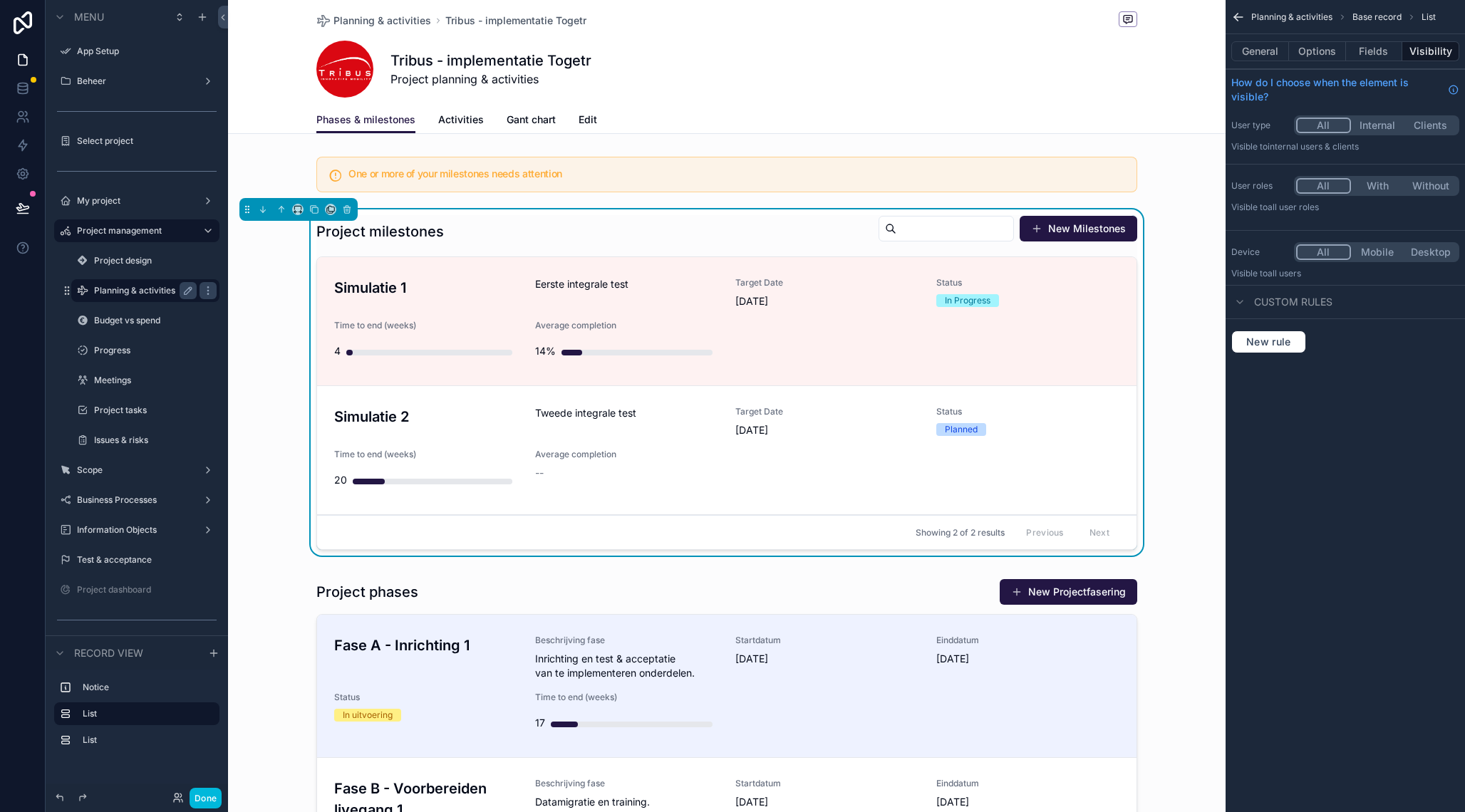
click at [486, 278] on h3 "Simulatie 1" at bounding box center [426, 287] width 184 height 22
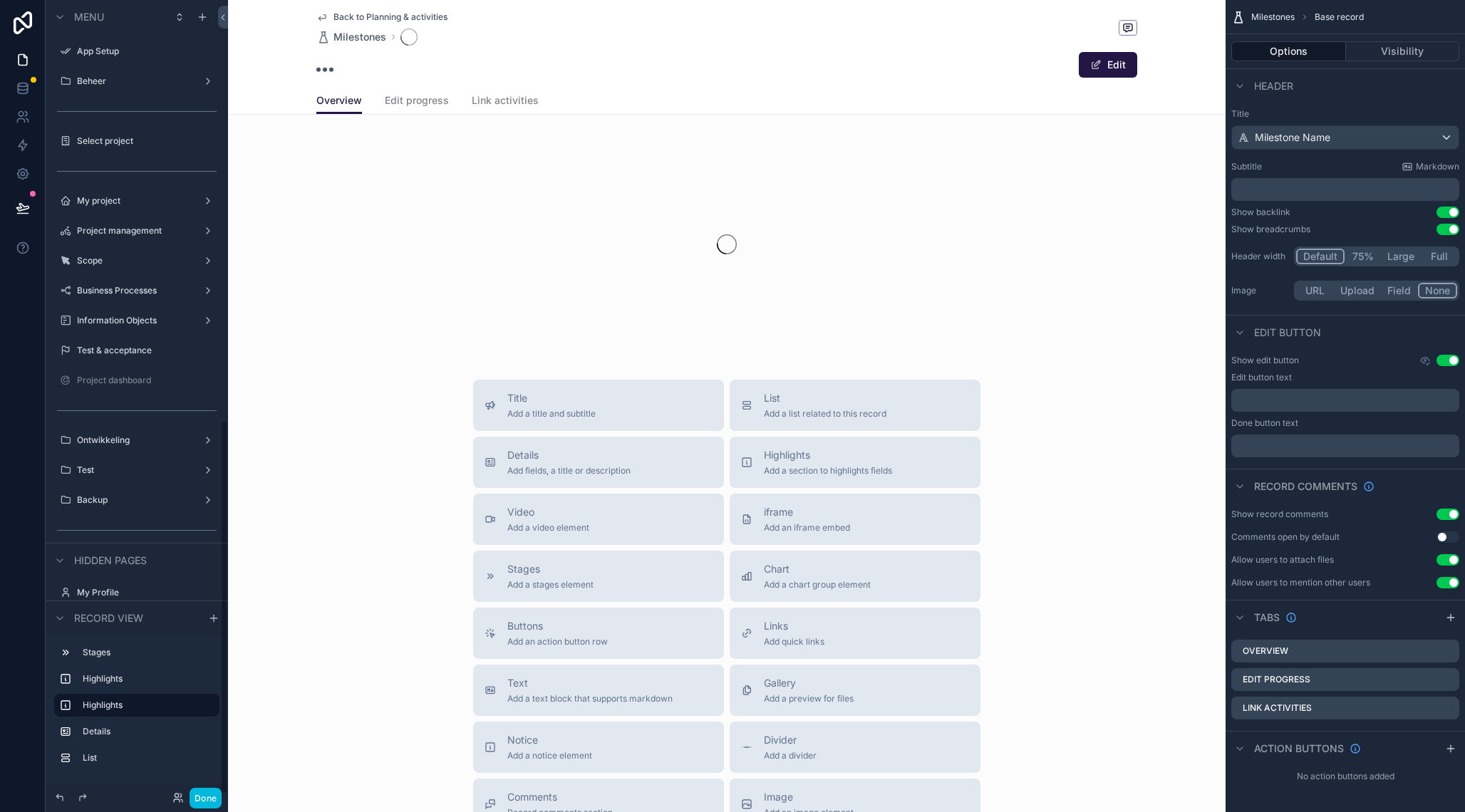
scroll to position [894, 0]
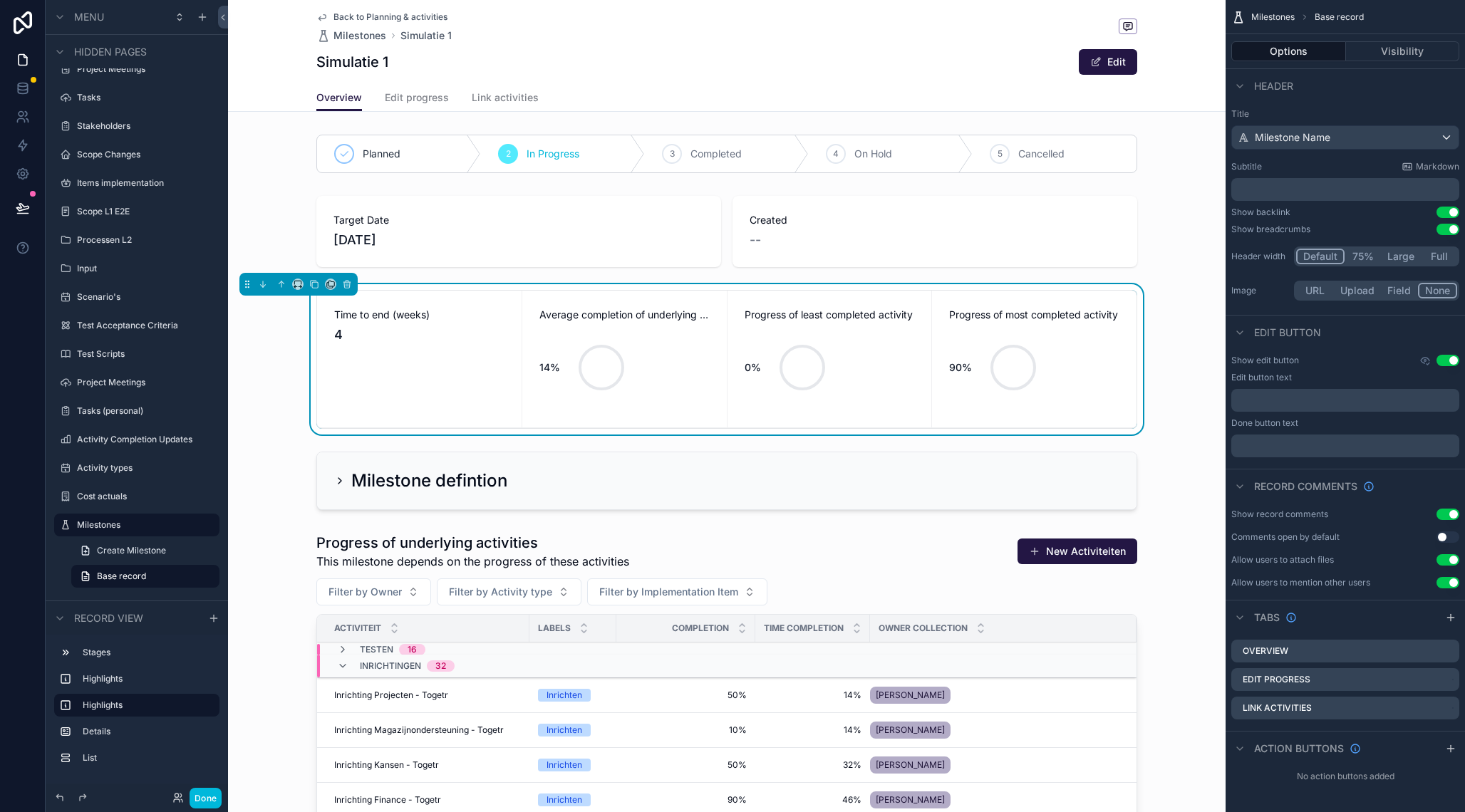
click at [597, 322] on div "Average completion of underlying activities 14%" at bounding box center [624, 359] width 170 height 103
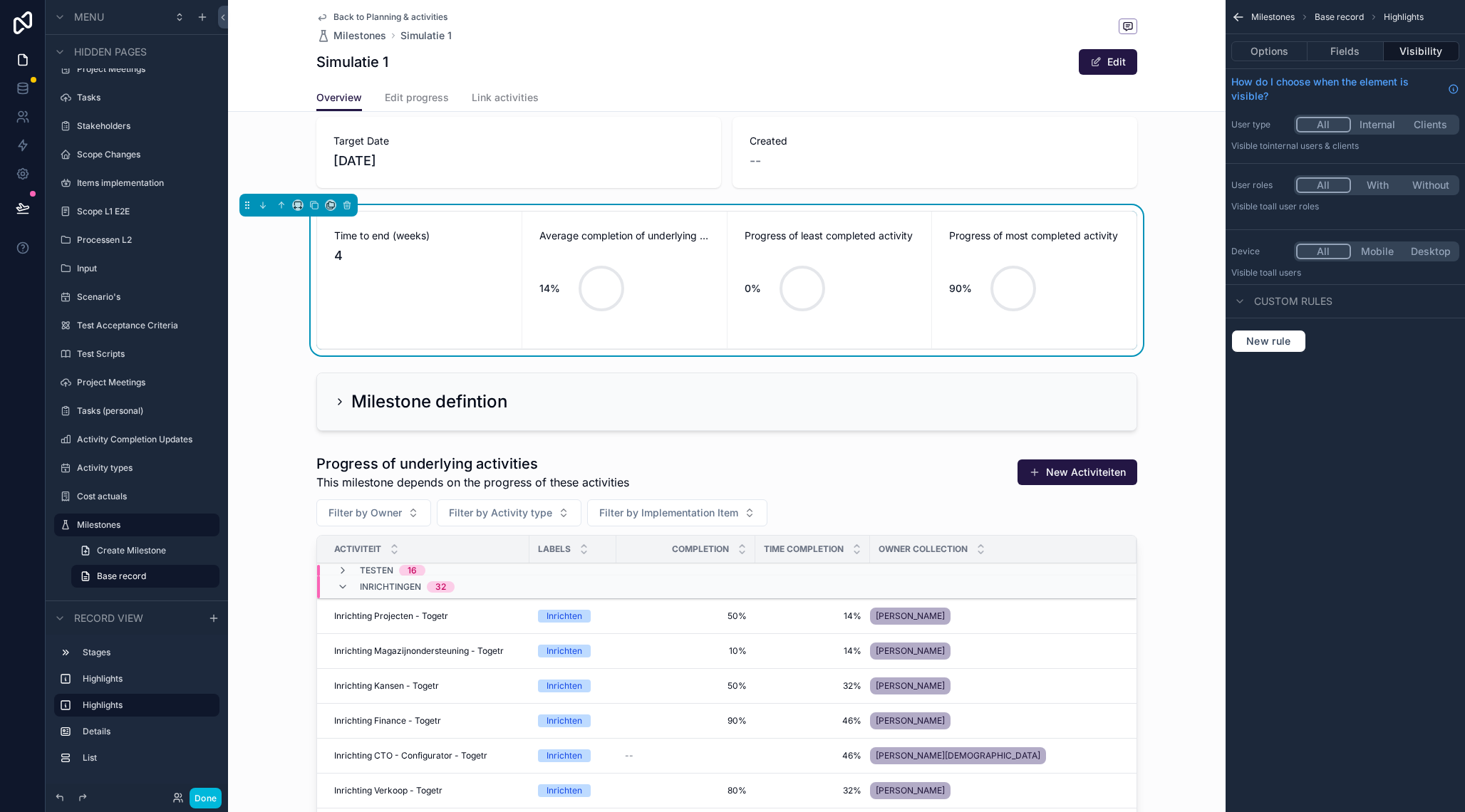
scroll to position [66, 0]
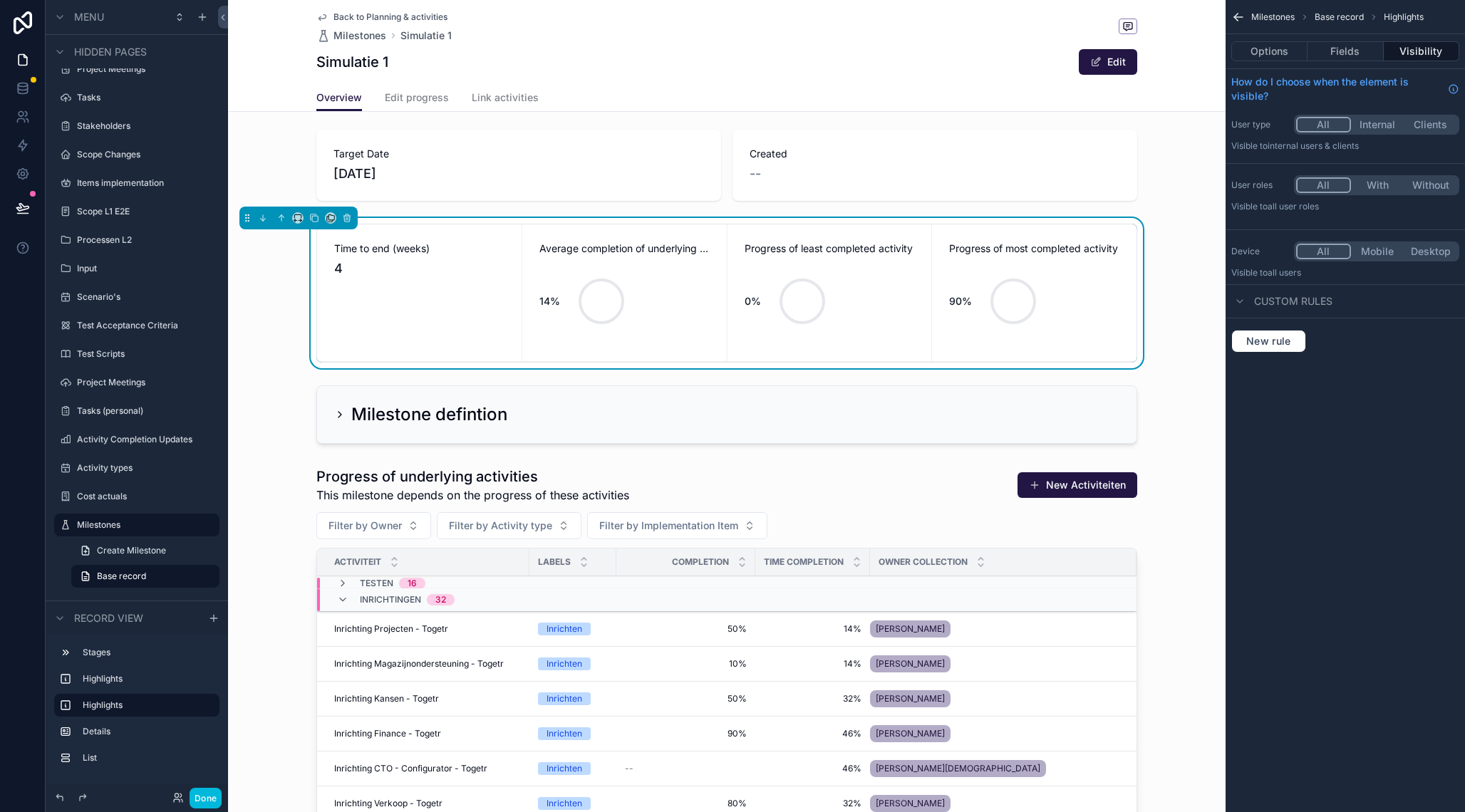
click at [667, 238] on div "Average completion of underlying activities 14%" at bounding box center [625, 292] width 205 height 137
click at [697, 327] on div "14%" at bounding box center [624, 301] width 170 height 86
click at [259, 373] on div "Planned 2 In Progress 3 Completed 4 On Hold 5 Cancelled Target Date 7-11-2025 C…" at bounding box center [727, 616] width 998 height 1107
click at [654, 470] on div "scrollable content" at bounding box center [727, 815] width 998 height 709
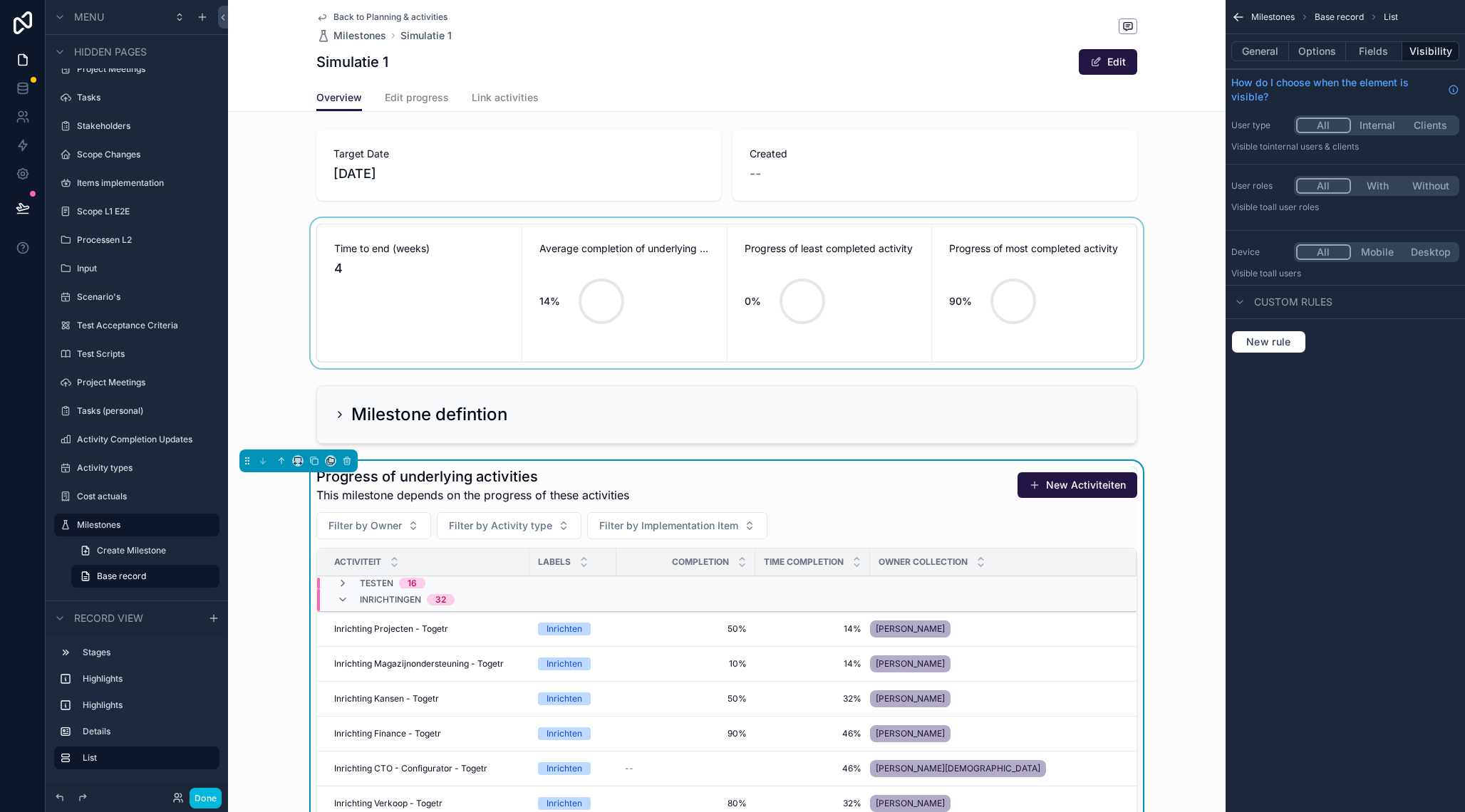
click at [633, 276] on div "scrollable content" at bounding box center [727, 293] width 998 height 150
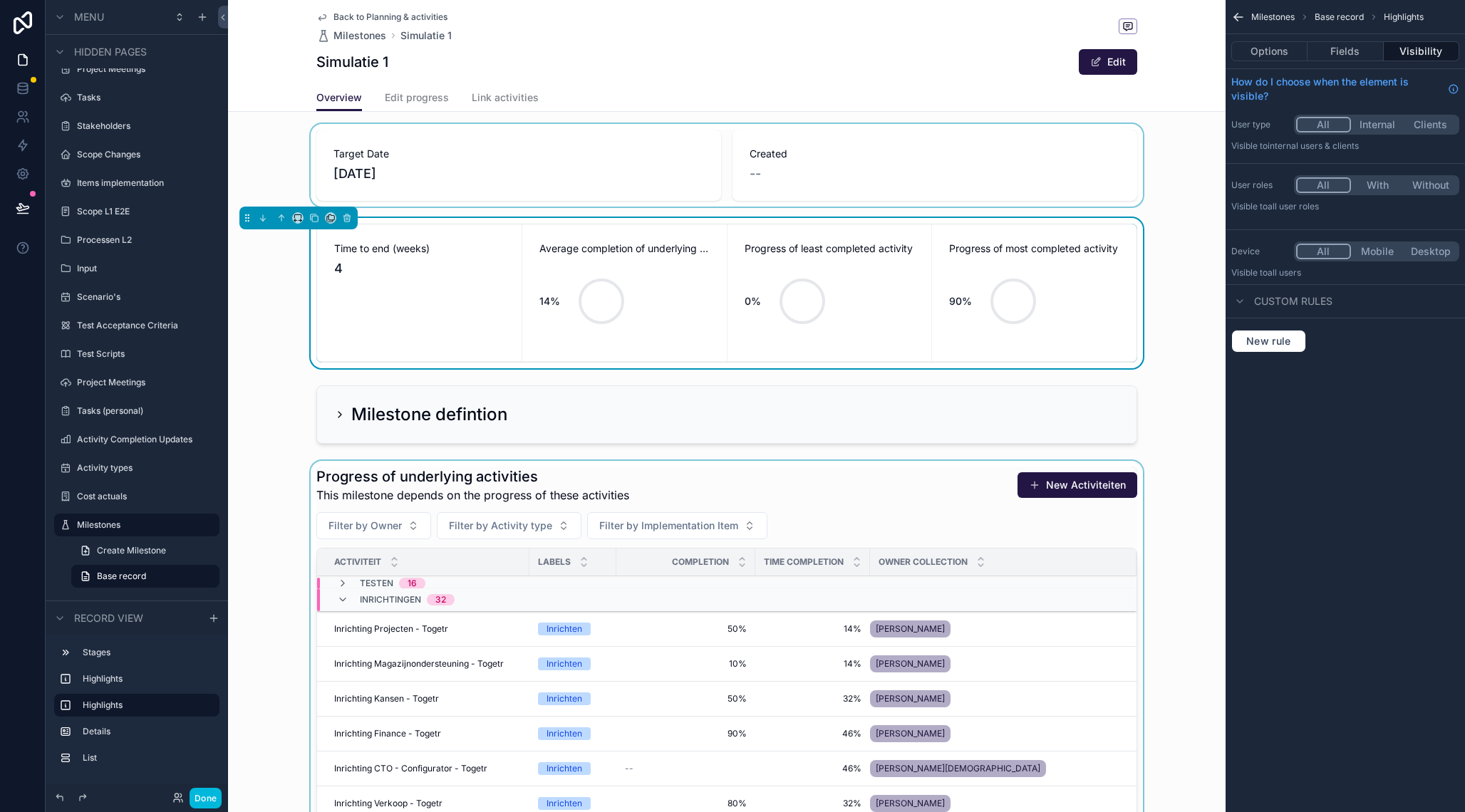
click at [491, 164] on div "scrollable content" at bounding box center [727, 165] width 998 height 83
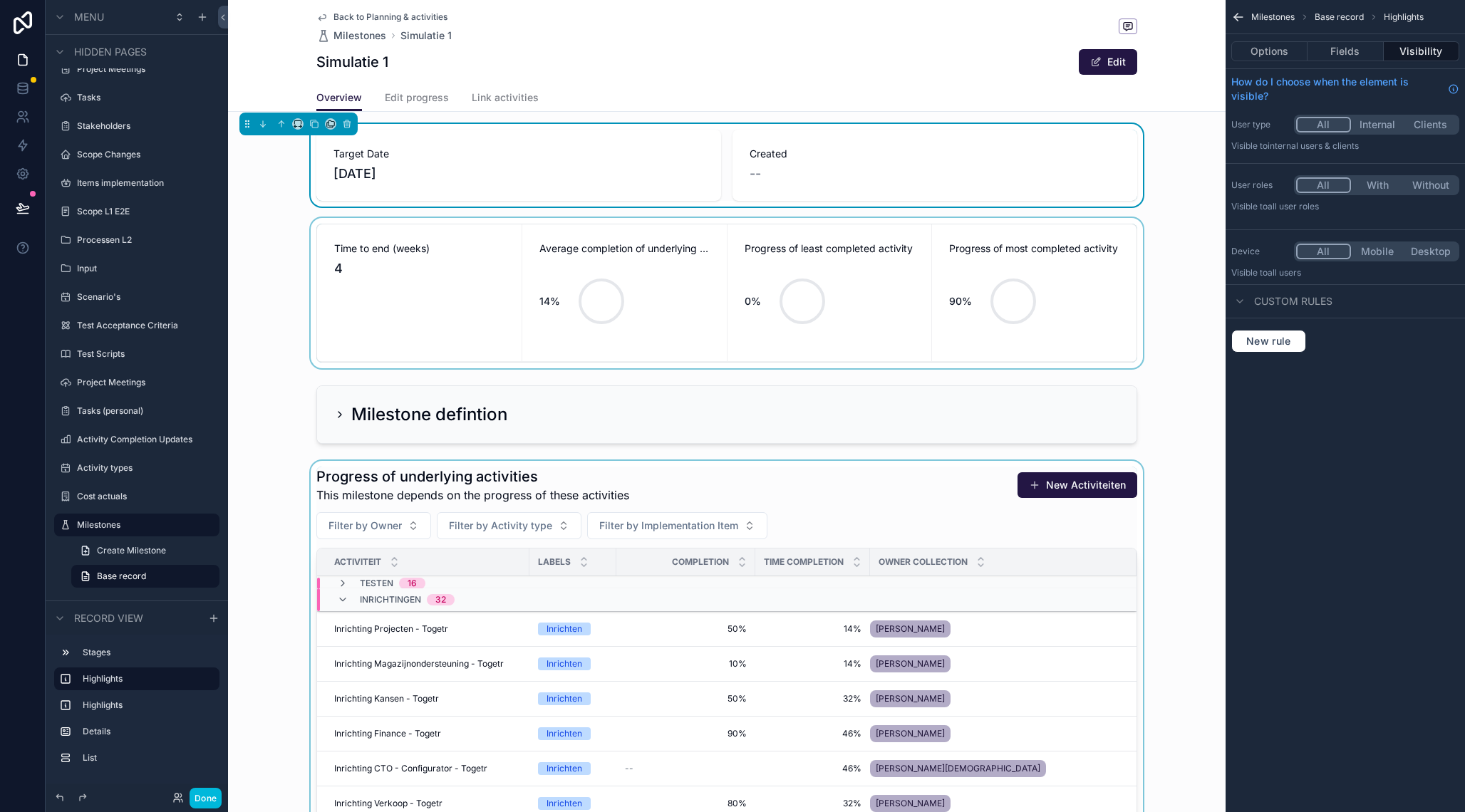
click at [402, 333] on div "scrollable content" at bounding box center [727, 293] width 998 height 150
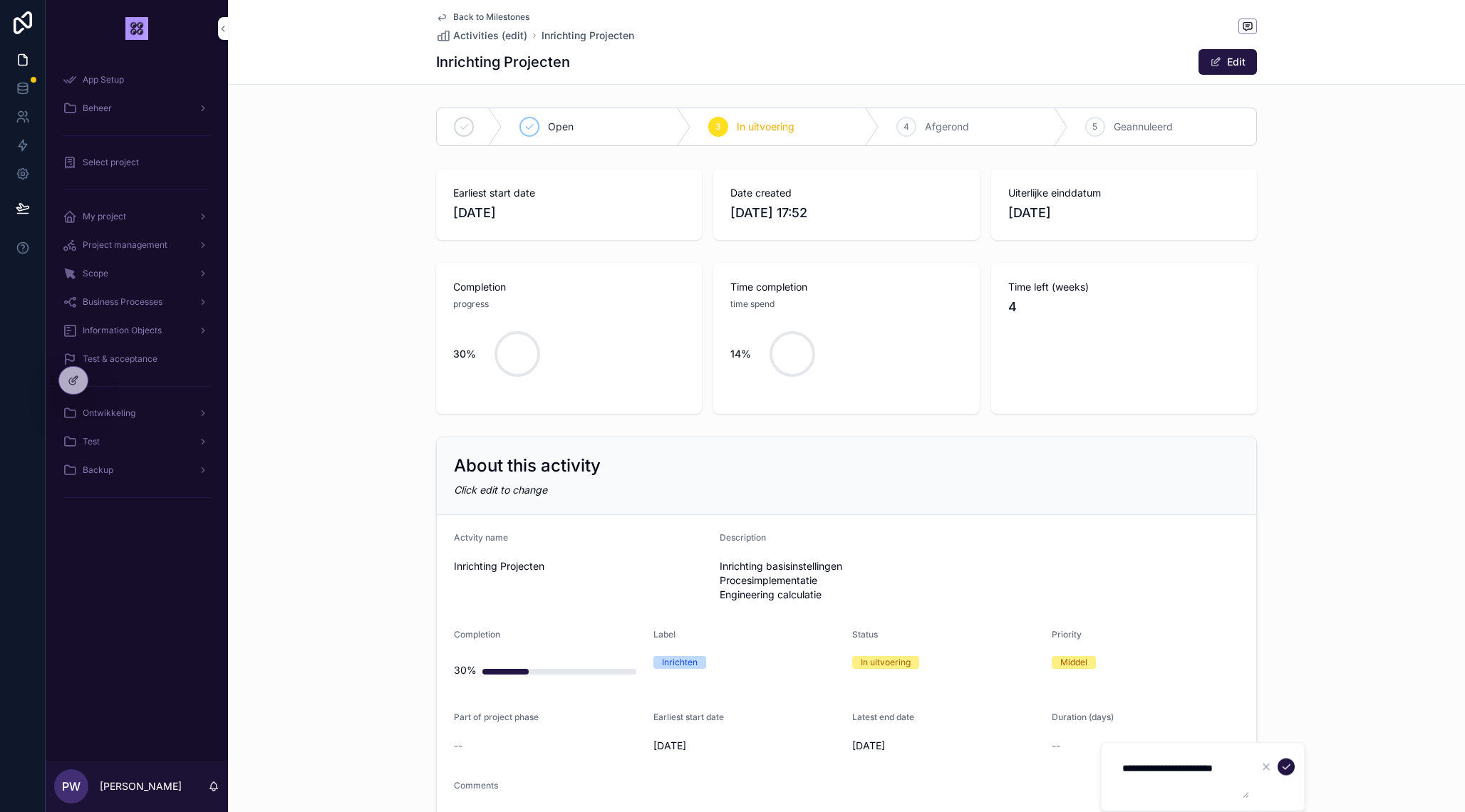
scroll to position [176, 0]
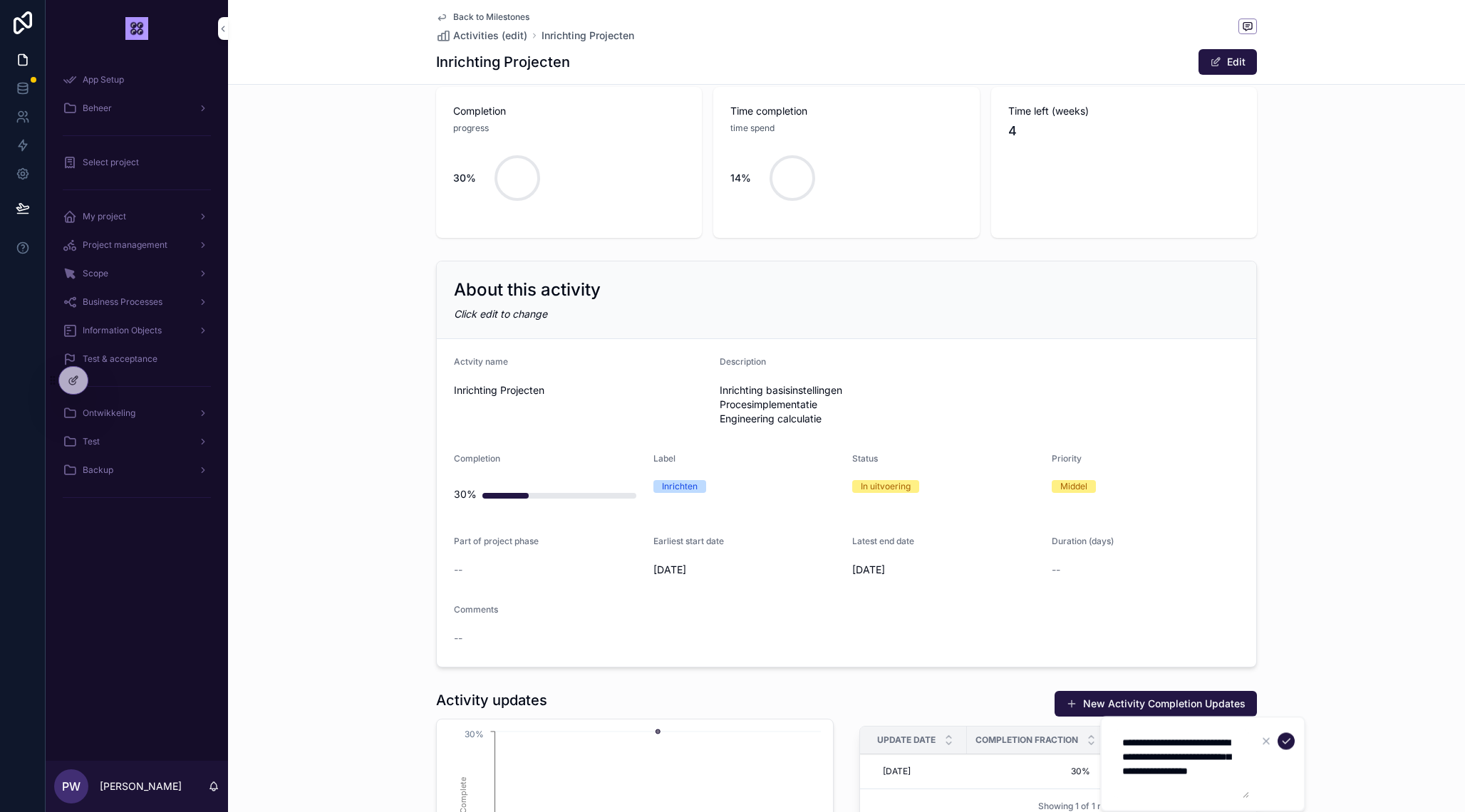
type textarea "**********"
click at [1291, 744] on icon "scrollable content" at bounding box center [1286, 741] width 11 height 11
click at [587, 143] on div "30%" at bounding box center [569, 178] width 232 height 86
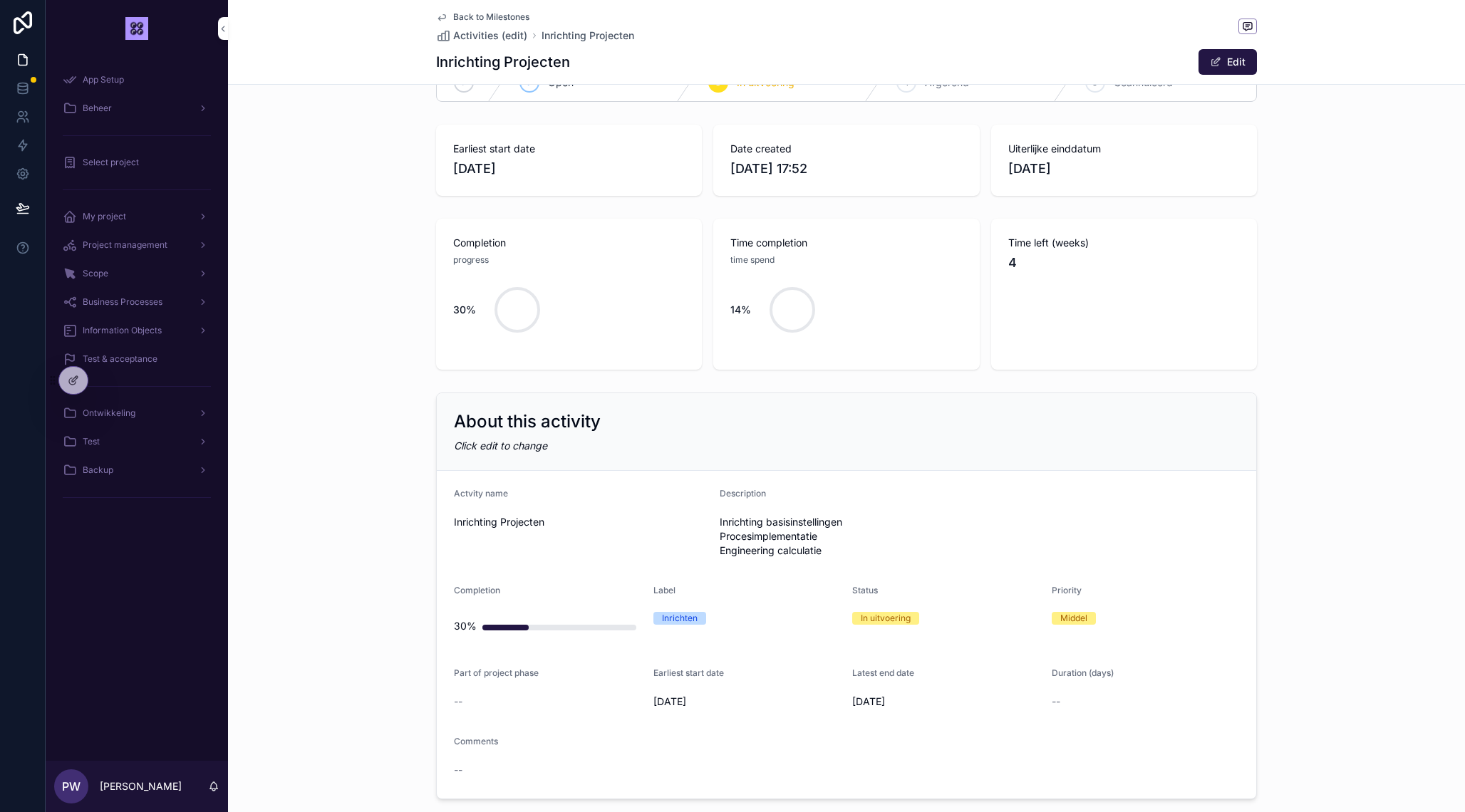
scroll to position [0, 0]
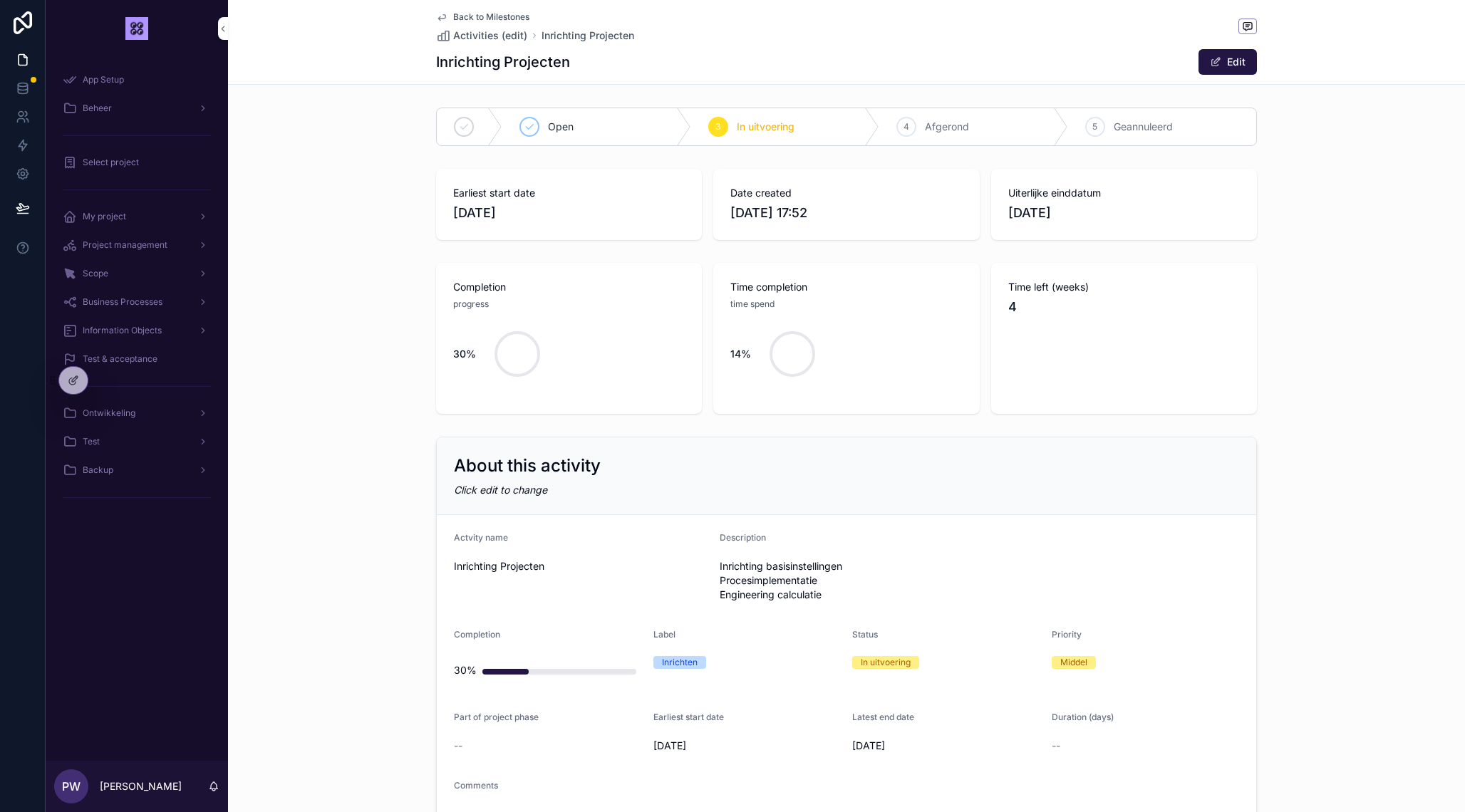
click at [606, 307] on div "progress" at bounding box center [569, 304] width 232 height 14
click at [569, 276] on div "Completion progress 30%" at bounding box center [569, 338] width 266 height 151
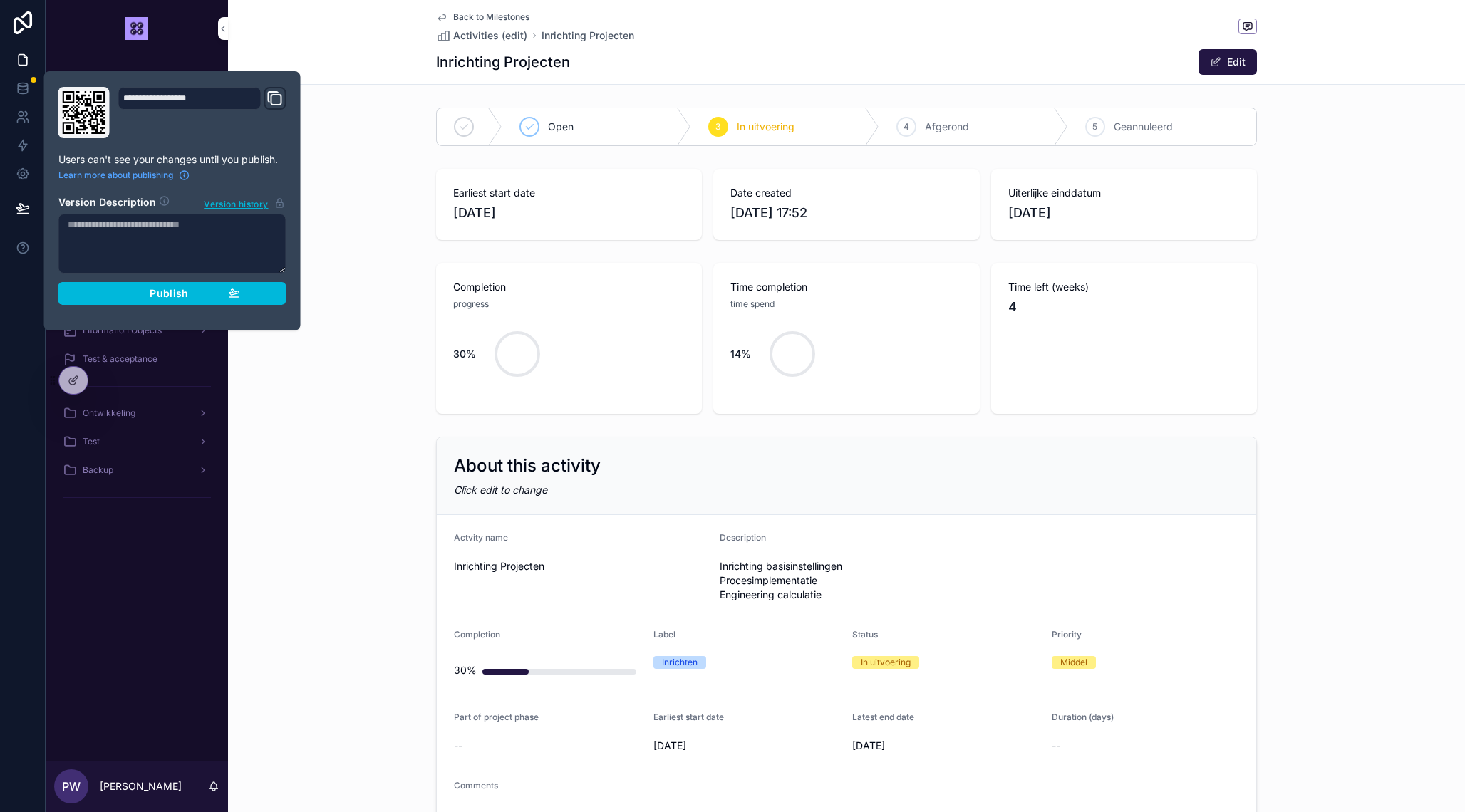
click at [174, 292] on span "Publish" at bounding box center [169, 293] width 39 height 13
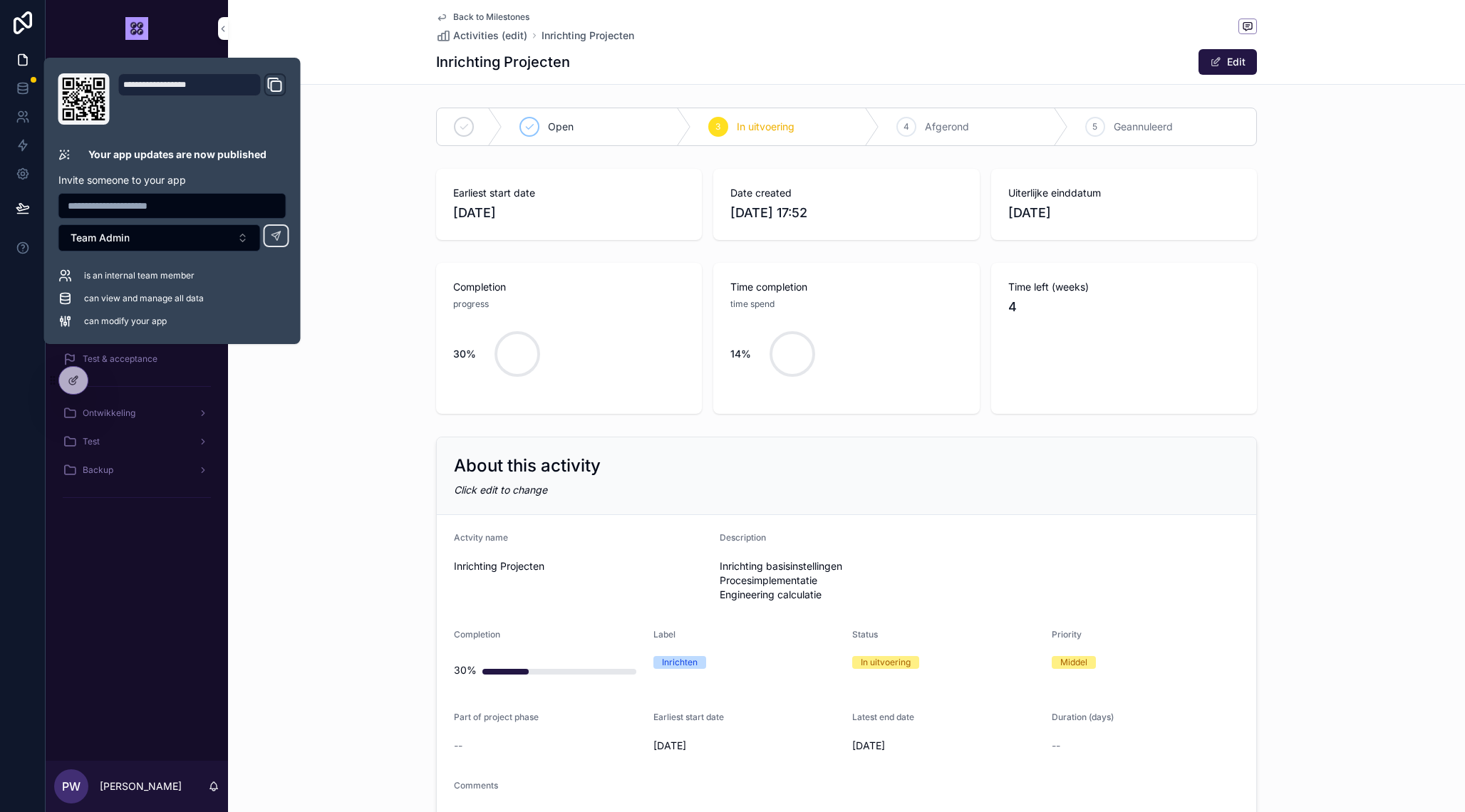
click at [373, 230] on div "Earliest start date 3-10-2025 Date created 10-9-2025 17:52 Uiterlijke einddatum…" at bounding box center [846, 204] width 1236 height 83
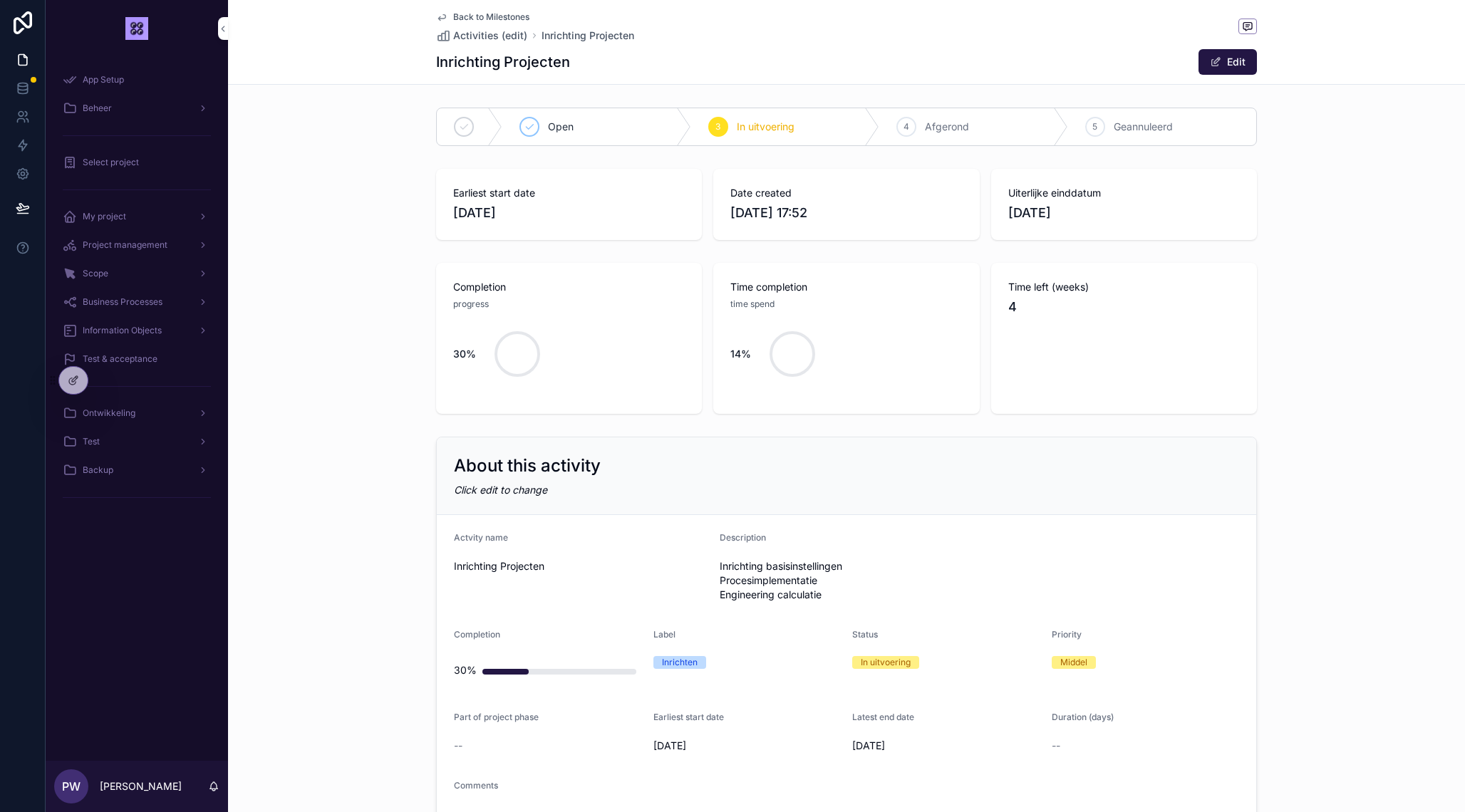
click at [74, 389] on div at bounding box center [73, 380] width 28 height 27
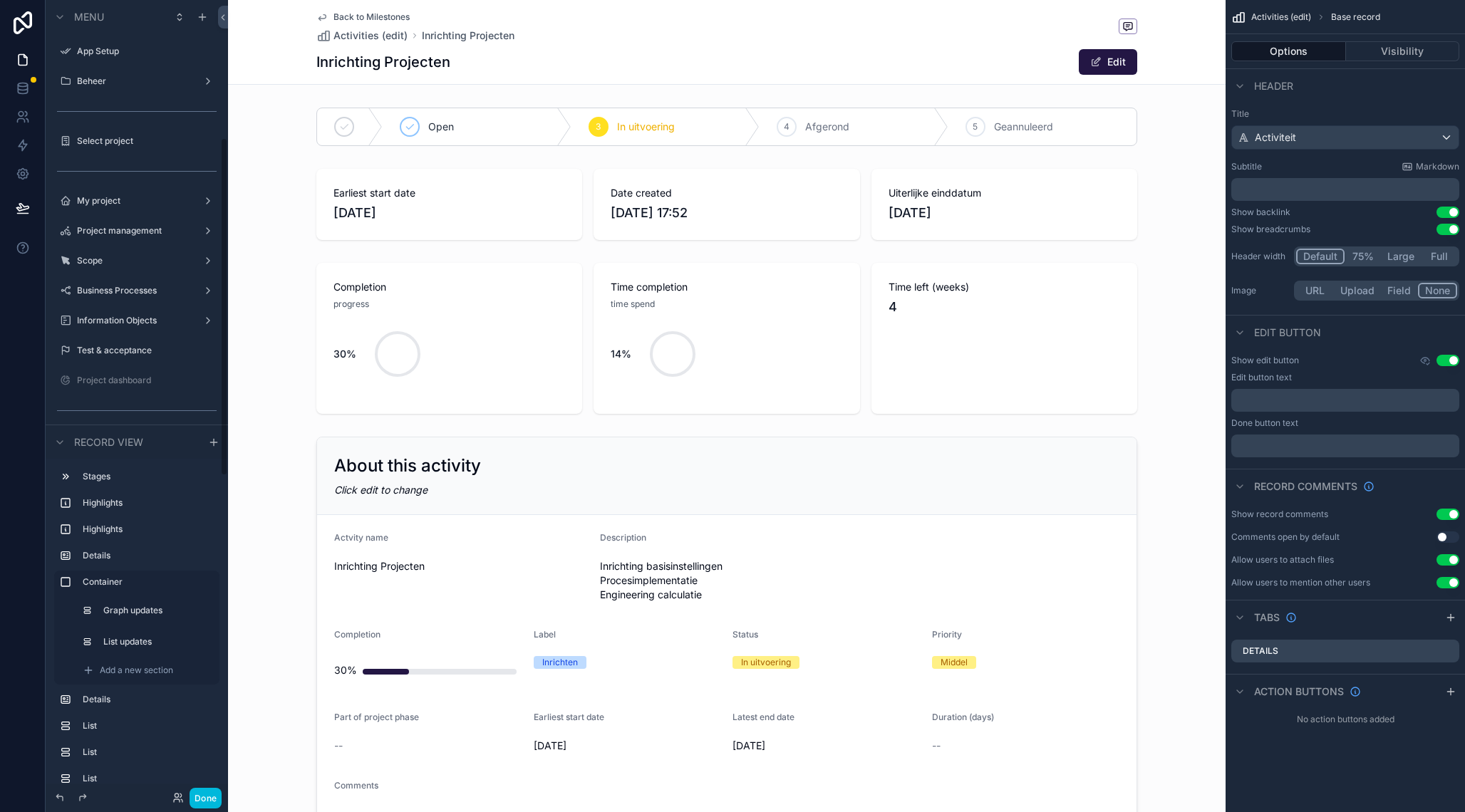
scroll to position [323, 0]
click at [465, 348] on div "scrollable content" at bounding box center [727, 338] width 998 height 162
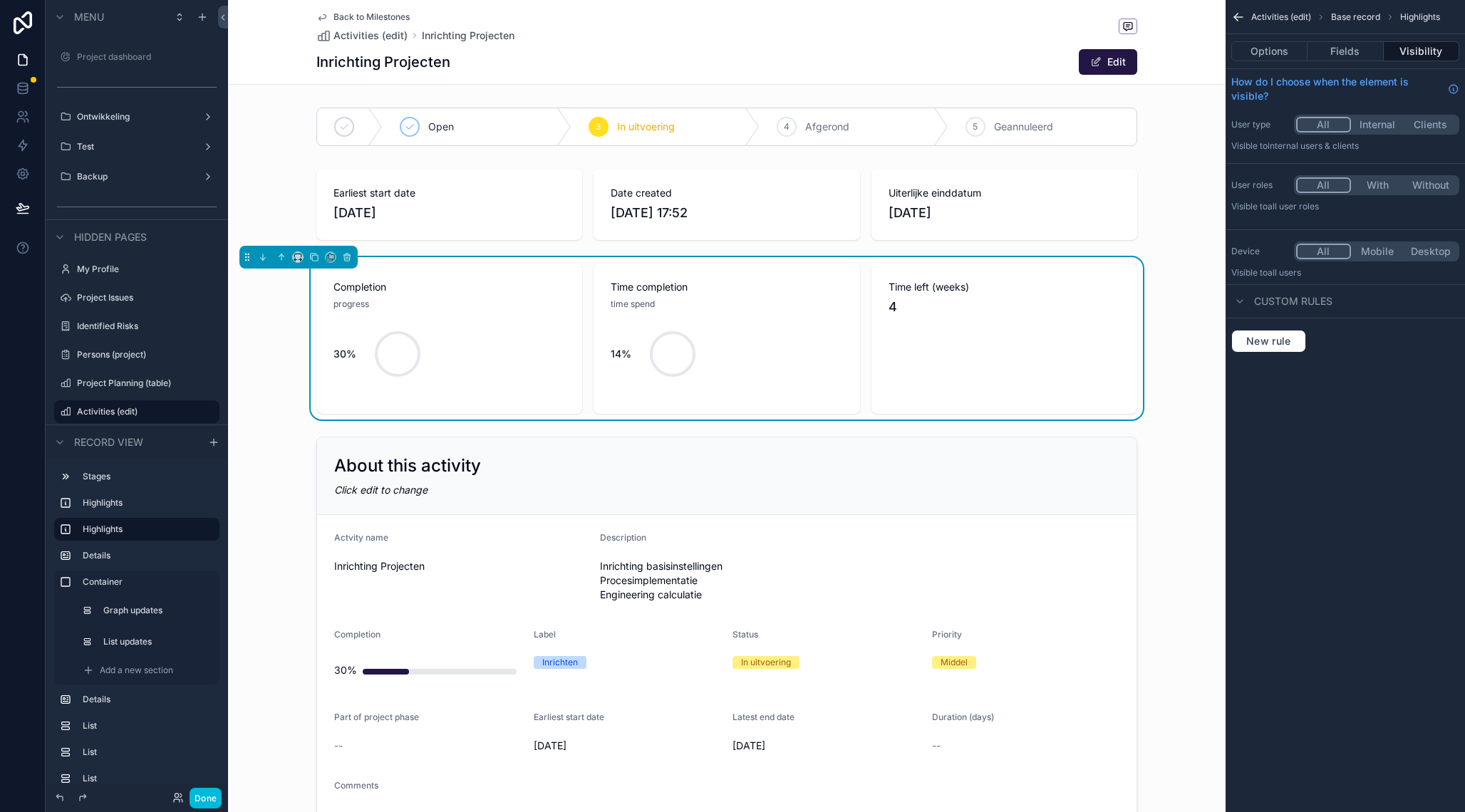
click at [1336, 51] on button "Fields" at bounding box center [1344, 51] width 75 height 20
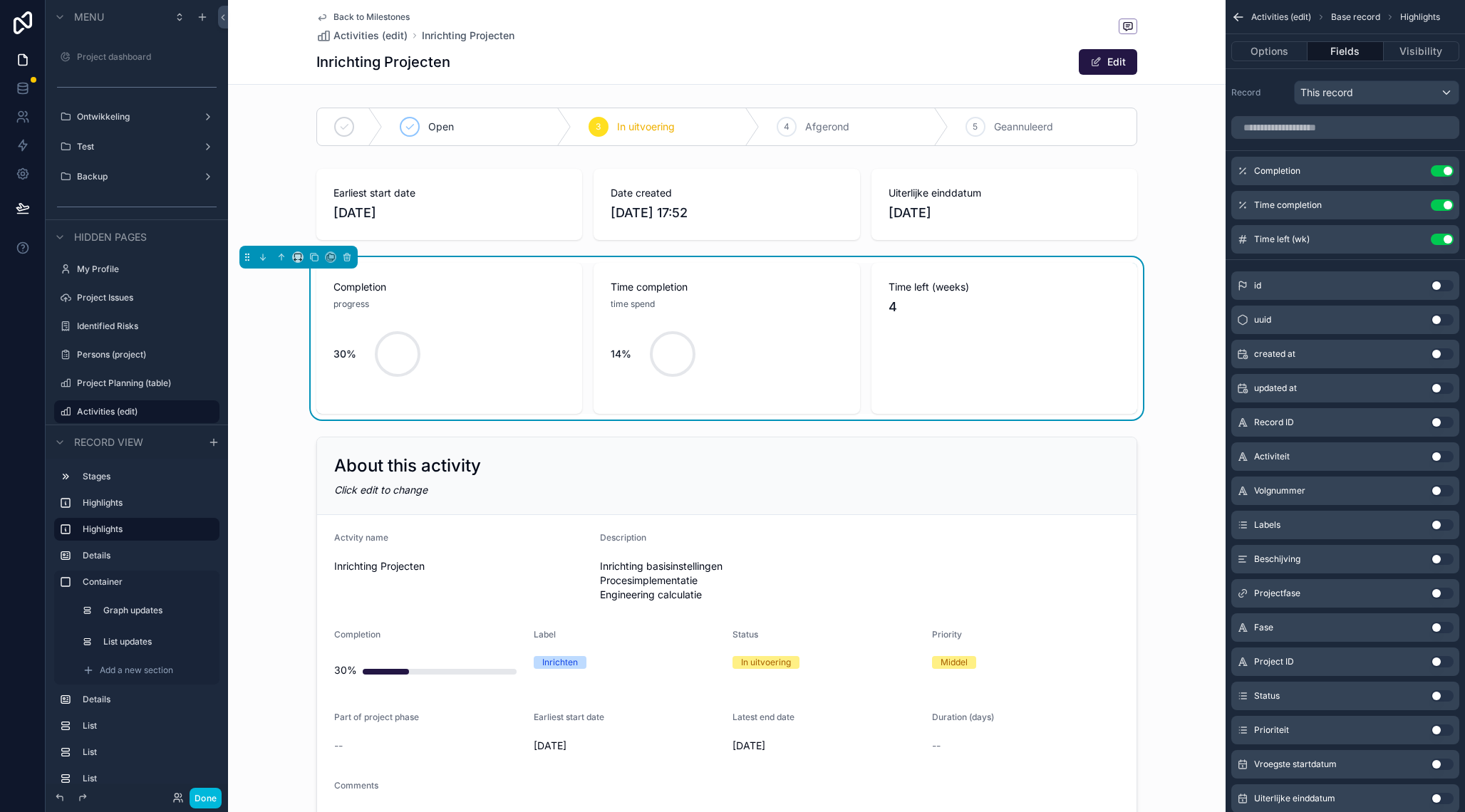
click at [0, 0] on icon "scrollable content" at bounding box center [0, 0] width 0 height 0
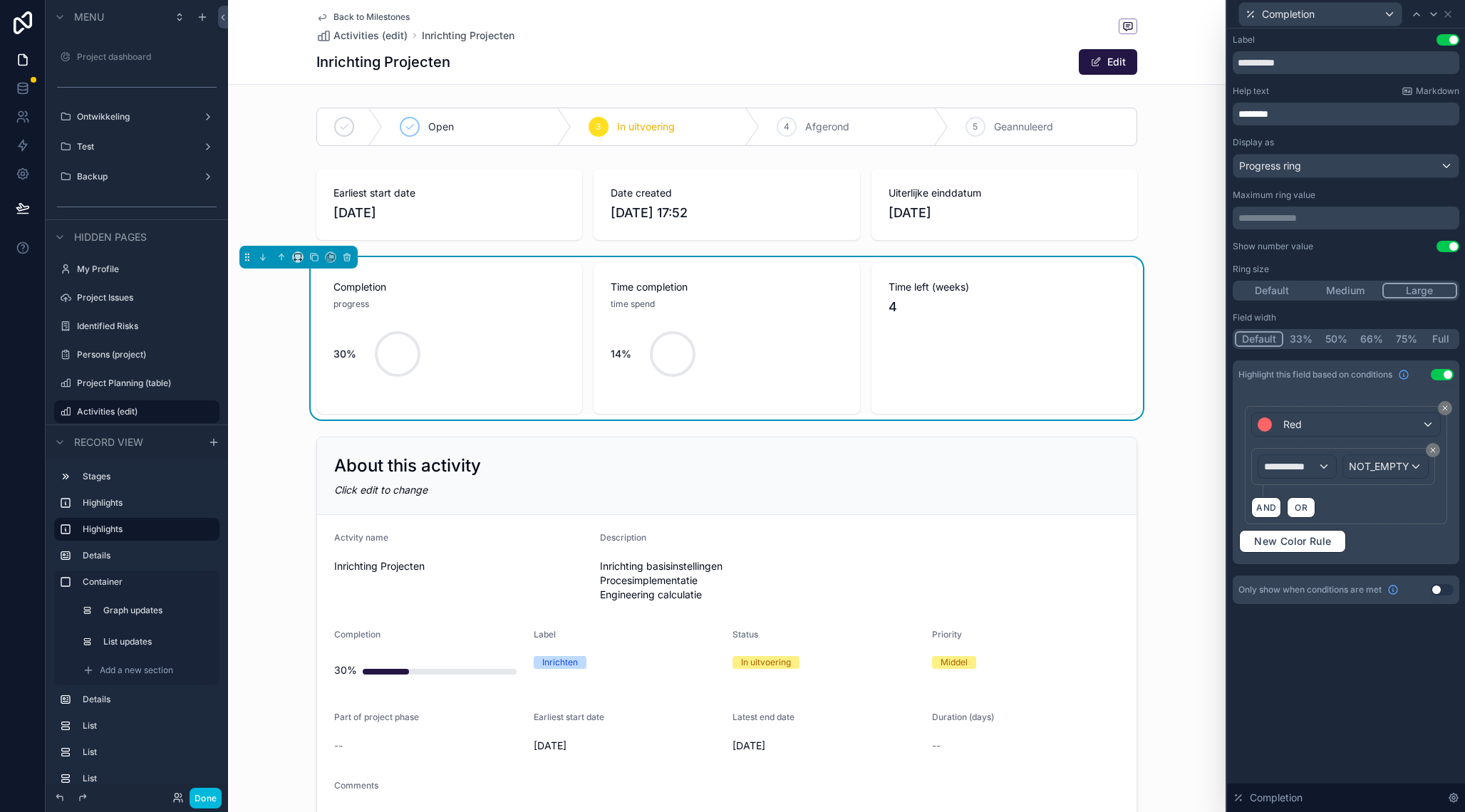
click at [1354, 291] on button "Medium" at bounding box center [1344, 290] width 74 height 16
click at [1402, 289] on button "Large" at bounding box center [1420, 290] width 74 height 16
click at [1318, 168] on div "Progress ring" at bounding box center [1346, 166] width 225 height 23
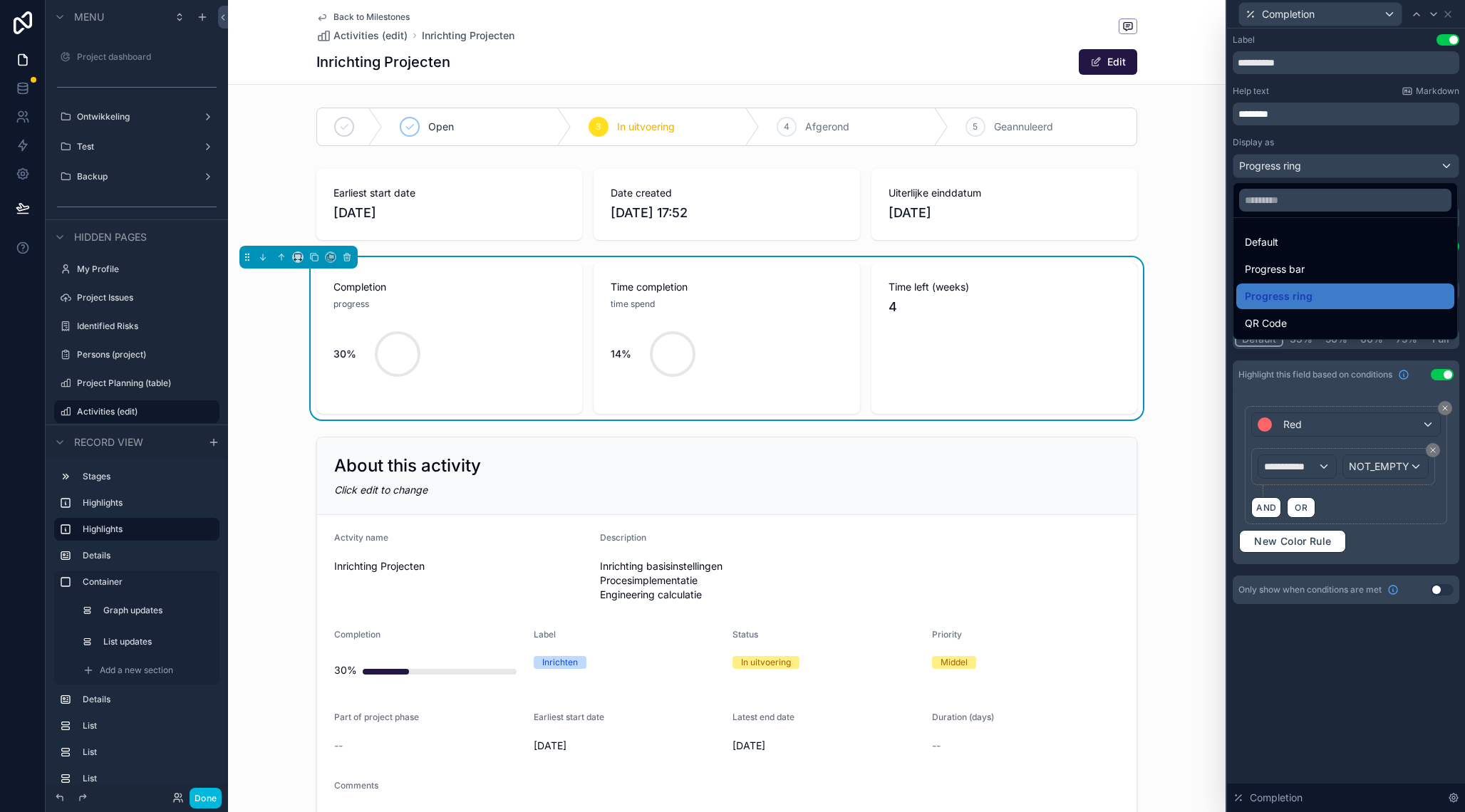
click at [1298, 275] on span "Progress bar" at bounding box center [1274, 269] width 60 height 17
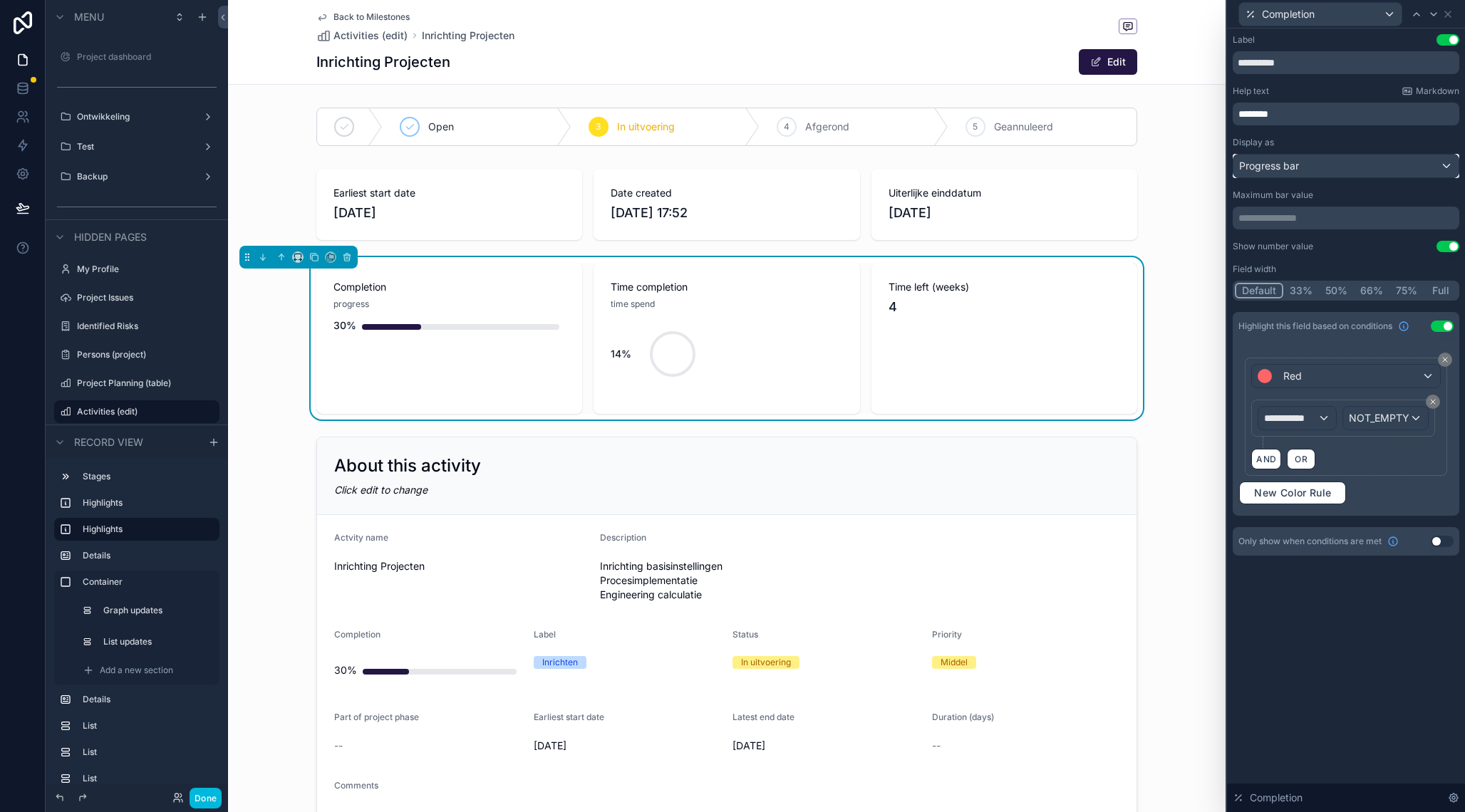
click at [1298, 167] on span "Progress bar" at bounding box center [1268, 165] width 60 height 14
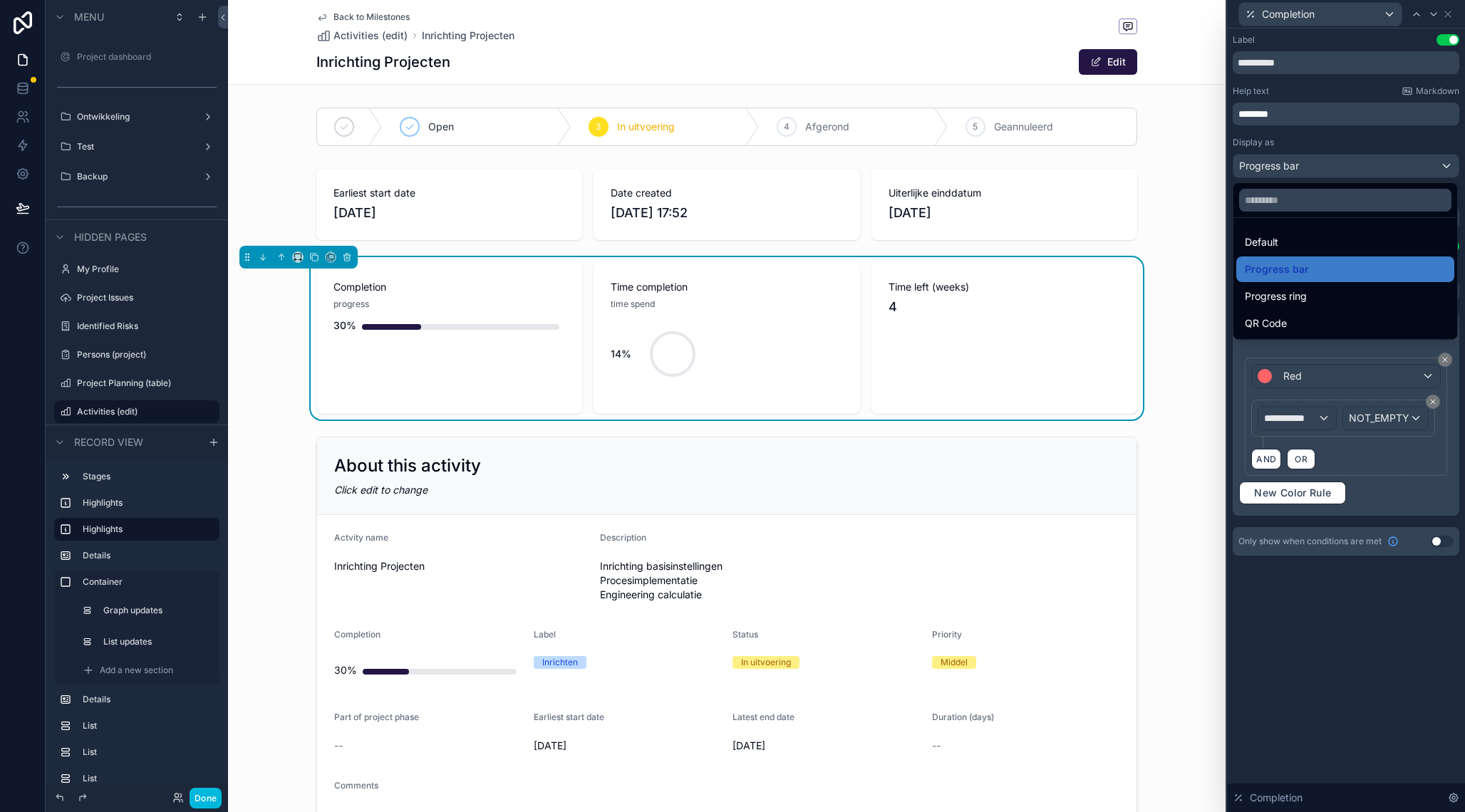
click at [1301, 296] on span "Progress ring" at bounding box center [1275, 296] width 62 height 17
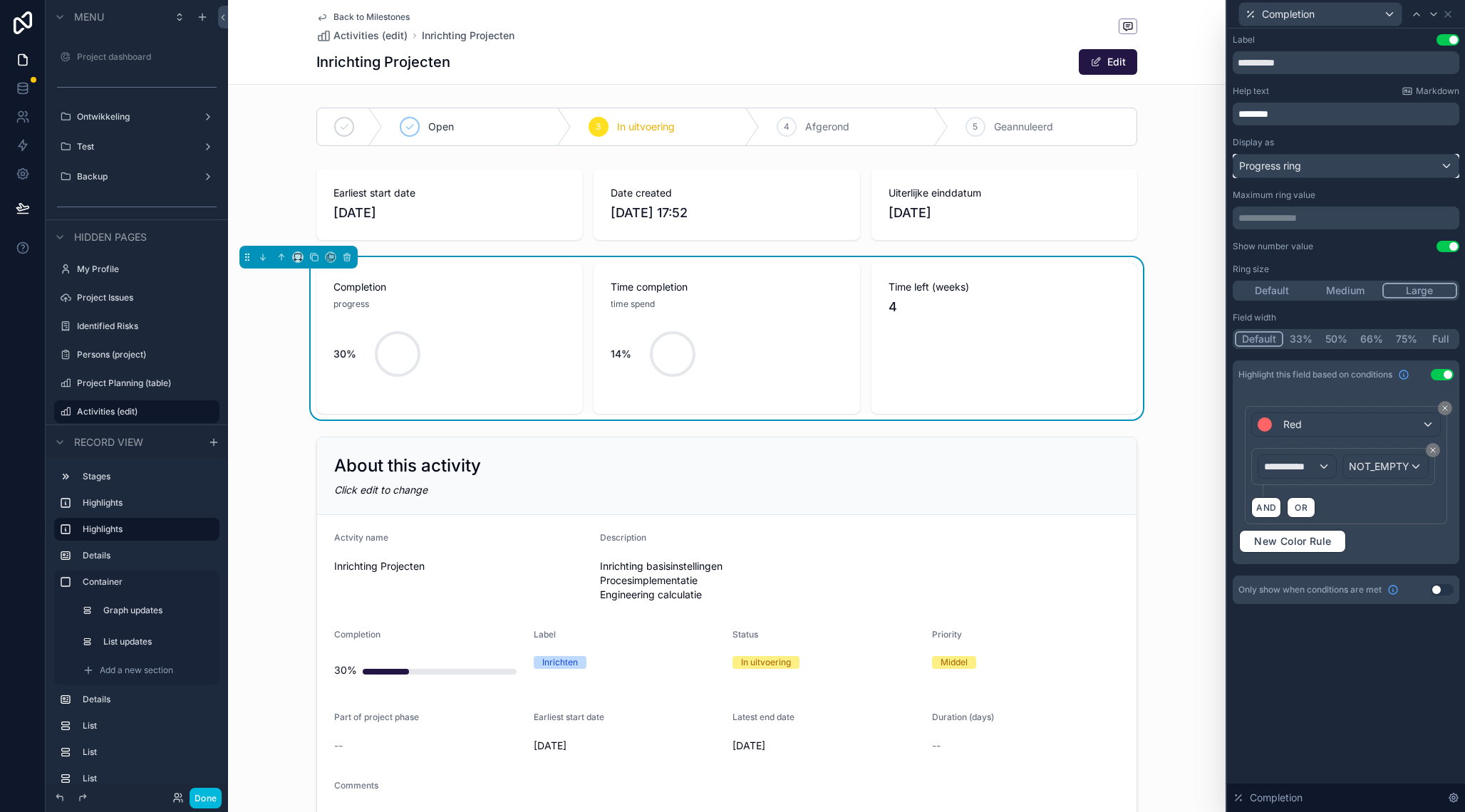
click at [1298, 163] on span "Progress ring" at bounding box center [1269, 165] width 62 height 14
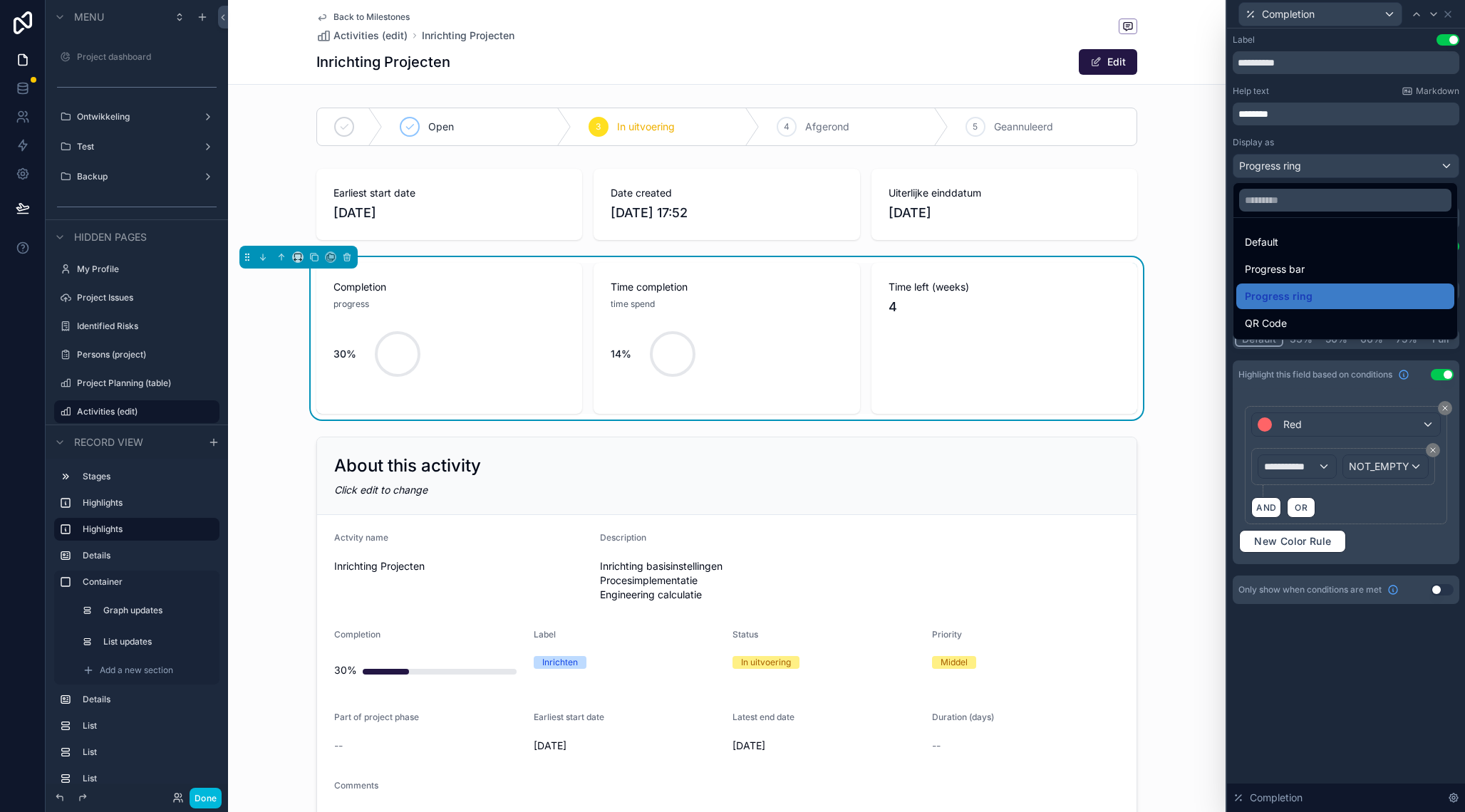
click at [1291, 269] on span "Progress bar" at bounding box center [1274, 269] width 60 height 17
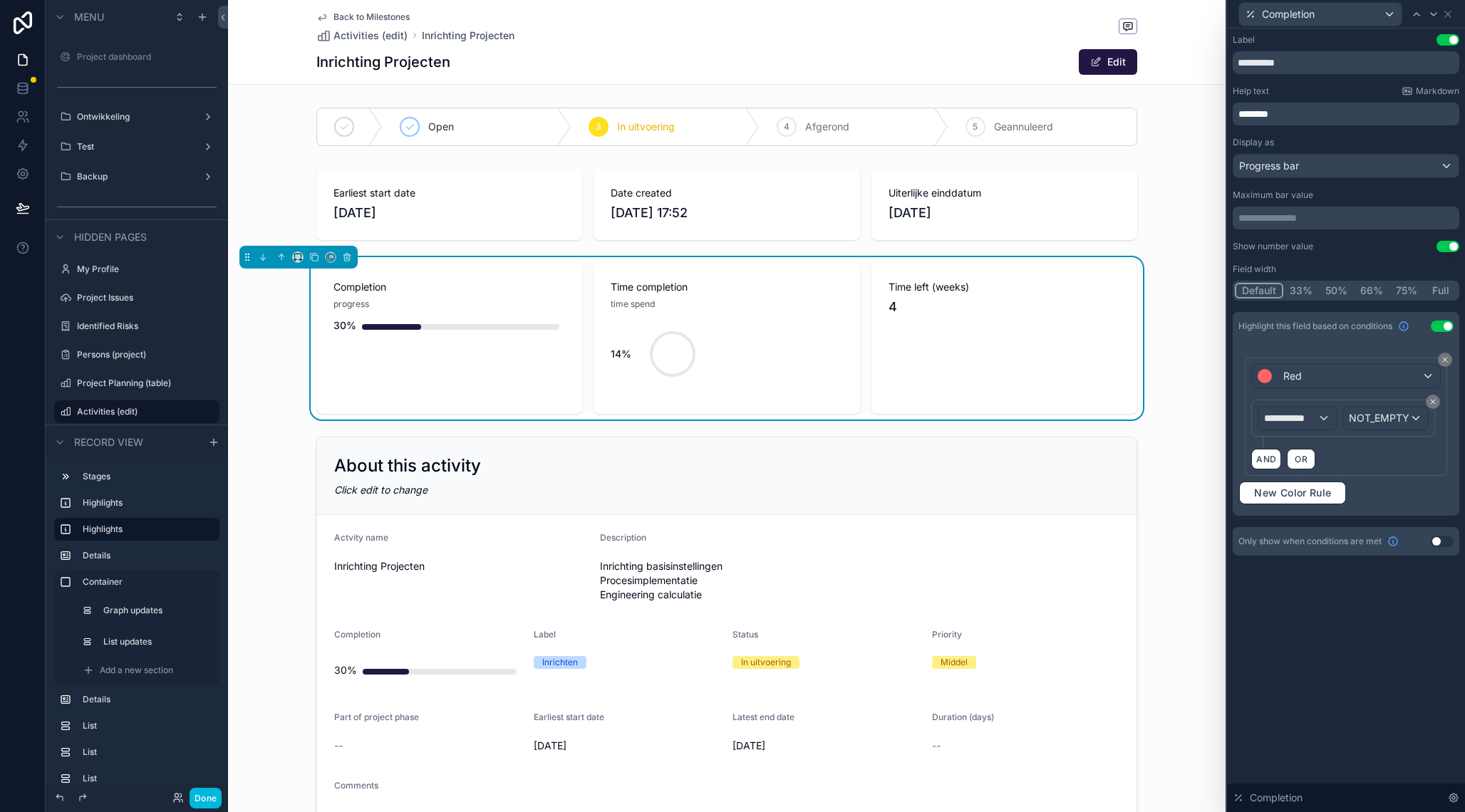
click at [828, 342] on div "14%" at bounding box center [726, 354] width 232 height 86
click at [1452, 18] on icon at bounding box center [1447, 13] width 11 height 11
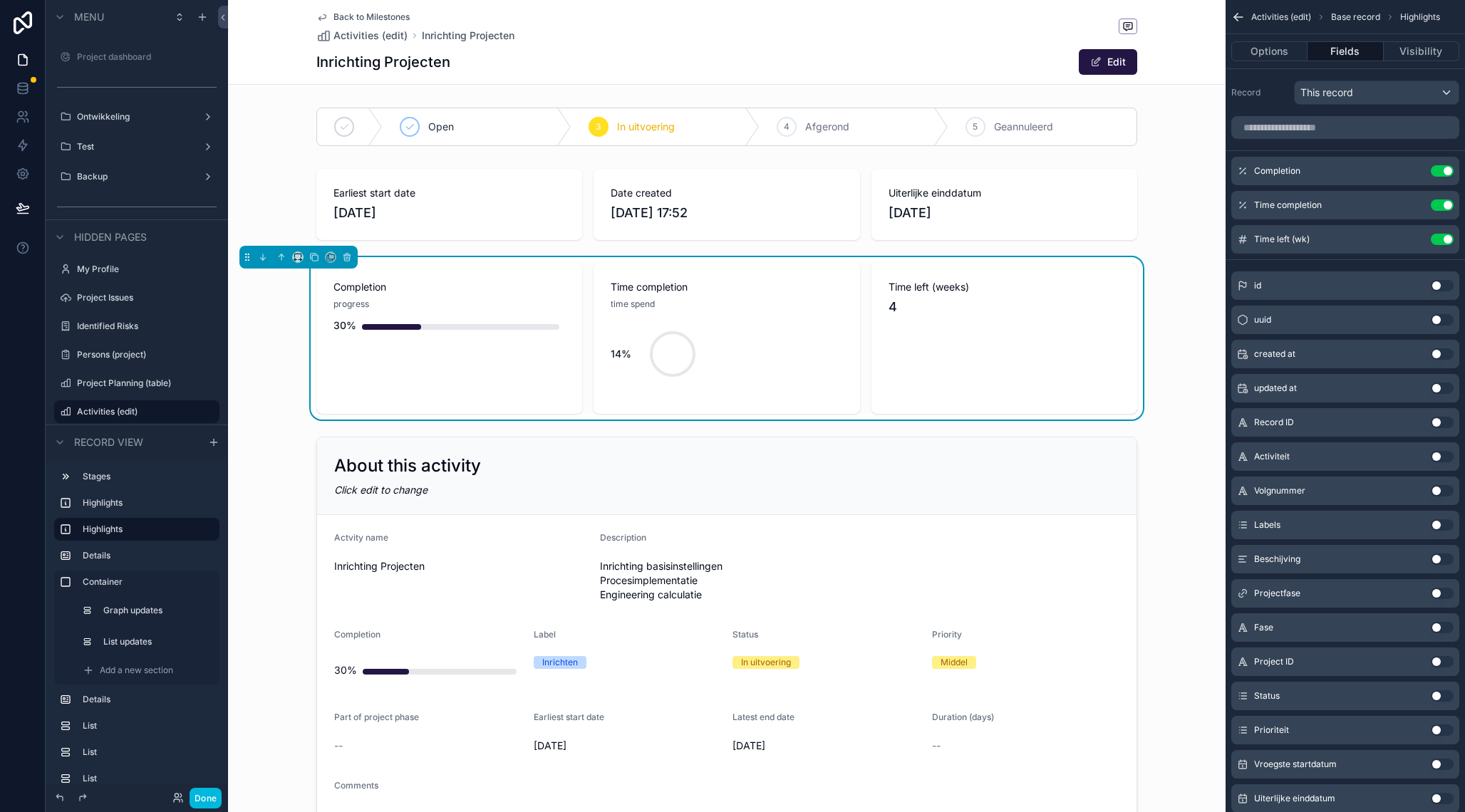
click at [0, 0] on icon "scrollable content" at bounding box center [0, 0] width 0 height 0
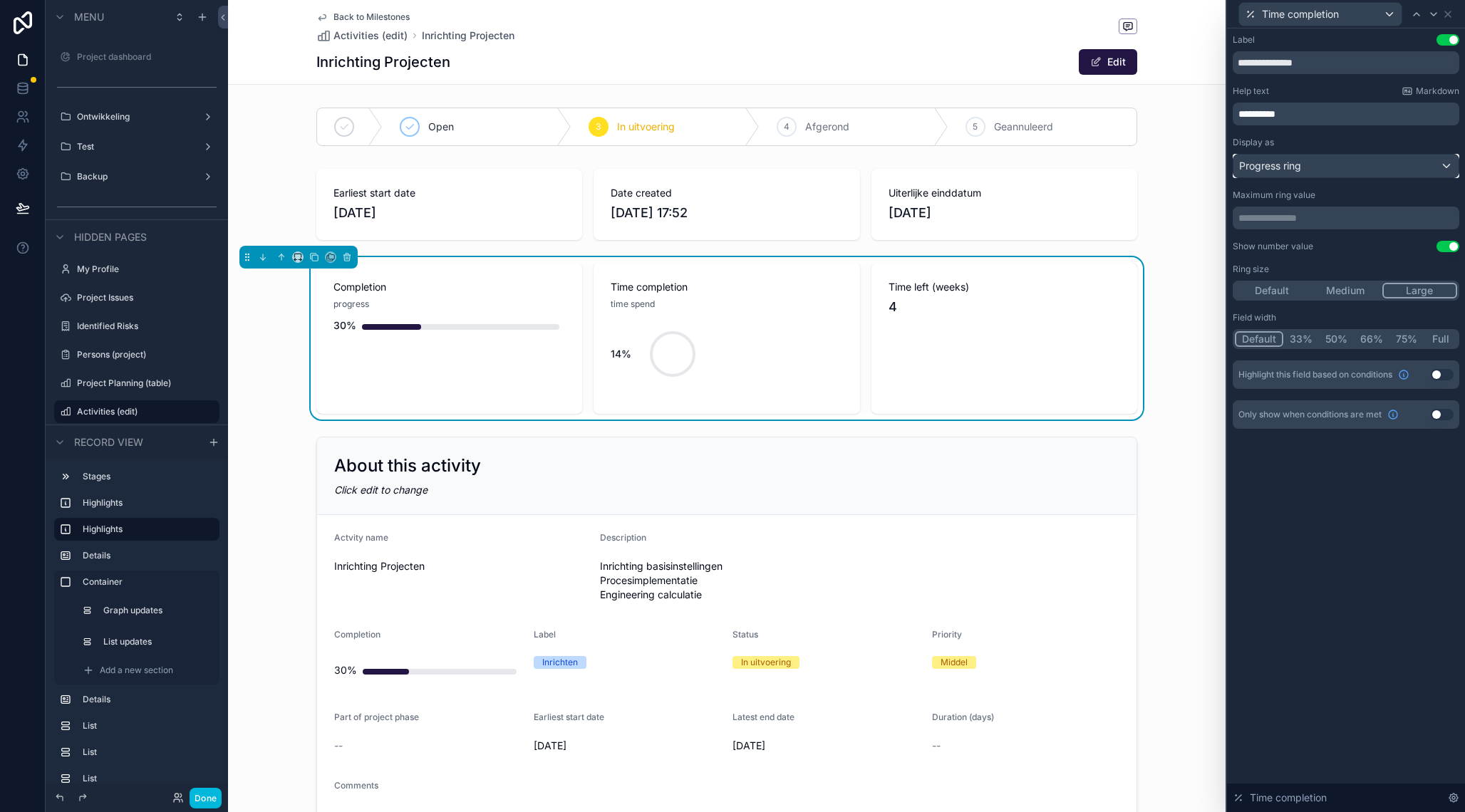
click at [1340, 164] on div "Progress ring" at bounding box center [1346, 166] width 225 height 23
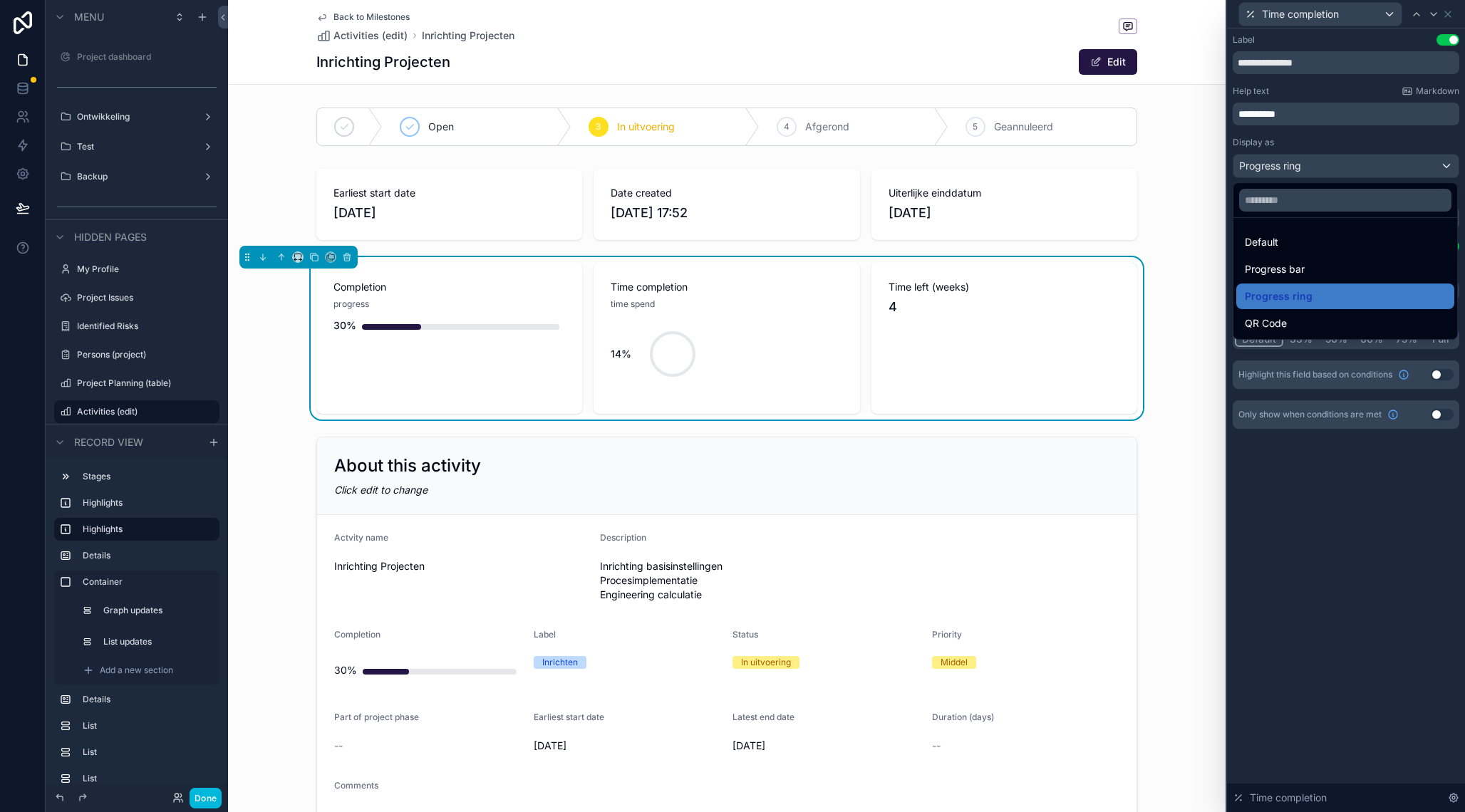
click at [1315, 263] on div "Progress bar" at bounding box center [1345, 269] width 201 height 17
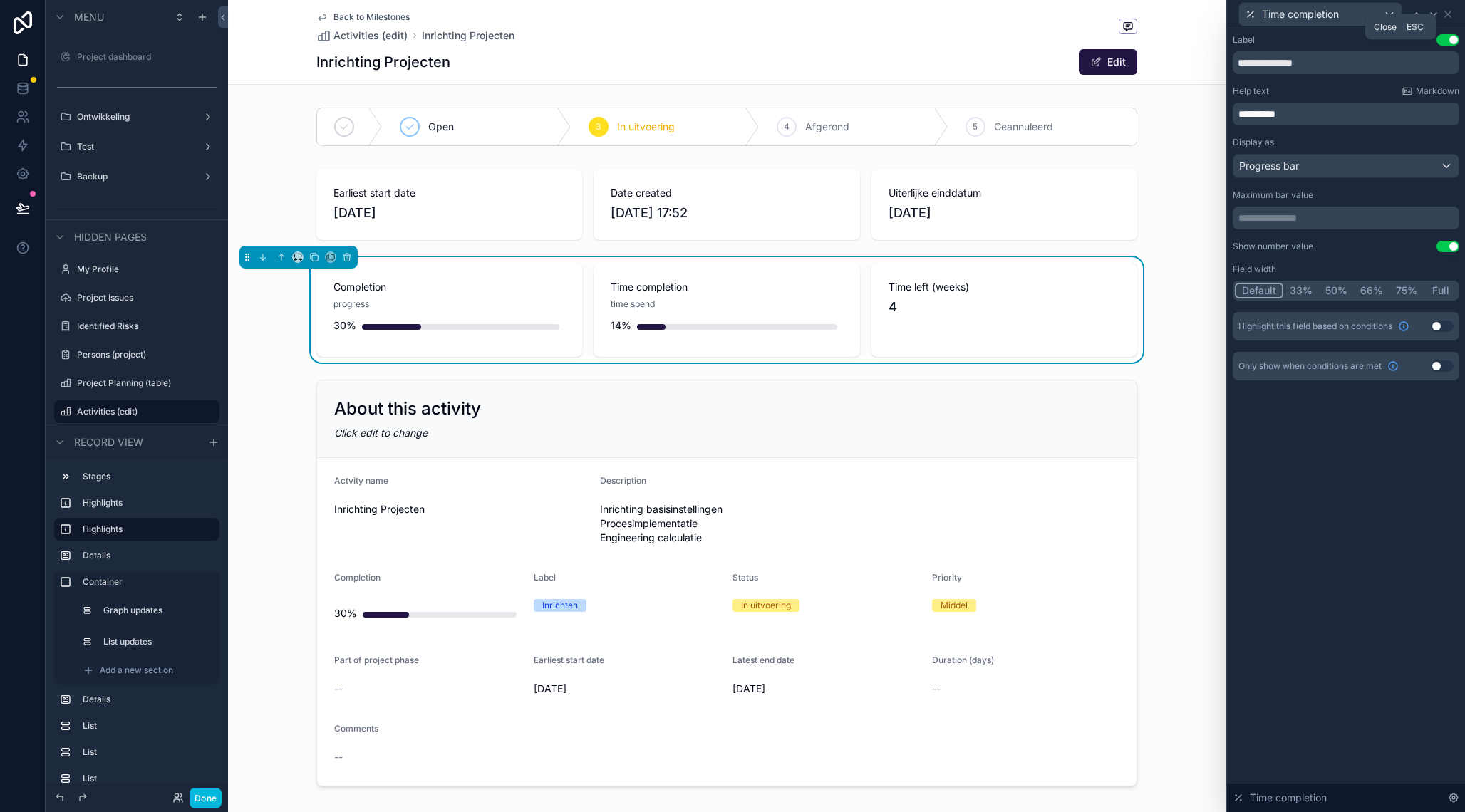
click at [1449, 13] on icon at bounding box center [1448, 14] width 6 height 6
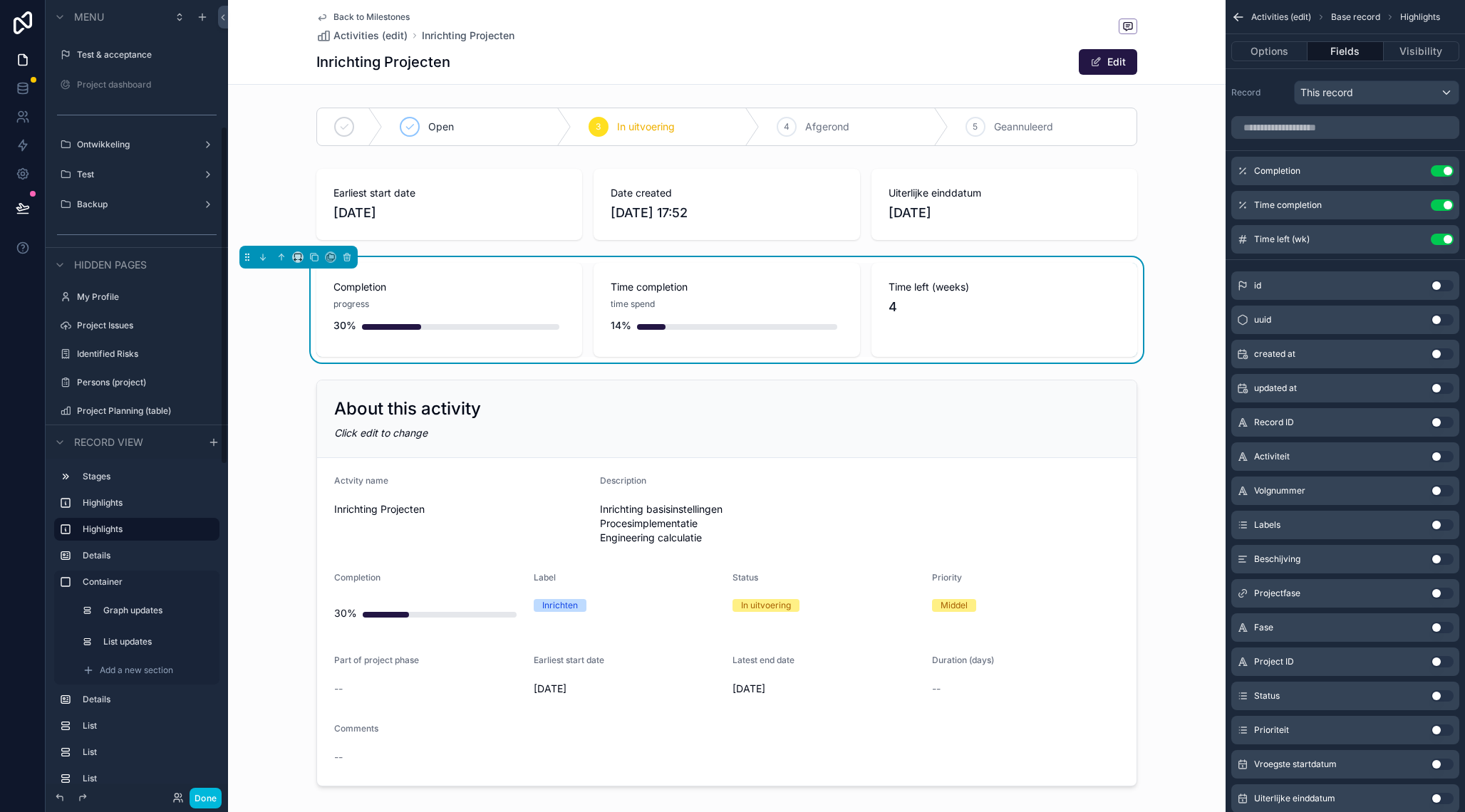
scroll to position [0, 0]
click at [129, 240] on div "Project management" at bounding box center [137, 231] width 159 height 23
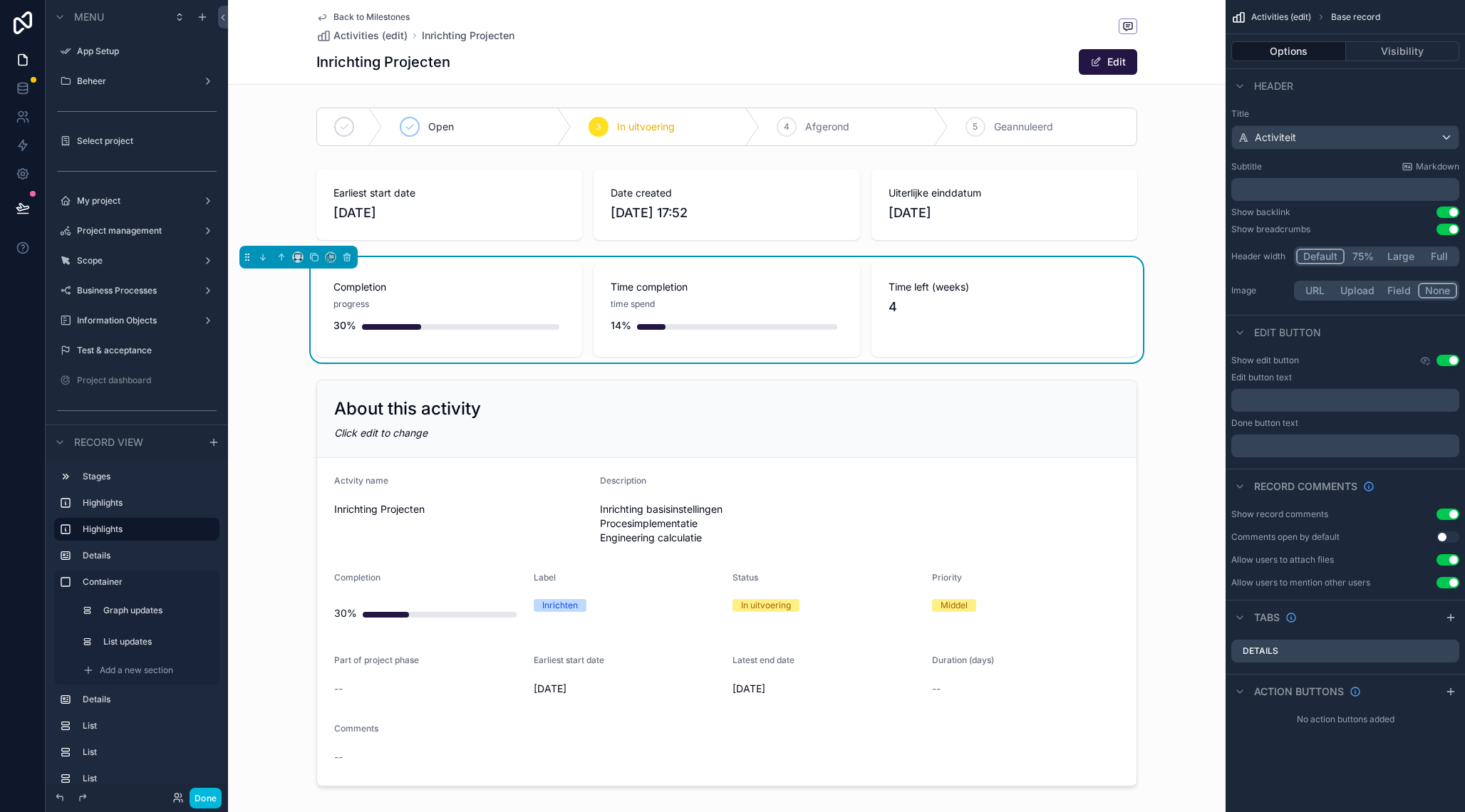
click at [138, 237] on label "Project management" at bounding box center [133, 230] width 114 height 11
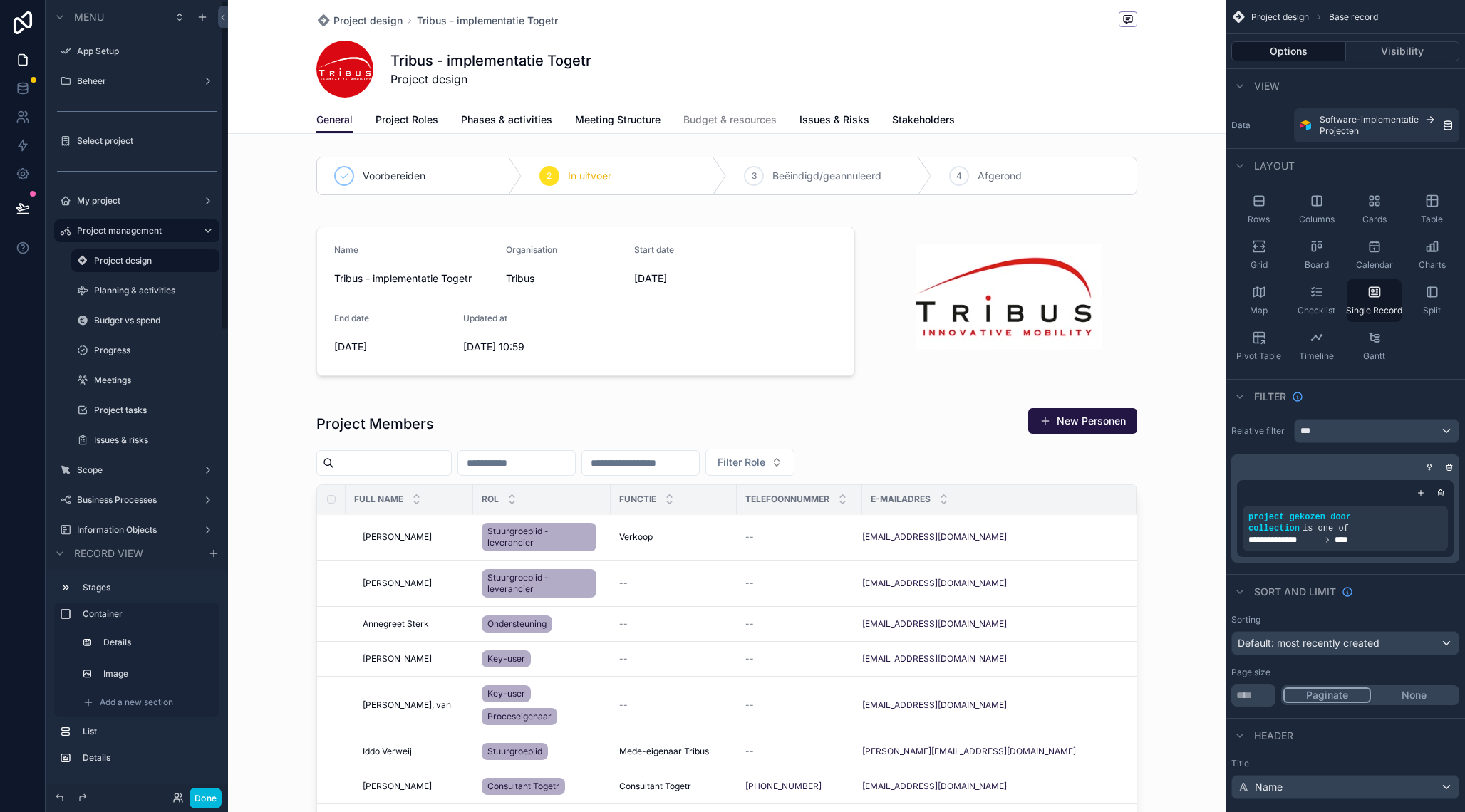
click at [153, 290] on label "Planning & activities" at bounding box center [152, 290] width 117 height 11
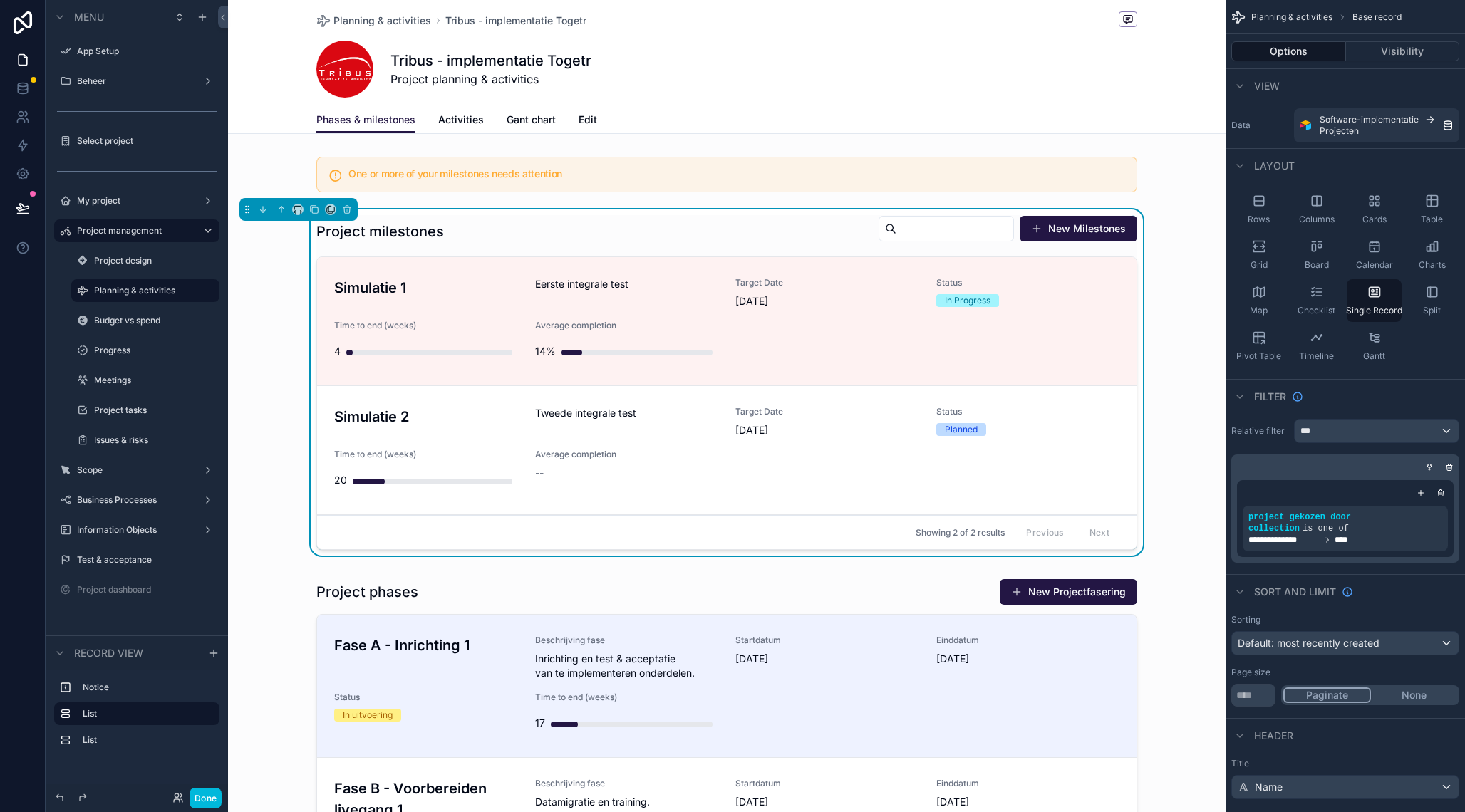
click at [433, 288] on h3 "Simulatie 1" at bounding box center [426, 287] width 184 height 22
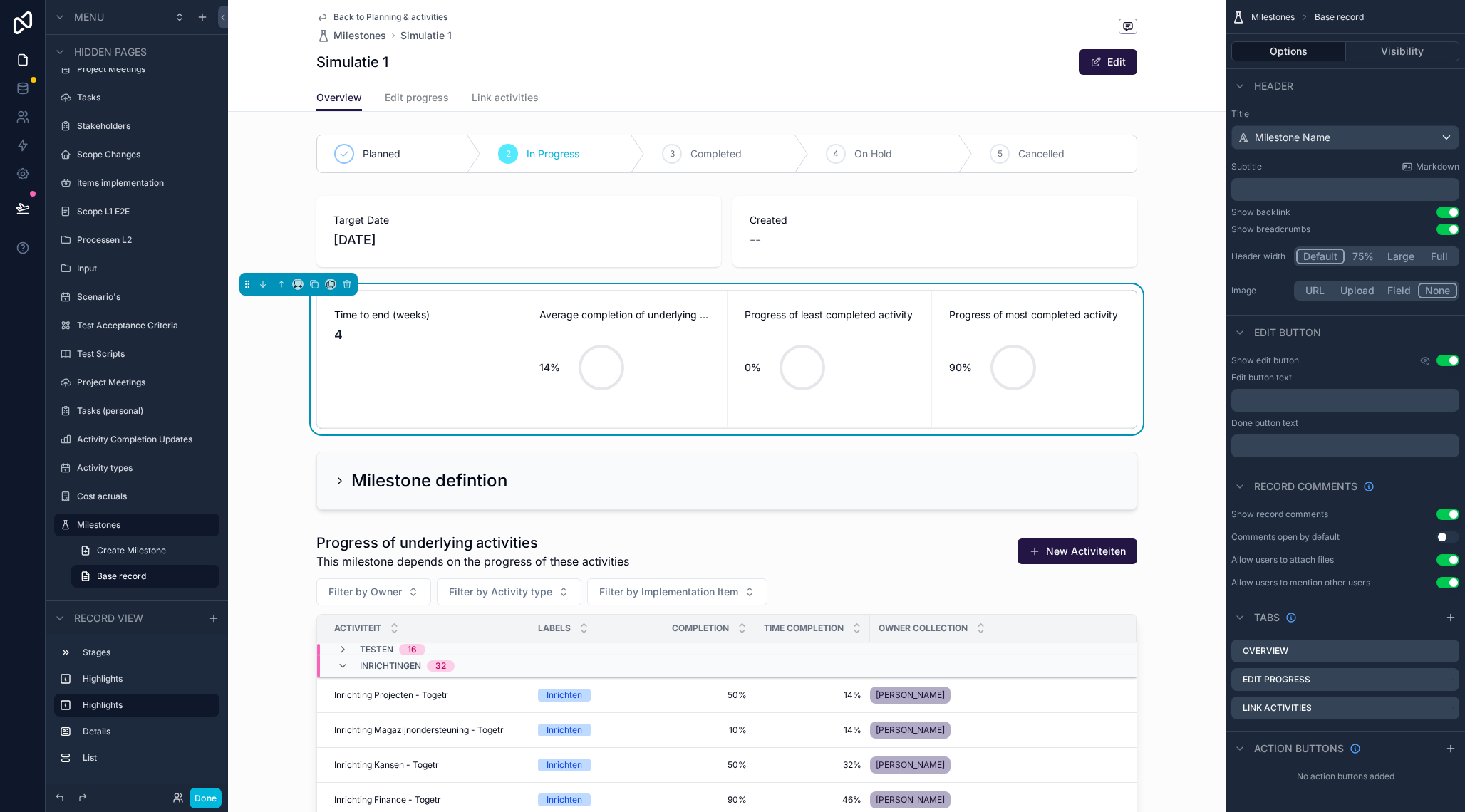
click at [430, 100] on span "Edit progress" at bounding box center [417, 97] width 64 height 14
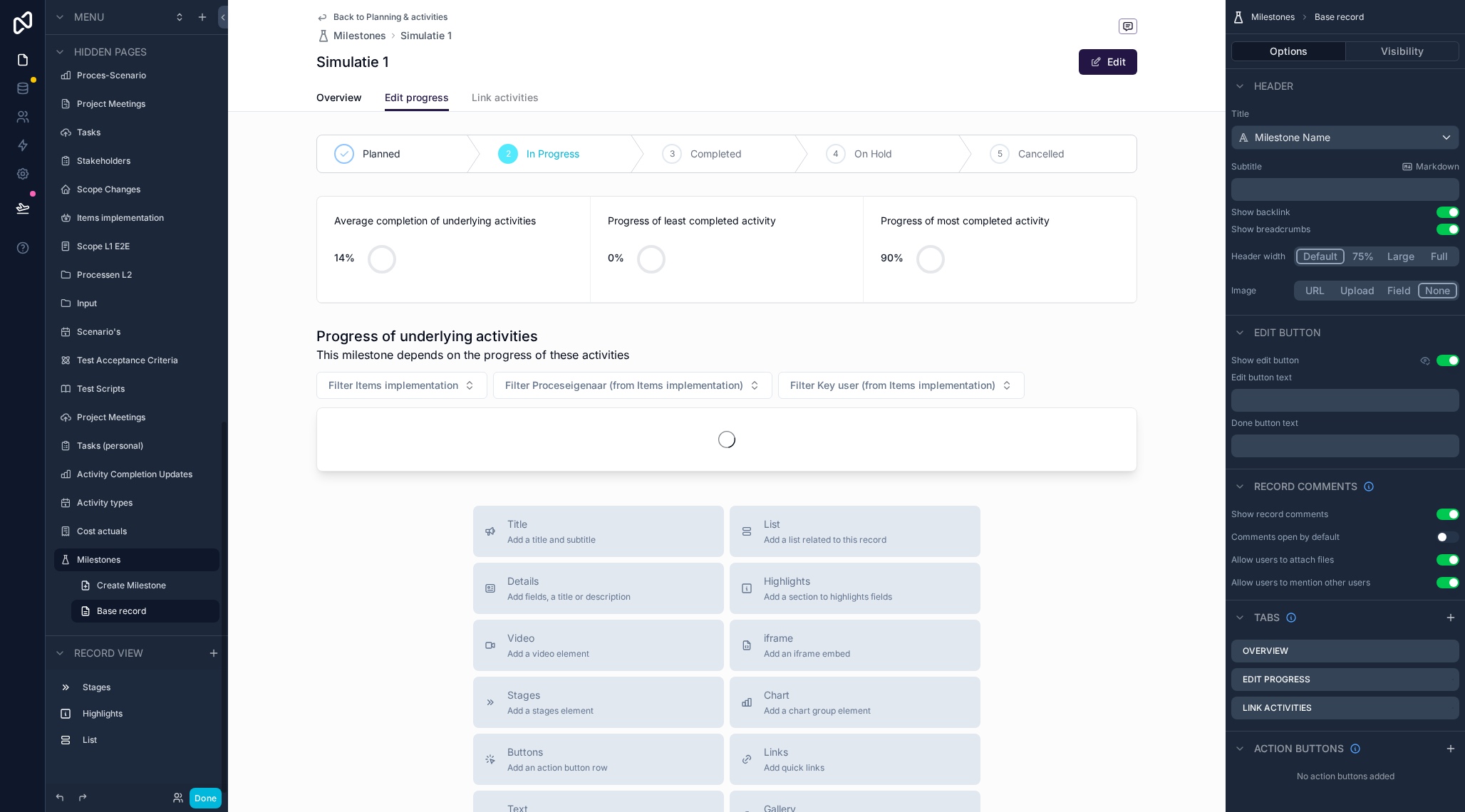
scroll to position [859, 0]
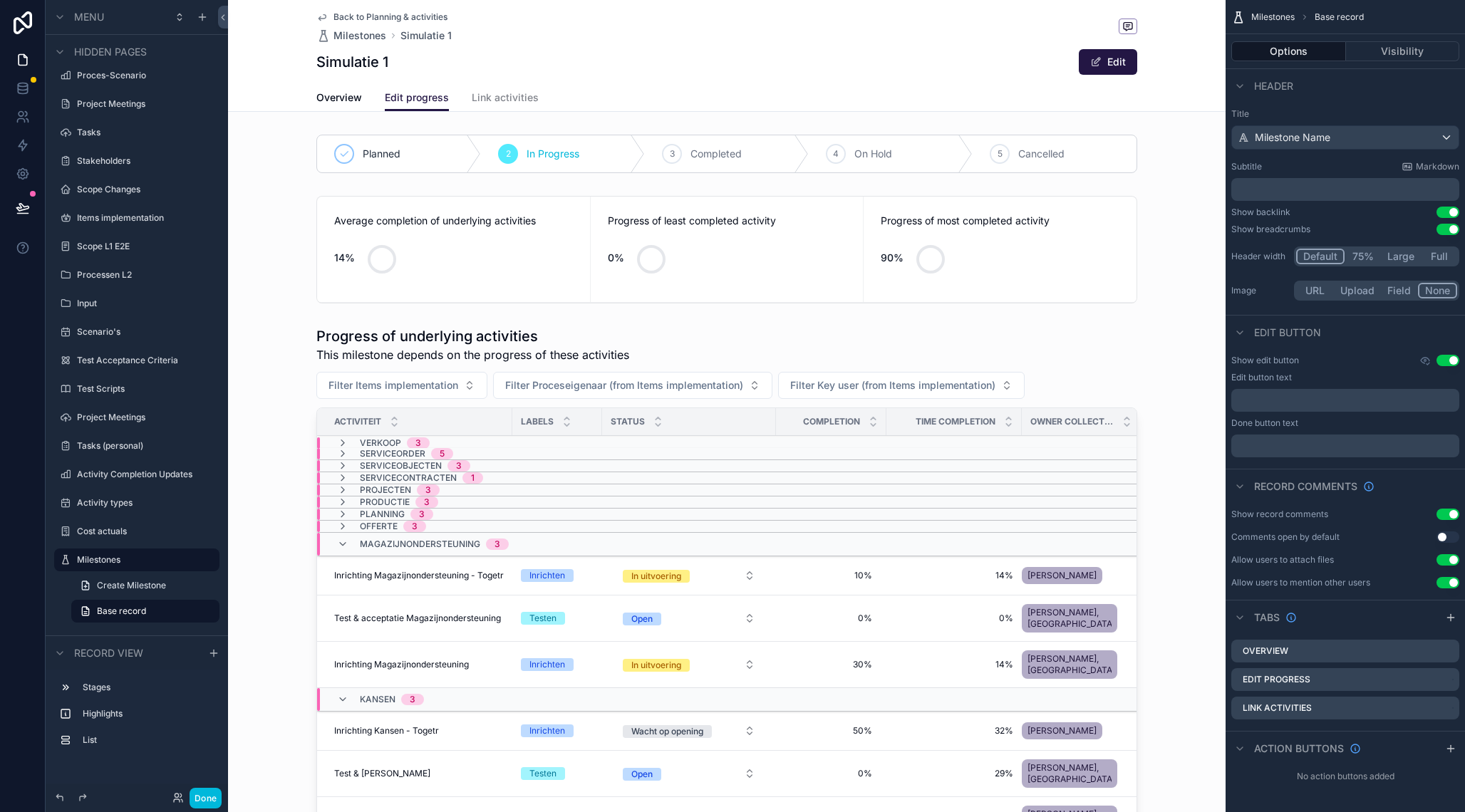
click at [345, 545] on icon "scrollable content" at bounding box center [342, 544] width 11 height 11
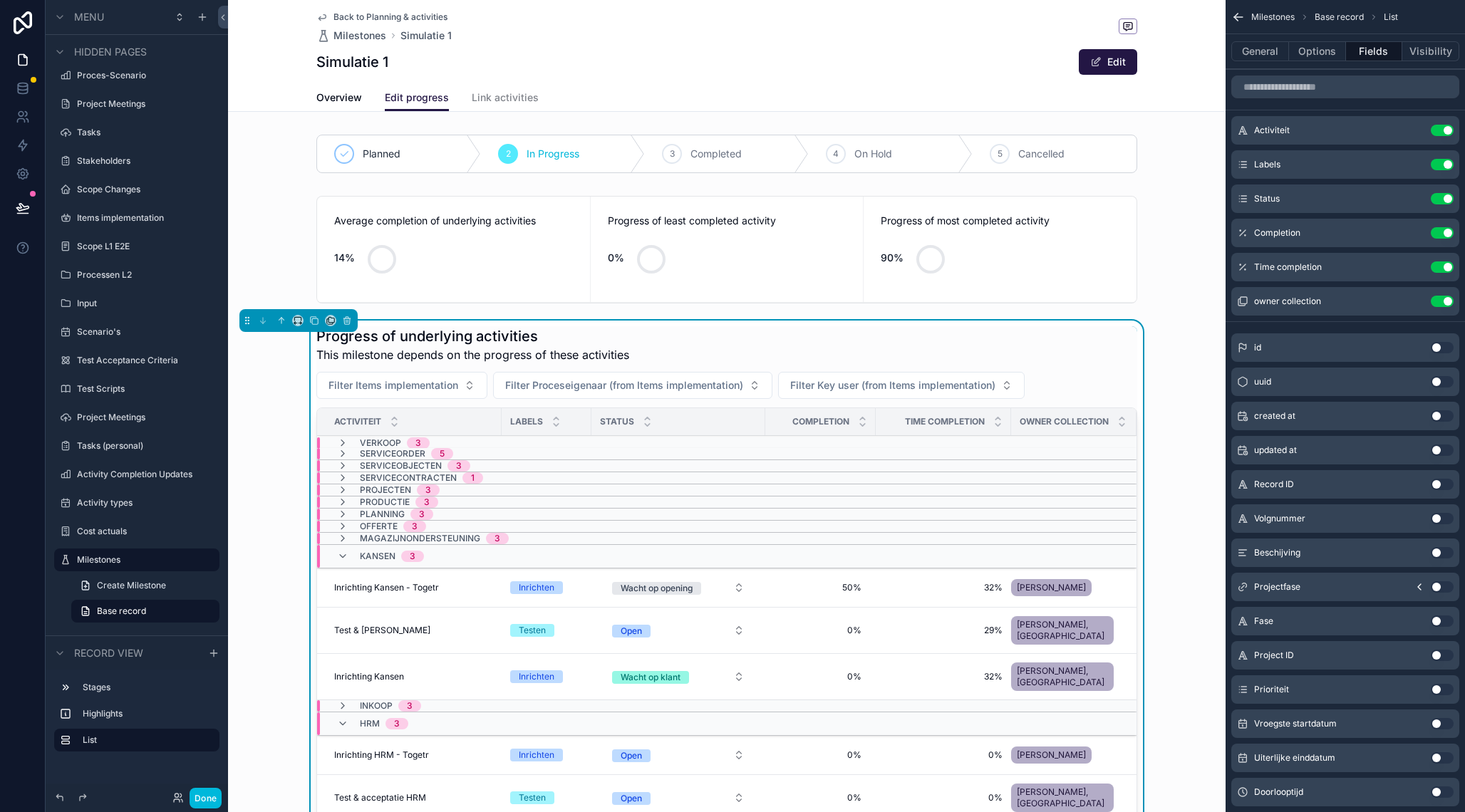
click at [344, 563] on div "Kansen 3" at bounding box center [380, 556] width 87 height 23
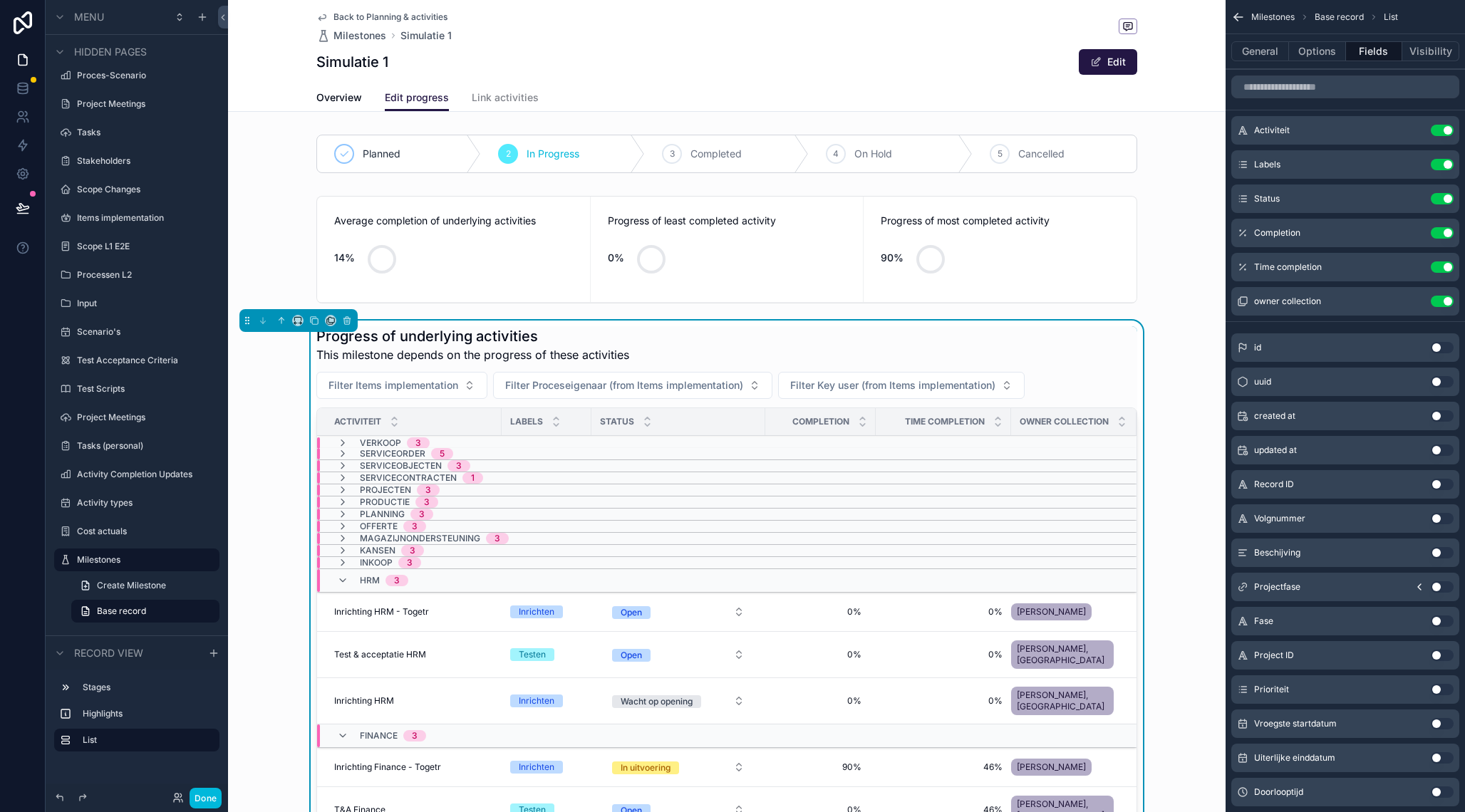
click at [344, 584] on icon "scrollable content" at bounding box center [342, 580] width 11 height 11
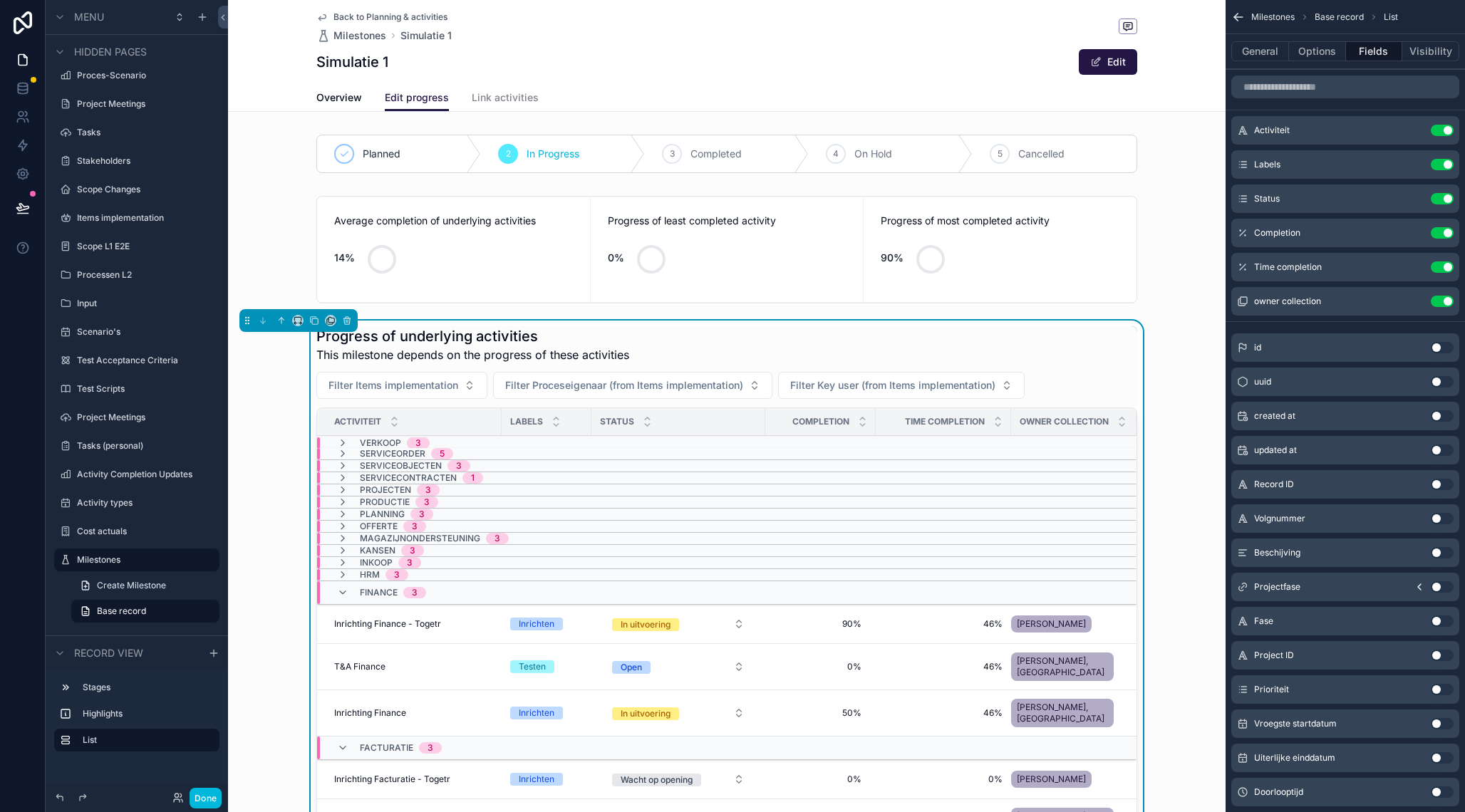
click at [345, 593] on icon "scrollable content" at bounding box center [342, 592] width 11 height 11
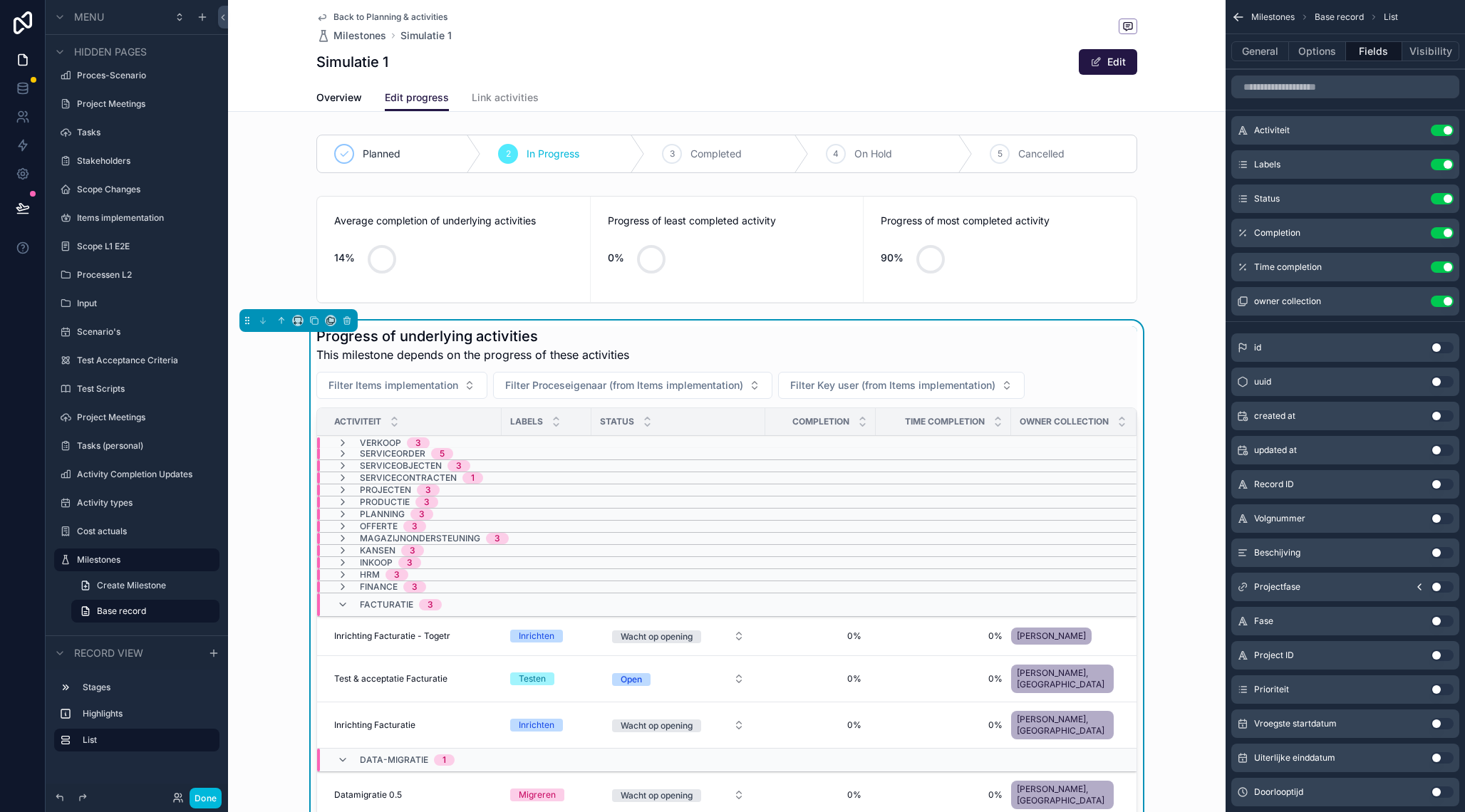
click at [343, 606] on icon "scrollable content" at bounding box center [342, 604] width 11 height 11
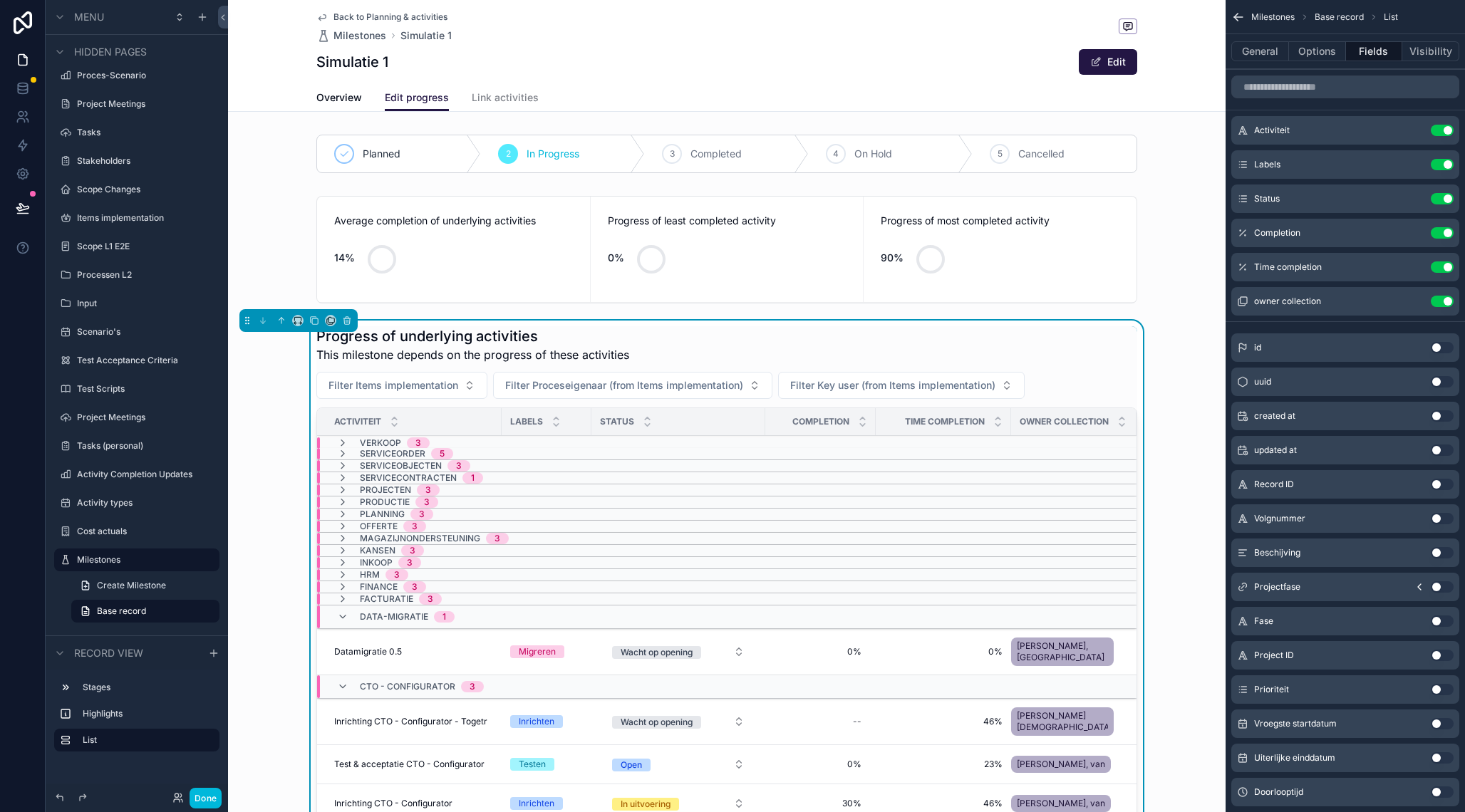
click at [344, 616] on icon "scrollable content" at bounding box center [342, 616] width 11 height 11
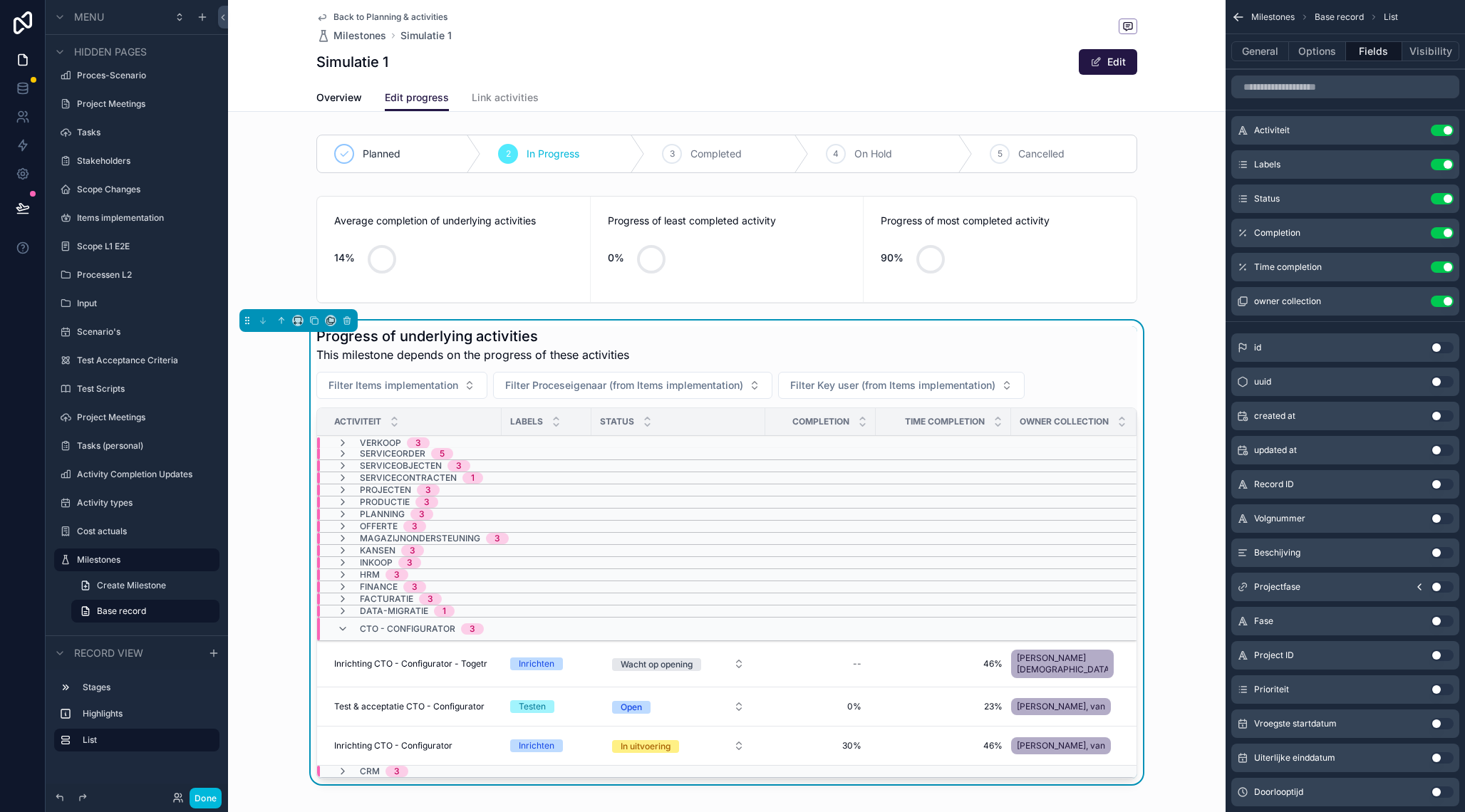
click at [344, 630] on icon "scrollable content" at bounding box center [342, 628] width 11 height 11
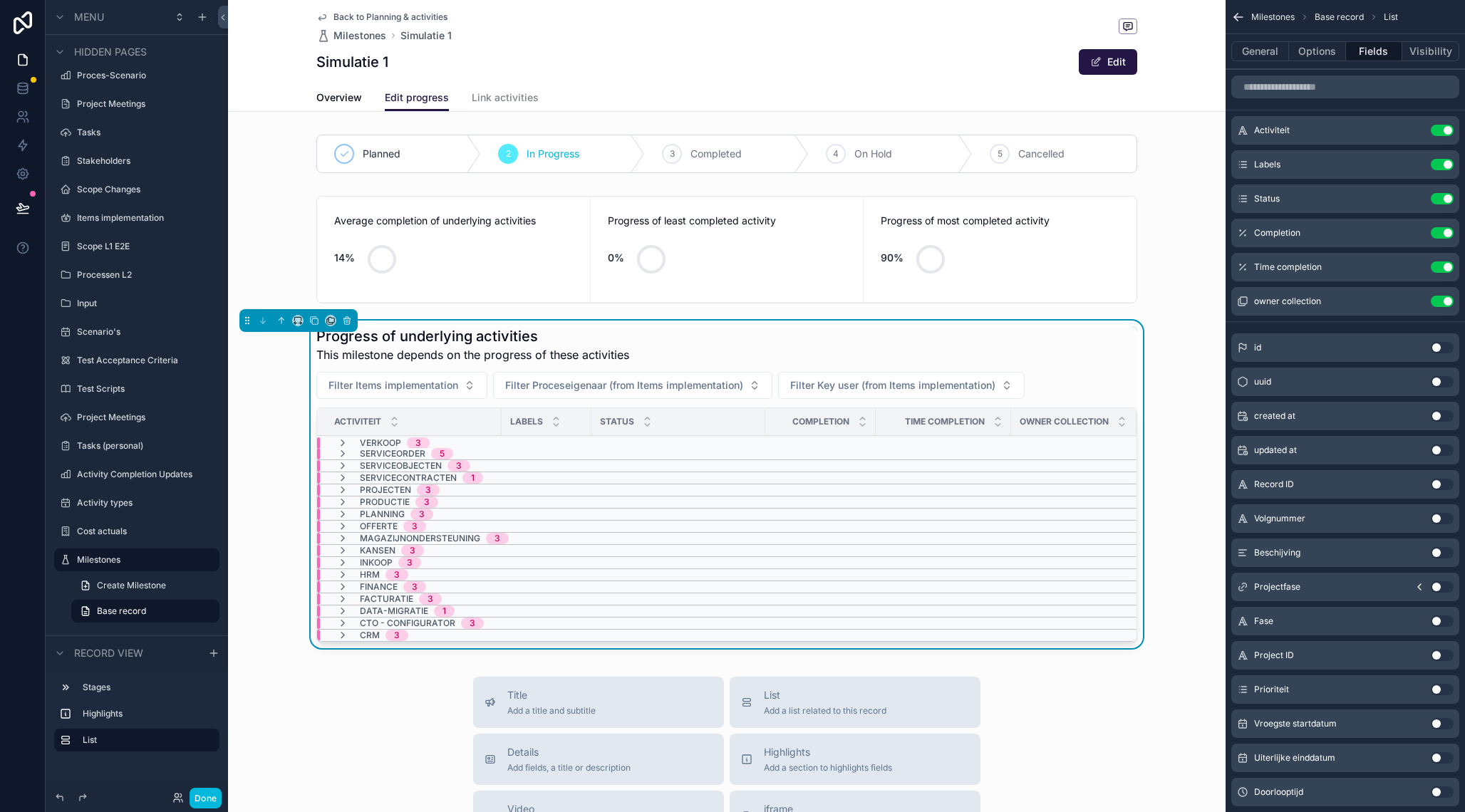
click at [687, 330] on div "Progress of underlying activities This milestone depends on the progress of the…" at bounding box center [727, 345] width 821 height 37
click at [1308, 56] on button "Options" at bounding box center [1317, 51] width 57 height 20
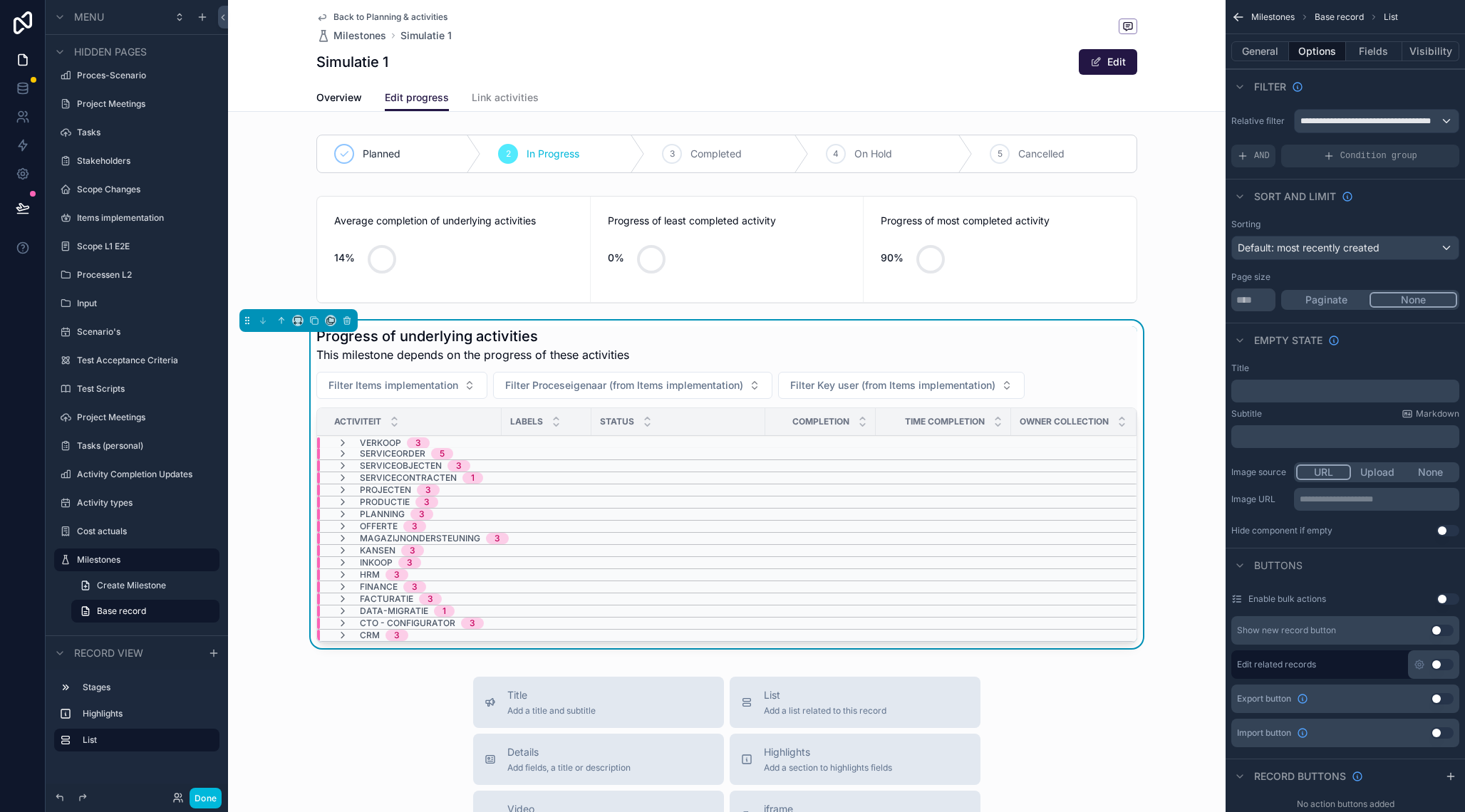
click at [526, 391] on span "Filter Proceseigenaar (from Items implementation)" at bounding box center [625, 385] width 238 height 14
click at [703, 363] on div "Progress of underlying activities This milestone depends on the progress of the…" at bounding box center [727, 484] width 821 height 316
click at [1268, 58] on button "General" at bounding box center [1260, 51] width 58 height 20
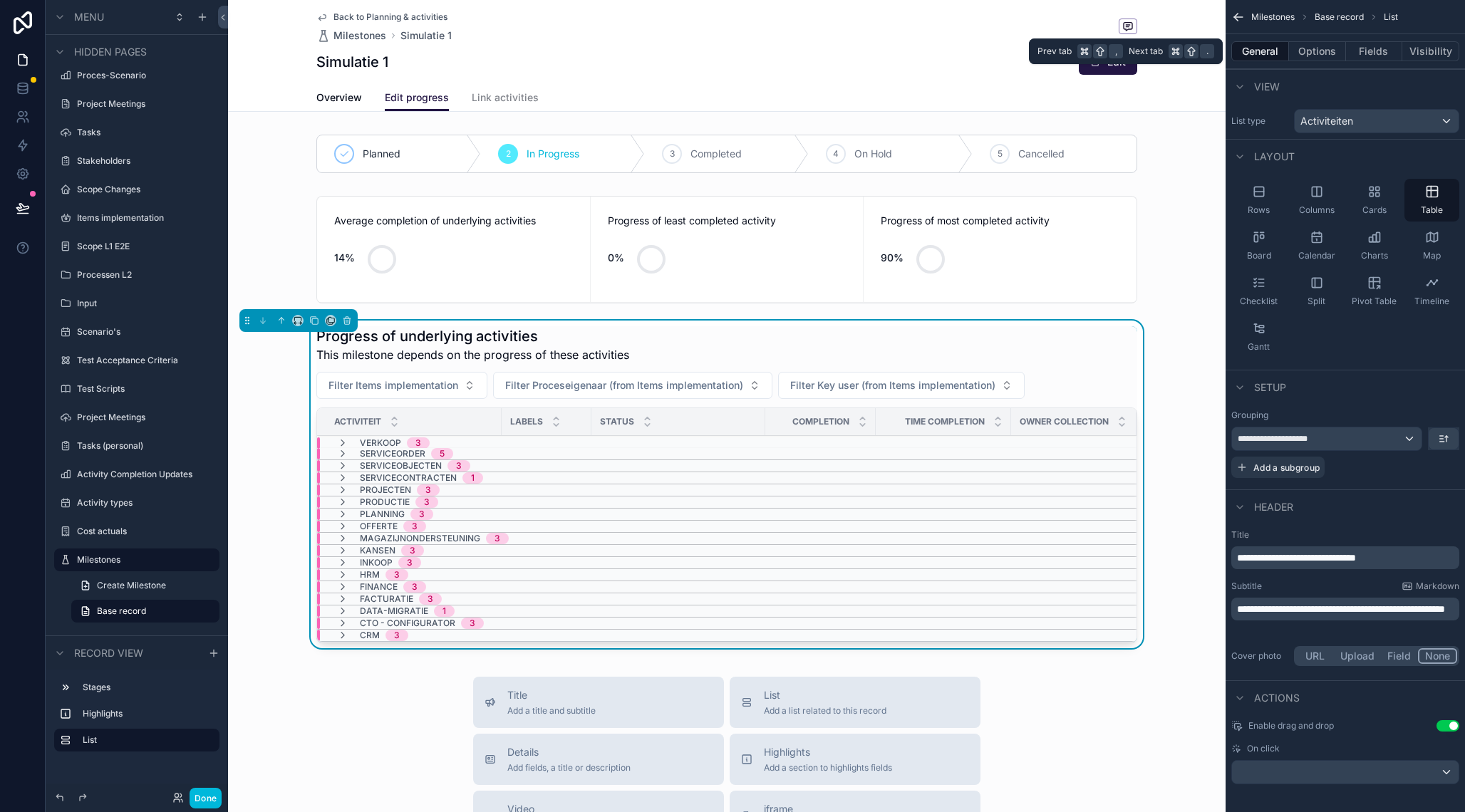
click at [1311, 50] on button "Options" at bounding box center [1317, 51] width 57 height 20
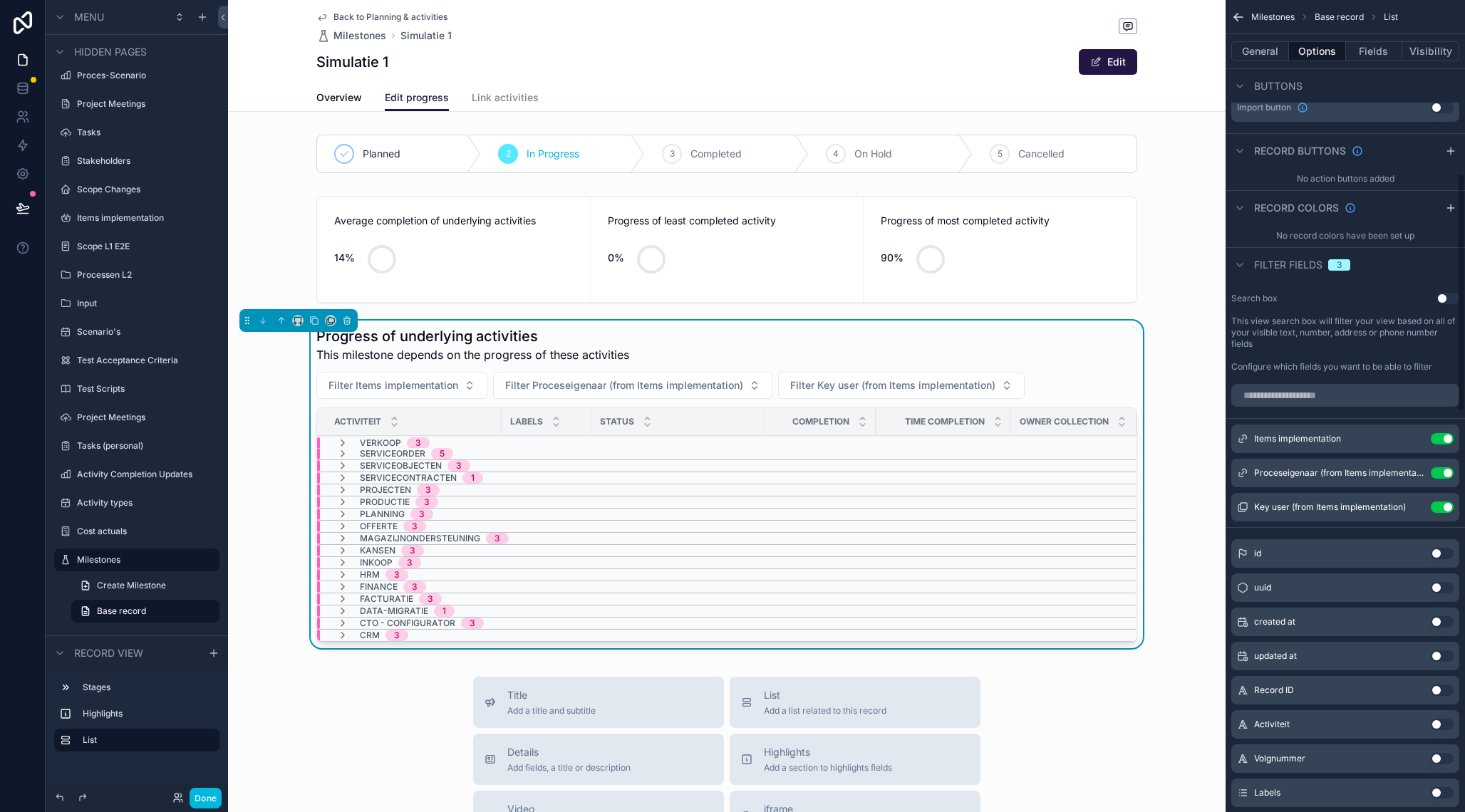
scroll to position [633, 0]
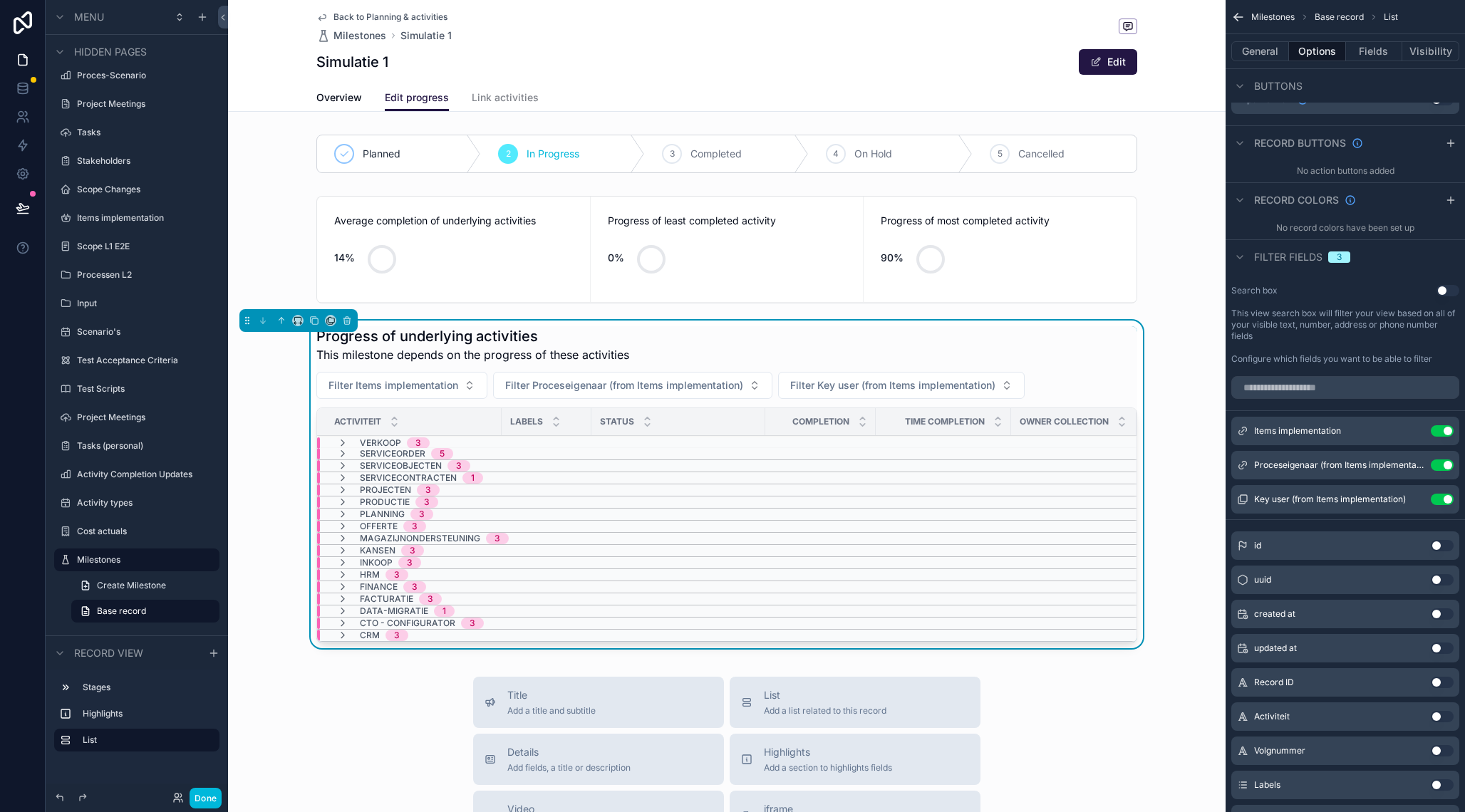
click at [0, 0] on icon "scrollable content" at bounding box center [0, 0] width 0 height 0
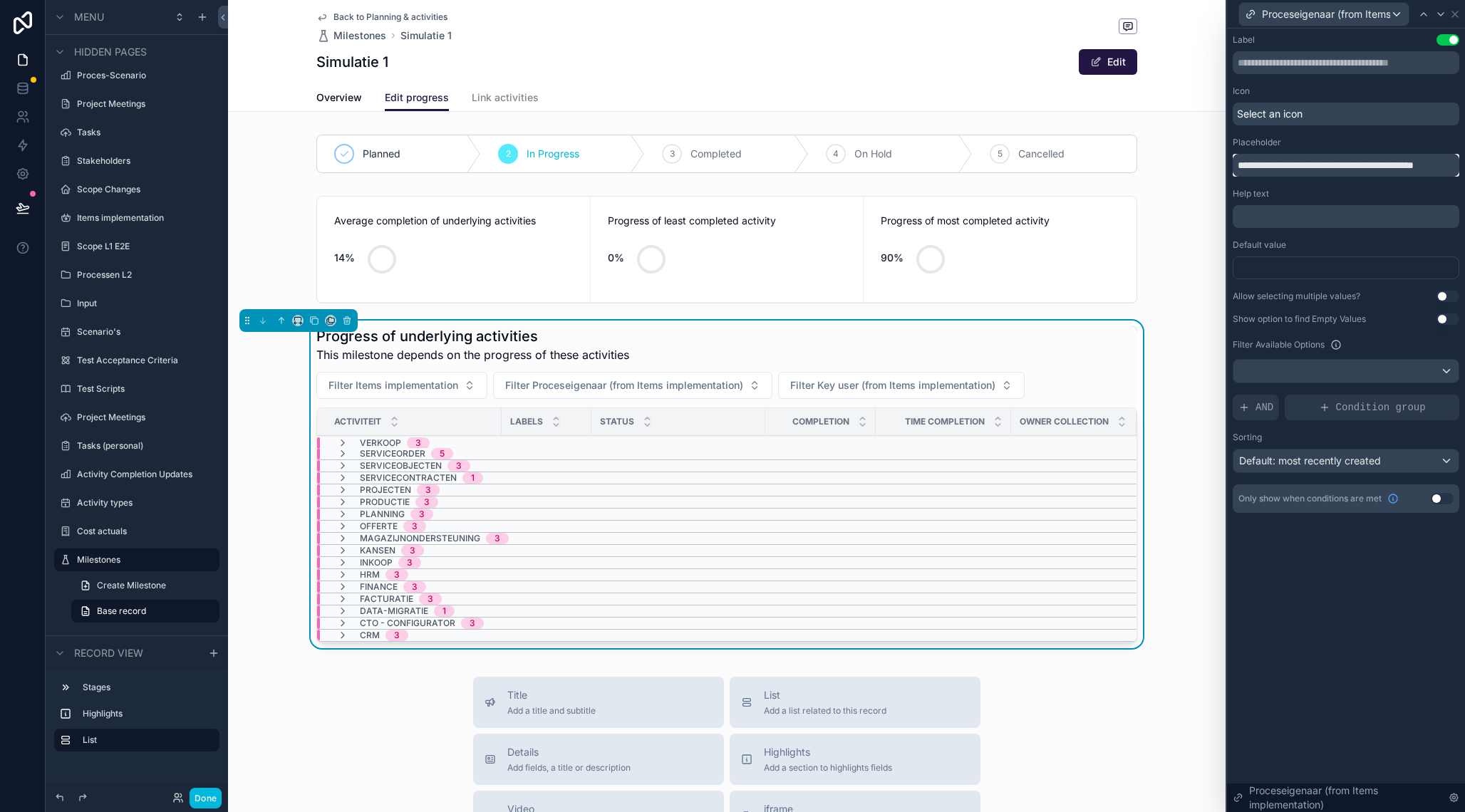
click at [1351, 166] on input "**********" at bounding box center [1346, 165] width 226 height 23
drag, startPoint x: 1341, startPoint y: 166, endPoint x: 1465, endPoint y: 164, distance: 124.0
click at [1459, 164] on input "**********" at bounding box center [1346, 165] width 226 height 23
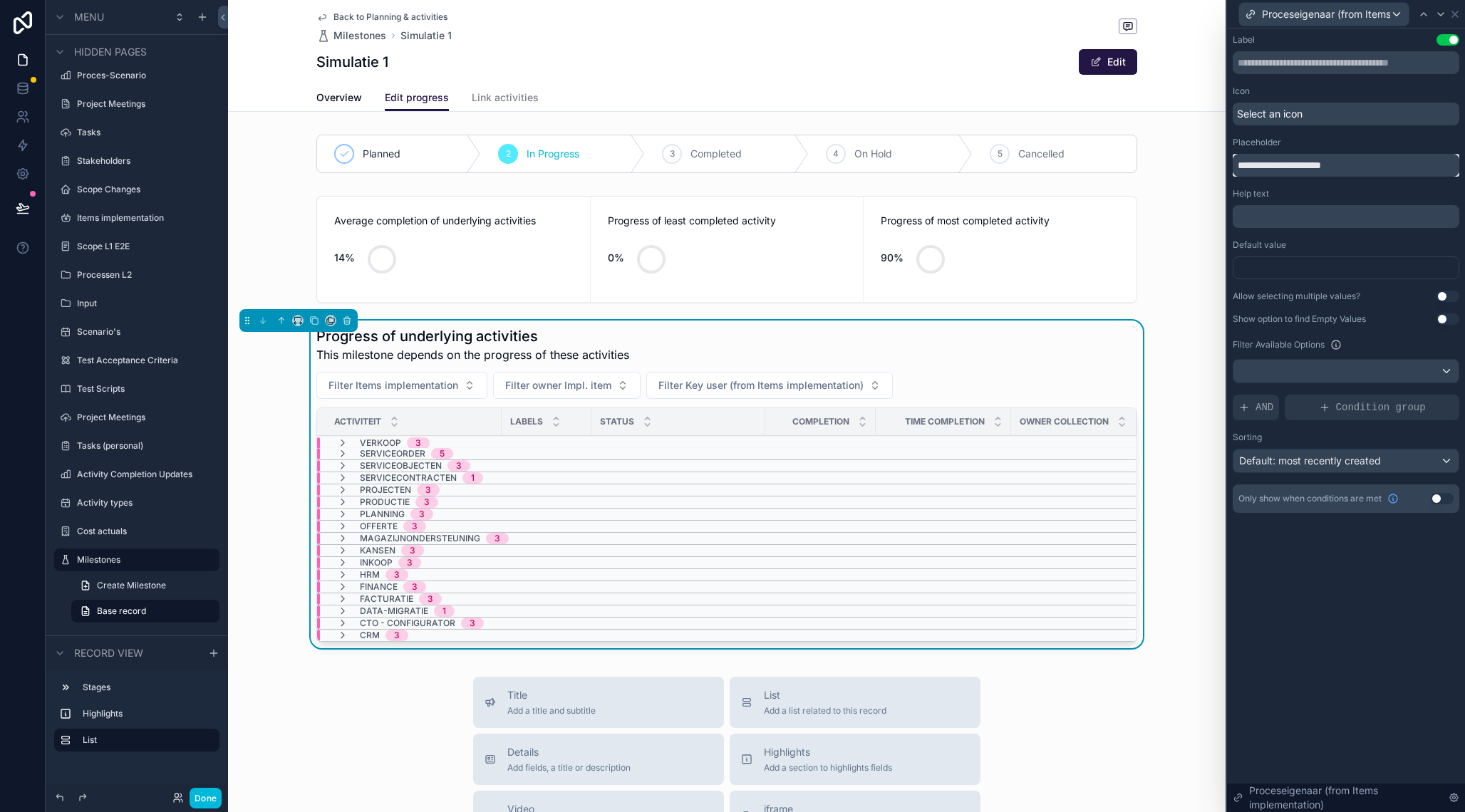
click at [1264, 169] on input "**********" at bounding box center [1346, 165] width 226 height 23
type input "**********"
click at [1455, 14] on icon at bounding box center [1455, 14] width 6 height 6
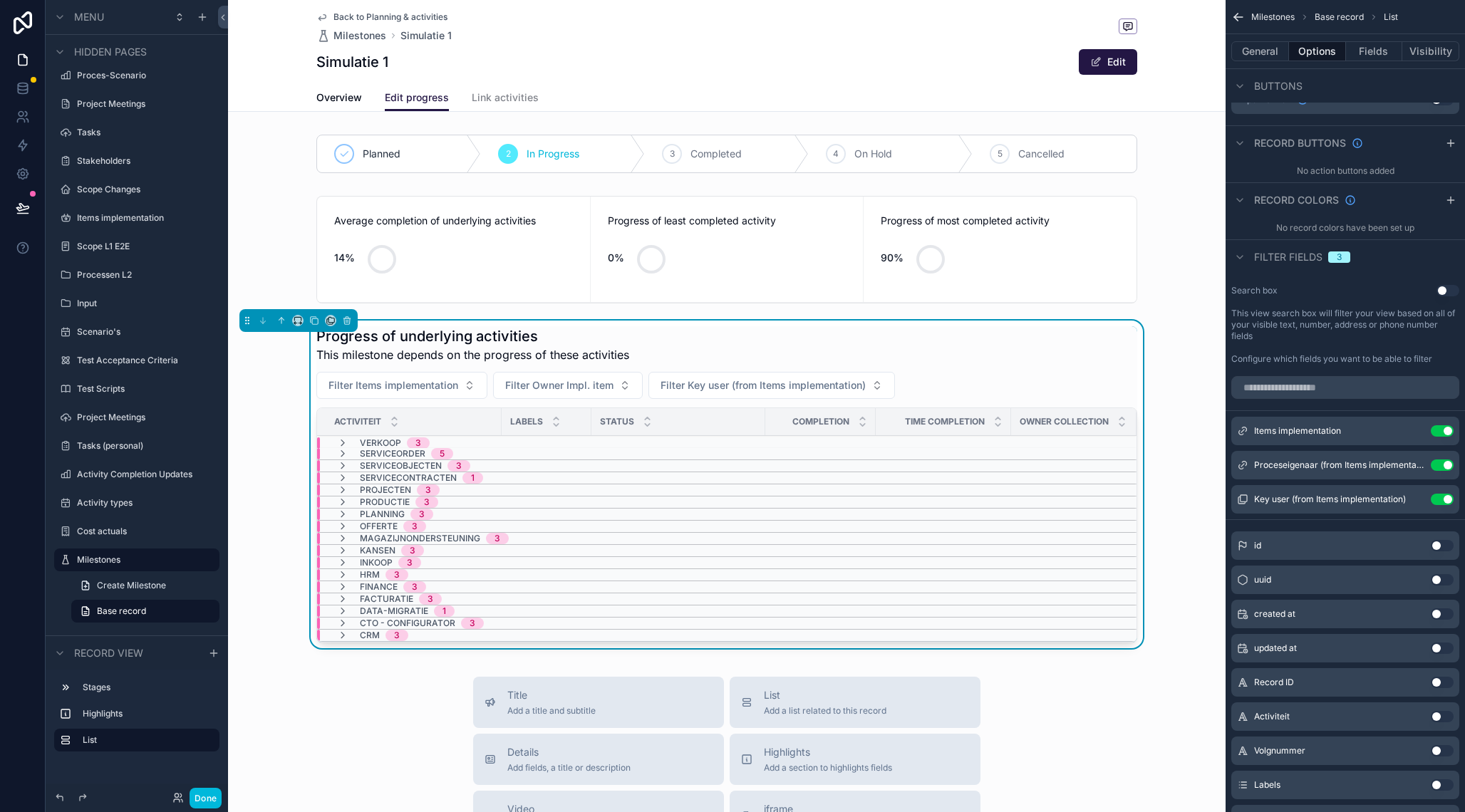
click at [0, 0] on icon "scrollable content" at bounding box center [0, 0] width 0 height 0
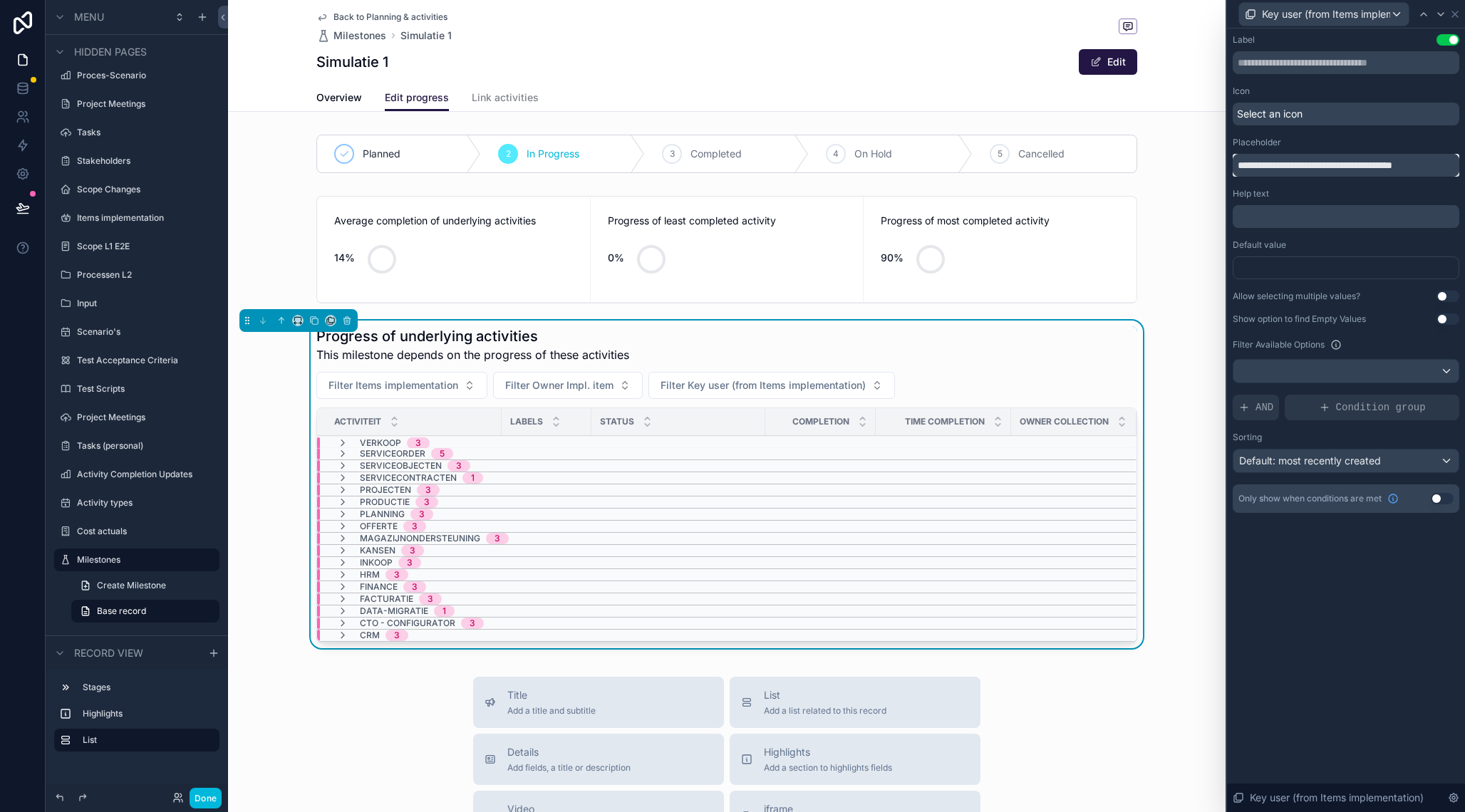
click at [1285, 167] on input "**********" at bounding box center [1346, 165] width 226 height 23
drag, startPoint x: 1310, startPoint y: 164, endPoint x: 1458, endPoint y: 166, distance: 148.0
click at [1458, 166] on input "**********" at bounding box center [1346, 165] width 226 height 23
type input "**********"
click at [1460, 17] on icon at bounding box center [1455, 13] width 11 height 11
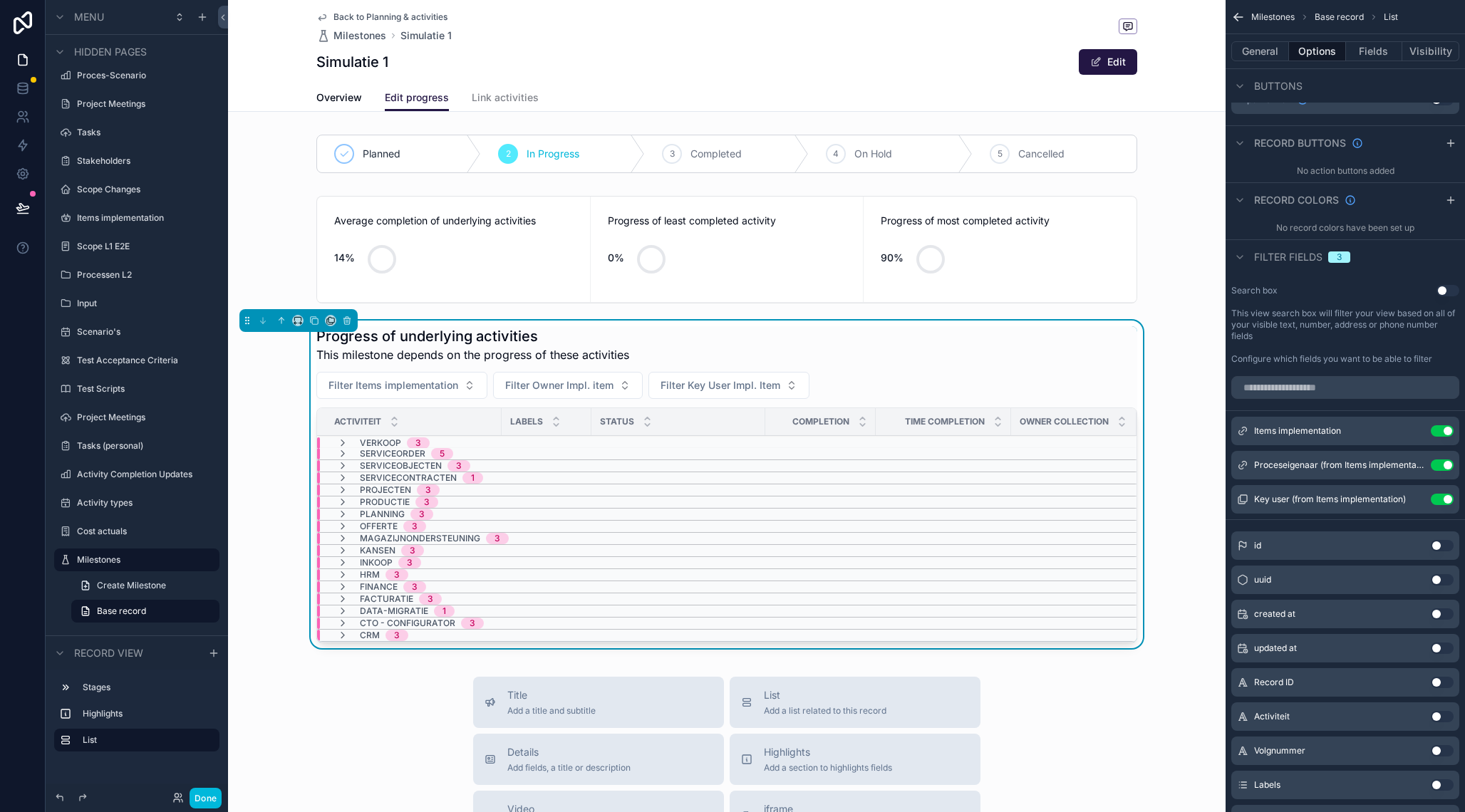
click at [1057, 328] on div "Progress of underlying activities This milestone depends on the progress of the…" at bounding box center [727, 345] width 821 height 37
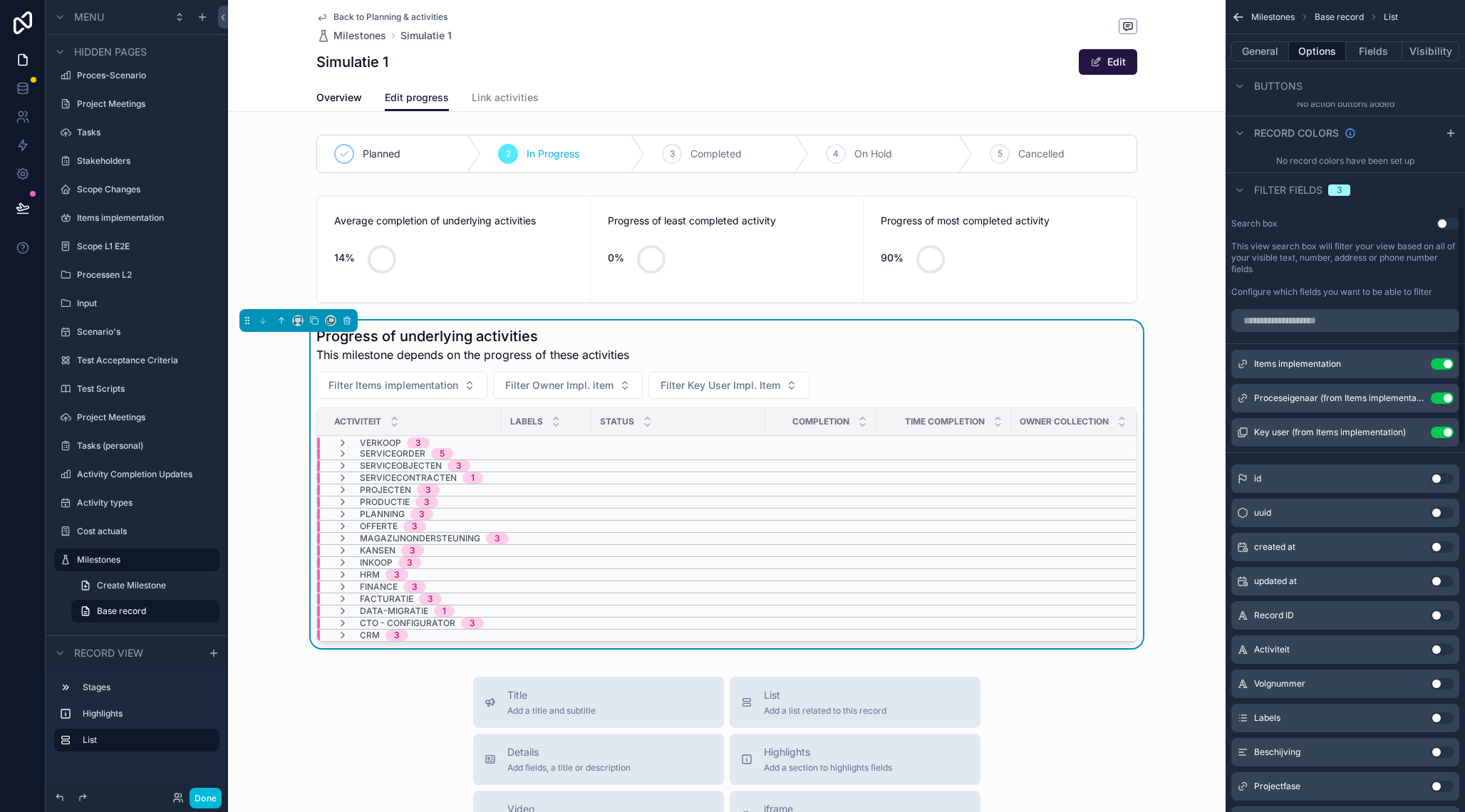
scroll to position [715, 0]
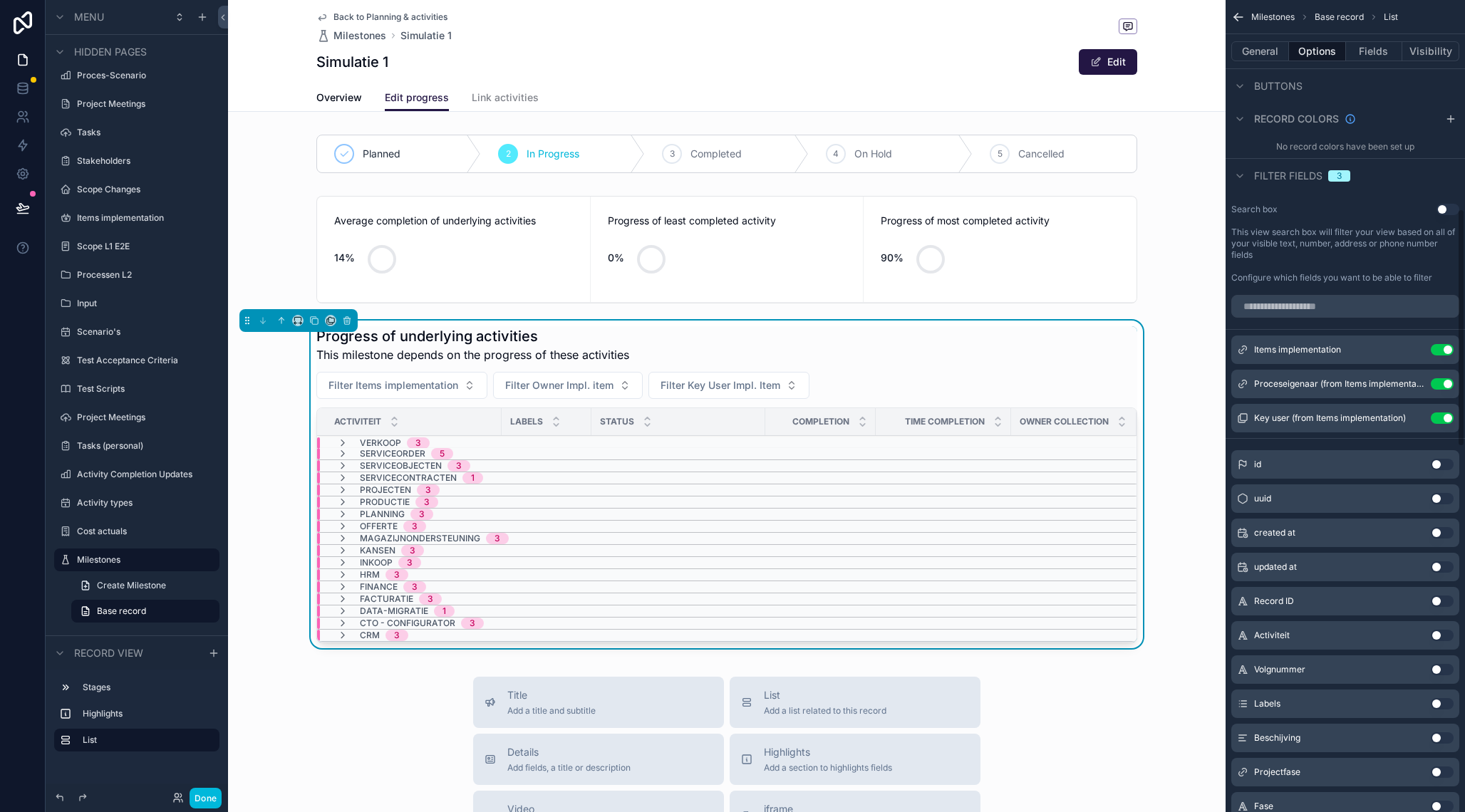
click at [1442, 639] on button "Use setting" at bounding box center [1442, 635] width 23 height 11
click at [927, 380] on input "scrollable content" at bounding box center [874, 386] width 117 height 20
click at [1030, 389] on div "Filter Items implementation Filter Owner Impl. item Filter Key User Impl. Item" at bounding box center [727, 386] width 821 height 27
click at [896, 371] on div "Progress of underlying activities This milestone depends on the progress of the…" at bounding box center [727, 484] width 821 height 316
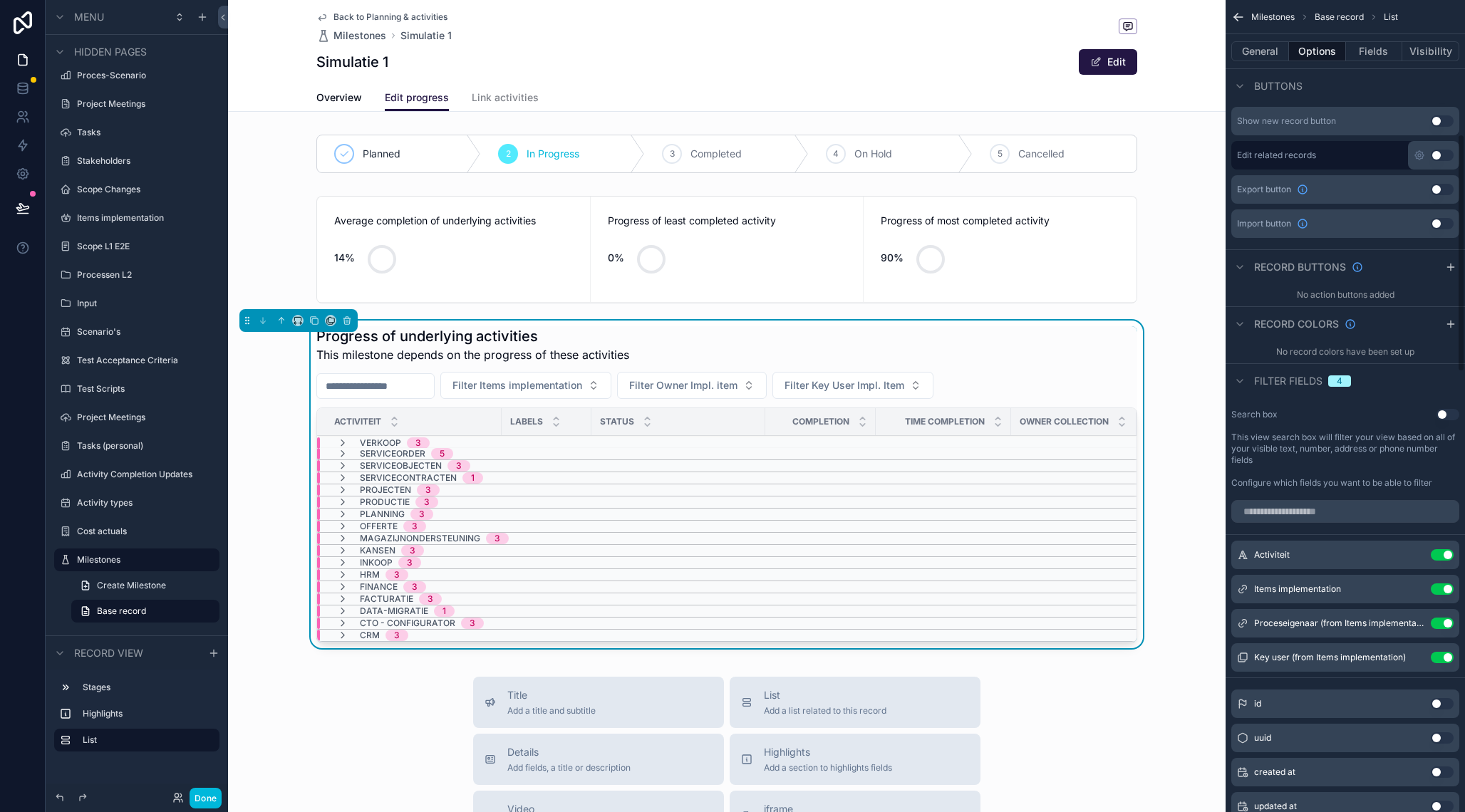
scroll to position [511, 0]
click at [1285, 514] on input "scrollable content" at bounding box center [1345, 510] width 228 height 23
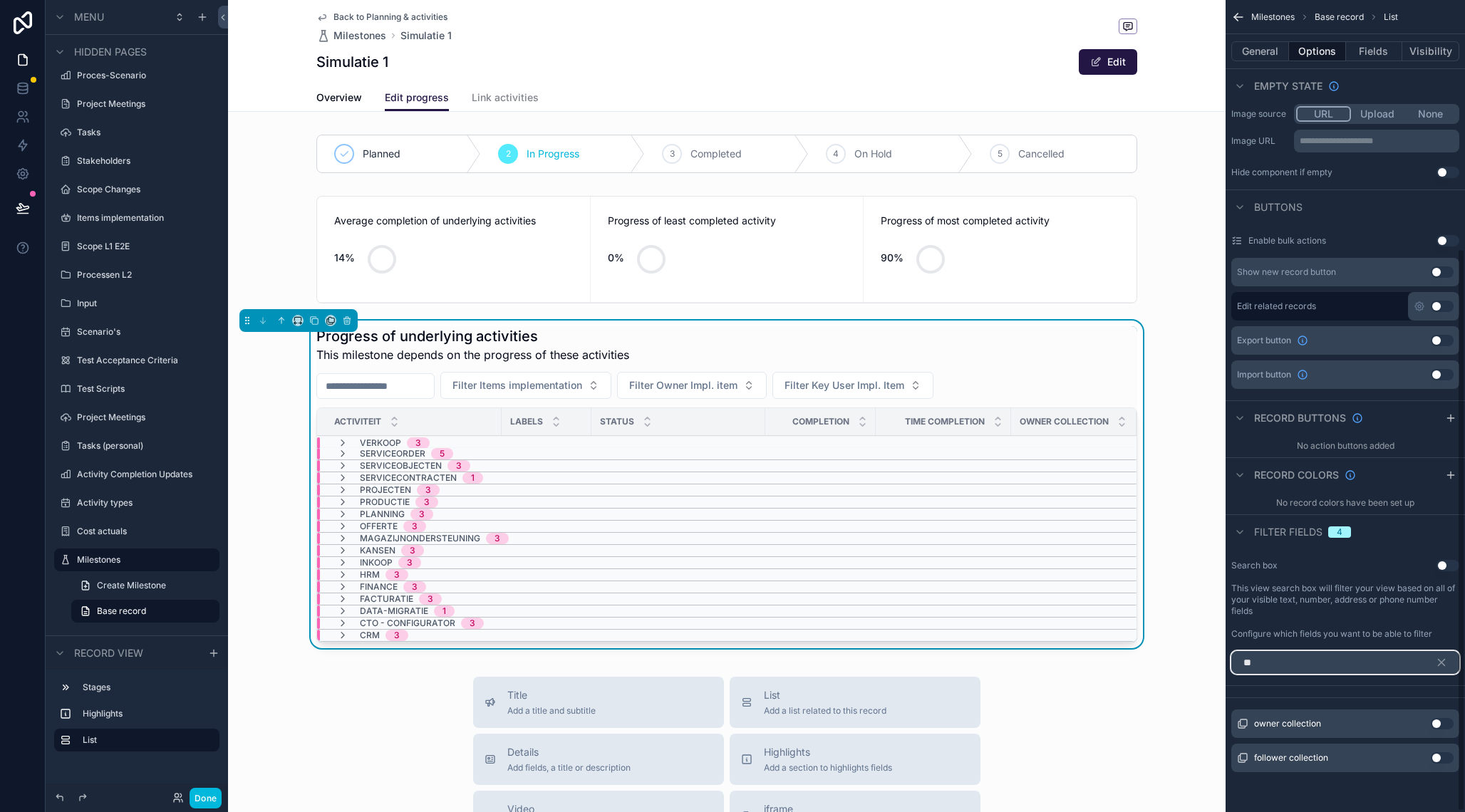
scroll to position [358, 0]
type input "***"
click at [1440, 723] on button "Use setting" at bounding box center [1442, 723] width 23 height 11
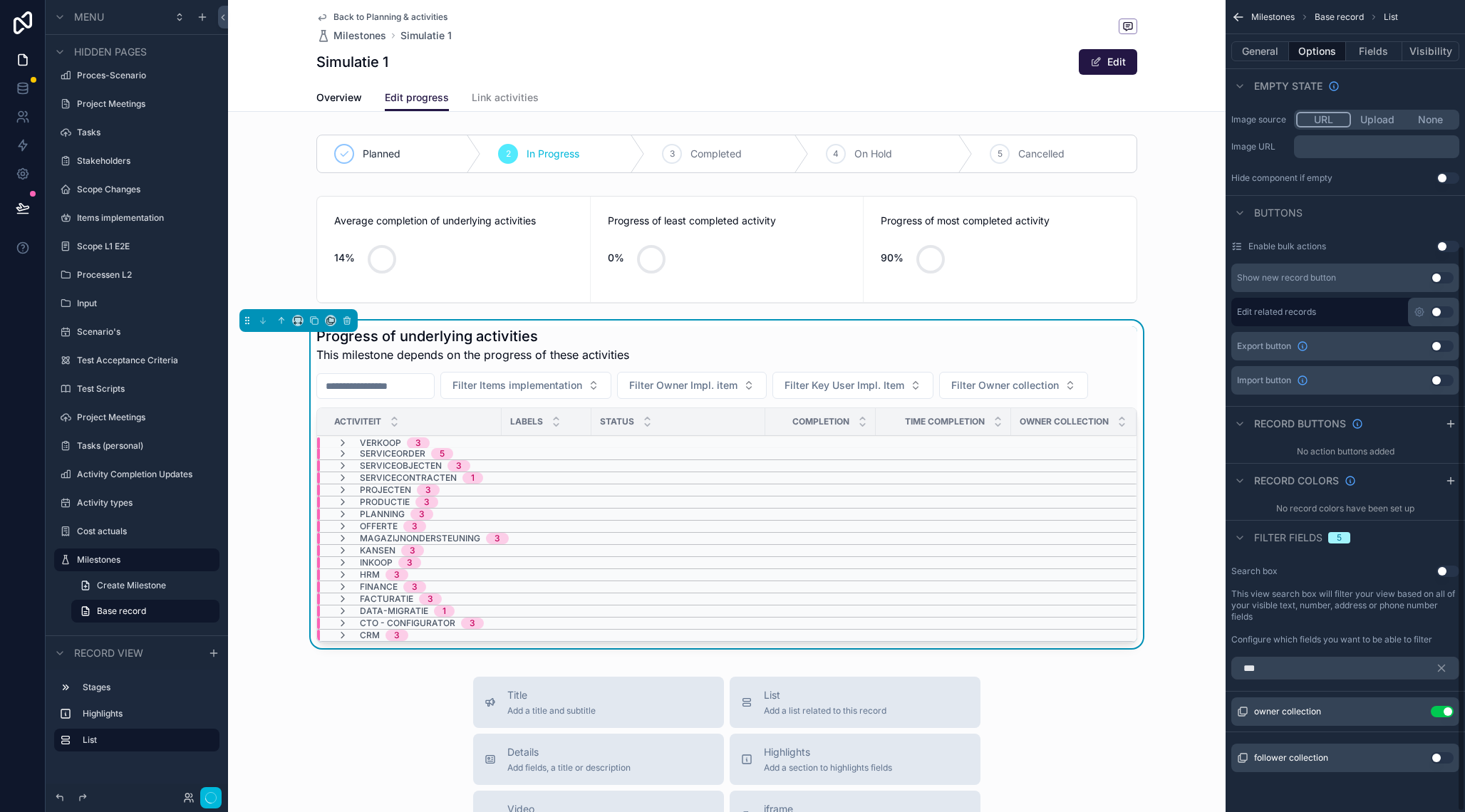
scroll to position [353, 0]
click at [1021, 380] on span "Filter Owner collection" at bounding box center [1005, 385] width 108 height 14
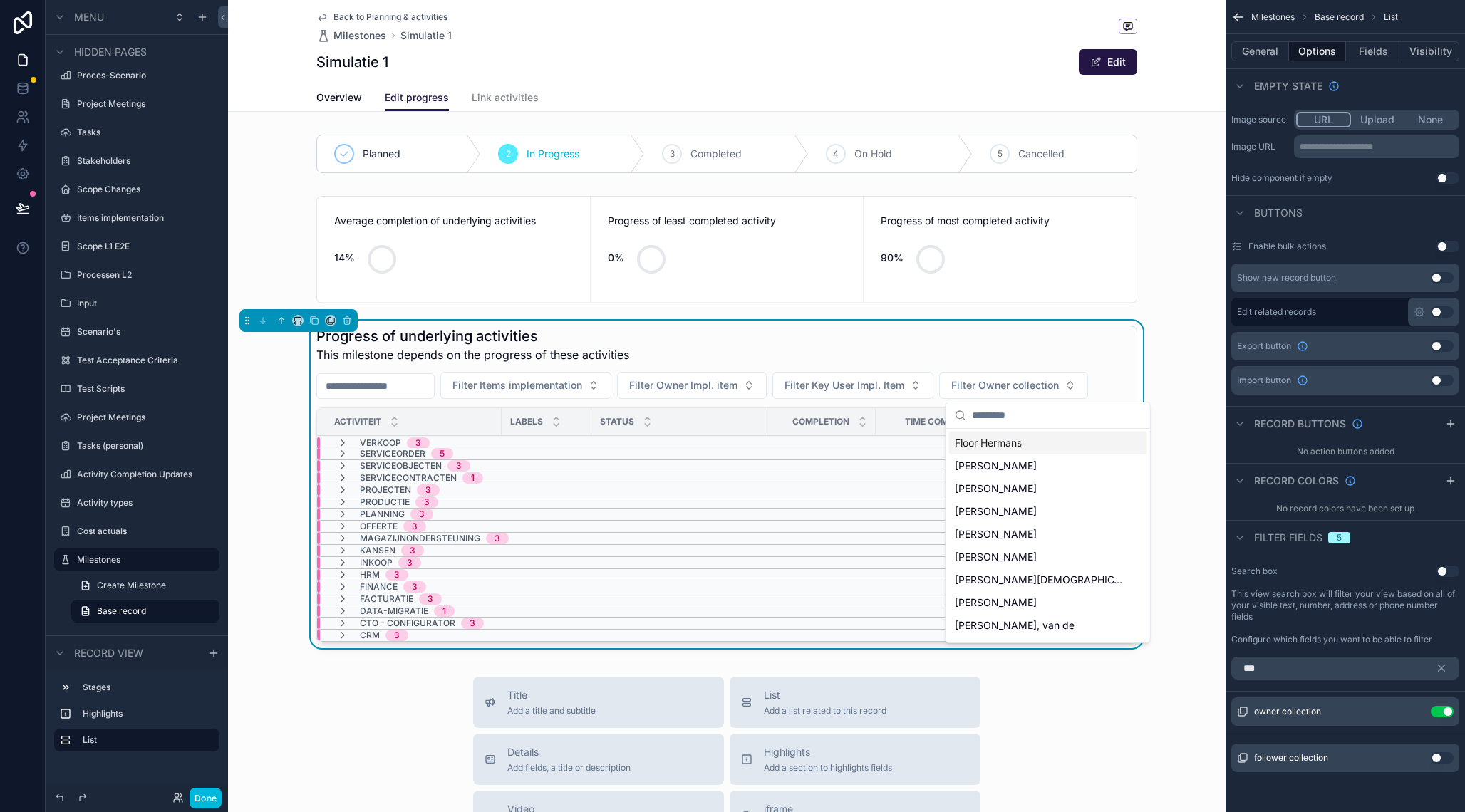
click at [1021, 380] on span "Filter Owner collection" at bounding box center [1005, 385] width 108 height 14
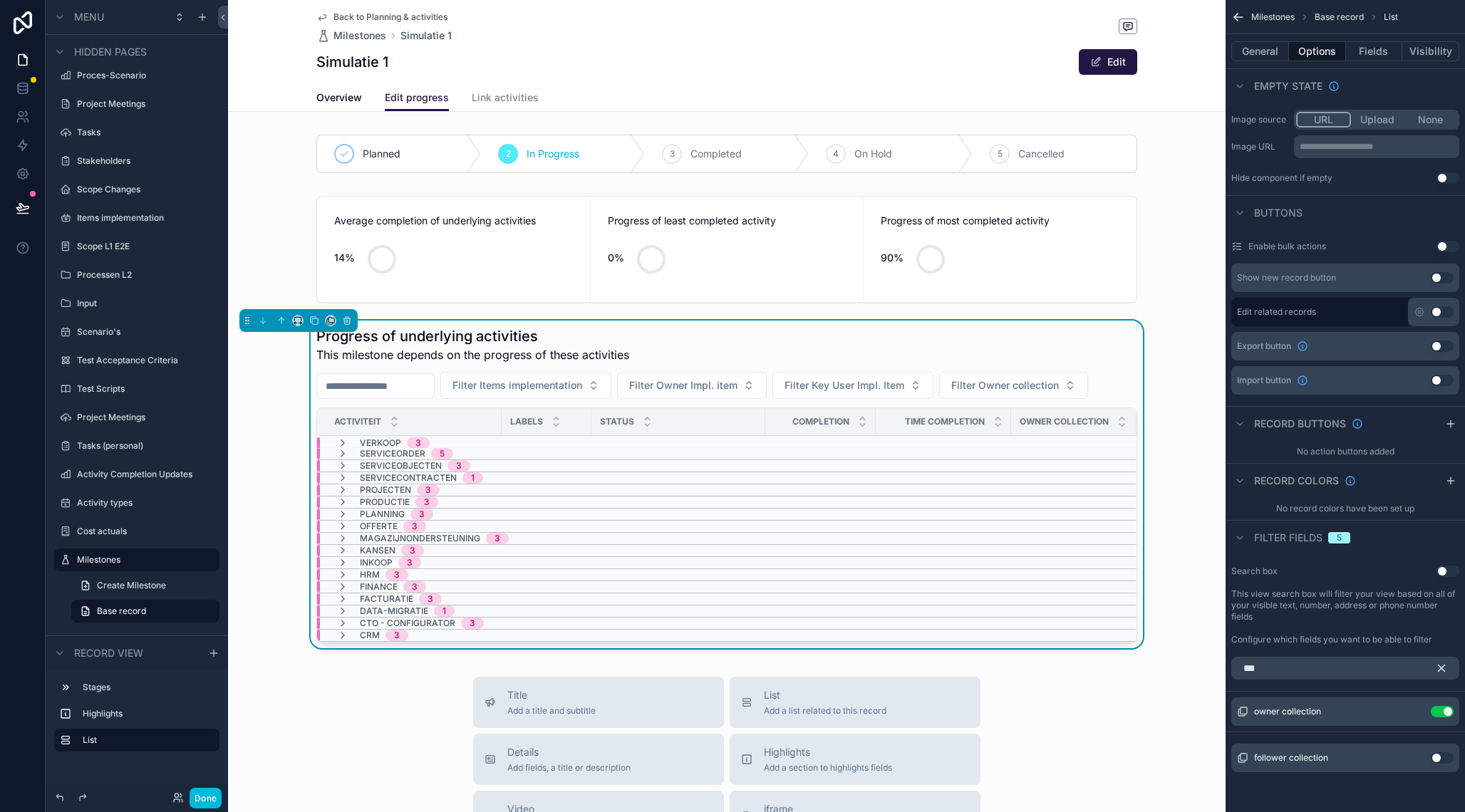
click at [1444, 668] on icon "scrollable content" at bounding box center [1440, 668] width 13 height 13
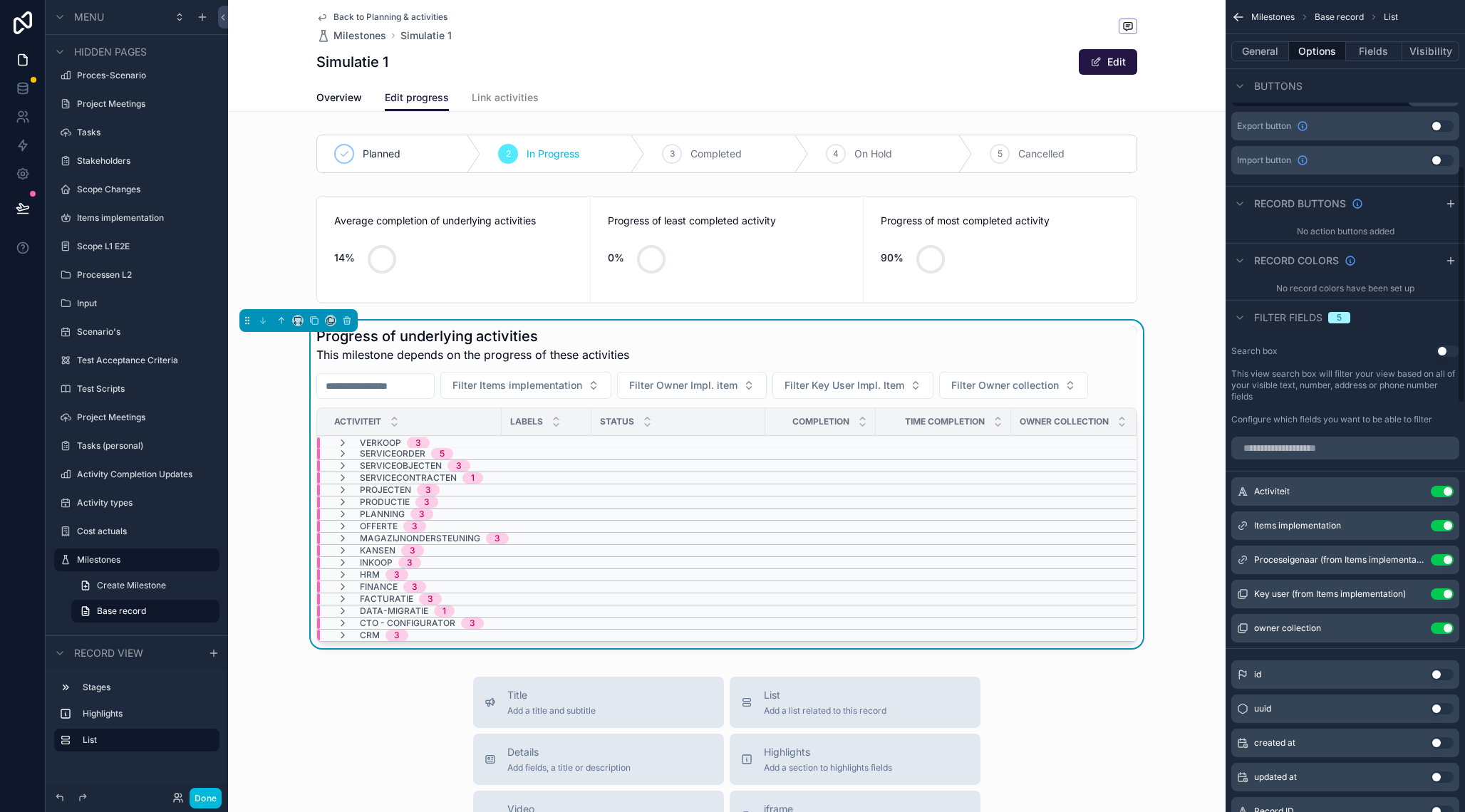
scroll to position [576, 0]
click at [0, 0] on icon "scrollable content" at bounding box center [0, 0] width 0 height 0
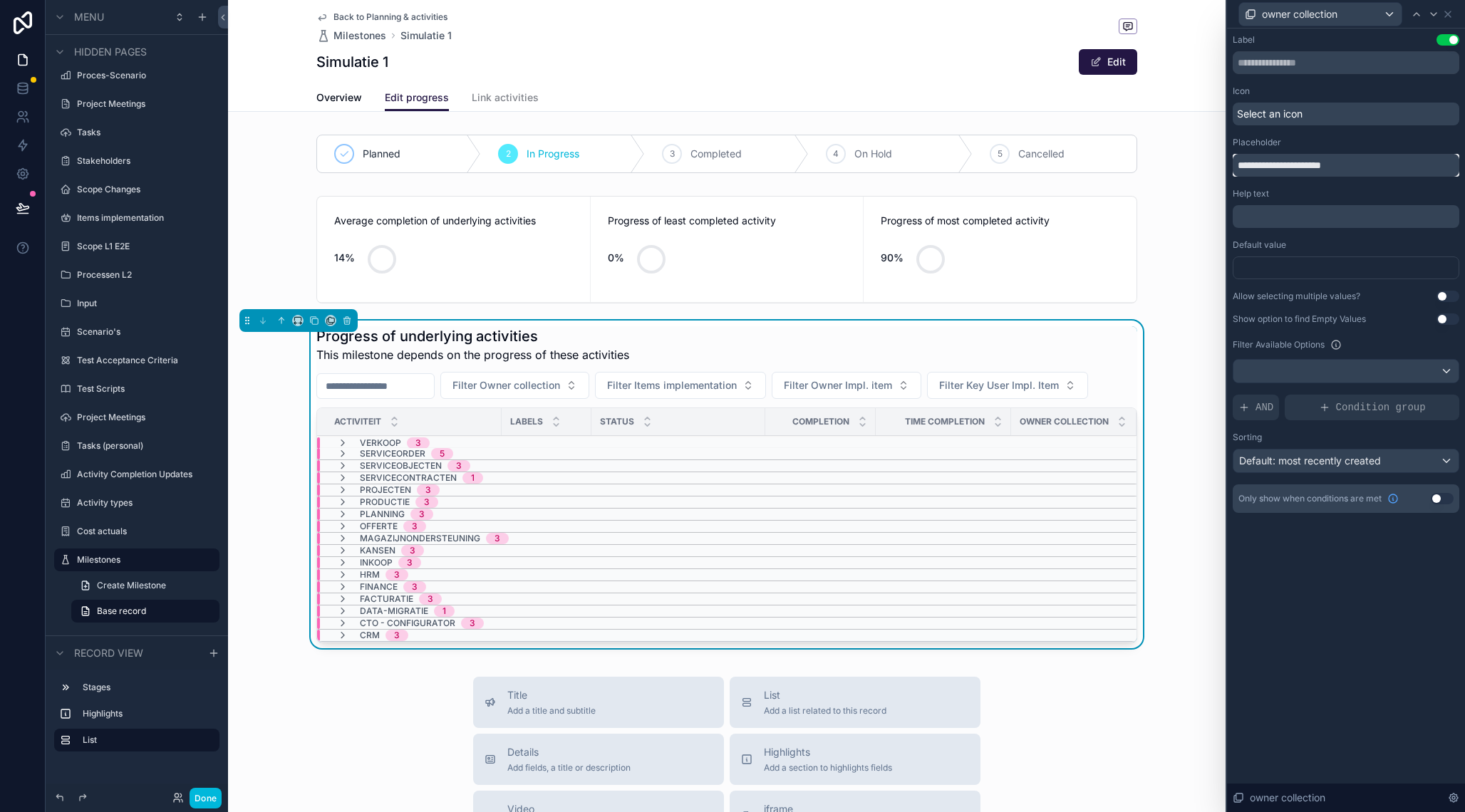
click at [1274, 158] on input "**********" at bounding box center [1346, 165] width 226 height 23
click at [1275, 173] on input "**********" at bounding box center [1346, 165] width 226 height 23
type input "**********"
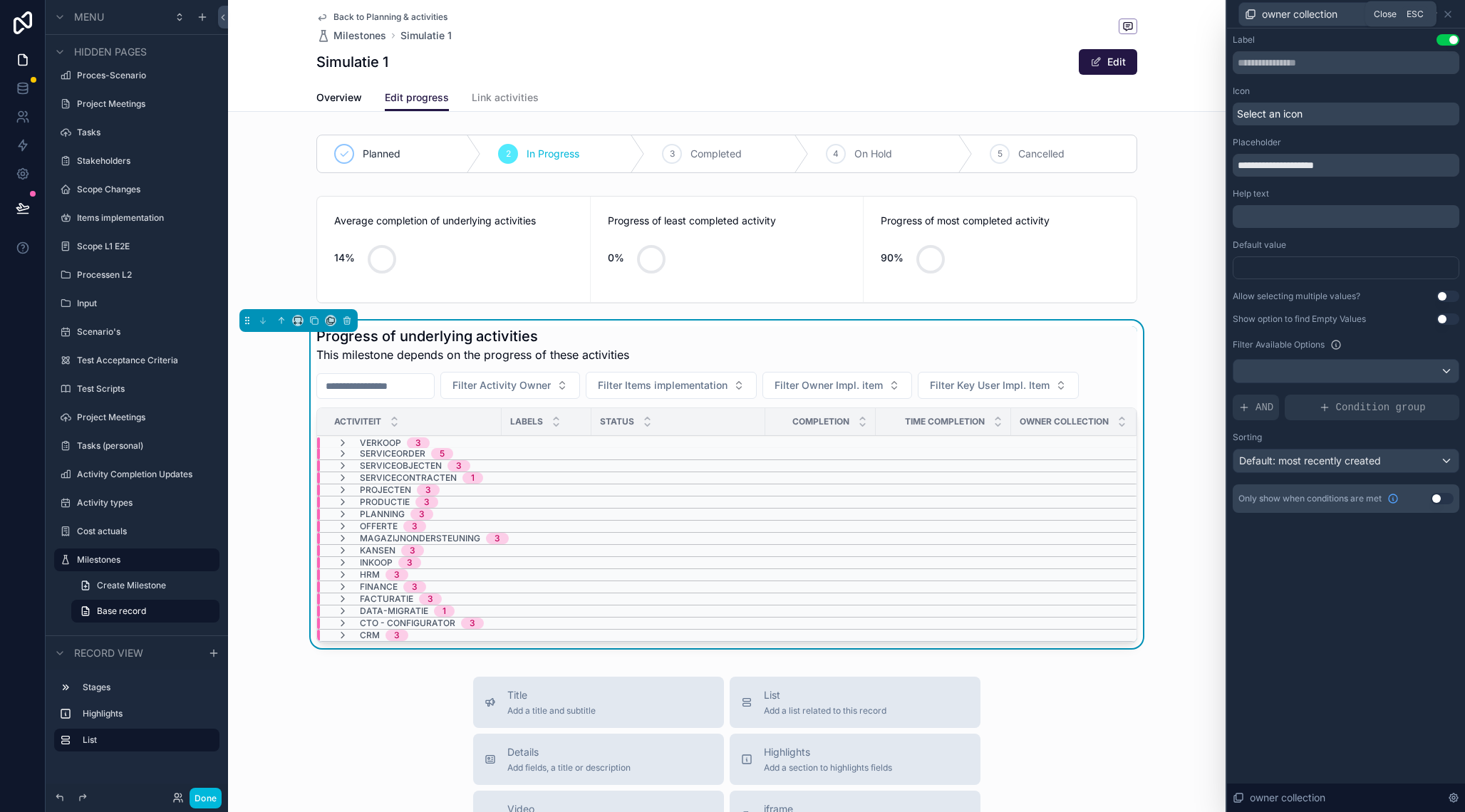
click at [1448, 14] on icon at bounding box center [1448, 14] width 6 height 6
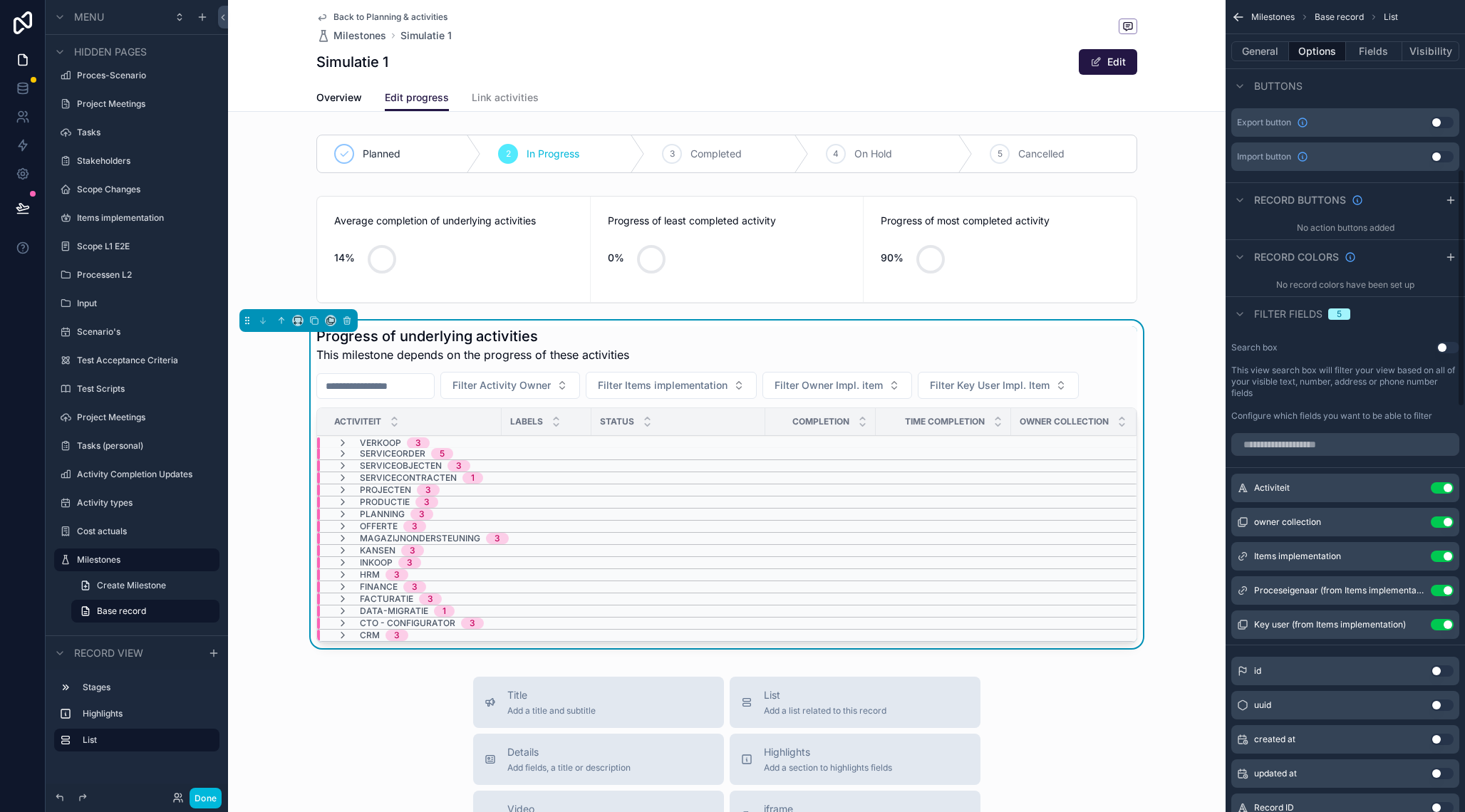
click at [546, 386] on span "Filter Activity Owner" at bounding box center [502, 385] width 98 height 14
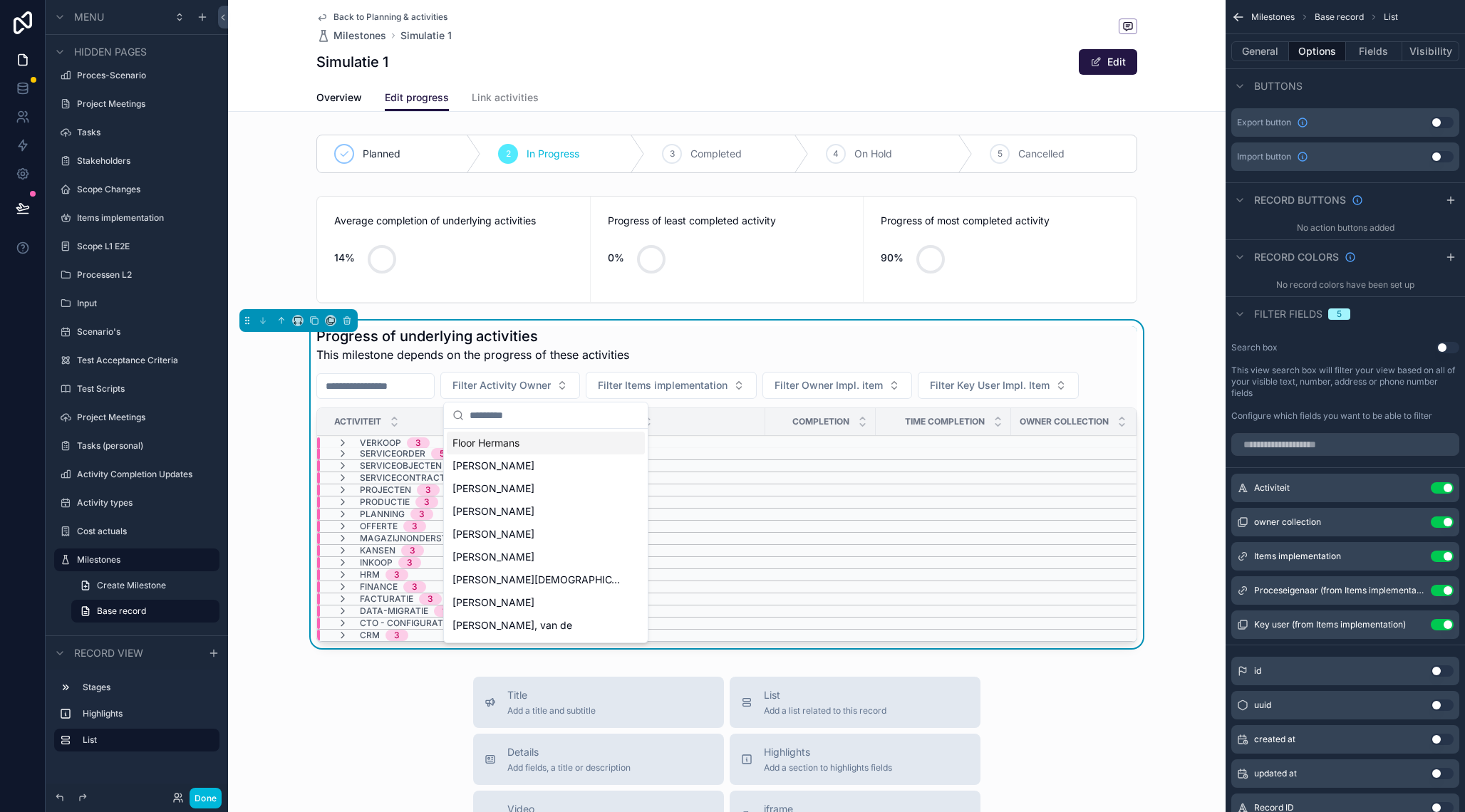
click at [658, 306] on div "scrollable content" at bounding box center [727, 250] width 998 height 119
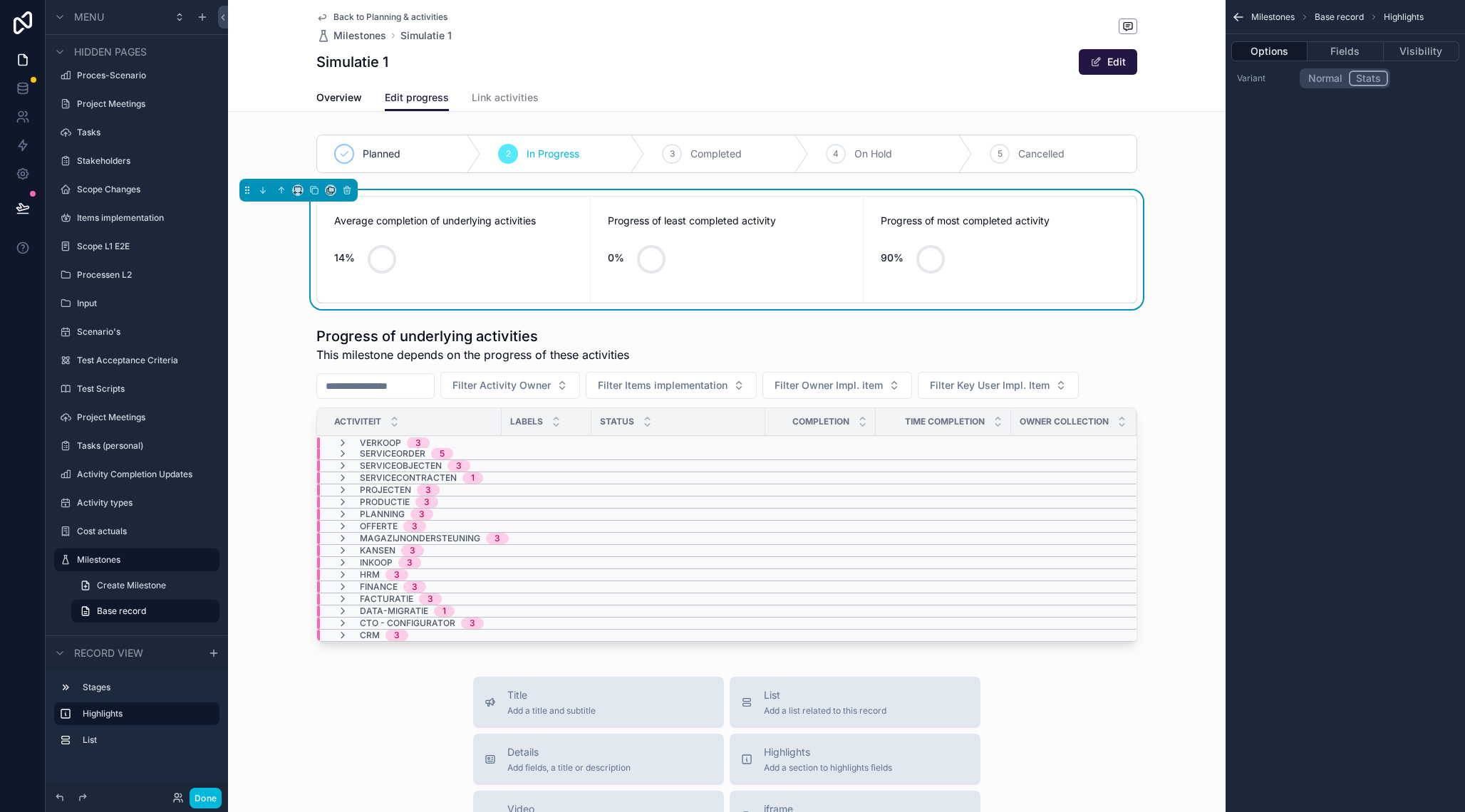
scroll to position [0, 0]
click at [1340, 53] on button "Fields" at bounding box center [1344, 51] width 75 height 20
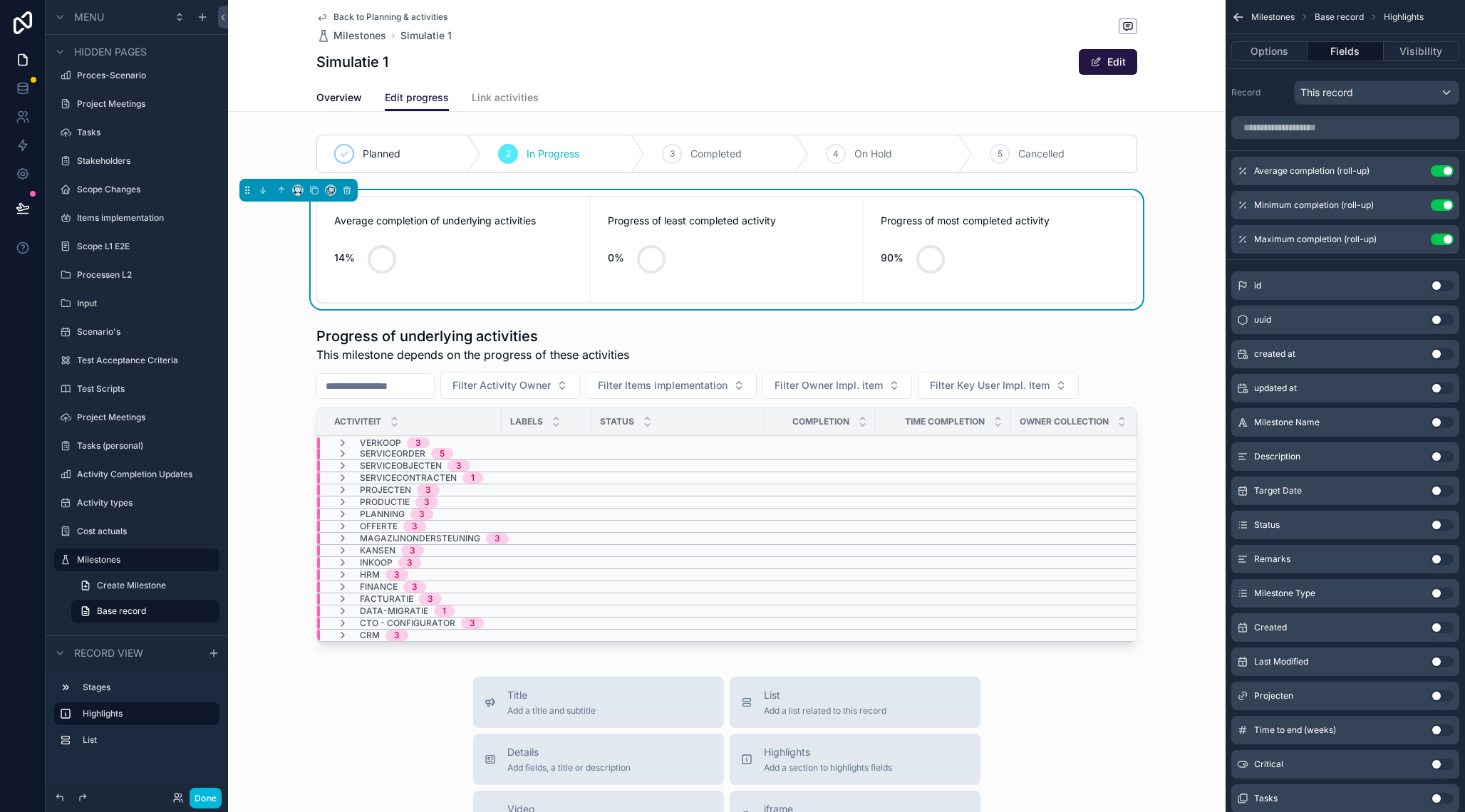
click at [0, 0] on icon "scrollable content" at bounding box center [0, 0] width 0 height 0
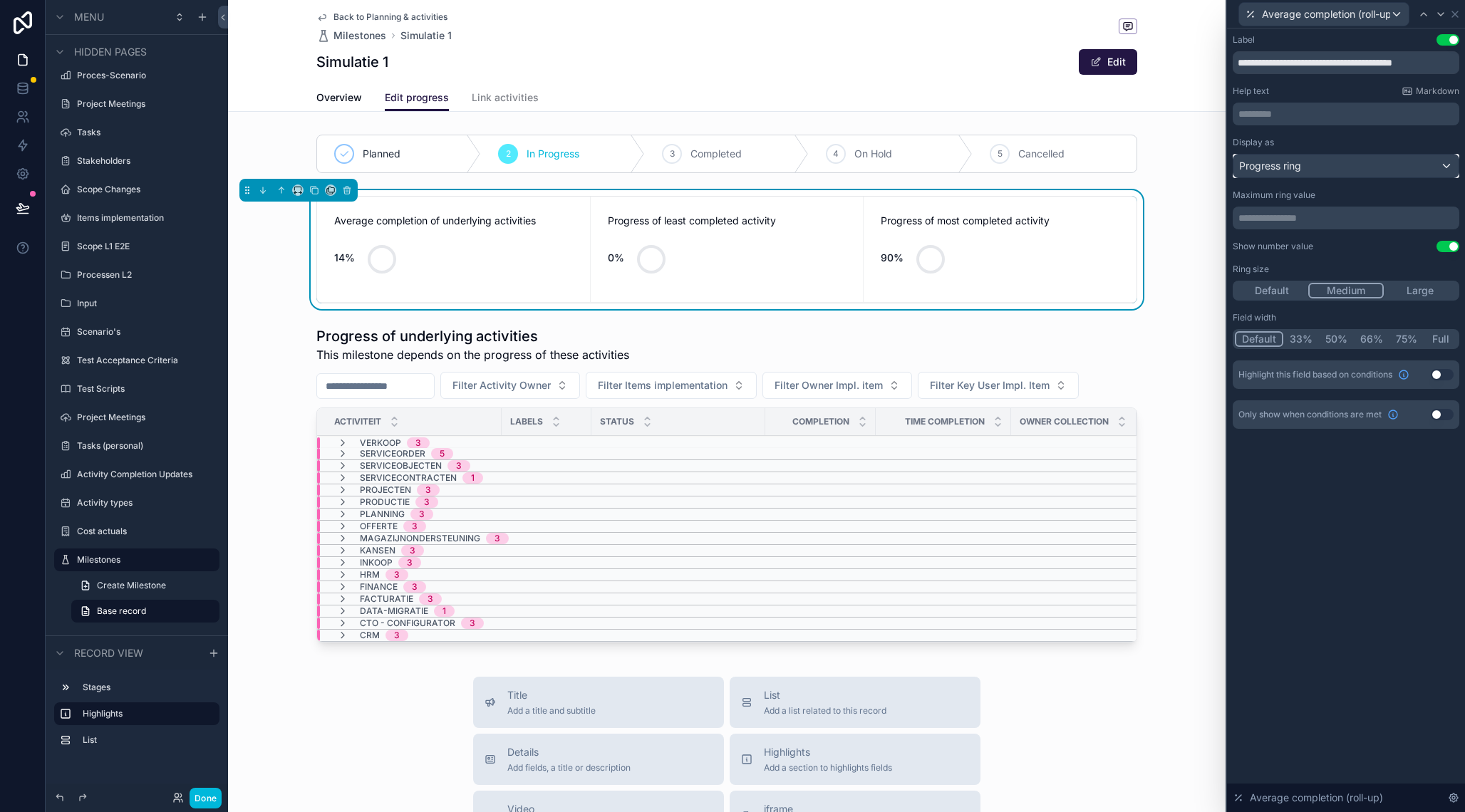
click at [1341, 154] on button "Progress ring" at bounding box center [1346, 166] width 226 height 25
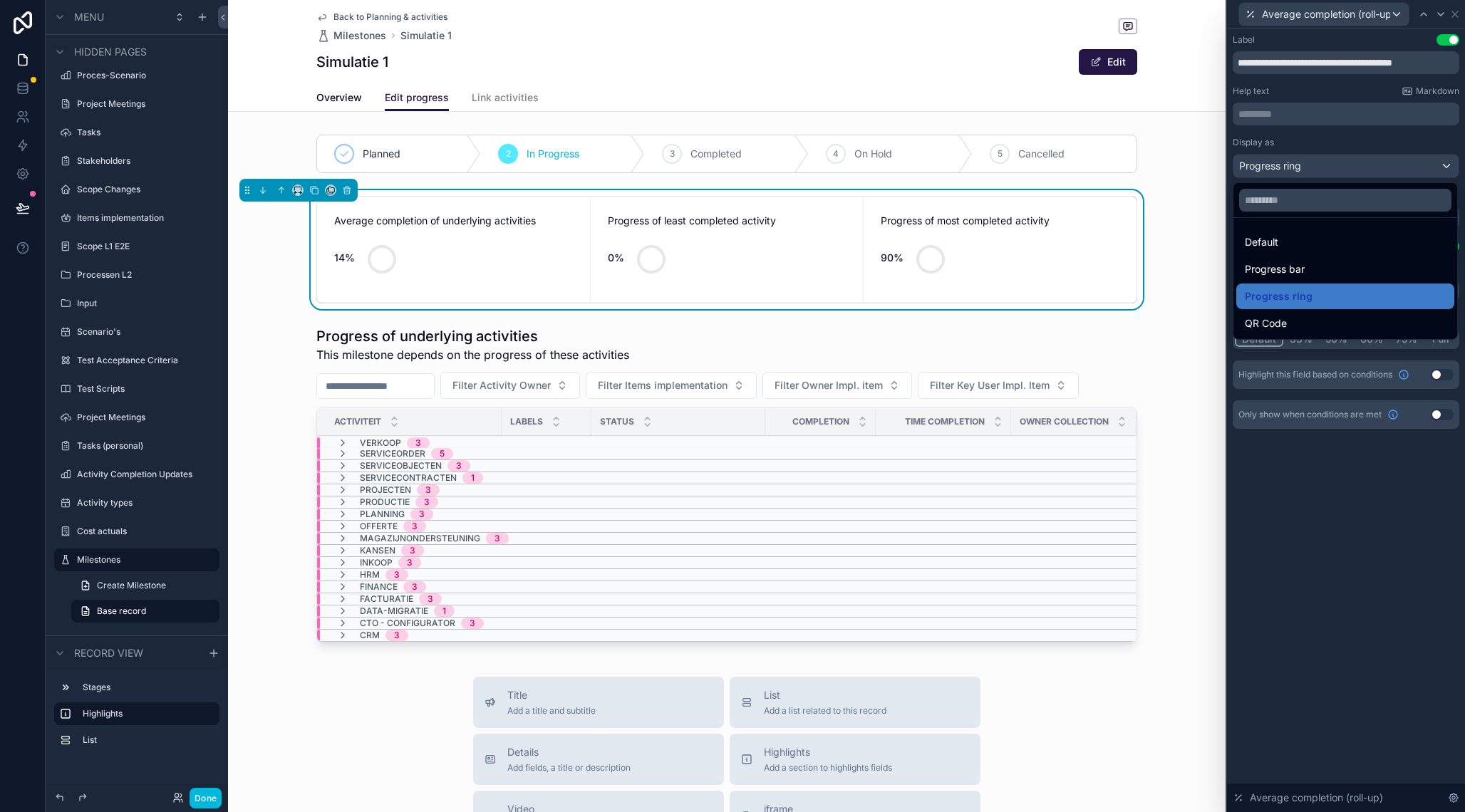
click at [1307, 270] on div "Progress bar" at bounding box center [1345, 269] width 201 height 17
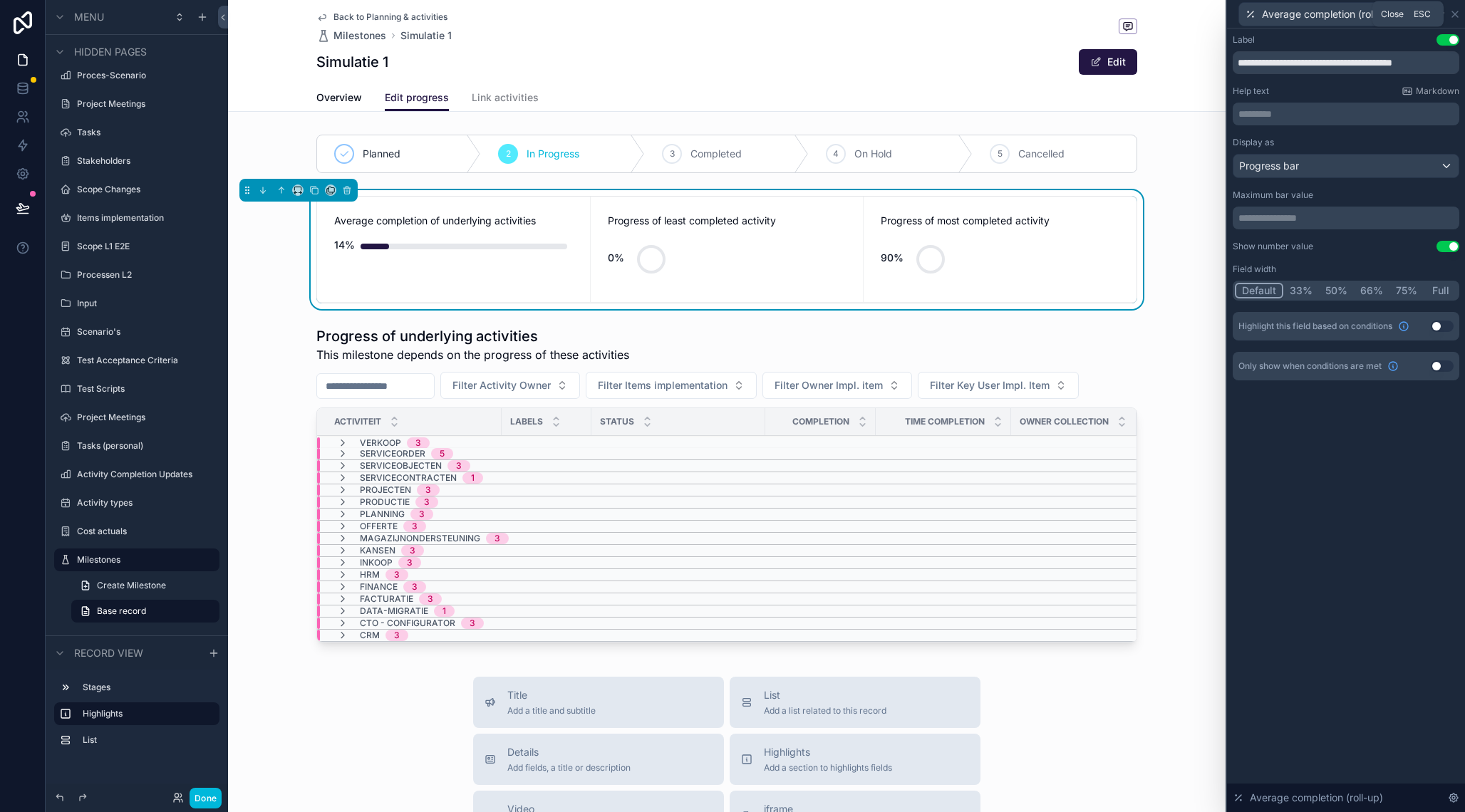
click at [1458, 13] on icon at bounding box center [1455, 13] width 11 height 11
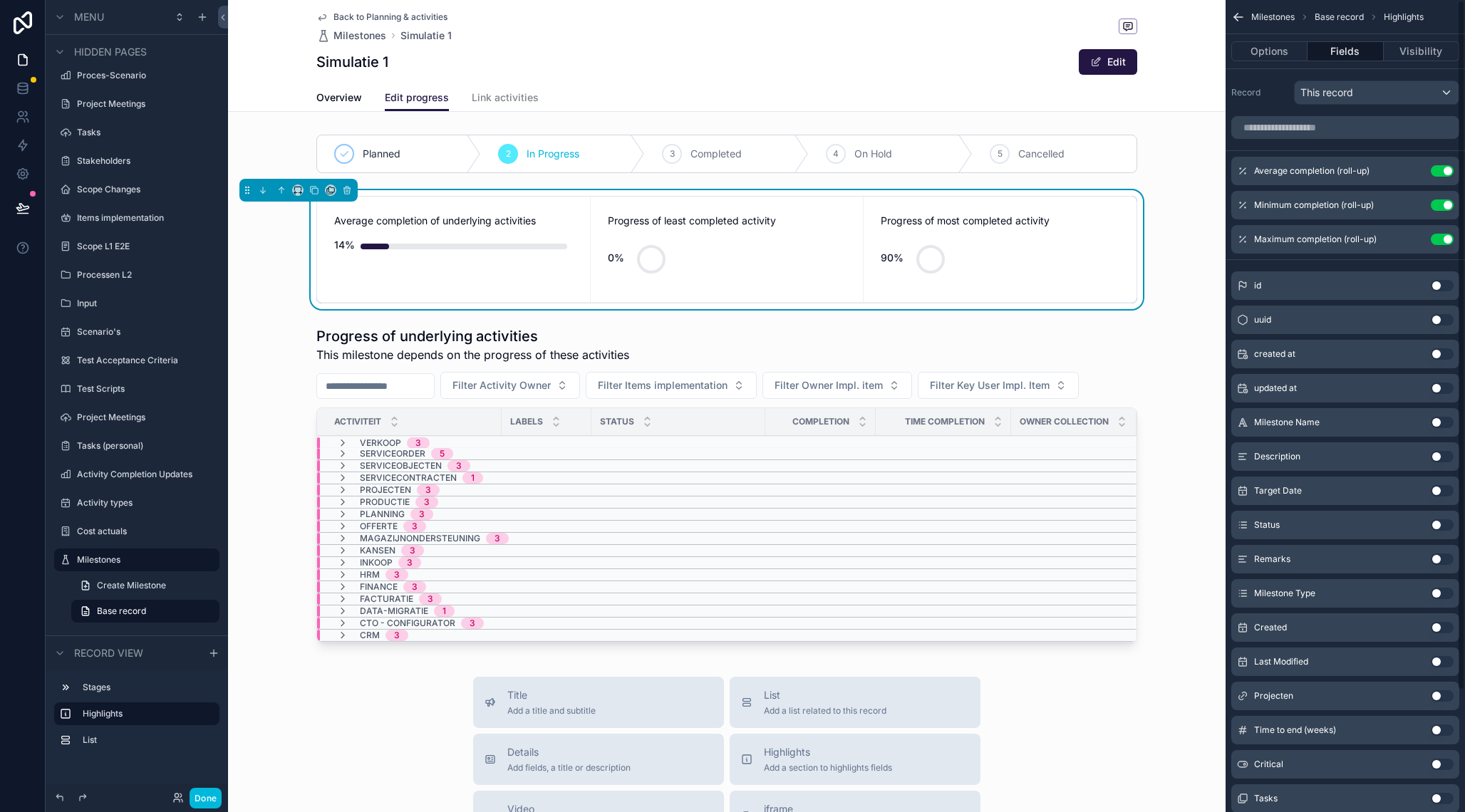
click at [0, 0] on icon "scrollable content" at bounding box center [0, 0] width 0 height 0
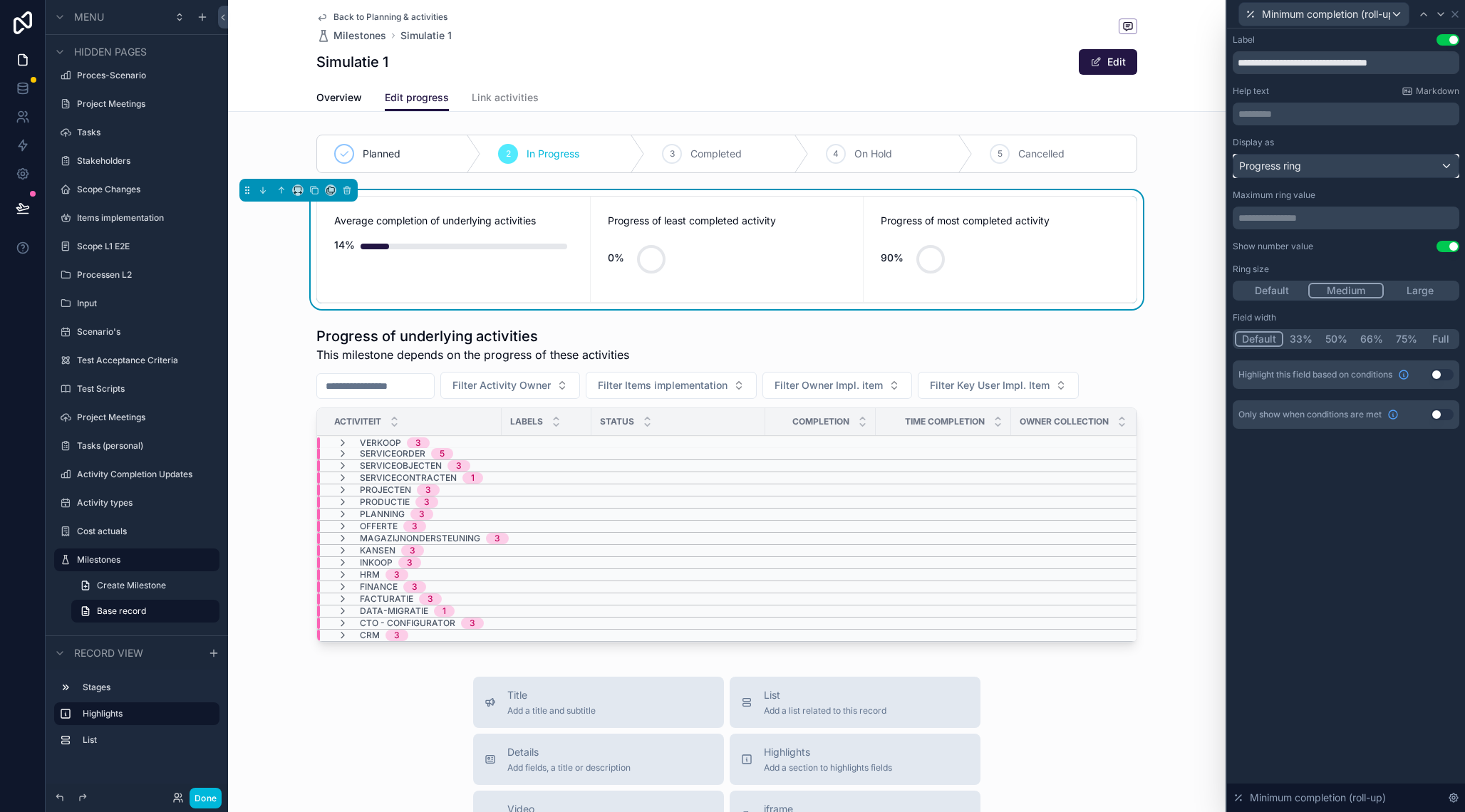
click at [1313, 163] on div "Progress ring" at bounding box center [1346, 166] width 225 height 23
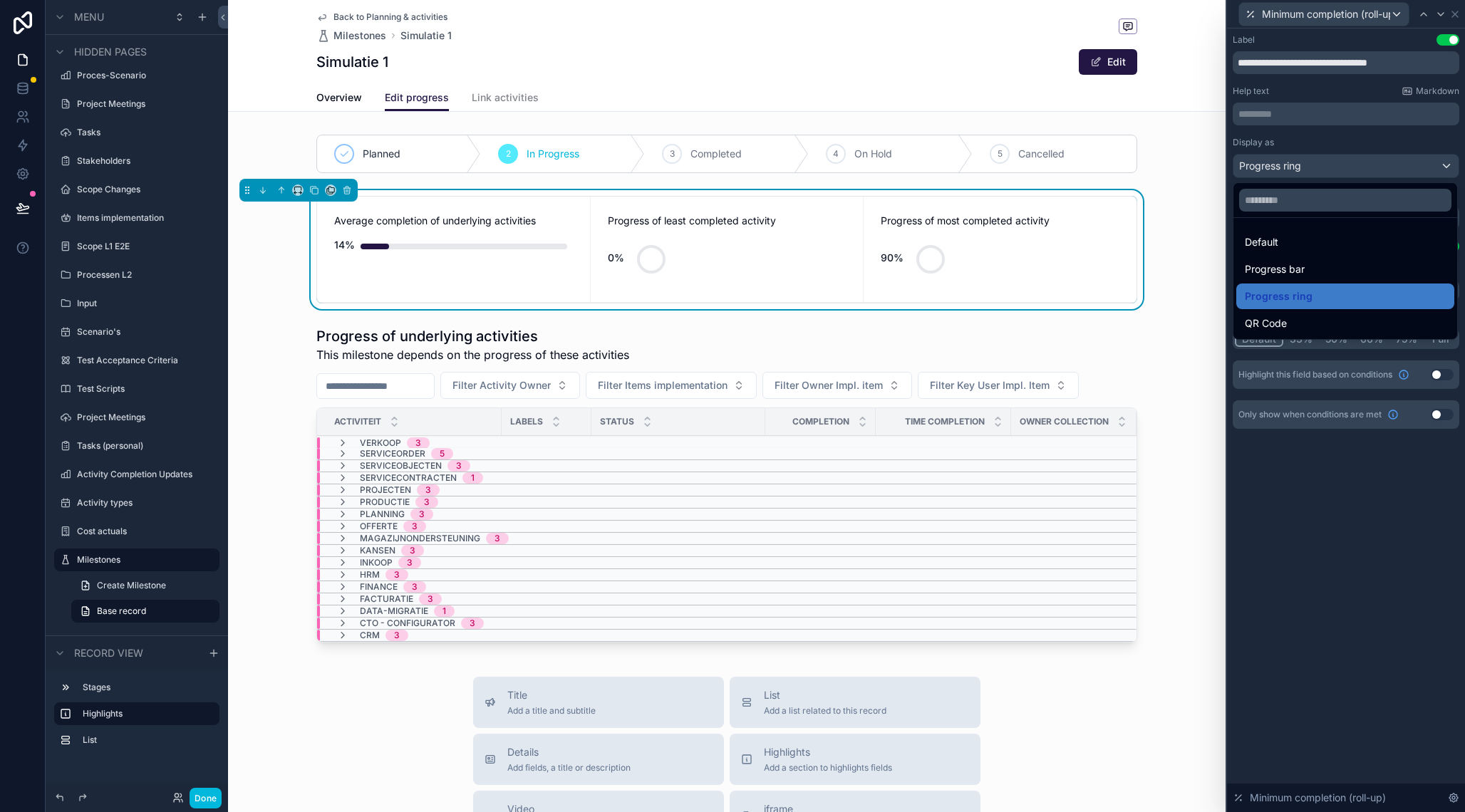
click at [1309, 274] on div "Progress bar" at bounding box center [1345, 269] width 201 height 17
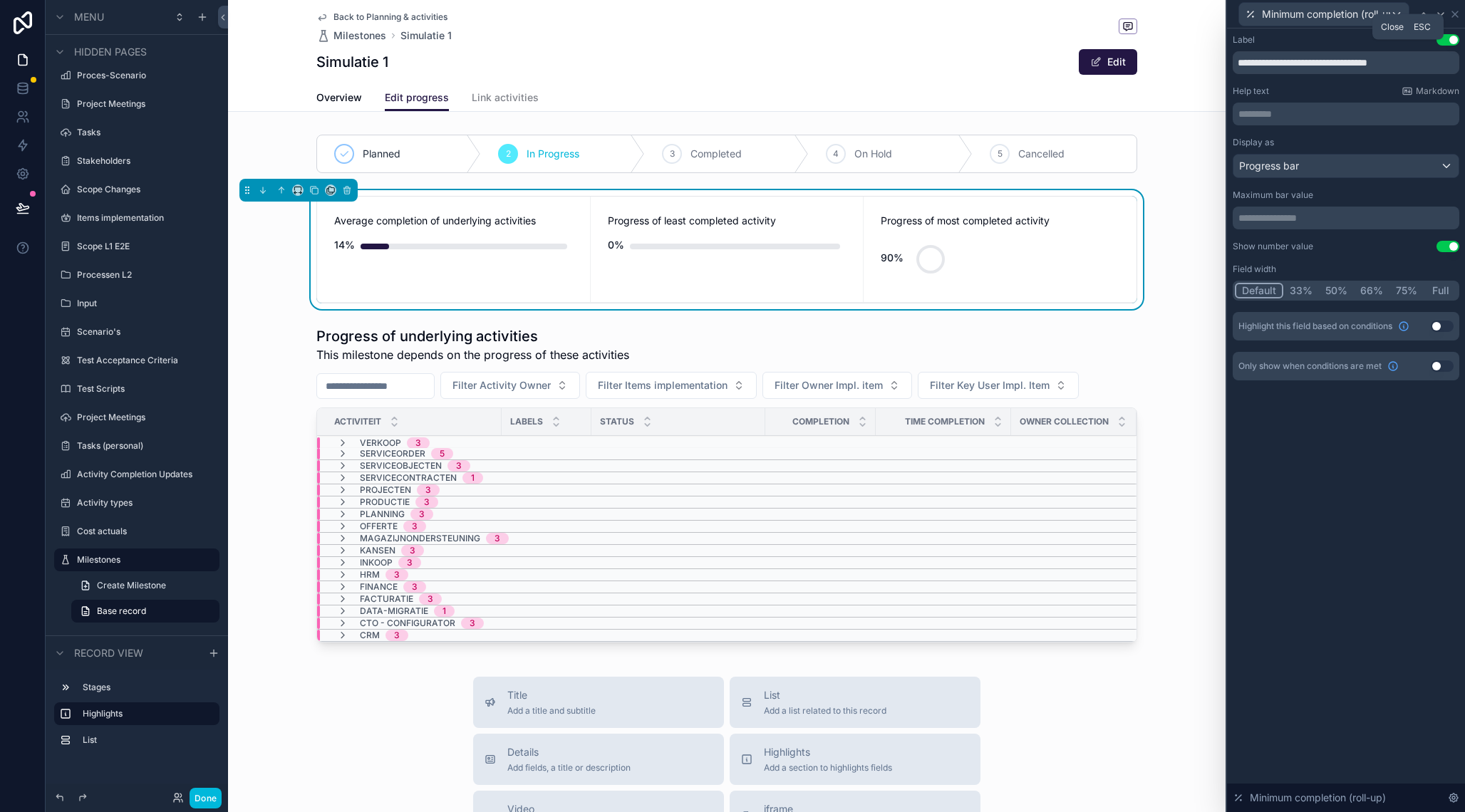
click at [1458, 13] on icon at bounding box center [1455, 13] width 11 height 11
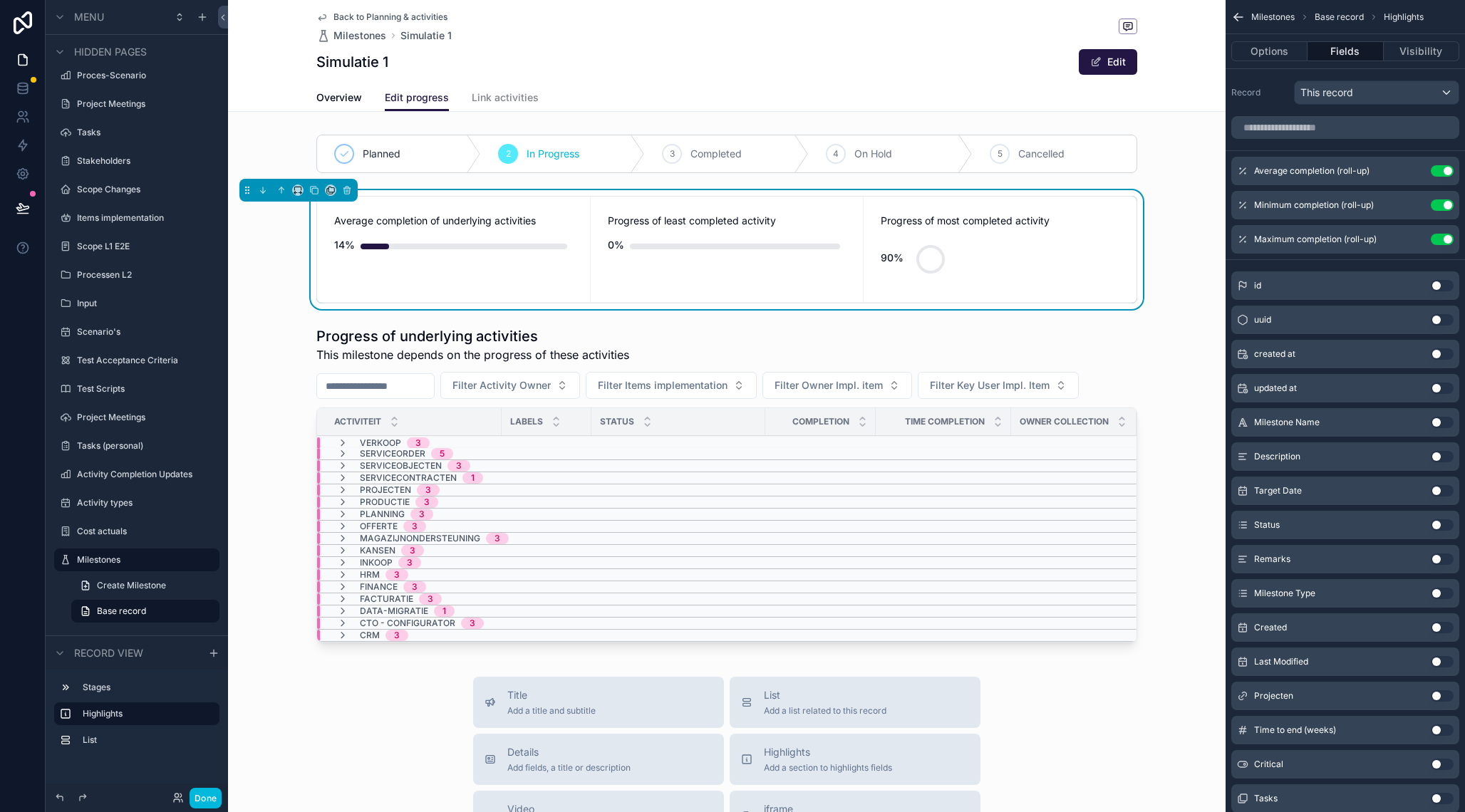
click at [0, 0] on icon "scrollable content" at bounding box center [0, 0] width 0 height 0
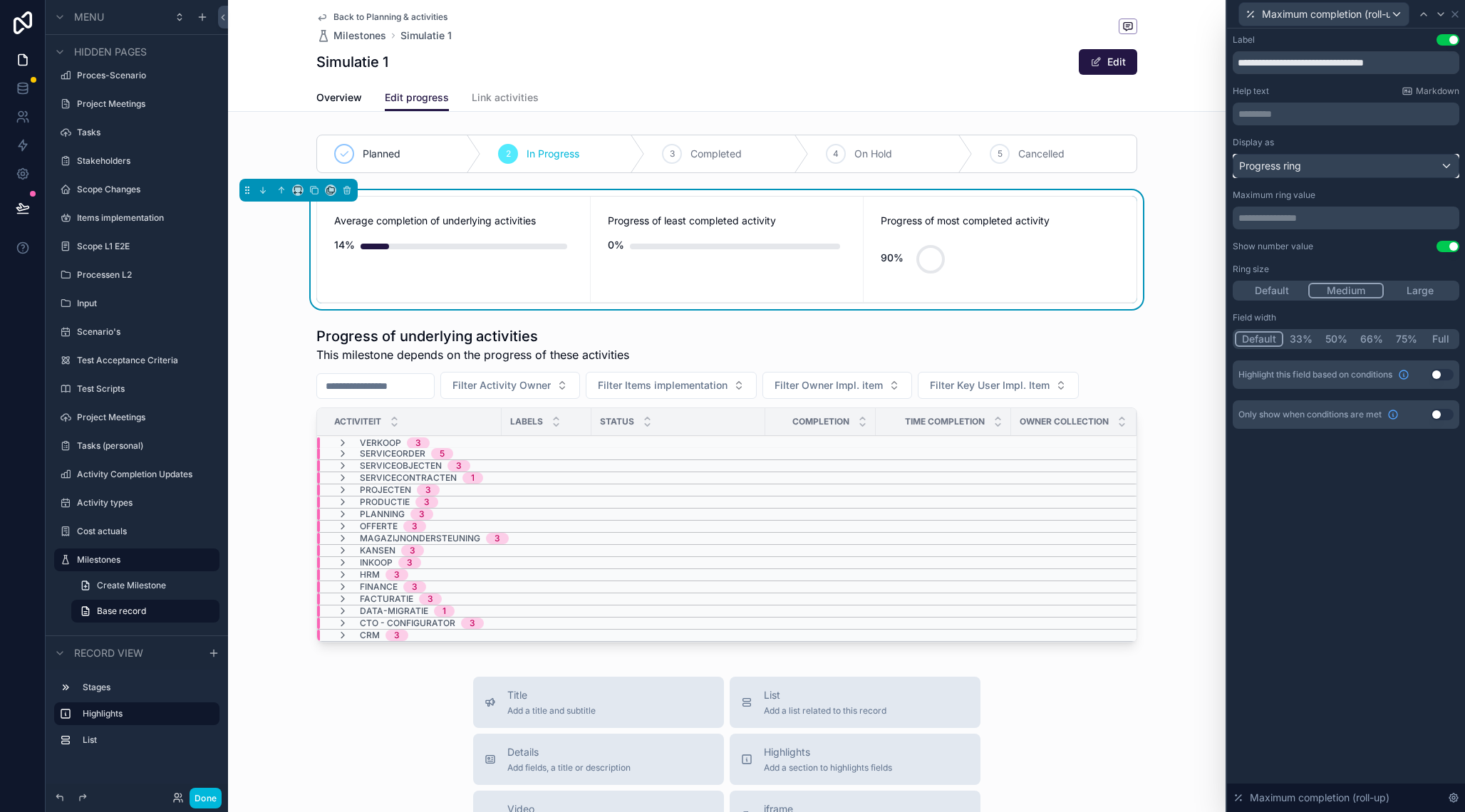
click at [1324, 170] on div "Progress ring" at bounding box center [1346, 166] width 225 height 23
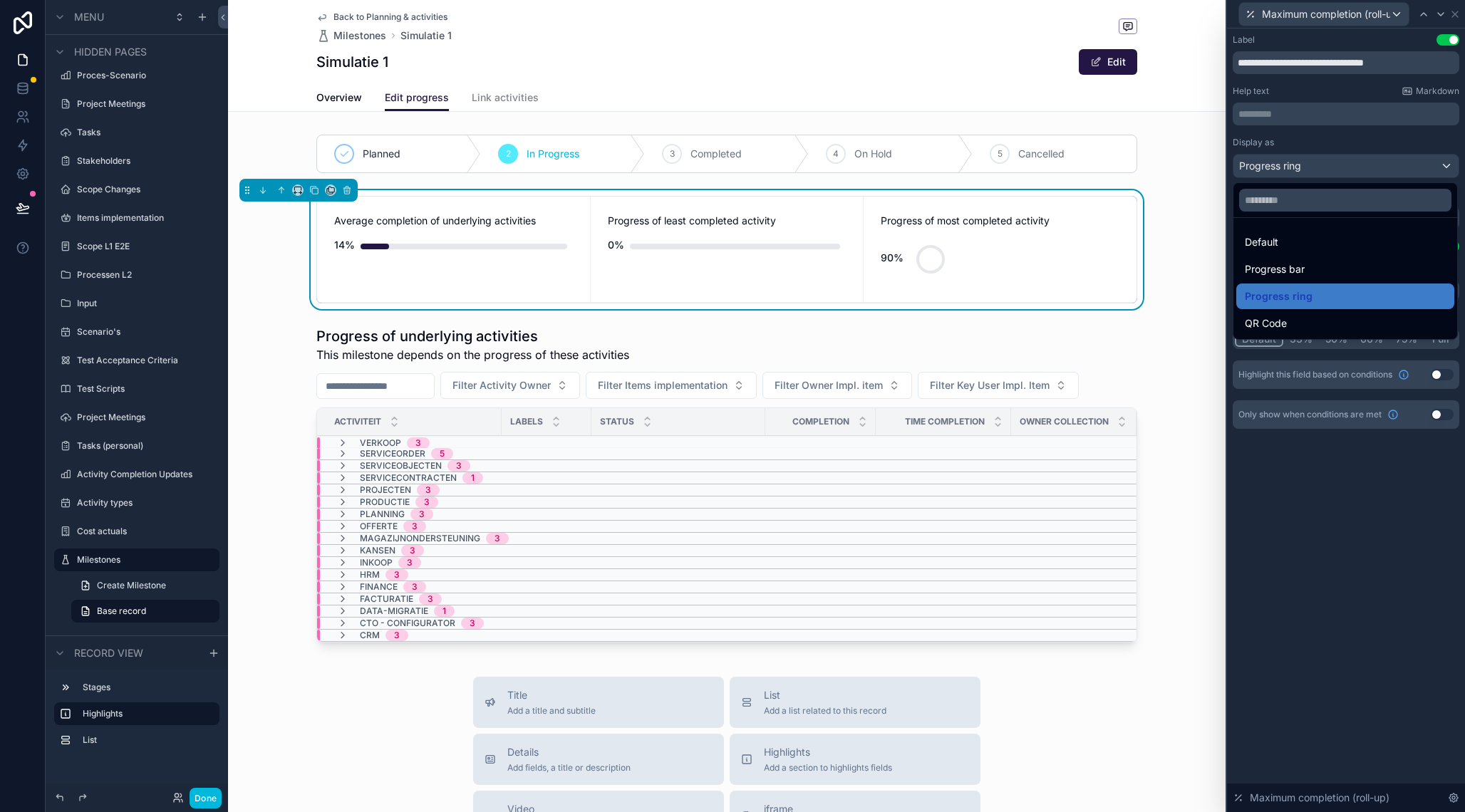
click at [1315, 240] on div "Default" at bounding box center [1345, 242] width 201 height 17
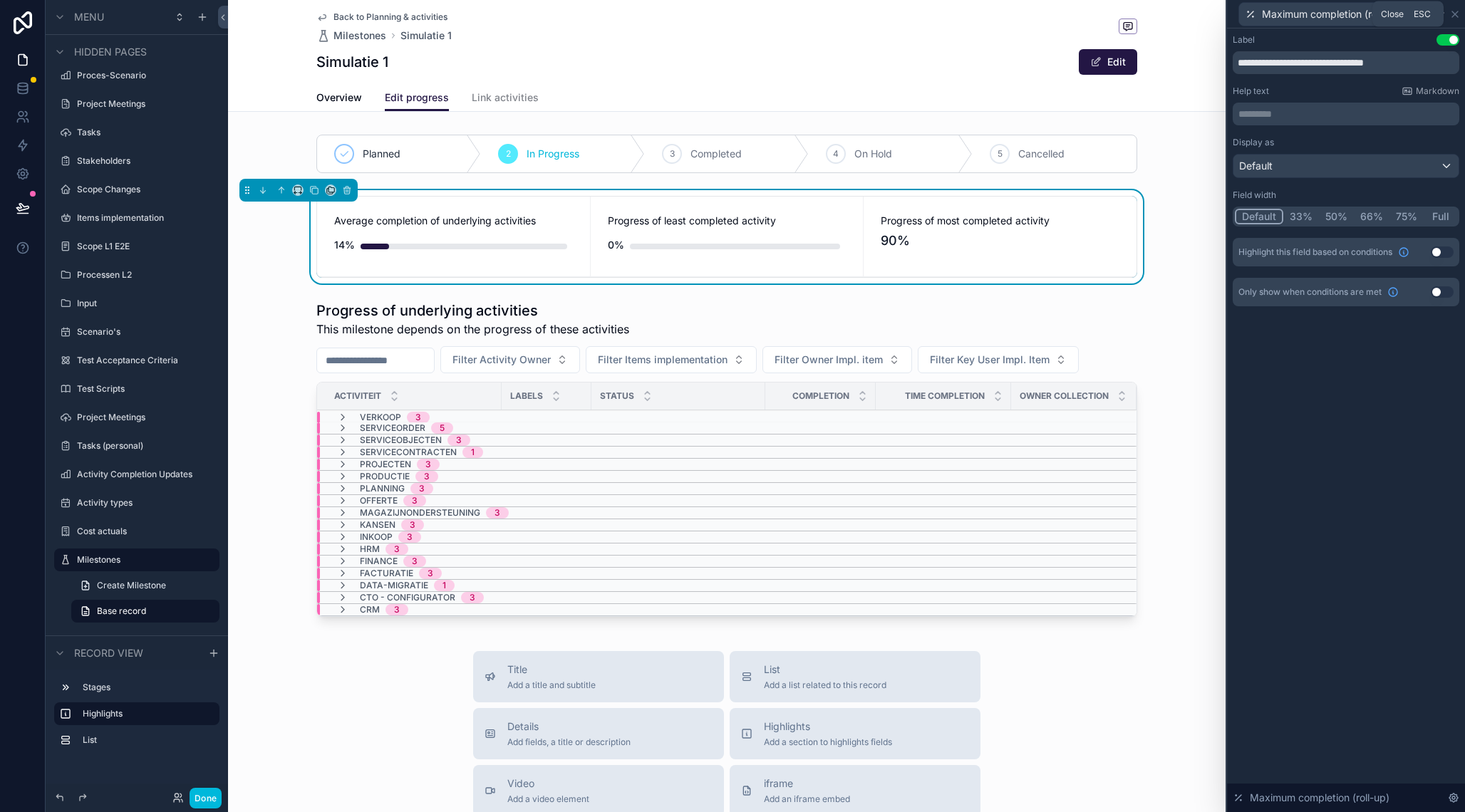
click at [1458, 16] on icon at bounding box center [1455, 13] width 11 height 11
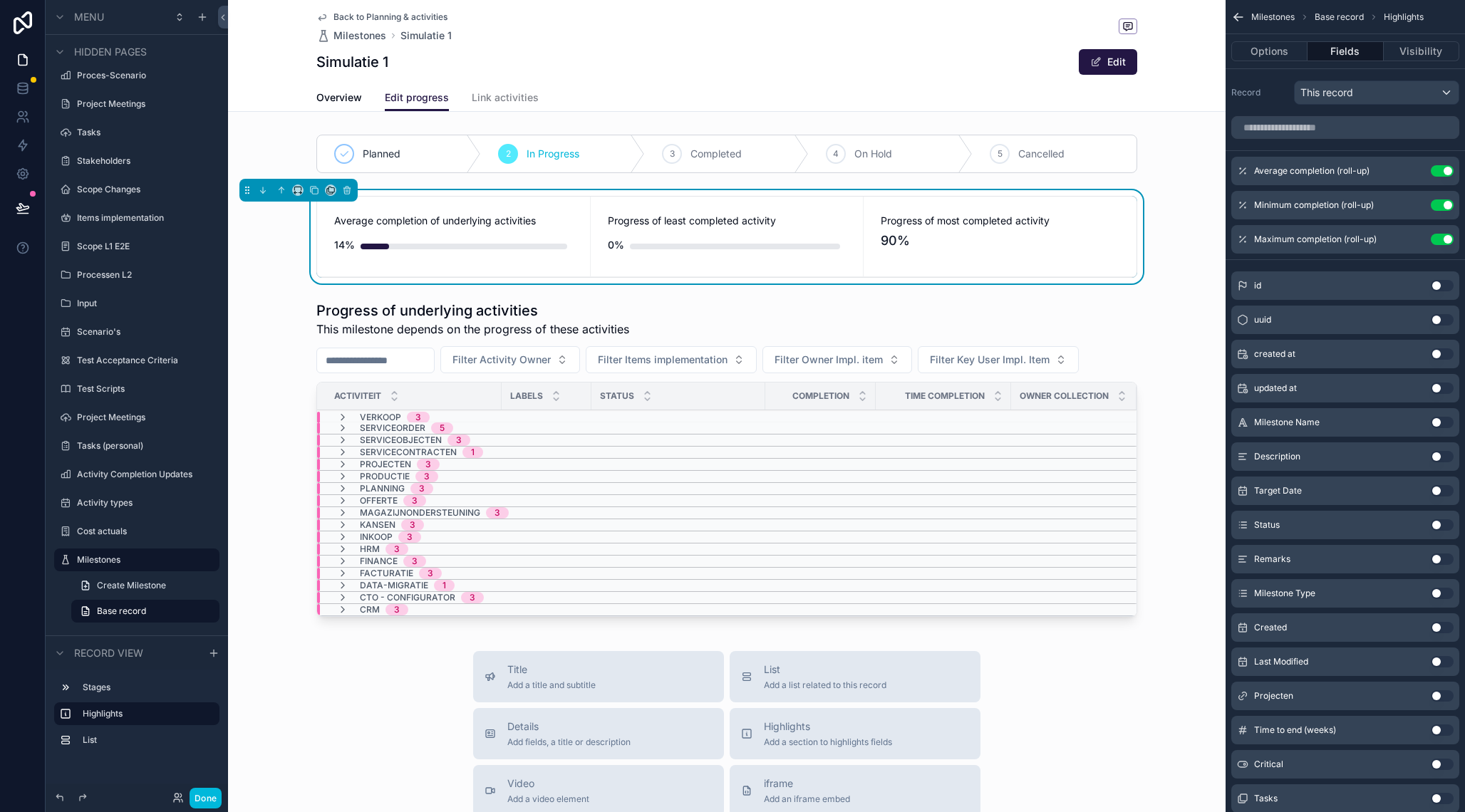
click at [0, 0] on icon "scrollable content" at bounding box center [0, 0] width 0 height 0
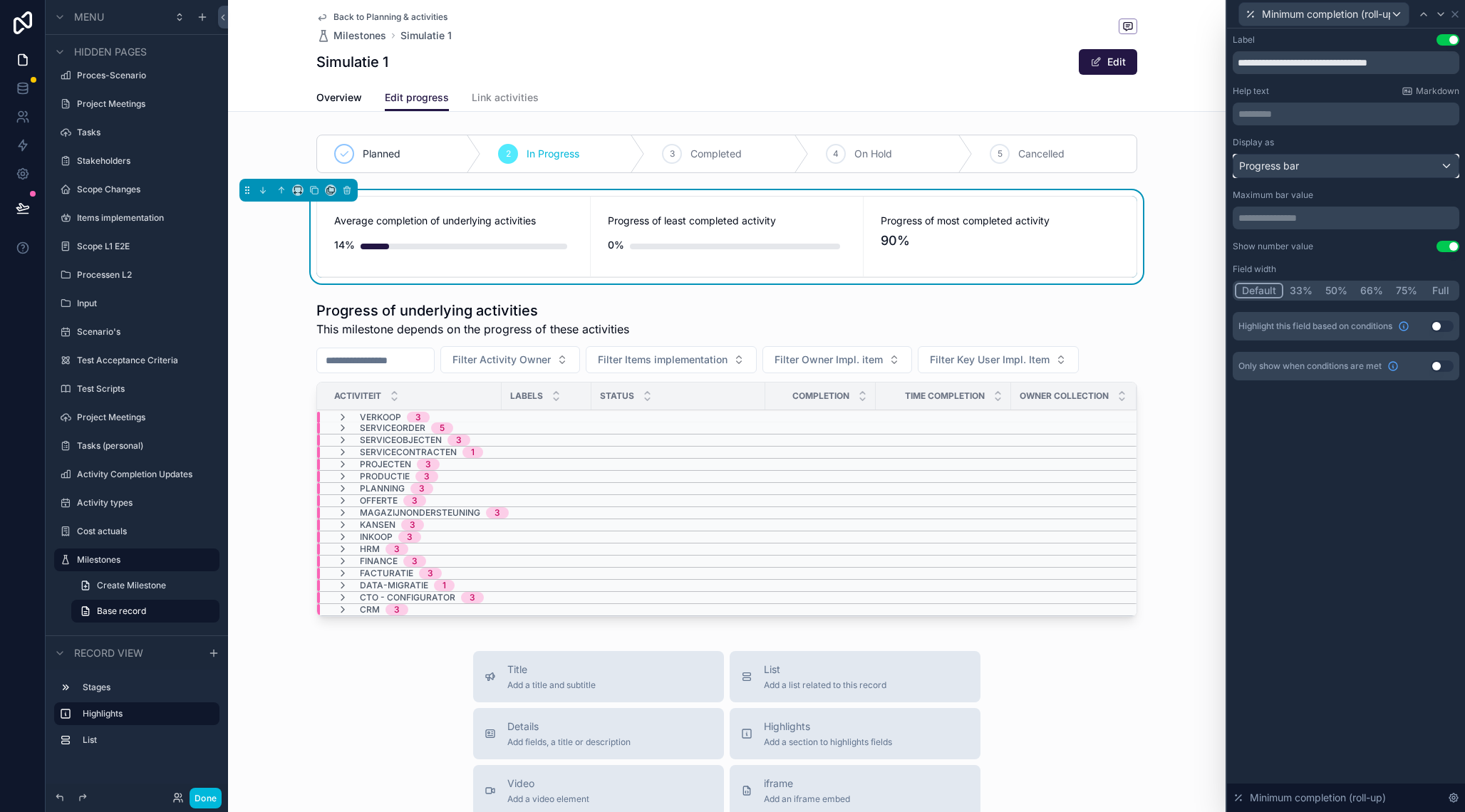
click at [1321, 166] on div "Progress bar" at bounding box center [1346, 166] width 225 height 23
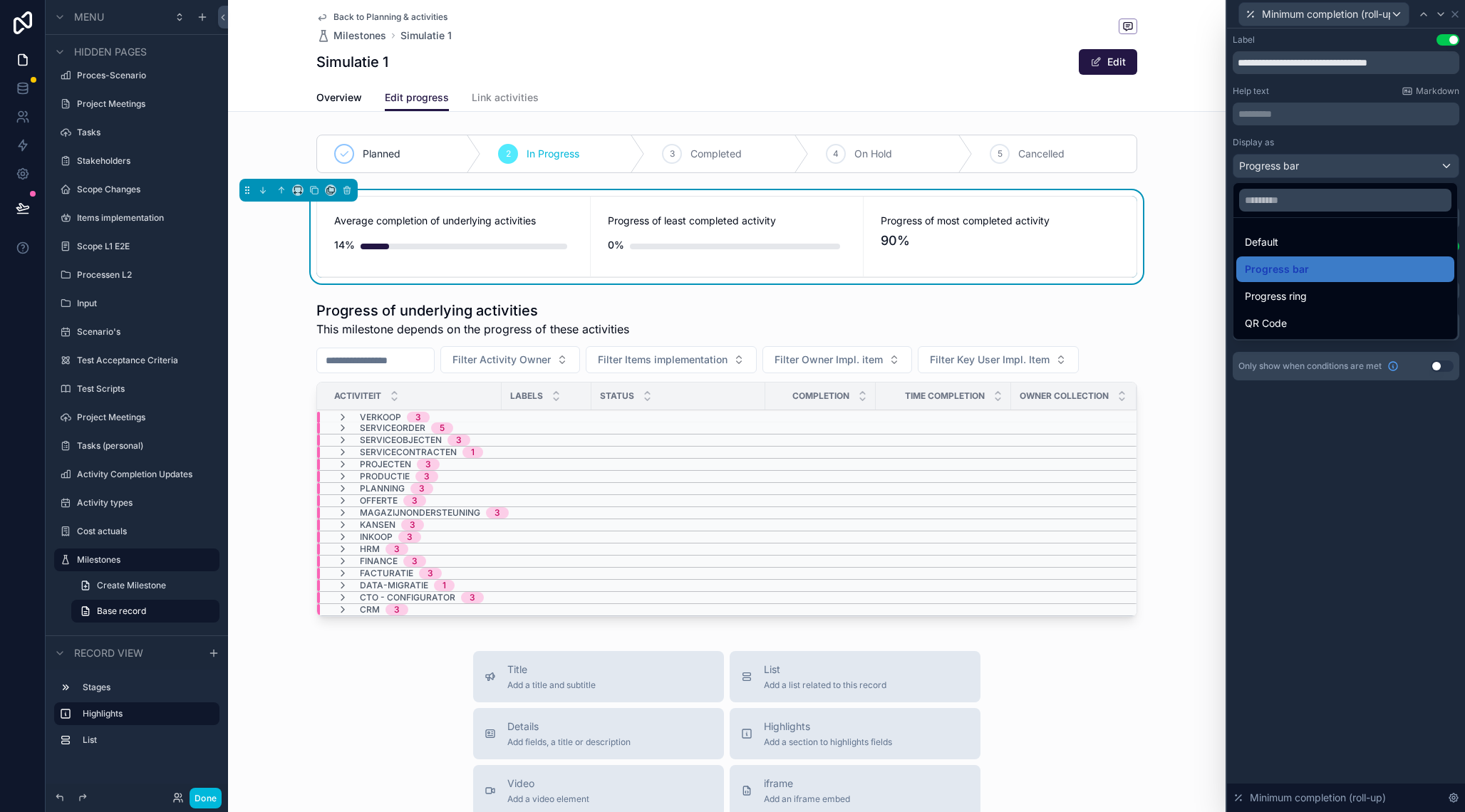
click at [1292, 240] on div "Default" at bounding box center [1345, 242] width 201 height 17
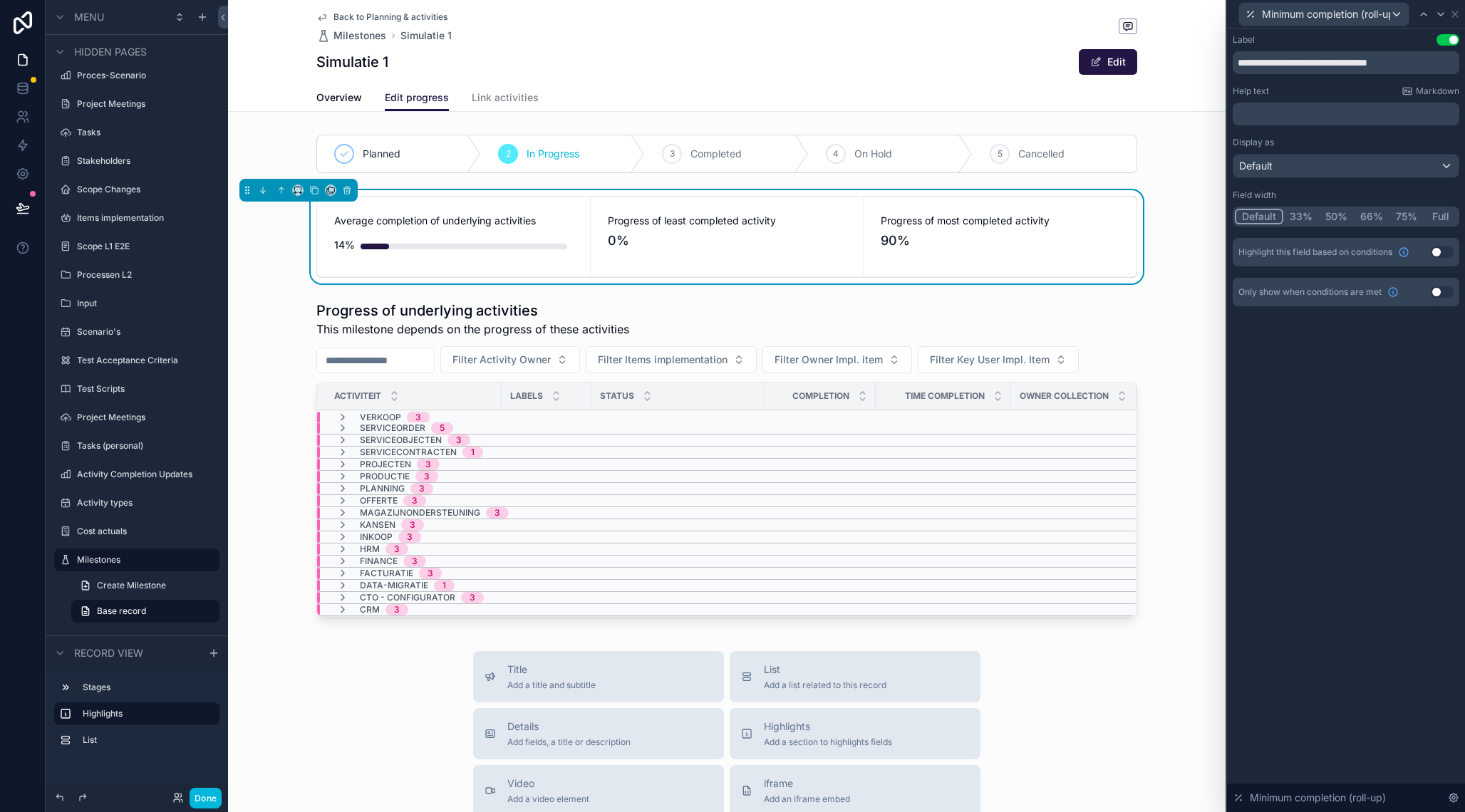
click at [1457, 12] on icon at bounding box center [1455, 14] width 6 height 6
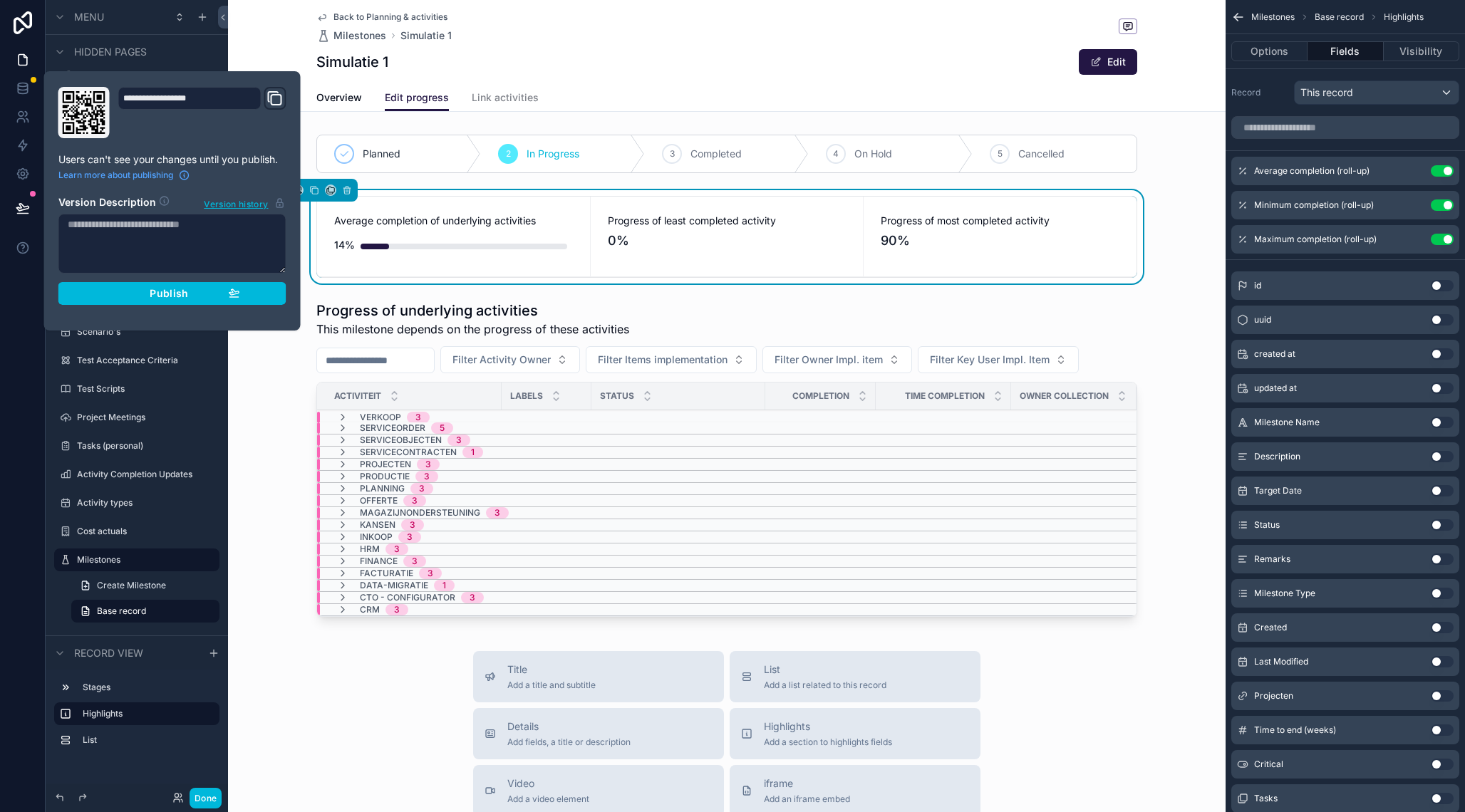
click at [217, 292] on div "Publish" at bounding box center [173, 293] width 135 height 13
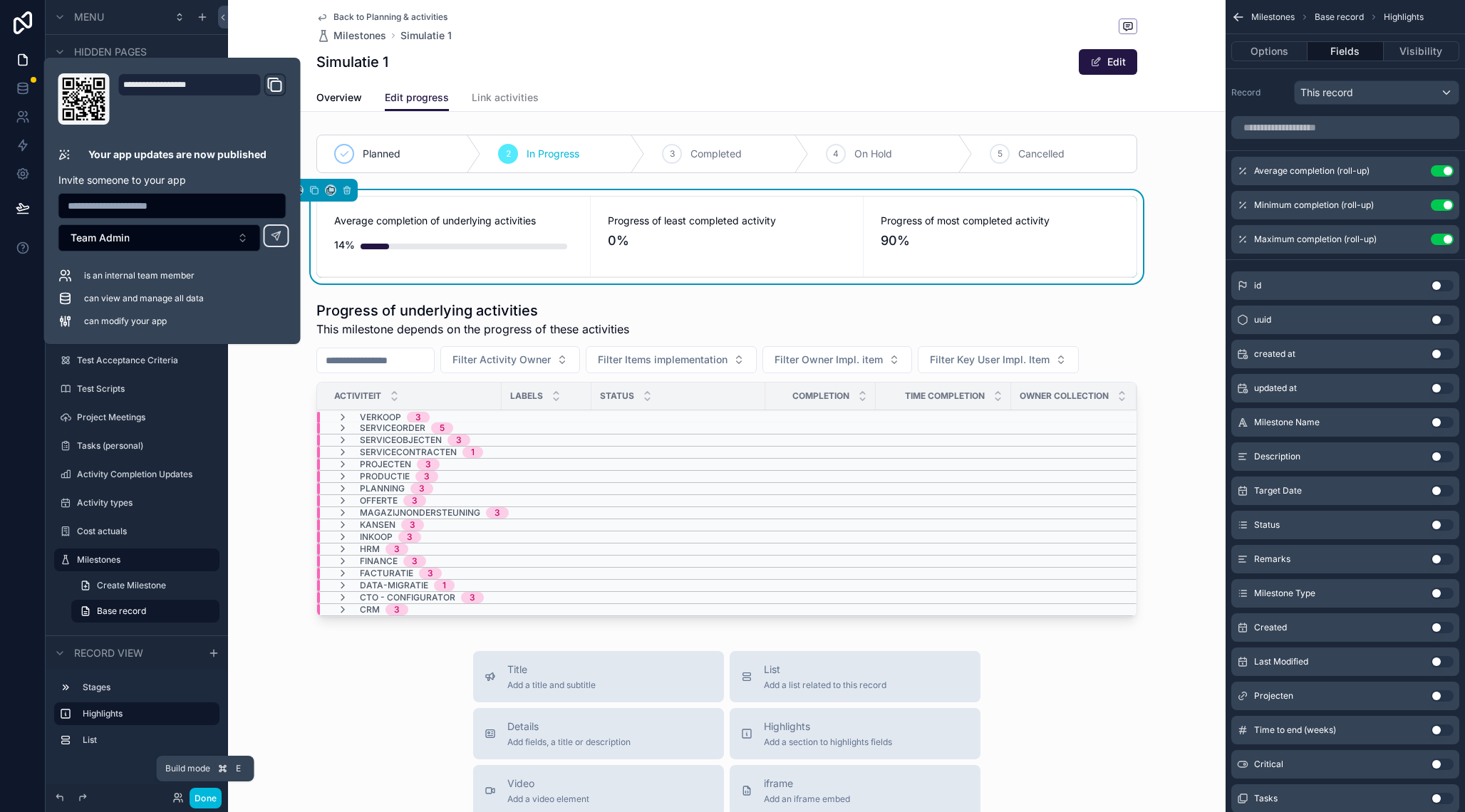
click at [210, 794] on button "Done" at bounding box center [205, 798] width 32 height 21
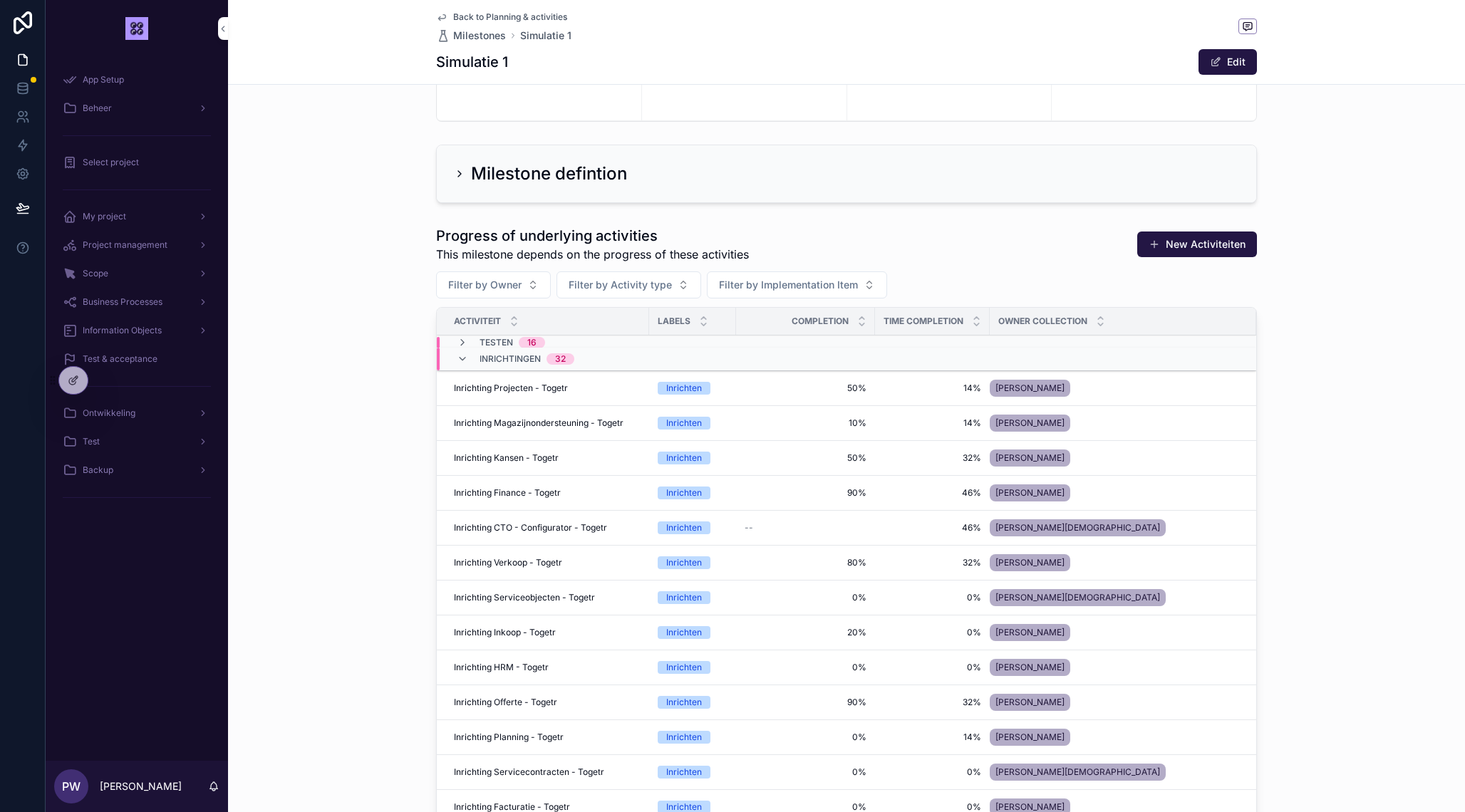
scroll to position [286, 0]
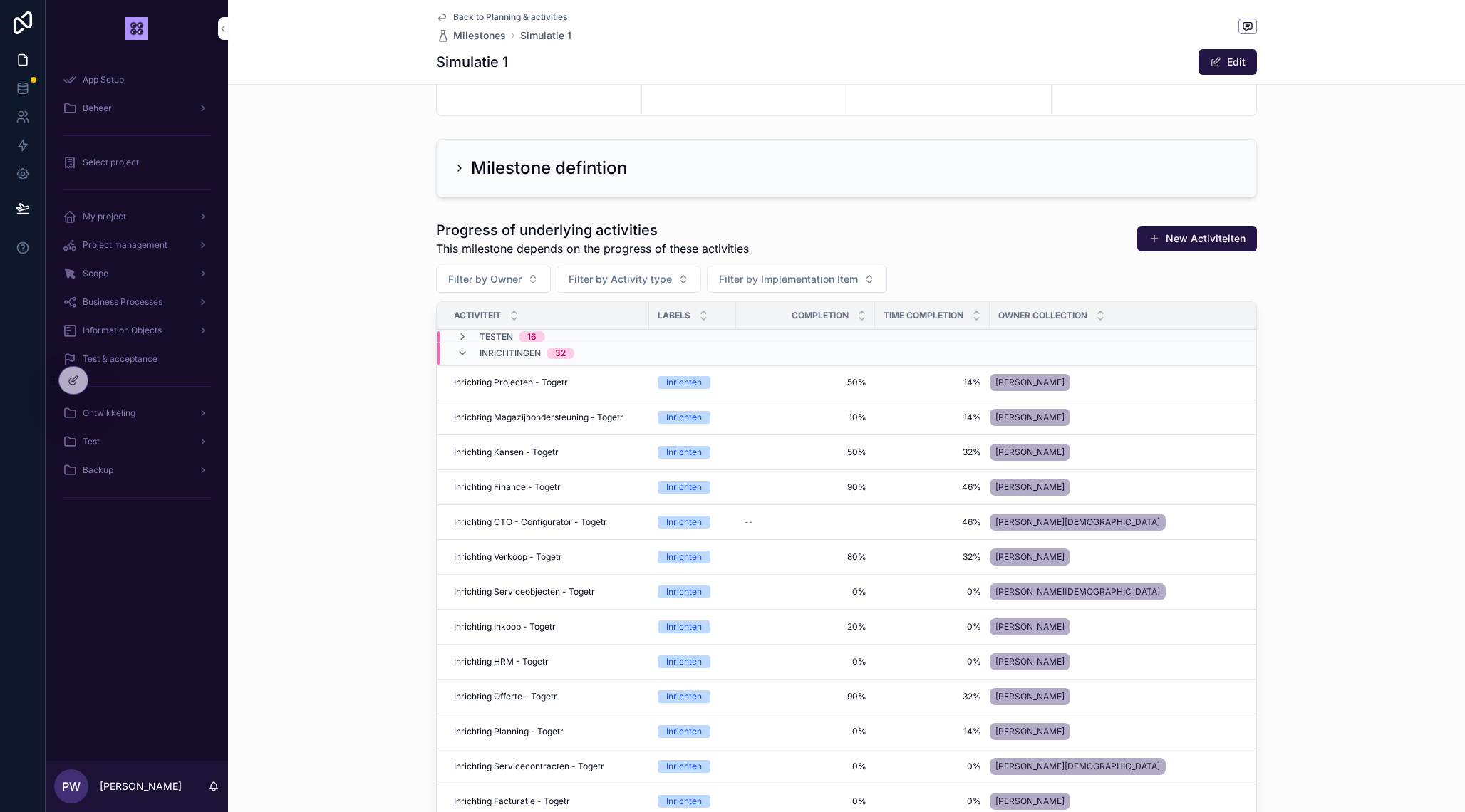
click at [463, 355] on icon "scrollable content" at bounding box center [462, 353] width 11 height 11
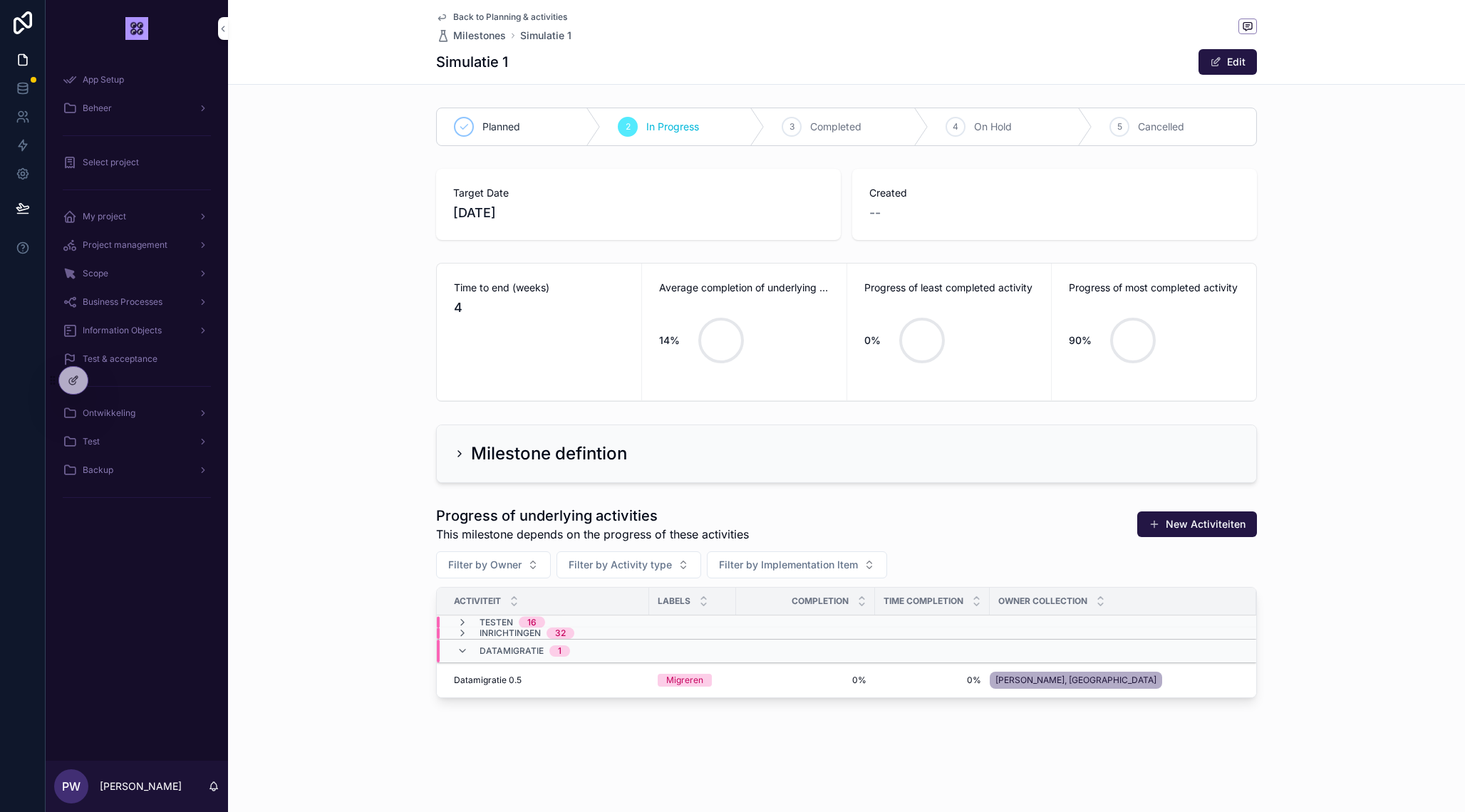
scroll to position [0, 0]
click at [75, 383] on icon at bounding box center [72, 381] width 7 height 7
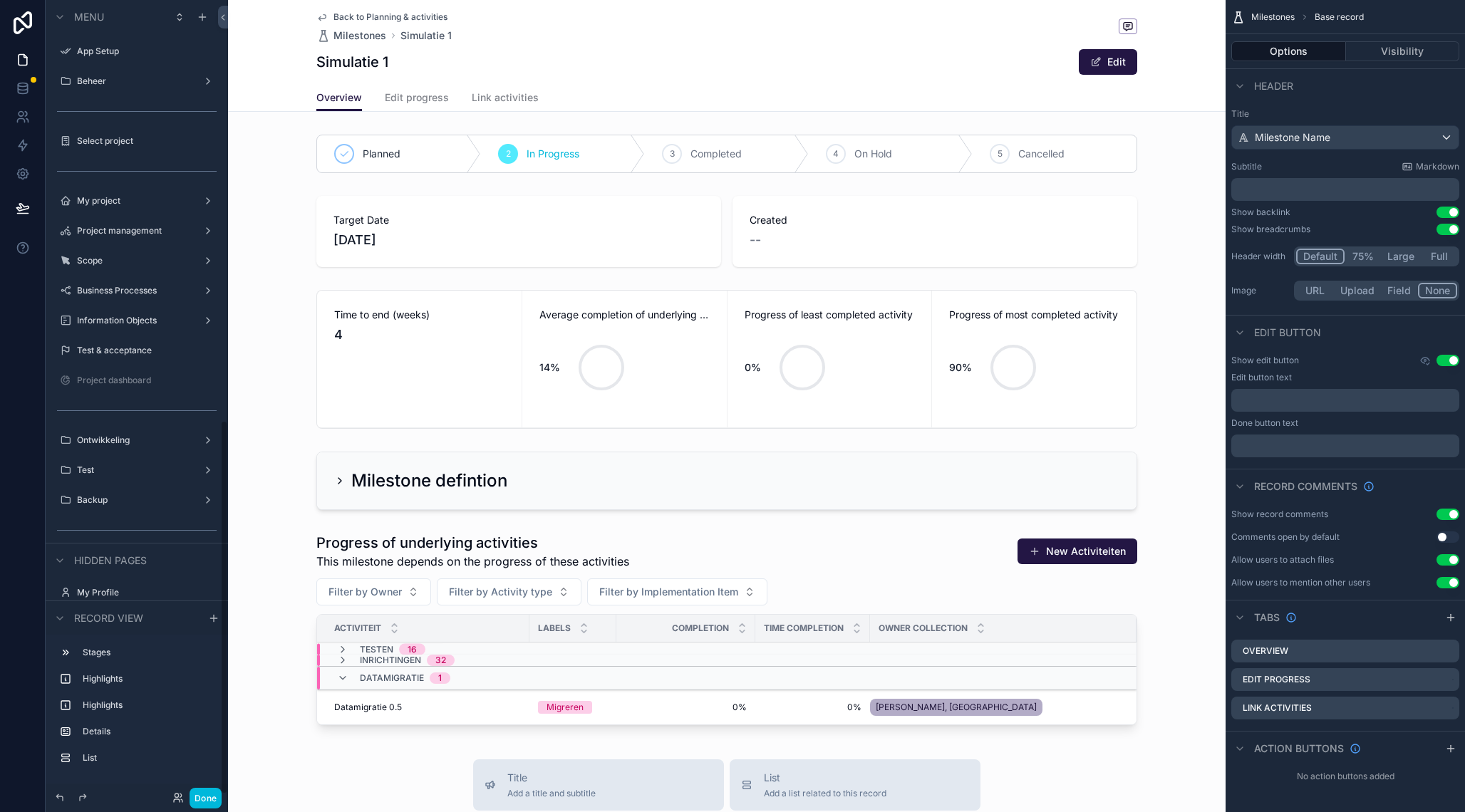
scroll to position [894, 0]
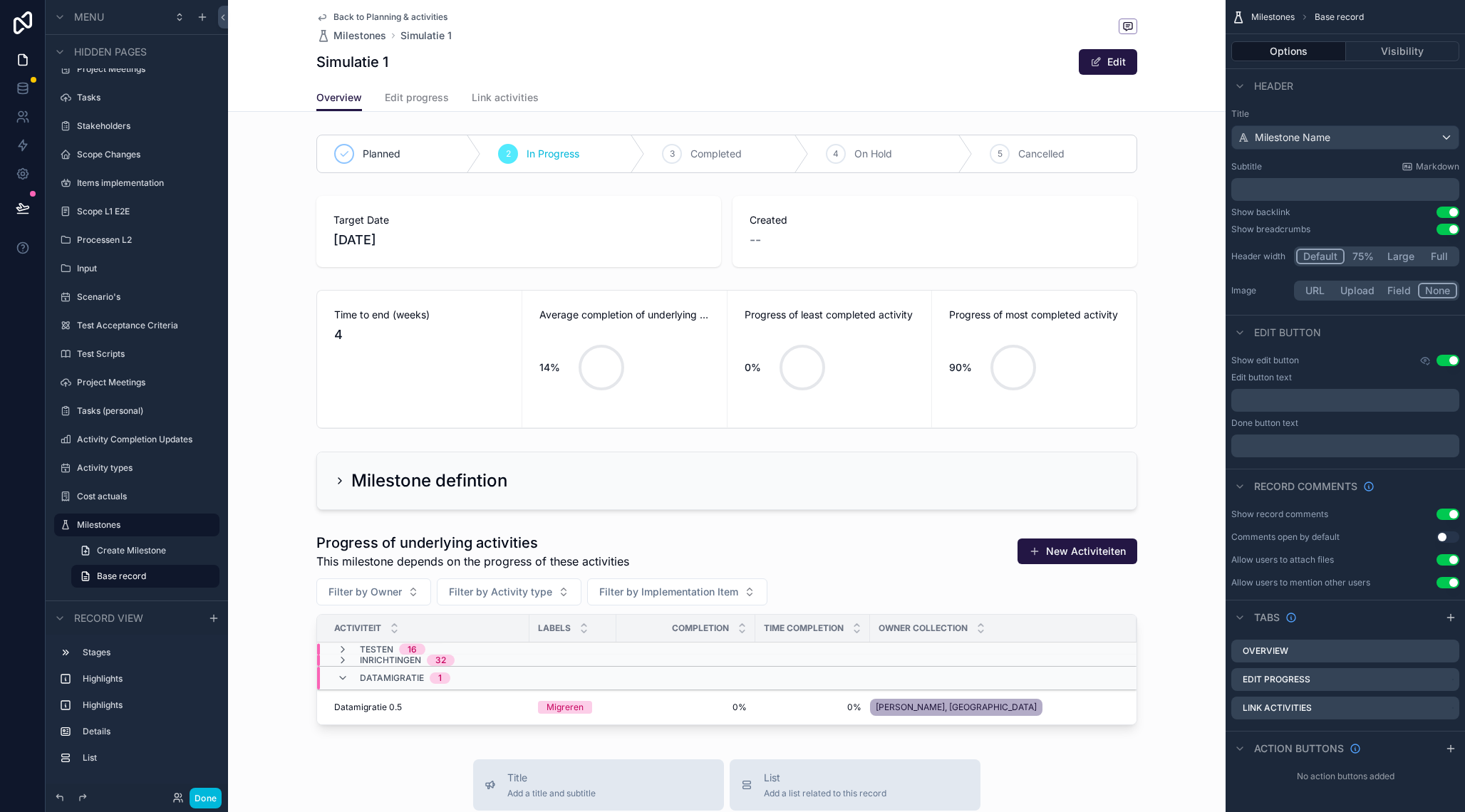
click at [954, 295] on div "scrollable content" at bounding box center [727, 359] width 998 height 150
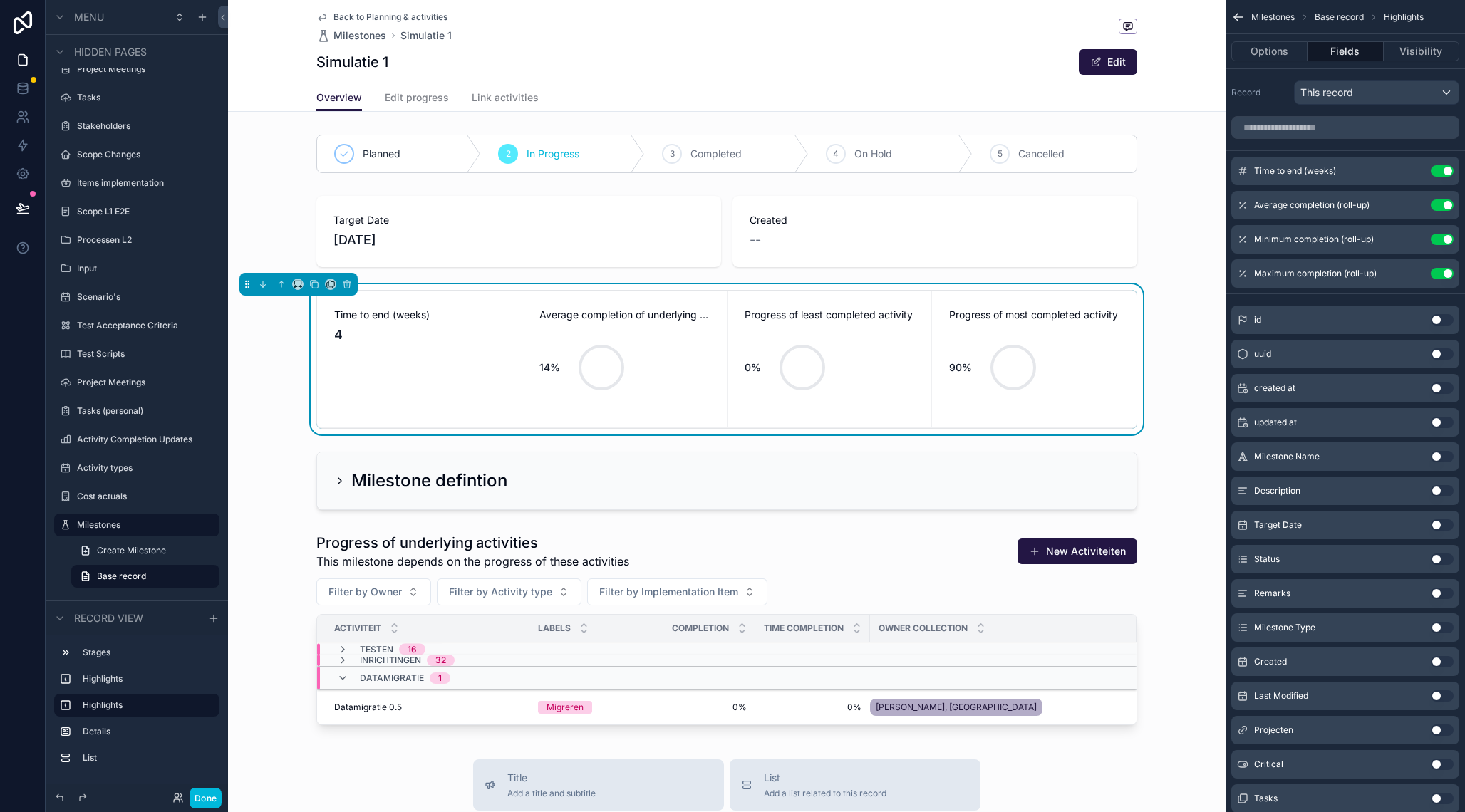
click at [0, 0] on icon "scrollable content" at bounding box center [0, 0] width 0 height 0
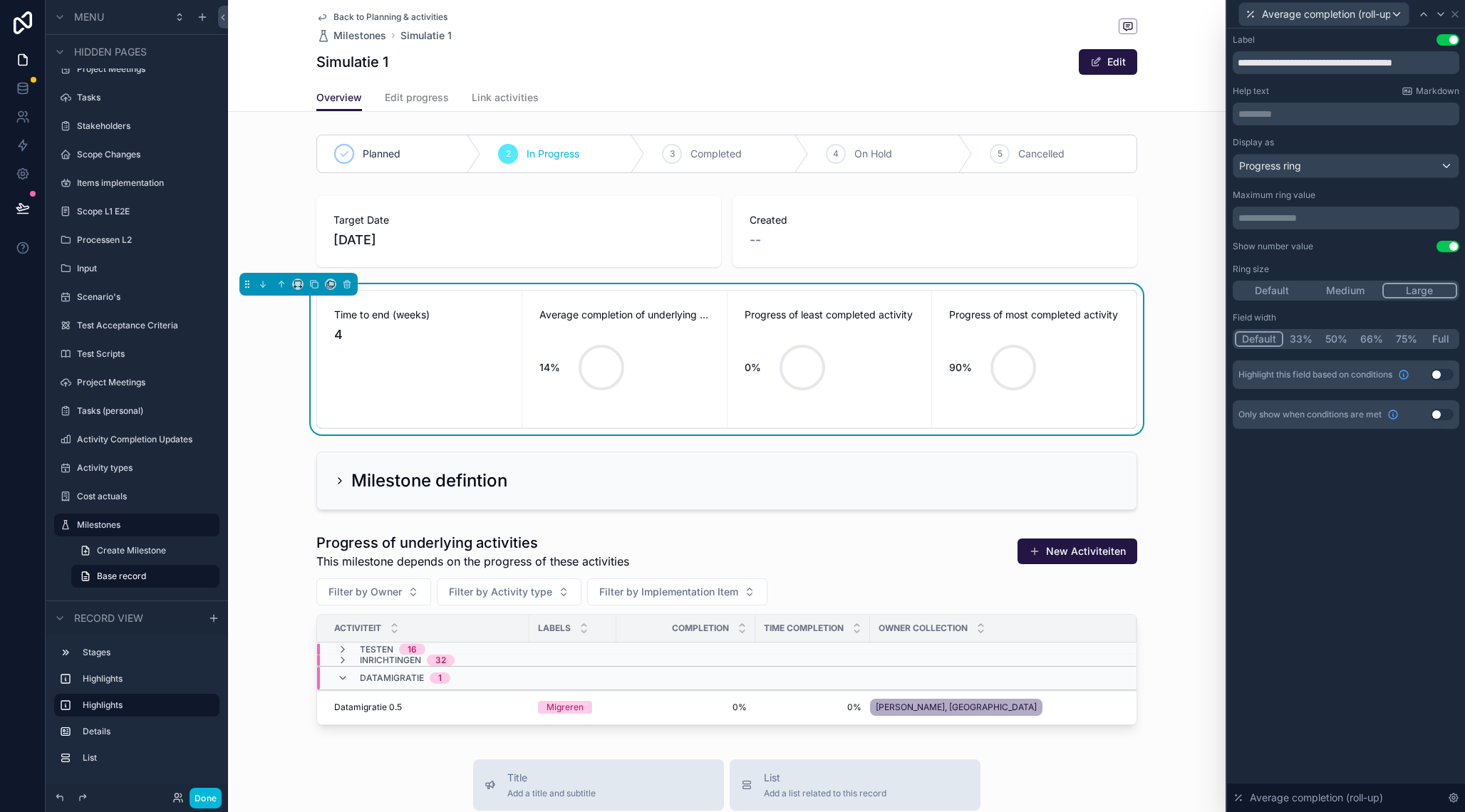
click at [1295, 221] on p "**********" at bounding box center [1347, 217] width 218 height 14
click at [1285, 519] on div "**********" at bounding box center [1346, 420] width 238 height 784
click at [1458, 12] on icon at bounding box center [1455, 14] width 6 height 6
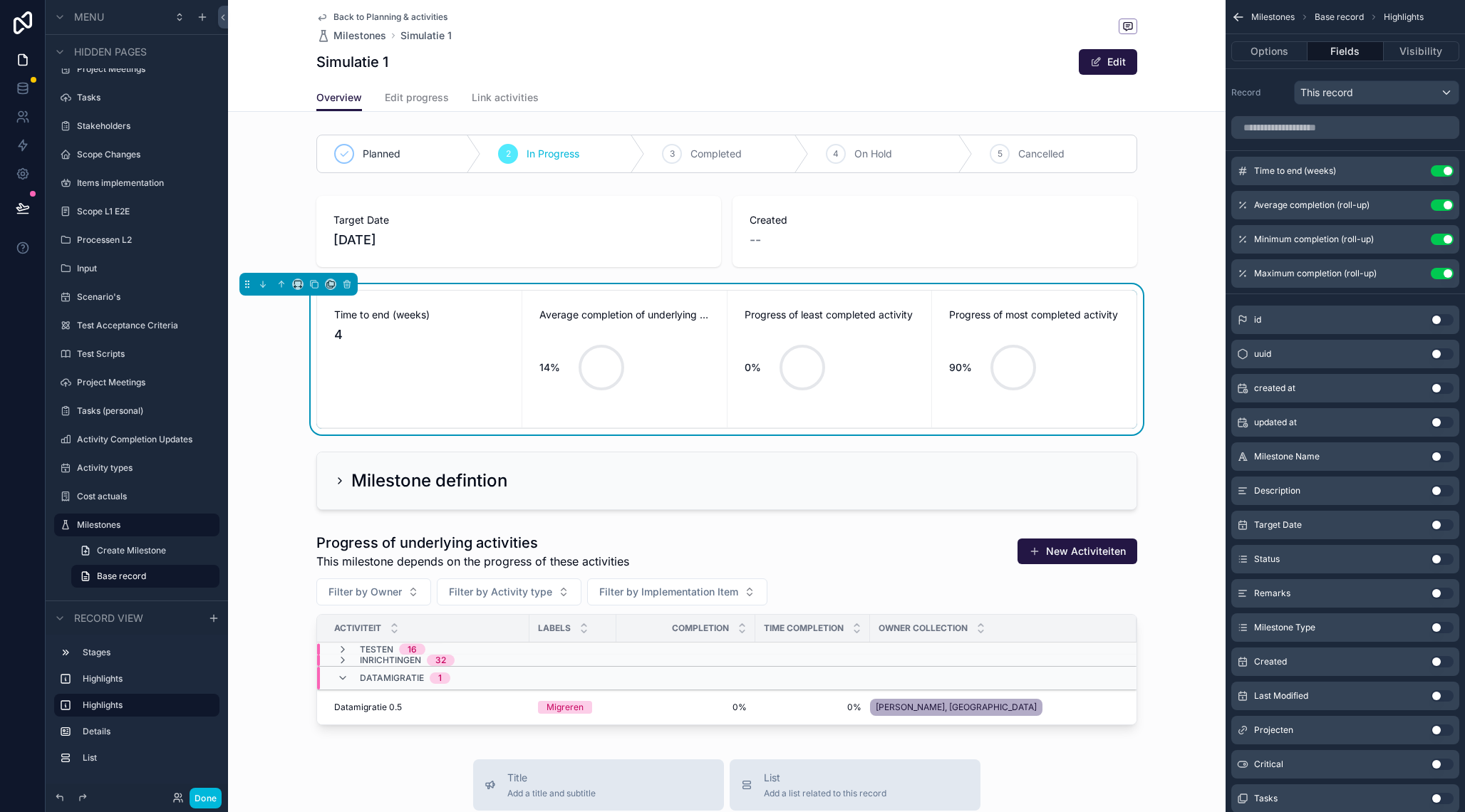
click at [0, 0] on icon "scrollable content" at bounding box center [0, 0] width 0 height 0
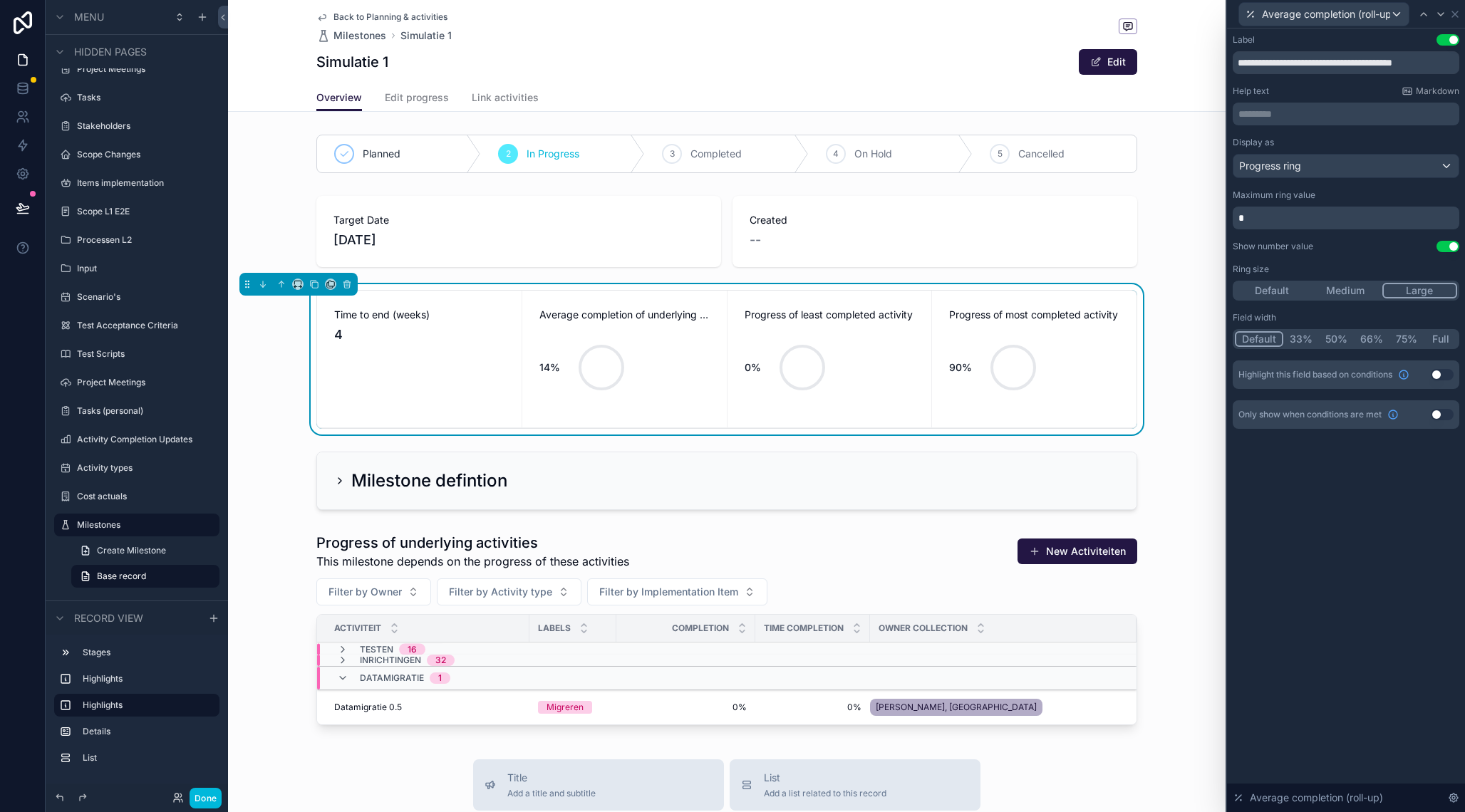
click at [1315, 219] on p "*" at bounding box center [1347, 217] width 218 height 14
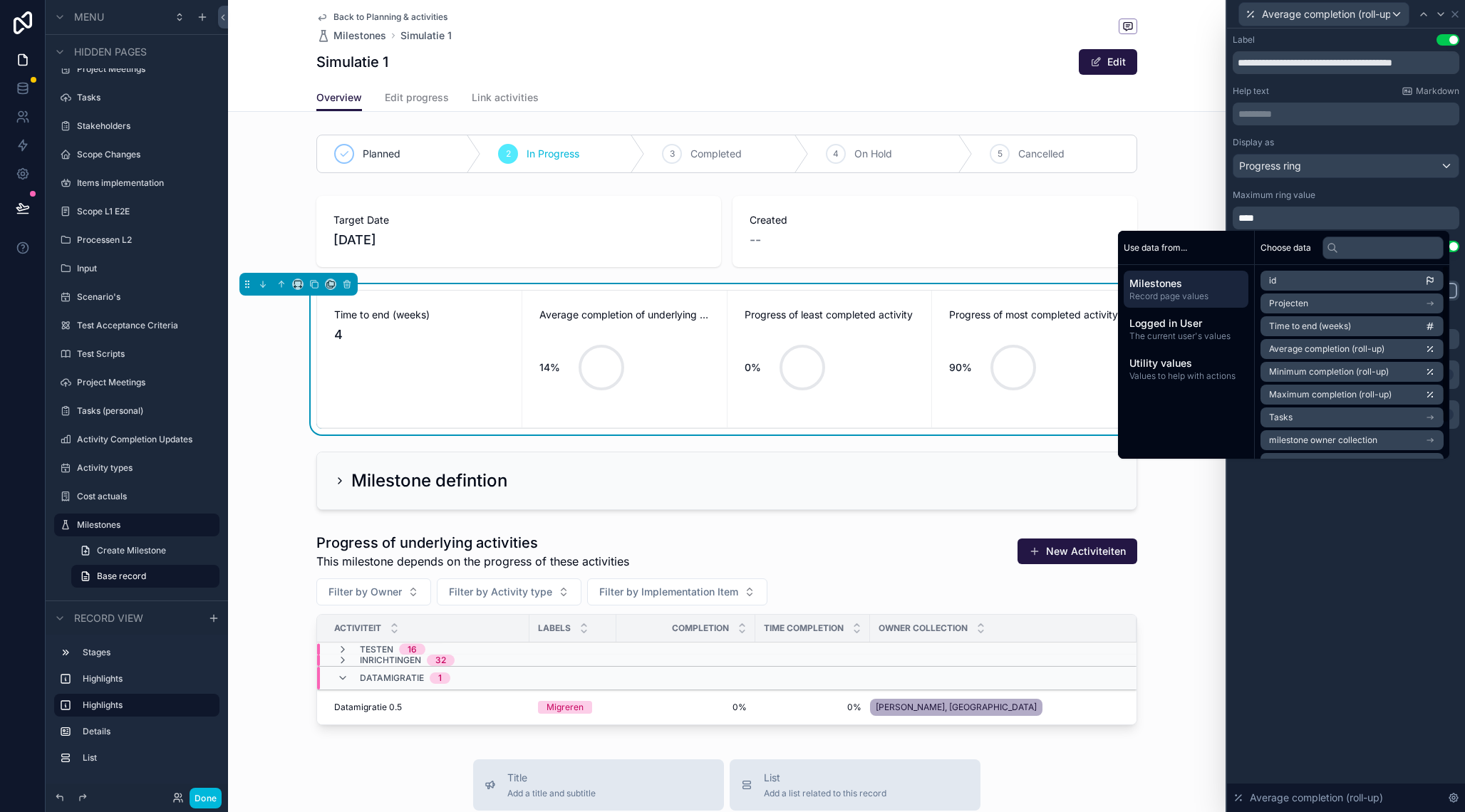
click at [1330, 589] on div "**********" at bounding box center [1346, 420] width 238 height 784
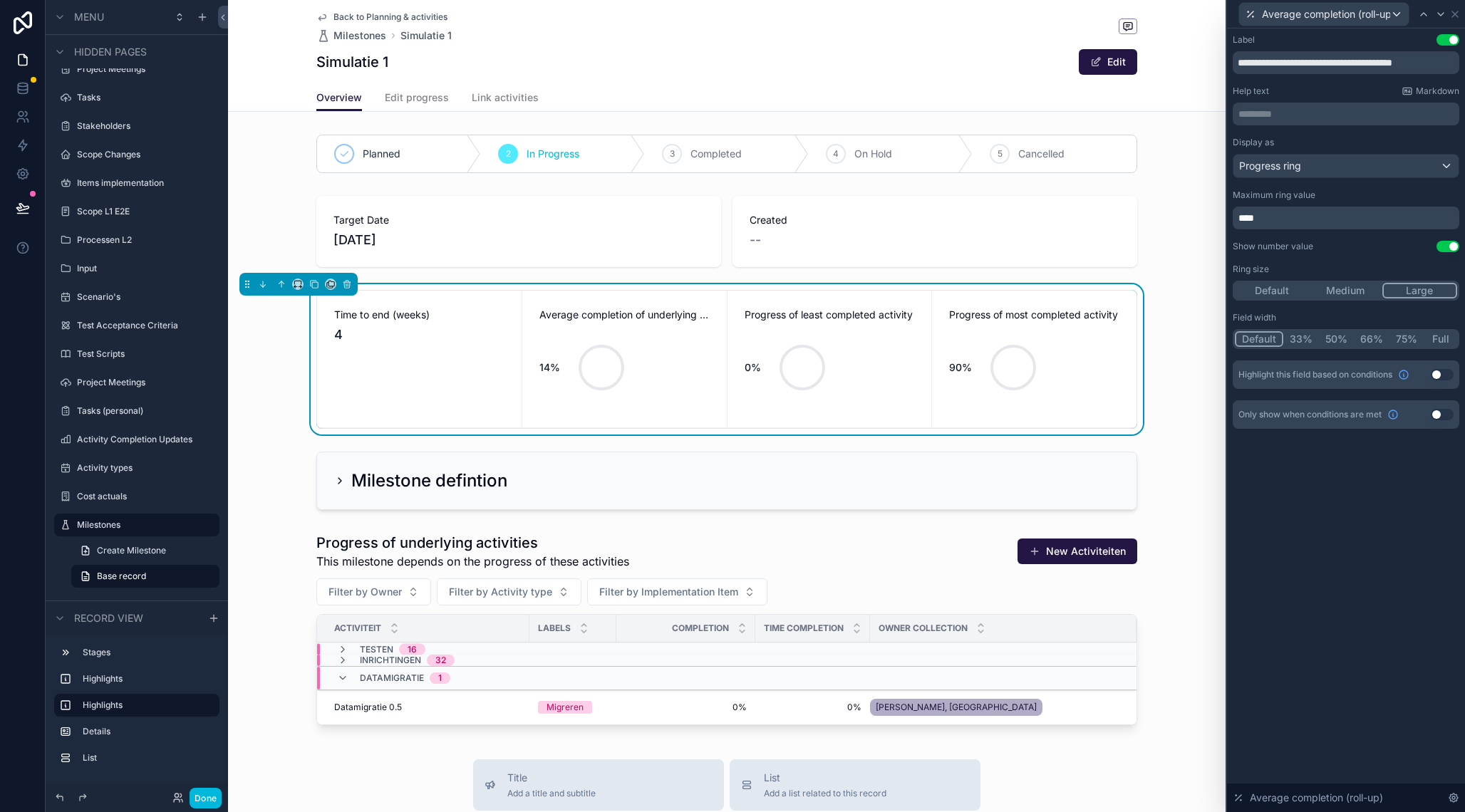
click at [1324, 214] on p "****" at bounding box center [1347, 217] width 218 height 14
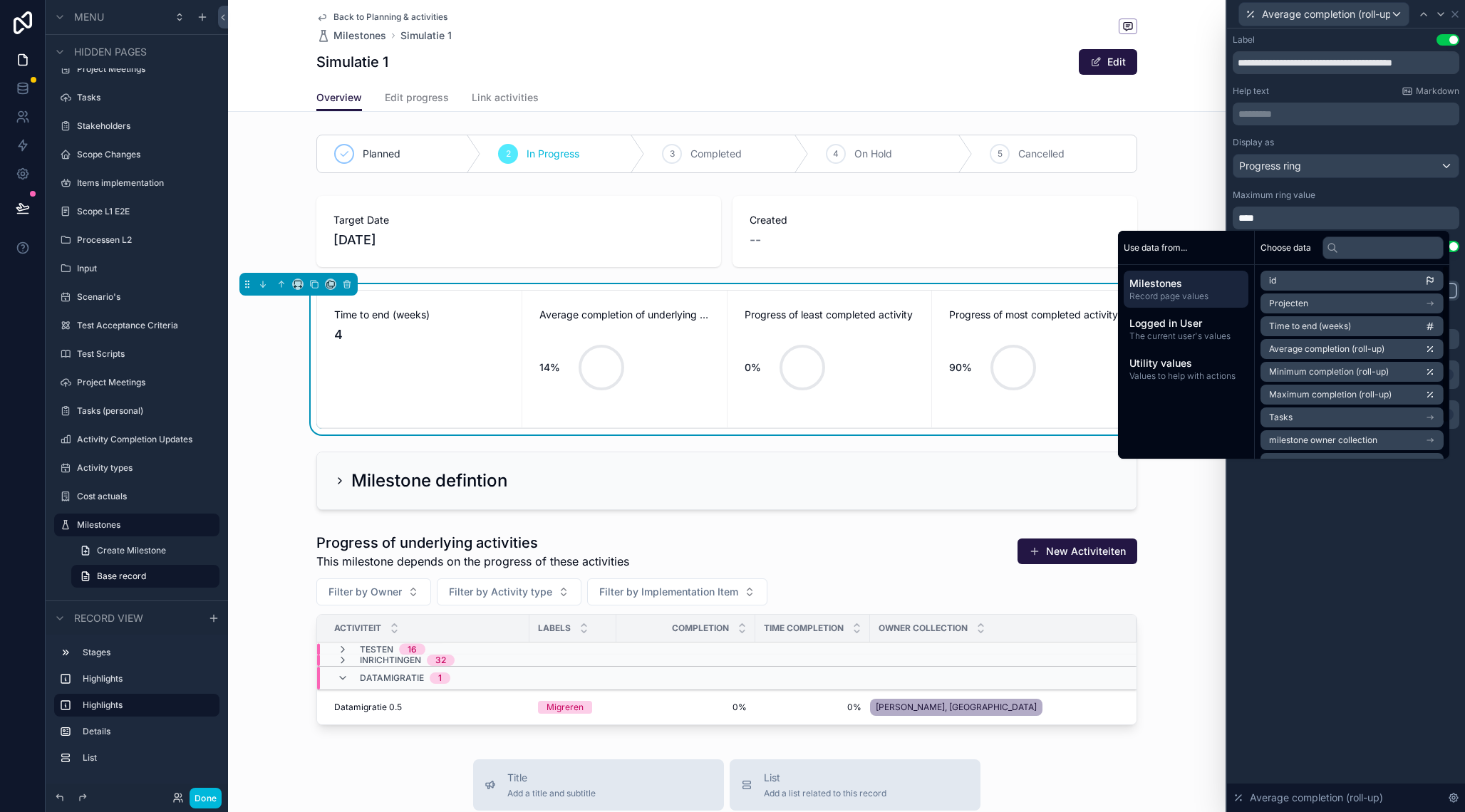
click at [1313, 605] on div "**********" at bounding box center [1346, 420] width 238 height 784
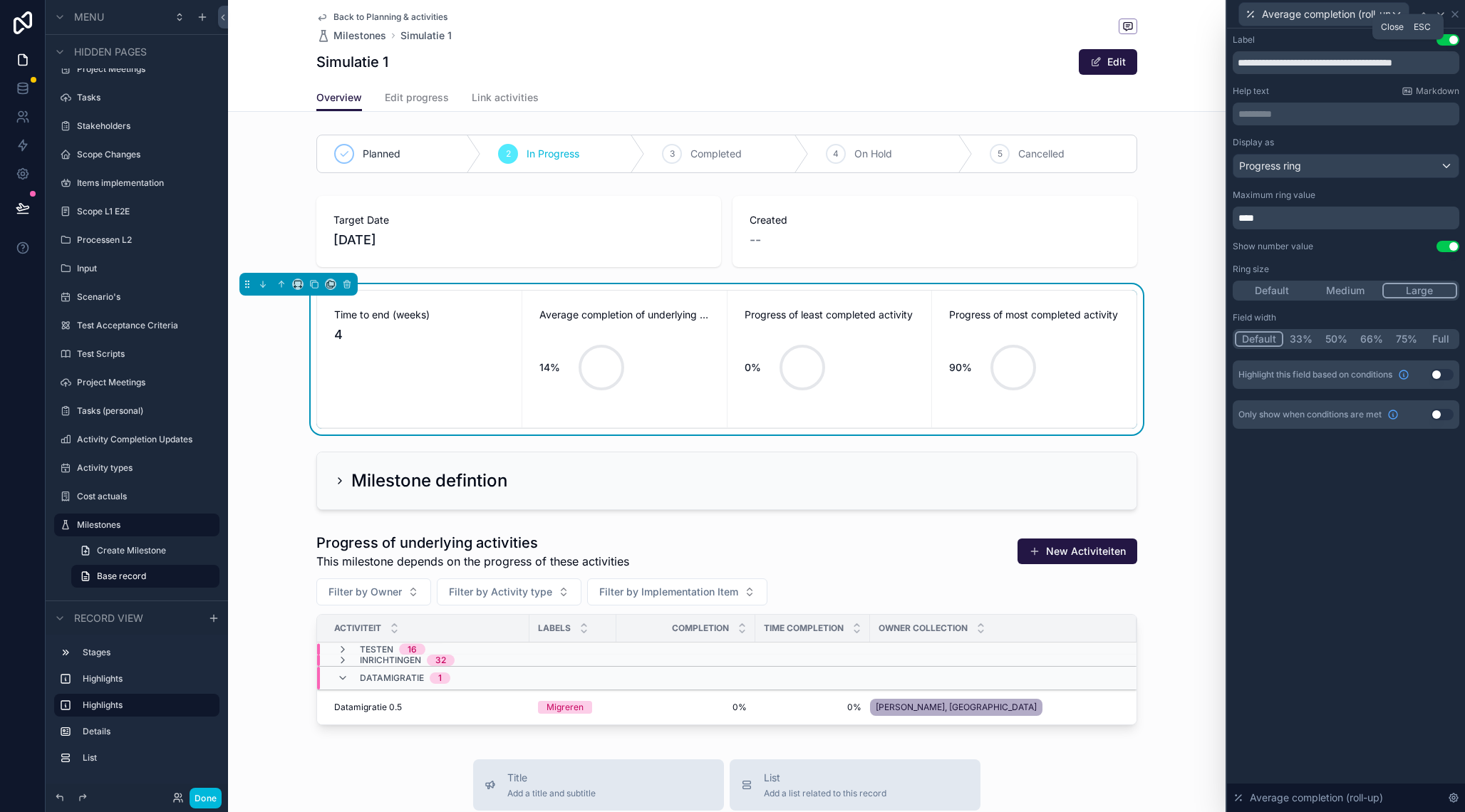
click at [1459, 12] on icon at bounding box center [1455, 13] width 11 height 11
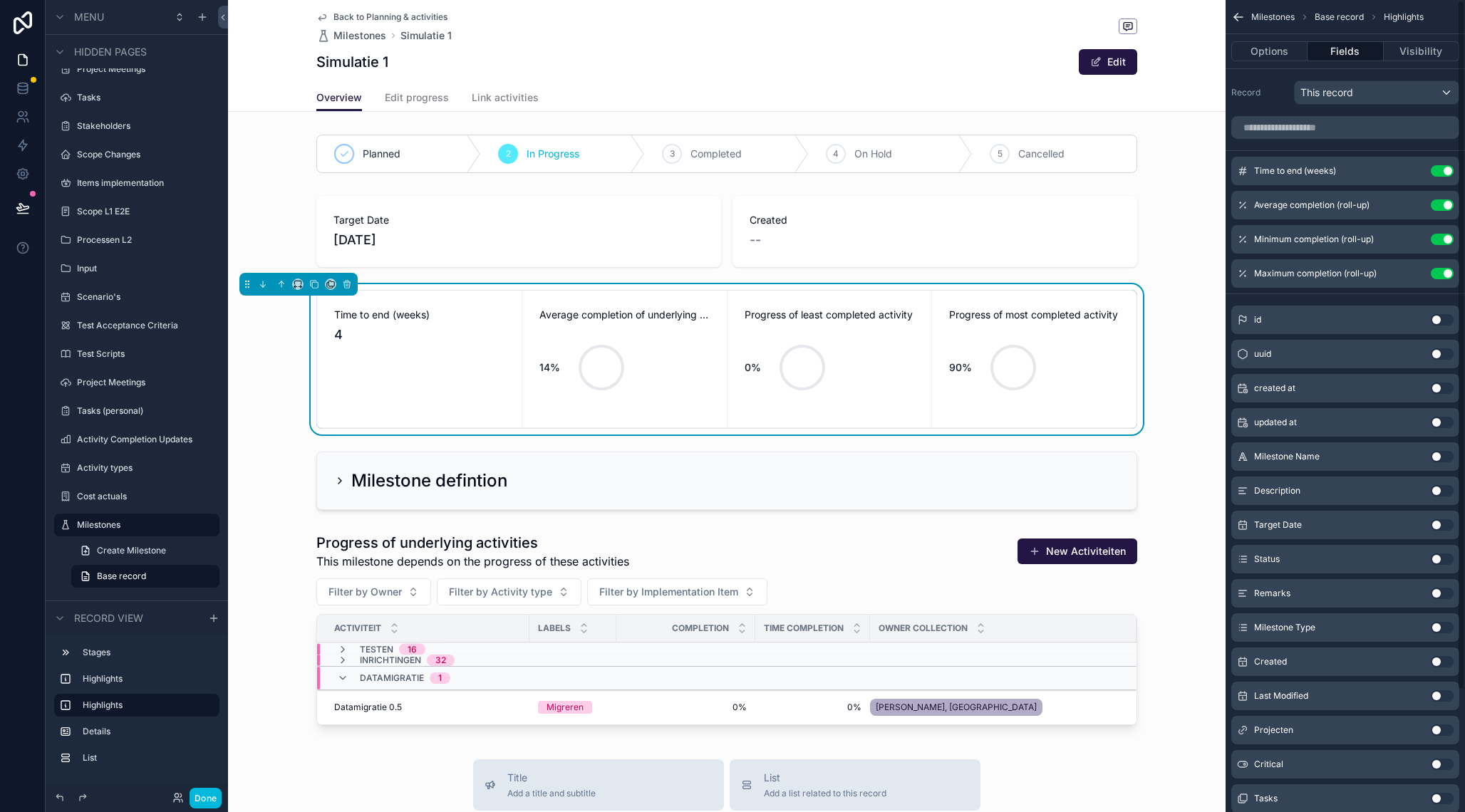
click at [0, 0] on icon "scrollable content" at bounding box center [0, 0] width 0 height 0
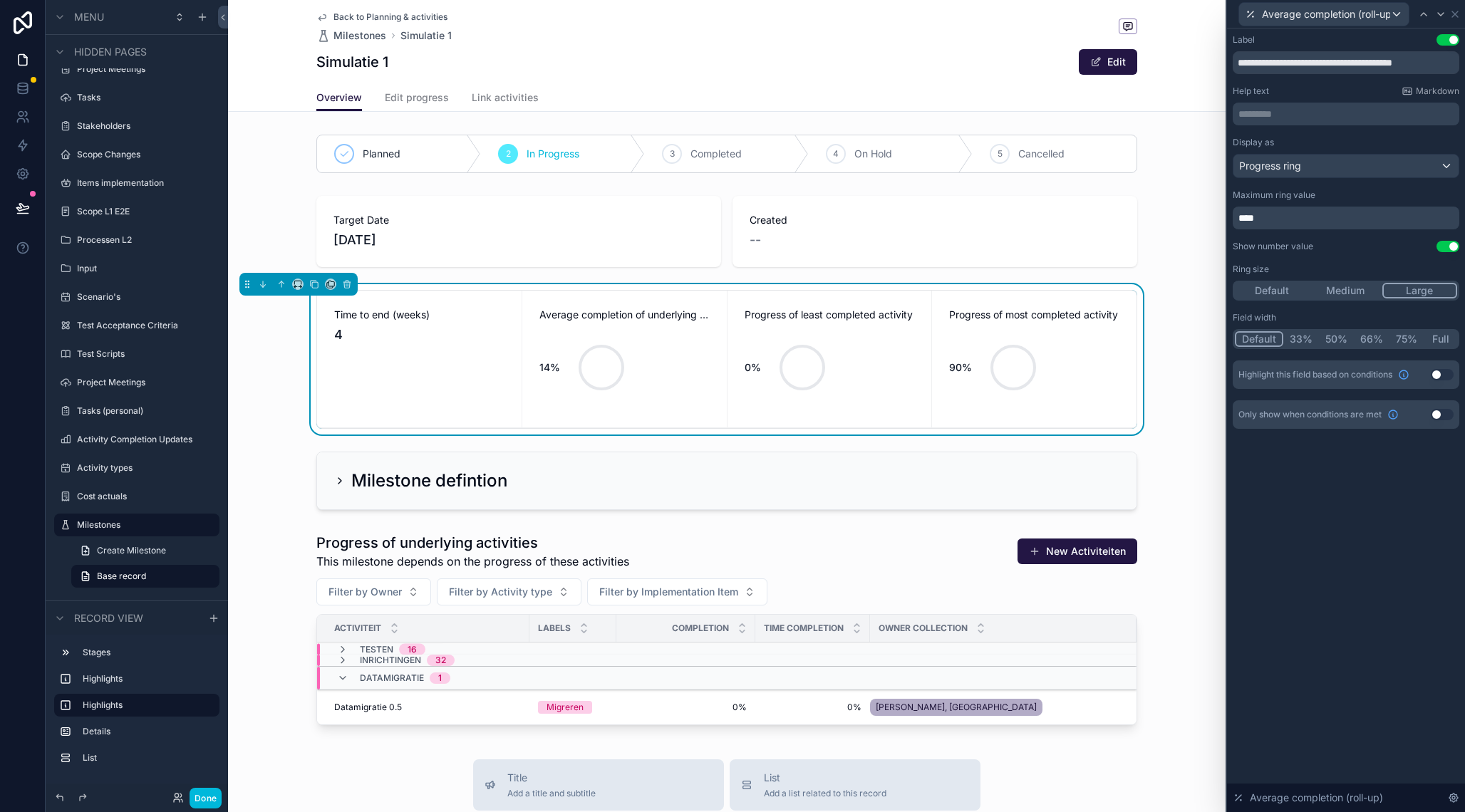
click at [1309, 207] on div "Maximum ring value ****" at bounding box center [1346, 210] width 226 height 40
click at [1274, 216] on p "****" at bounding box center [1347, 217] width 218 height 14
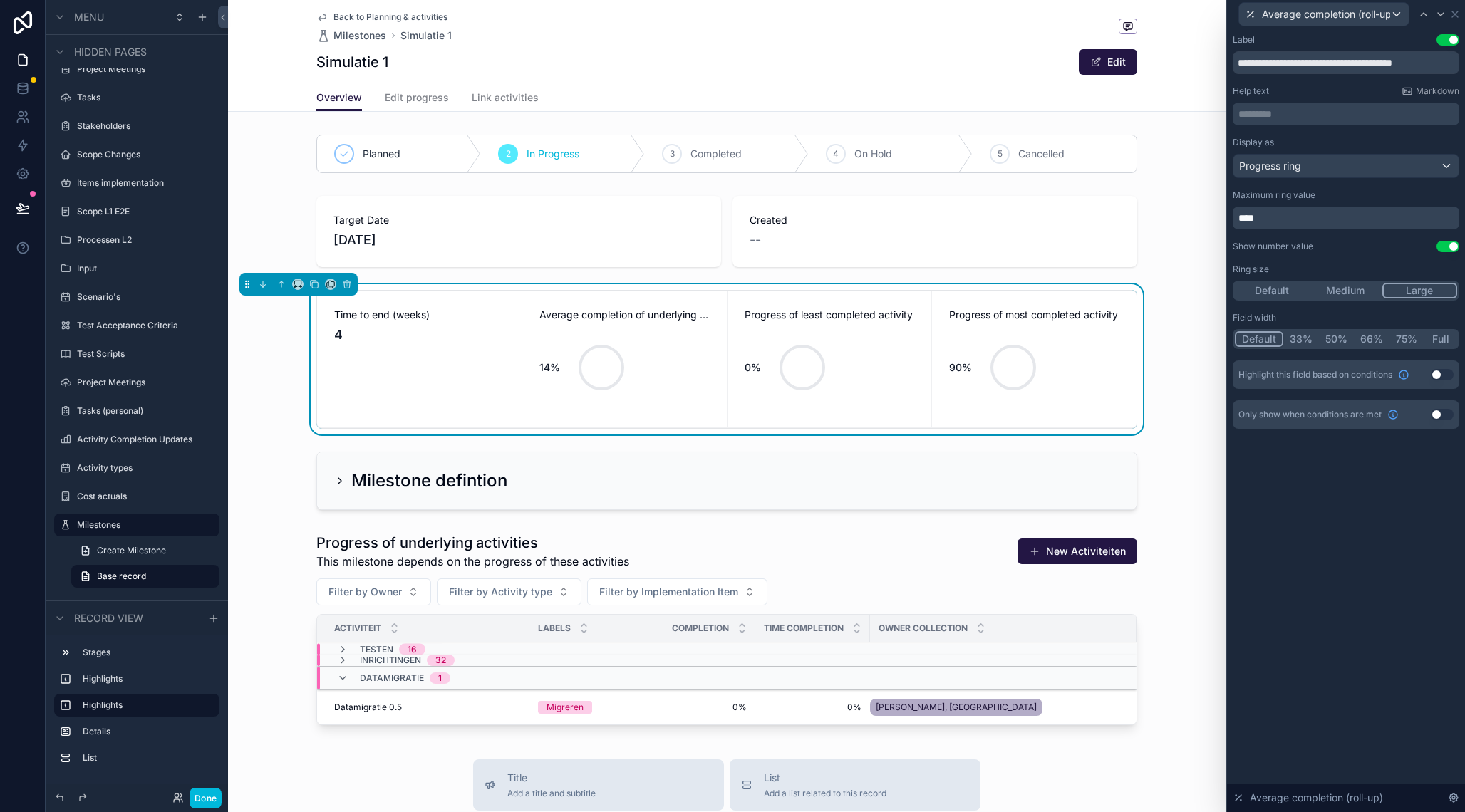
click at [1274, 216] on p "****" at bounding box center [1347, 217] width 218 height 14
click at [1294, 554] on div "**********" at bounding box center [1346, 420] width 238 height 784
click at [1458, 13] on icon at bounding box center [1455, 13] width 11 height 11
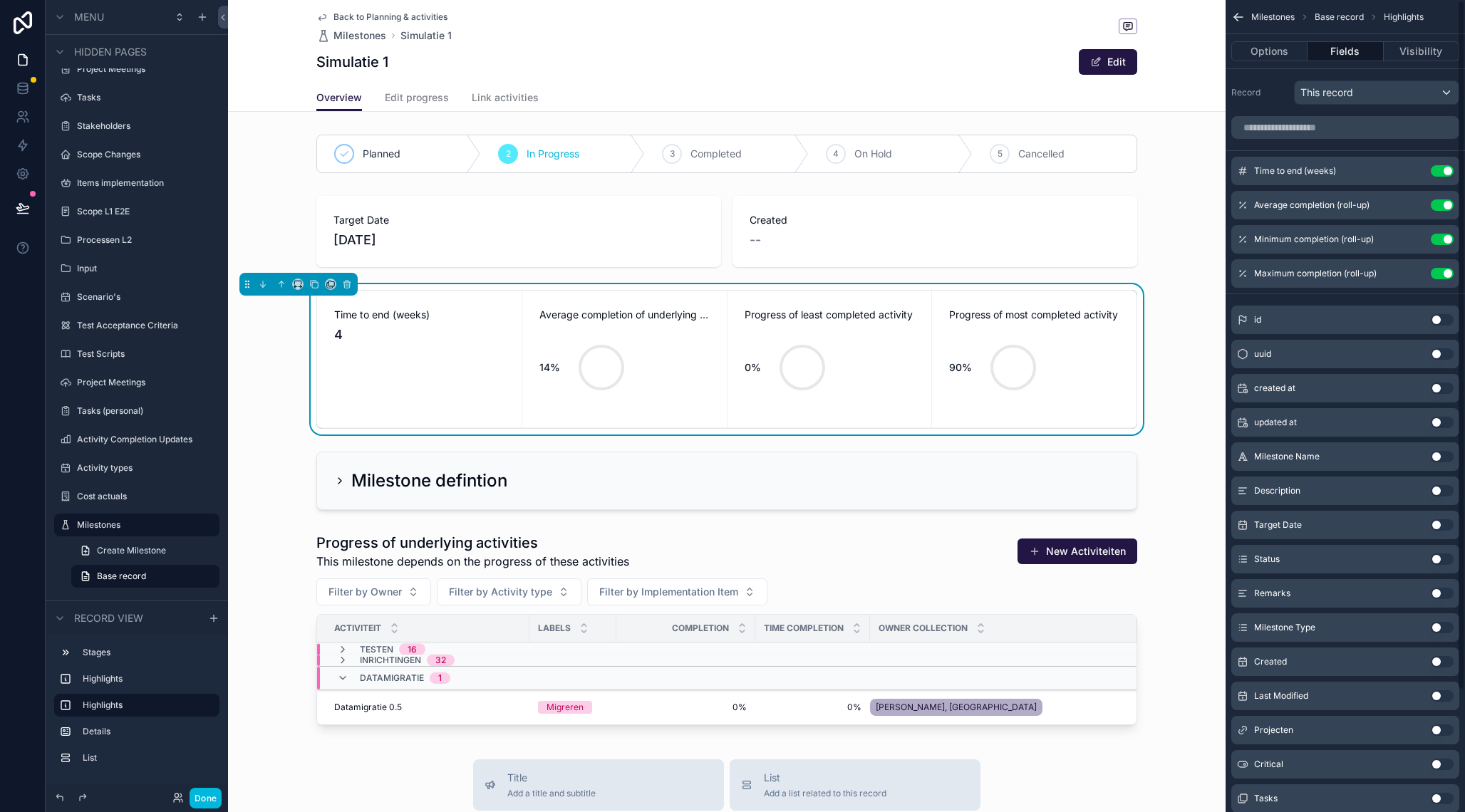
click at [666, 386] on div "14%" at bounding box center [624, 367] width 170 height 86
click at [0, 0] on icon "scrollable content" at bounding box center [0, 0] width 0 height 0
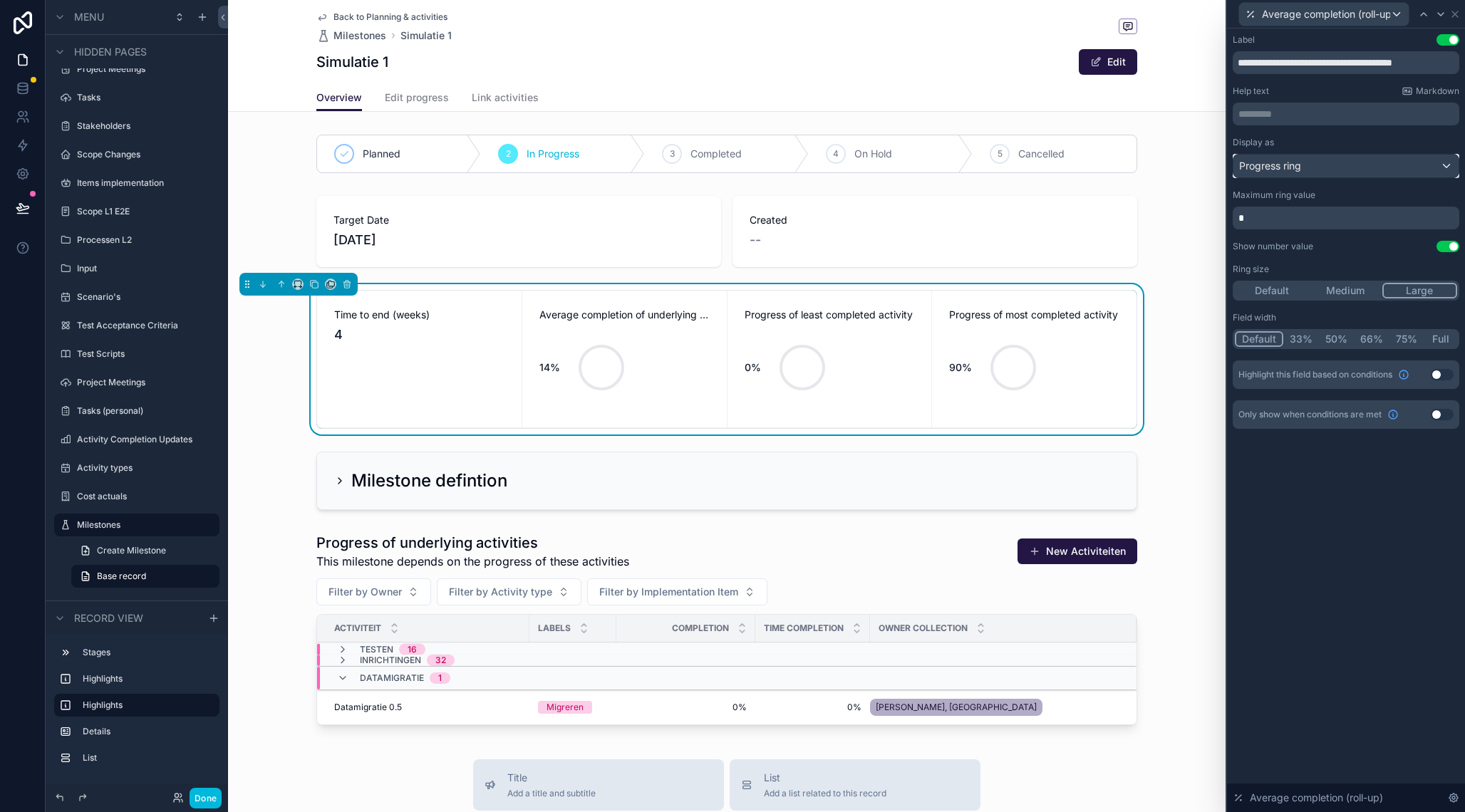
click at [1348, 162] on div "Progress ring" at bounding box center [1346, 166] width 225 height 23
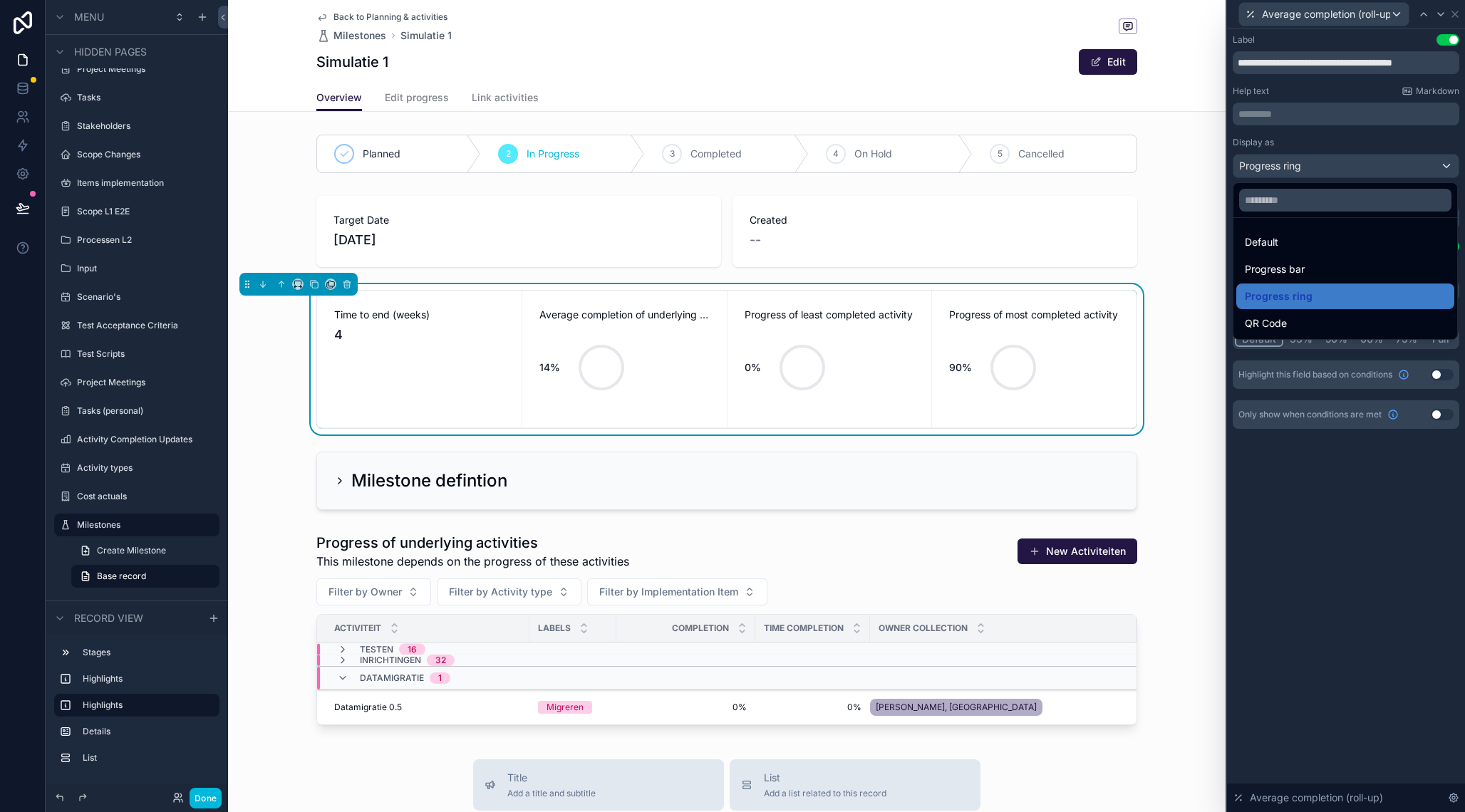
click at [1292, 261] on span "Progress bar" at bounding box center [1274, 269] width 60 height 17
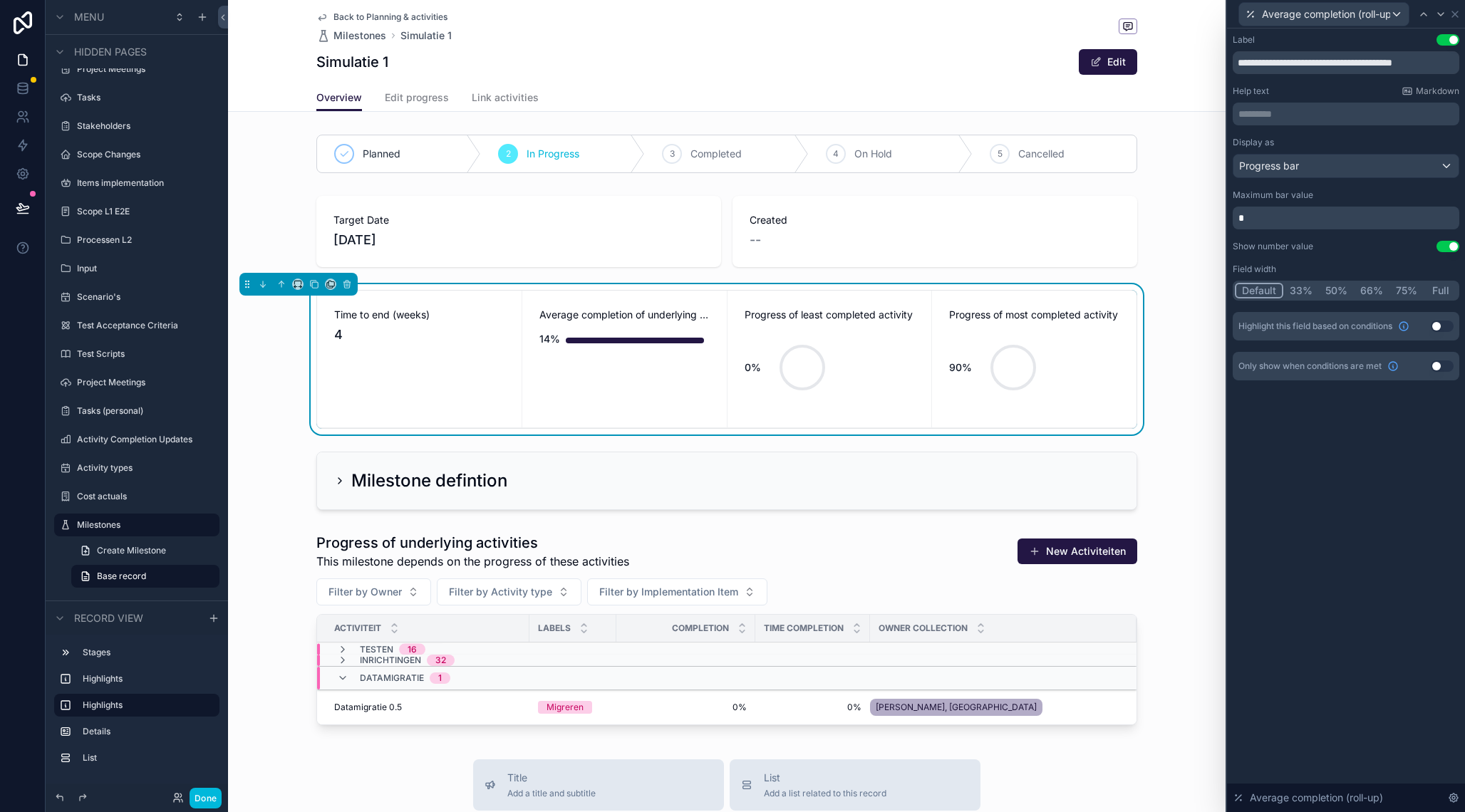
click at [1285, 224] on p "*" at bounding box center [1347, 217] width 218 height 14
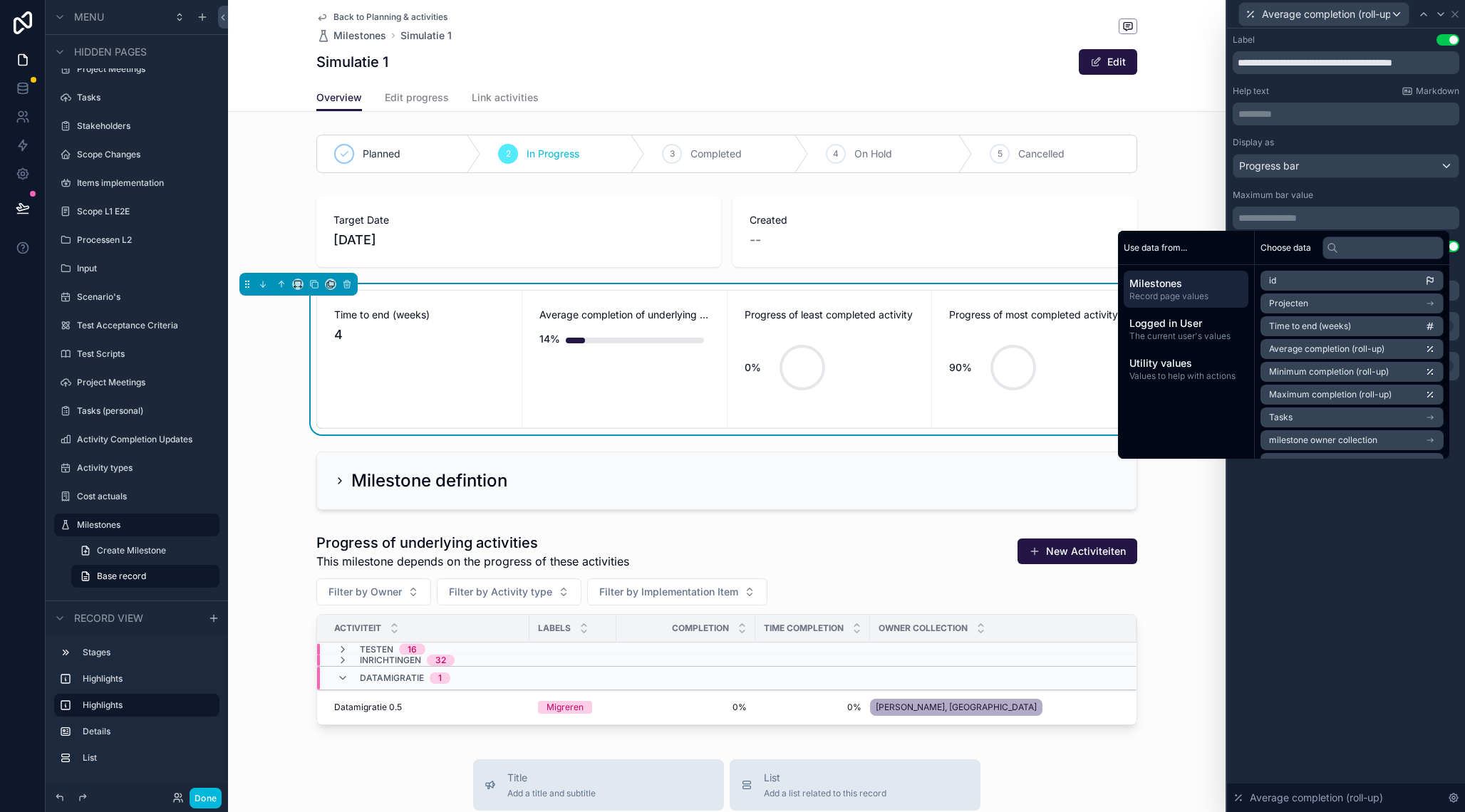
click at [1299, 579] on div "**********" at bounding box center [1346, 420] width 238 height 784
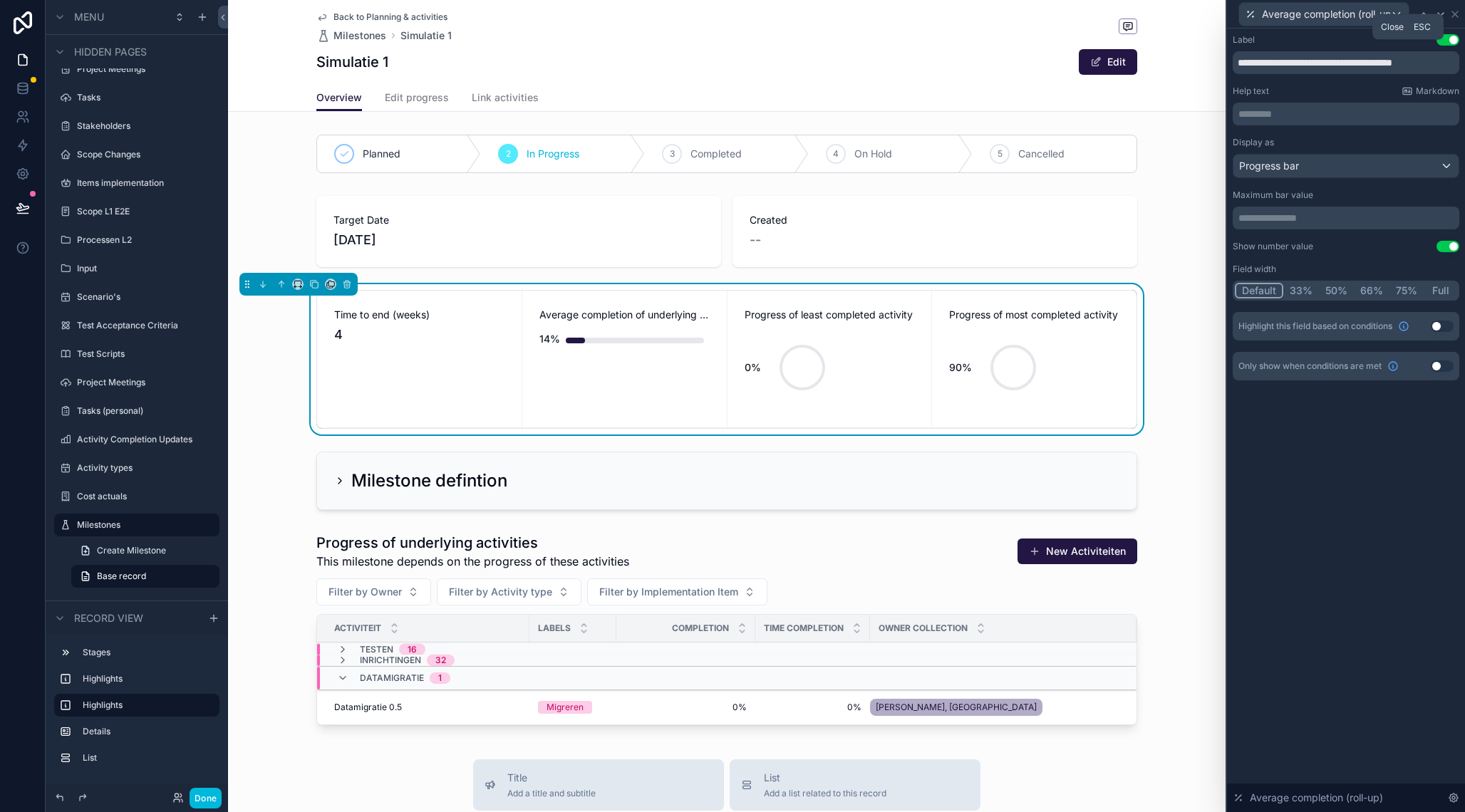
click at [1453, 16] on icon at bounding box center [1455, 13] width 11 height 11
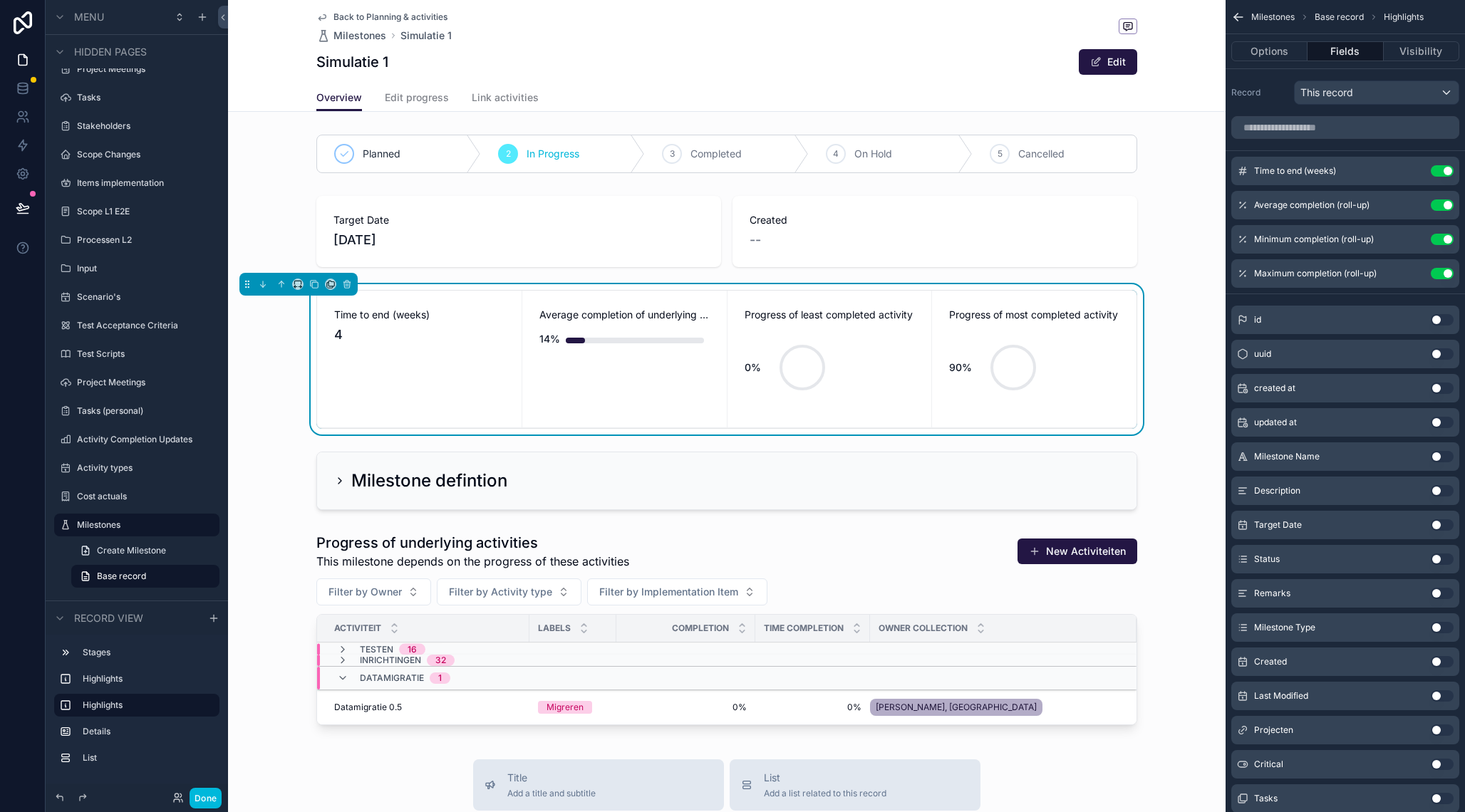
click at [0, 0] on icon "scrollable content" at bounding box center [0, 0] width 0 height 0
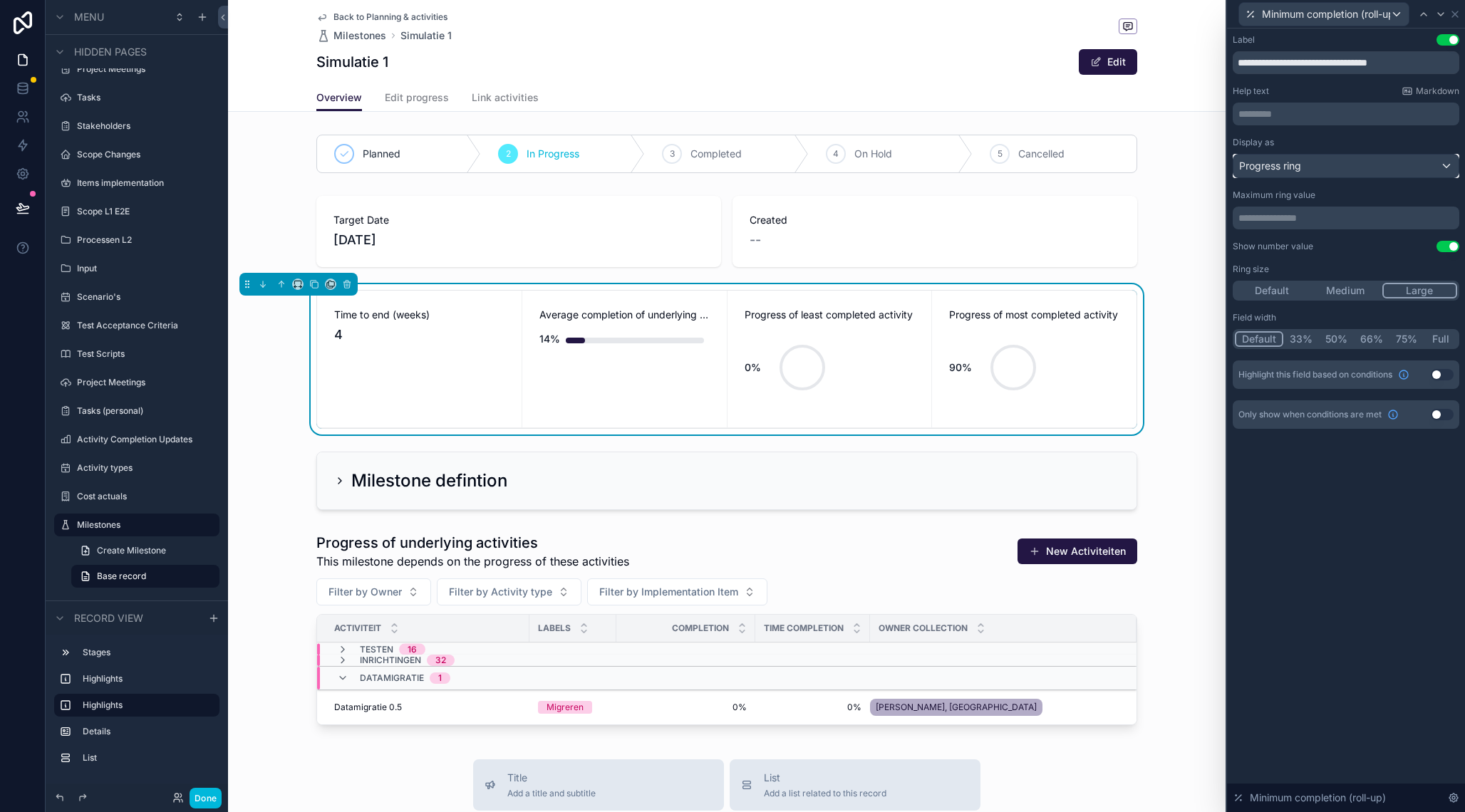
click at [1315, 169] on div "Progress ring" at bounding box center [1346, 166] width 225 height 23
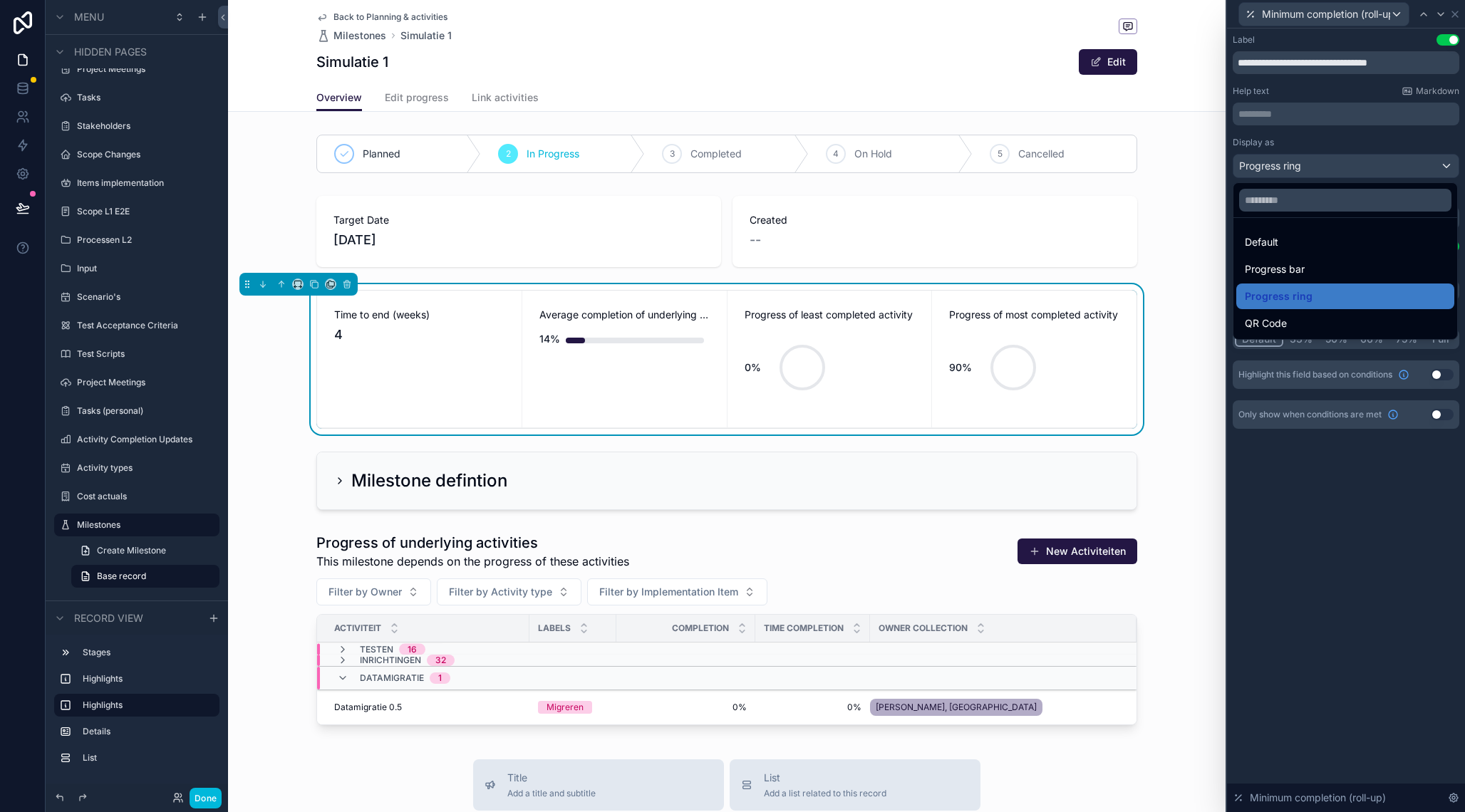
click at [1308, 243] on div "Default" at bounding box center [1345, 242] width 201 height 17
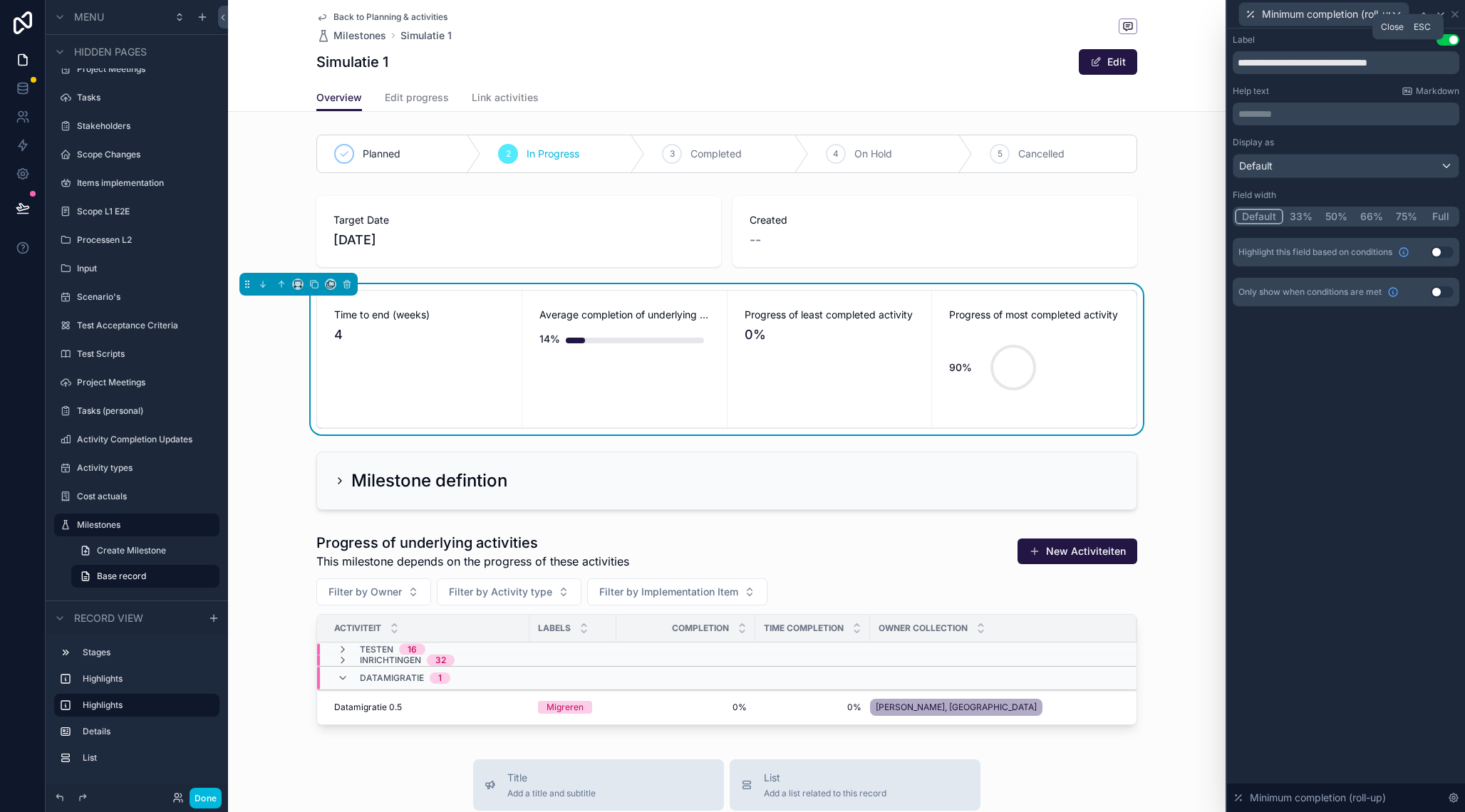
click at [1459, 13] on icon at bounding box center [1455, 13] width 11 height 11
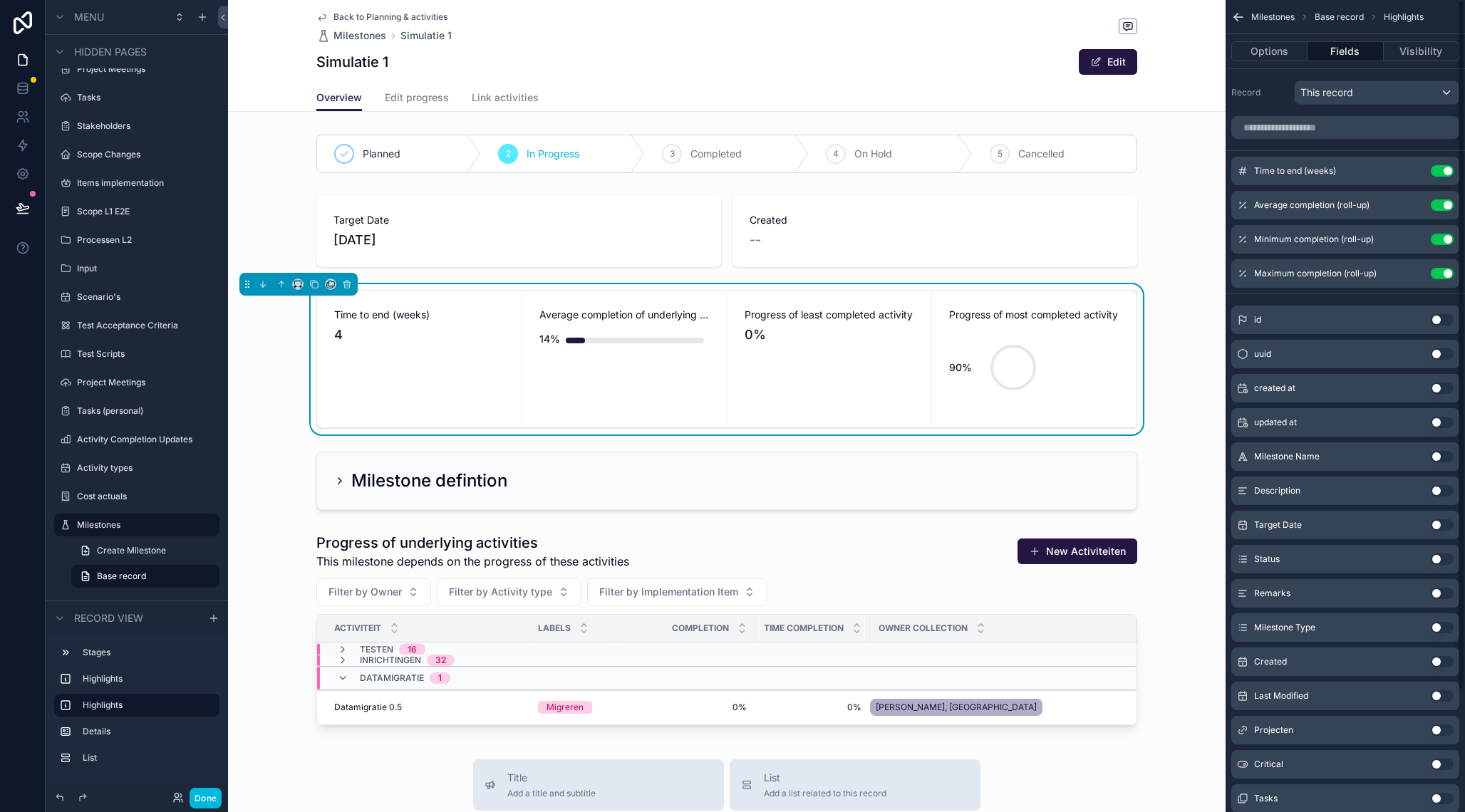
click at [0, 0] on icon "scrollable content" at bounding box center [0, 0] width 0 height 0
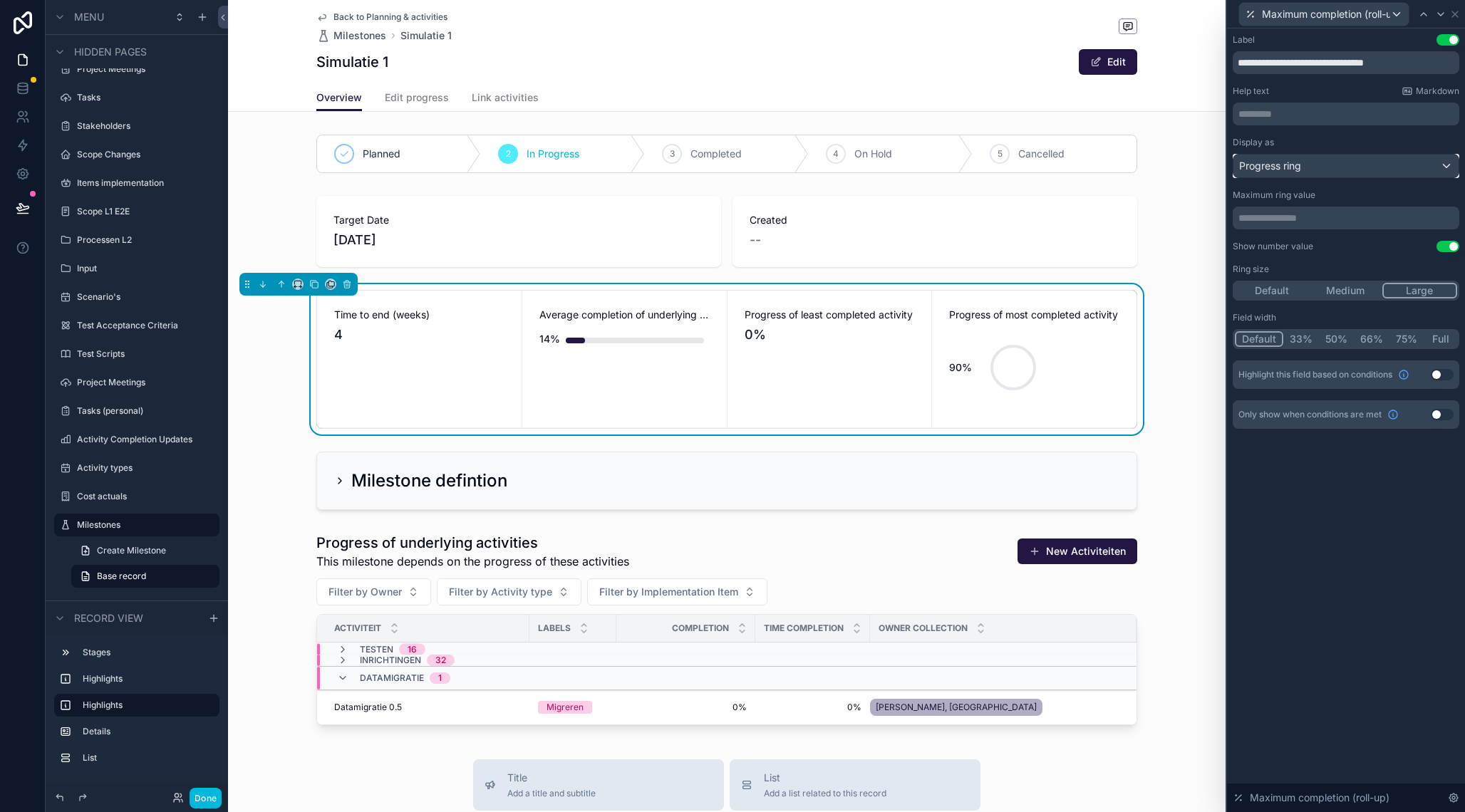
click at [1296, 166] on span "Progress ring" at bounding box center [1269, 165] width 62 height 14
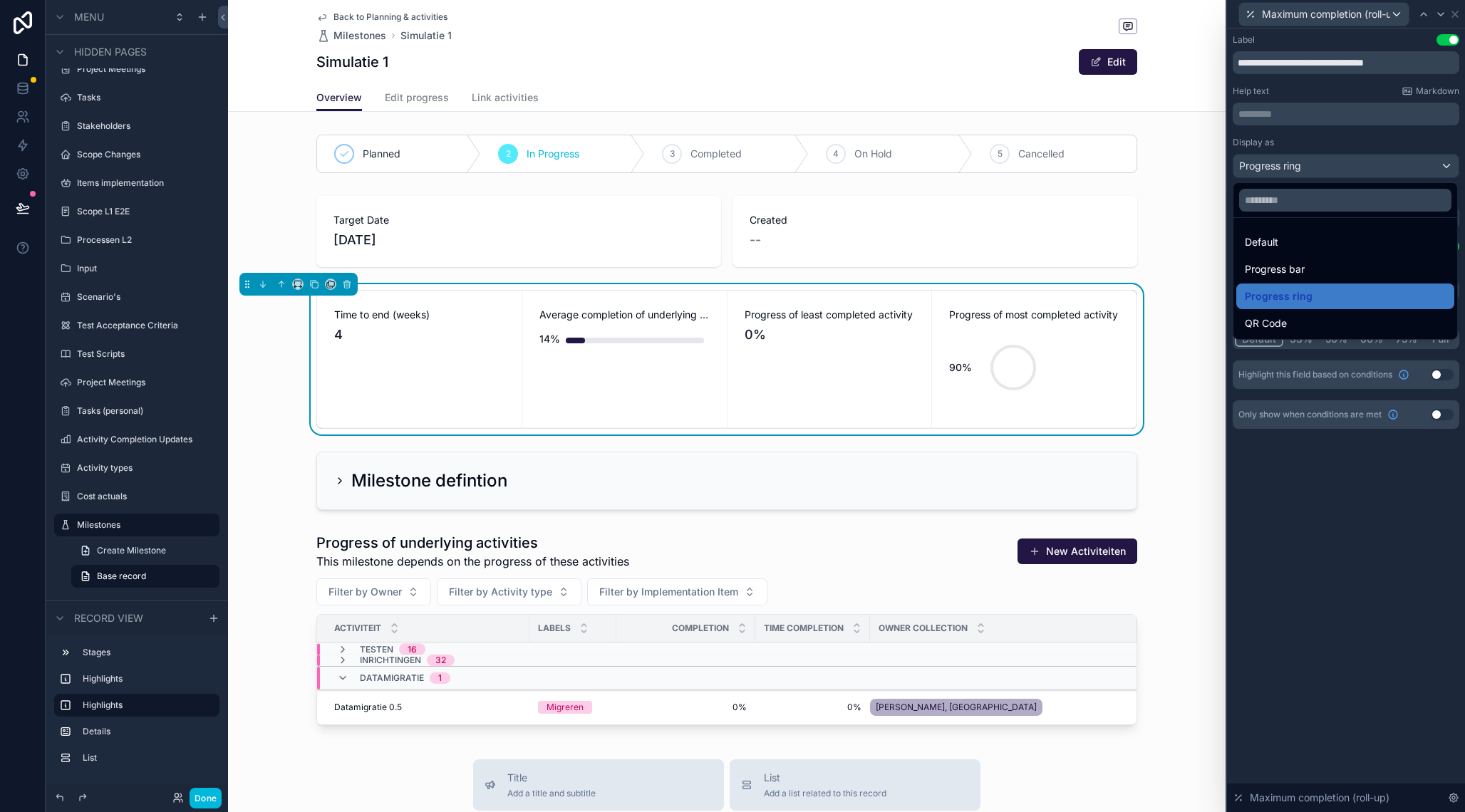
click at [1286, 242] on div "Default" at bounding box center [1345, 242] width 201 height 17
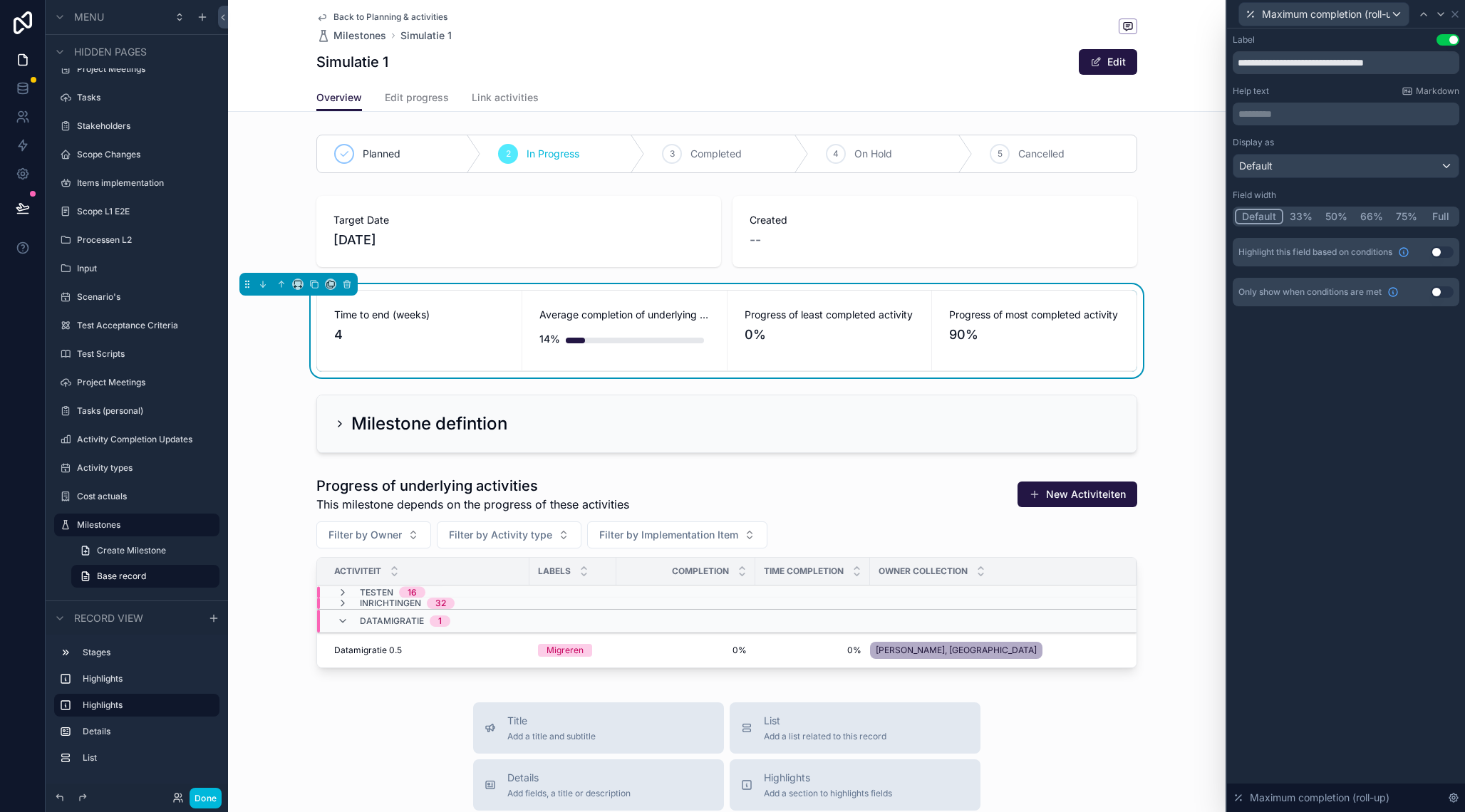
click at [1283, 489] on div "**********" at bounding box center [1346, 420] width 238 height 784
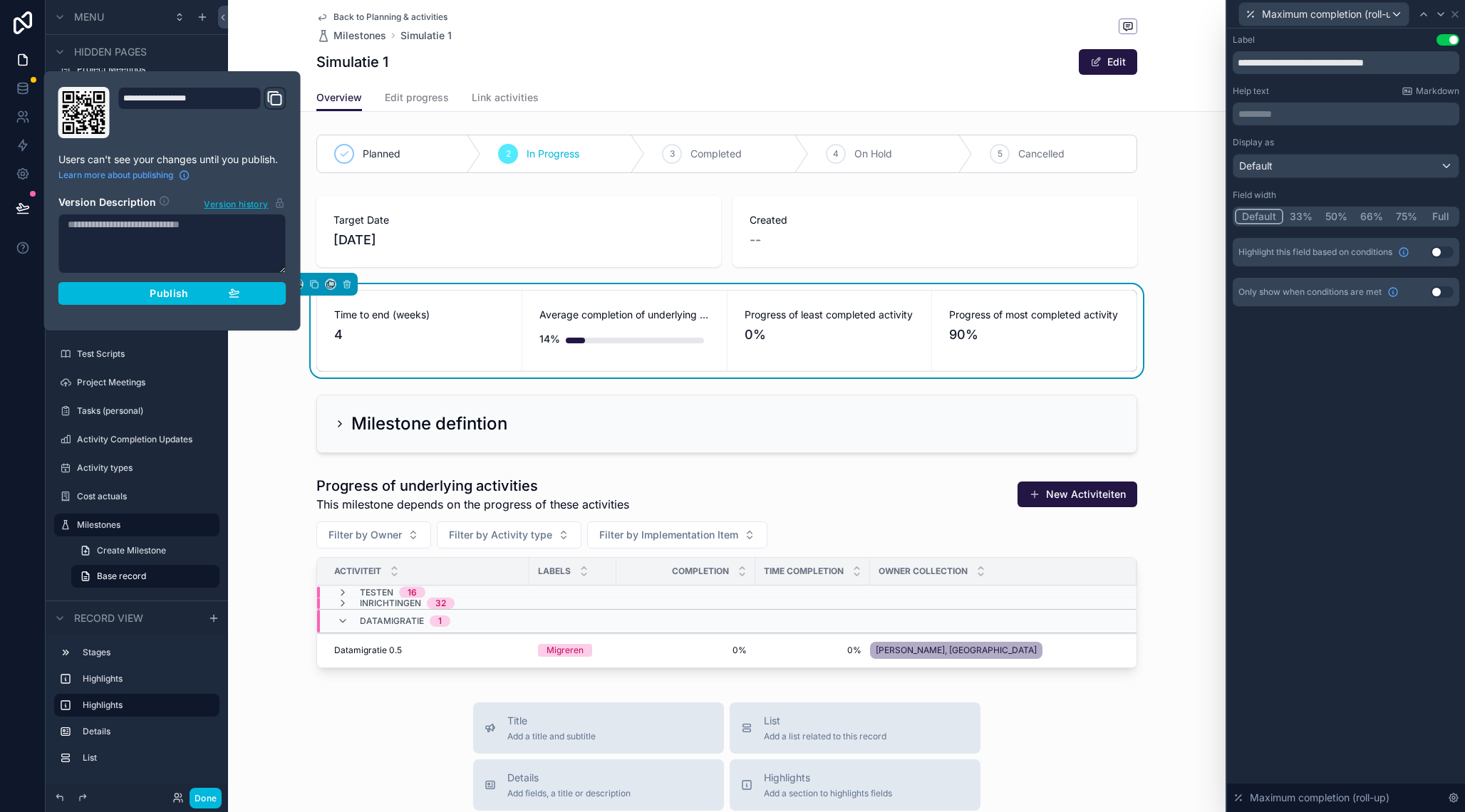
click at [204, 299] on div "Publish" at bounding box center [173, 293] width 135 height 13
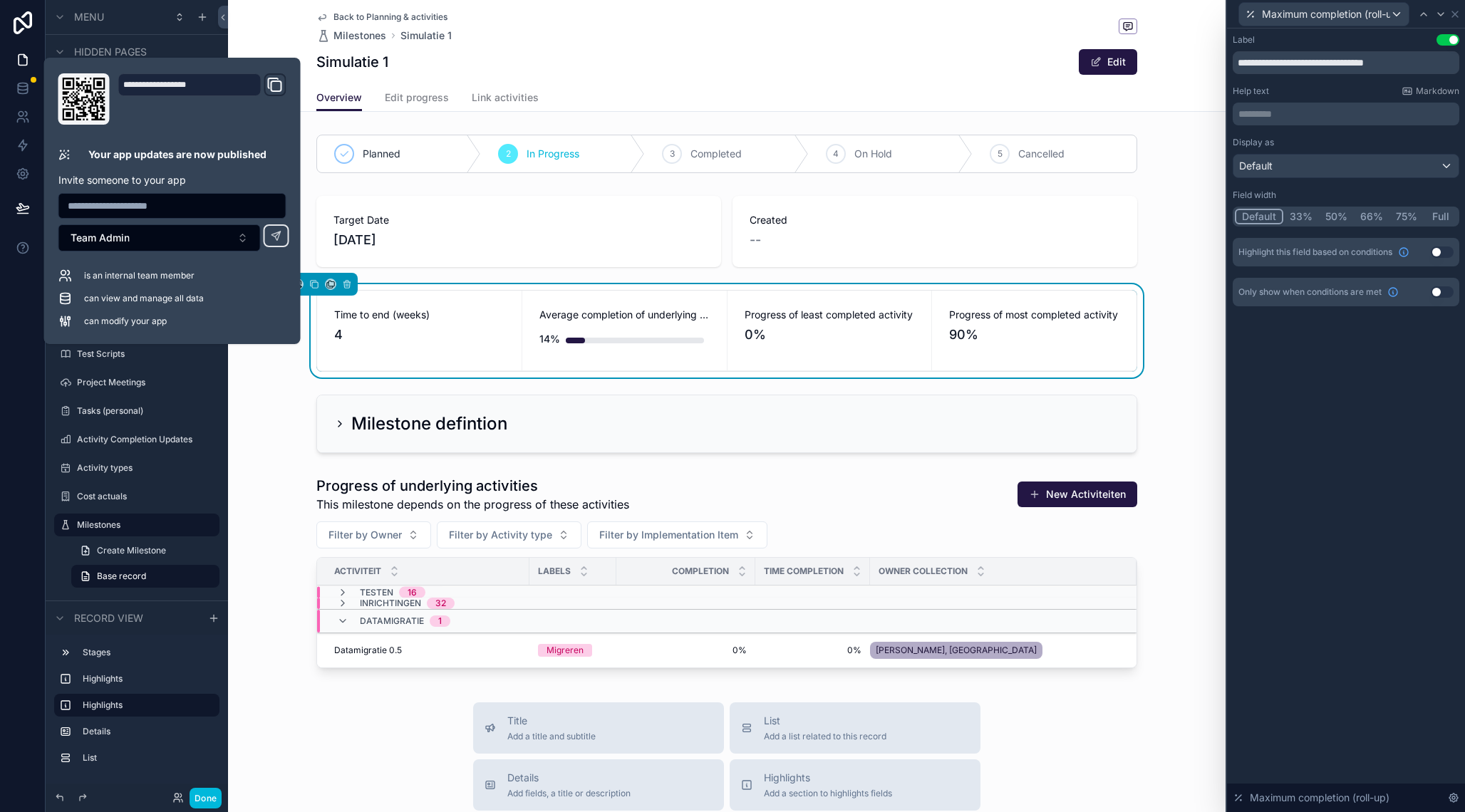
click at [207, 794] on button "Done" at bounding box center [205, 798] width 32 height 21
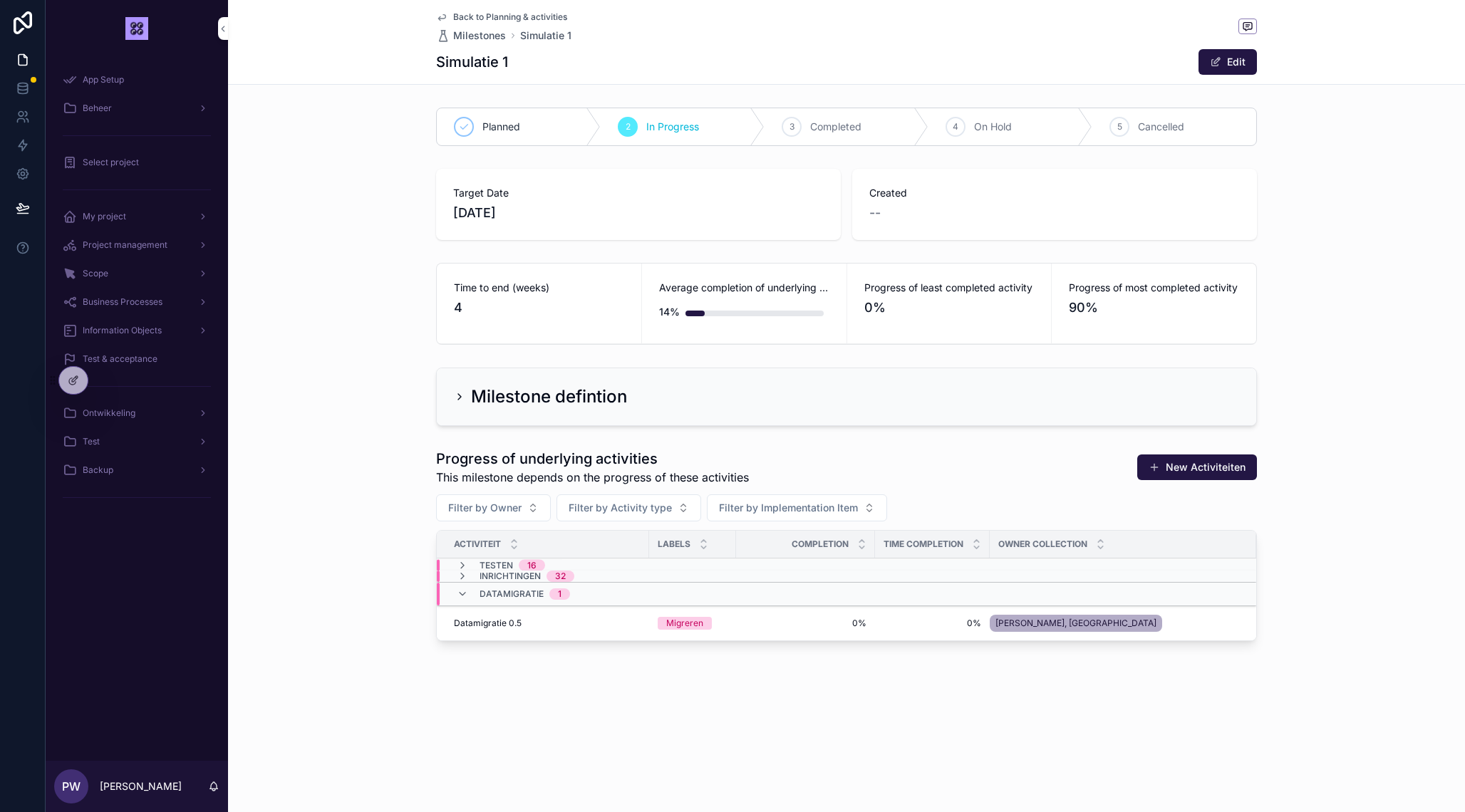
click at [506, 506] on span "Filter by Owner" at bounding box center [485, 508] width 74 height 14
type input "***"
click at [466, 563] on span "[PERSON_NAME], [GEOGRAPHIC_DATA]" at bounding box center [485, 565] width 170 height 14
click at [459, 575] on icon "scrollable content" at bounding box center [462, 576] width 11 height 11
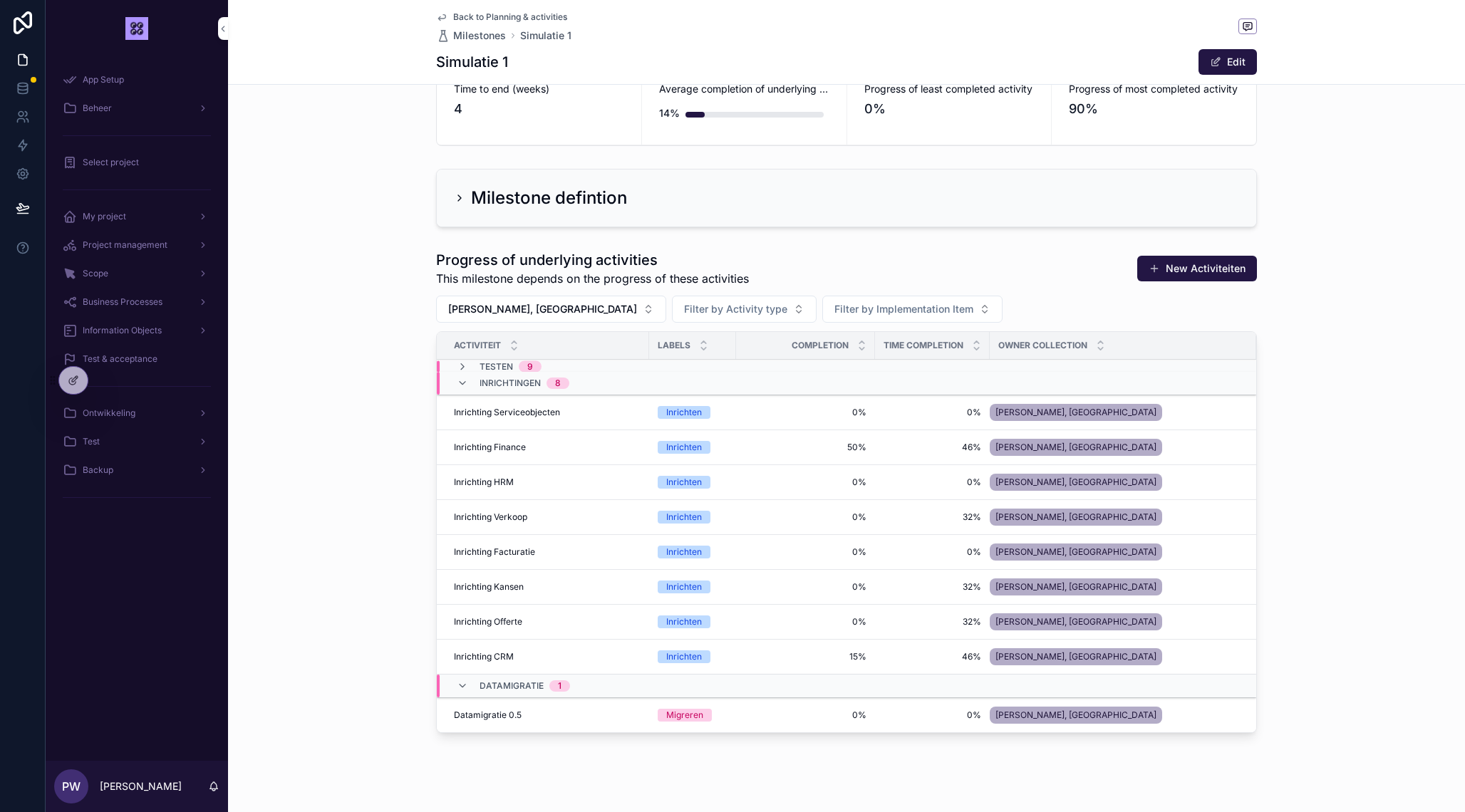
scroll to position [216, 0]
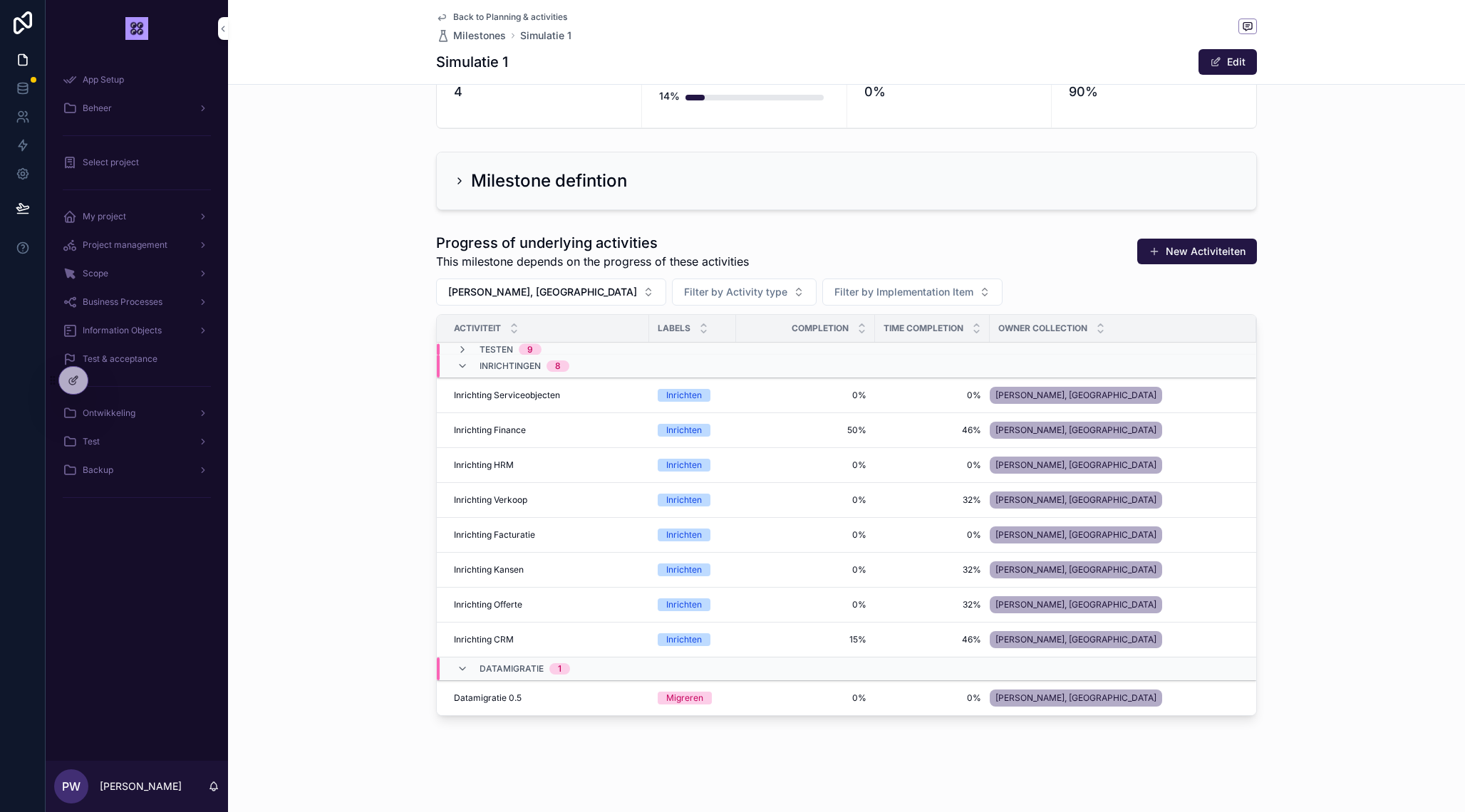
drag, startPoint x: 354, startPoint y: 368, endPoint x: 376, endPoint y: 369, distance: 22.0
click at [354, 368] on div "Progress of underlying activities This milestone depends on the progress of the…" at bounding box center [846, 477] width 1236 height 500
click at [517, 386] on td "Inrichting Serviceobjecten Inrichting Serviceobjecten" at bounding box center [543, 395] width 212 height 35
click at [541, 391] on span "Inrichting Serviceobjecten" at bounding box center [507, 394] width 106 height 11
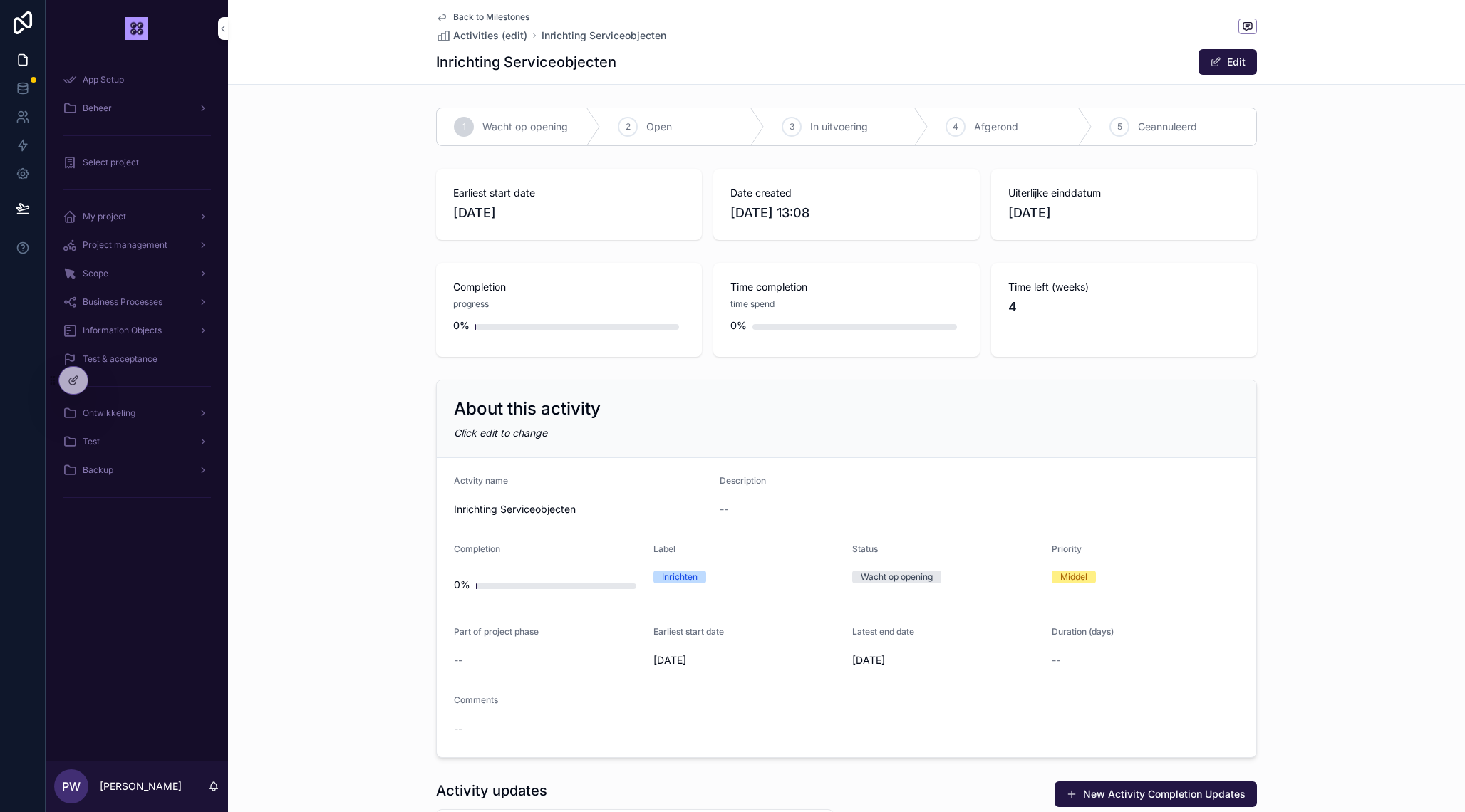
click at [1242, 58] on button "Edit" at bounding box center [1228, 62] width 58 height 25
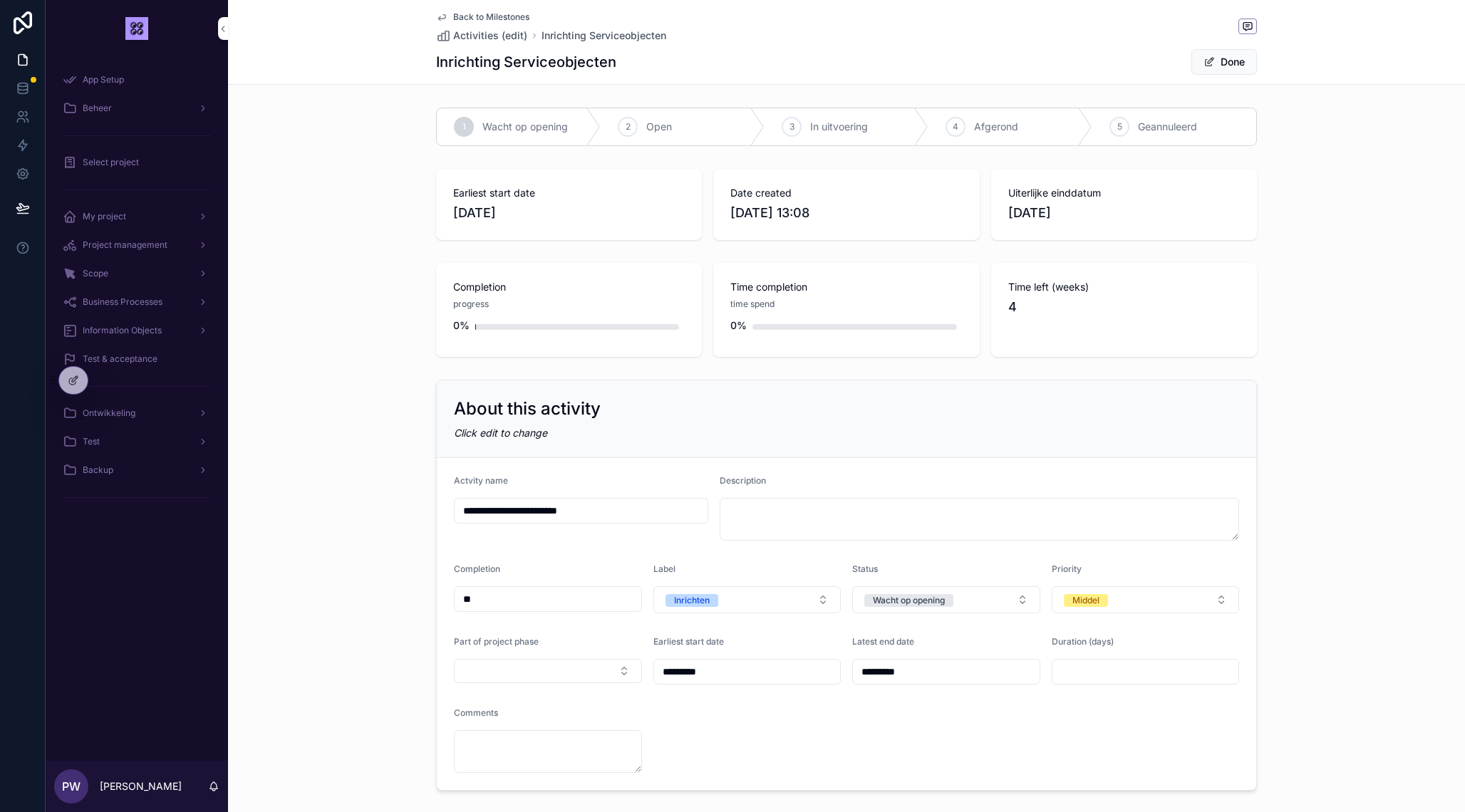
click at [778, 269] on div "Time completion time spend 0%" at bounding box center [846, 310] width 266 height 94
click at [859, 275] on div "Time completion time spend 0%" at bounding box center [846, 310] width 266 height 94
click at [904, 185] on div "Date created 16-9-2025 13:08" at bounding box center [846, 205] width 266 height 71
click at [74, 380] on icon at bounding box center [73, 380] width 11 height 11
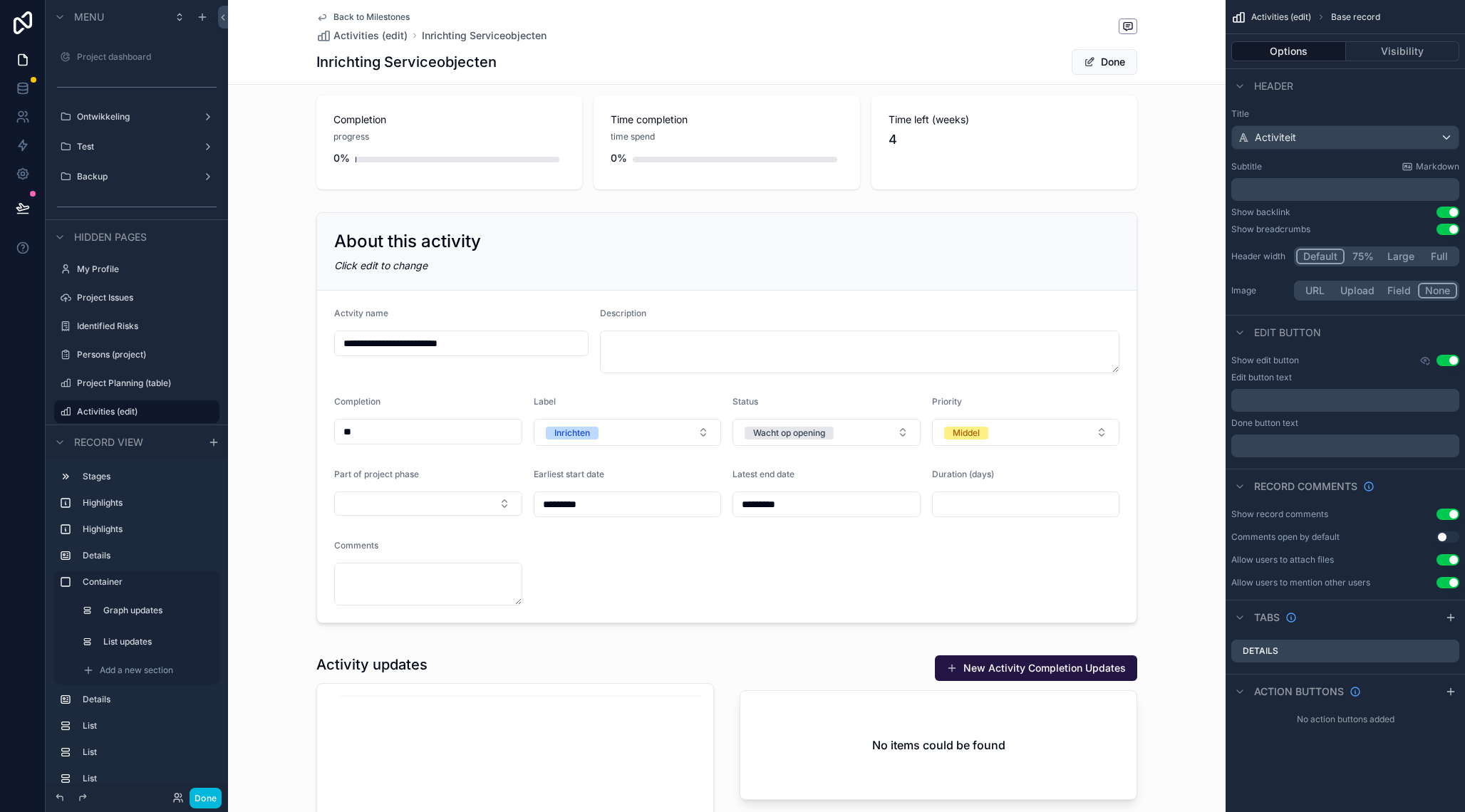
scroll to position [267, 0]
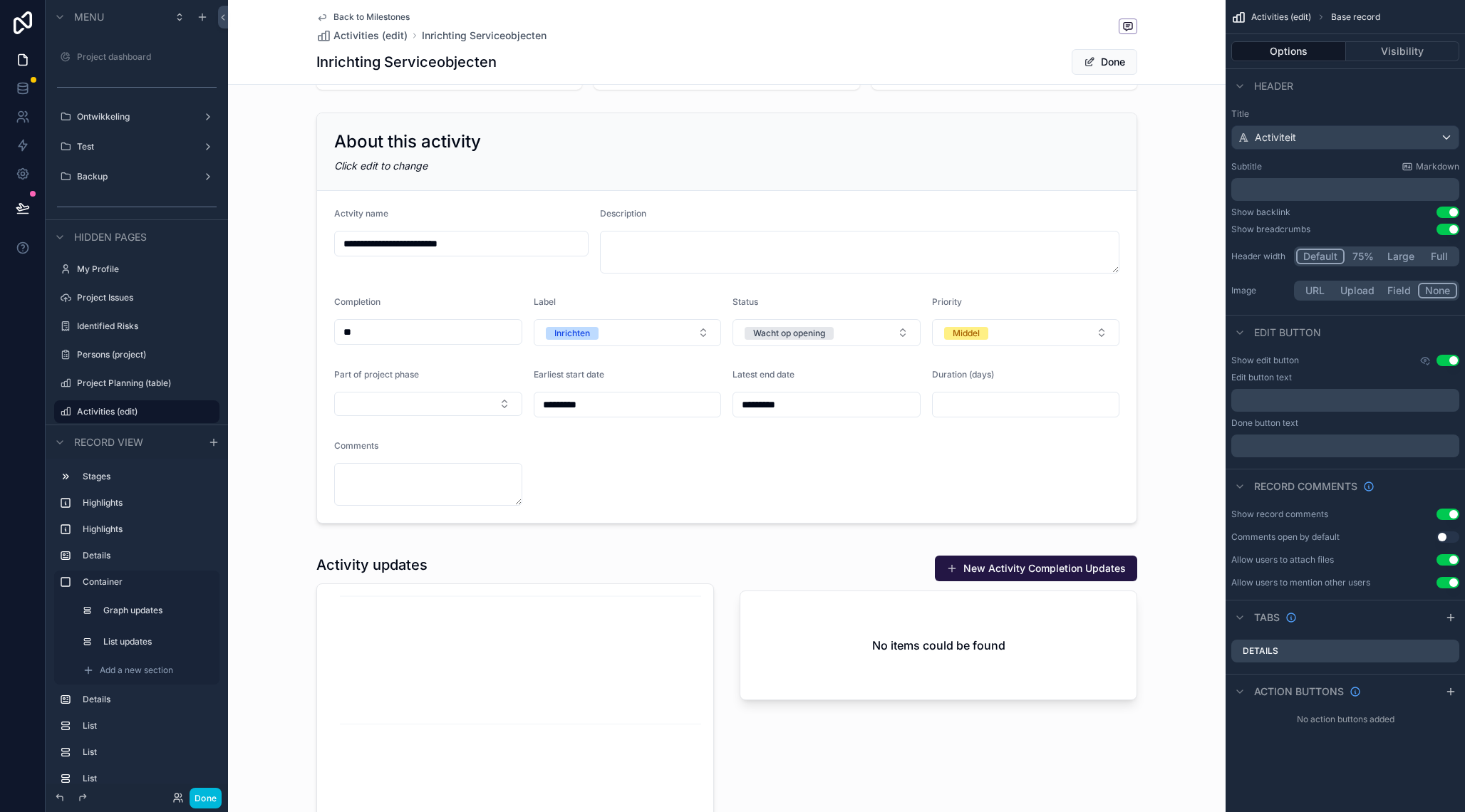
click at [767, 159] on div "scrollable content" at bounding box center [727, 319] width 998 height 423
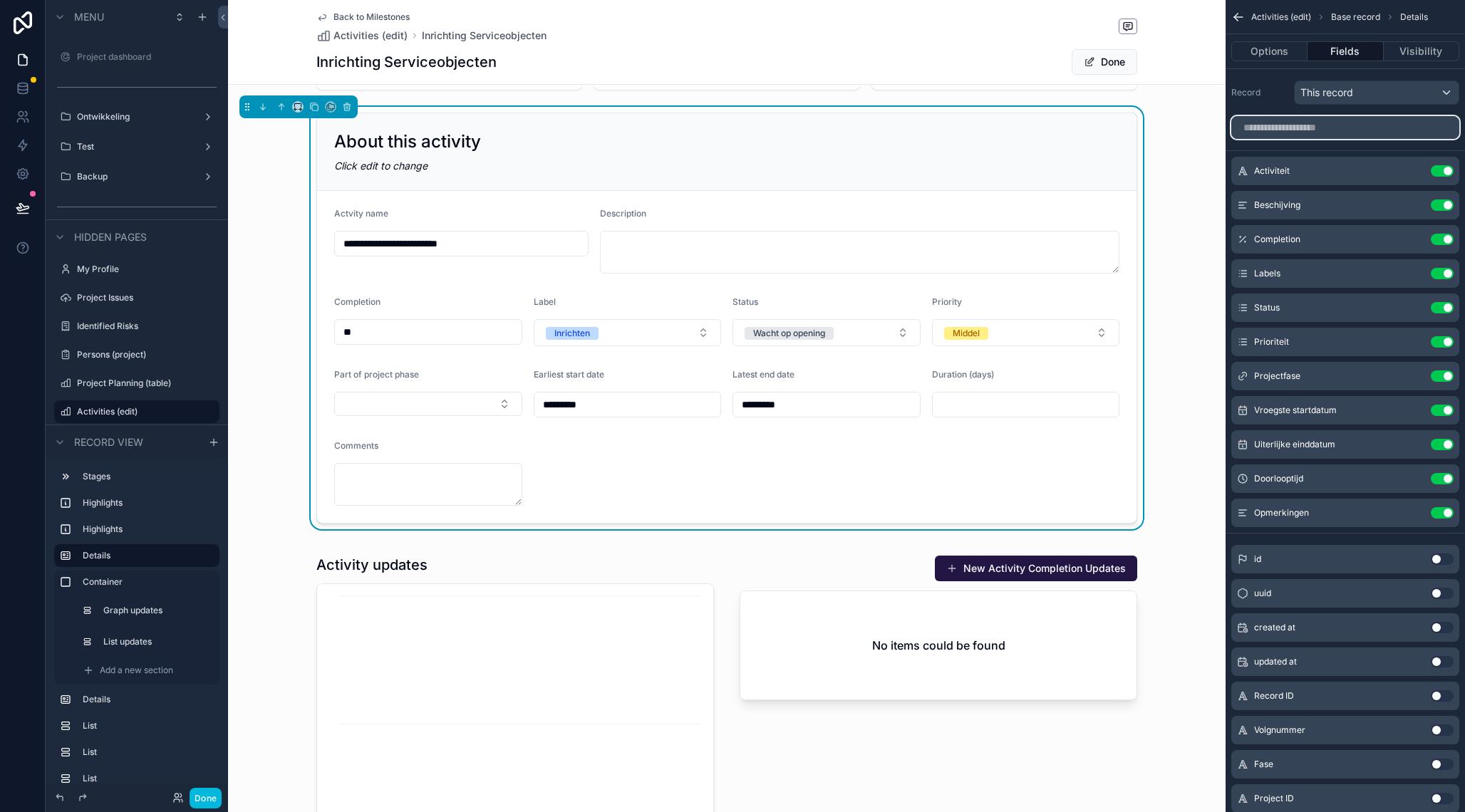
click at [1335, 129] on input "scrollable content" at bounding box center [1345, 127] width 228 height 23
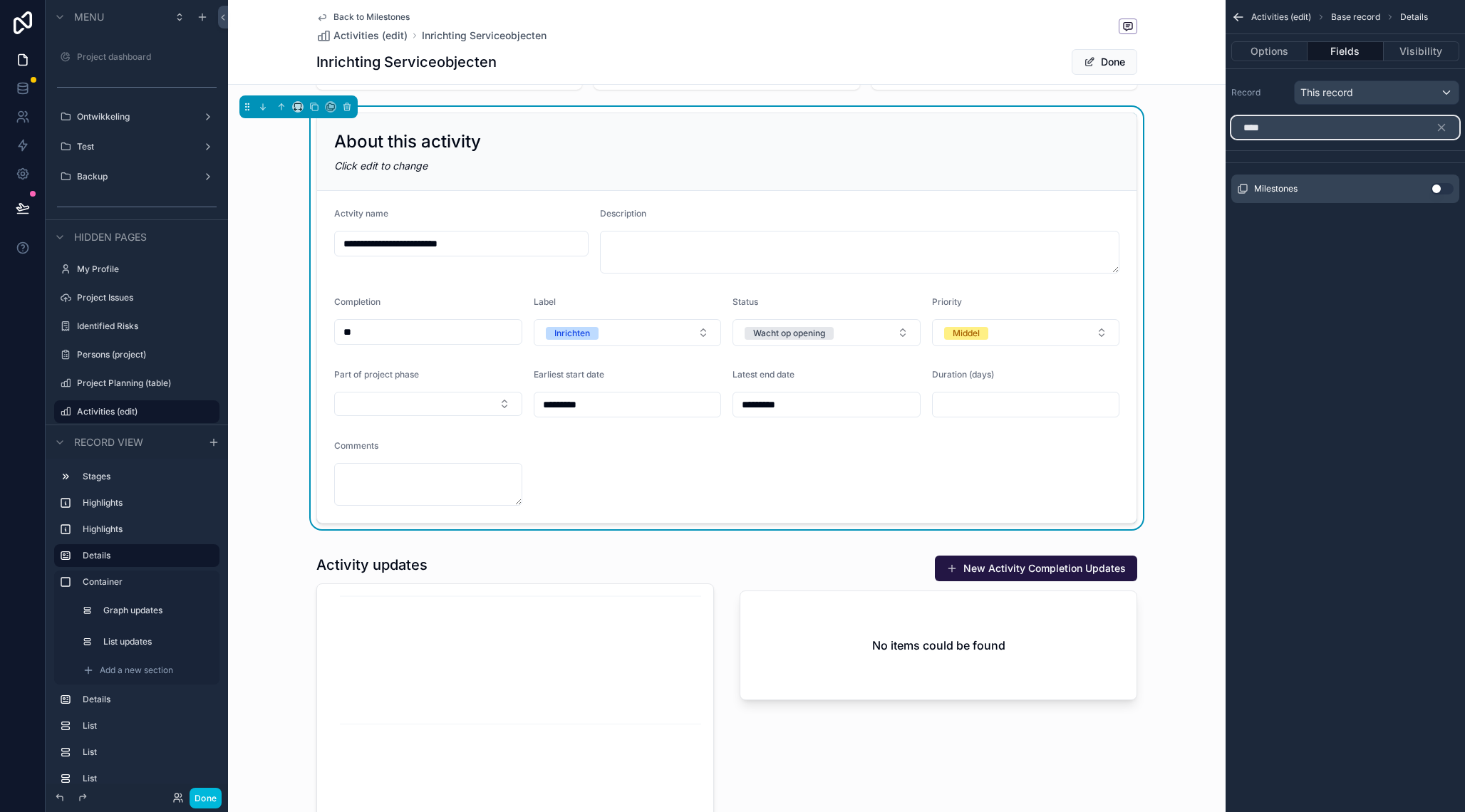
type input "****"
click at [1436, 189] on button "Use setting" at bounding box center [1442, 188] width 23 height 11
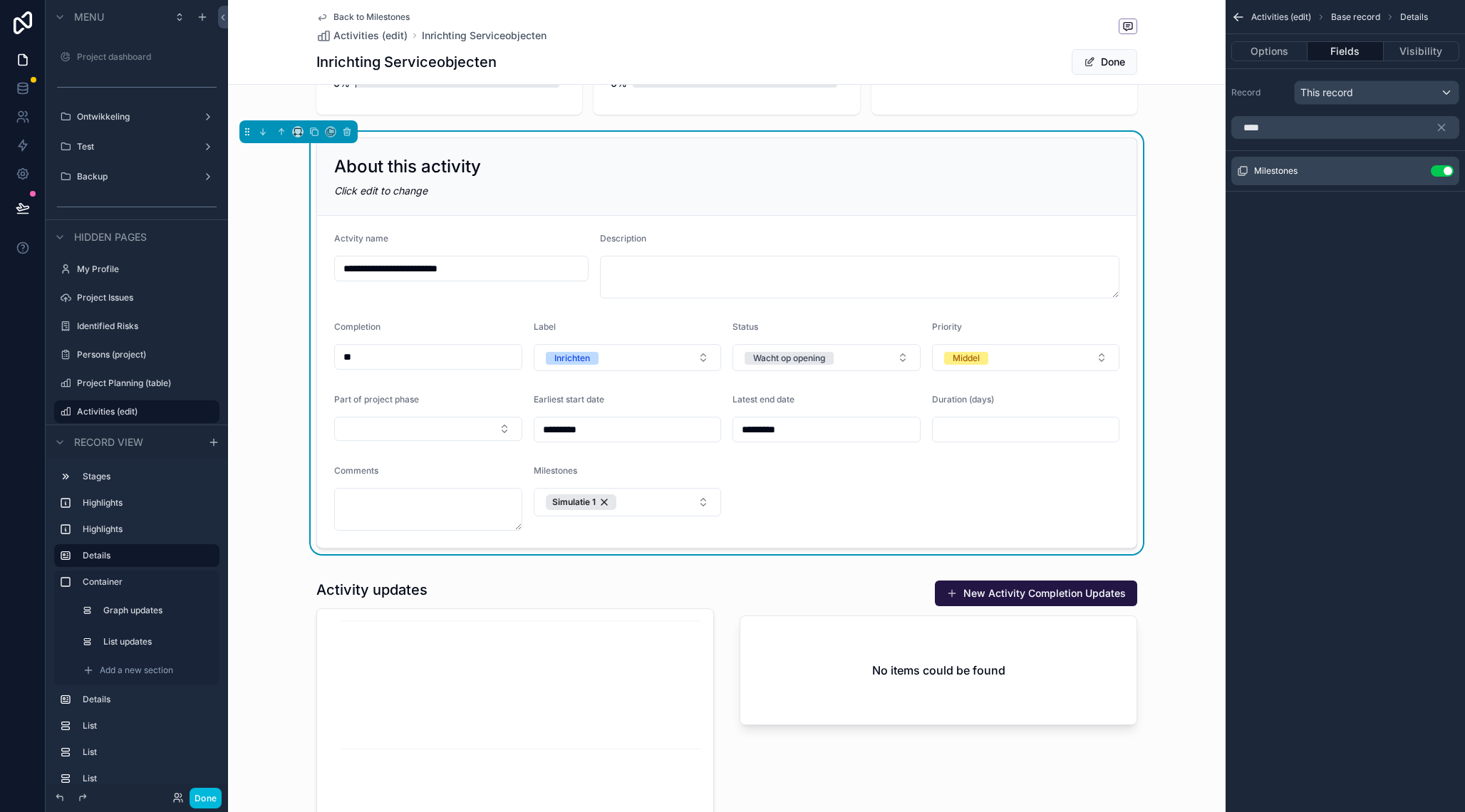
scroll to position [241, 0]
click at [0, 0] on icon "scrollable content" at bounding box center [0, 0] width 0 height 0
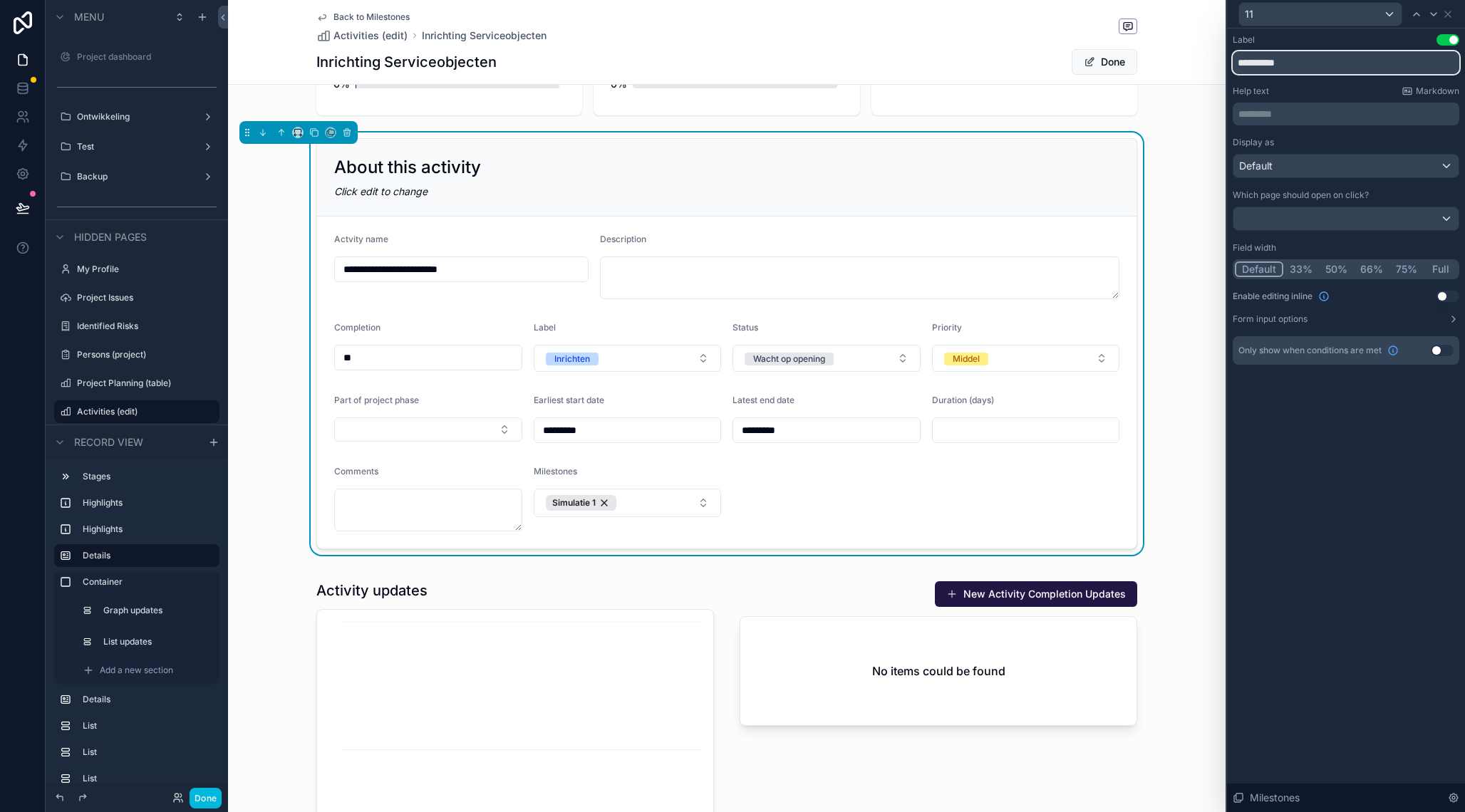
click at [1308, 66] on input "**********" at bounding box center [1346, 63] width 226 height 23
type input "**********"
click at [1360, 496] on div "**********" at bounding box center [1346, 420] width 238 height 784
click at [1451, 16] on icon at bounding box center [1447, 13] width 11 height 11
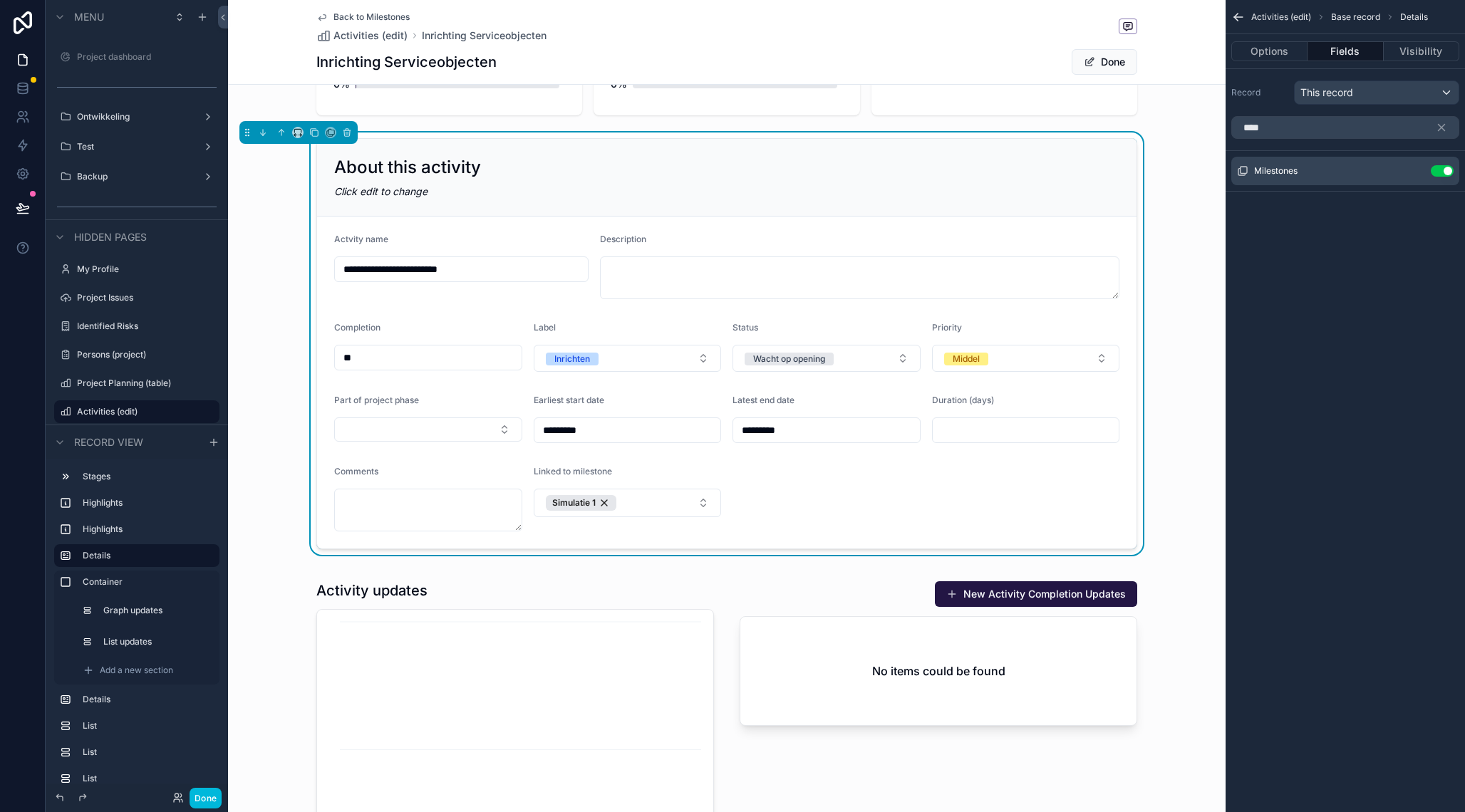
click at [1120, 61] on button "Done" at bounding box center [1104, 62] width 66 height 25
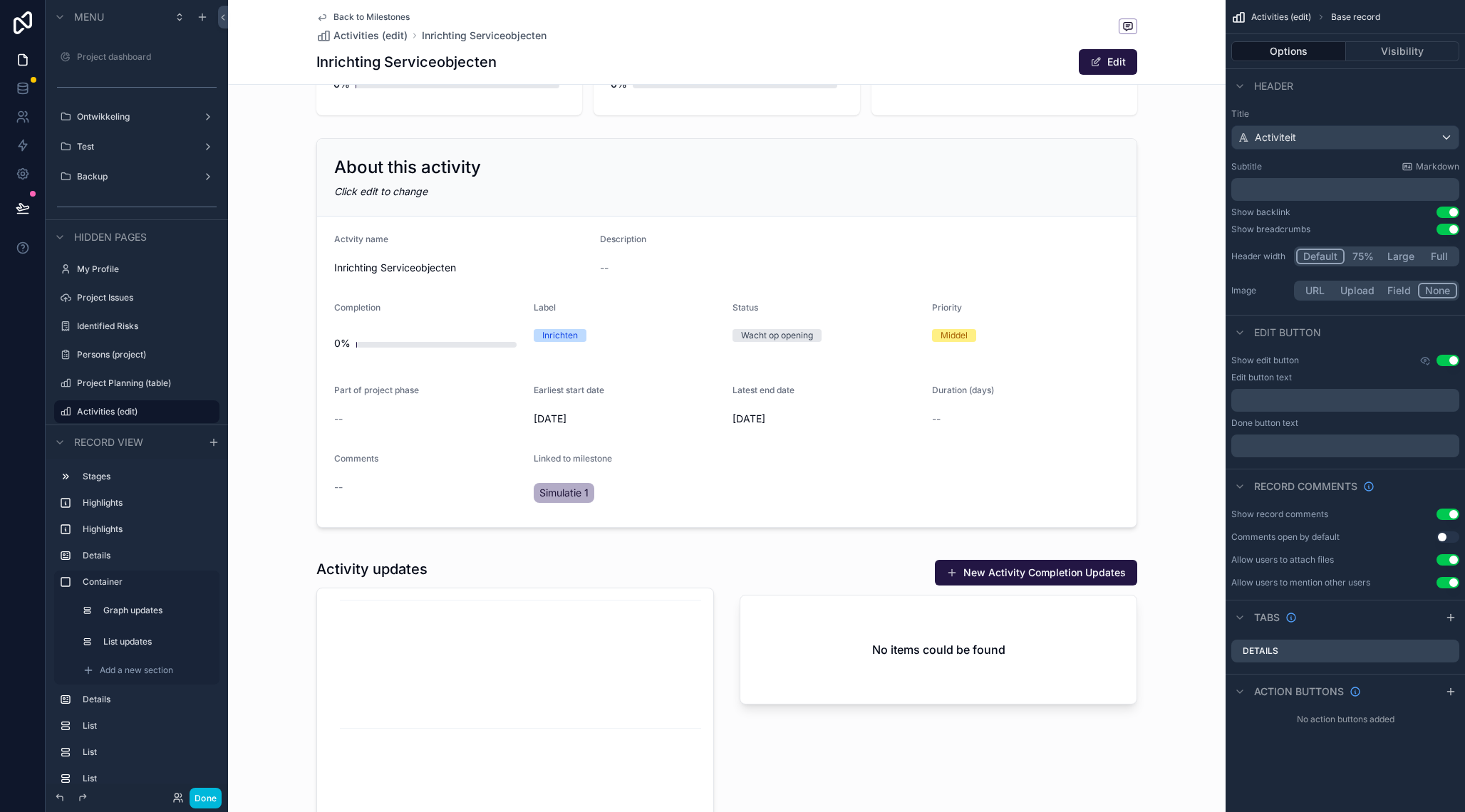
click at [302, 406] on div "scrollable content" at bounding box center [727, 333] width 998 height 401
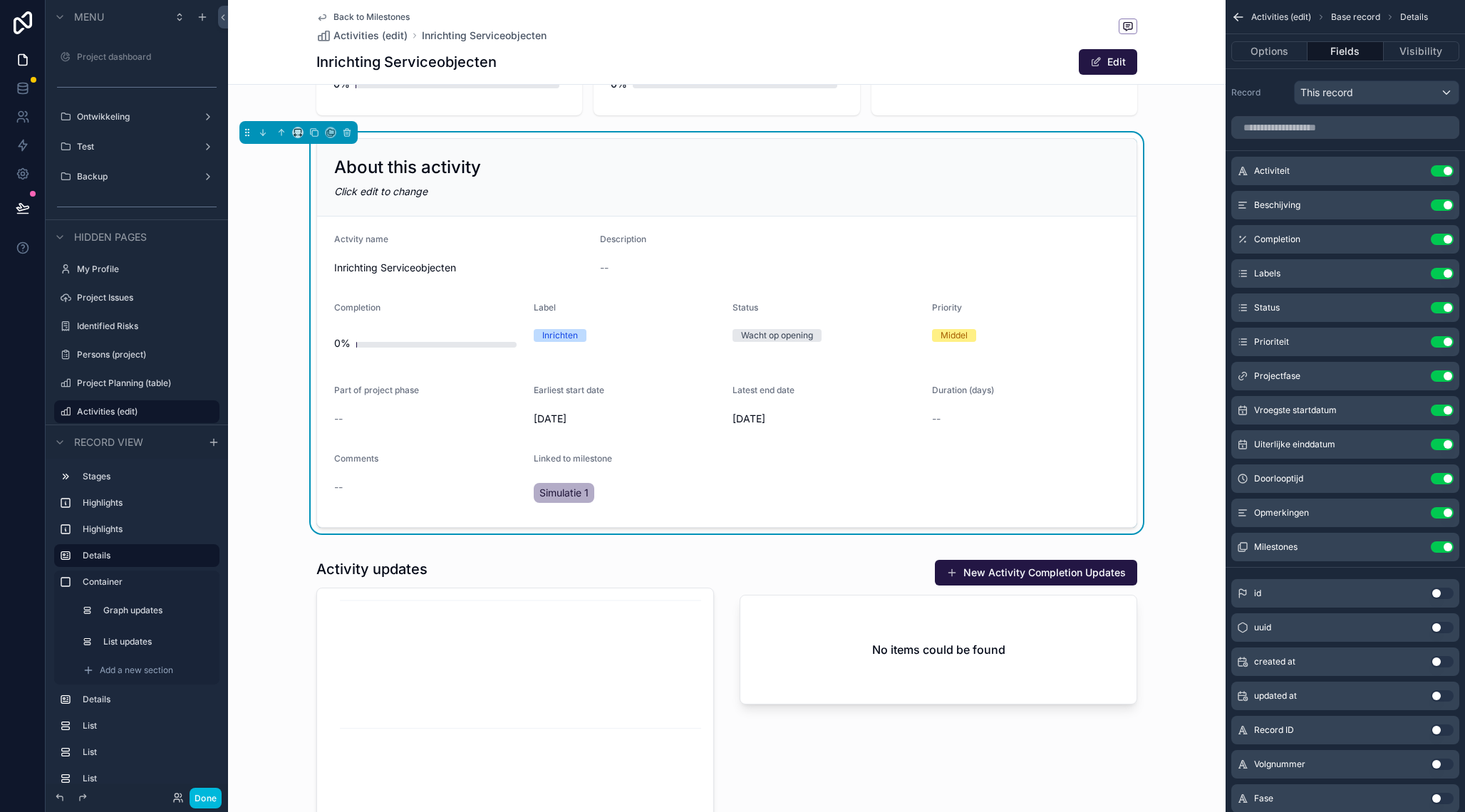
click at [1111, 63] on button "Edit" at bounding box center [1108, 62] width 58 height 25
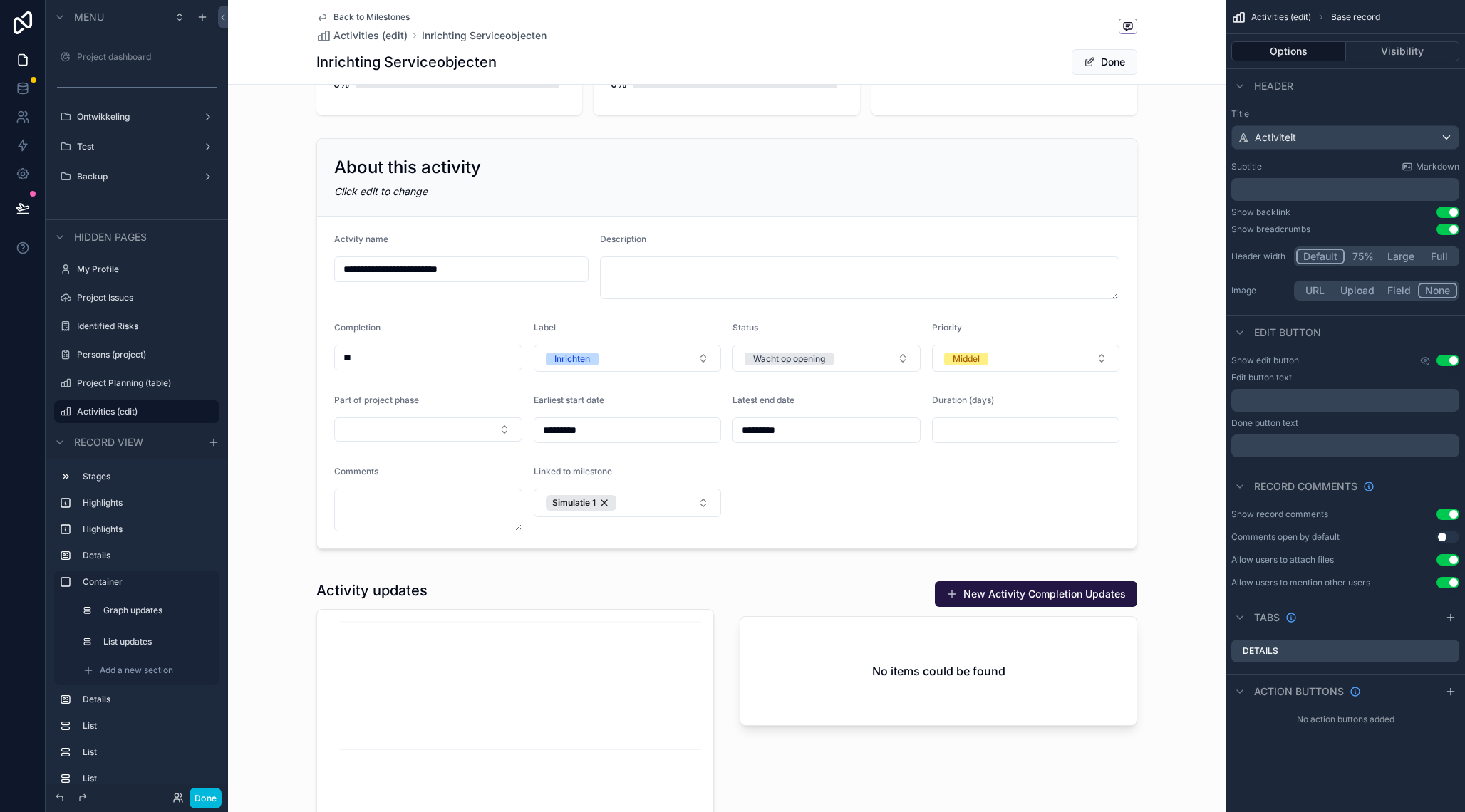
drag, startPoint x: 773, startPoint y: 414, endPoint x: 756, endPoint y: 429, distance: 22.7
click at [773, 415] on div "scrollable content" at bounding box center [727, 344] width 998 height 423
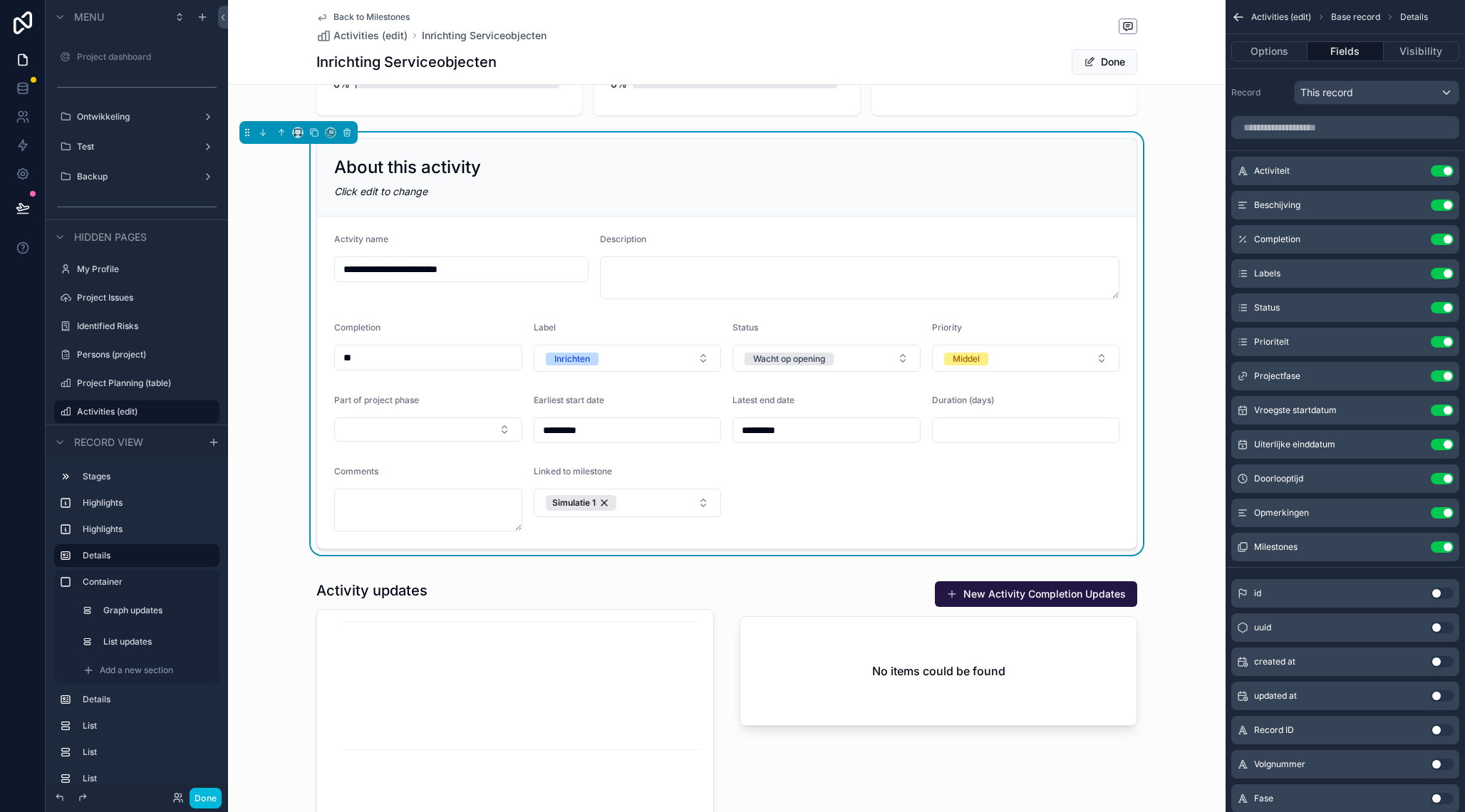
click at [741, 432] on input "*********" at bounding box center [826, 430] width 187 height 20
click at [750, 430] on input "*********" at bounding box center [826, 430] width 187 height 20
type input "**********"
click at [1000, 462] on form "**********" at bounding box center [727, 383] width 820 height 332
click at [604, 504] on div "Simulatie 1" at bounding box center [581, 502] width 71 height 16
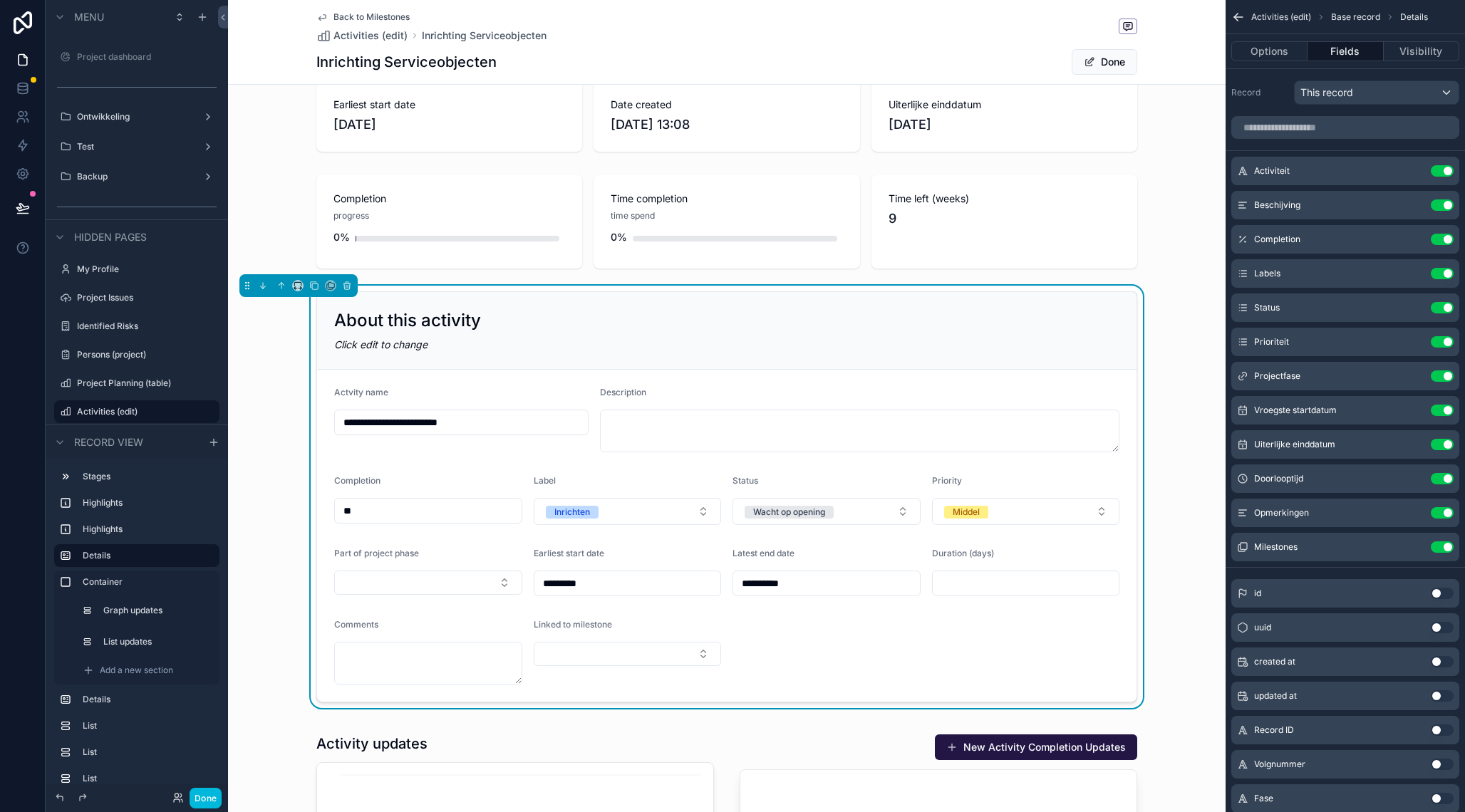
scroll to position [0, 0]
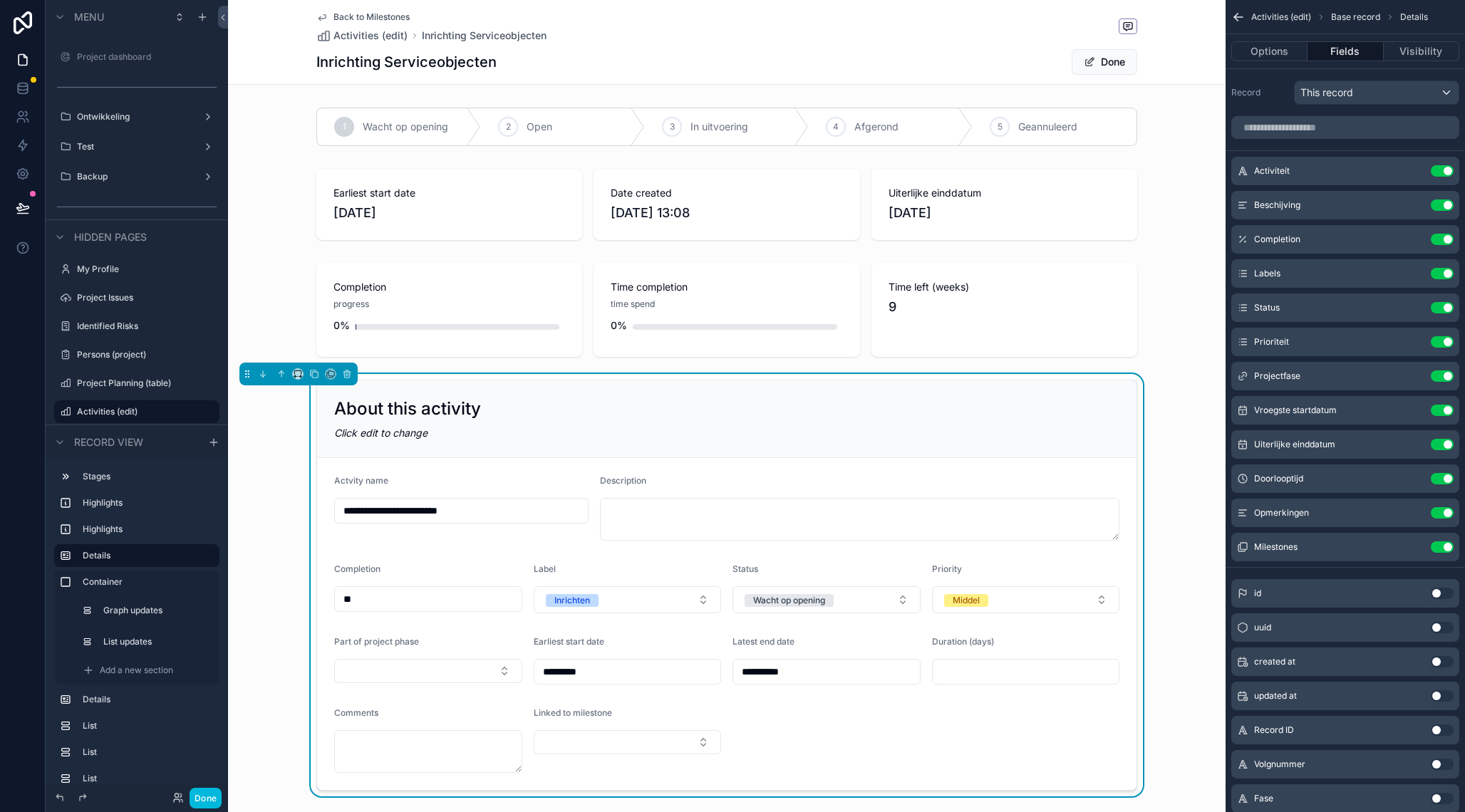
click at [601, 389] on div "About this activity Click edit to change" at bounding box center [727, 419] width 820 height 77
click at [788, 188] on div "scrollable content" at bounding box center [727, 204] width 998 height 83
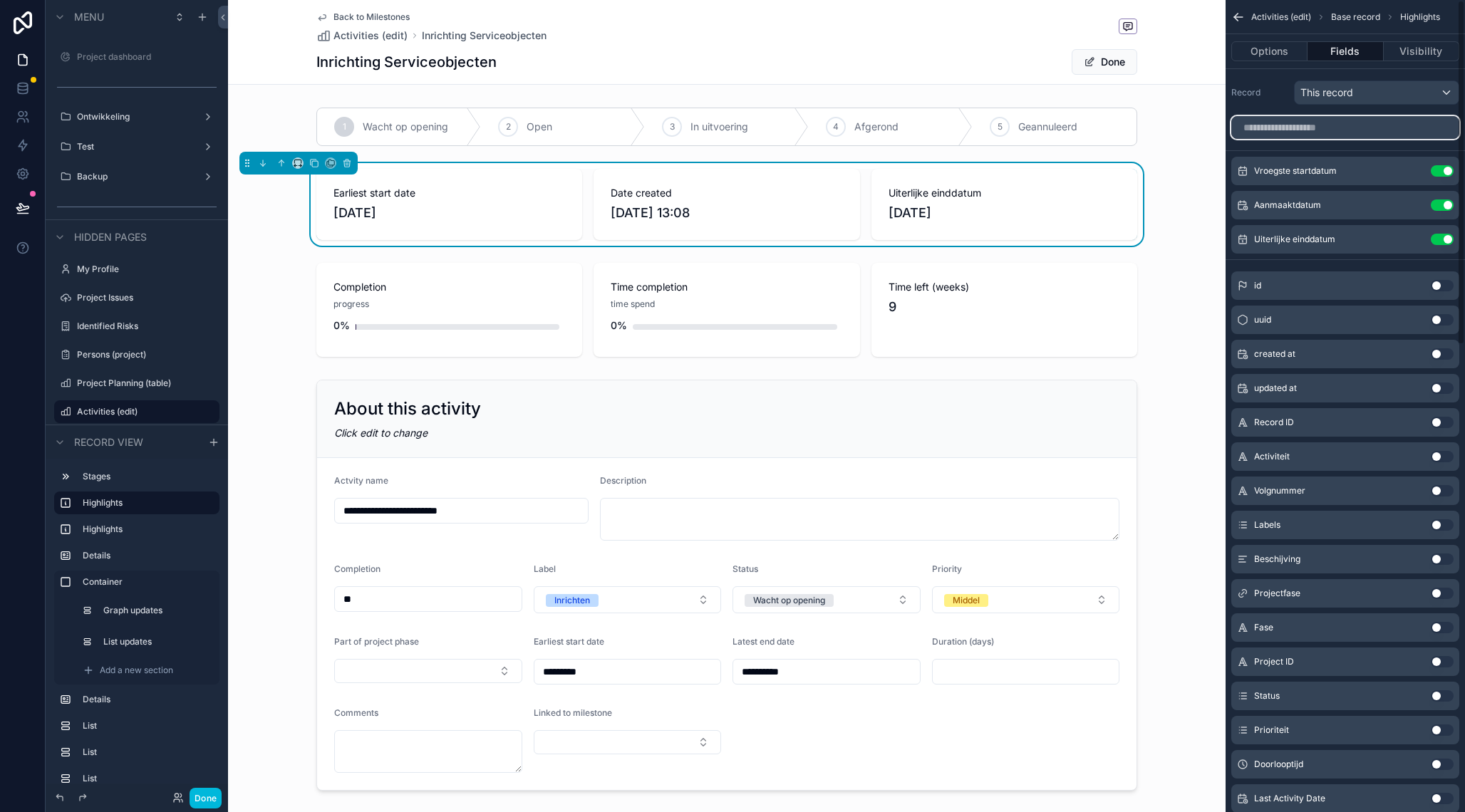
click at [1280, 130] on input "scrollable content" at bounding box center [1345, 127] width 228 height 23
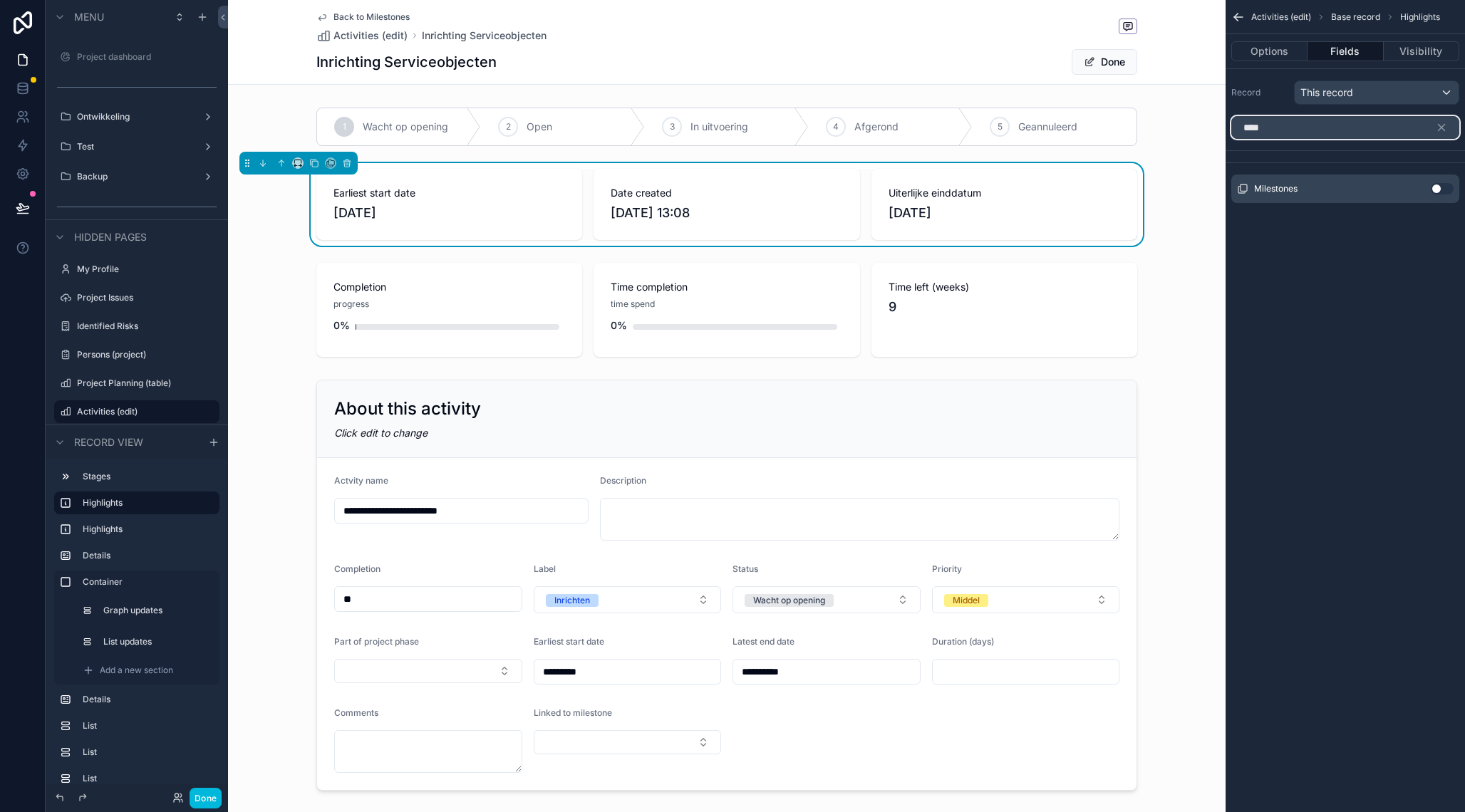
type input "****"
click at [1449, 191] on button "Use setting" at bounding box center [1442, 188] width 23 height 11
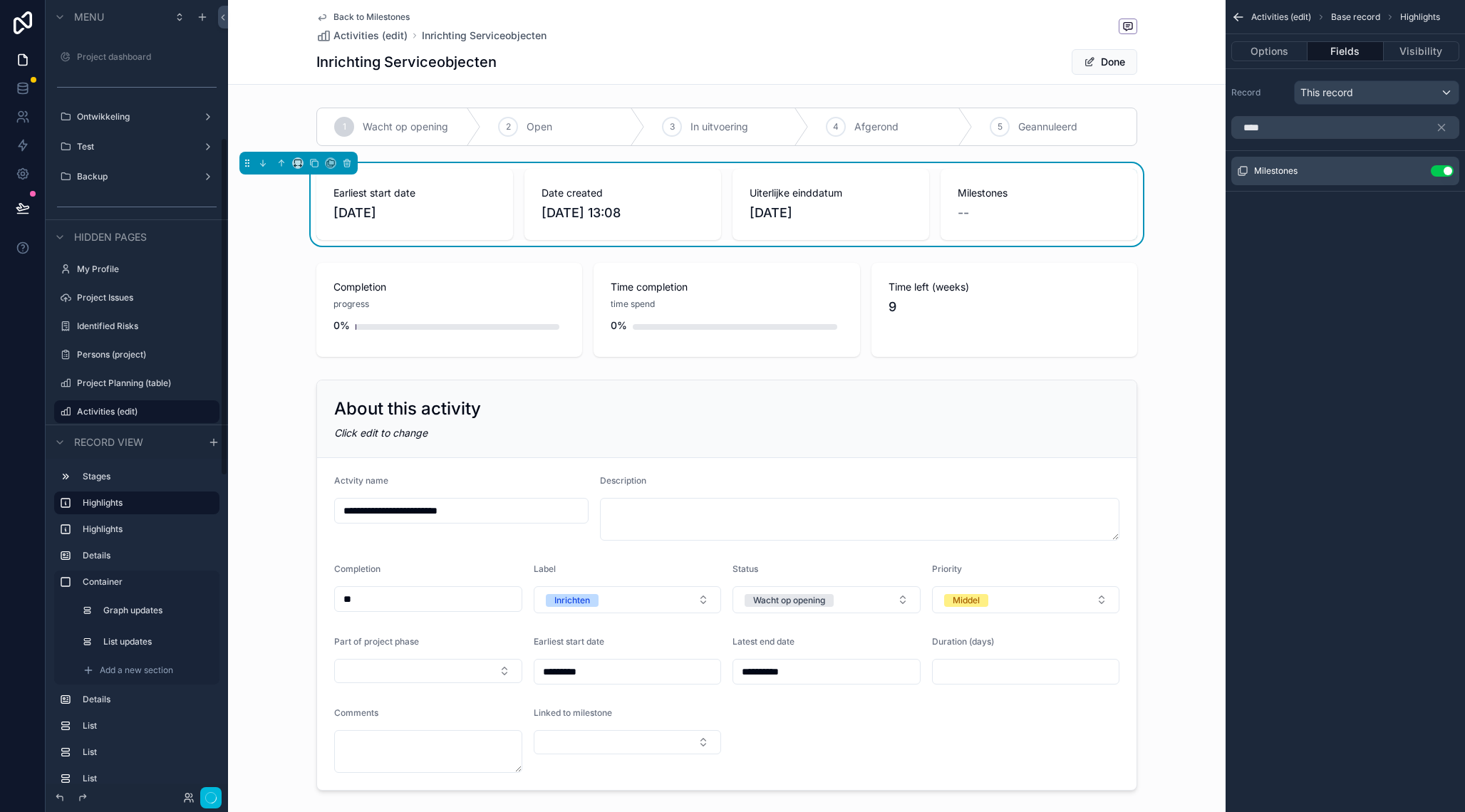
scroll to position [323, 0]
click at [0, 0] on icon "scrollable content" at bounding box center [0, 0] width 0 height 0
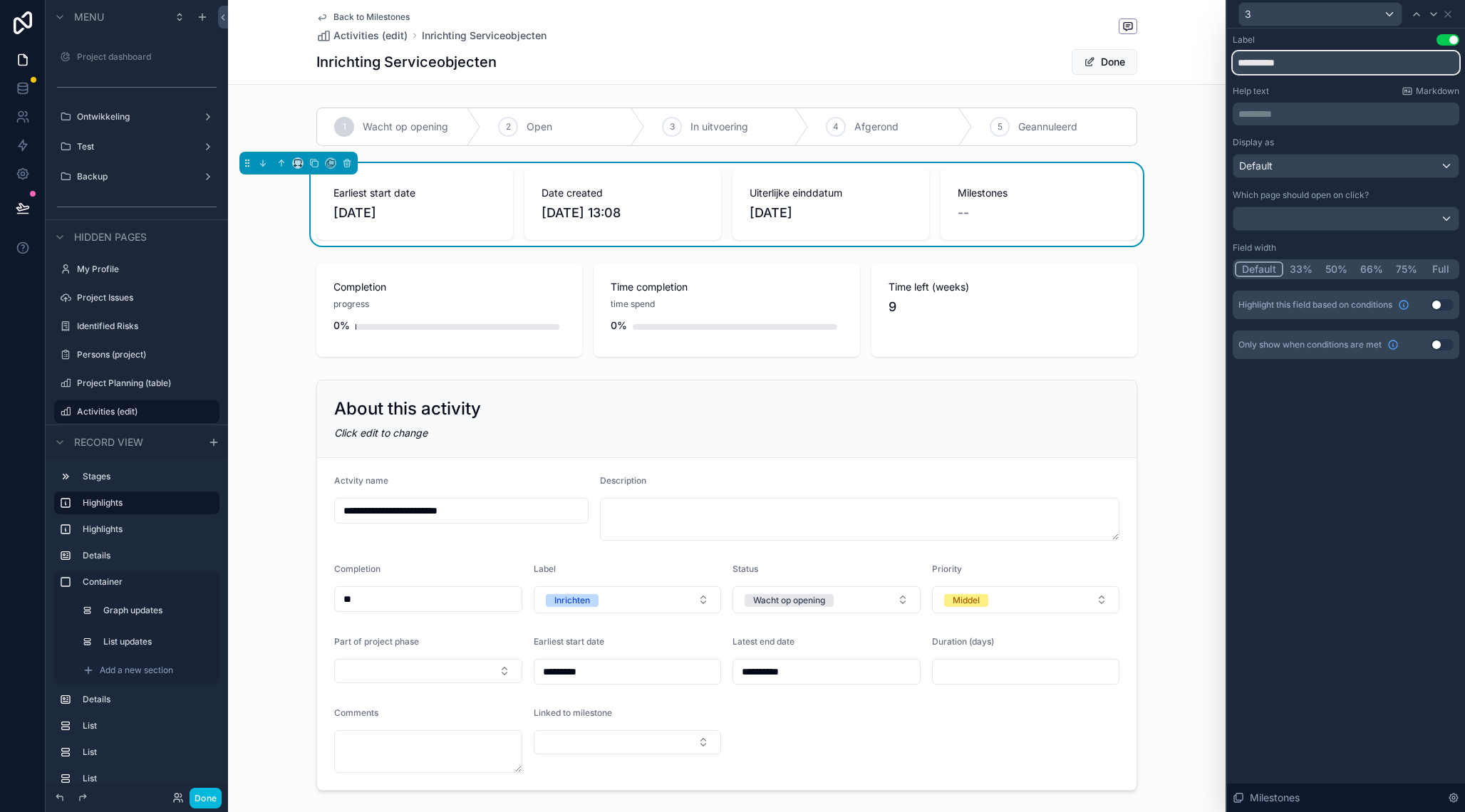
click at [1301, 68] on input "**********" at bounding box center [1346, 63] width 226 height 23
type input "**********"
click at [1440, 344] on button "Use setting" at bounding box center [1442, 345] width 23 height 11
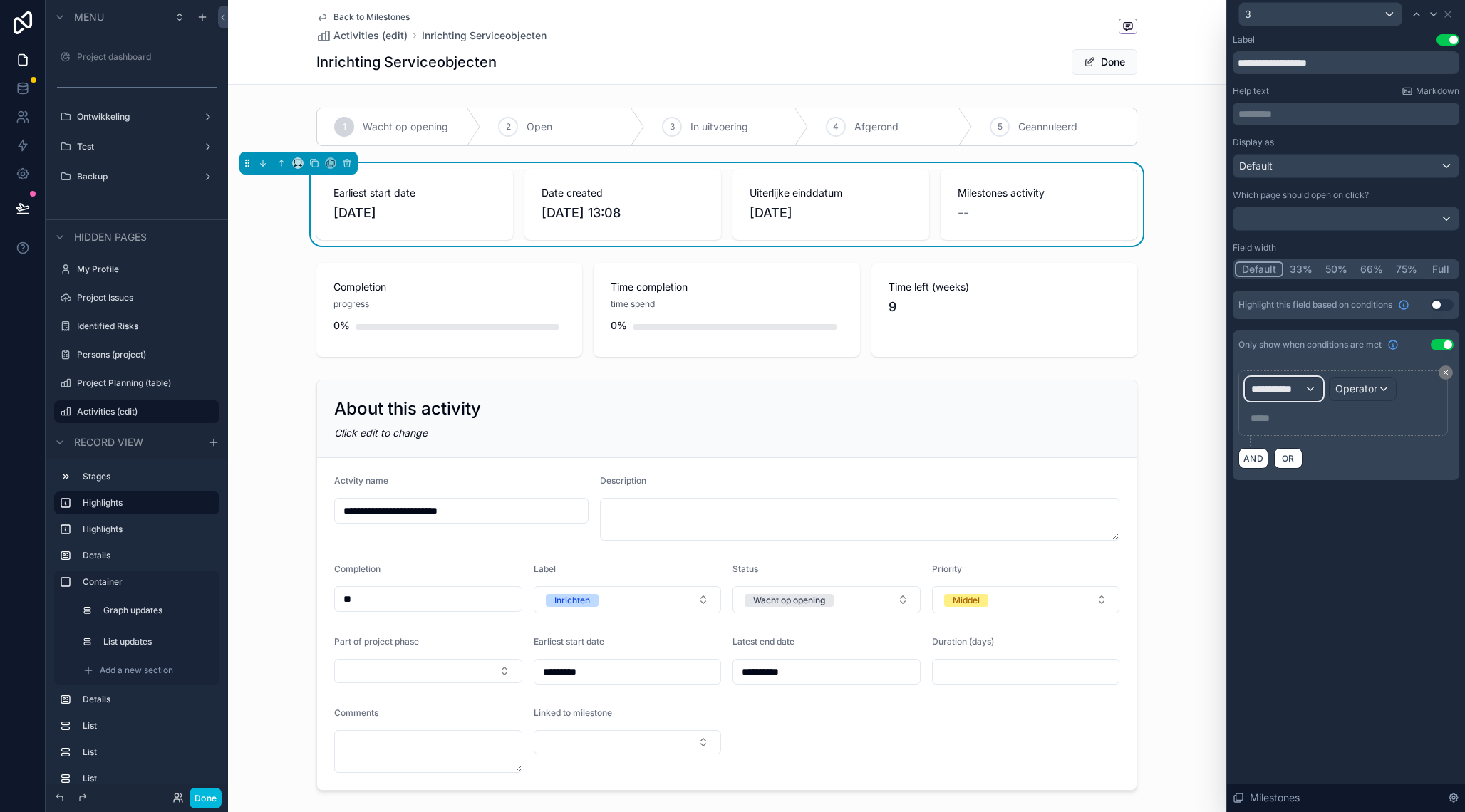
click at [1293, 397] on div "**********" at bounding box center [1283, 389] width 77 height 23
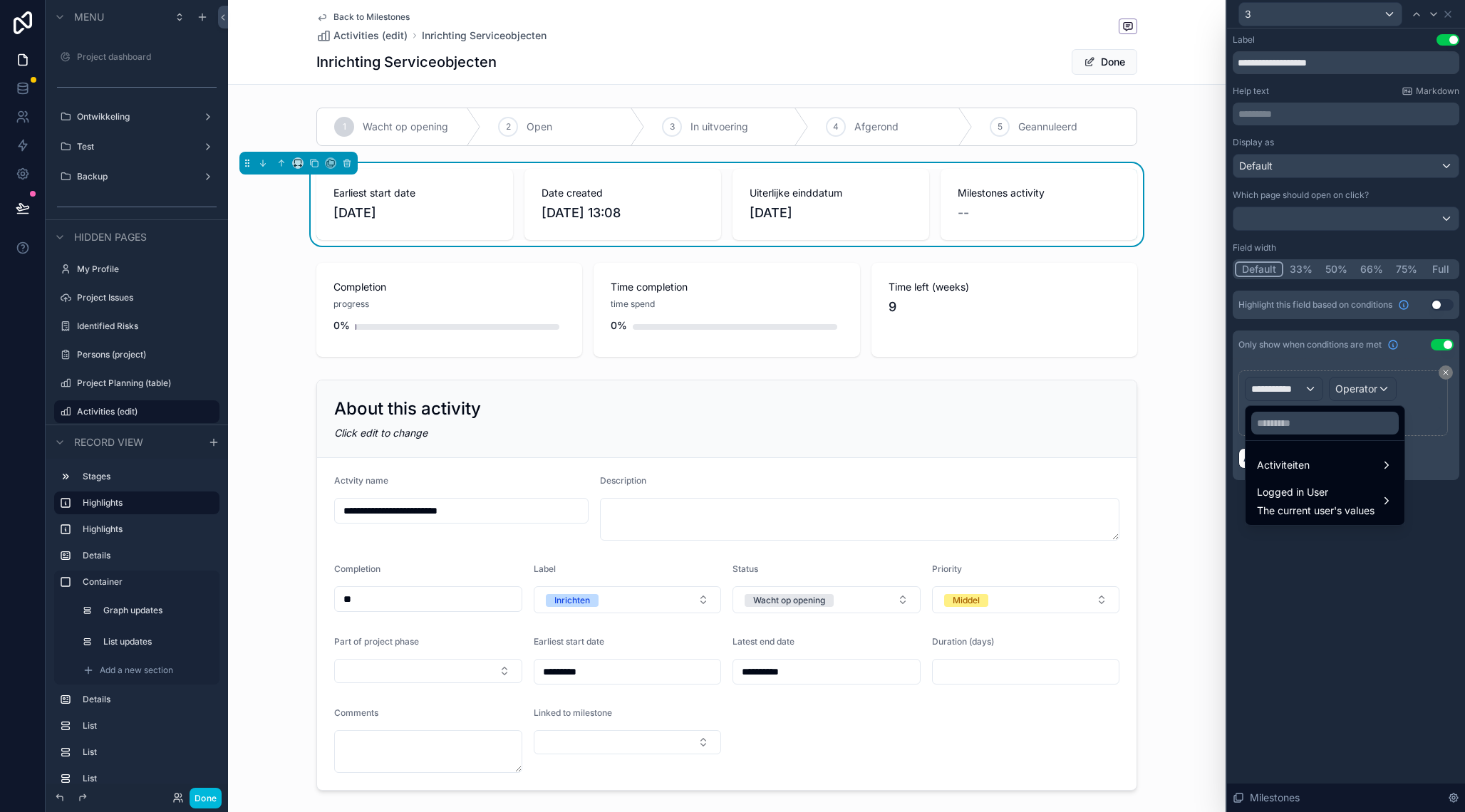
click at [1305, 465] on span "Activiteiten" at bounding box center [1283, 464] width 53 height 17
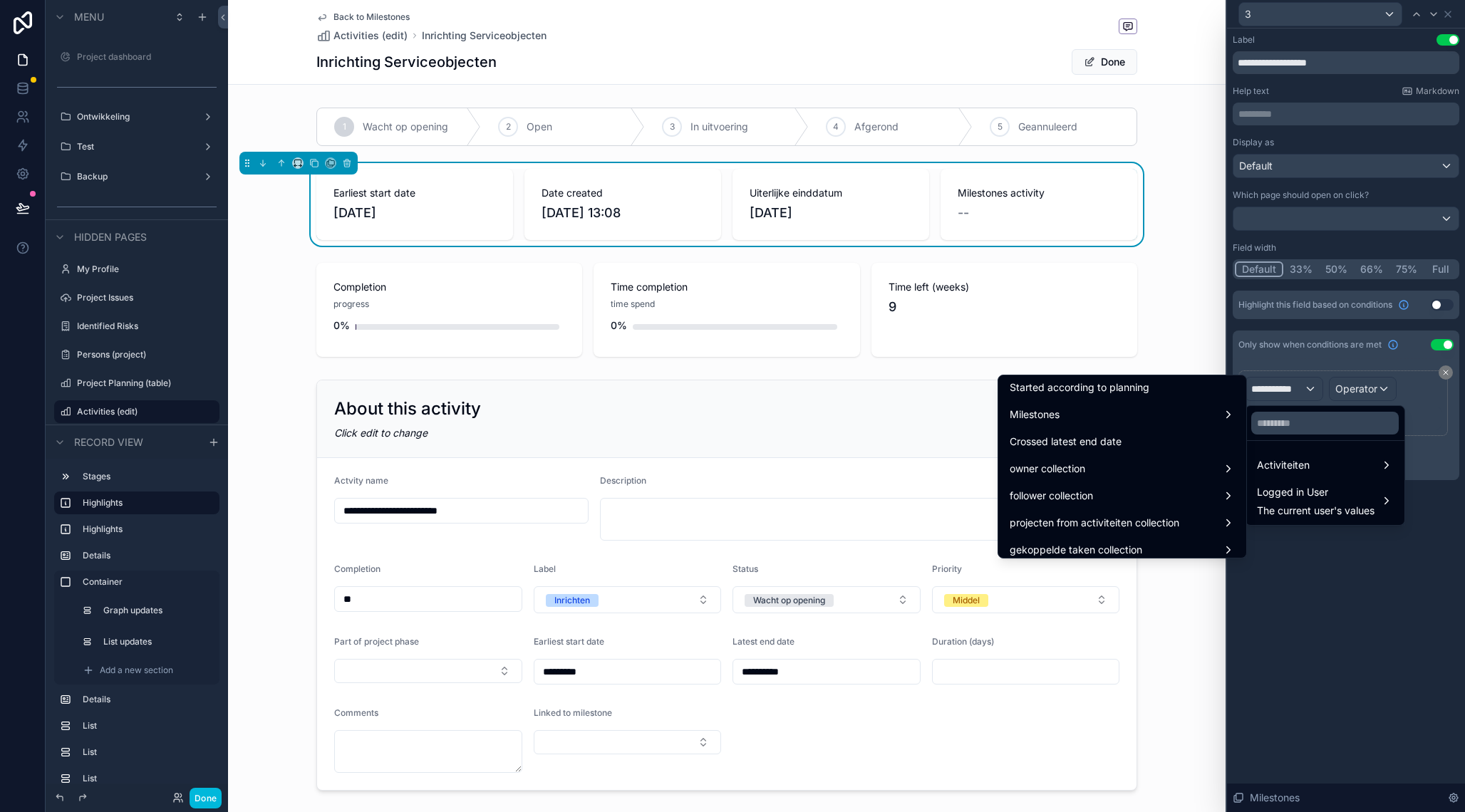
scroll to position [1107, 0]
click at [1064, 418] on div "Milestones" at bounding box center [1122, 421] width 225 height 17
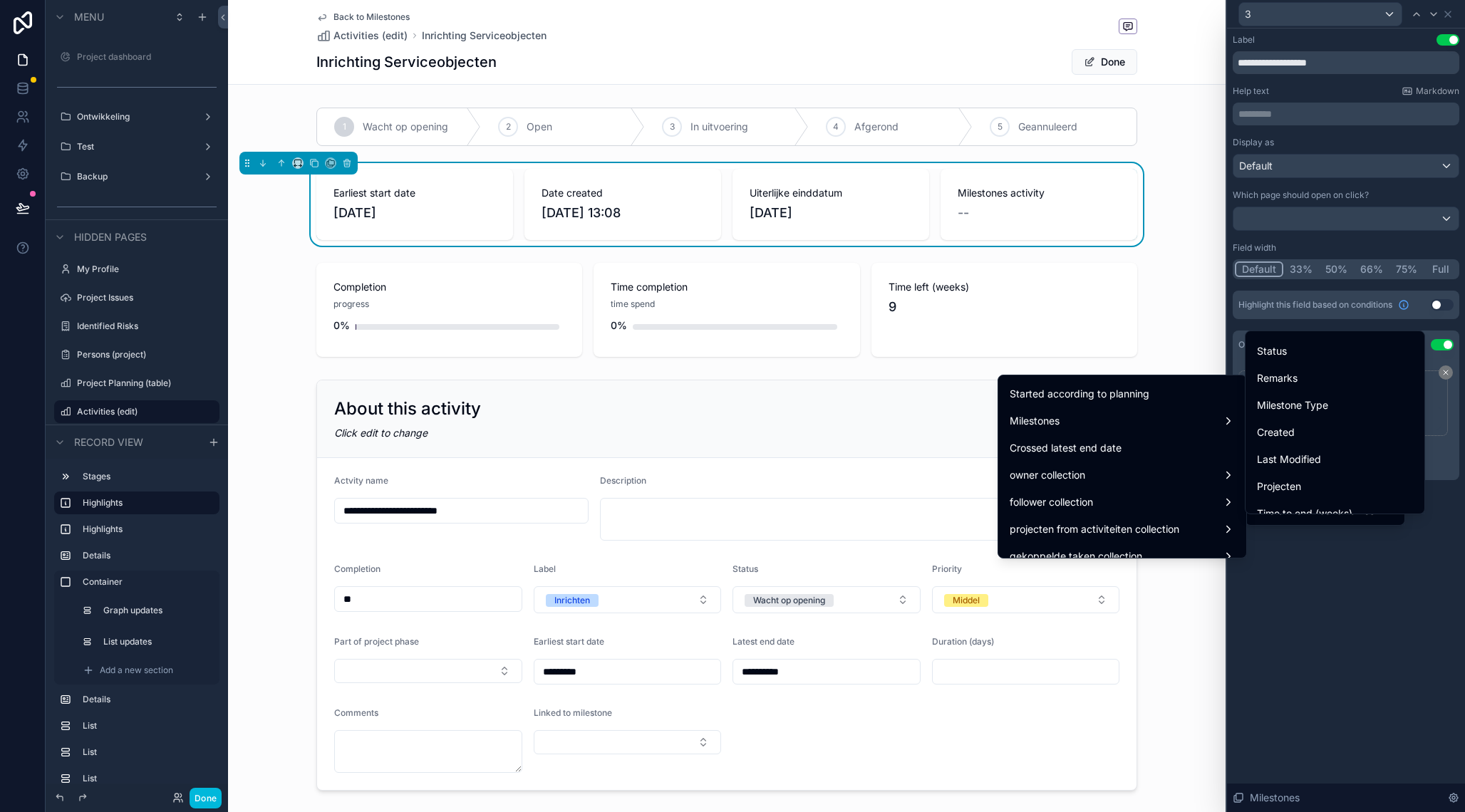
scroll to position [0, 0]
click at [1302, 351] on div "id" at bounding box center [1335, 347] width 156 height 17
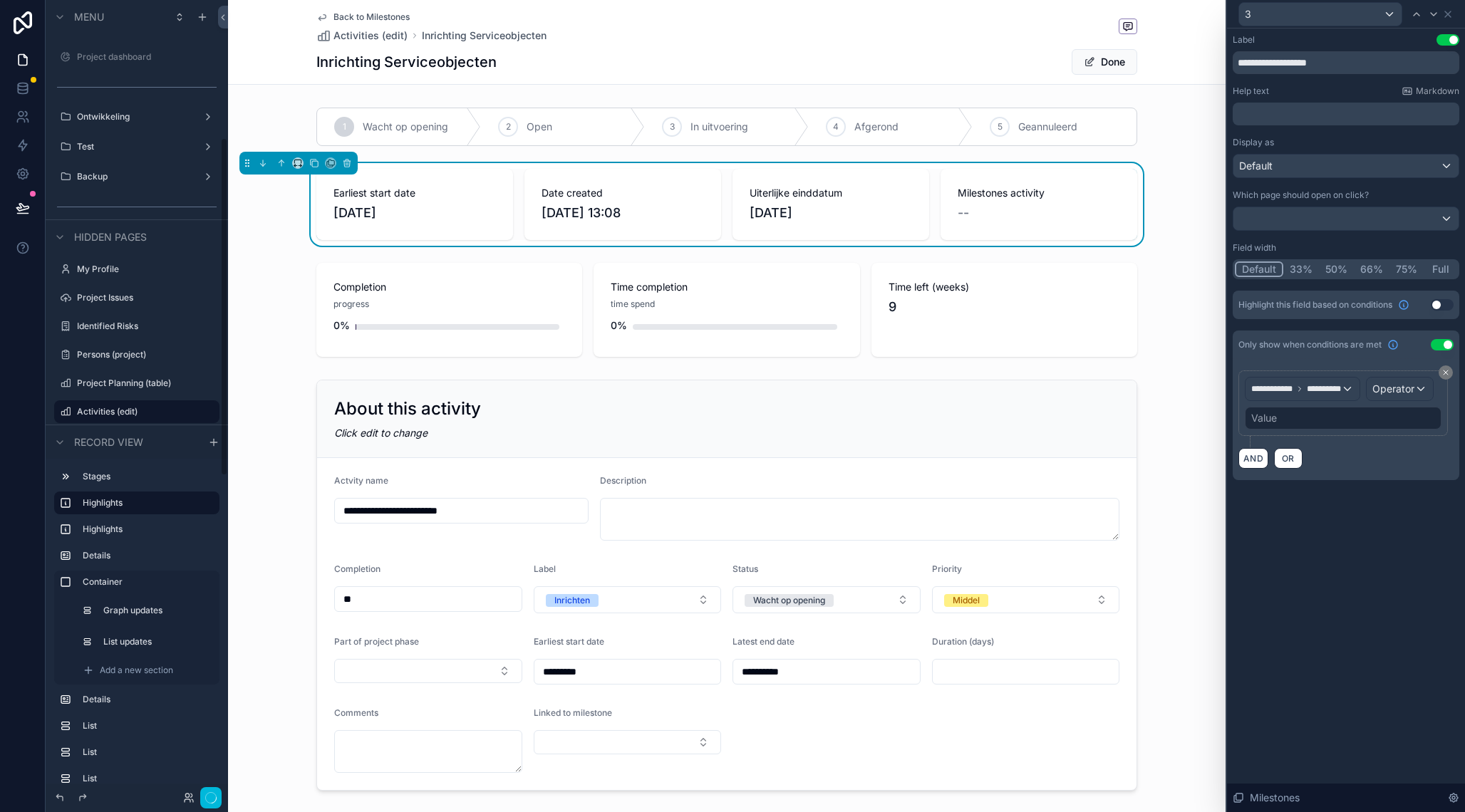
scroll to position [323, 0]
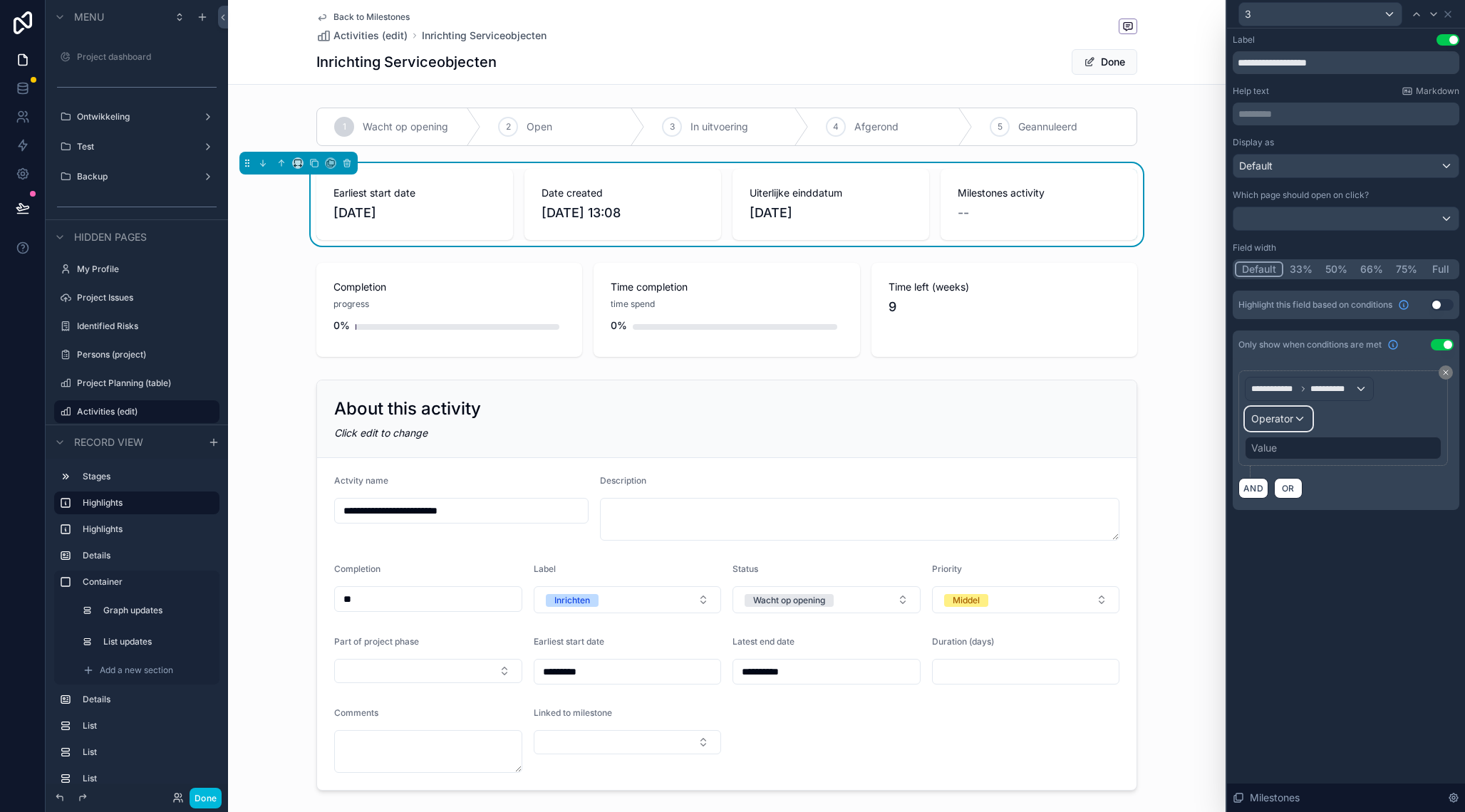
click at [1282, 422] on span "Operator" at bounding box center [1272, 418] width 42 height 12
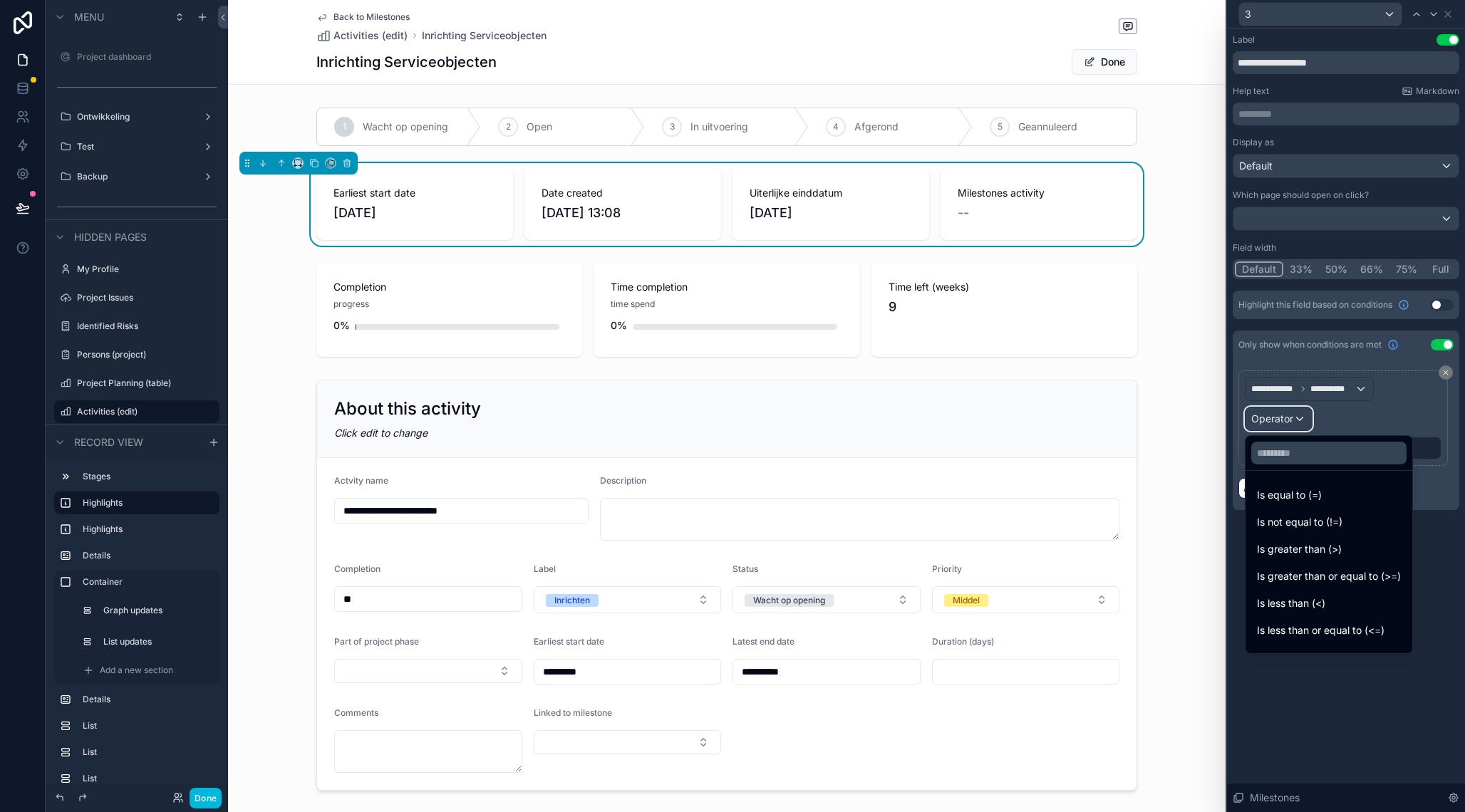
scroll to position [101, 0]
click at [1318, 587] on div "Is not empty" at bounding box center [1328, 583] width 144 height 17
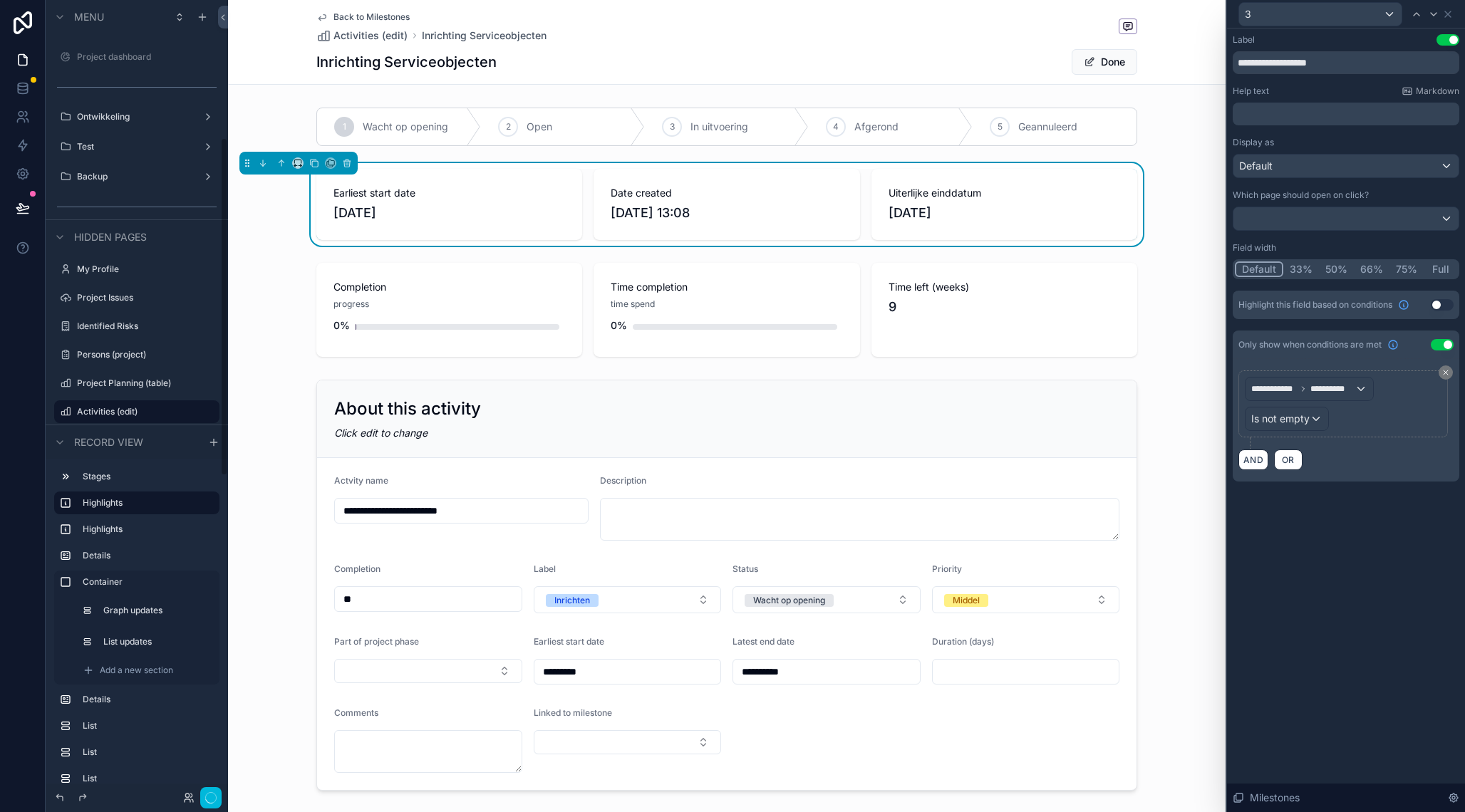
scroll to position [323, 0]
click at [1330, 580] on div "**********" at bounding box center [1346, 420] width 238 height 784
click at [667, 744] on div "scrollable content" at bounding box center [727, 585] width 998 height 423
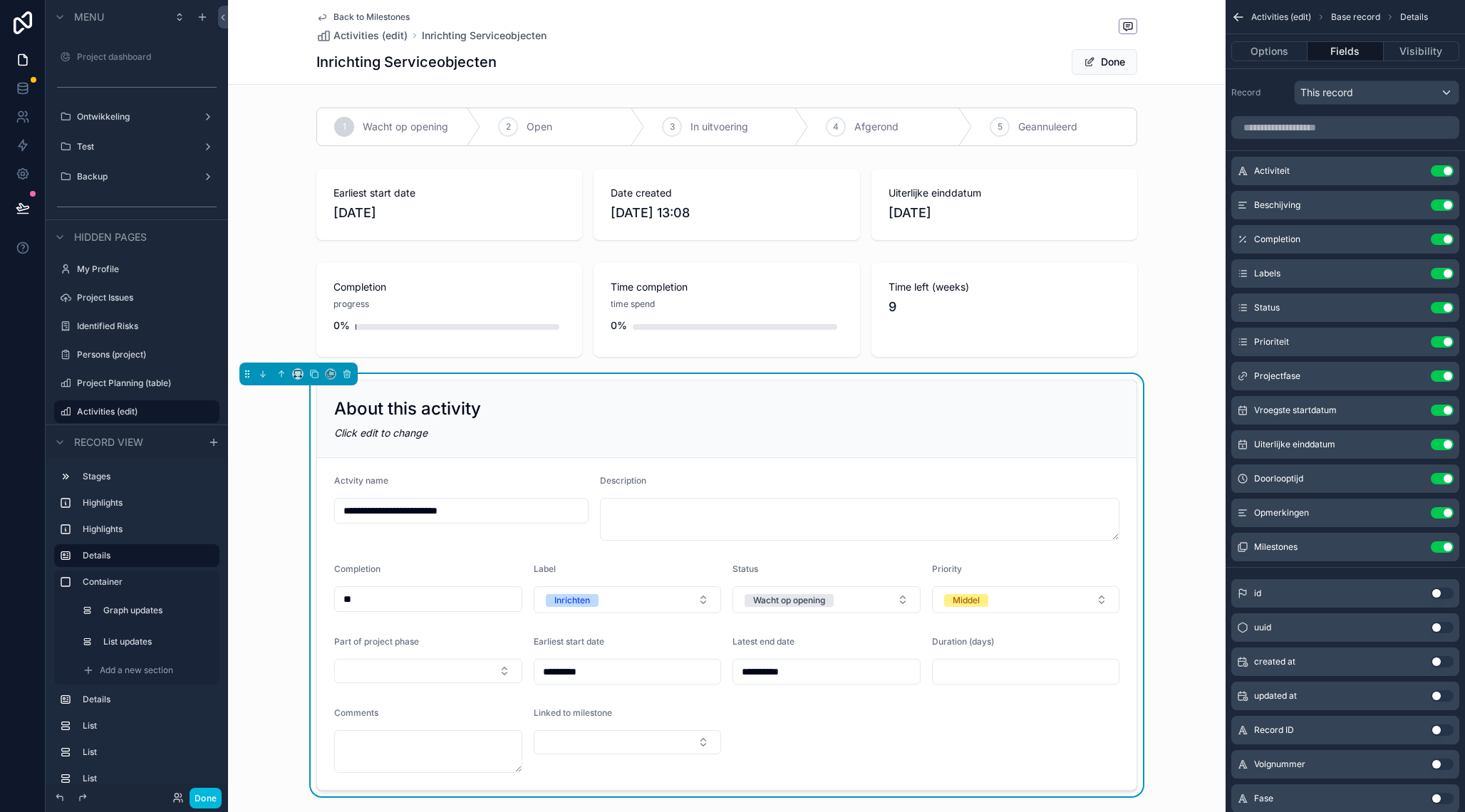
click at [667, 744] on button "Select Button" at bounding box center [628, 742] width 188 height 25
click at [610, 691] on div "Simulatie 2" at bounding box center [628, 689] width 198 height 23
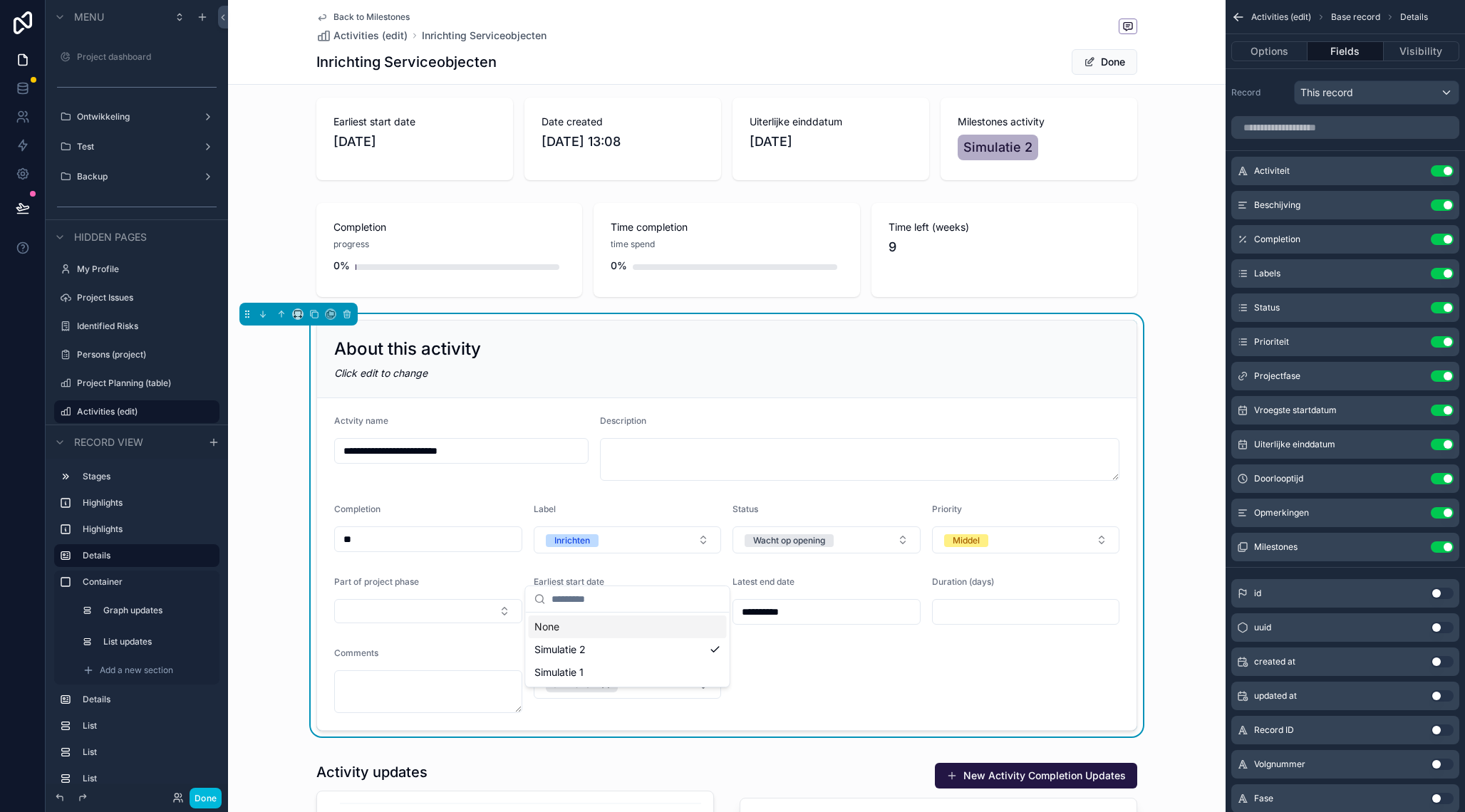
scroll to position [92, 0]
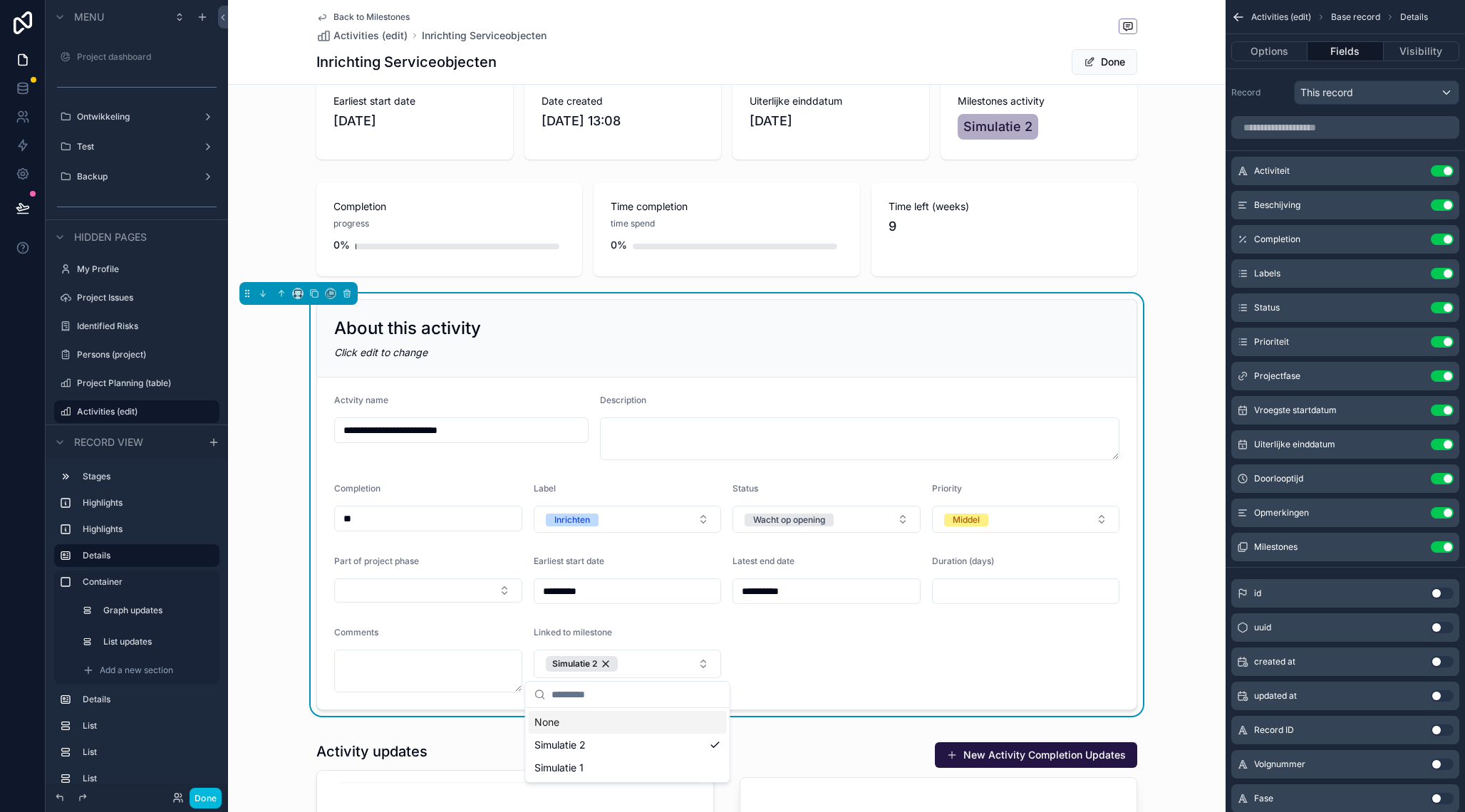
click at [637, 662] on button "Simulatie 2" at bounding box center [628, 664] width 188 height 28
click at [1184, 215] on div "scrollable content" at bounding box center [727, 229] width 998 height 106
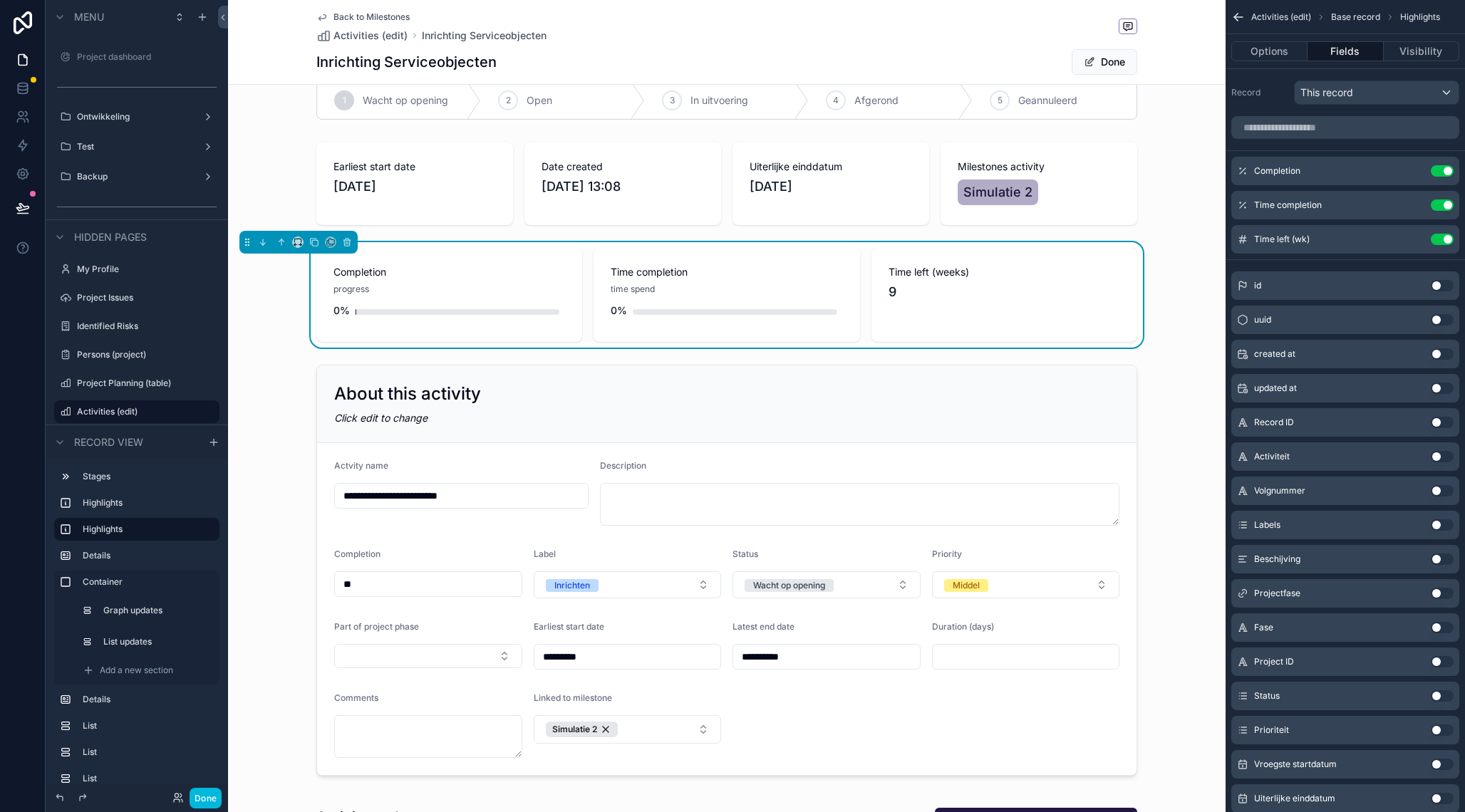
scroll to position [0, 0]
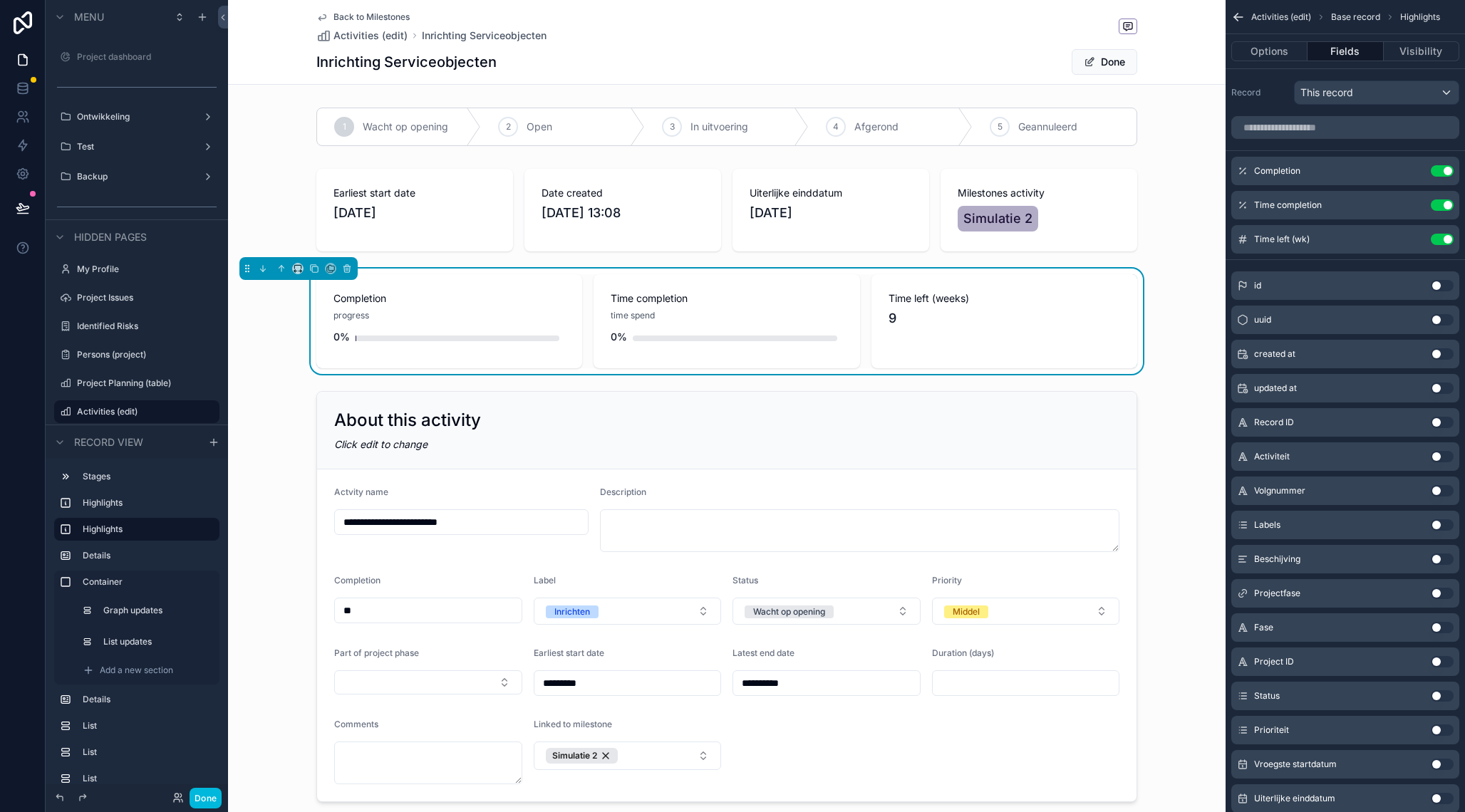
click at [1102, 176] on div "scrollable content" at bounding box center [727, 210] width 998 height 94
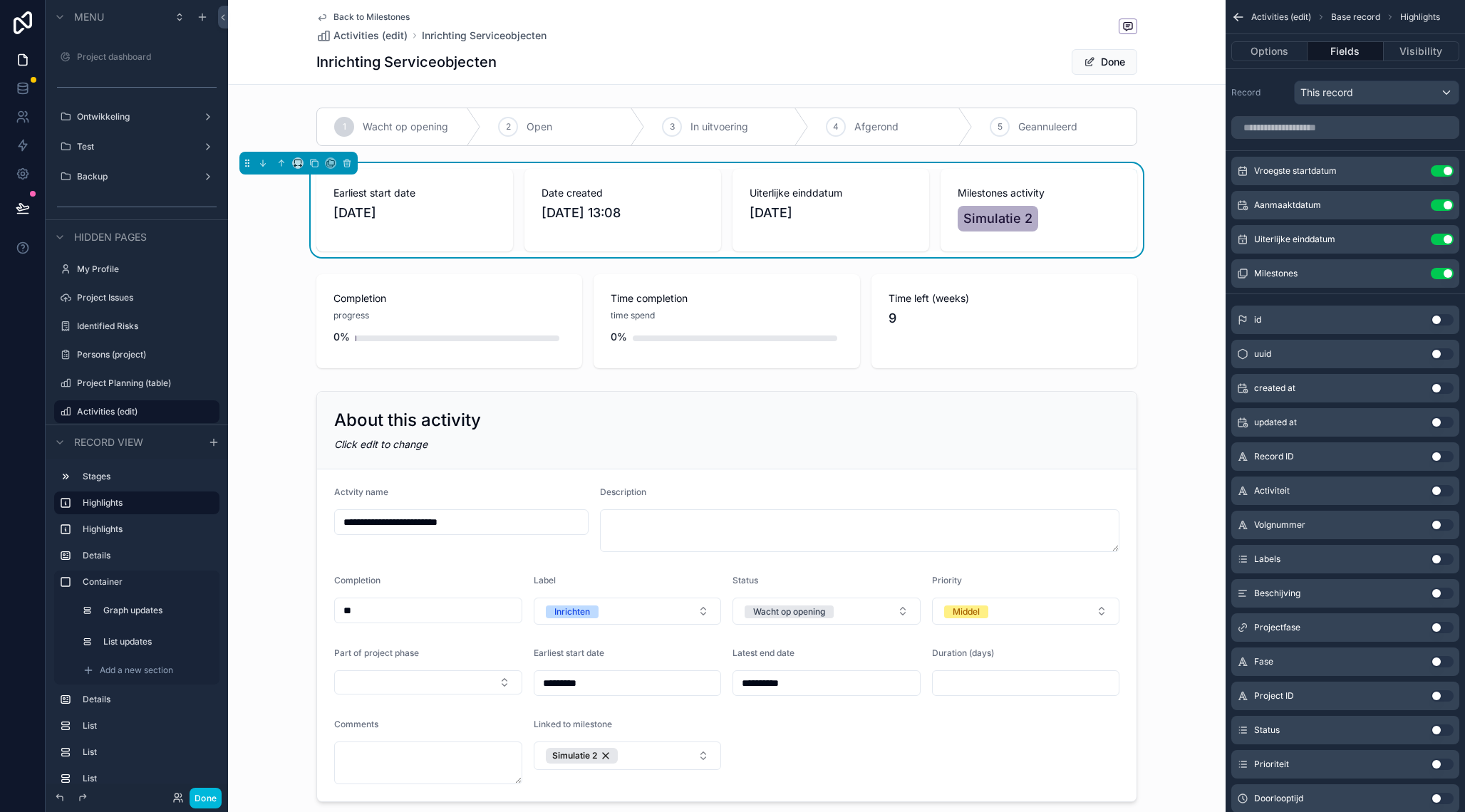
click at [372, 16] on span "Back to Milestones" at bounding box center [371, 16] width 76 height 11
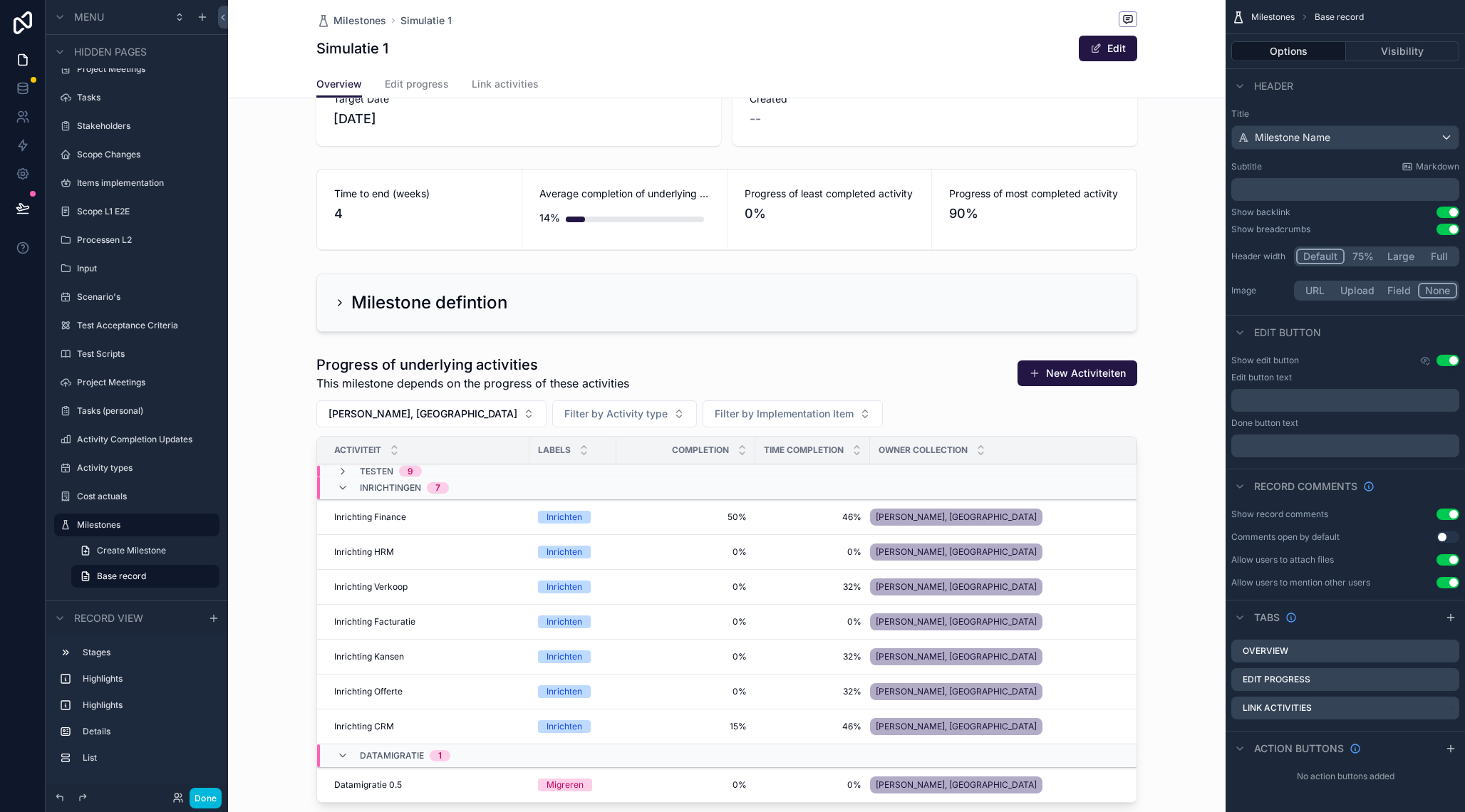
scroll to position [124, 0]
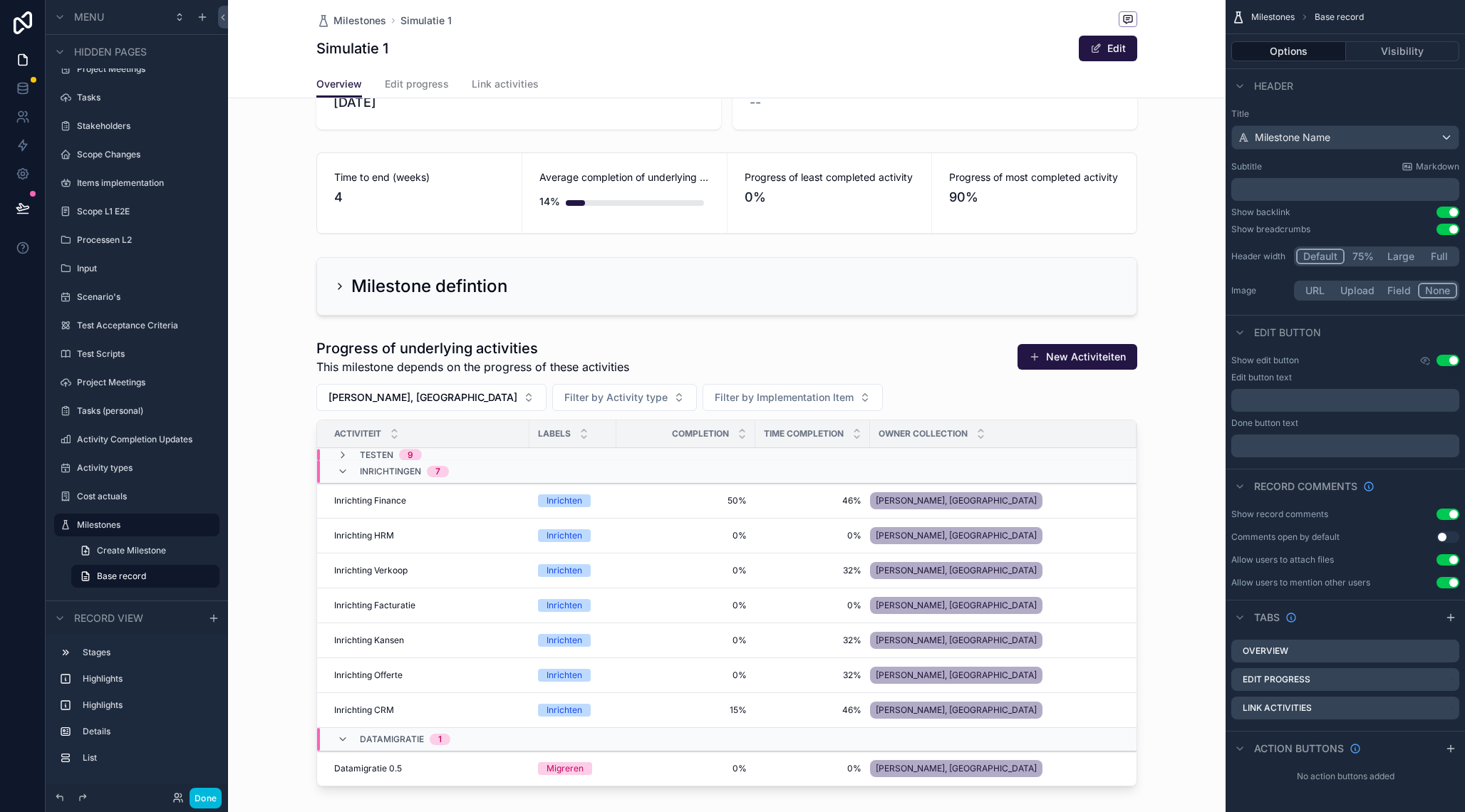
click at [861, 389] on div "scrollable content" at bounding box center [727, 565] width 998 height 465
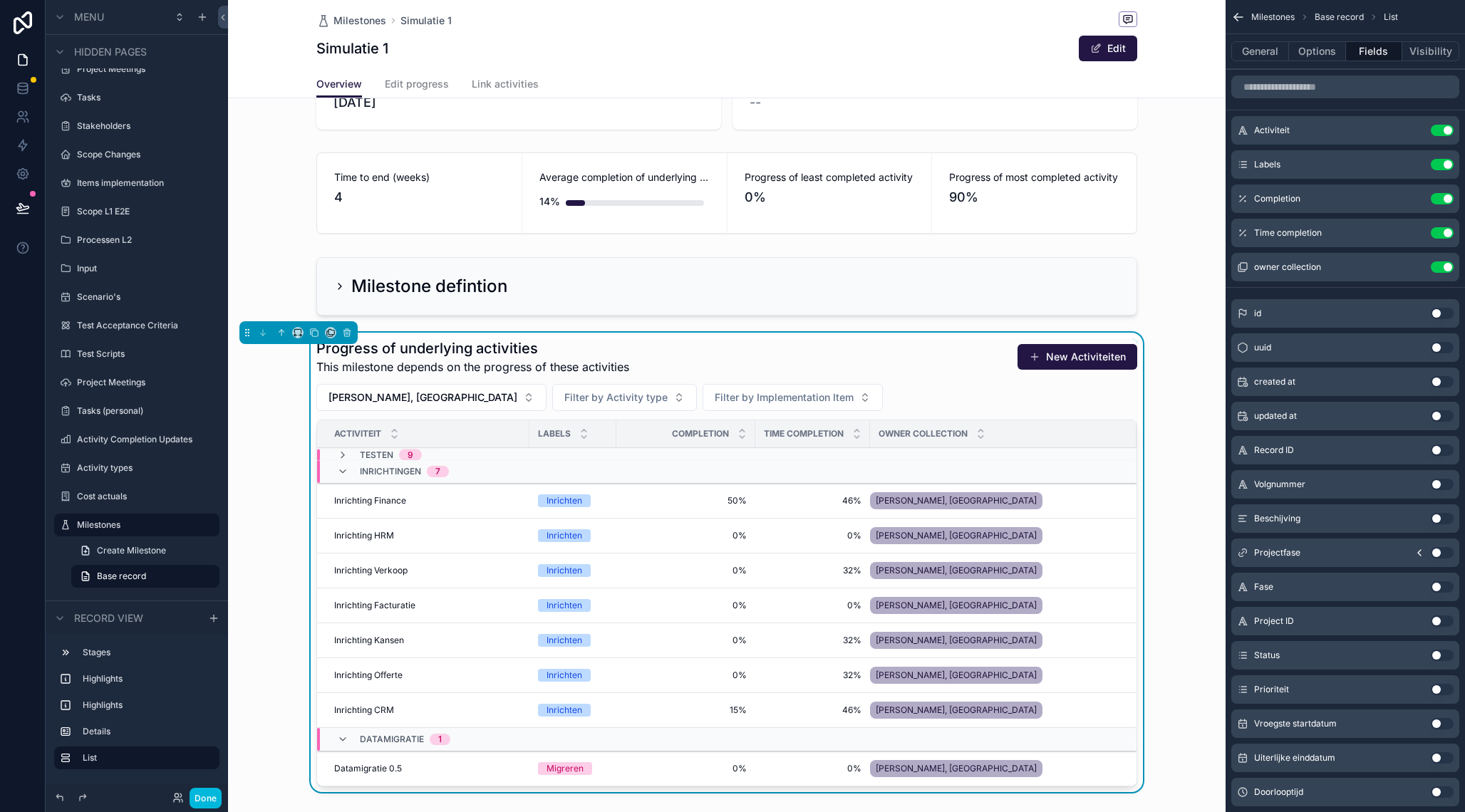
click at [639, 498] on span "50%" at bounding box center [686, 500] width 122 height 11
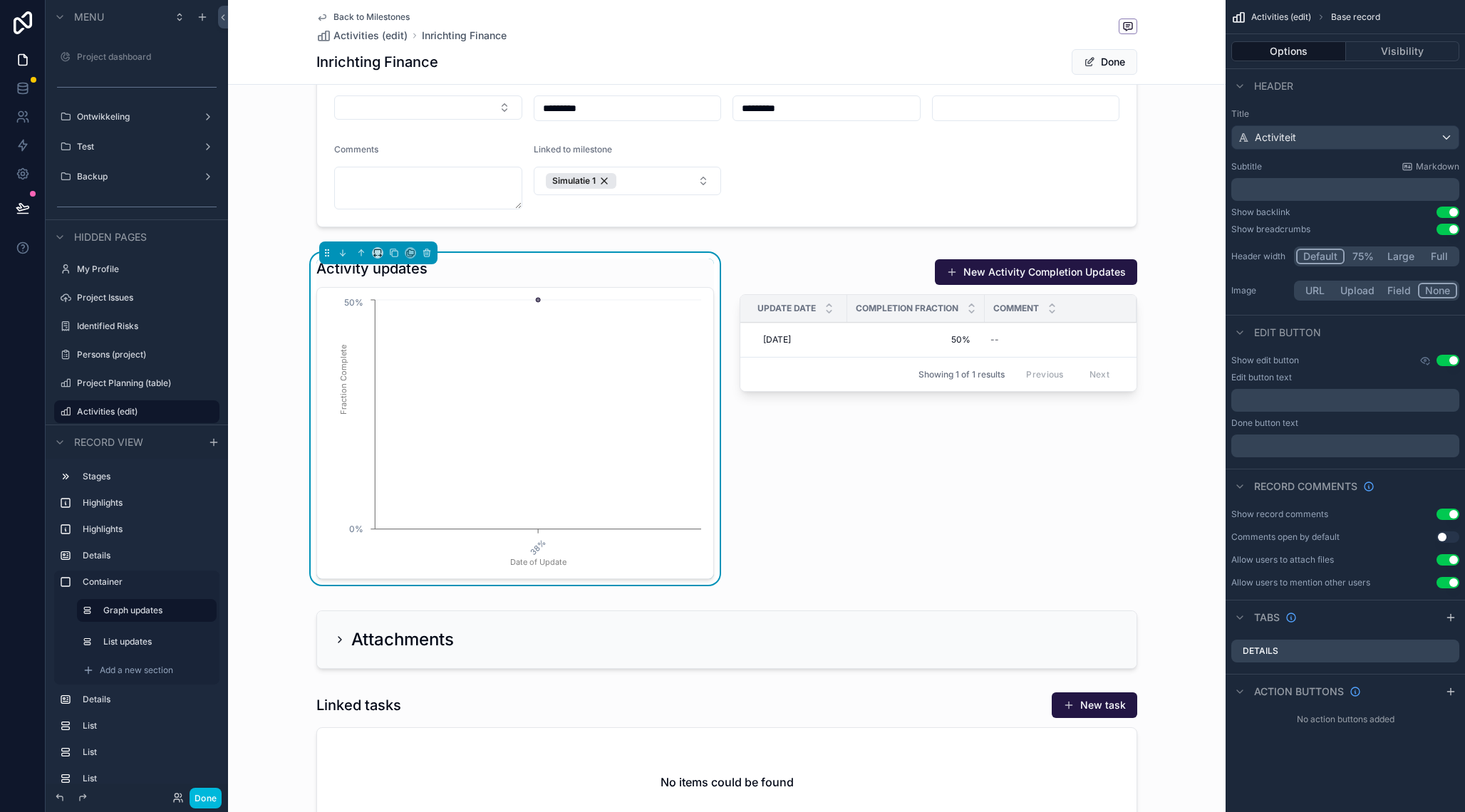
scroll to position [750, 0]
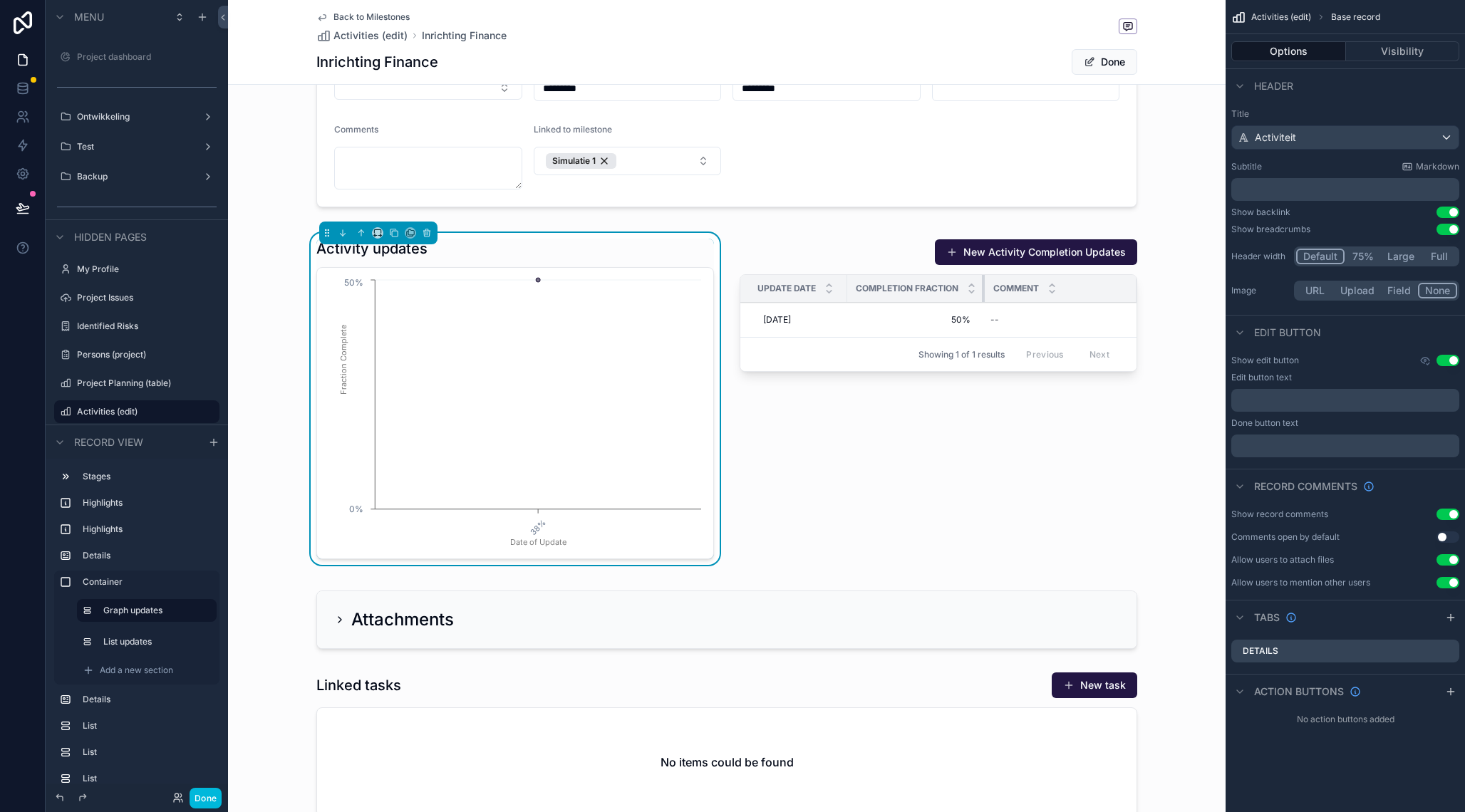
drag, startPoint x: 983, startPoint y: 291, endPoint x: 963, endPoint y: 289, distance: 20.1
click at [963, 289] on th "Completion Fraction" at bounding box center [916, 288] width 138 height 28
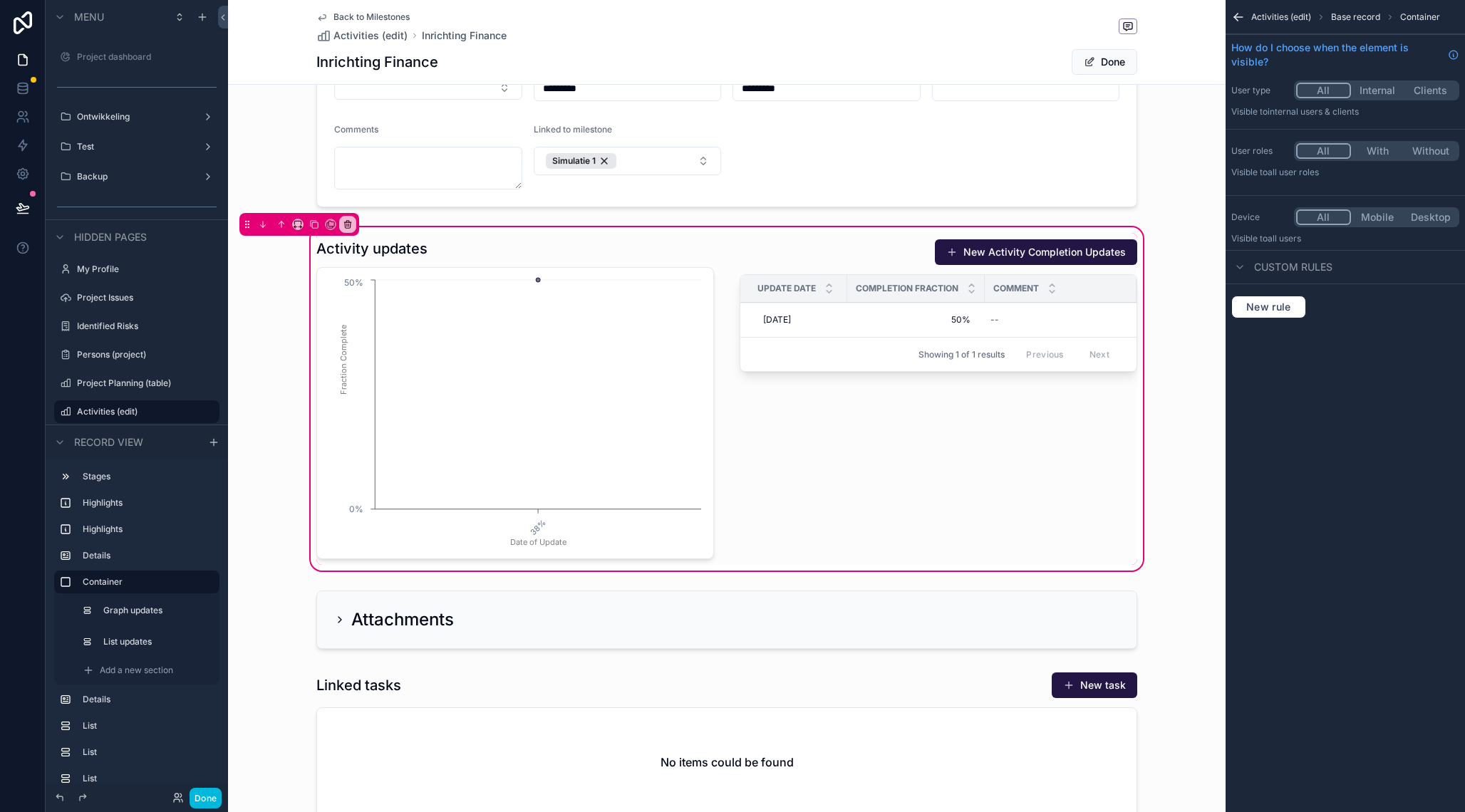
click at [1197, 394] on div "Activity updates 38% Date of Update 0% 50% Fraction Complete New Activity Compl…" at bounding box center [727, 398] width 998 height 349
click at [884, 249] on div "scrollable content" at bounding box center [938, 399] width 415 height 332
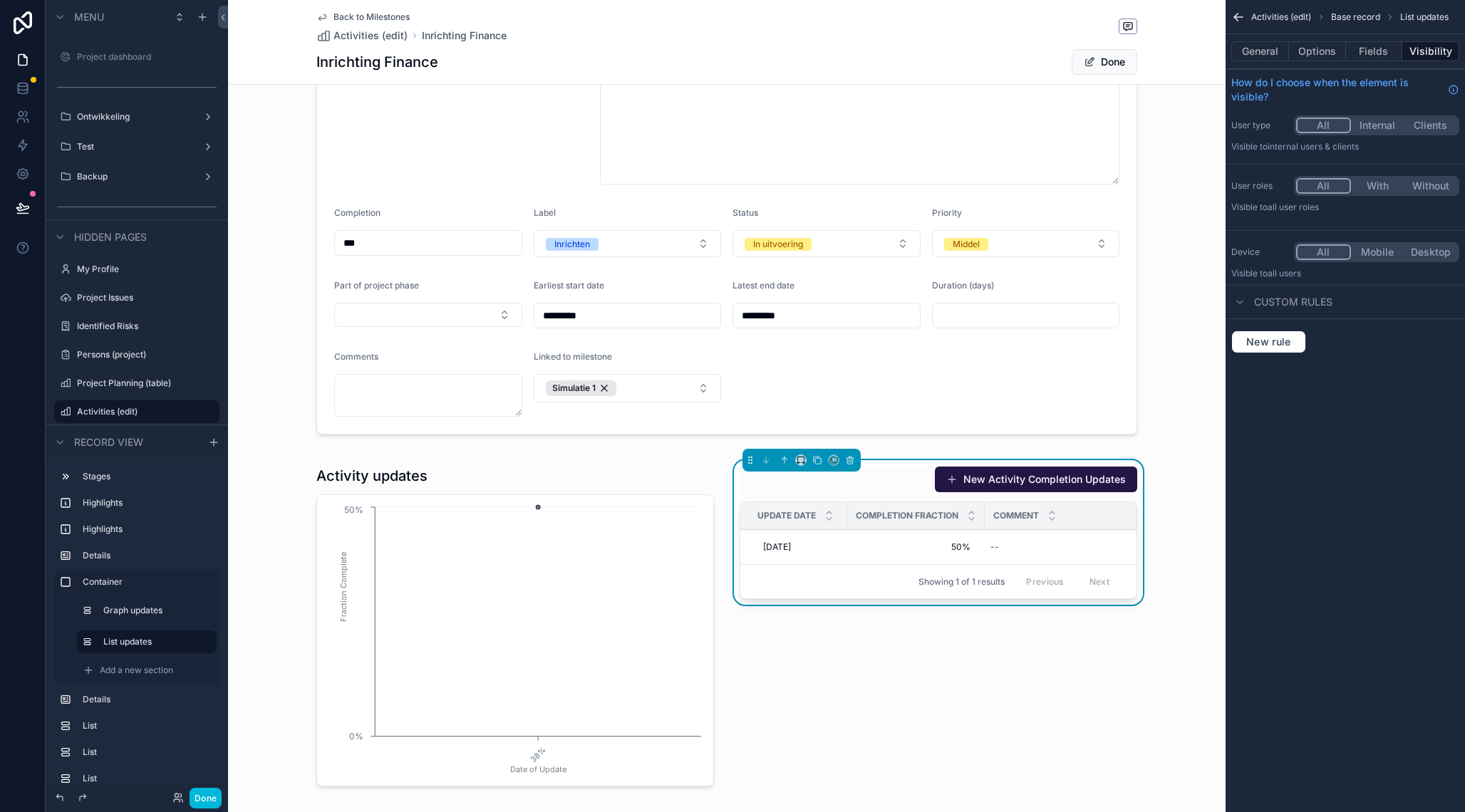
scroll to position [524, 0]
click at [424, 238] on div "scrollable content" at bounding box center [727, 150] width 998 height 578
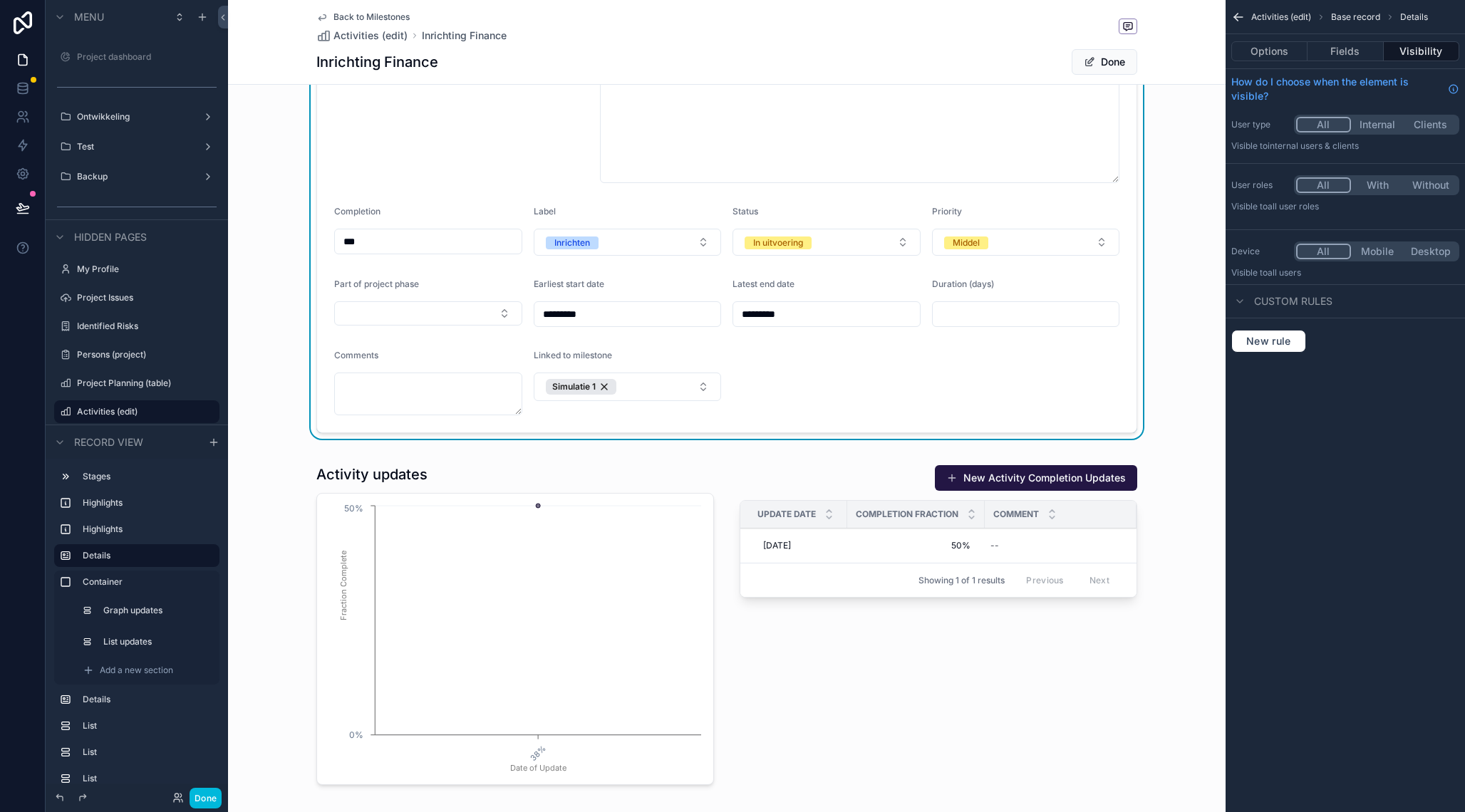
click at [424, 238] on input "***" at bounding box center [428, 241] width 187 height 20
click at [478, 191] on form "**********" at bounding box center [727, 188] width 820 height 487
click at [1237, 21] on icon "scrollable content" at bounding box center [1236, 19] width 4 height 4
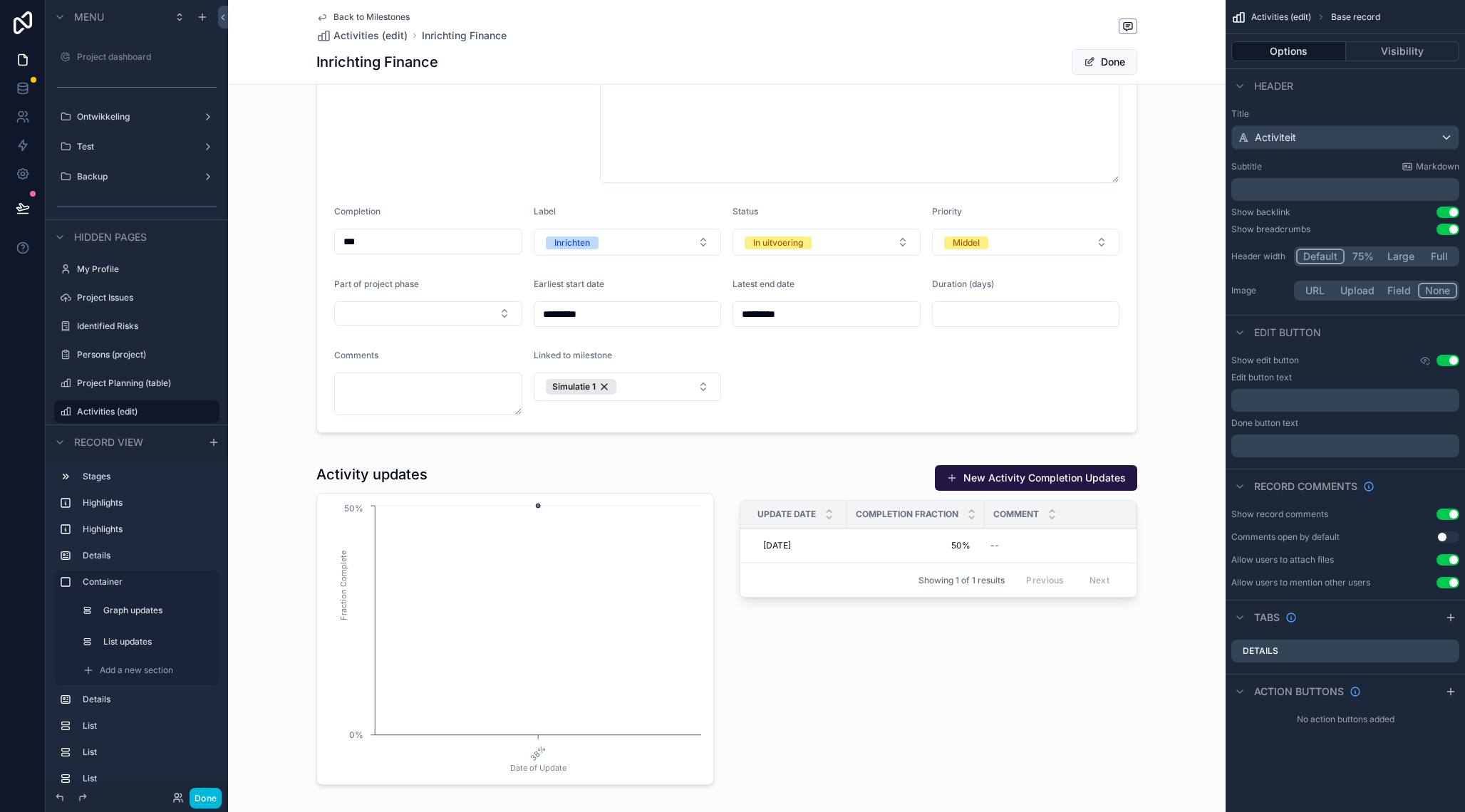
click at [1120, 62] on button "Done" at bounding box center [1104, 62] width 66 height 25
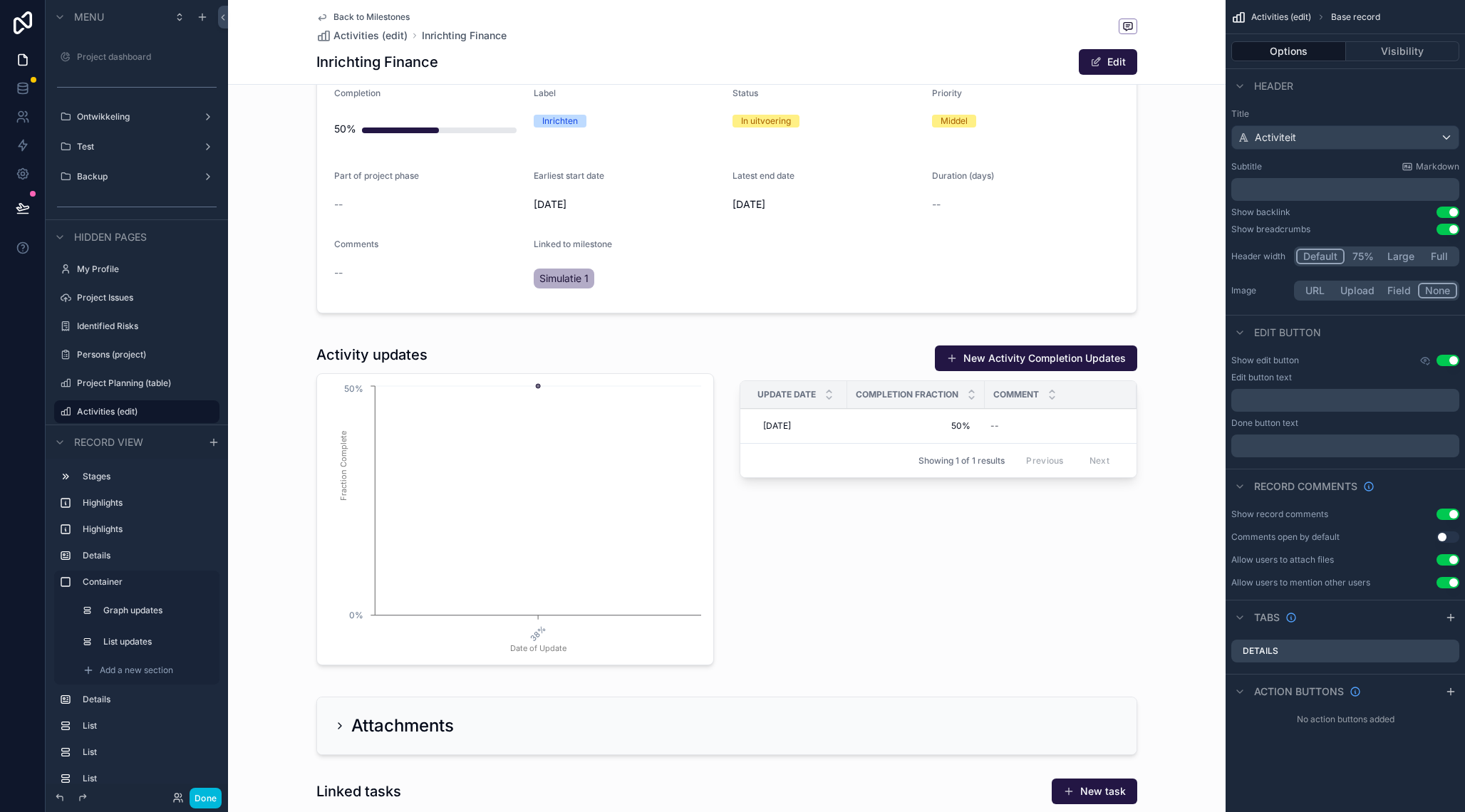
click at [412, 130] on div "scrollable content" at bounding box center [727, 89] width 998 height 458
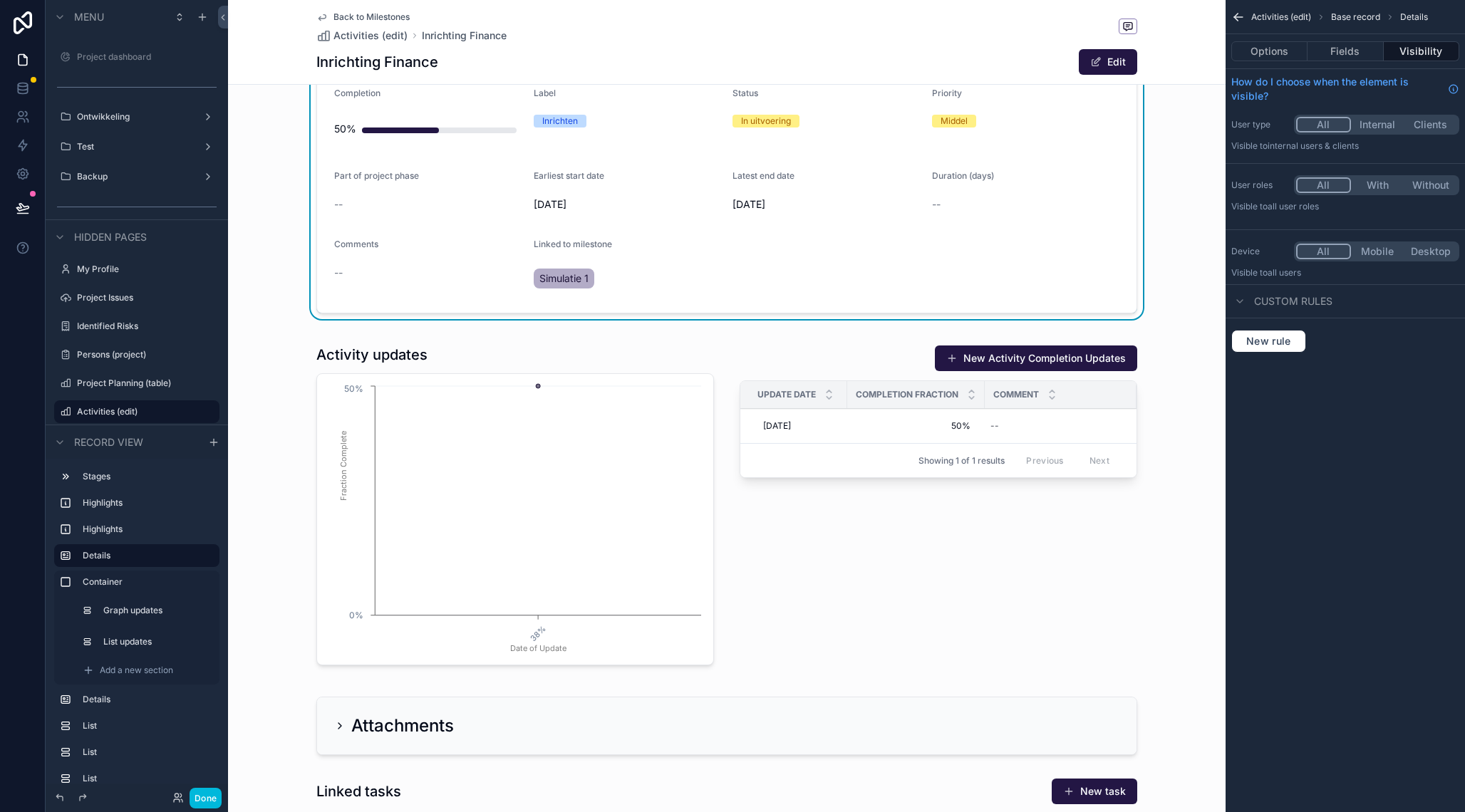
click at [1005, 424] on div "scrollable content" at bounding box center [727, 505] width 998 height 349
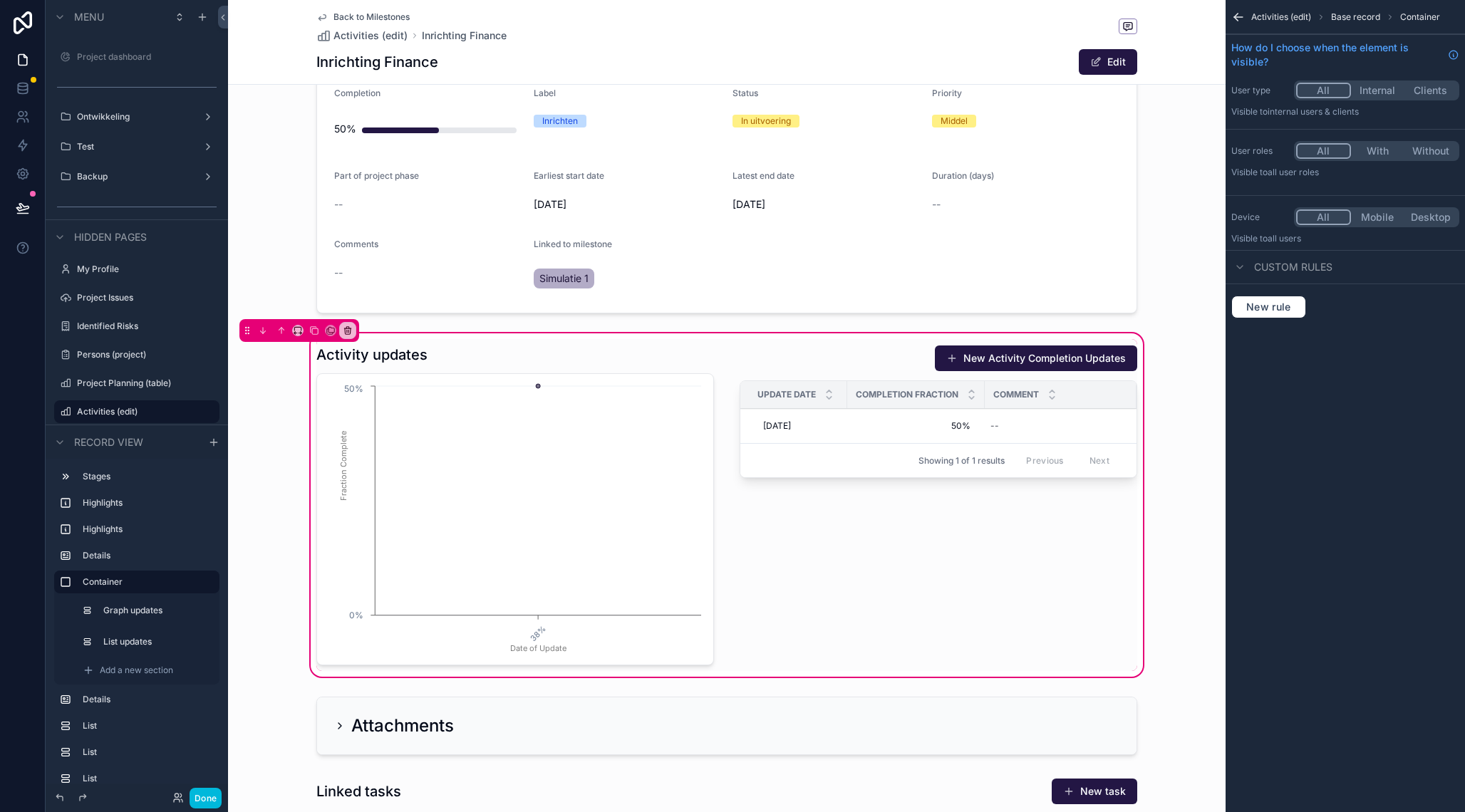
click at [1003, 429] on div "scrollable content" at bounding box center [938, 505] width 415 height 332
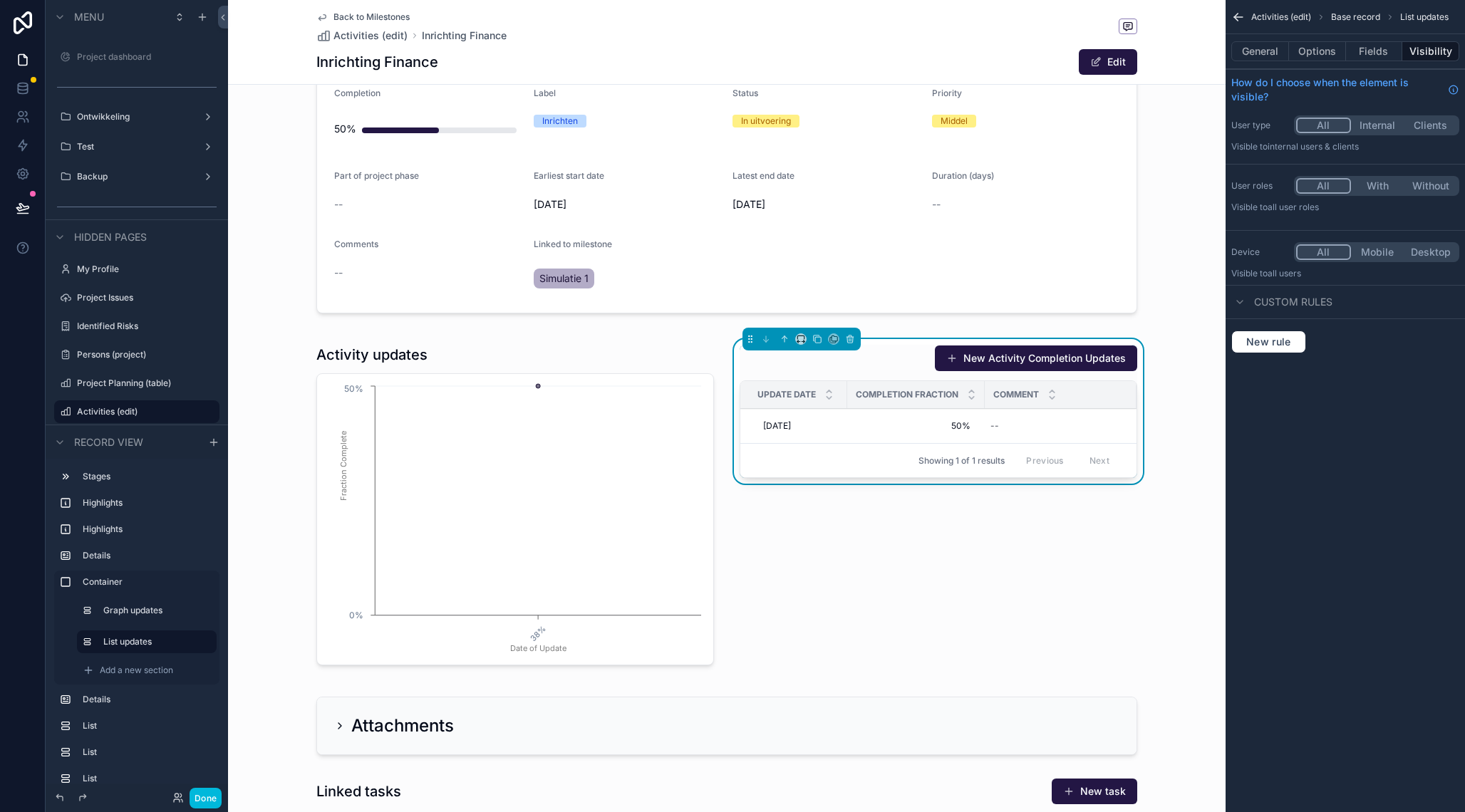
click at [514, 420] on div "scrollable content" at bounding box center [514, 505] width 415 height 332
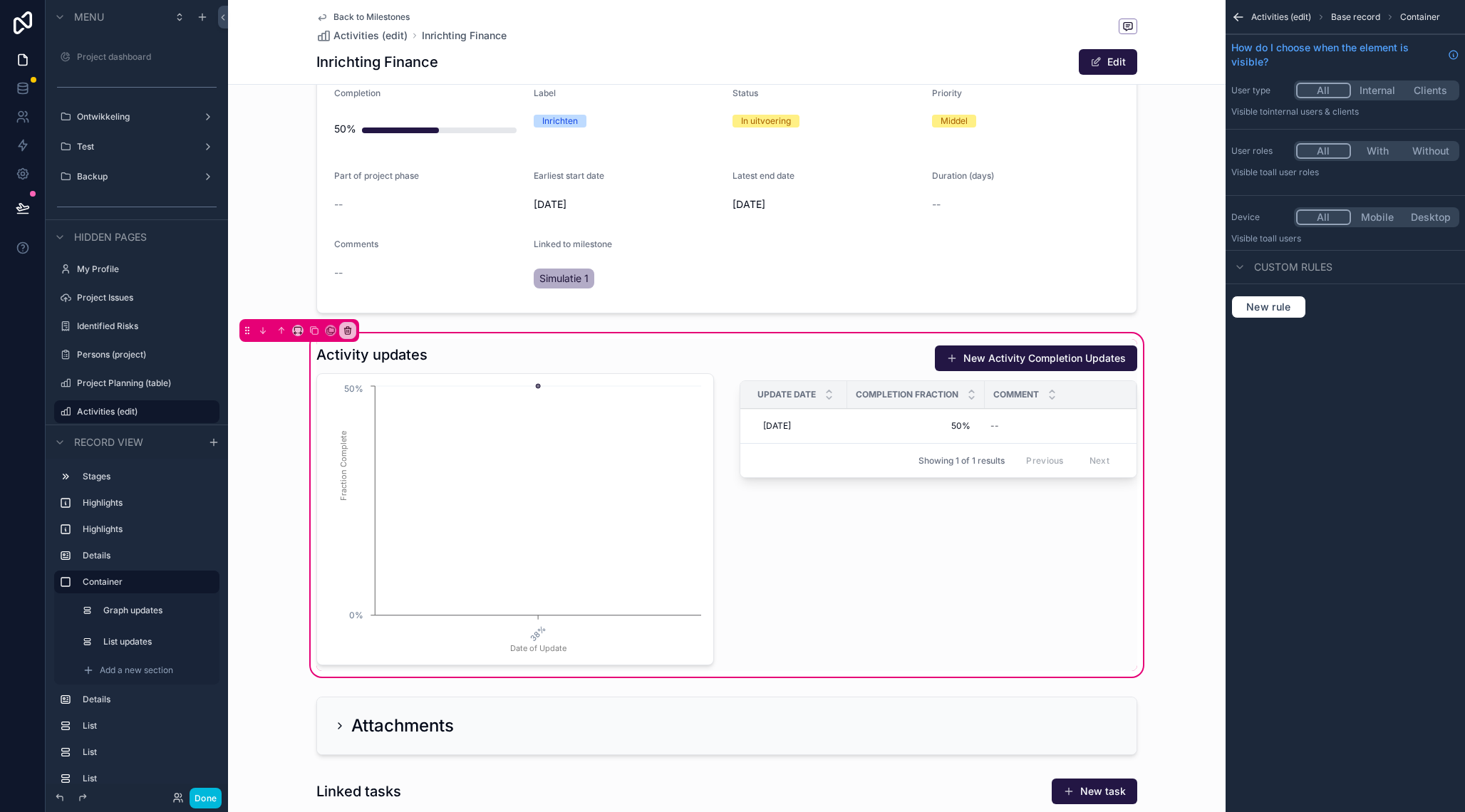
click at [938, 423] on div "scrollable content" at bounding box center [938, 505] width 415 height 332
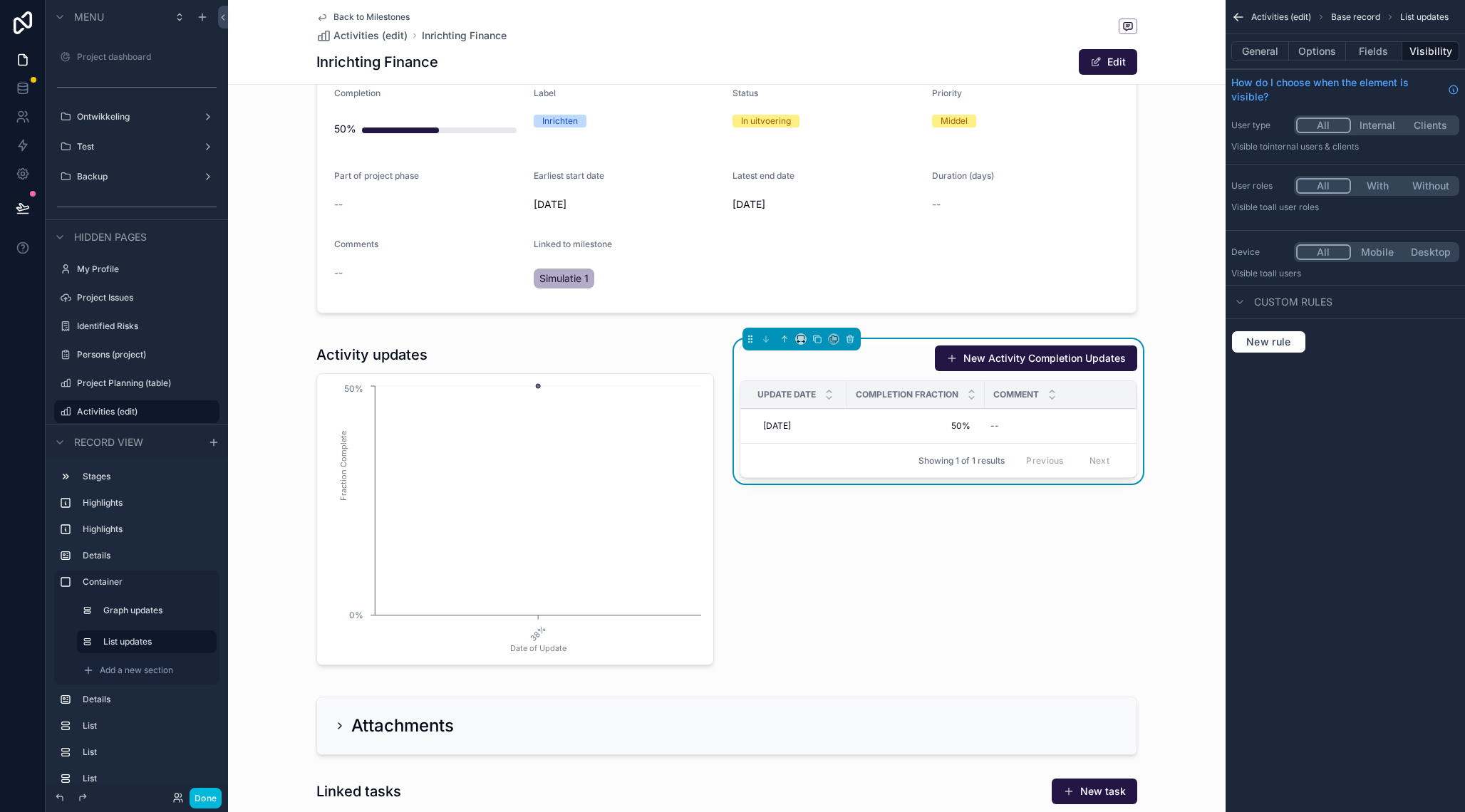
click at [851, 425] on td "50% 50%" at bounding box center [916, 426] width 138 height 35
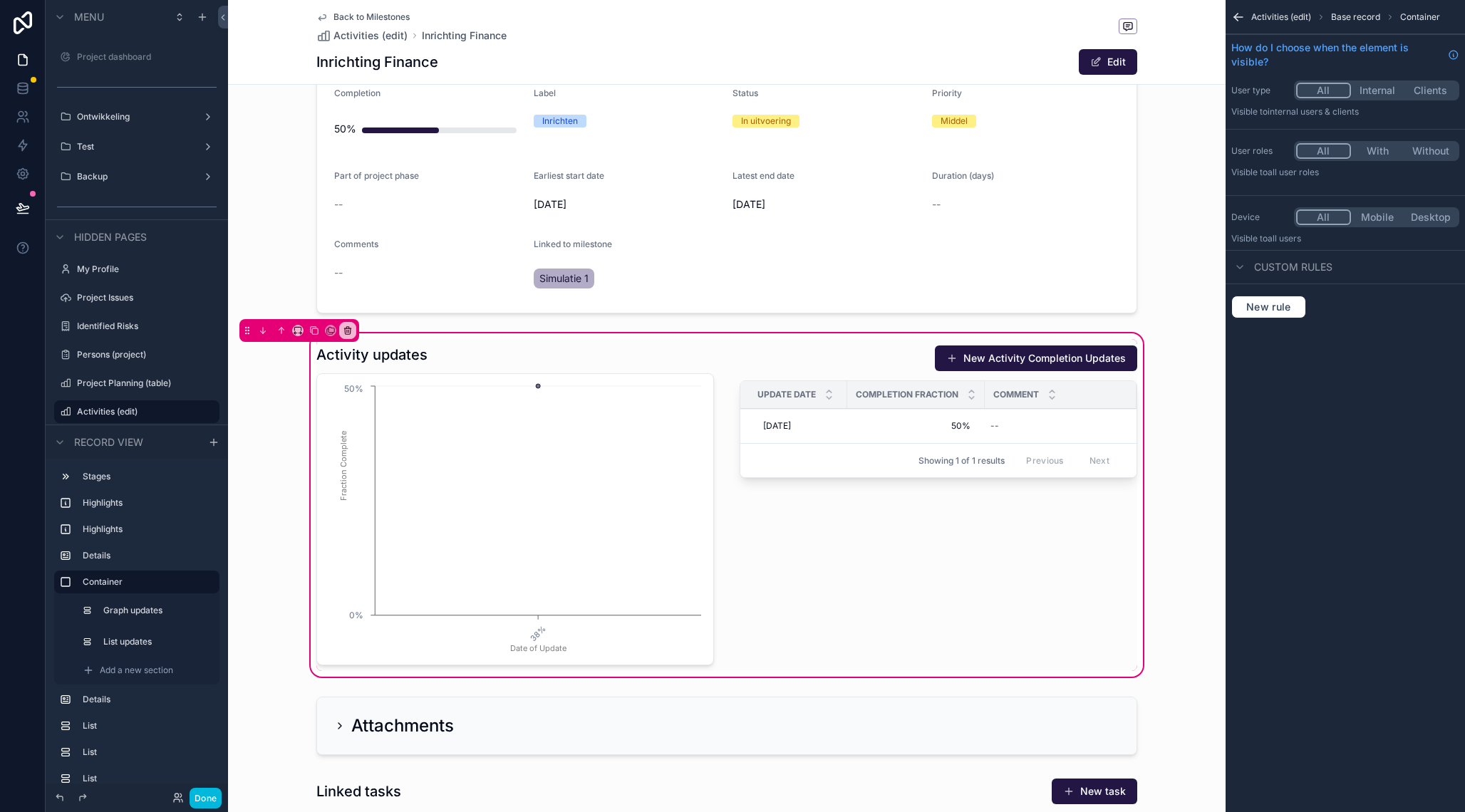
click at [1114, 431] on div "scrollable content" at bounding box center [938, 505] width 415 height 332
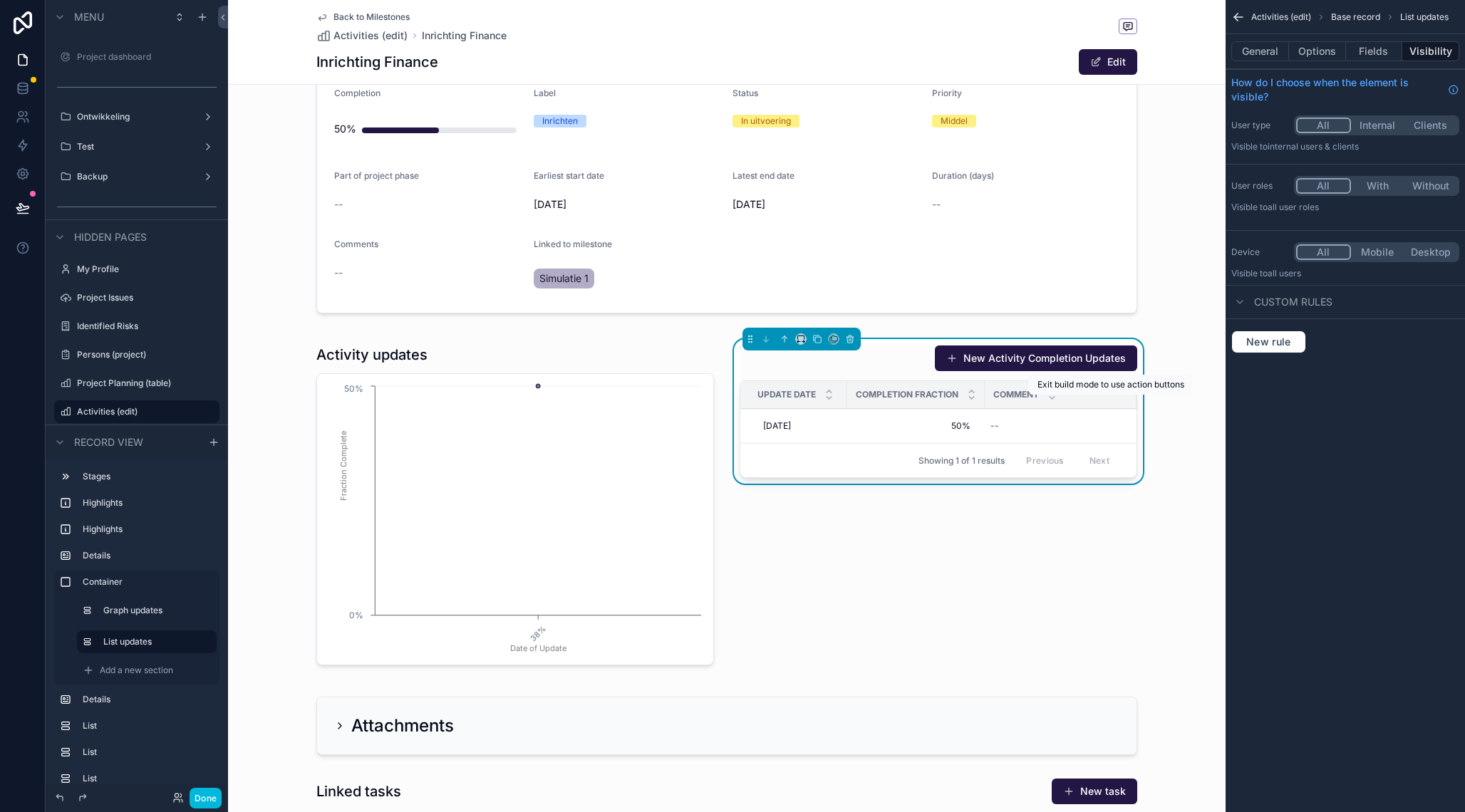
click at [0, 0] on span "More" at bounding box center [0, 0] width 0 height 0
click at [1265, 52] on button "General" at bounding box center [1260, 51] width 58 height 20
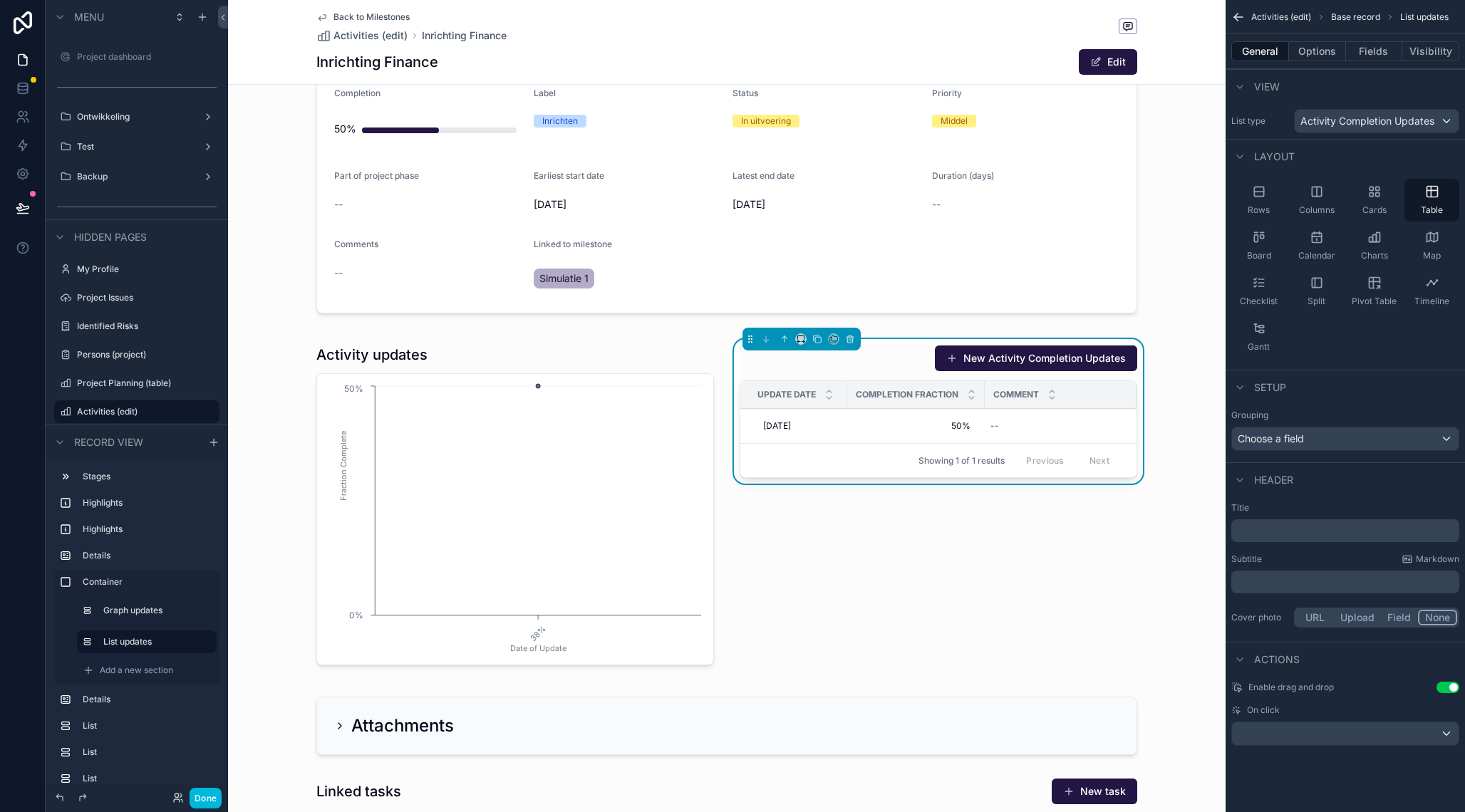
click at [1328, 48] on button "Options" at bounding box center [1317, 51] width 57 height 20
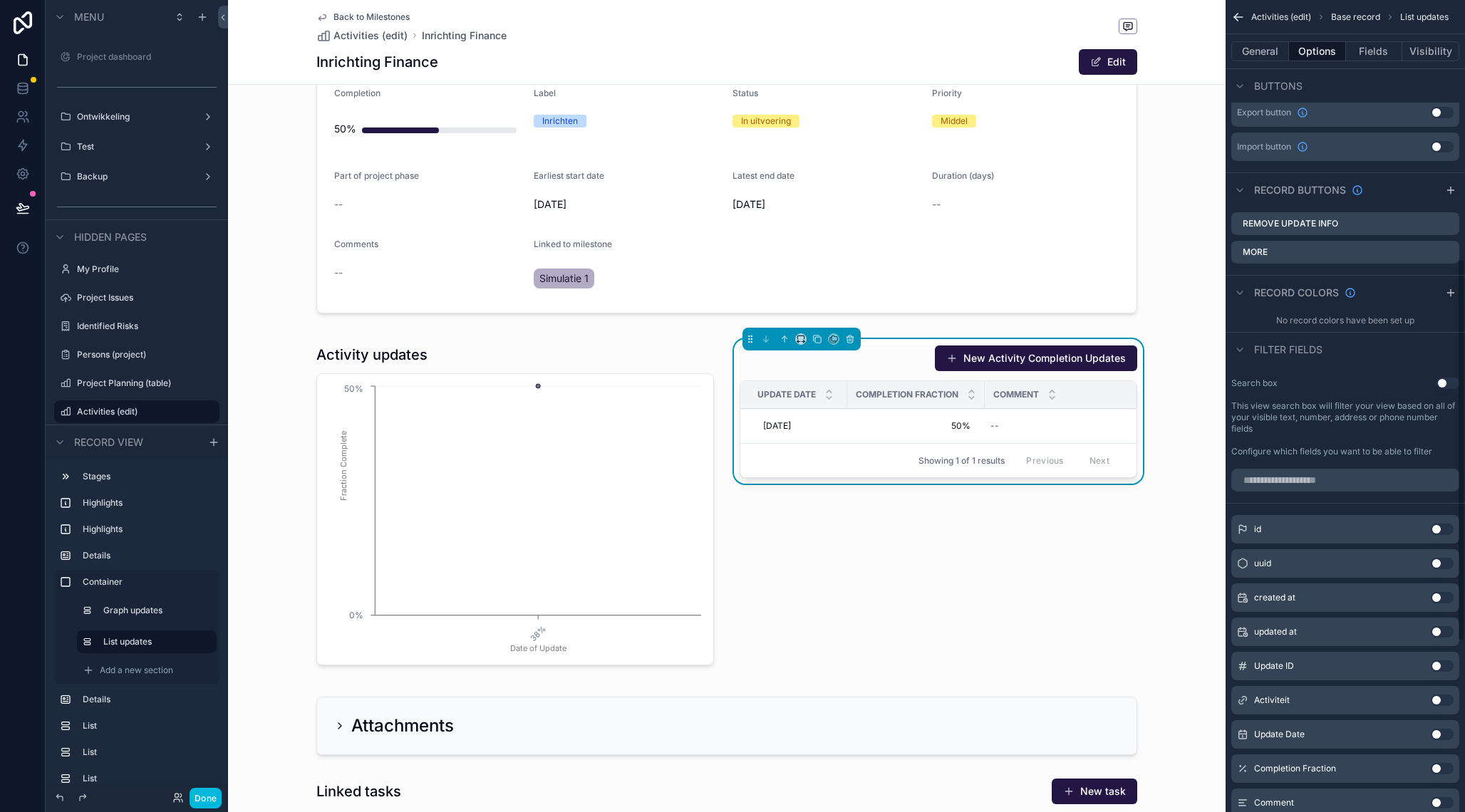
scroll to position [608, 0]
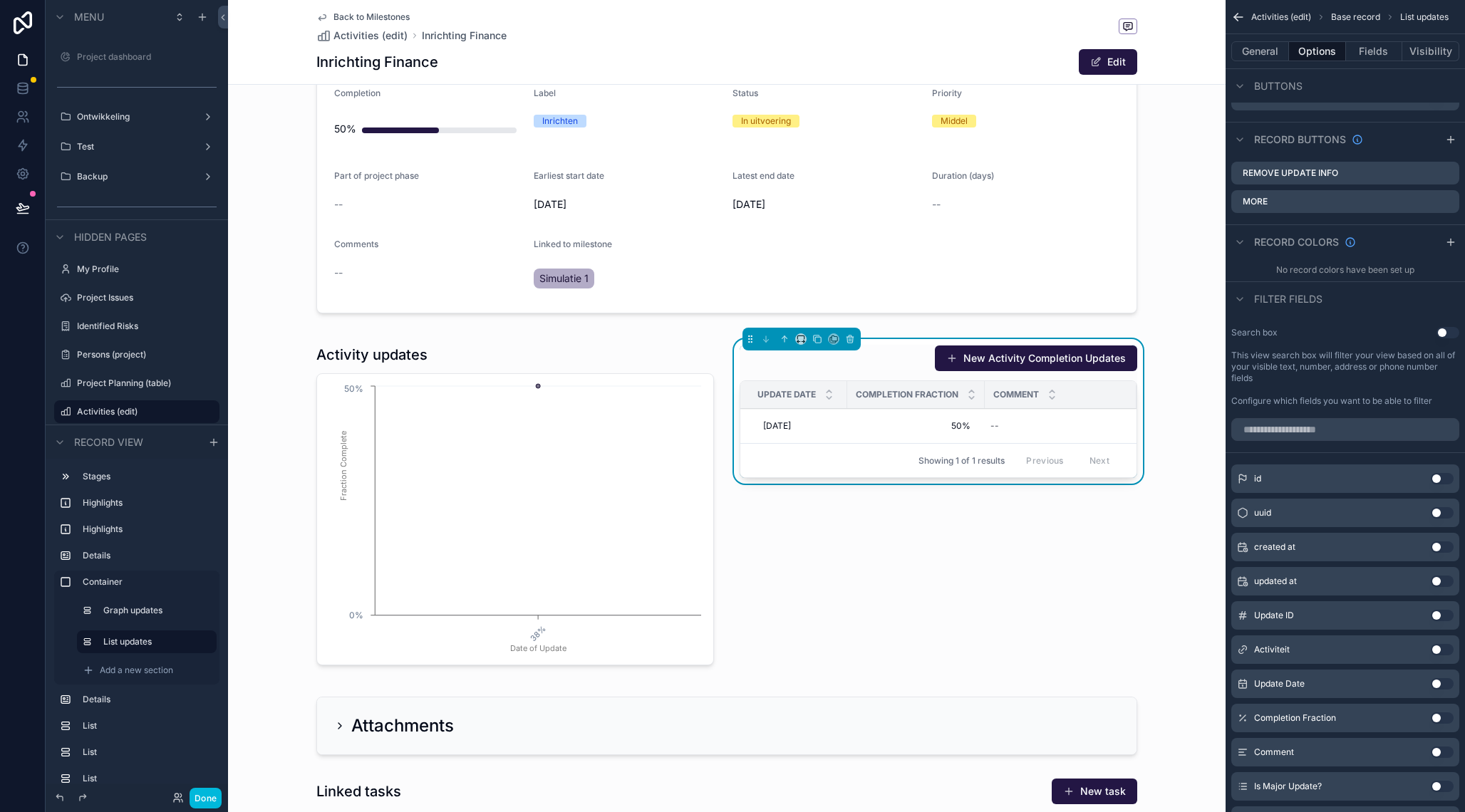
click at [0, 0] on icon "scrollable content" at bounding box center [0, 0] width 0 height 0
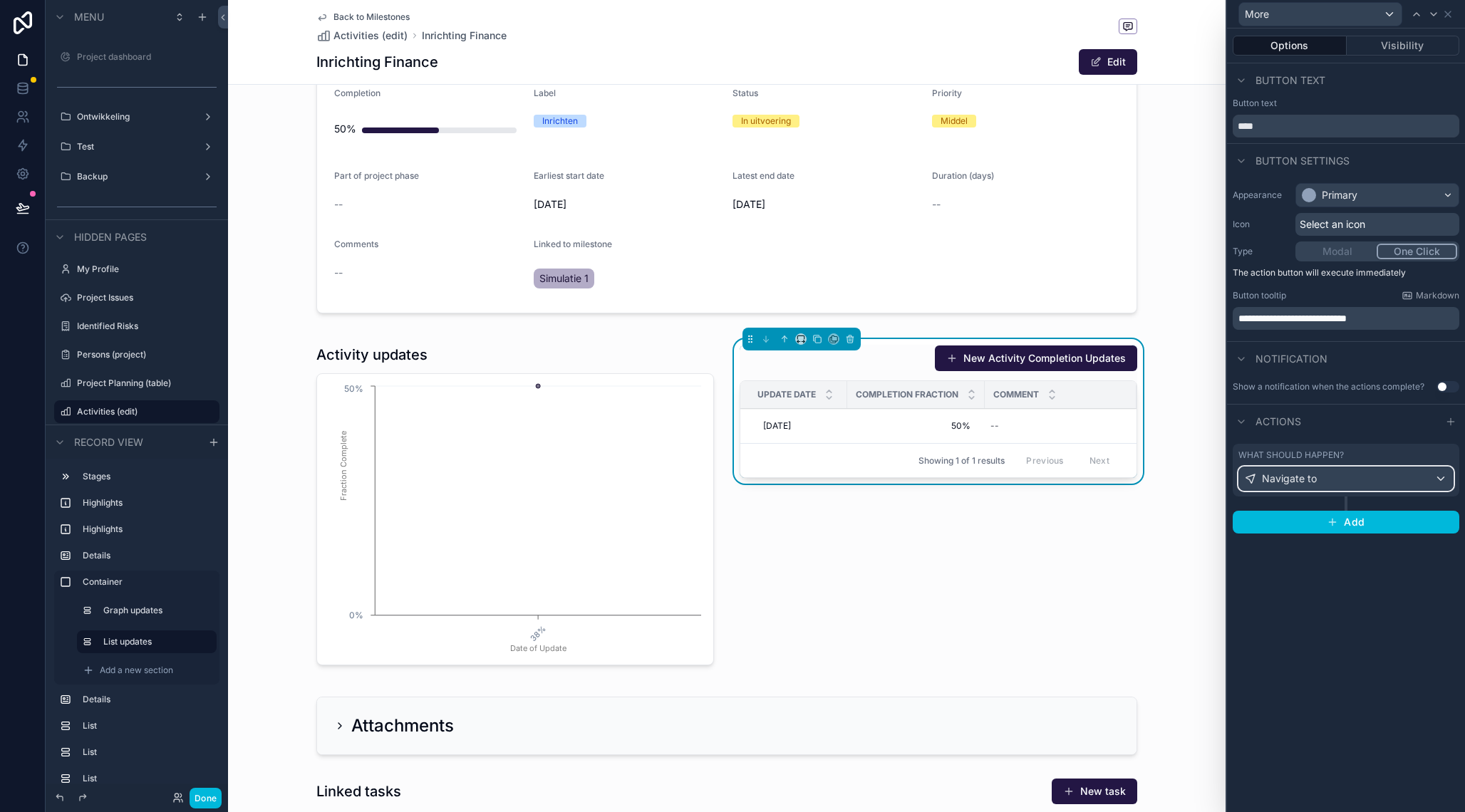
click at [1338, 485] on div "Navigate to" at bounding box center [1345, 479] width 214 height 23
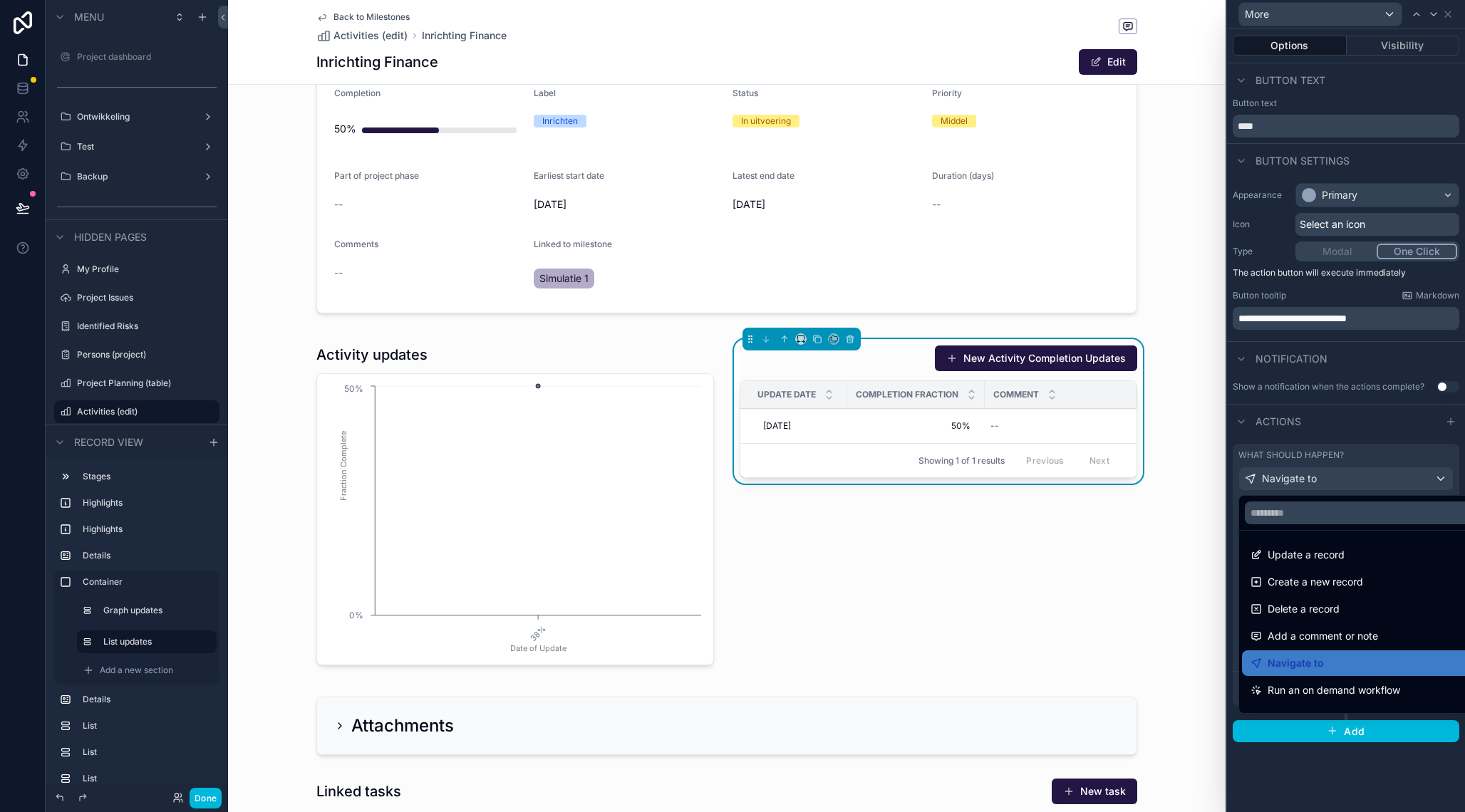
click at [1338, 485] on div at bounding box center [1346, 406] width 238 height 812
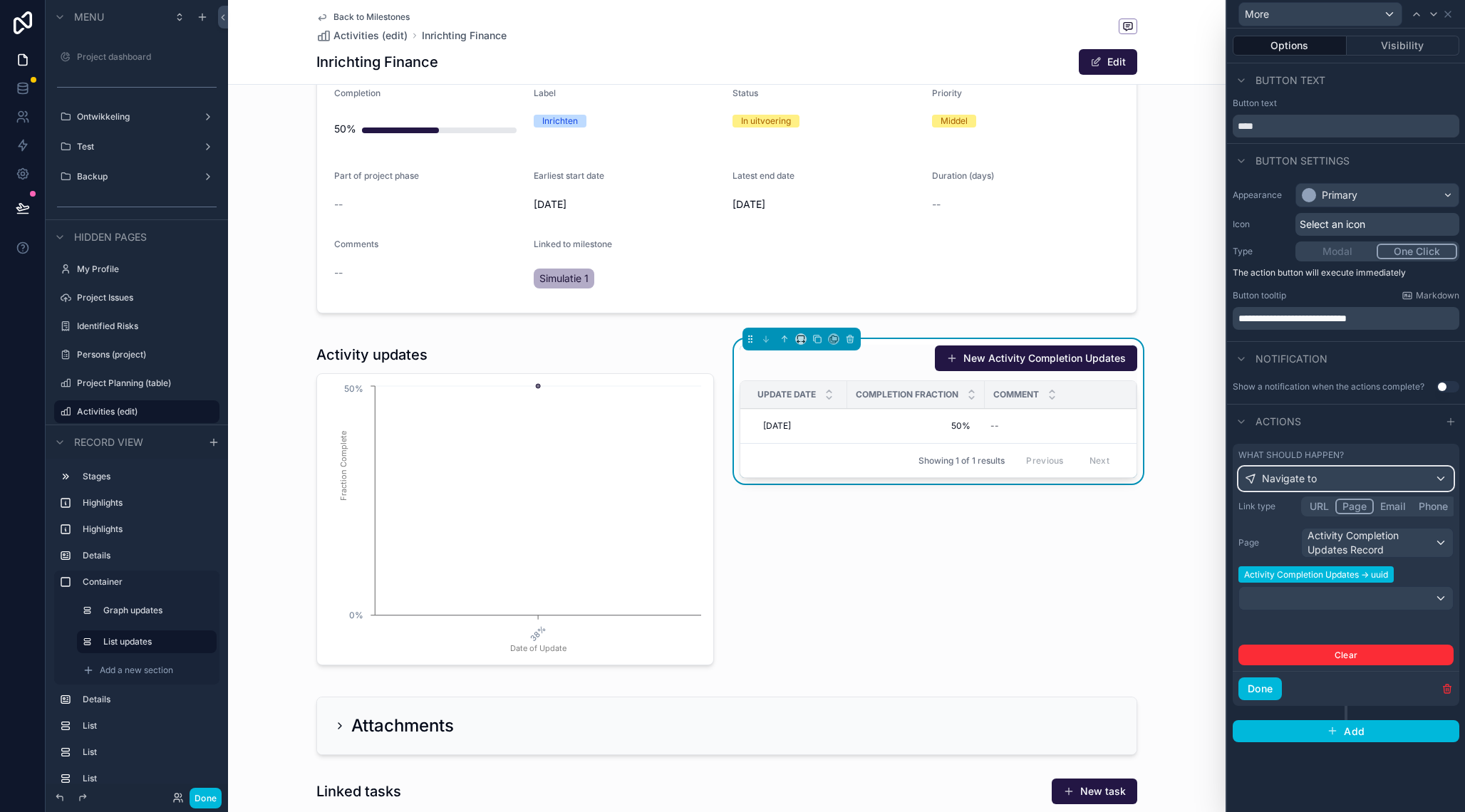
click at [1338, 485] on div "Navigate to" at bounding box center [1345, 479] width 214 height 23
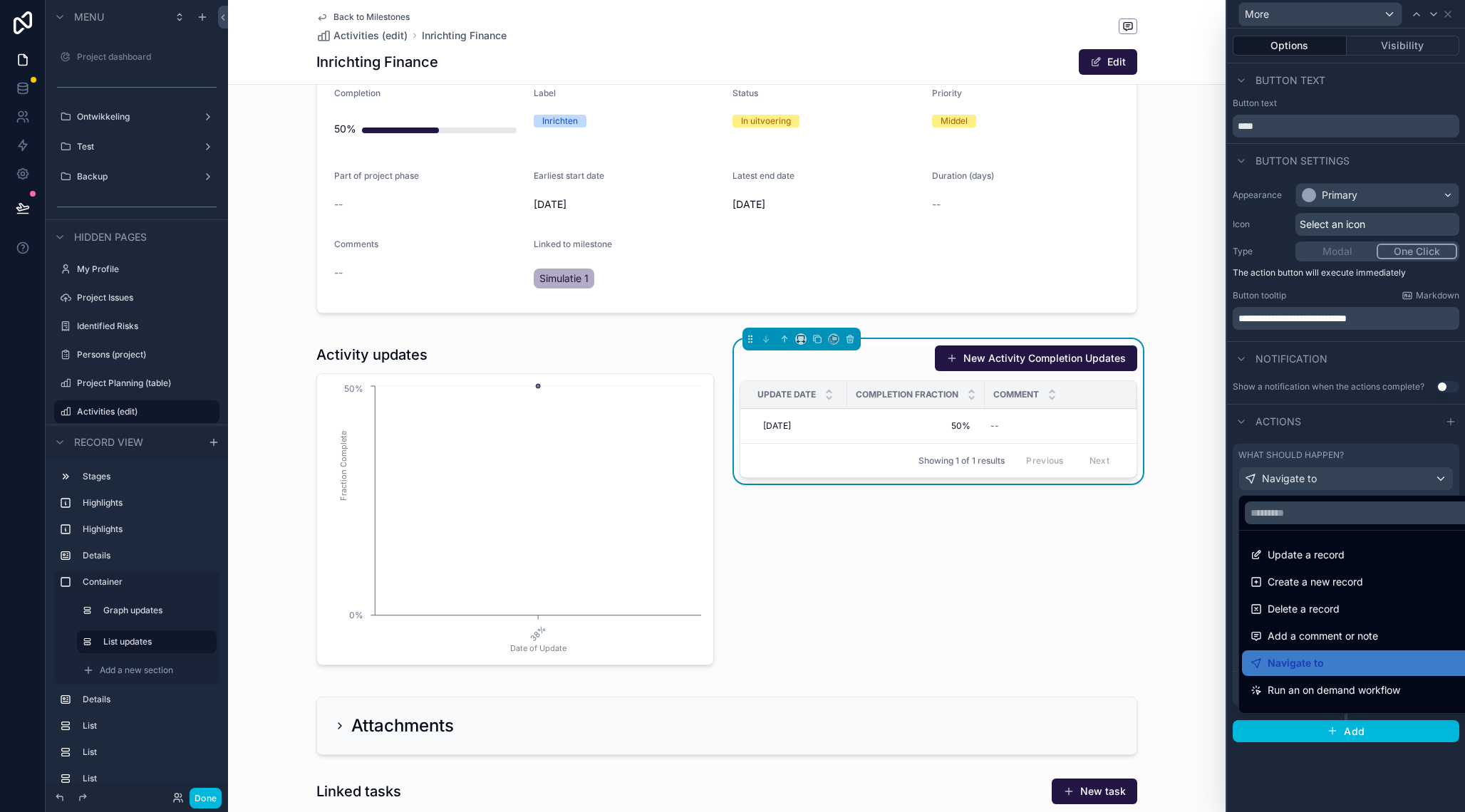
click at [1338, 485] on div at bounding box center [1346, 406] width 238 height 812
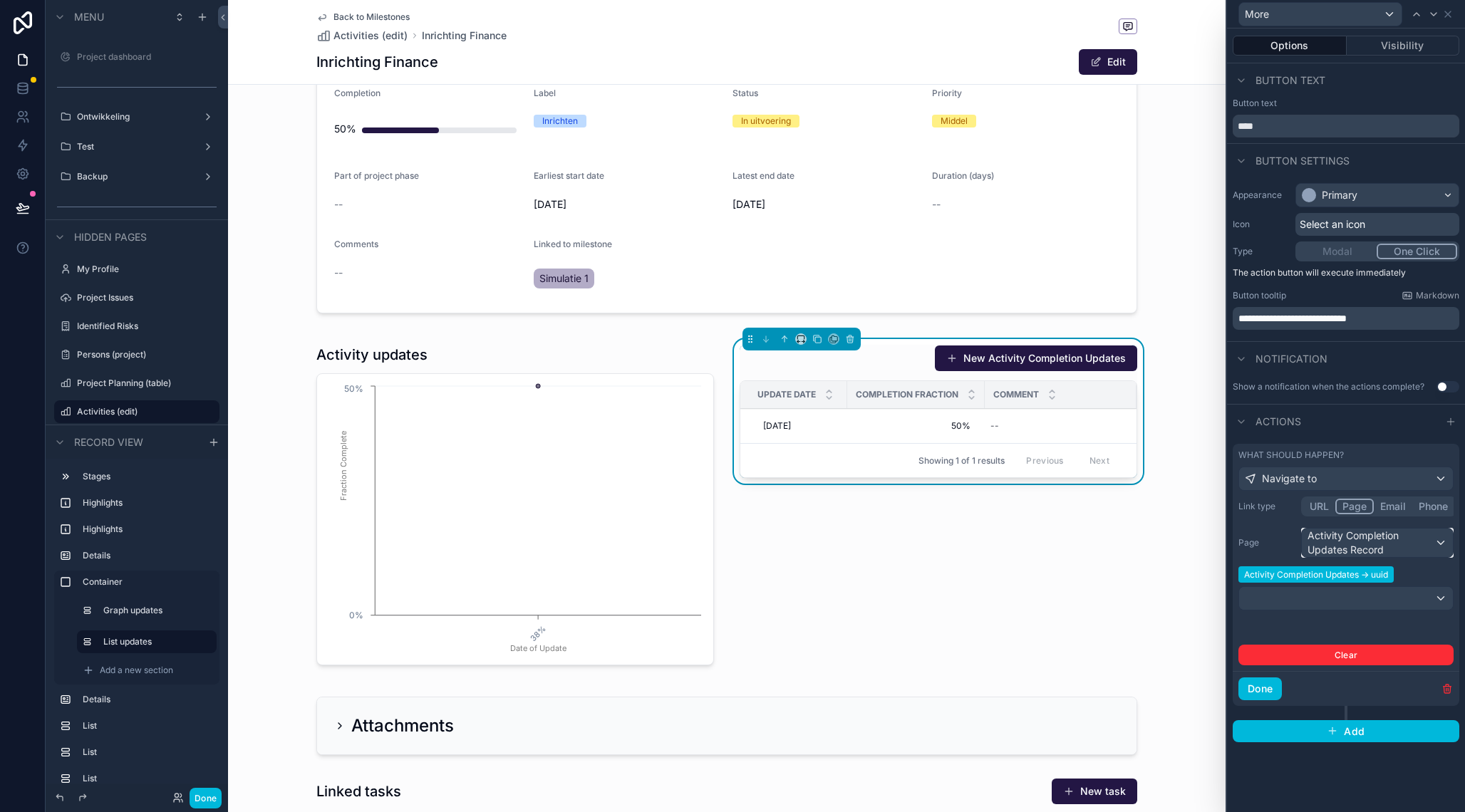
click at [1391, 549] on div "Activity Completion Updates Record" at bounding box center [1376, 543] width 151 height 28
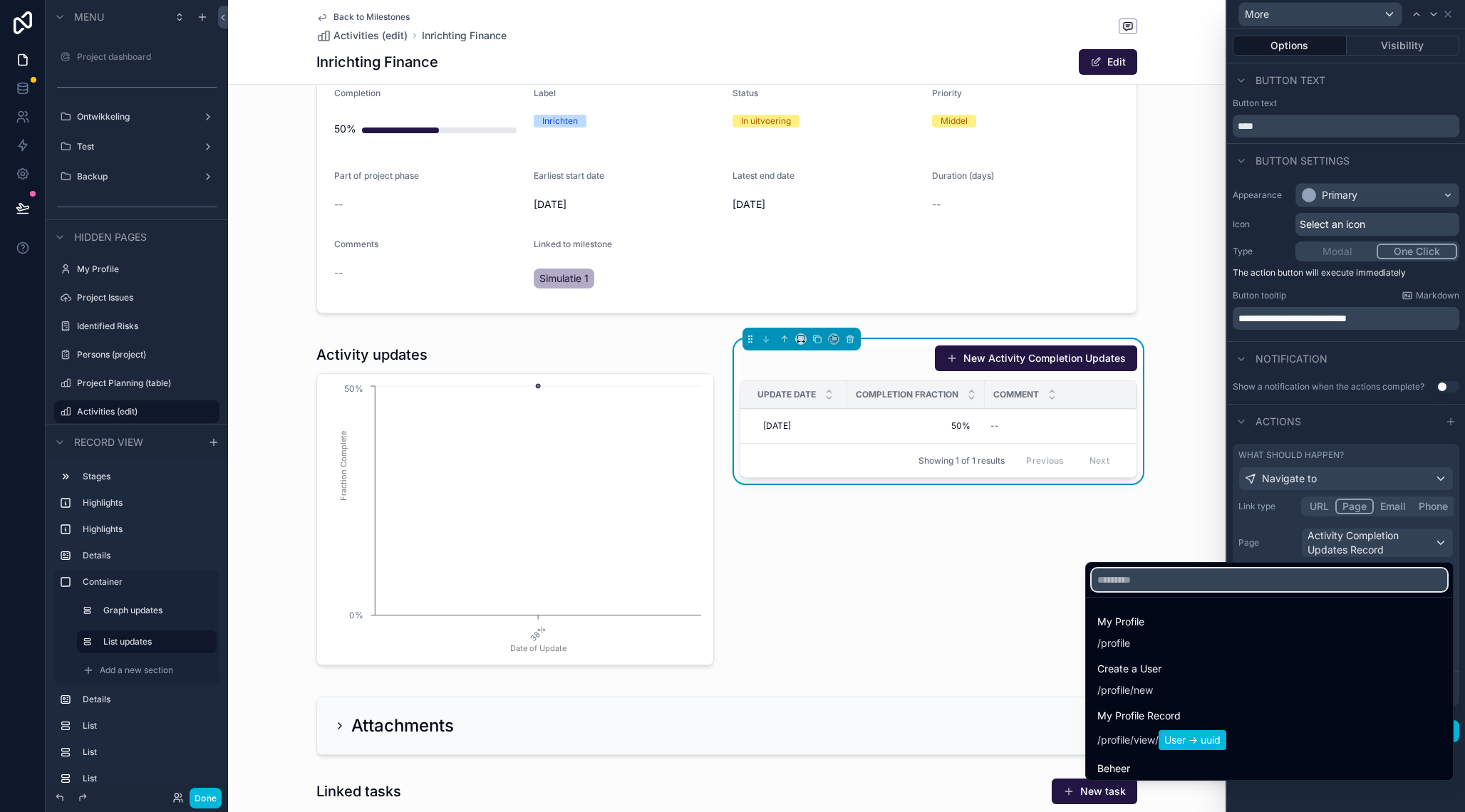
click at [1242, 577] on input "text" at bounding box center [1269, 580] width 356 height 23
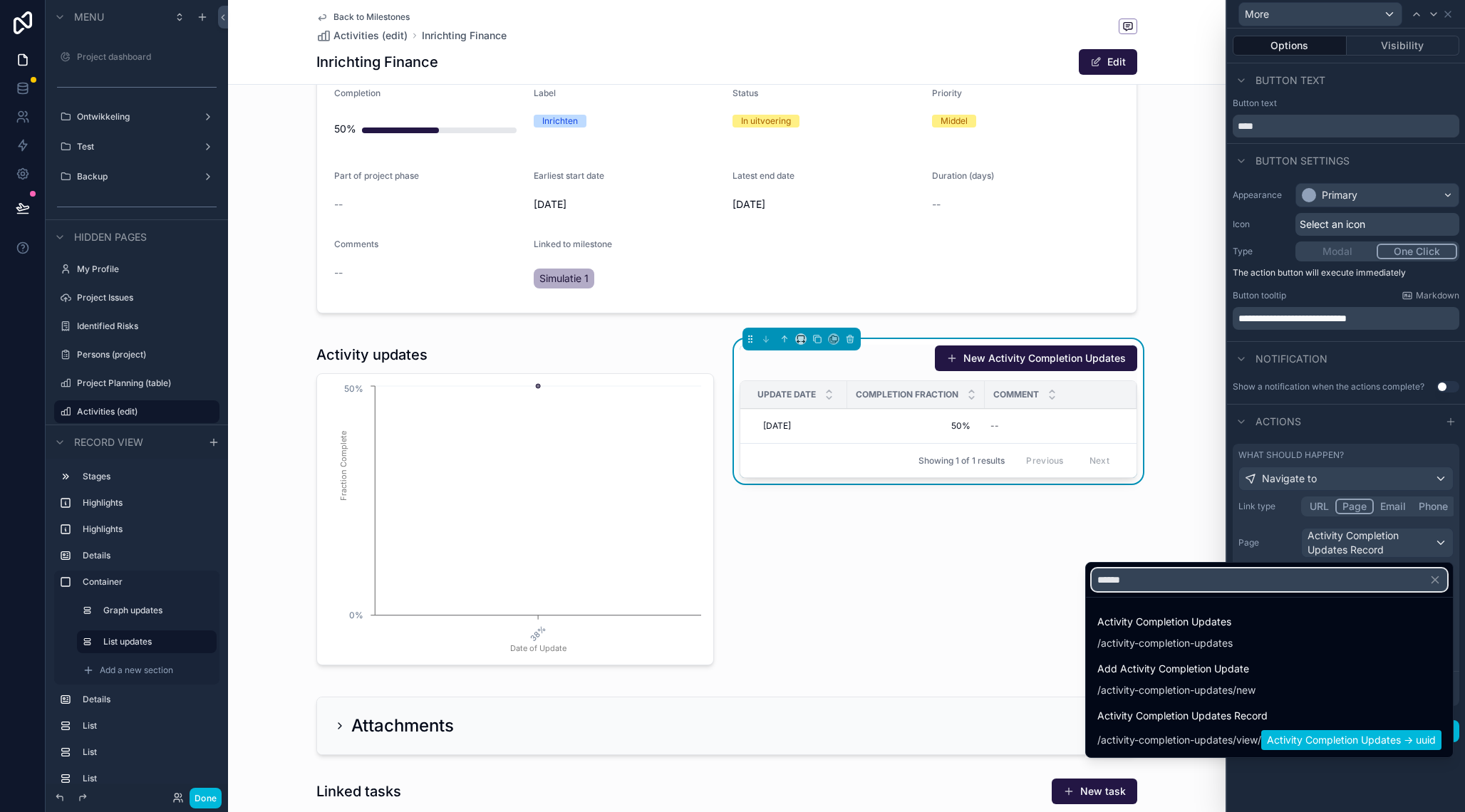
type input "*******"
click at [1216, 741] on span "activity-completion-updates" at bounding box center [1166, 740] width 132 height 14
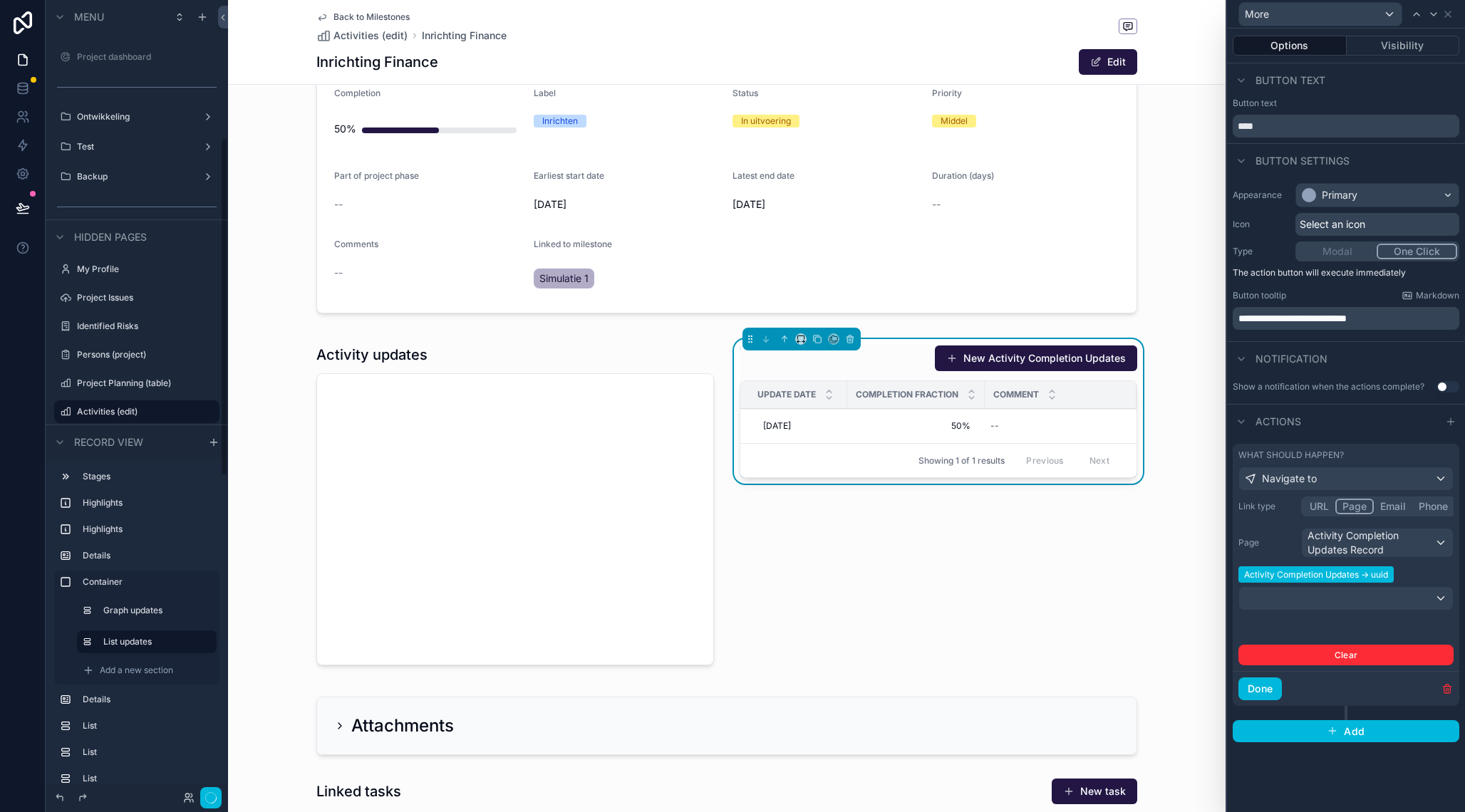
scroll to position [323, 0]
click at [1254, 685] on button "Done" at bounding box center [1260, 688] width 43 height 23
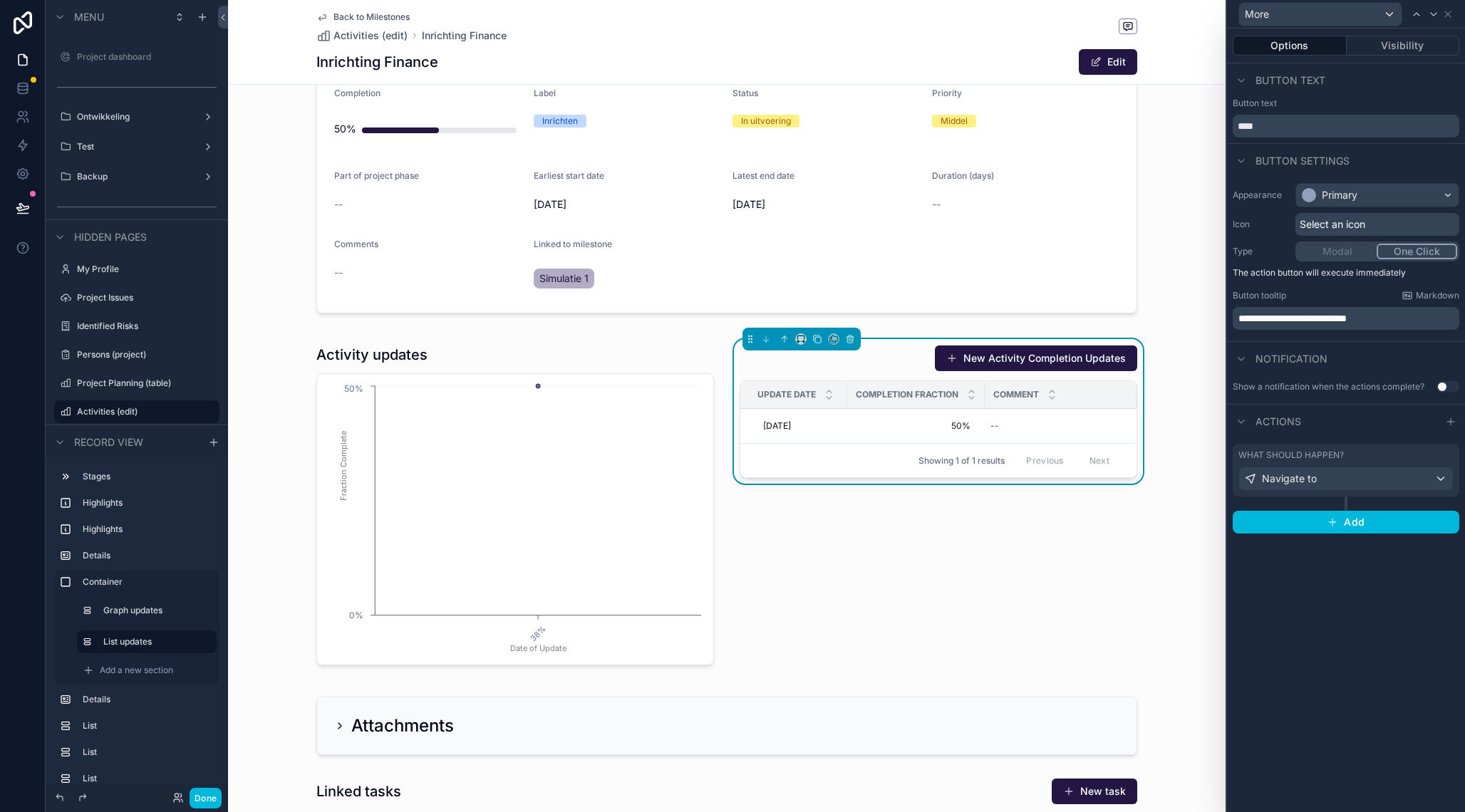
click at [207, 802] on button "Done" at bounding box center [205, 798] width 32 height 21
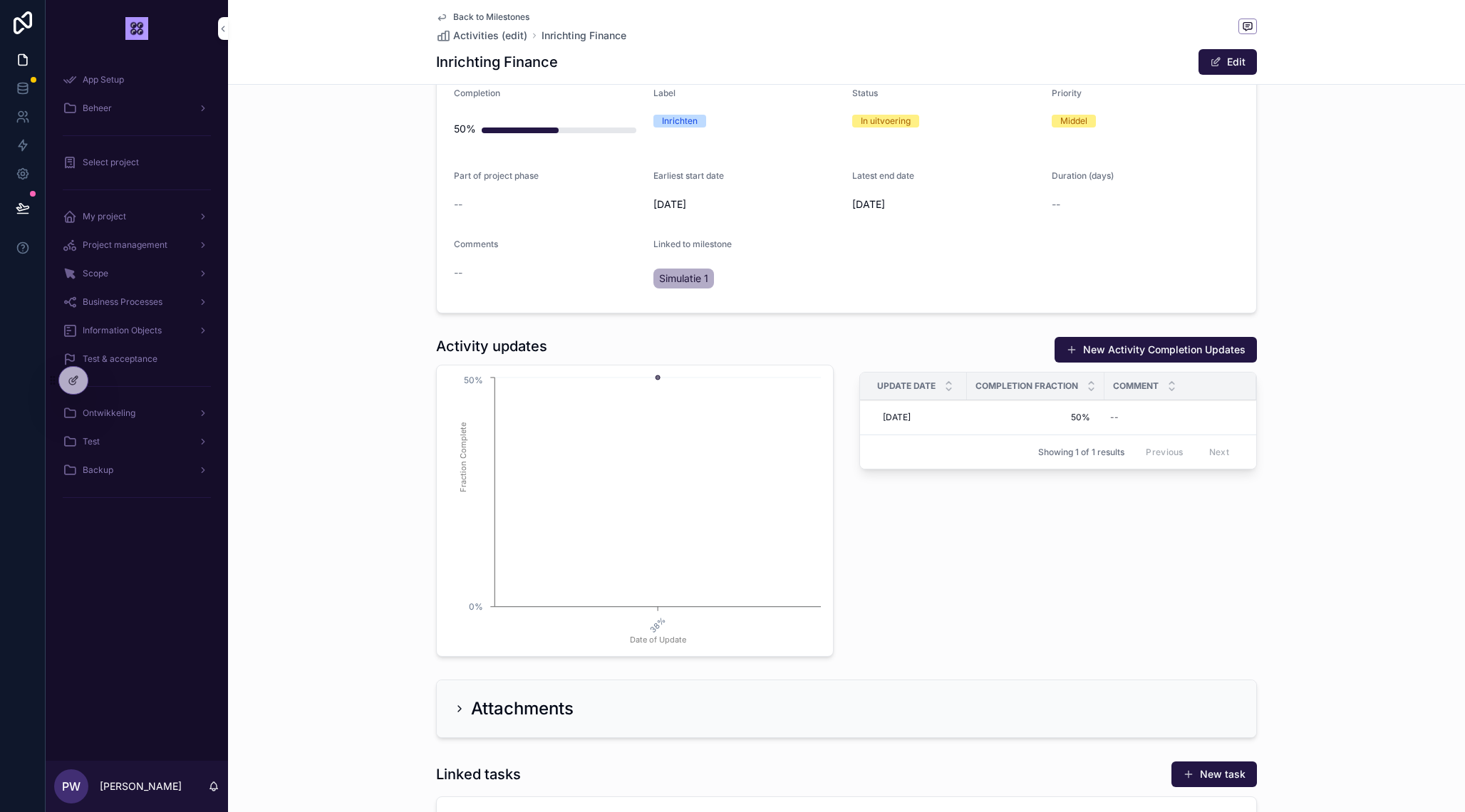
click at [0, 0] on span "More" at bounding box center [0, 0] width 0 height 0
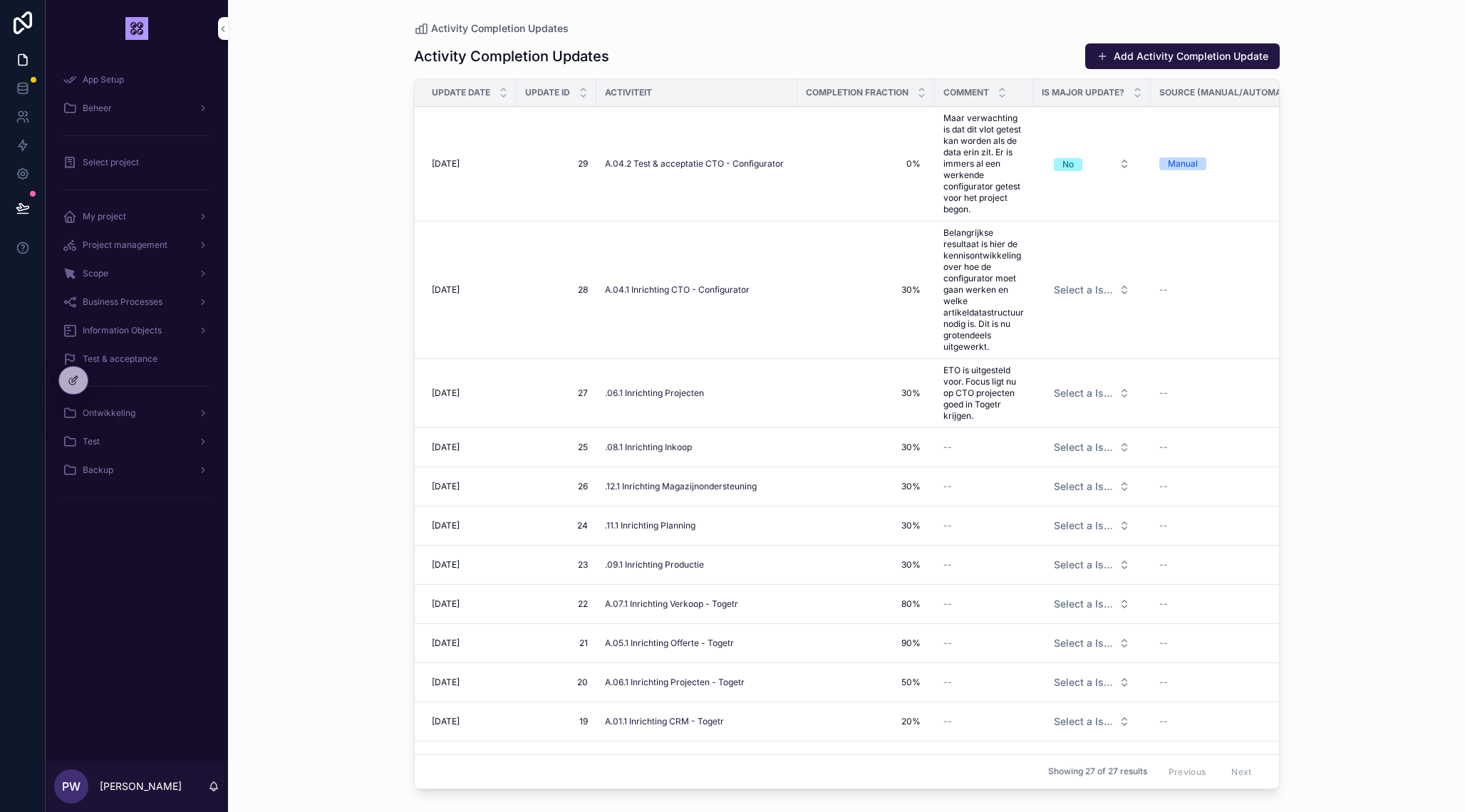
click at [80, 380] on div at bounding box center [73, 380] width 28 height 27
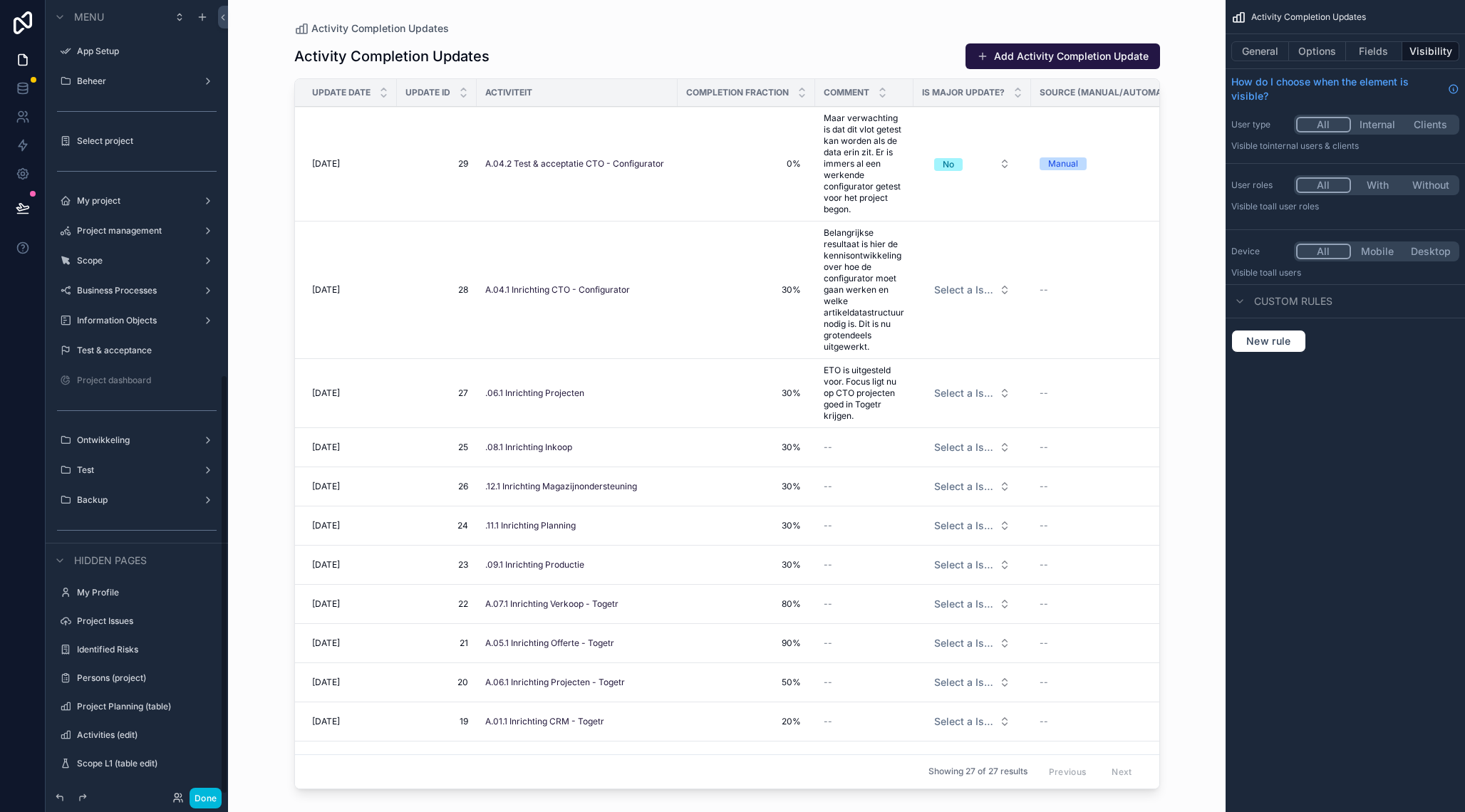
scroll to position [711, 0]
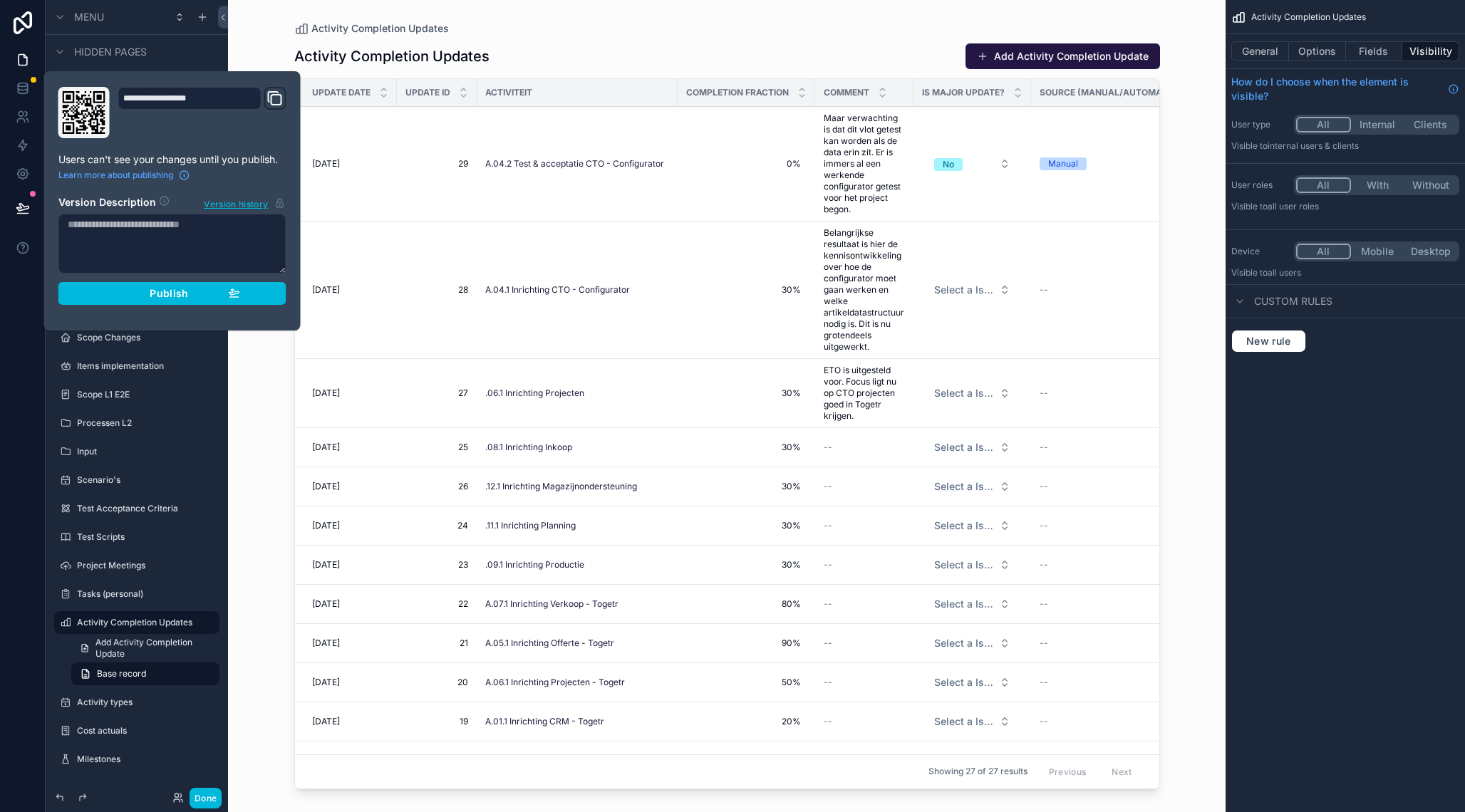
click at [165, 295] on span "Publish" at bounding box center [169, 293] width 39 height 13
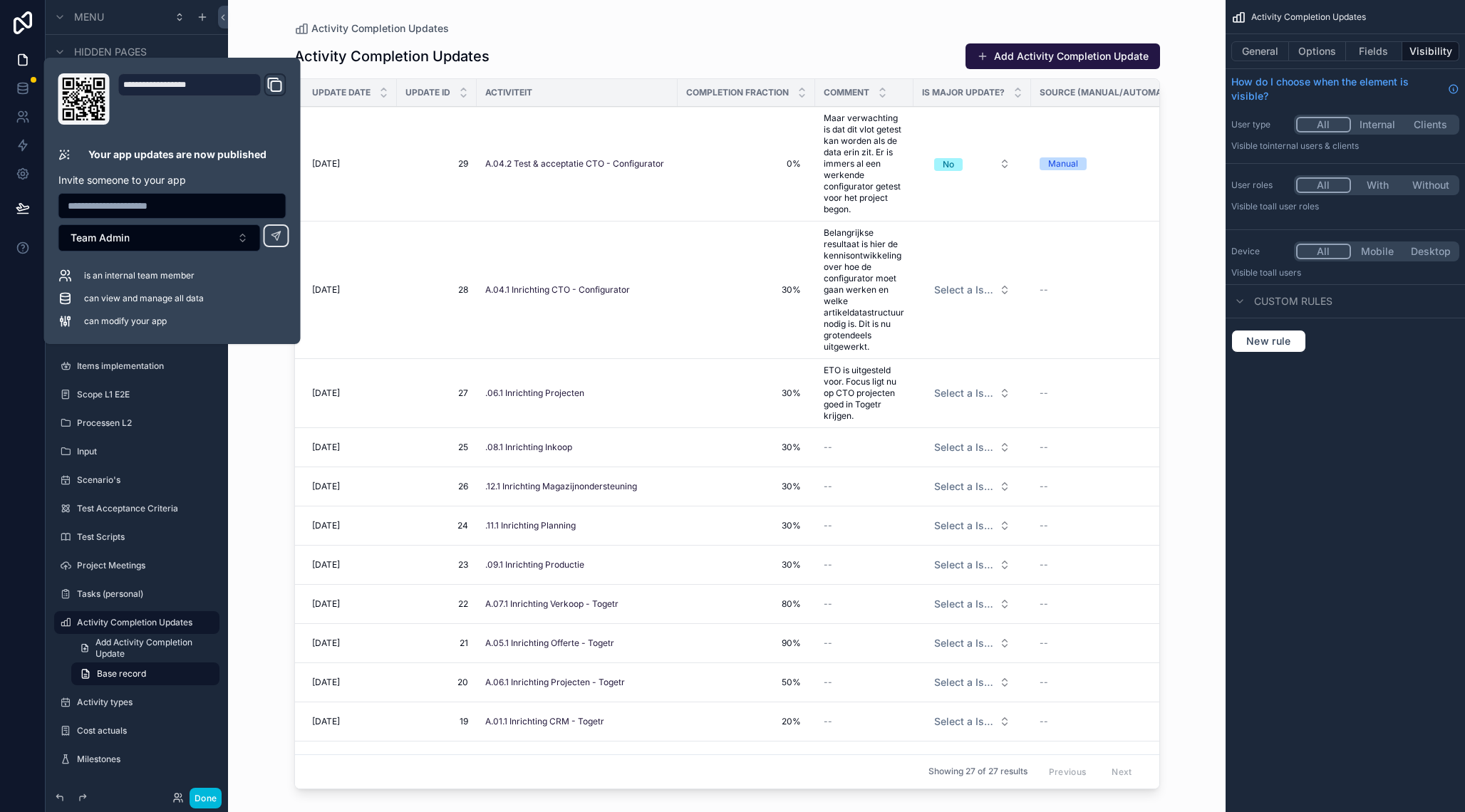
click at [288, 520] on div "scrollable content" at bounding box center [727, 397] width 911 height 795
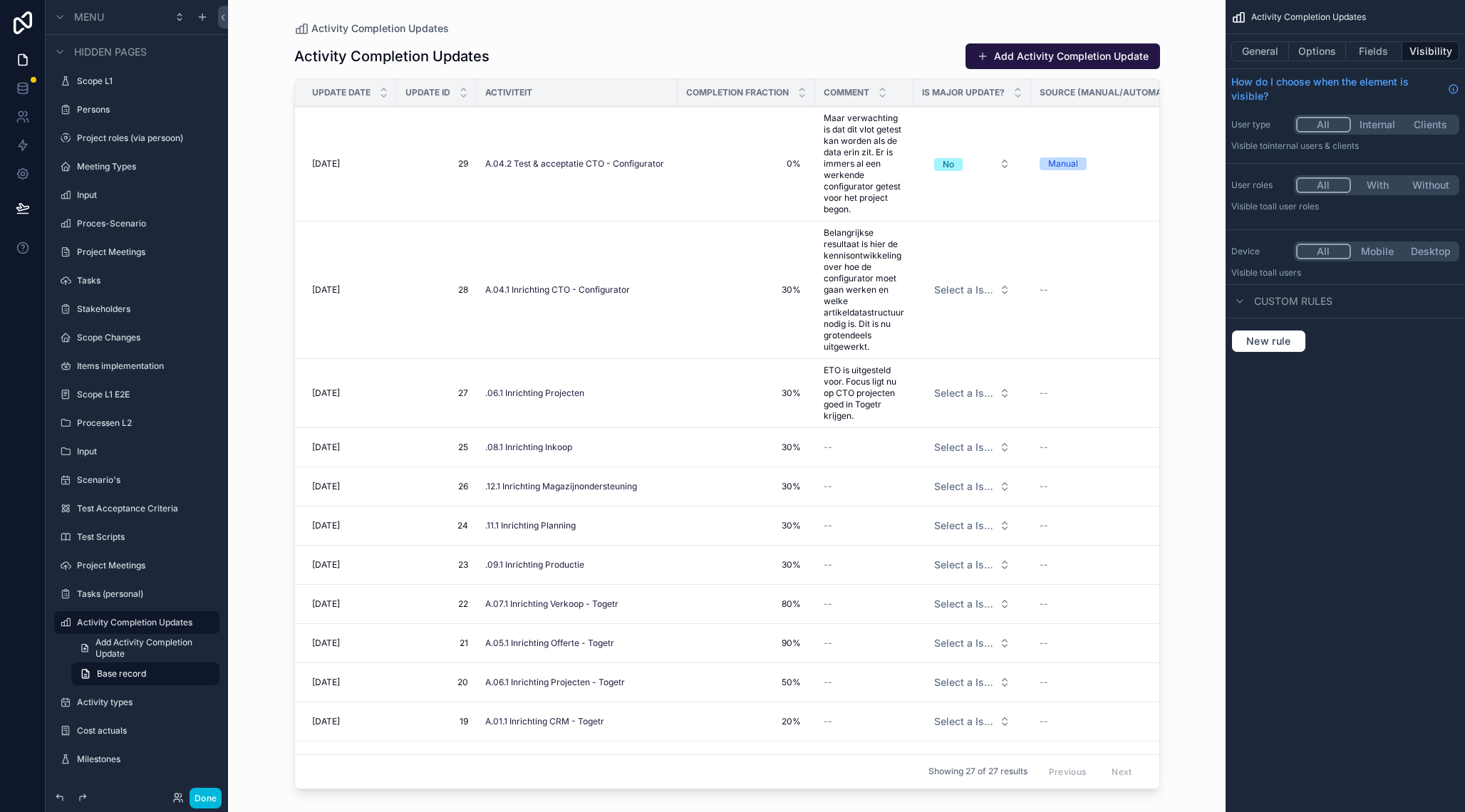
click at [206, 792] on button "Done" at bounding box center [205, 798] width 32 height 21
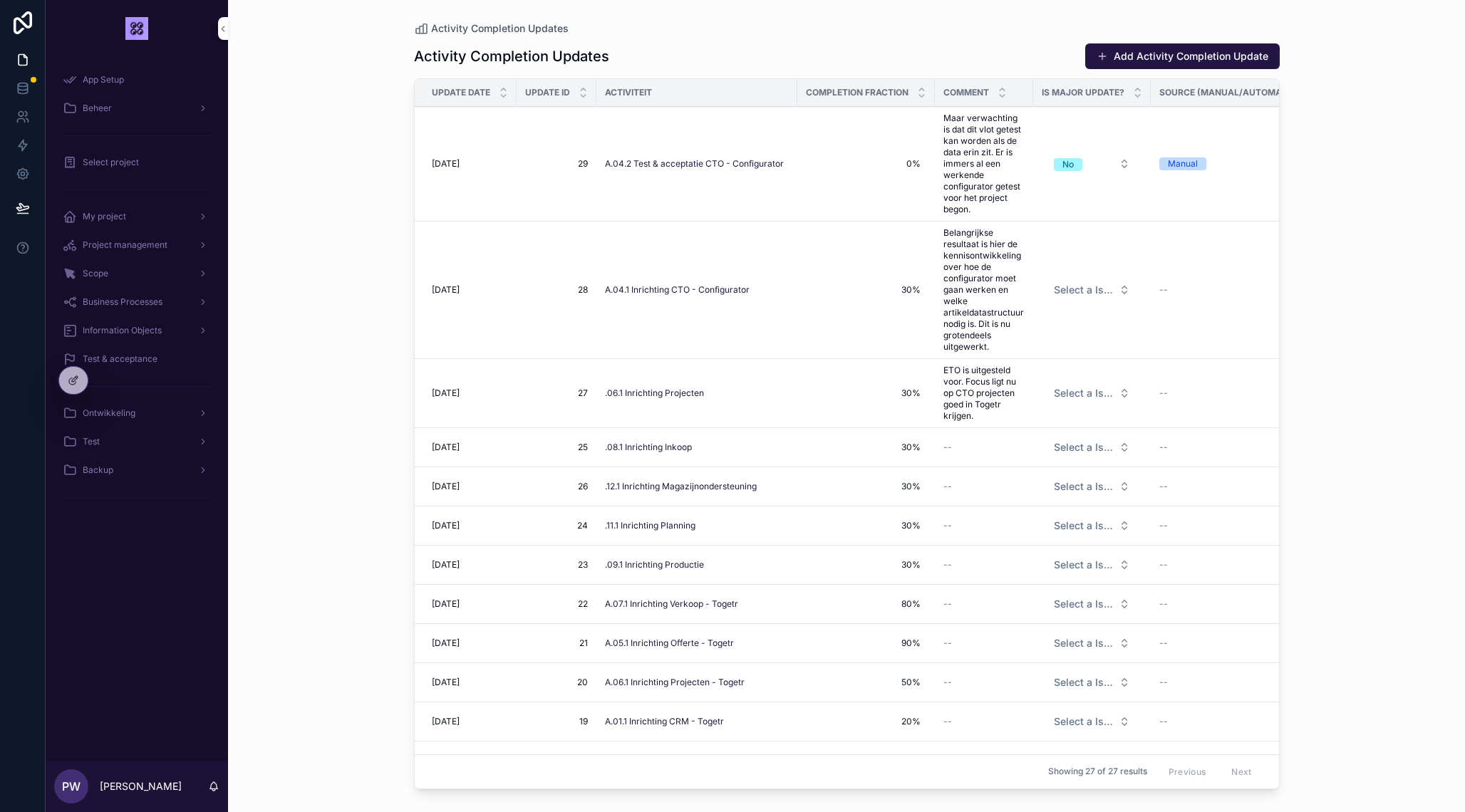
click at [498, 24] on span "Activity Completion Updates" at bounding box center [499, 28] width 138 height 14
click at [612, 153] on td "A.04.2 Test & acceptatie CTO - Configurator" at bounding box center [697, 164] width 201 height 115
click at [566, 179] on td "29 29" at bounding box center [556, 164] width 80 height 115
click at [664, 167] on span "A.04.2 Test & acceptatie CTO - Configurator" at bounding box center [695, 163] width 179 height 11
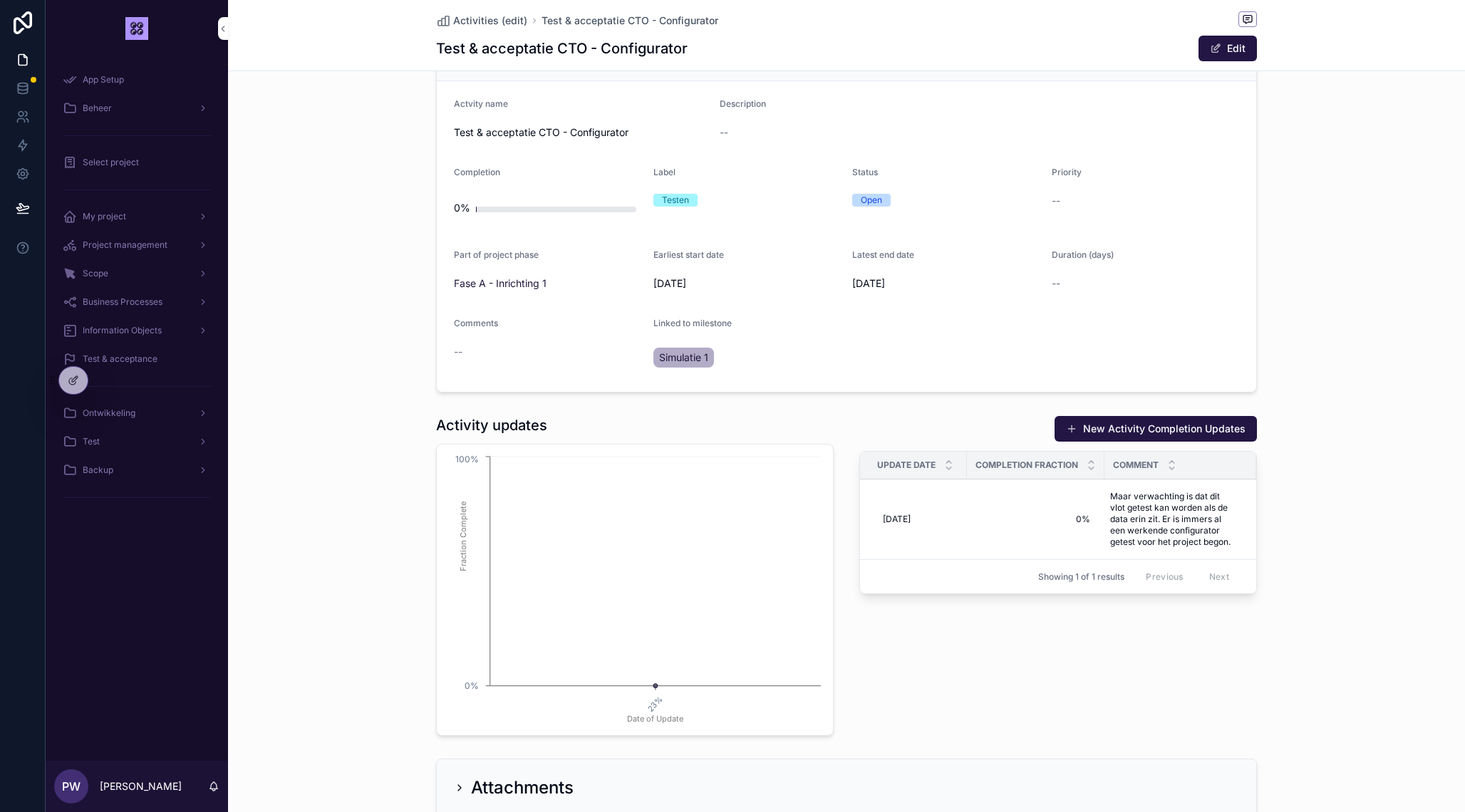
scroll to position [412, 0]
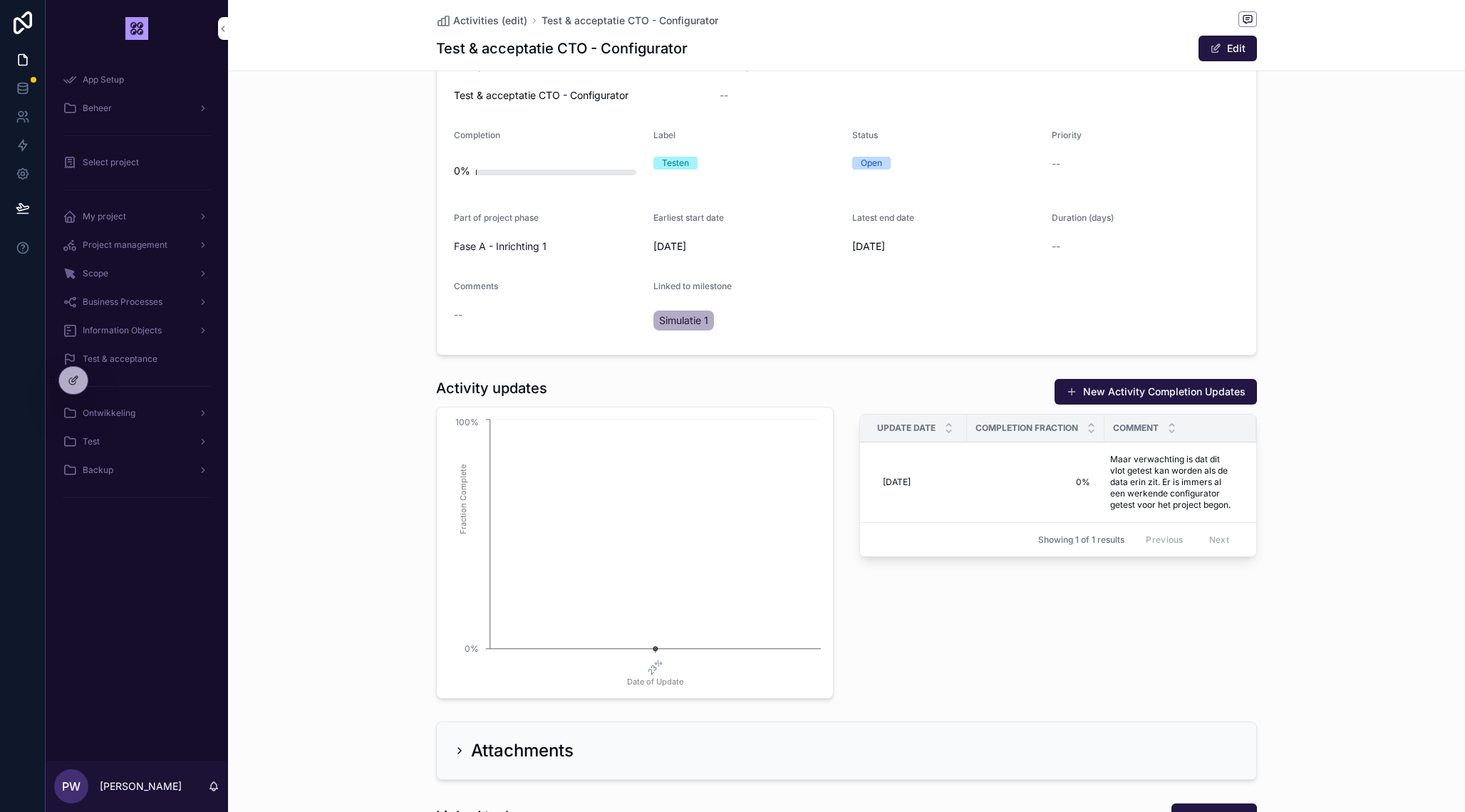
click at [963, 508] on td "8-10-2025 8-10-2025" at bounding box center [913, 482] width 107 height 80
click at [0, 0] on span "More" at bounding box center [0, 0] width 0 height 0
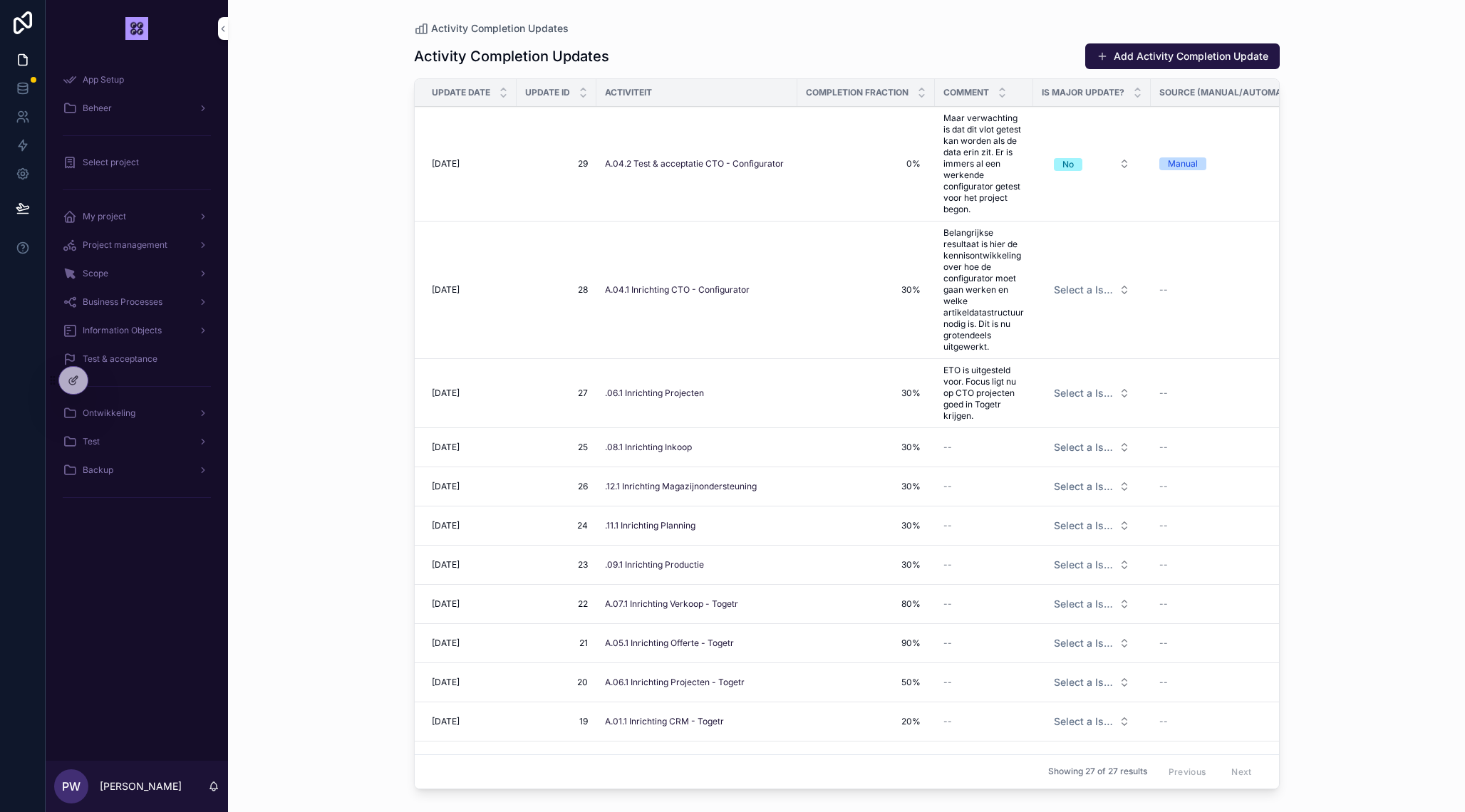
click at [73, 380] on icon at bounding box center [75, 379] width 6 height 6
click at [73, 380] on icon at bounding box center [73, 380] width 11 height 11
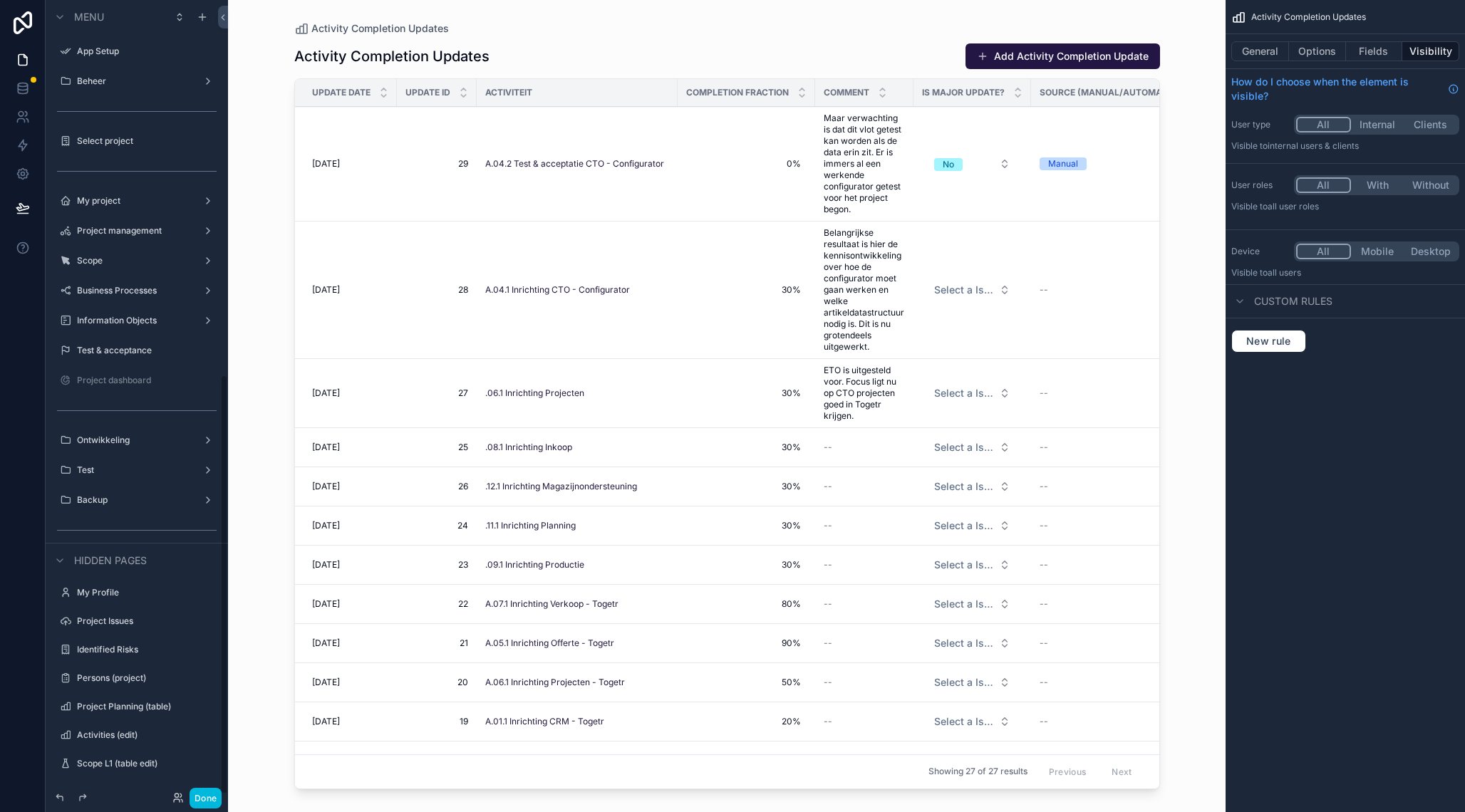
scroll to position [711, 0]
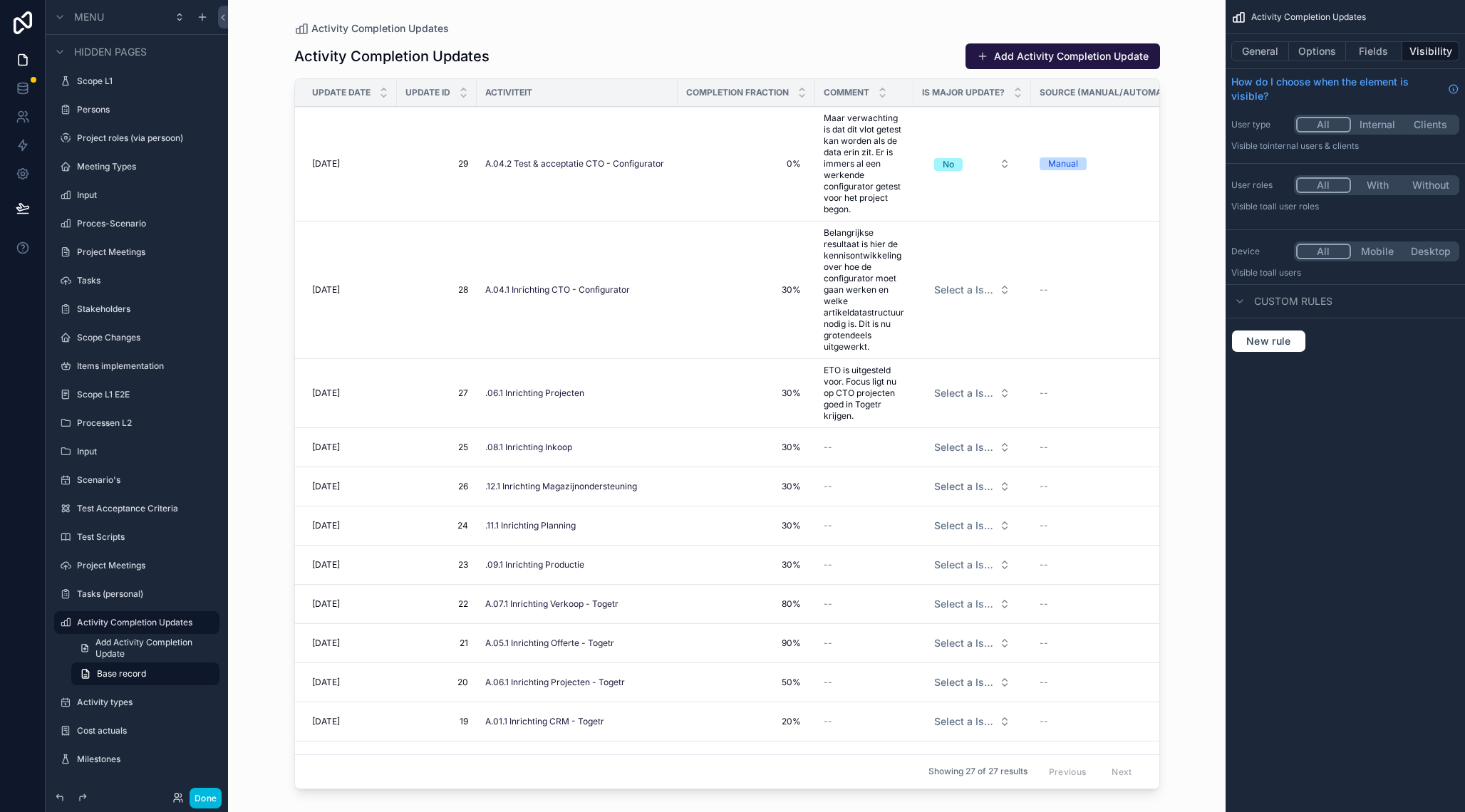
click at [135, 674] on span "Base record" at bounding box center [121, 674] width 49 height 11
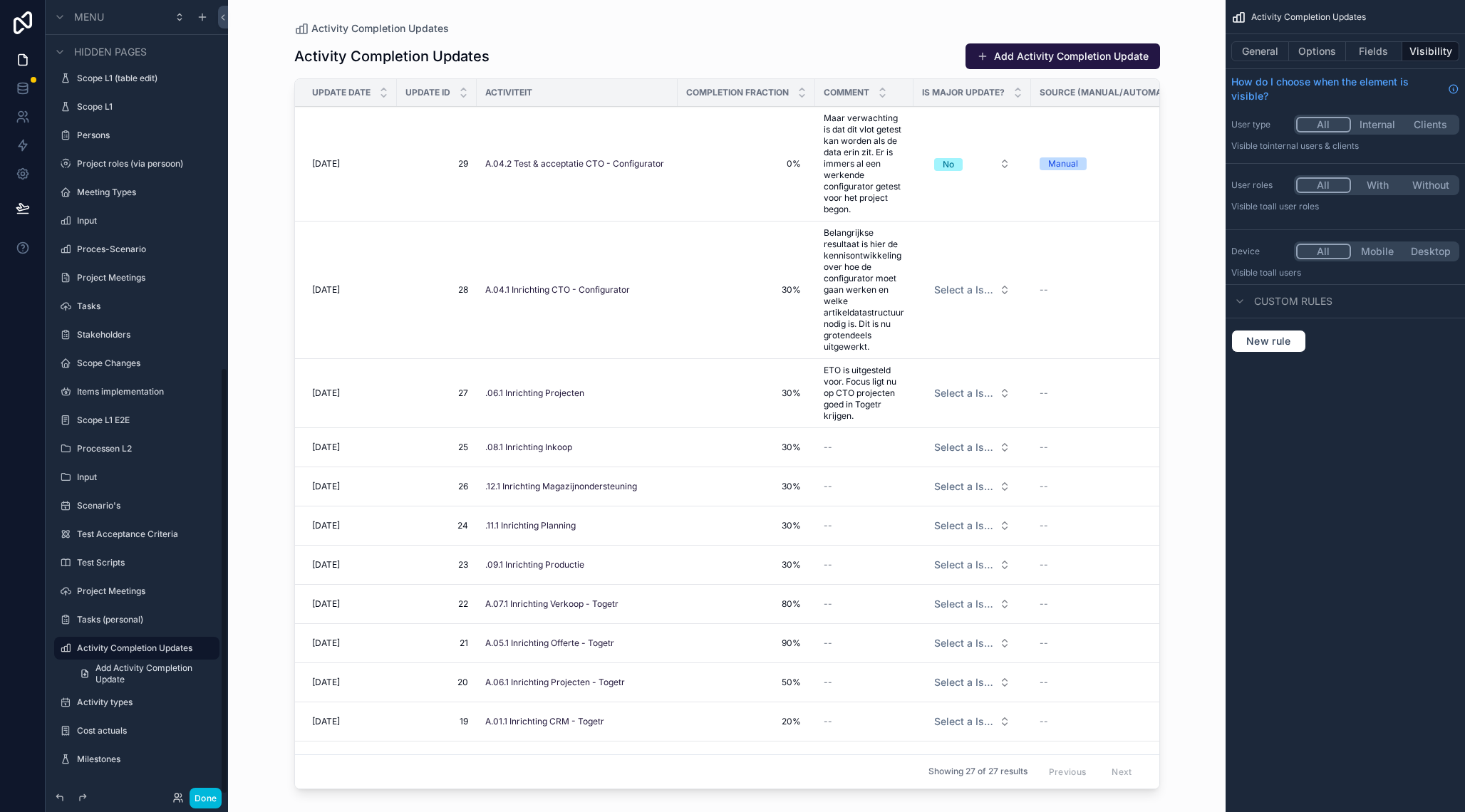
scroll to position [685, 0]
click at [133, 653] on label "Activity Completion Updates" at bounding box center [144, 648] width 134 height 11
click at [141, 675] on span "Add Activity Completion Update" at bounding box center [153, 674] width 115 height 23
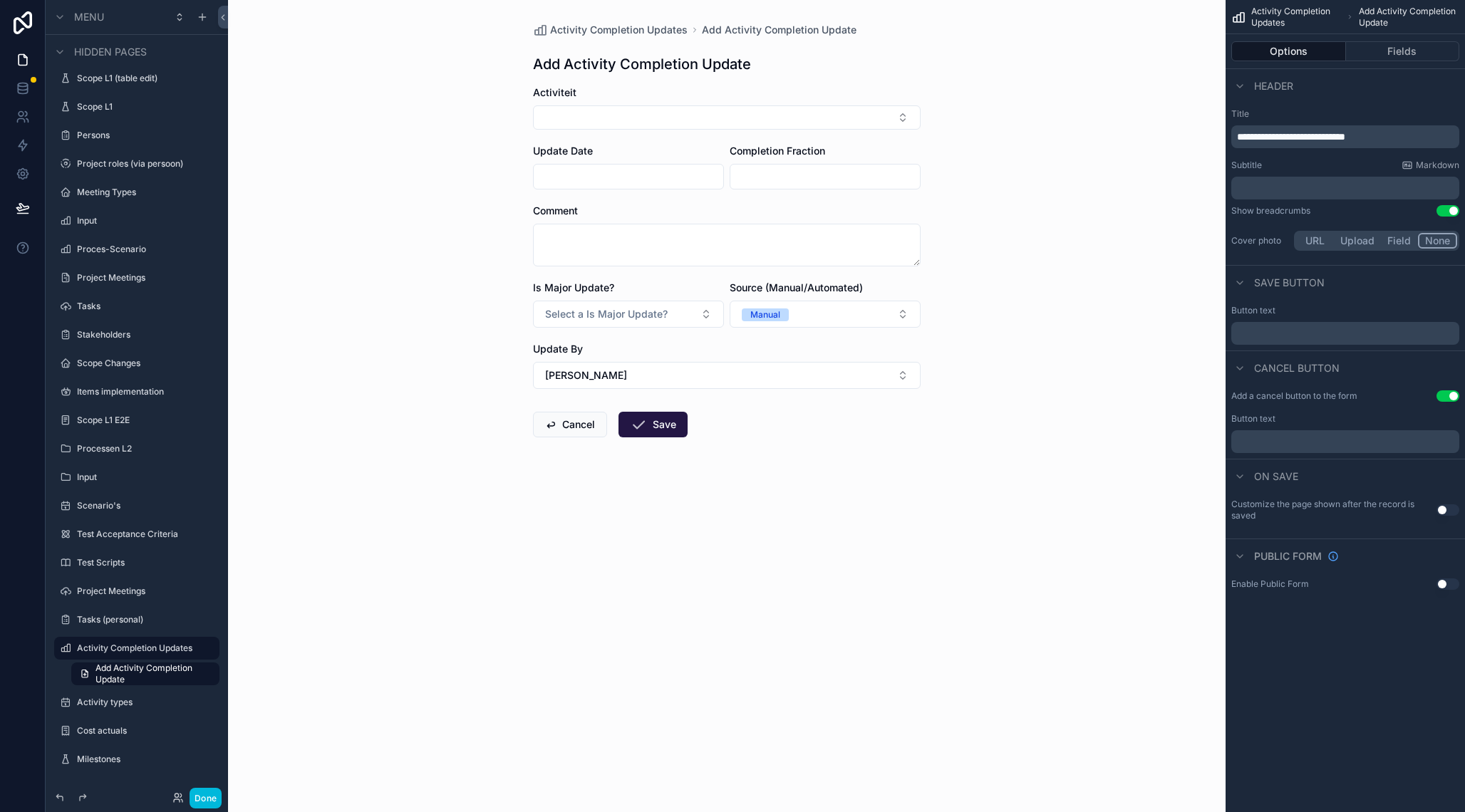
click at [135, 655] on div "Activity Completion Updates" at bounding box center [147, 648] width 140 height 17
click at [136, 647] on label "Activity Completion Updates" at bounding box center [144, 648] width 134 height 11
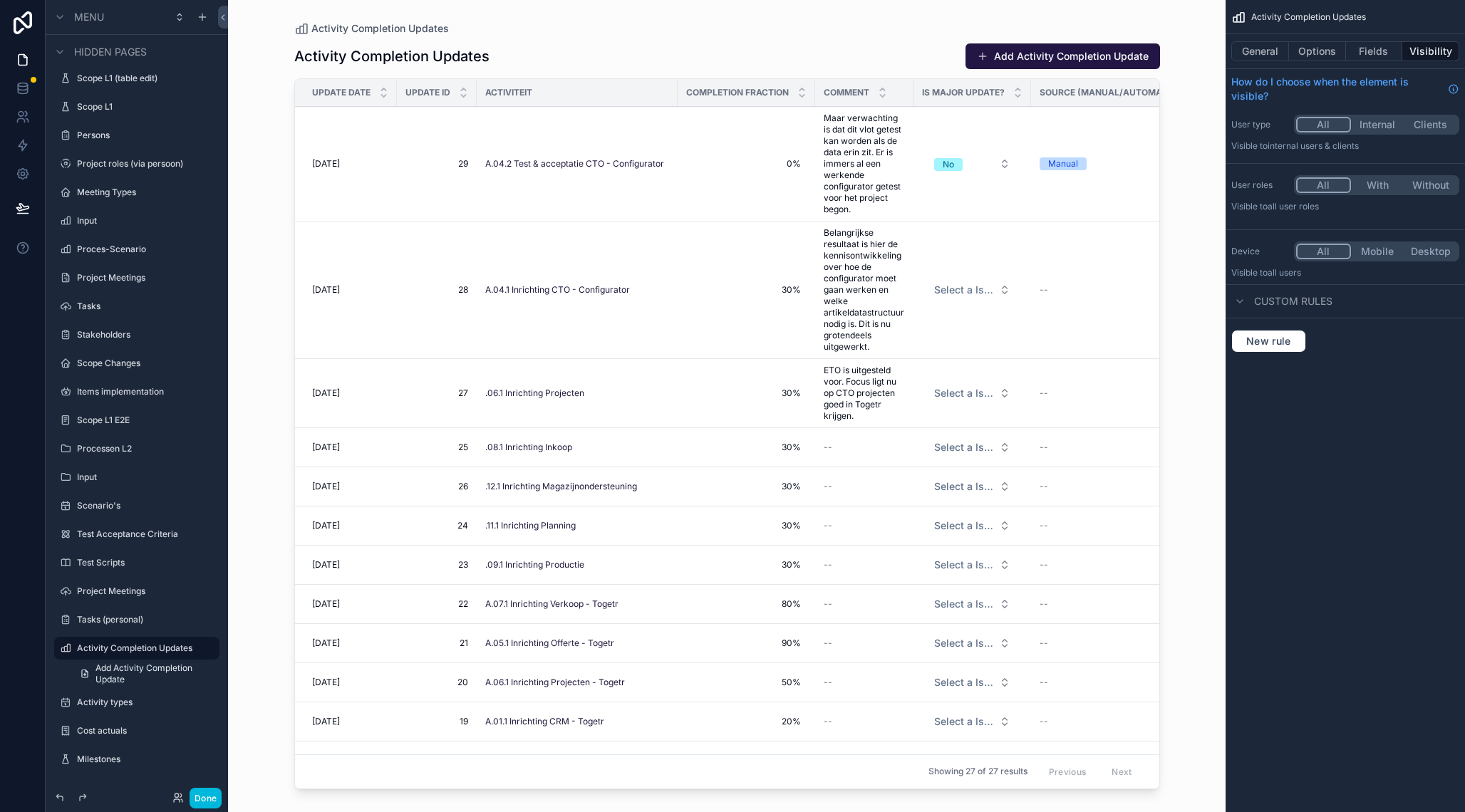
click at [381, 393] on div "scrollable content" at bounding box center [727, 397] width 911 height 795
click at [1259, 48] on button "General" at bounding box center [1260, 51] width 58 height 20
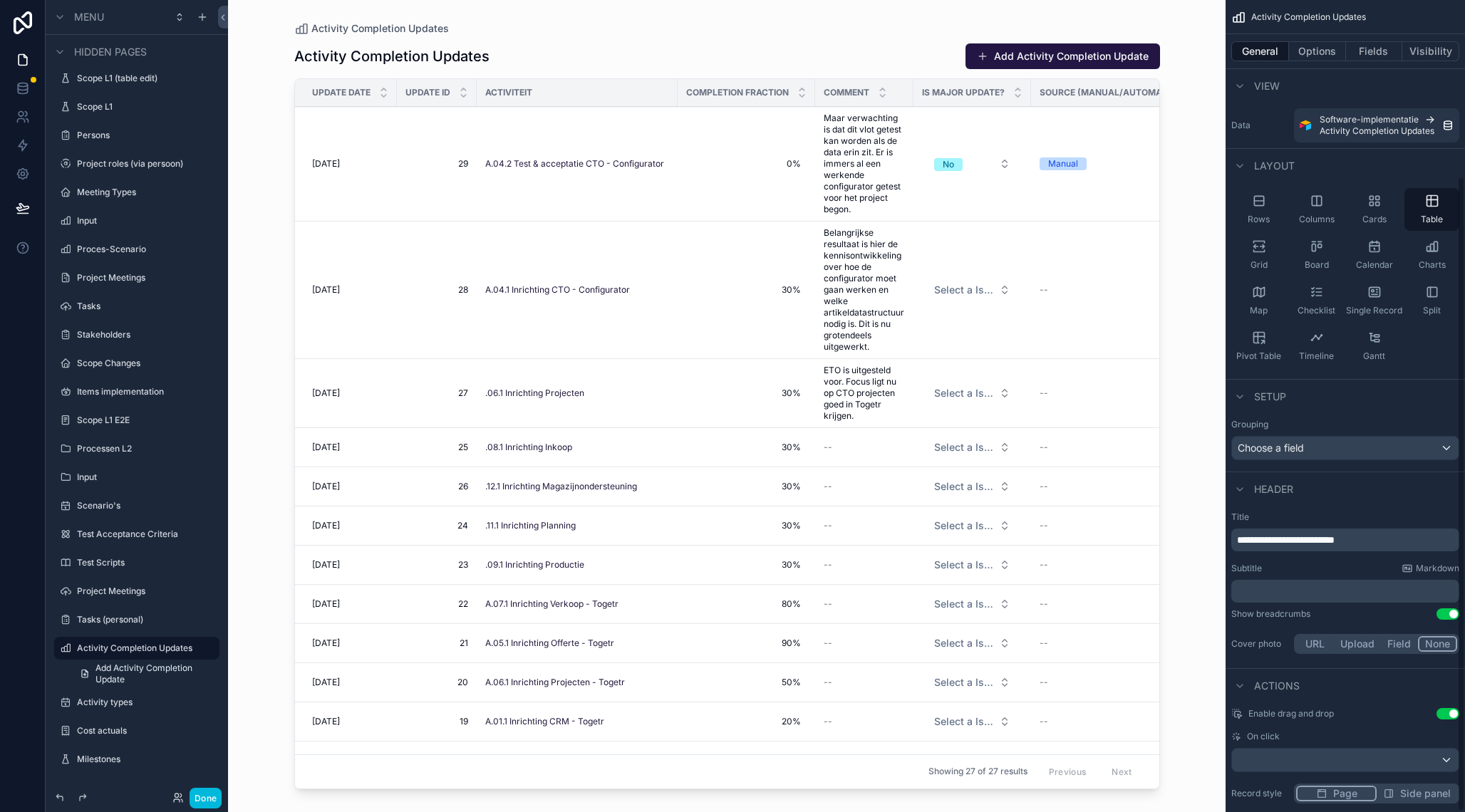
scroll to position [226, 0]
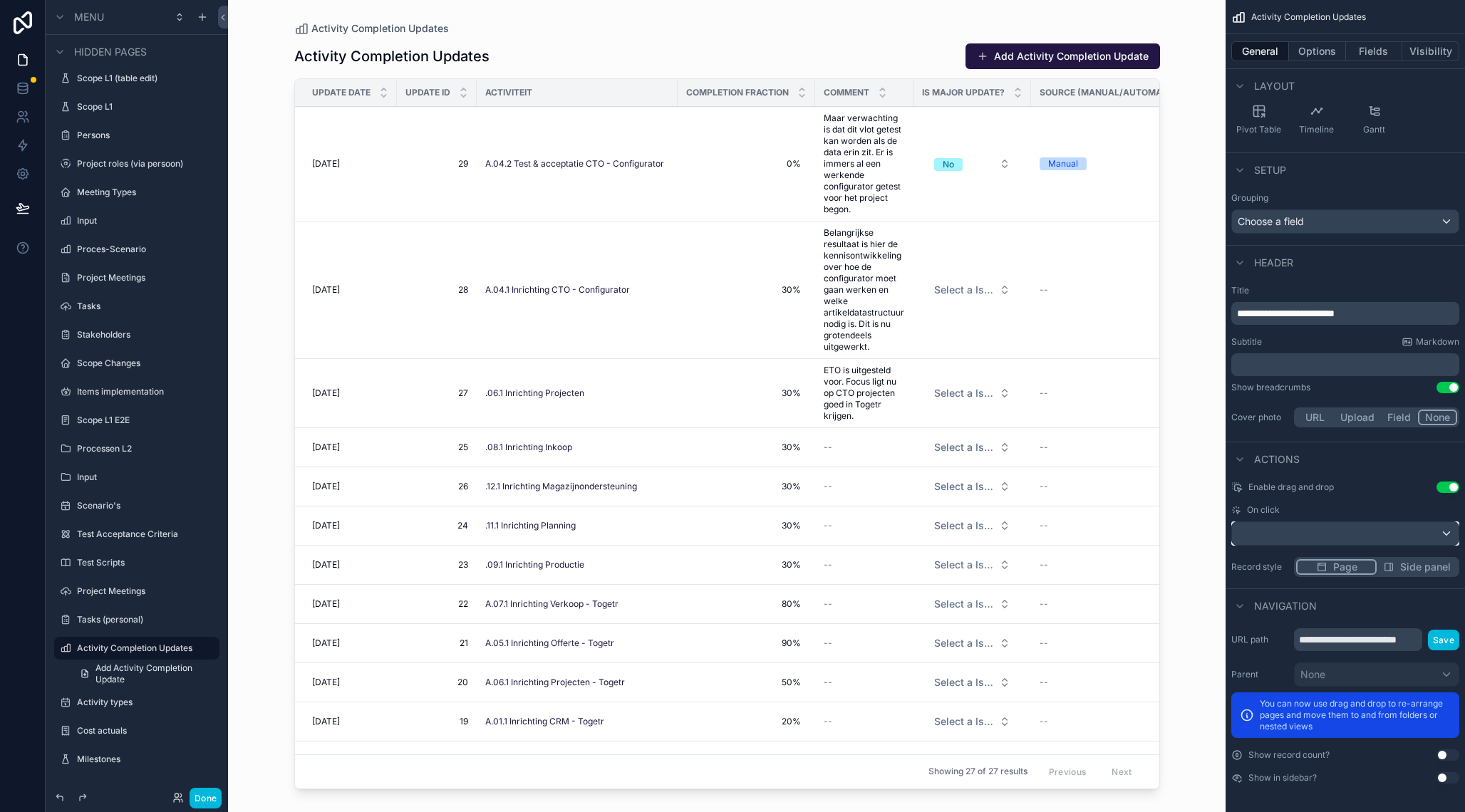
click at [1289, 531] on div "scrollable content" at bounding box center [1345, 534] width 226 height 23
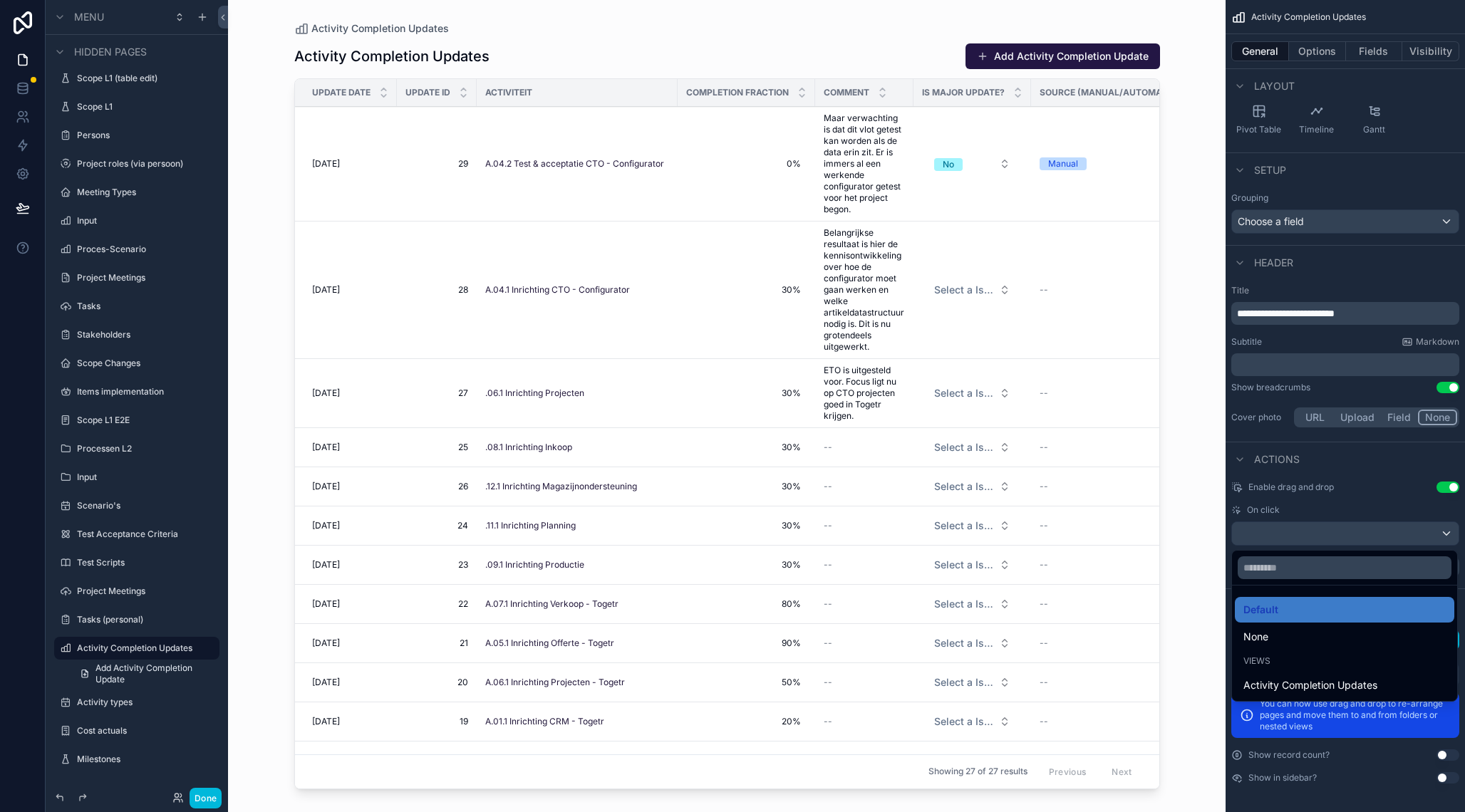
click at [1298, 685] on span "Activity Completion Updates" at bounding box center [1310, 685] width 134 height 17
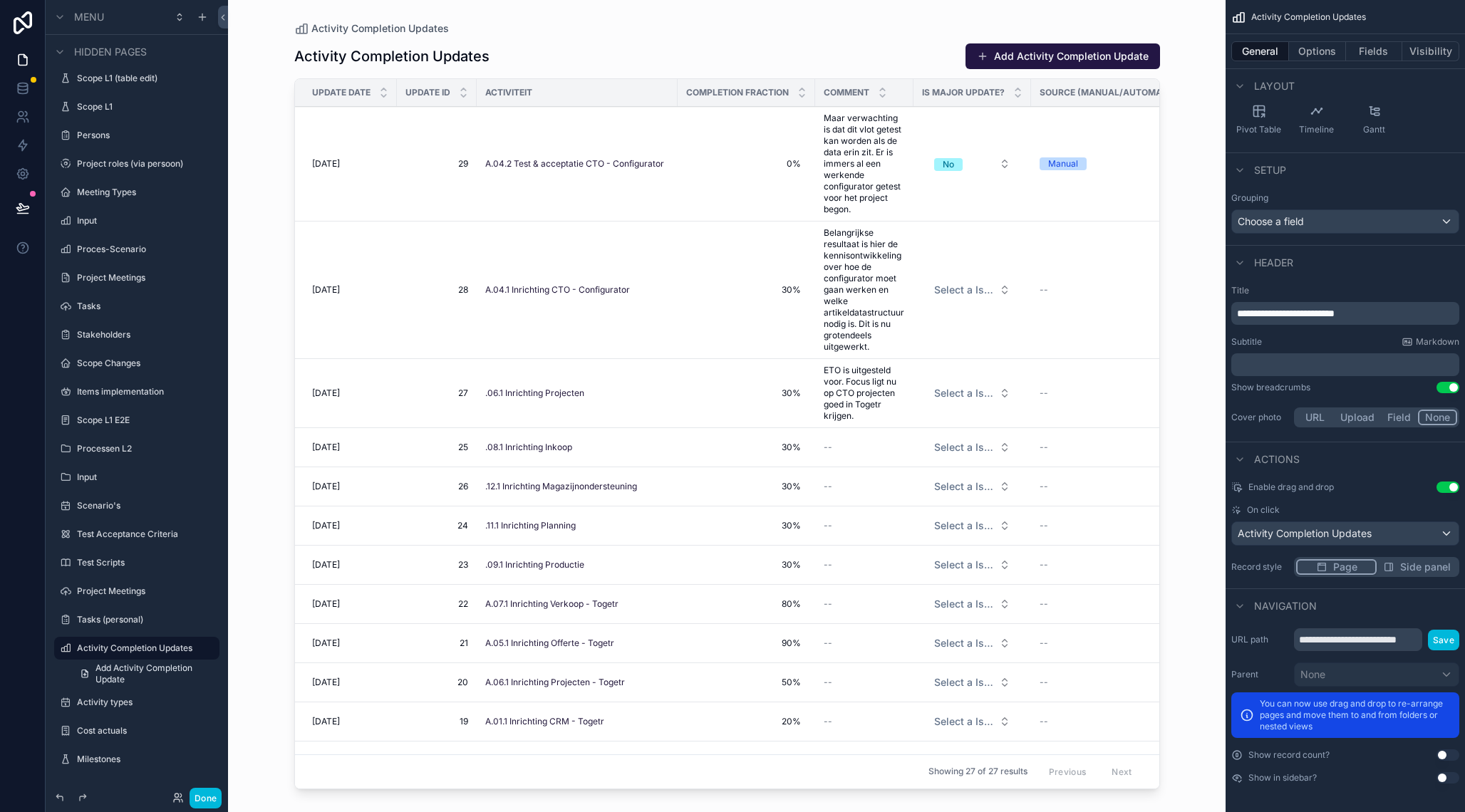
click at [597, 245] on td "A.04.1 Inrichting CTO - Configurator" at bounding box center [577, 290] width 201 height 138
click at [431, 288] on span "28" at bounding box center [437, 290] width 63 height 11
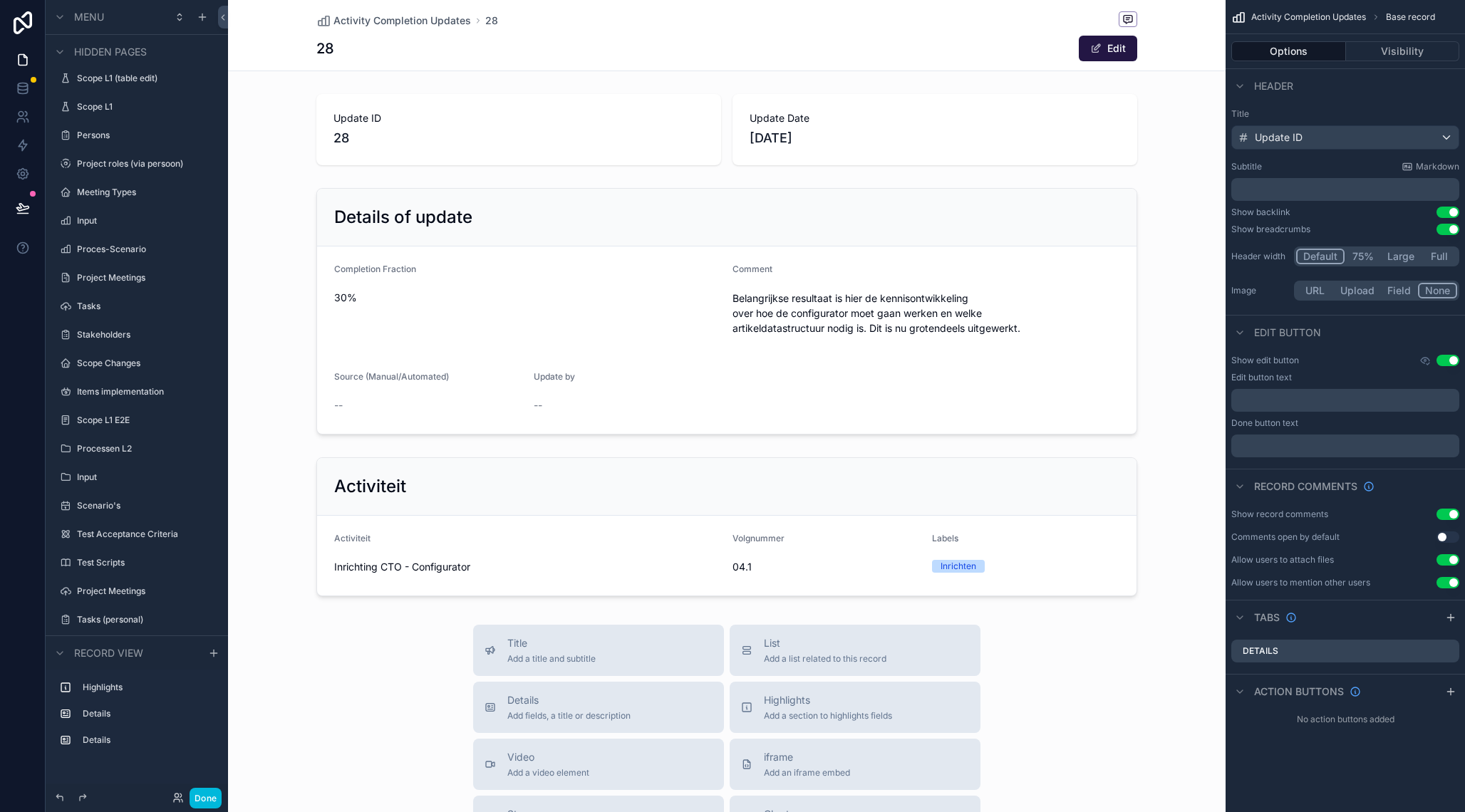
click at [783, 200] on div "scrollable content" at bounding box center [727, 311] width 998 height 258
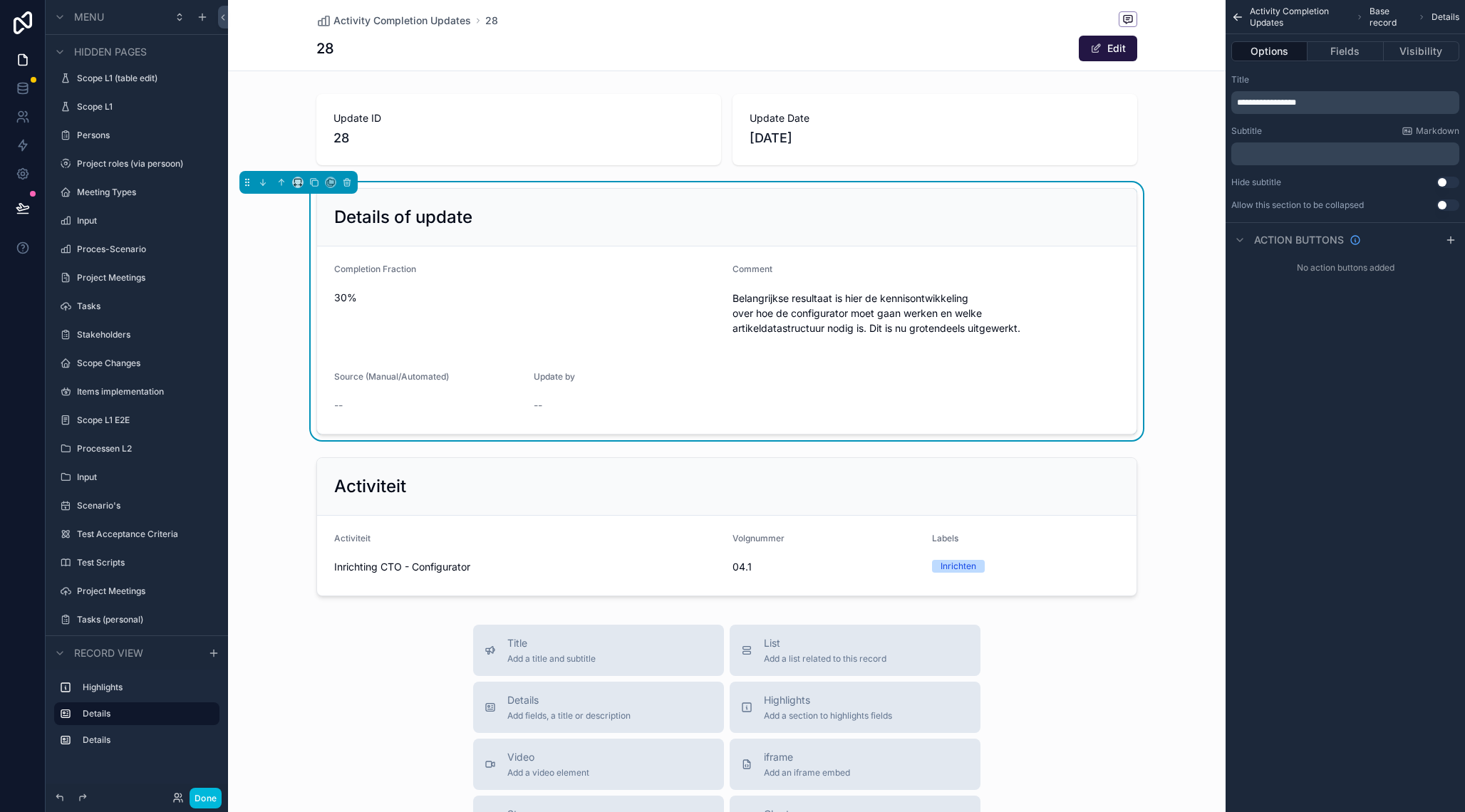
click at [1354, 51] on button "Fields" at bounding box center [1344, 51] width 75 height 20
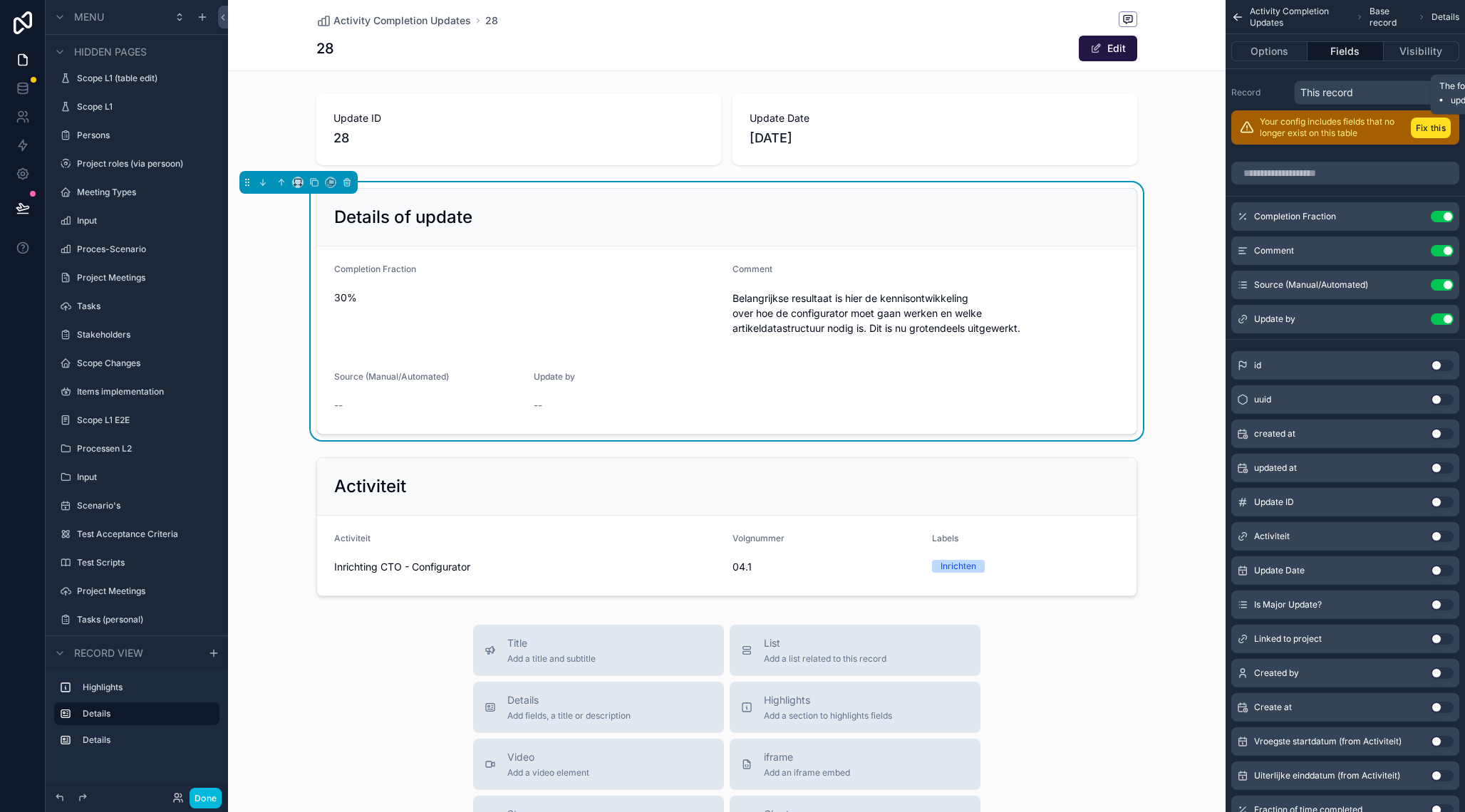
click at [1423, 127] on button "Fix this" at bounding box center [1431, 128] width 40 height 21
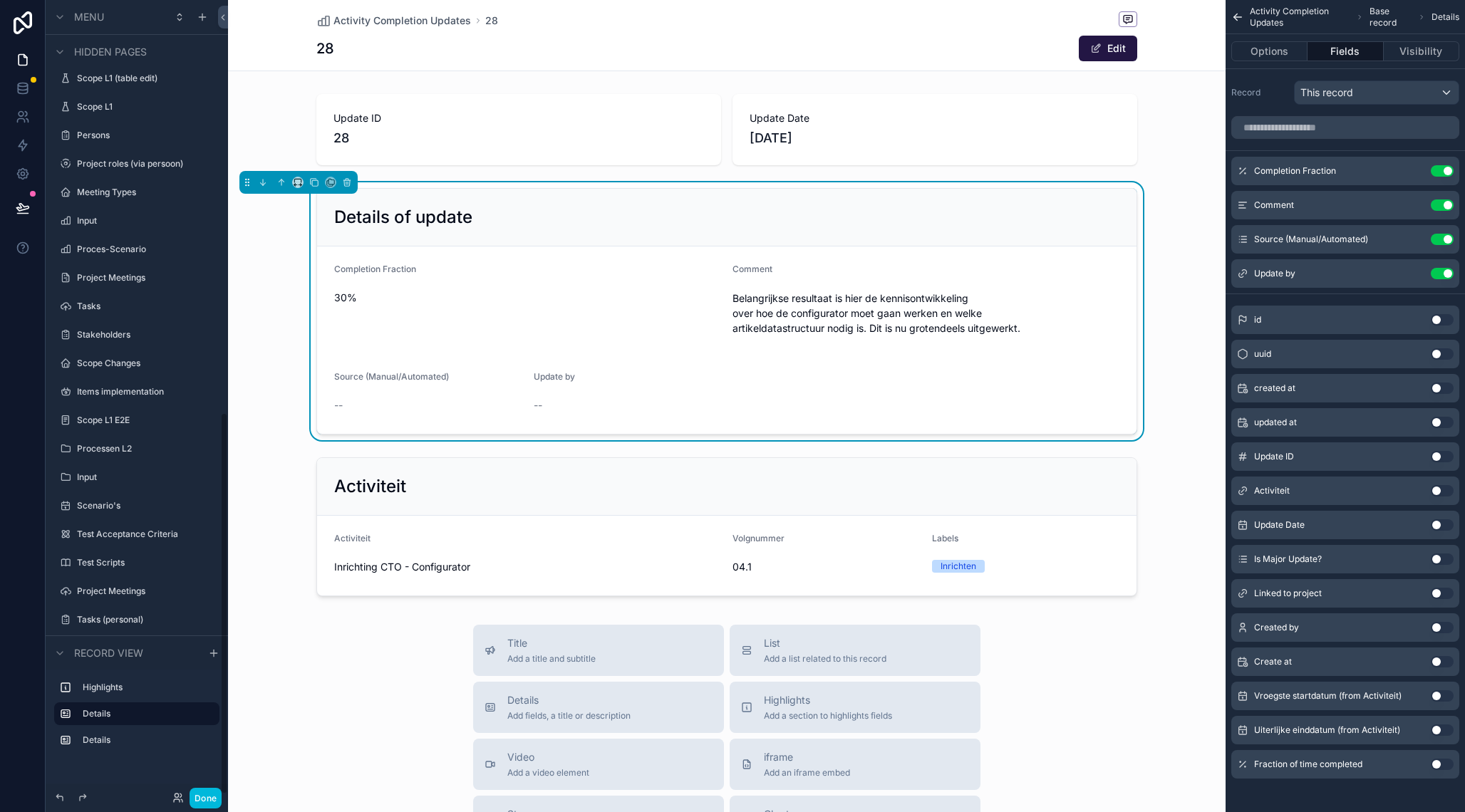
scroll to position [859, 0]
click at [0, 0] on icon "scrollable content" at bounding box center [0, 0] width 0 height 0
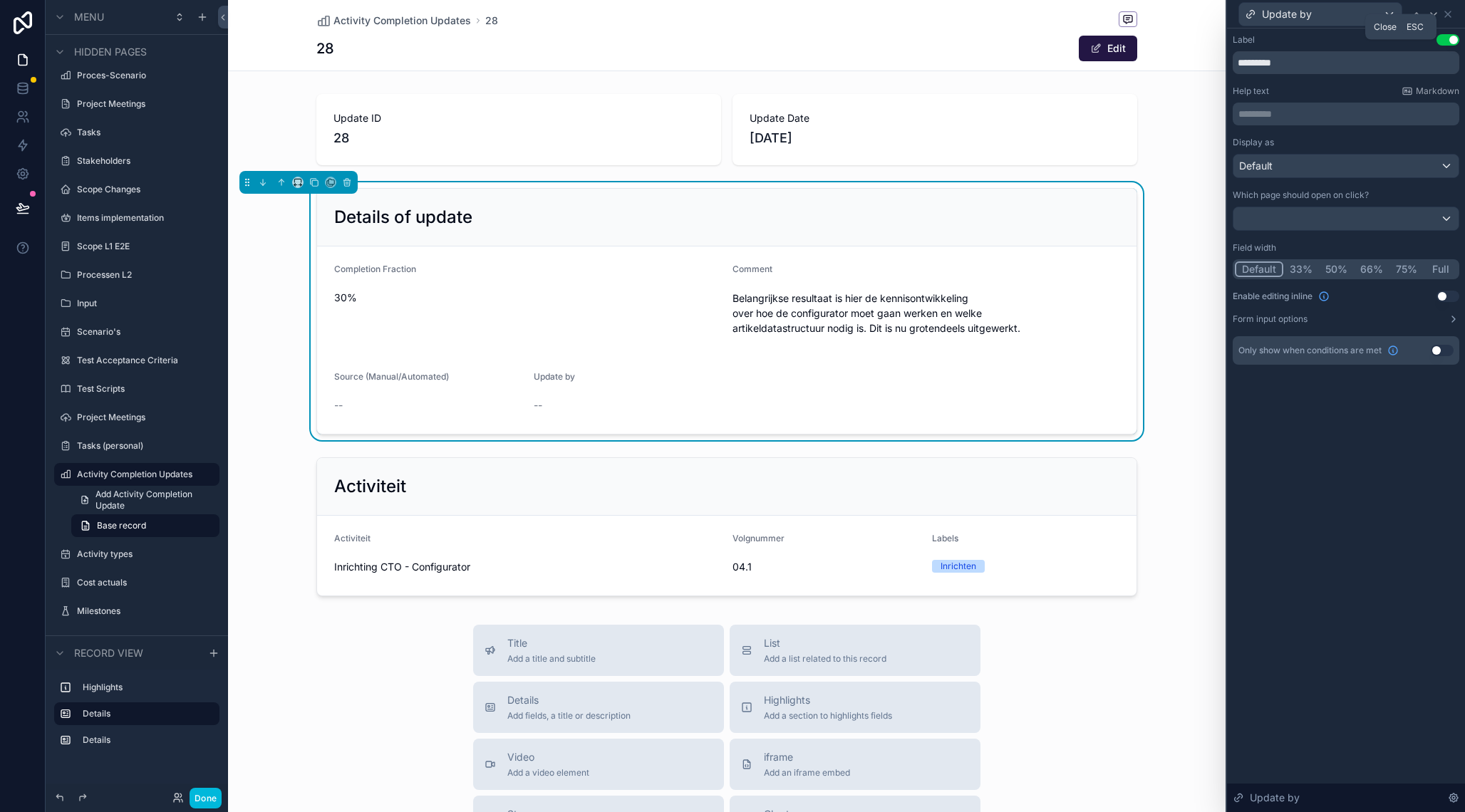
click at [1449, 14] on icon at bounding box center [1448, 14] width 6 height 6
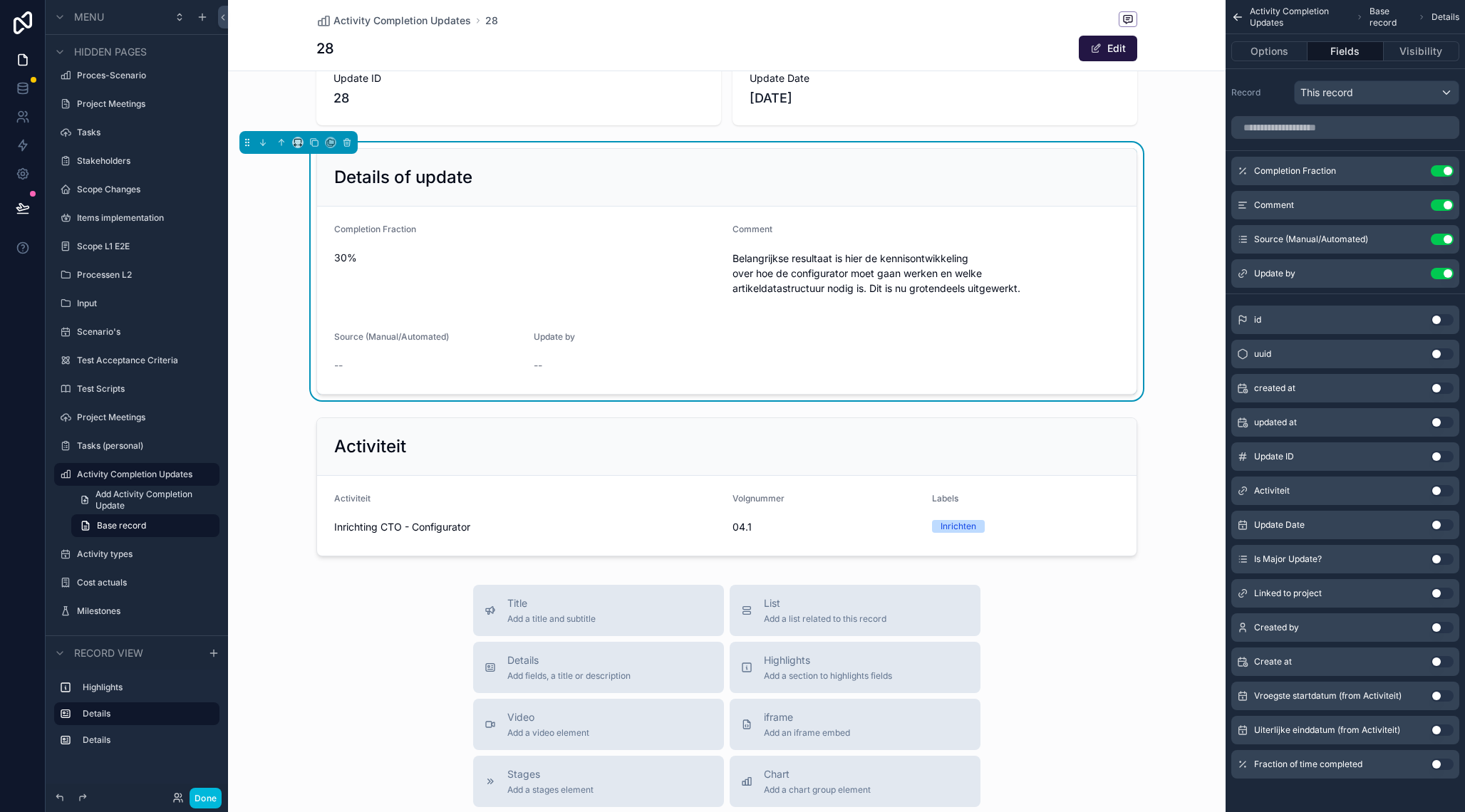
scroll to position [0, 0]
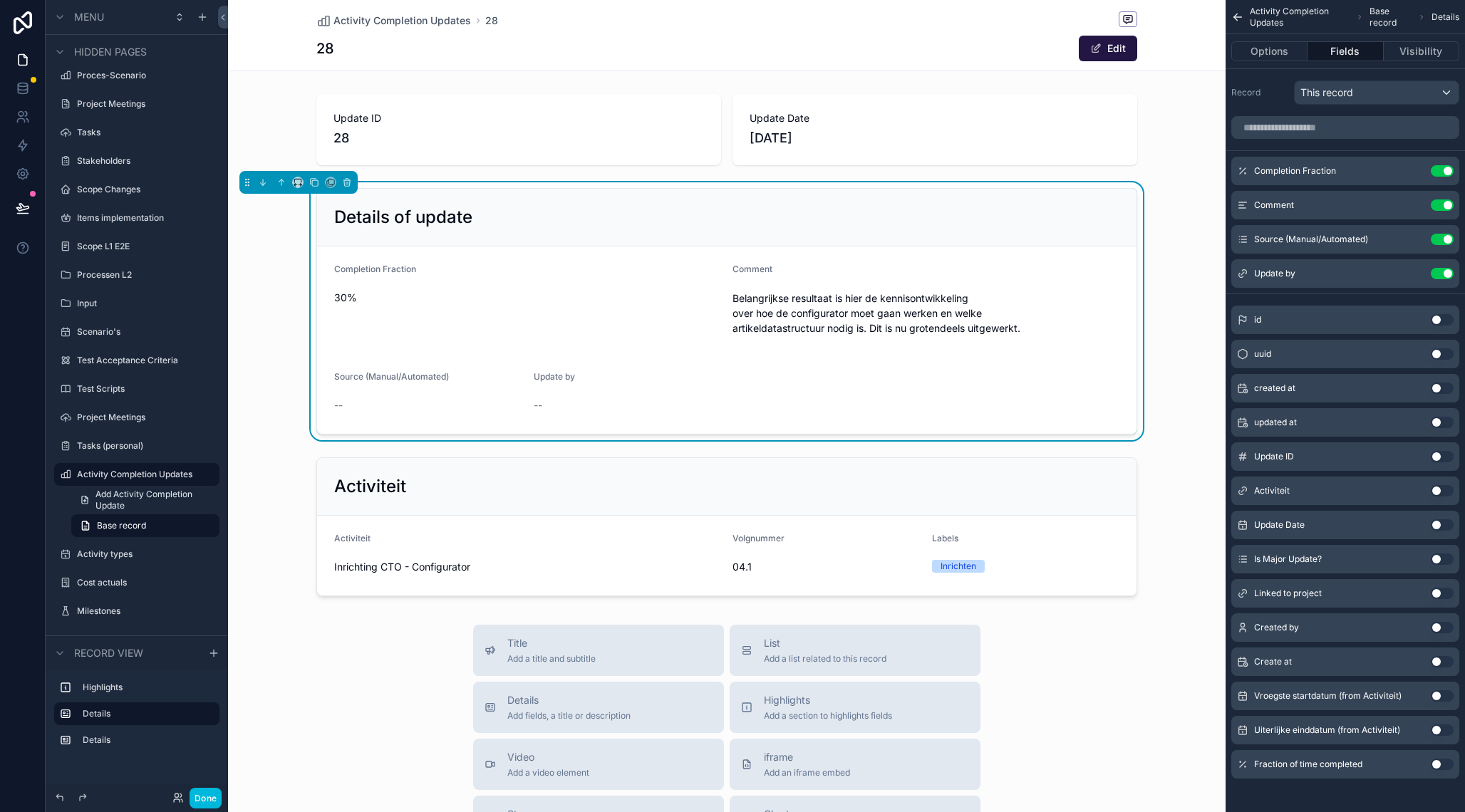
click at [121, 106] on label "Project Meetings" at bounding box center [144, 103] width 134 height 11
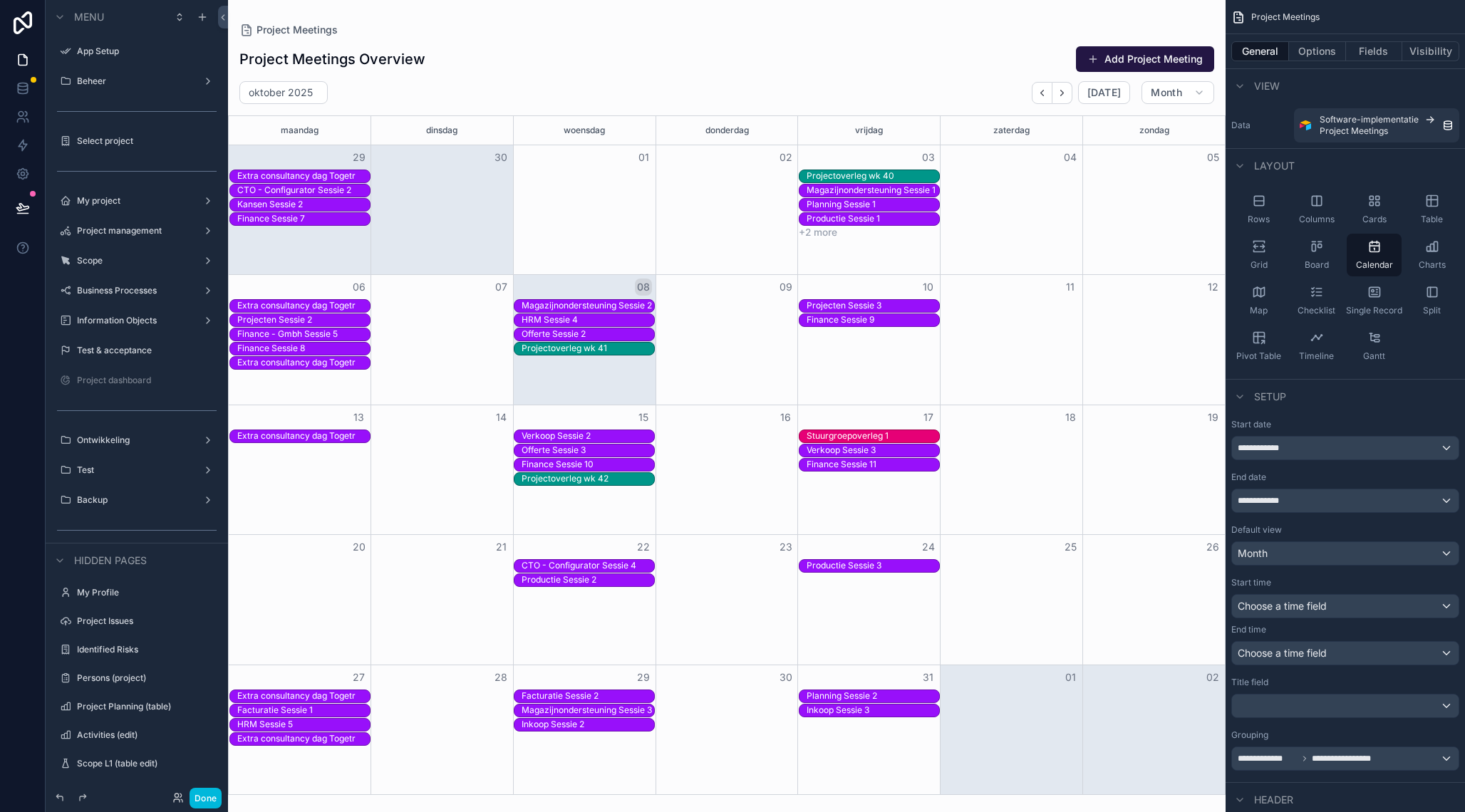
click at [131, 235] on label "Project management" at bounding box center [133, 230] width 114 height 11
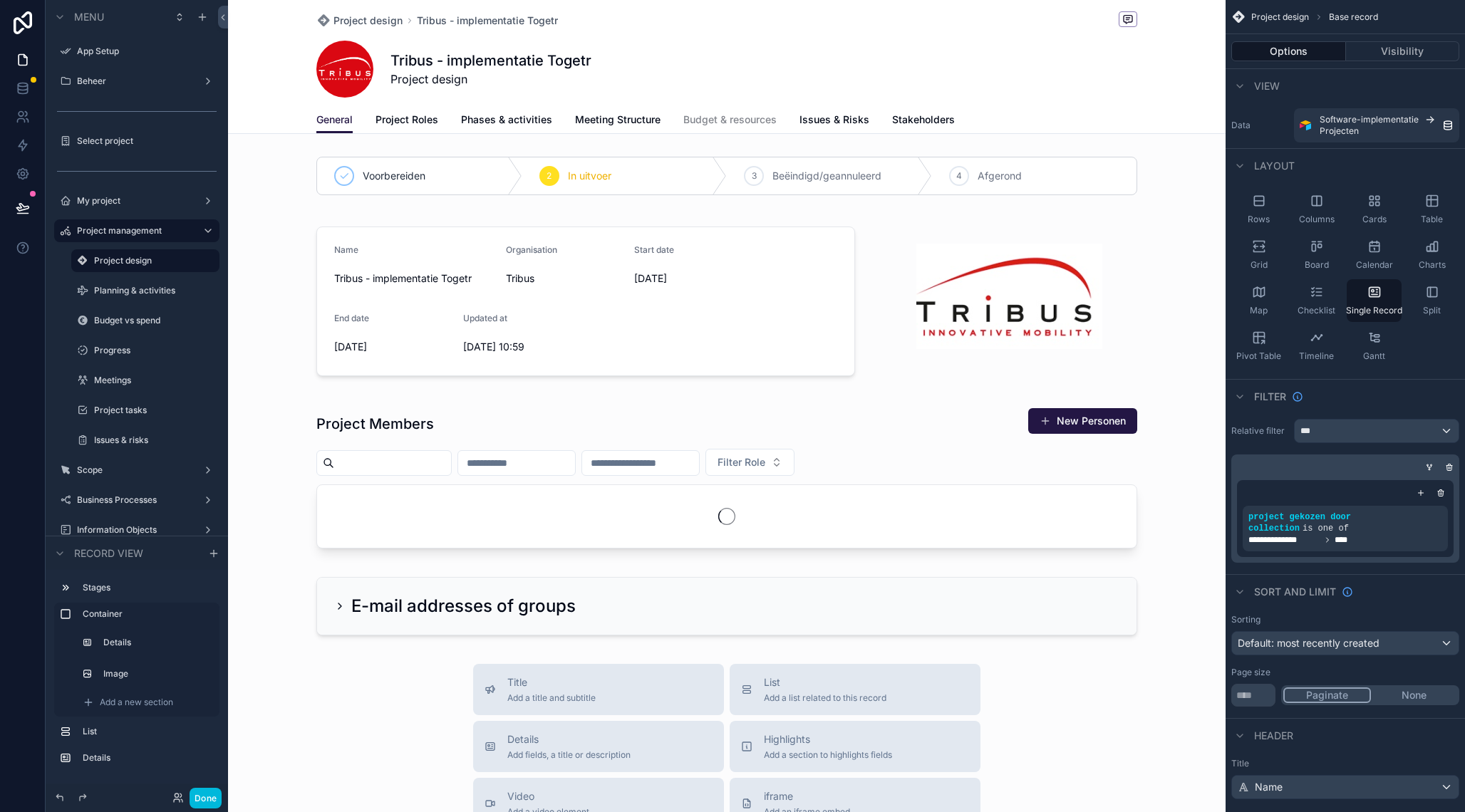
click at [129, 290] on label "Planning & activities" at bounding box center [152, 290] width 117 height 11
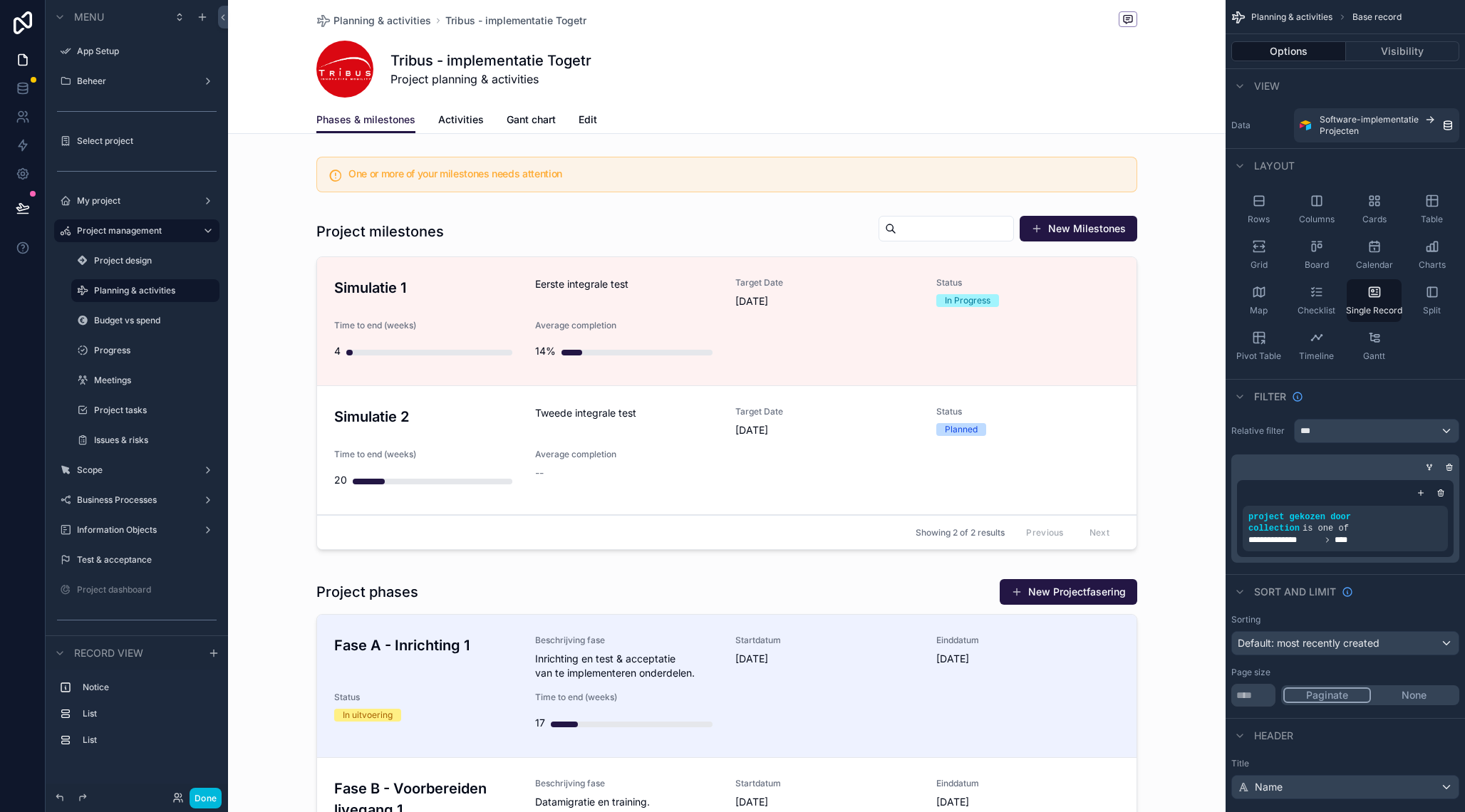
click at [455, 119] on span "Activities" at bounding box center [461, 119] width 45 height 14
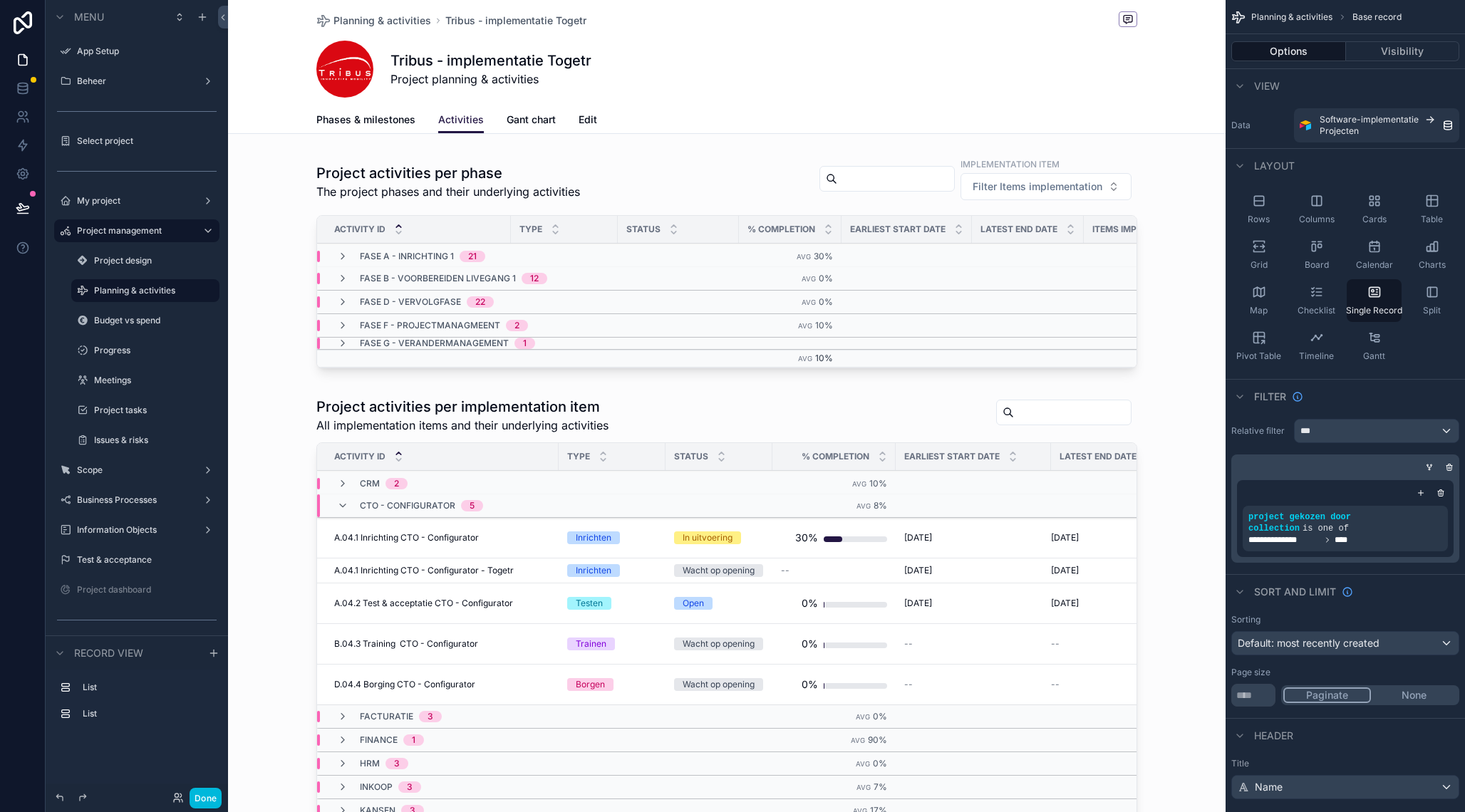
click at [503, 537] on div "scrollable content" at bounding box center [727, 727] width 998 height 673
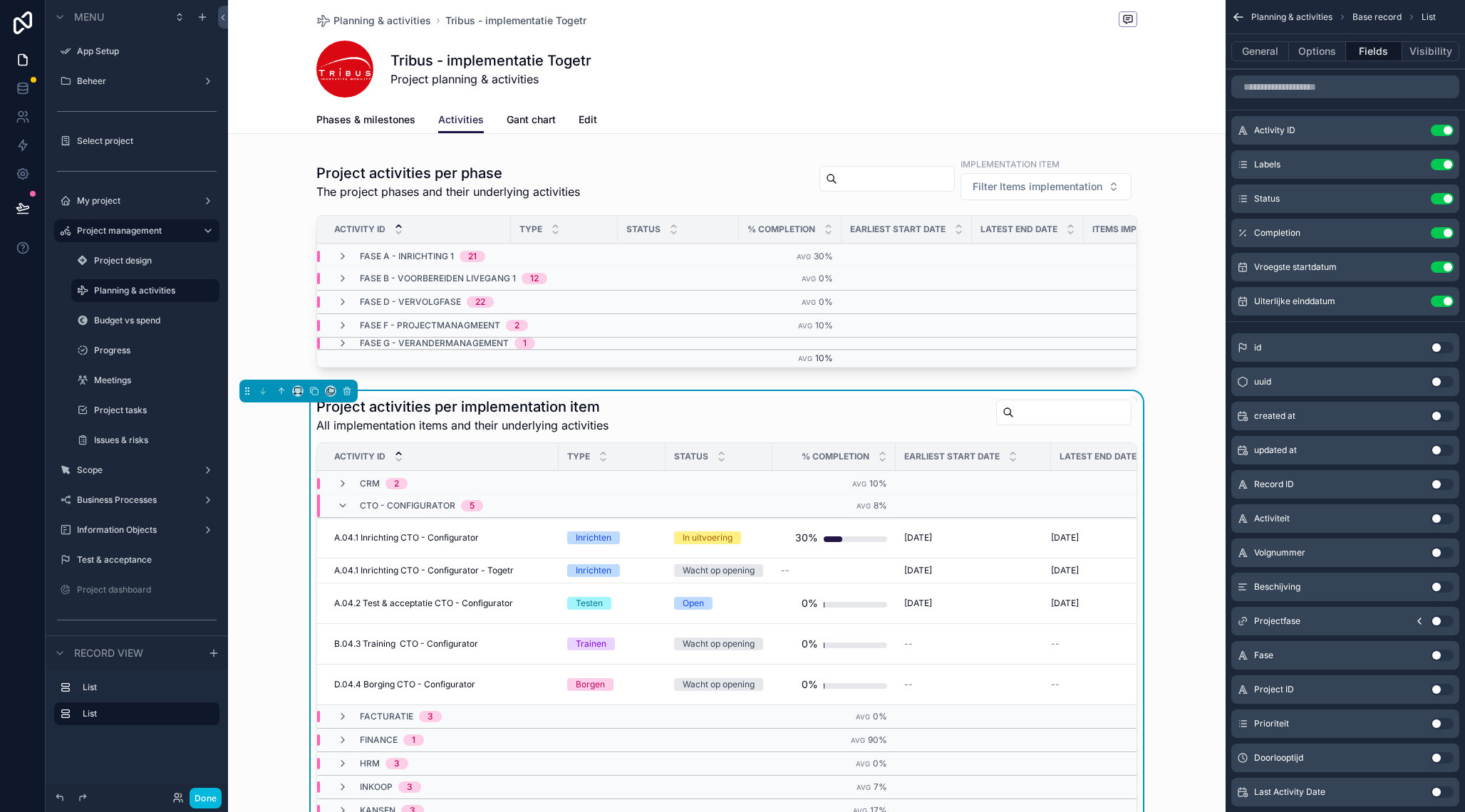
click at [712, 406] on div "Project activities per implementation item All implementation items and their u…" at bounding box center [727, 415] width 821 height 37
click at [1076, 410] on input "scrollable content" at bounding box center [1072, 412] width 117 height 20
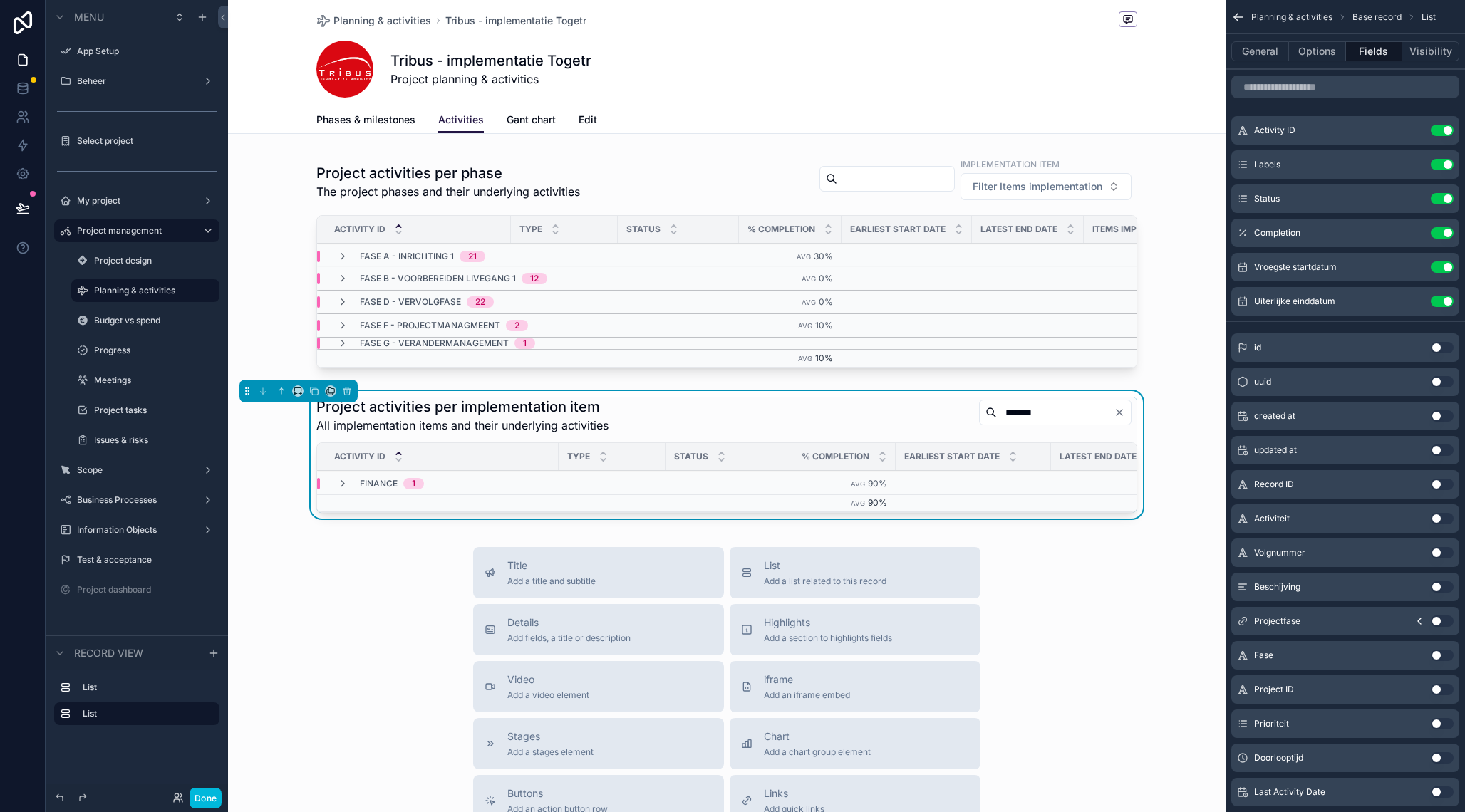
type input "*******"
click at [349, 481] on div "Finance 1" at bounding box center [380, 483] width 87 height 11
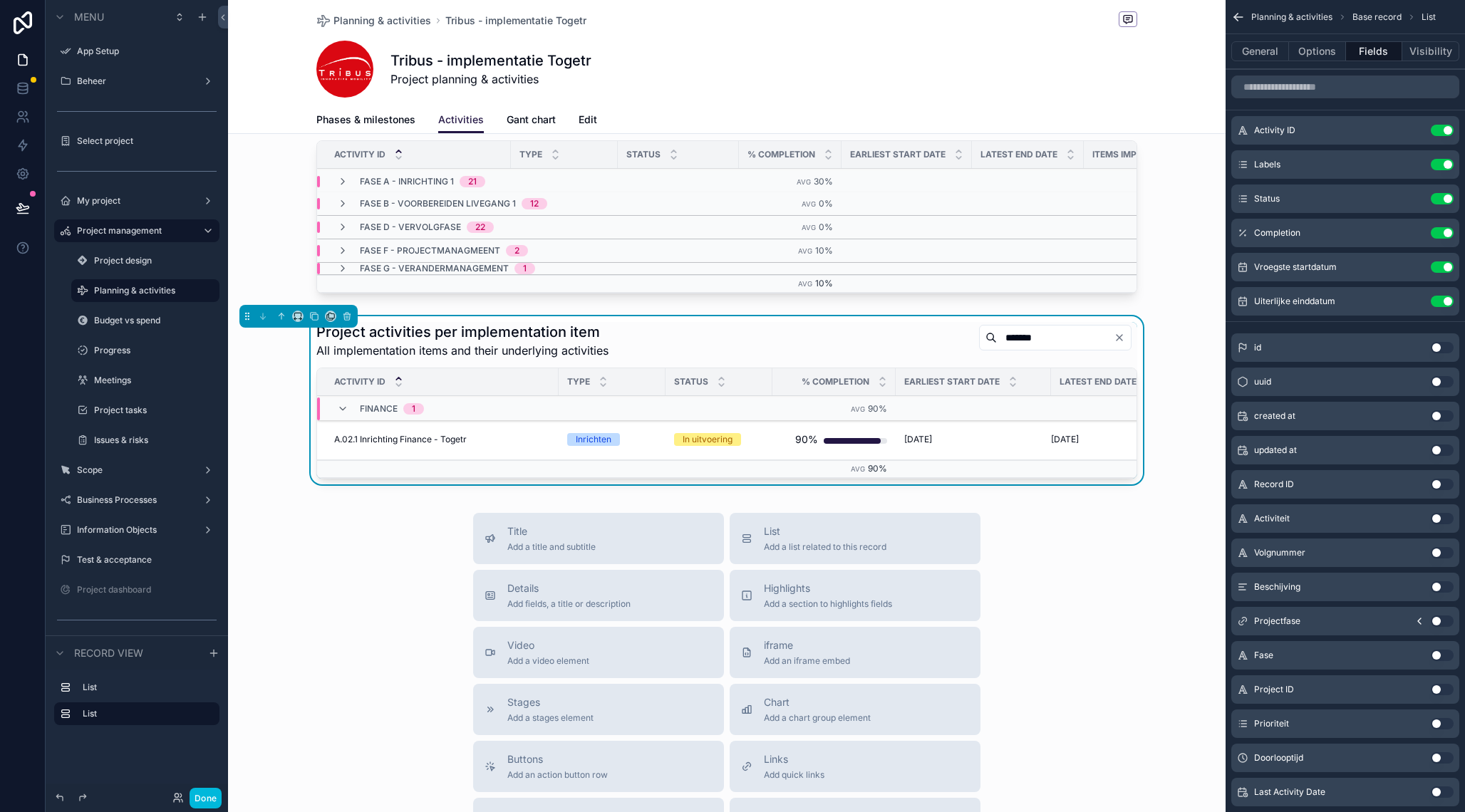
scroll to position [85, 0]
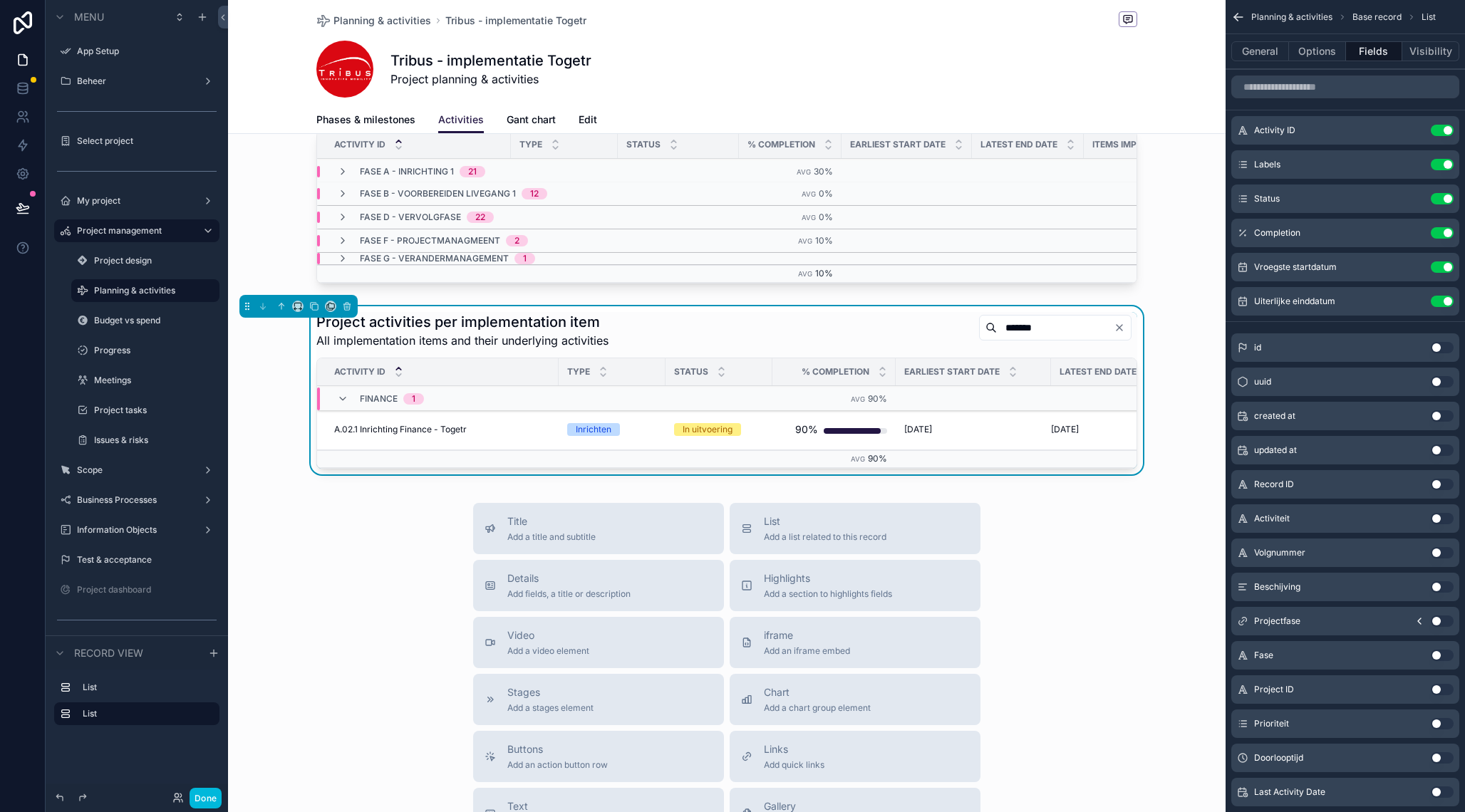
click at [674, 333] on div "Project activities per implementation item All implementation items and their u…" at bounding box center [727, 330] width 821 height 37
click at [1115, 327] on icon "Clear" at bounding box center [1119, 327] width 11 height 11
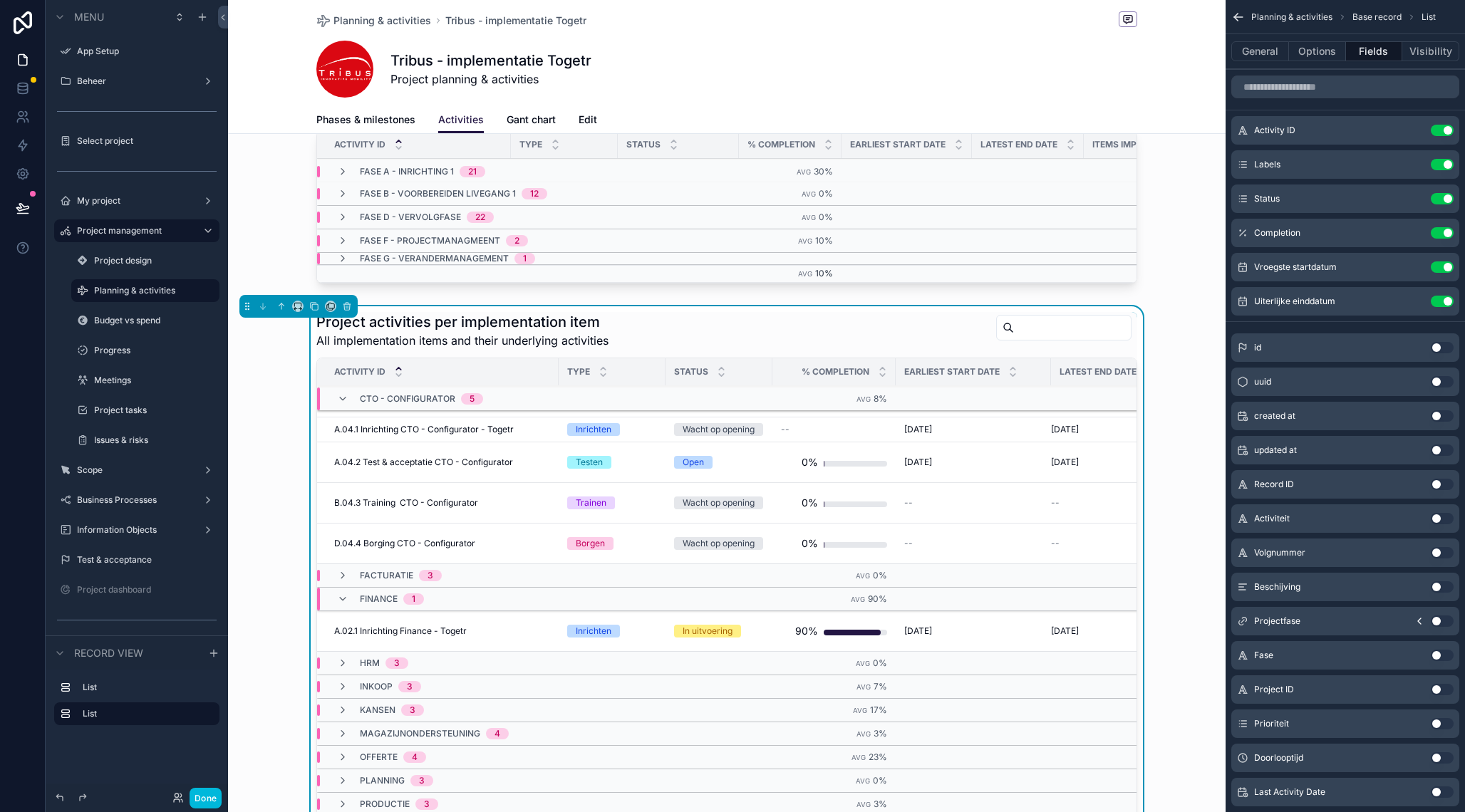
scroll to position [57, 0]
click at [1273, 55] on button "General" at bounding box center [1260, 51] width 58 height 20
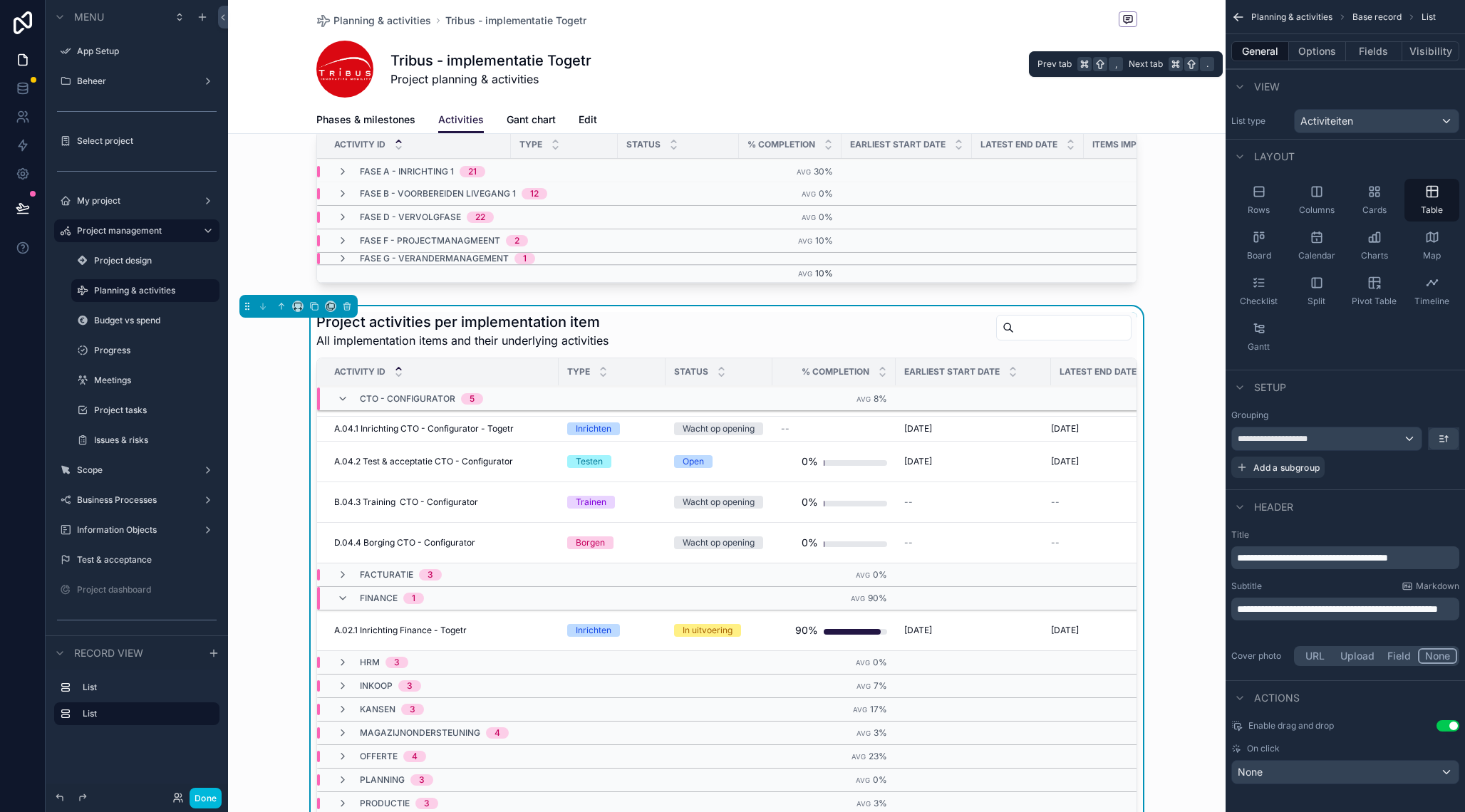
click at [1310, 54] on button "Options" at bounding box center [1317, 51] width 57 height 20
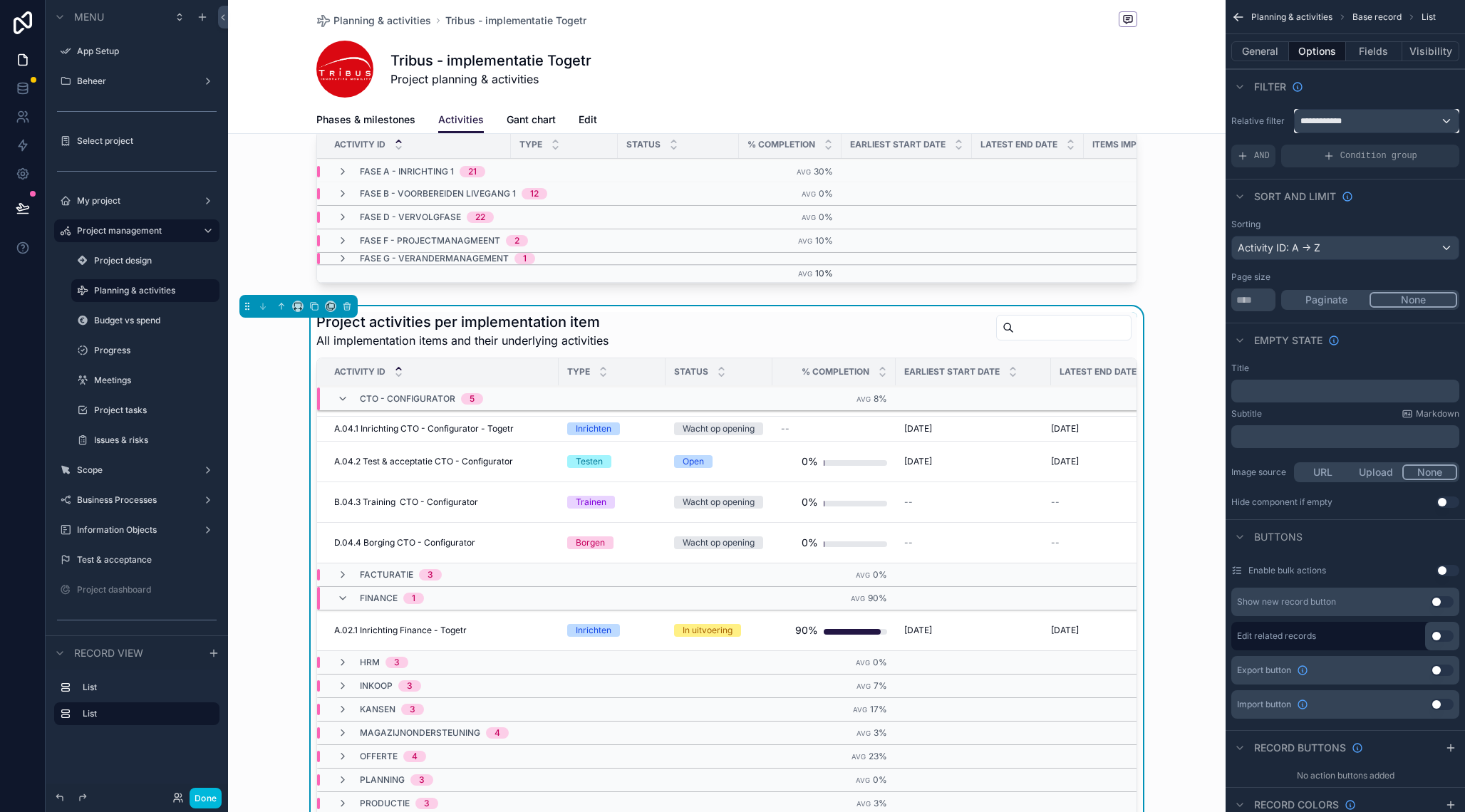
click at [1372, 121] on div "**********" at bounding box center [1376, 121] width 164 height 23
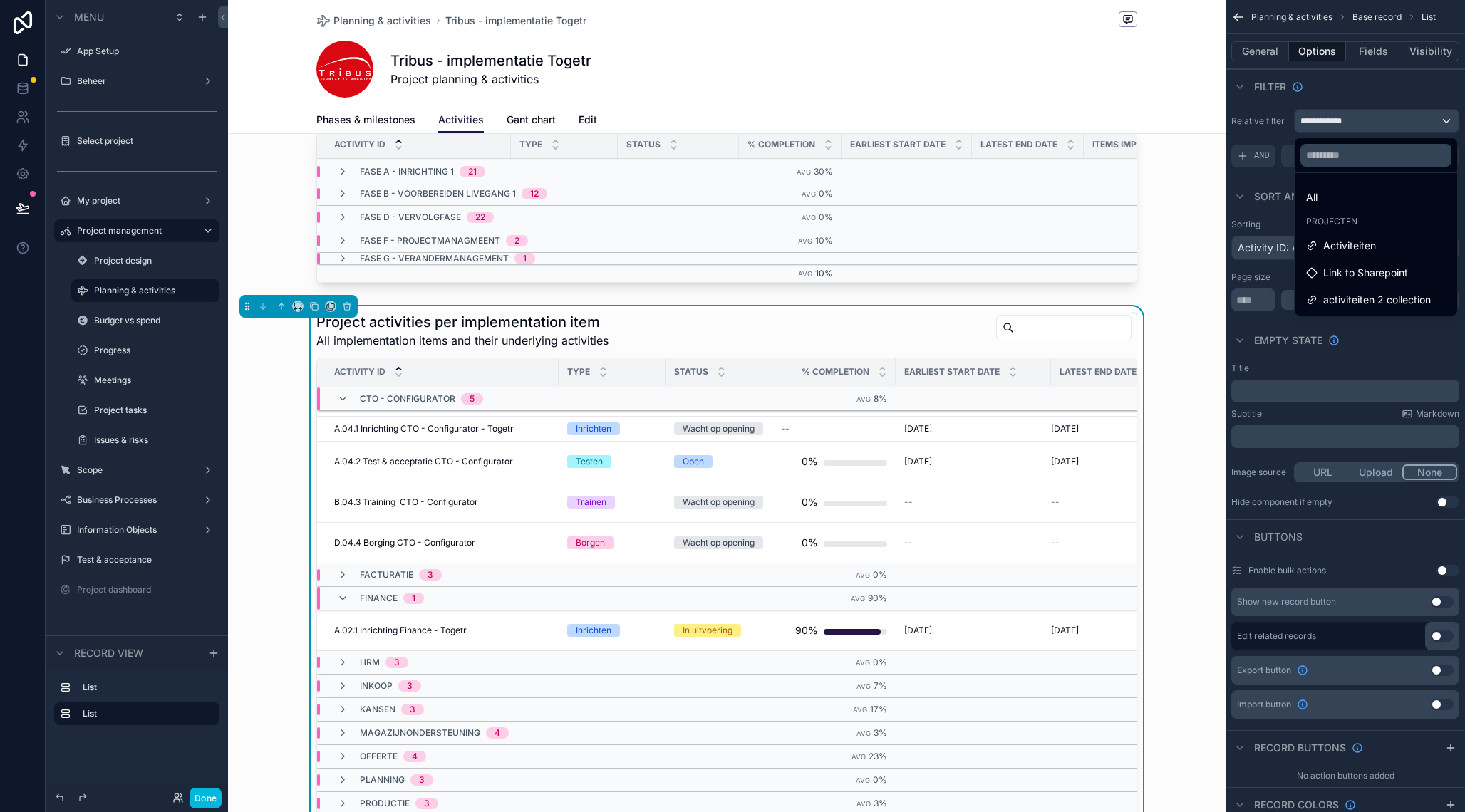
click at [1338, 303] on span "activiteiten 2 collection" at bounding box center [1376, 299] width 108 height 17
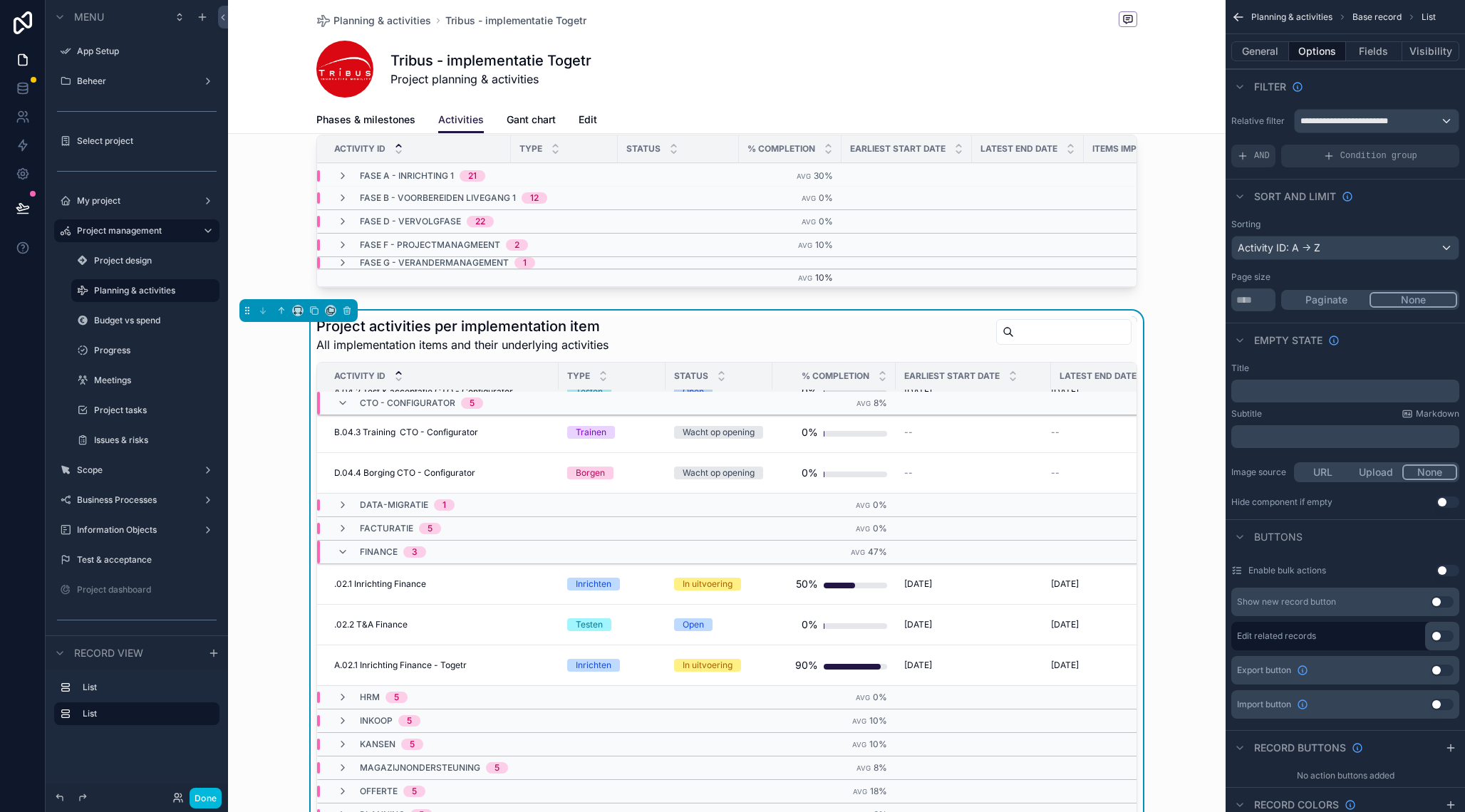
scroll to position [132, 0]
click at [344, 533] on icon "scrollable content" at bounding box center [342, 527] width 11 height 11
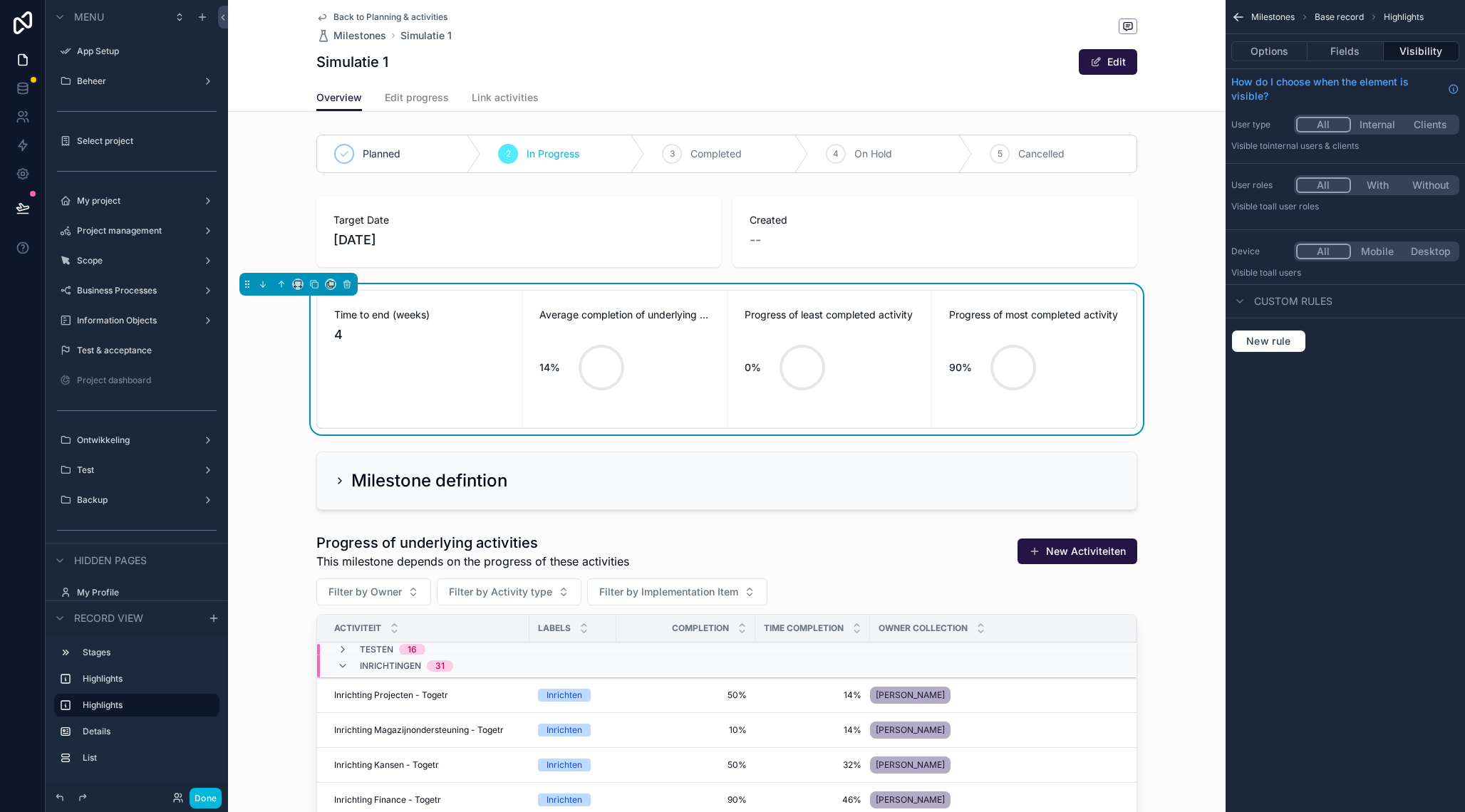
scroll to position [66, 0]
